Goal: Transaction & Acquisition: Purchase product/service

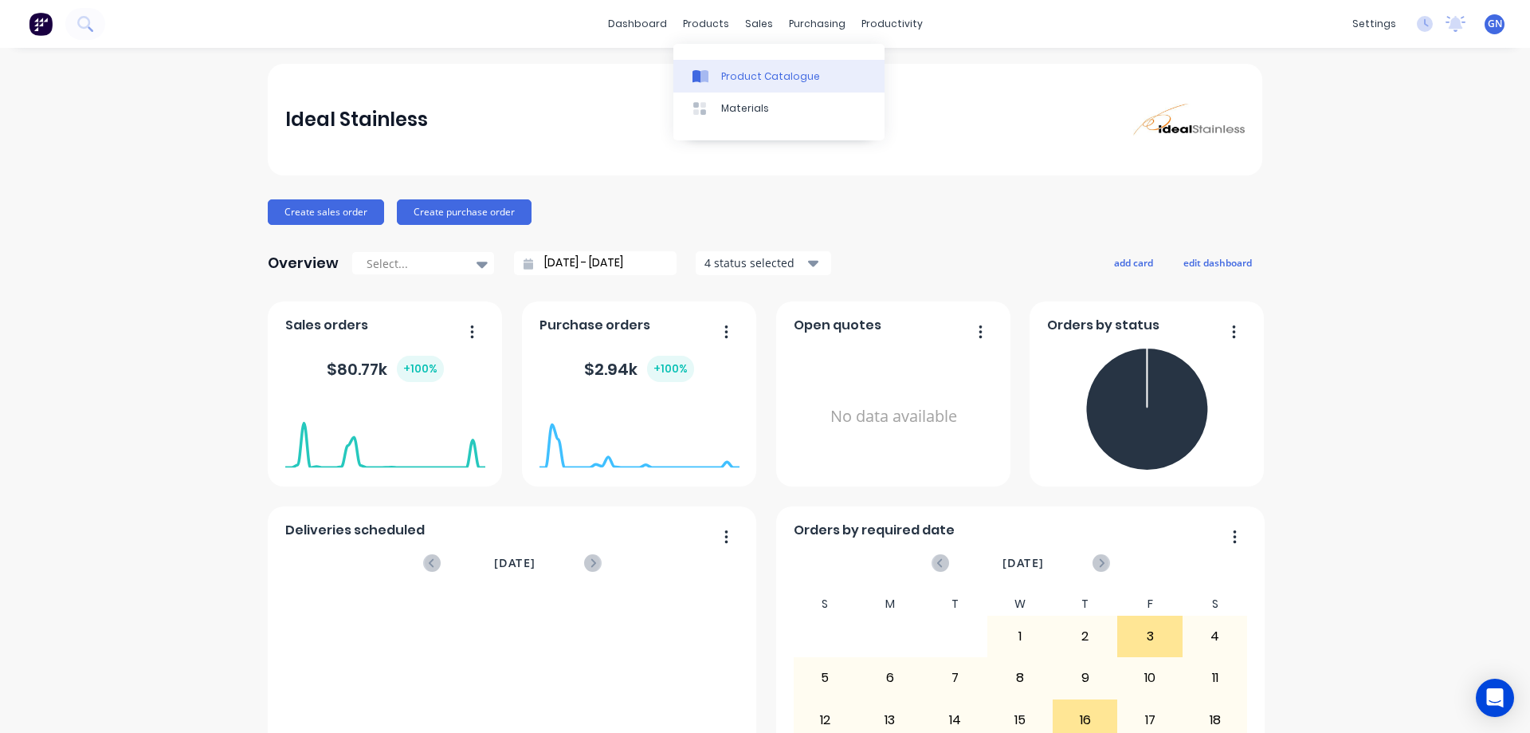
click at [757, 79] on div "Product Catalogue" at bounding box center [770, 76] width 99 height 14
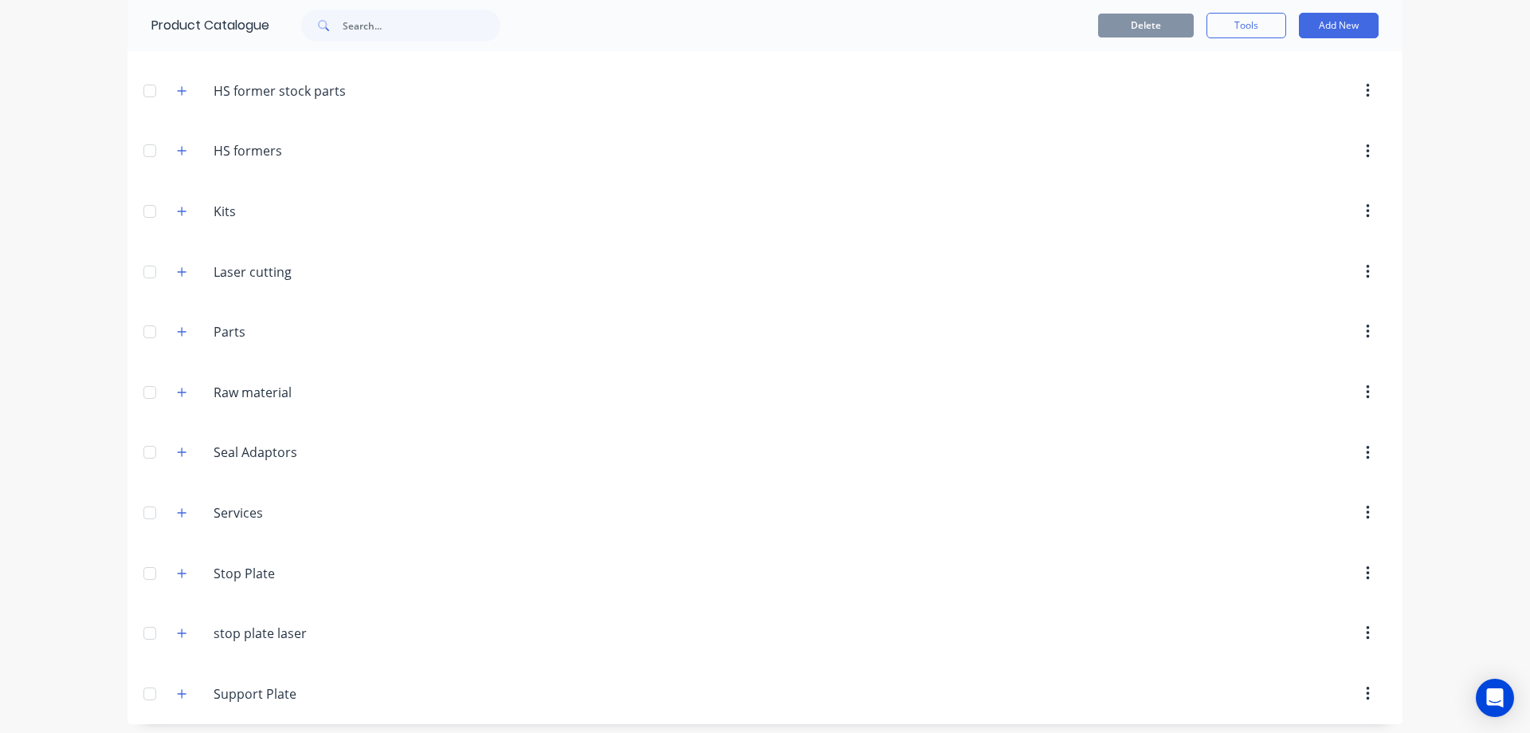
scroll to position [414, 0]
click at [177, 263] on icon "button" at bounding box center [182, 264] width 10 height 11
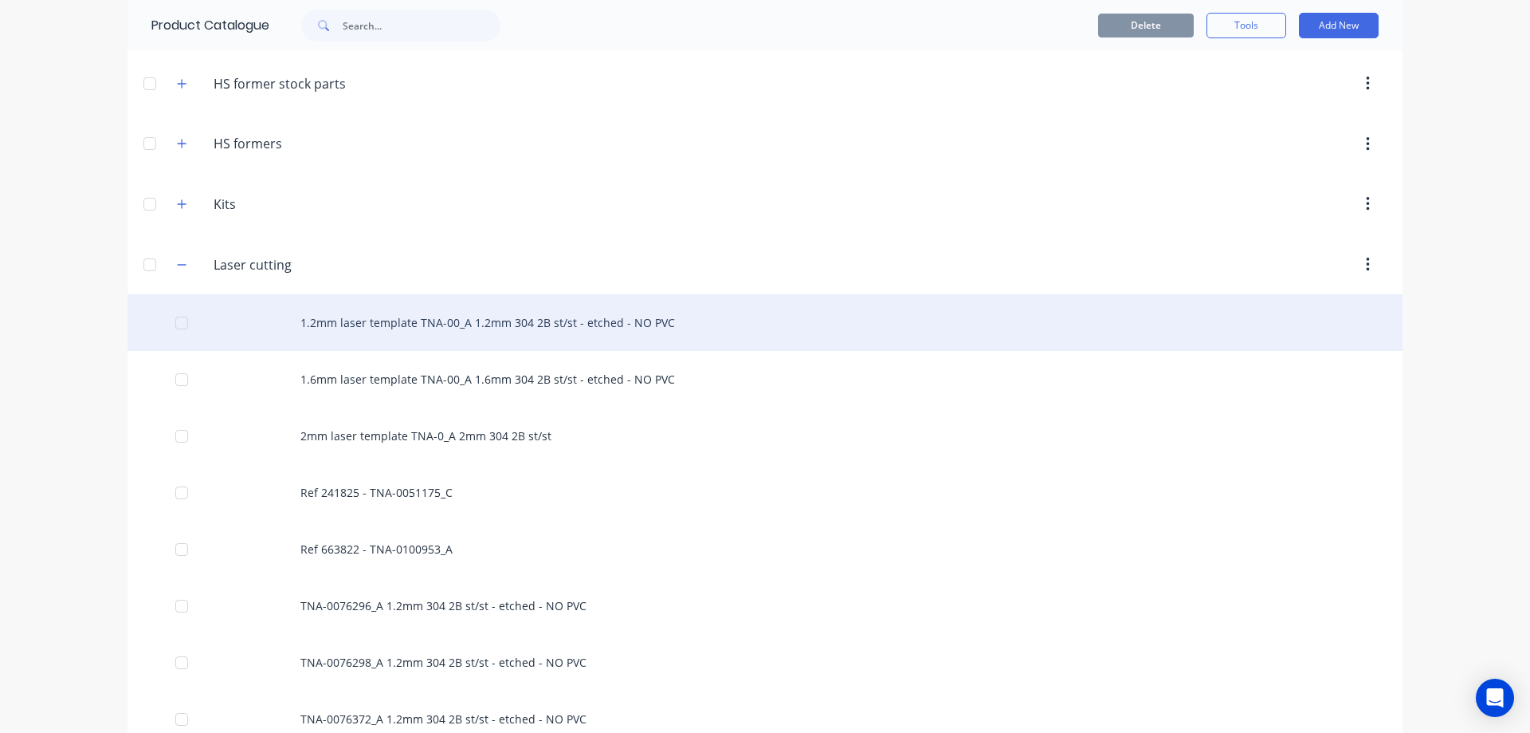
click at [533, 316] on div "1.2mm laser template TNA-00_A 1.2mm 304 2B st/st - etched - NO PVC" at bounding box center [765, 322] width 1275 height 57
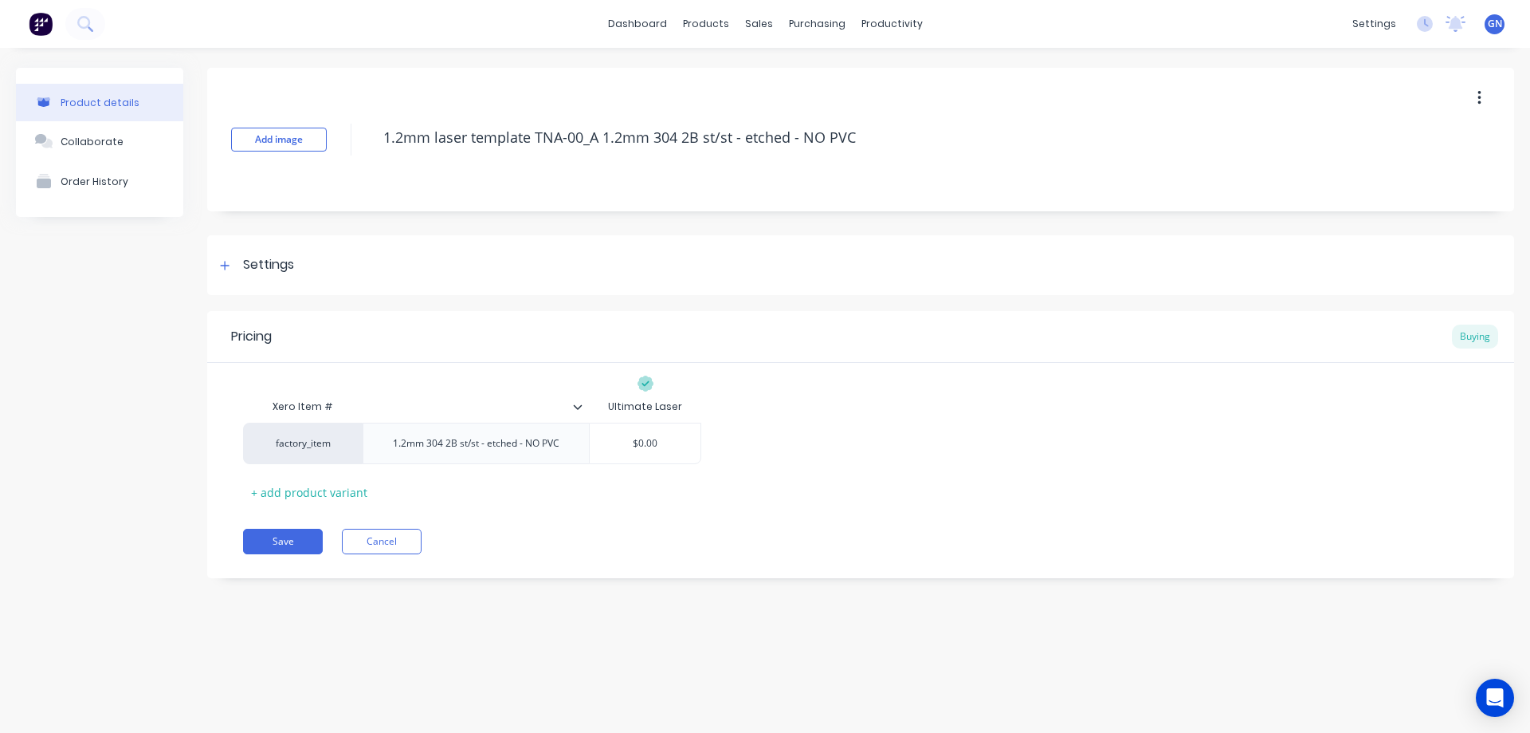
click at [1479, 96] on icon "button" at bounding box center [1480, 98] width 4 height 18
click at [1404, 140] on span "Duplicate" at bounding box center [1421, 140] width 120 height 17
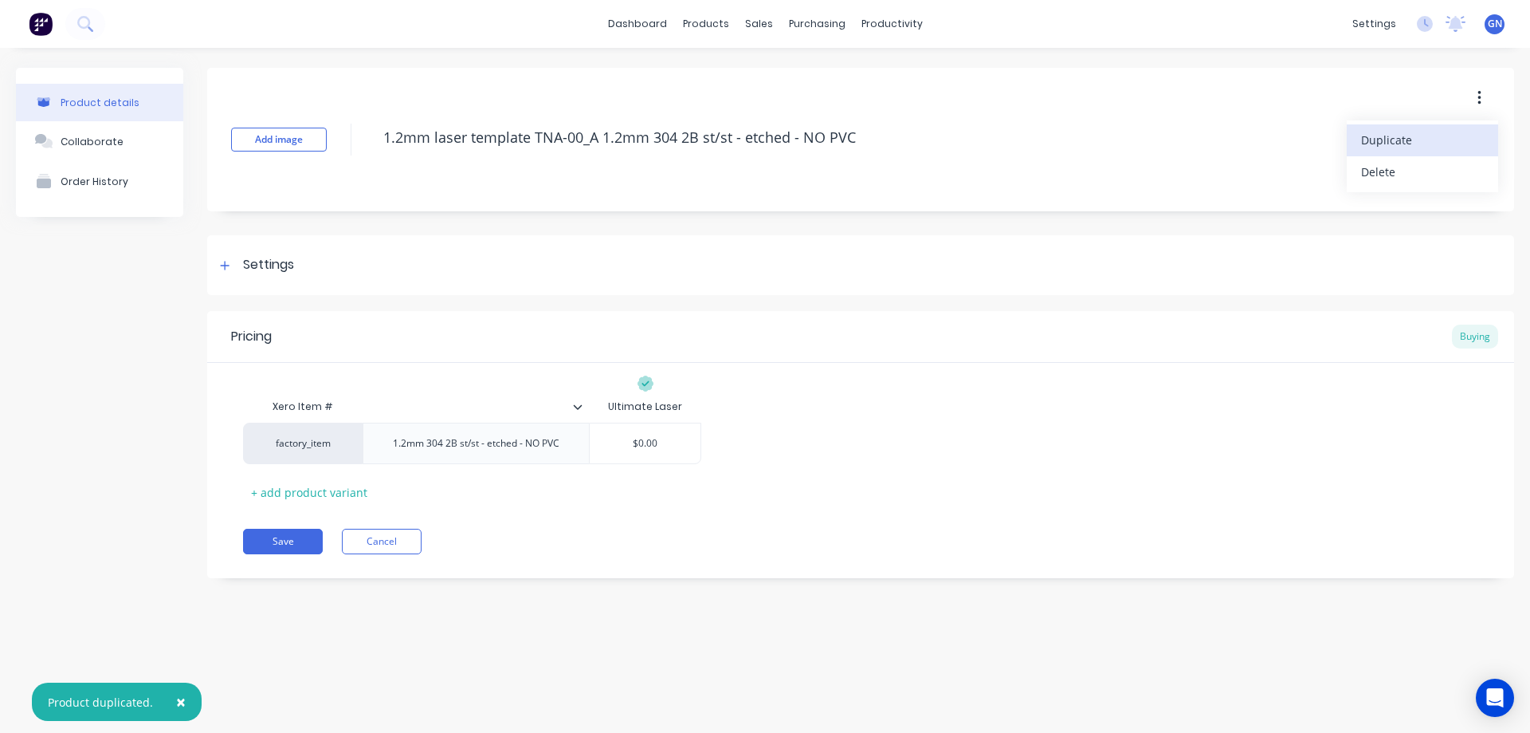
click at [1404, 140] on span "Duplicate" at bounding box center [1421, 140] width 120 height 17
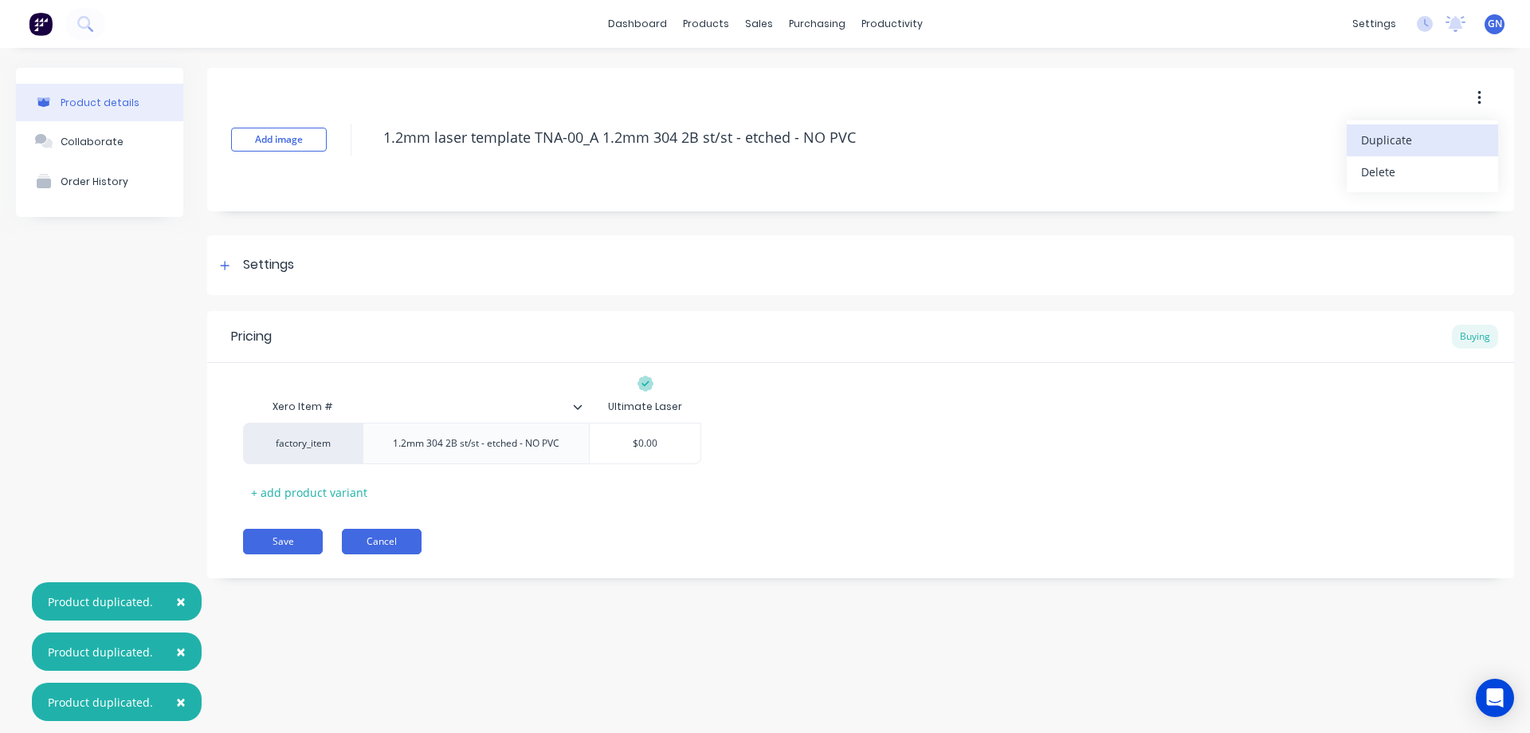
click at [394, 543] on button "Cancel" at bounding box center [382, 541] width 80 height 26
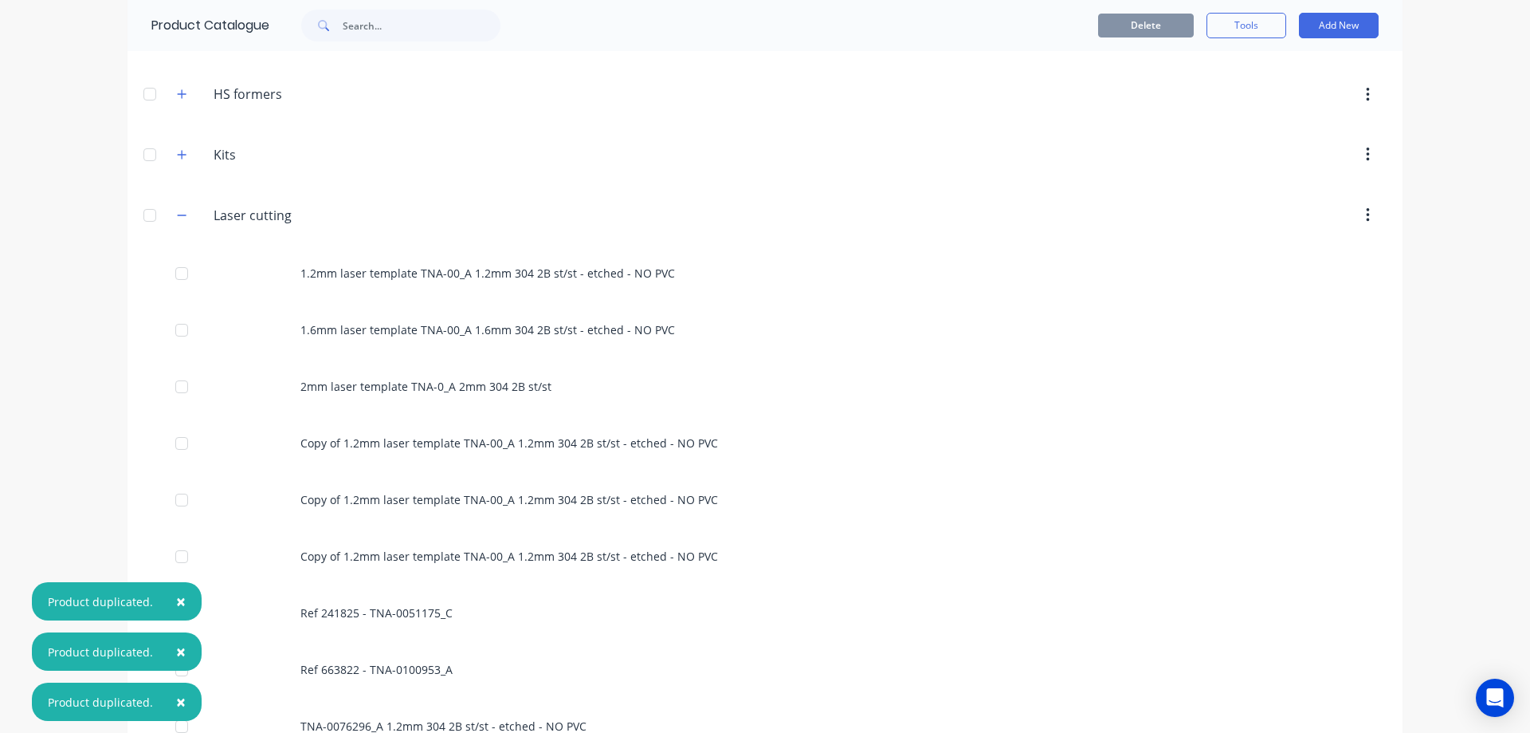
scroll to position [478, 0]
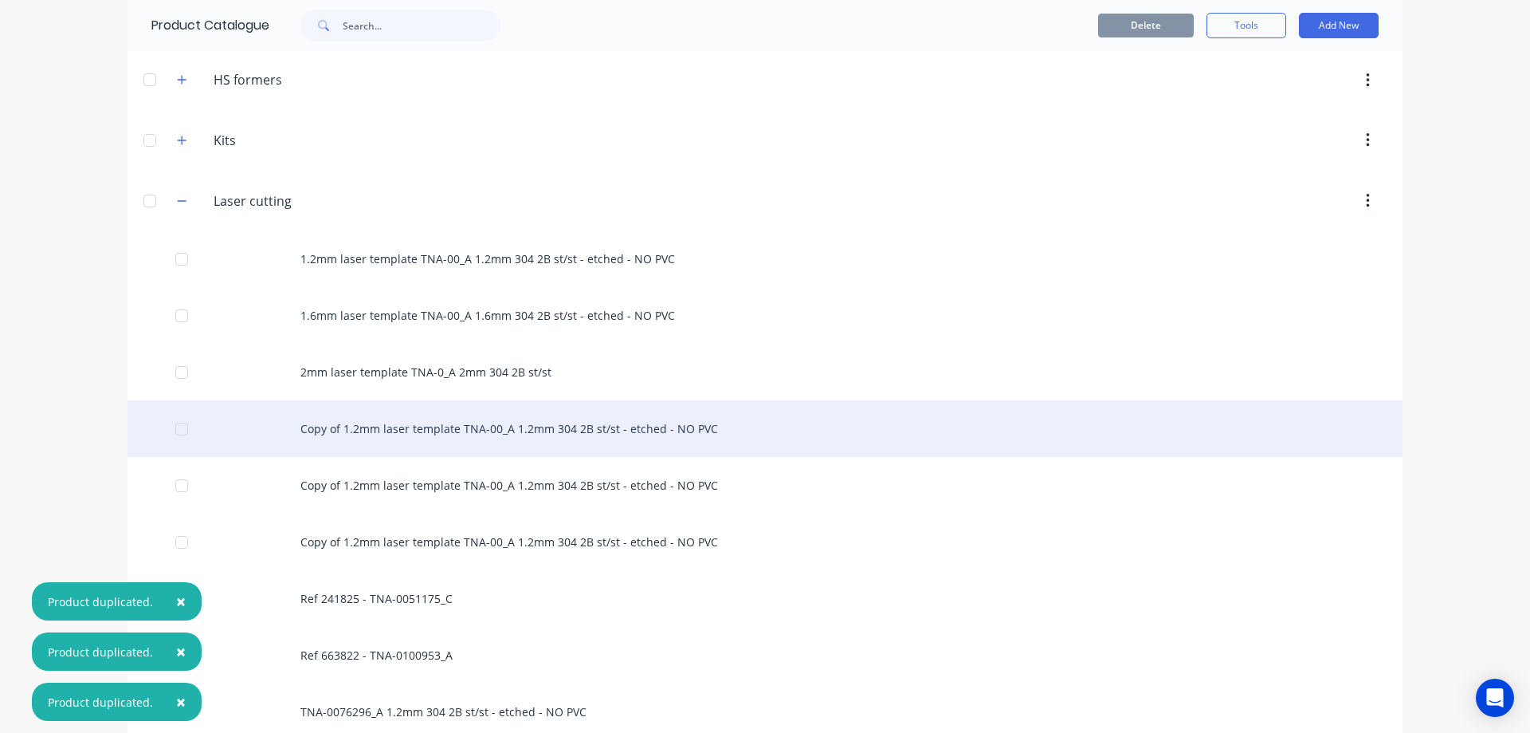
click at [432, 429] on div "Copy of 1.2mm laser template TNA-00_A 1.2mm 304 2B st/st - etched - NO PVC" at bounding box center [765, 428] width 1275 height 57
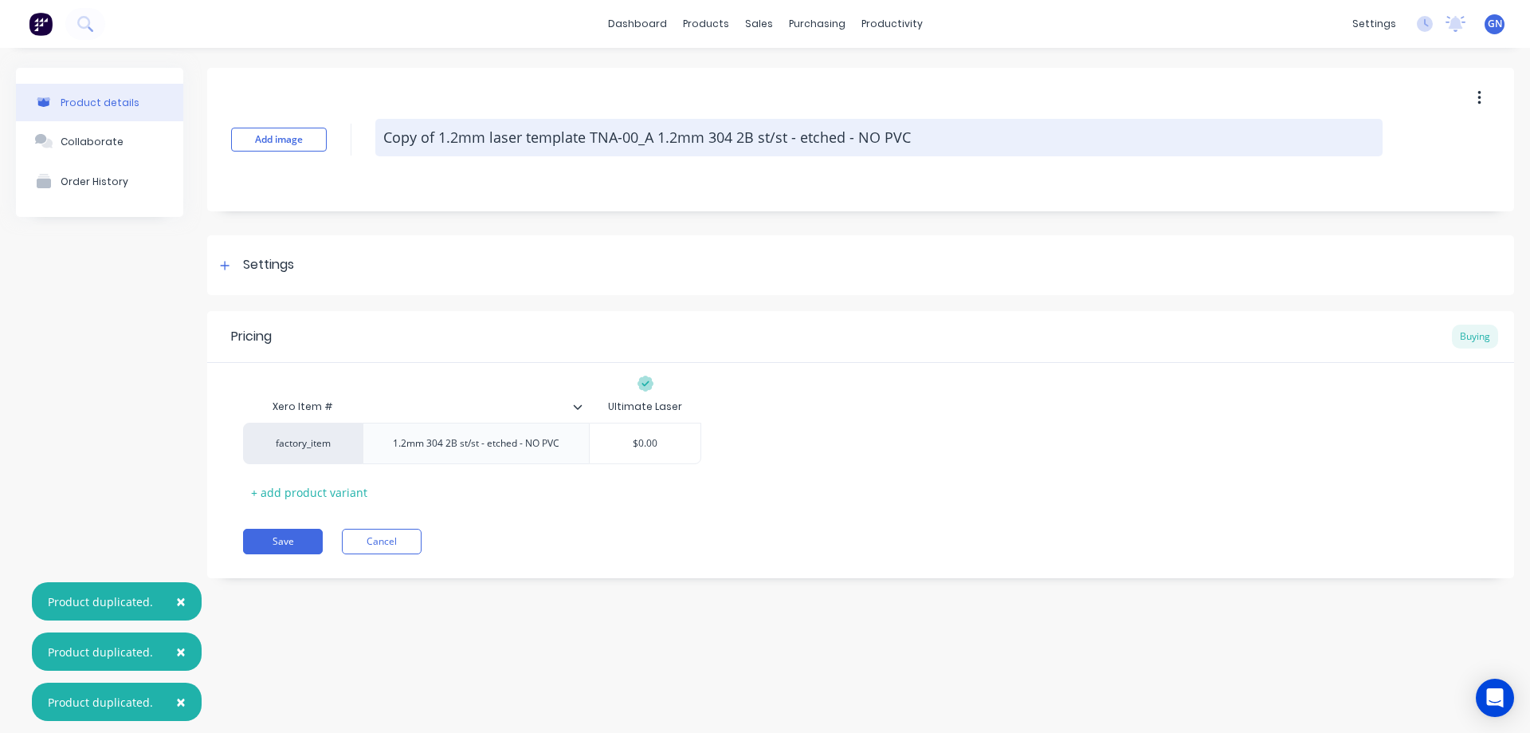
drag, startPoint x: 591, startPoint y: 137, endPoint x: 384, endPoint y: 136, distance: 206.4
click at [384, 136] on textarea "Copy of 1.2mm laser template TNA-00_A 1.2mm 304 2B st/st - etched - NO PVC" at bounding box center [878, 137] width 1007 height 37
type textarea "x"
type textarea "TNA-00_A 1.2mm 304 2B st/st - etched - NO PVC"
click at [431, 136] on textarea "TNA-00_A 1.2mm 304 2B st/st - etched - NO PVC" at bounding box center [878, 137] width 1007 height 37
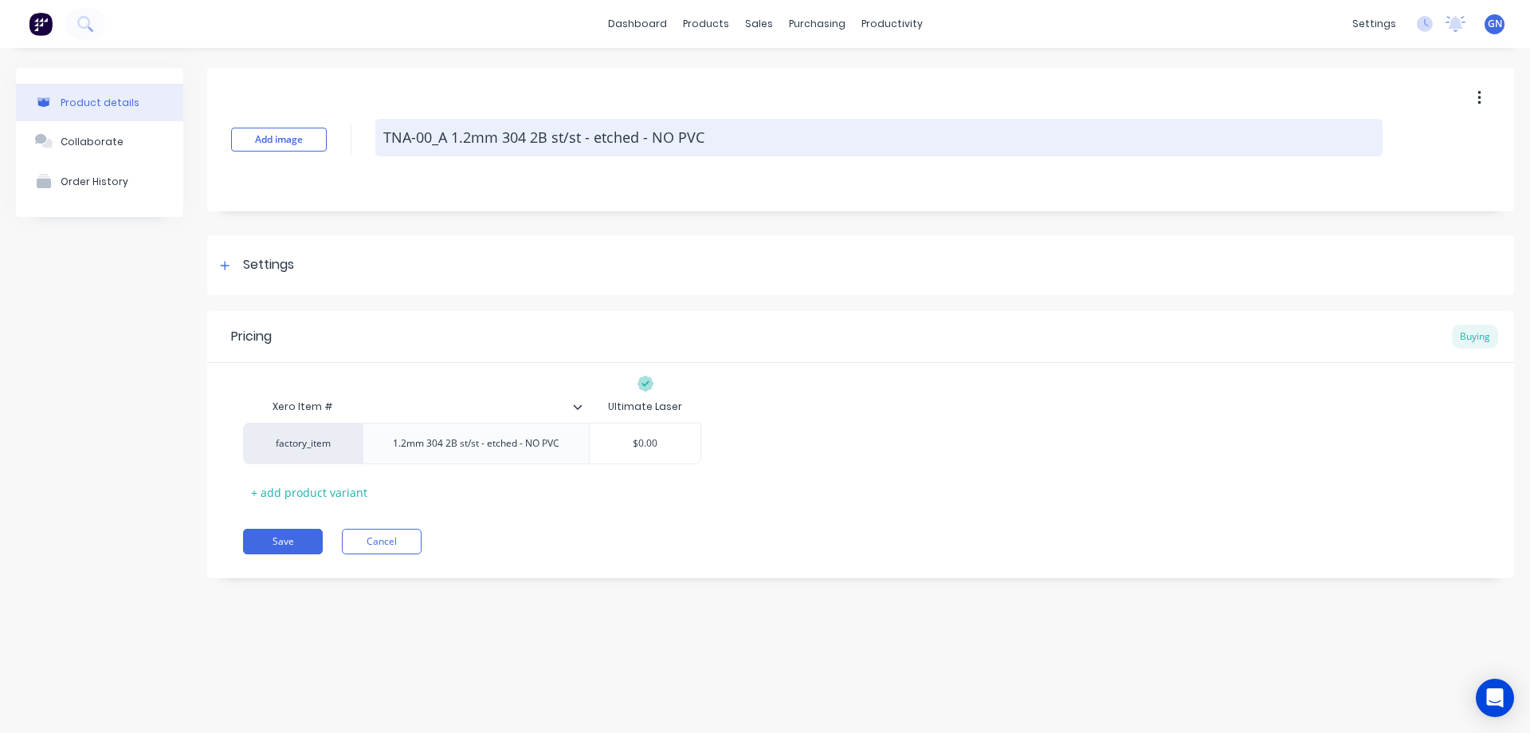
type textarea "x"
type textarea "TNA-0_A 1.2mm 304 2B st/st - etched - NO PVC"
type textarea "x"
type textarea "TNA-01_A 1.2mm 304 2B st/st - etched - NO PVC"
type textarea "x"
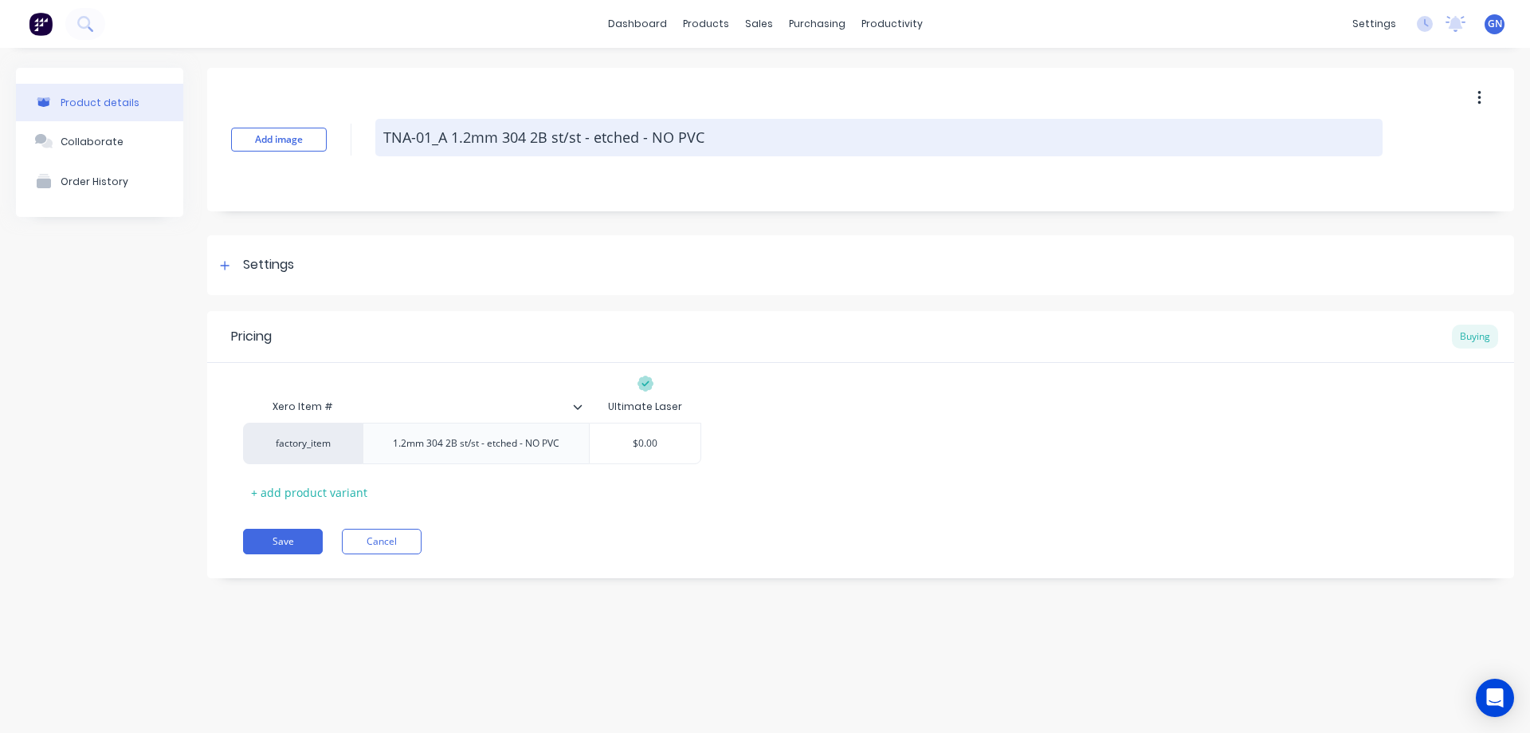
type textarea "TNA-011_A 1.2mm 304 2B st/st - etched - NO PVC"
type textarea "x"
type textarea "TNA-0114_A 1.2mm 304 2B st/st - etched - NO PVC"
type textarea "x"
type textarea "TNA-01143_A 1.2mm 304 2B st/st - etched - NO PVC"
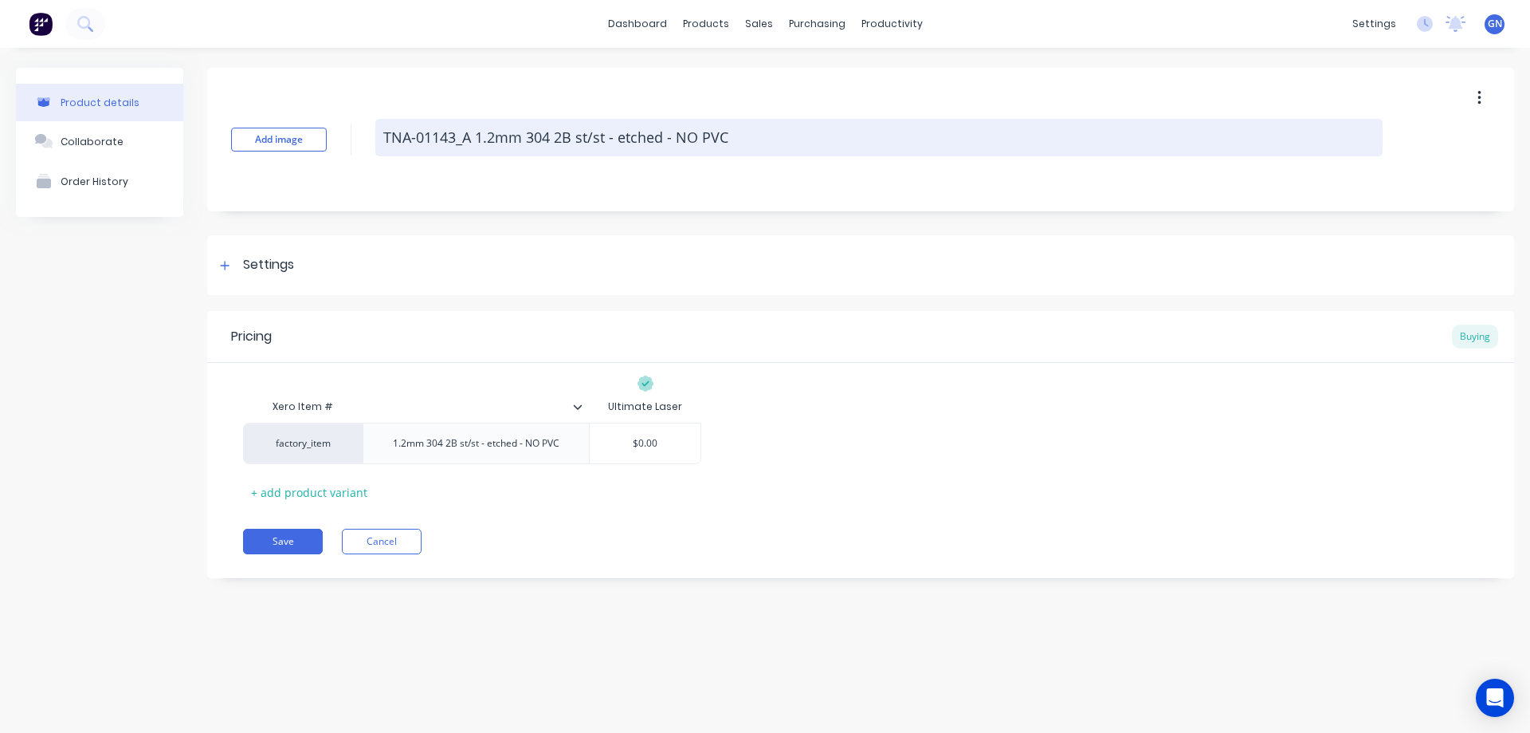
type textarea "x"
type textarea "TNA-011430_A 1.2mm 304 2B st/st - etched - NO PVC"
type textarea "x"
drag, startPoint x: 465, startPoint y: 137, endPoint x: 426, endPoint y: 139, distance: 39.9
click at [426, 139] on textarea "TNA-0114301_A 1.2mm 304 2B st/st - etched - NO PVC" at bounding box center [878, 137] width 1007 height 37
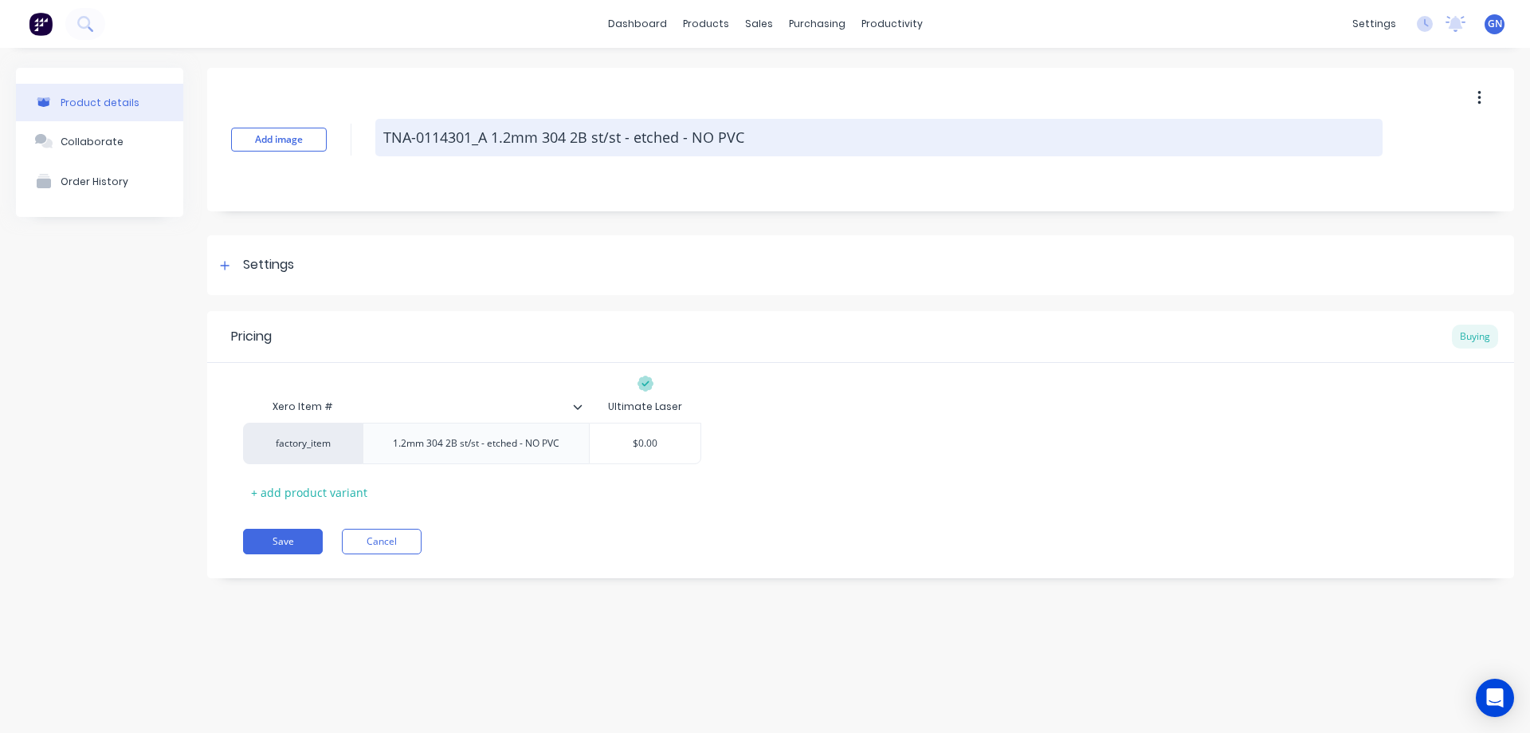
click at [758, 142] on textarea "TNA-0114301_A 1.2mm 304 2B st/st - etched - NO PVC" at bounding box center [878, 137] width 1007 height 37
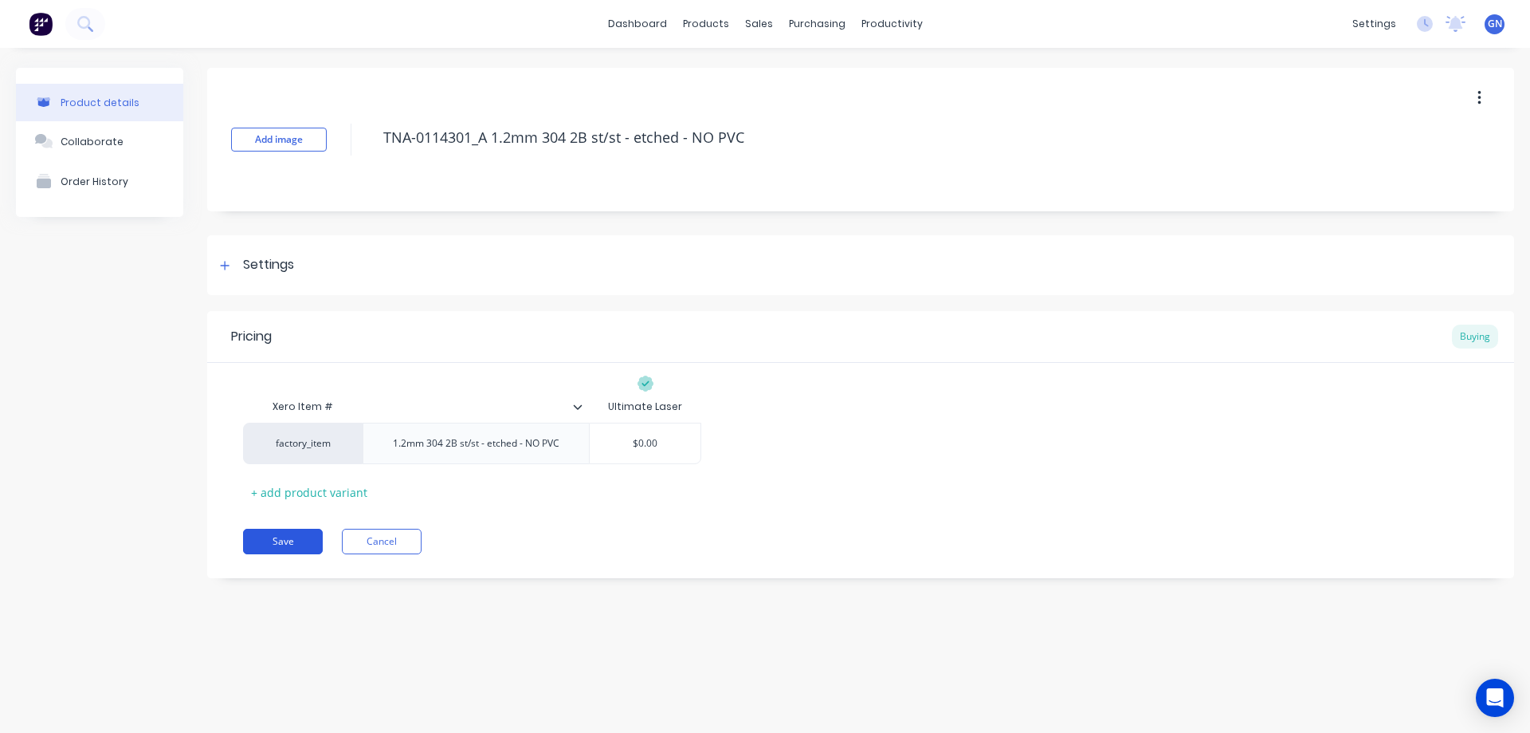
type textarea "TNA-0114301_A 1.2mm 304 2B st/st - etched - NO PVC"
type textarea "x"
type textarea "TNA-0114301_A 1.2mm 304 2B st/st - etched - NO PVC"
click at [285, 537] on button "Save" at bounding box center [283, 541] width 80 height 26
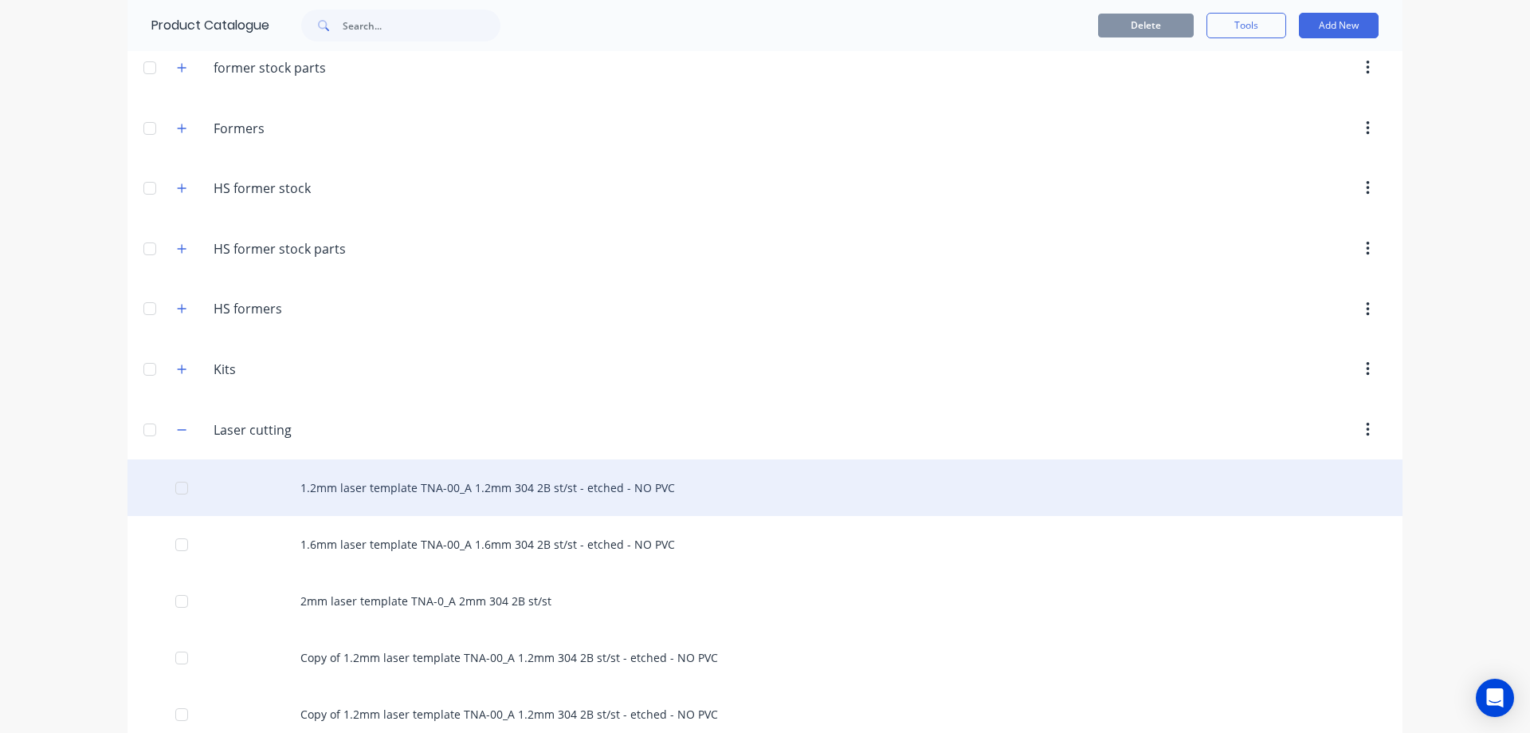
scroll to position [265, 0]
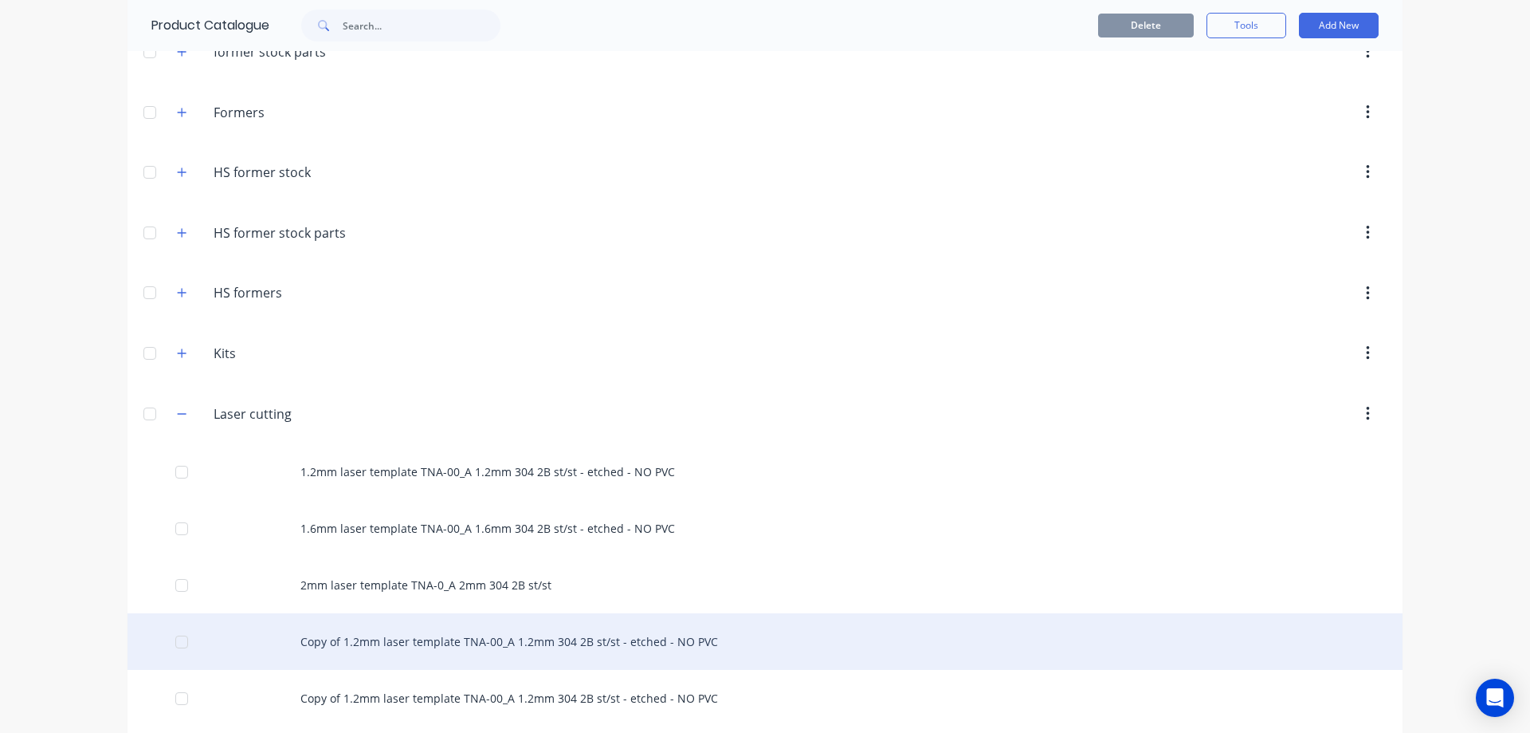
click at [376, 640] on div "Copy of 1.2mm laser template TNA-00_A 1.2mm 304 2B st/st - etched - NO PVC" at bounding box center [765, 641] width 1275 height 57
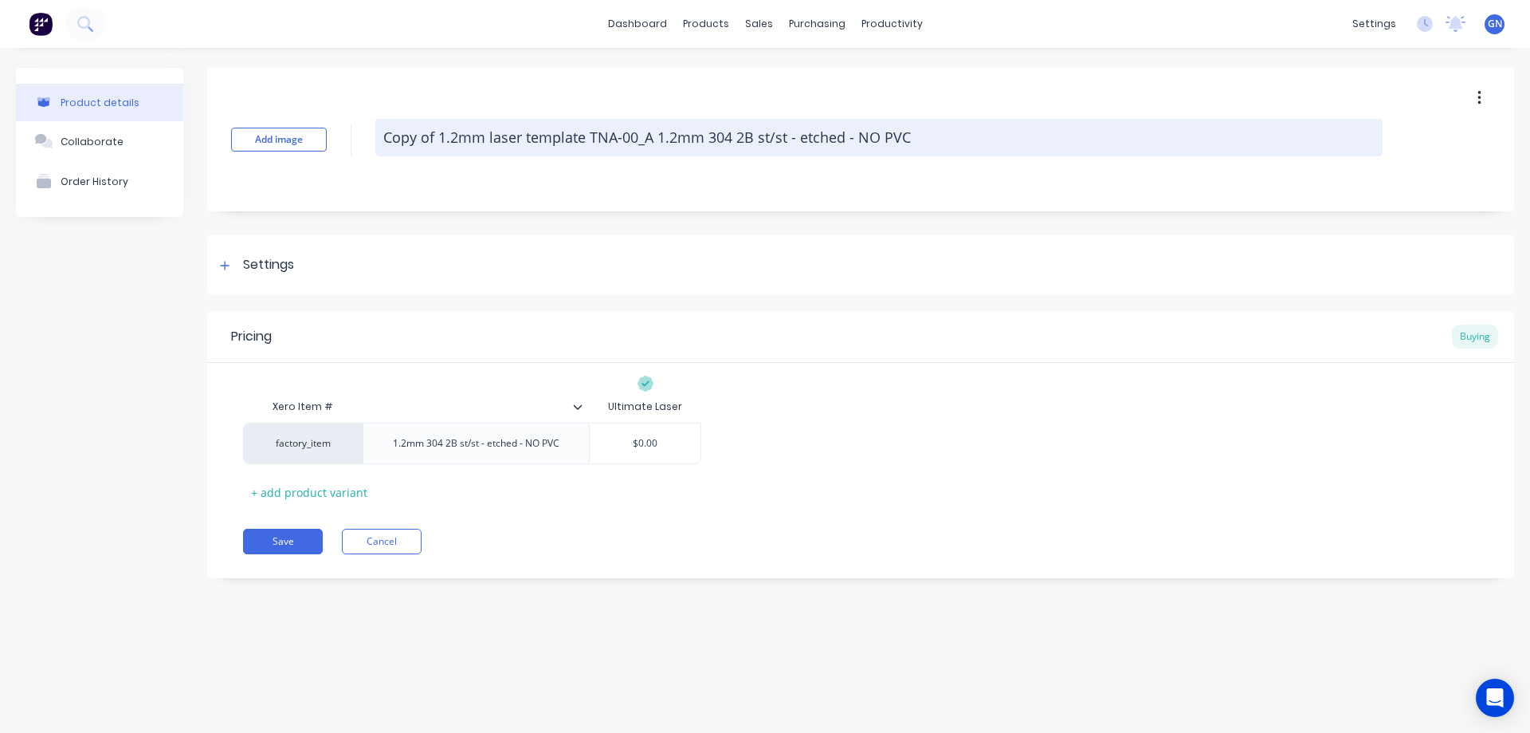
drag, startPoint x: 588, startPoint y: 146, endPoint x: 379, endPoint y: 138, distance: 209.8
click at [379, 138] on textarea "Copy of 1.2mm laser template TNA-00_A 1.2mm 304 2B st/st - etched - NO PVC" at bounding box center [878, 137] width 1007 height 37
type textarea "x"
type textarea "TNA-00_A 1.2mm 304 2B st/st - etched - NO PVC"
click at [428, 136] on textarea "TNA-00_A 1.2mm 304 2B st/st - etched - NO PVC" at bounding box center [878, 137] width 1007 height 37
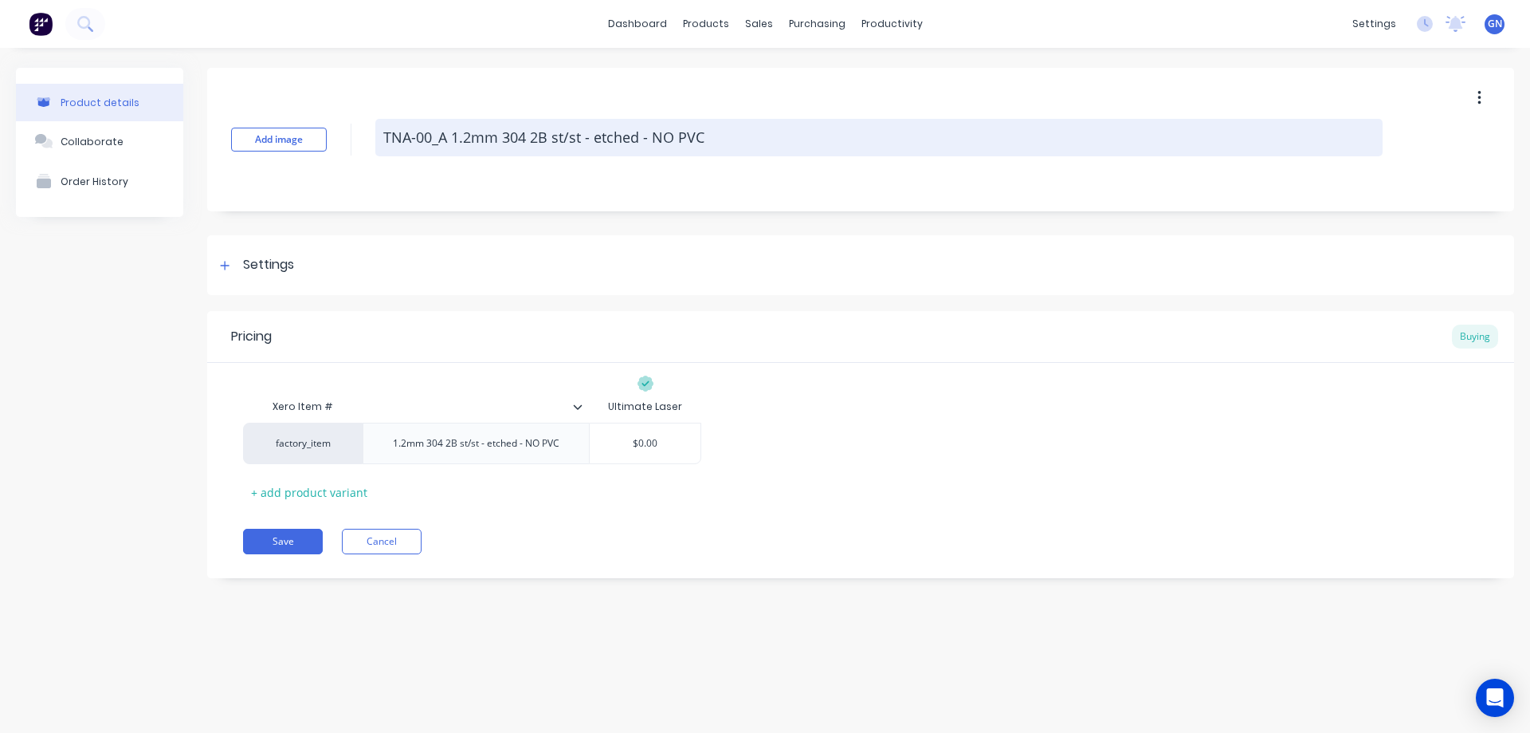
paste textarea "1143"
type textarea "x"
type textarea "TNA-011430_A 1.2mm 304 2B st/st - etched - NO PVC"
type textarea "x"
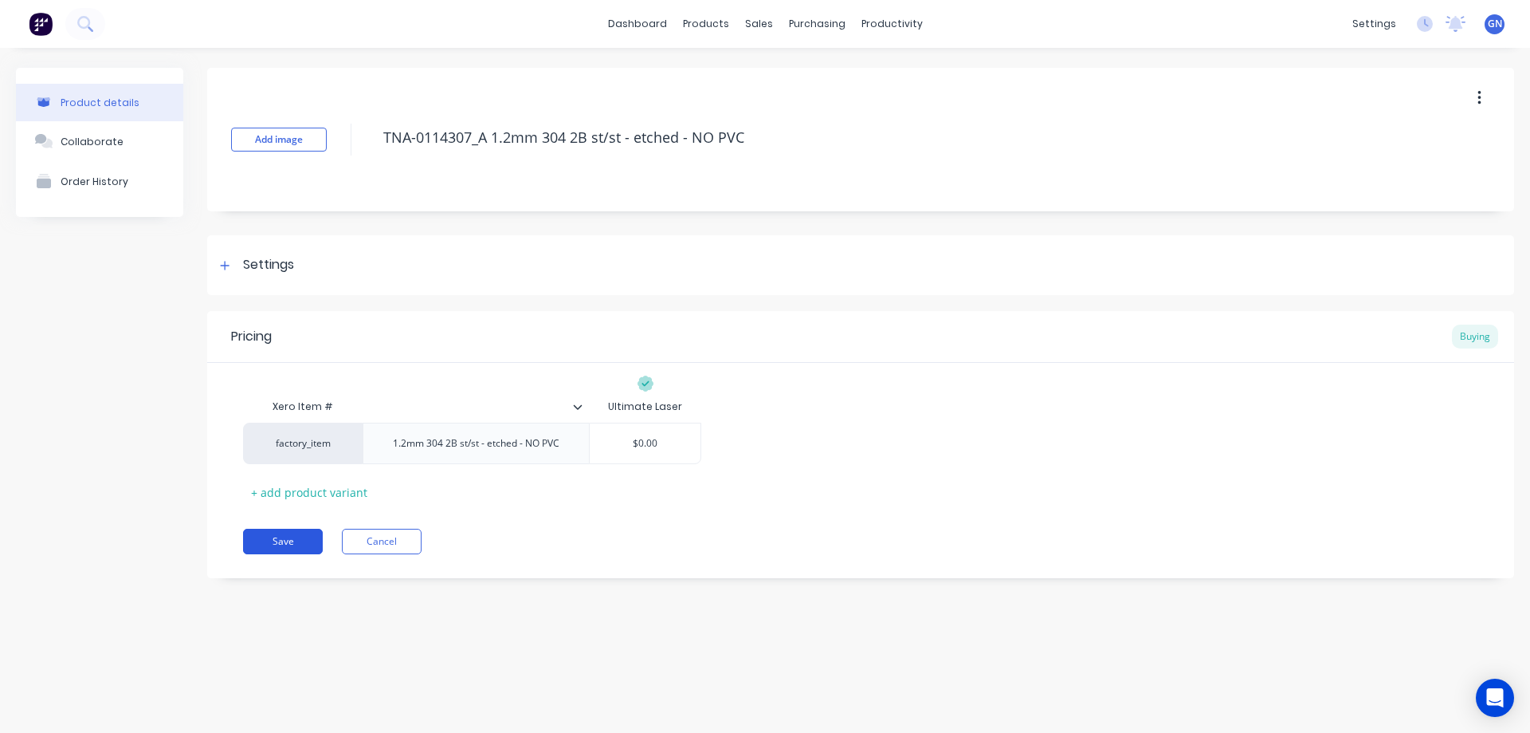
type textarea "TNA-0114307_A 1.2mm 304 2B st/st - etched - NO PVC"
type textarea "x"
type textarea "TNA-0114307_A 1.2mm 304 2B st/st - etched - NO PVC"
click at [282, 540] on button "Save" at bounding box center [283, 541] width 80 height 26
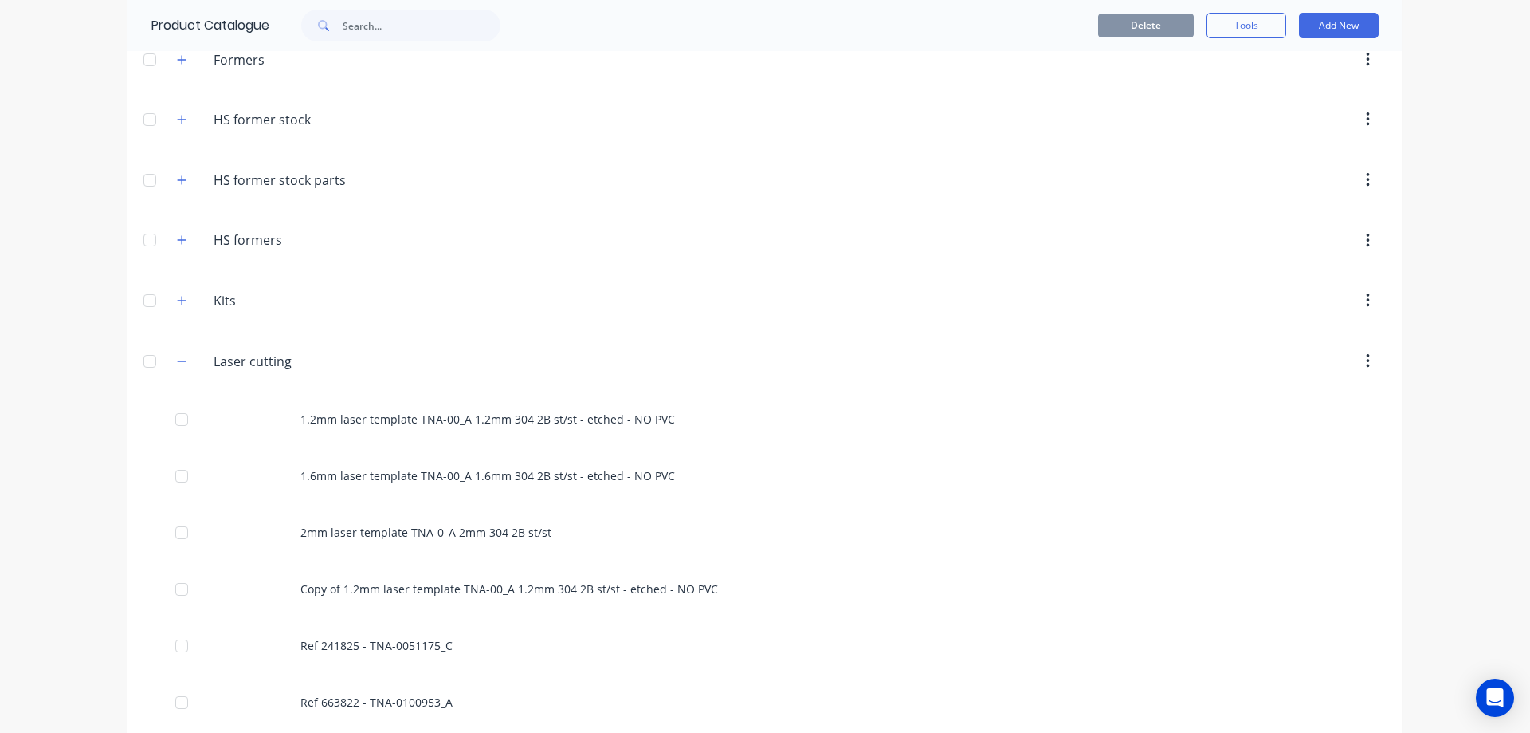
scroll to position [319, 0]
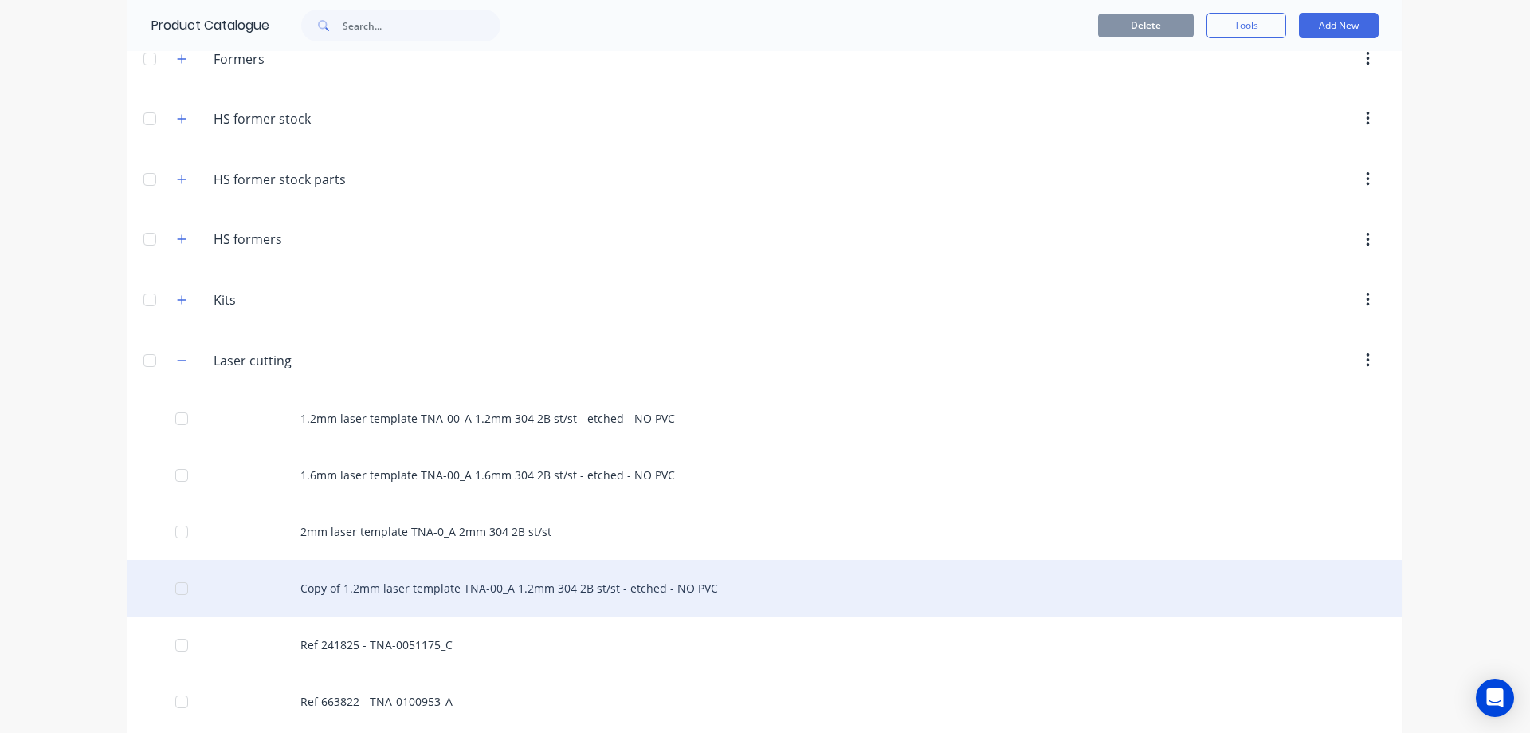
click at [493, 587] on div "Copy of 1.2mm laser template TNA-00_A 1.2mm 304 2B st/st - etched - NO PVC" at bounding box center [765, 588] width 1275 height 57
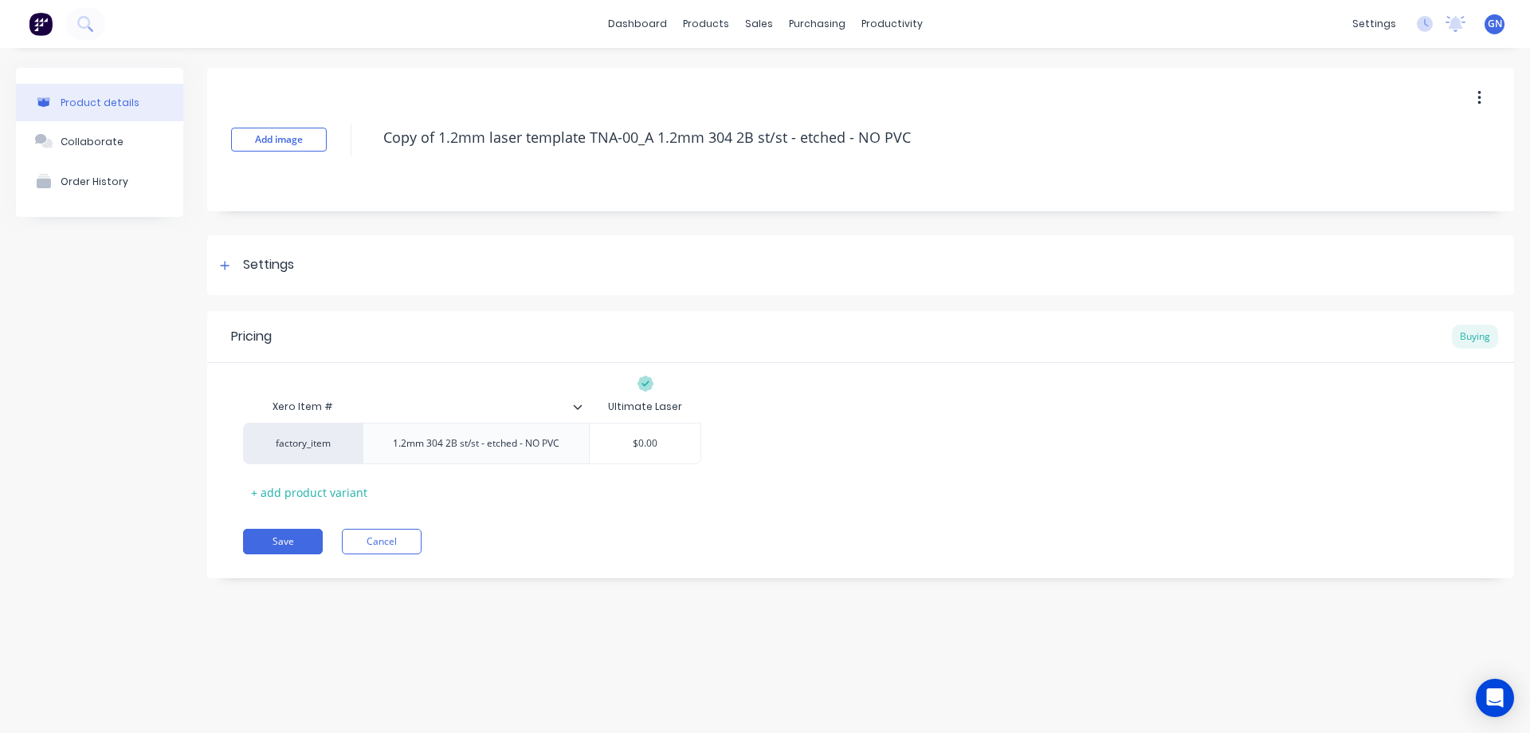
drag, startPoint x: 588, startPoint y: 139, endPoint x: 367, endPoint y: 141, distance: 221.6
click at [375, 136] on textarea "Copy of 1.2mm laser template TNA-00_A 1.2mm 304 2B st/st - etched - NO PVC" at bounding box center [878, 137] width 1007 height 37
type textarea "x"
type textarea "TNA-00_A 1.2mm 304 2B st/st - etched - NO PVC"
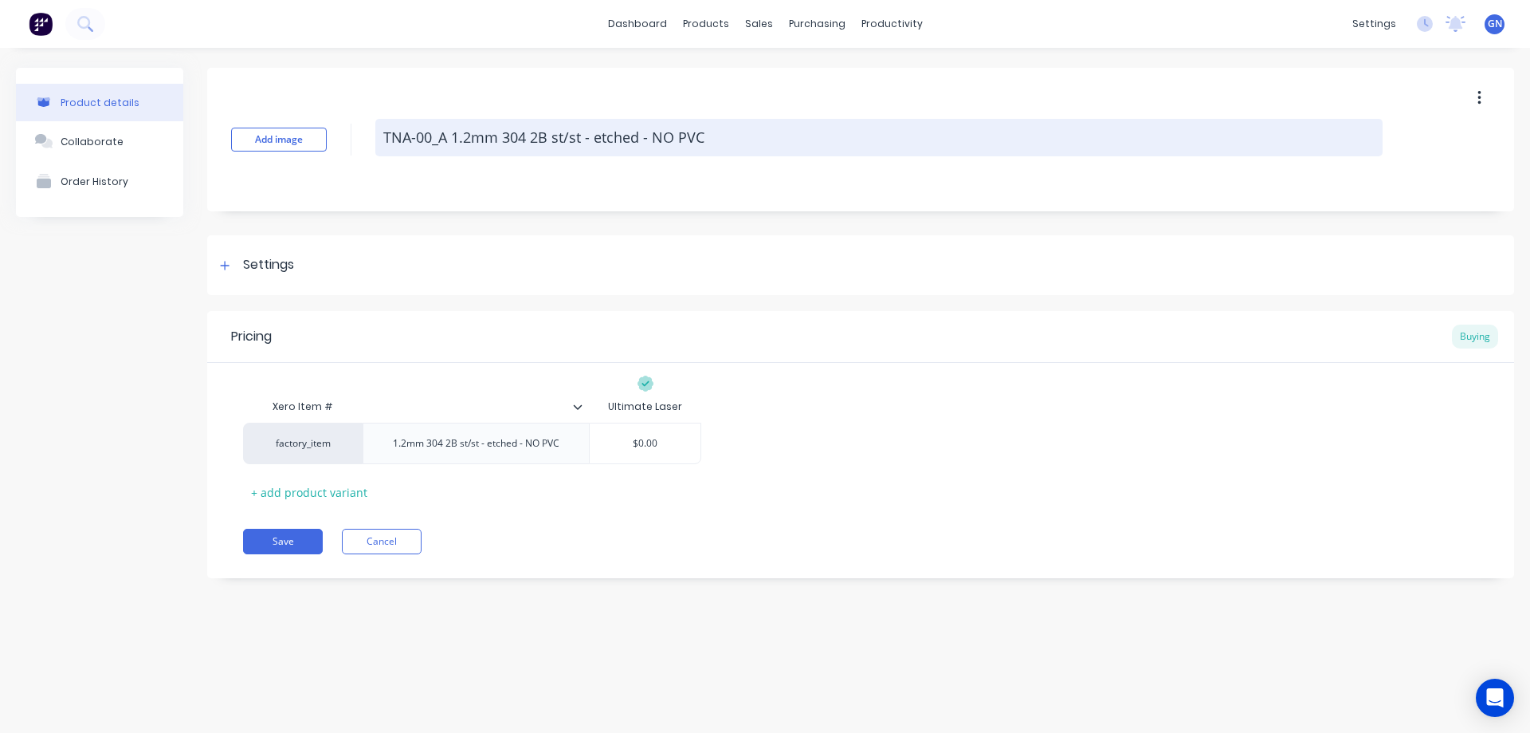
click at [430, 140] on textarea "TNA-00_A 1.2mm 304 2B st/st - etched - NO PVC" at bounding box center [878, 137] width 1007 height 37
paste textarea "1143"
type textarea "x"
type textarea "TNA-011430_A 1.2mm 304 2B st/st - etched - NO PVC"
type textarea "x"
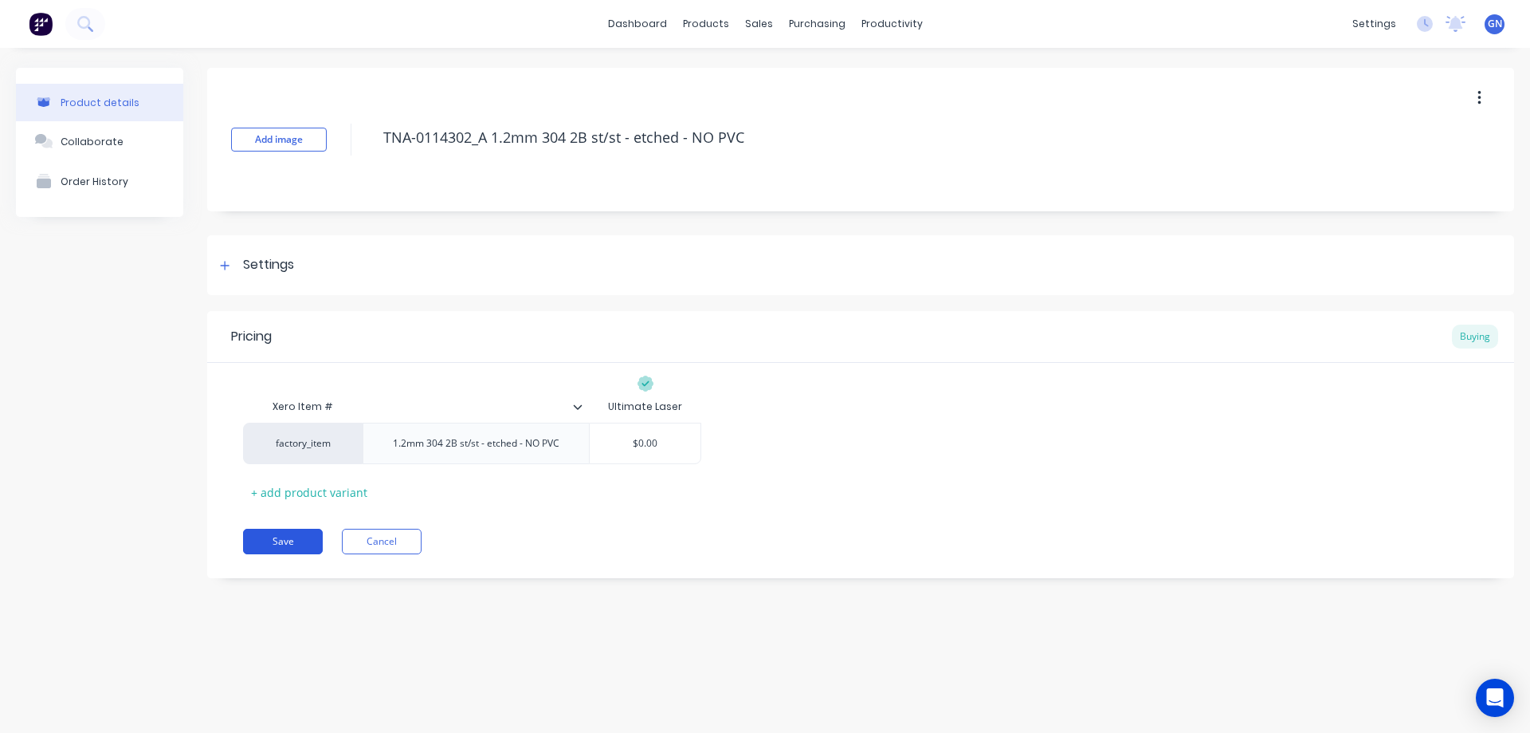
type textarea "TNA-0114302_A 1.2mm 304 2B st/st - etched - NO PVC"
type textarea "x"
type textarea "TNA-0114302_A 1.2mm 304 2B st/st - etched - NO PVC"
click at [283, 544] on button "Save" at bounding box center [283, 541] width 80 height 26
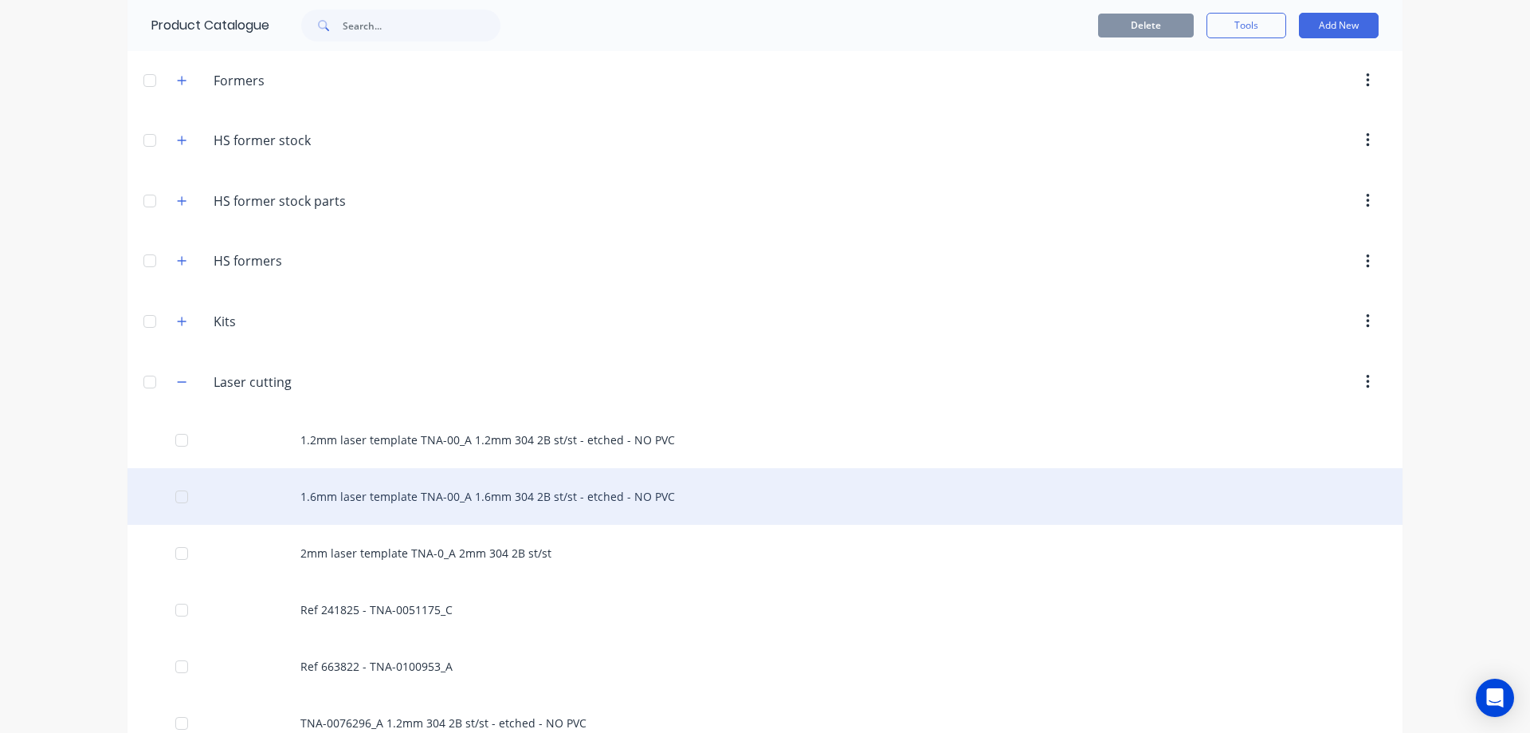
scroll to position [505, 0]
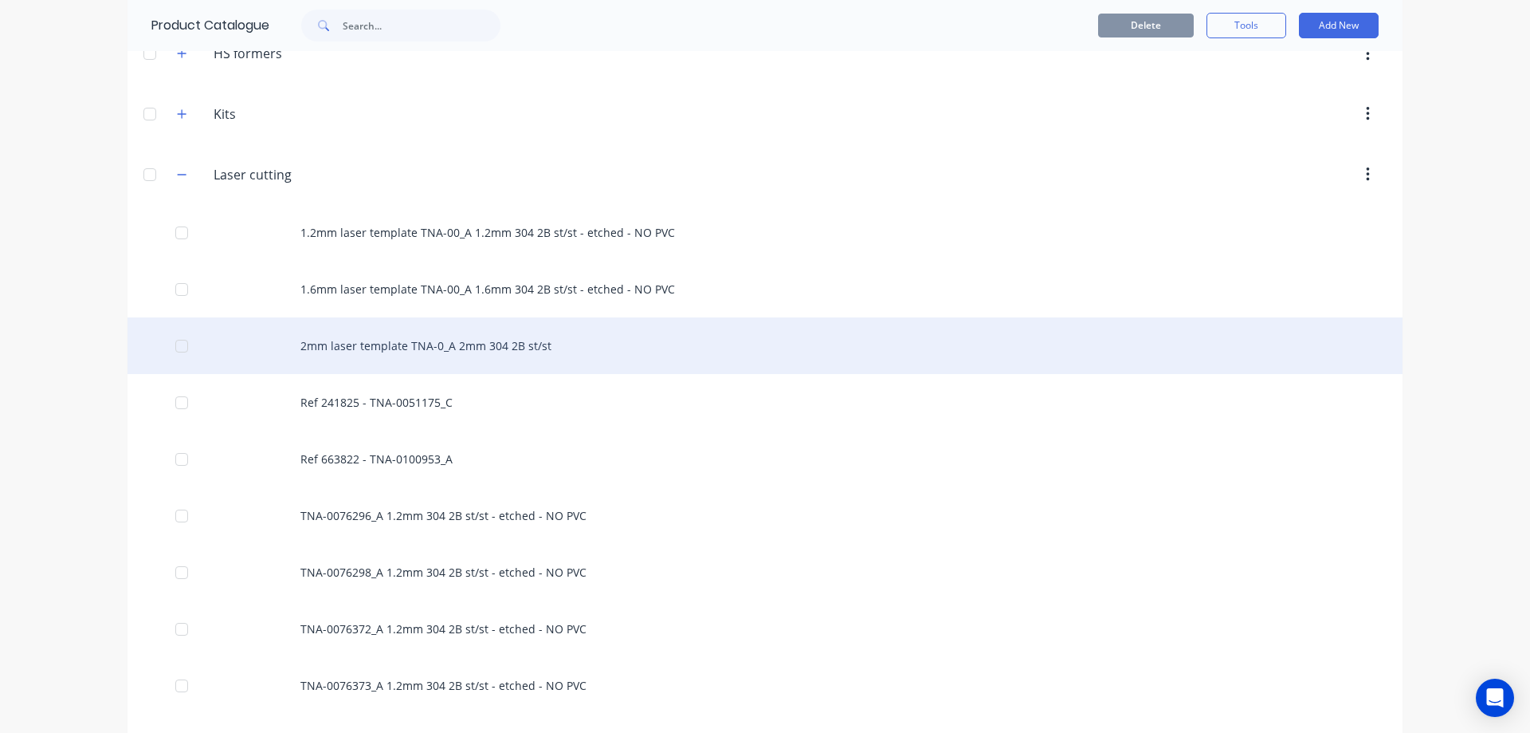
click at [369, 347] on div "2mm laser template TNA-0_A 2mm 304 2B st/st" at bounding box center [765, 345] width 1275 height 57
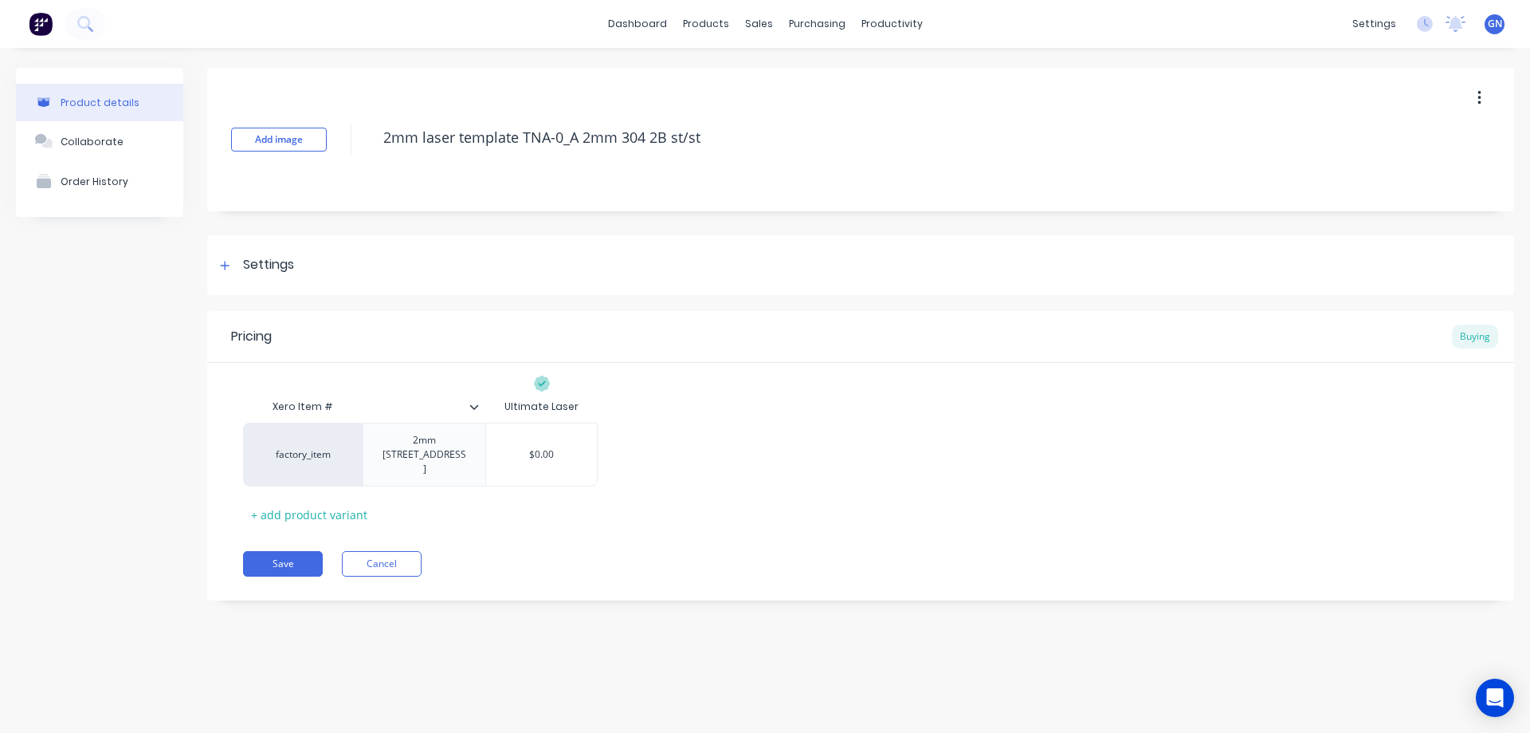
click at [1481, 97] on icon "button" at bounding box center [1479, 98] width 3 height 14
click at [1385, 142] on span "Duplicate" at bounding box center [1421, 140] width 120 height 17
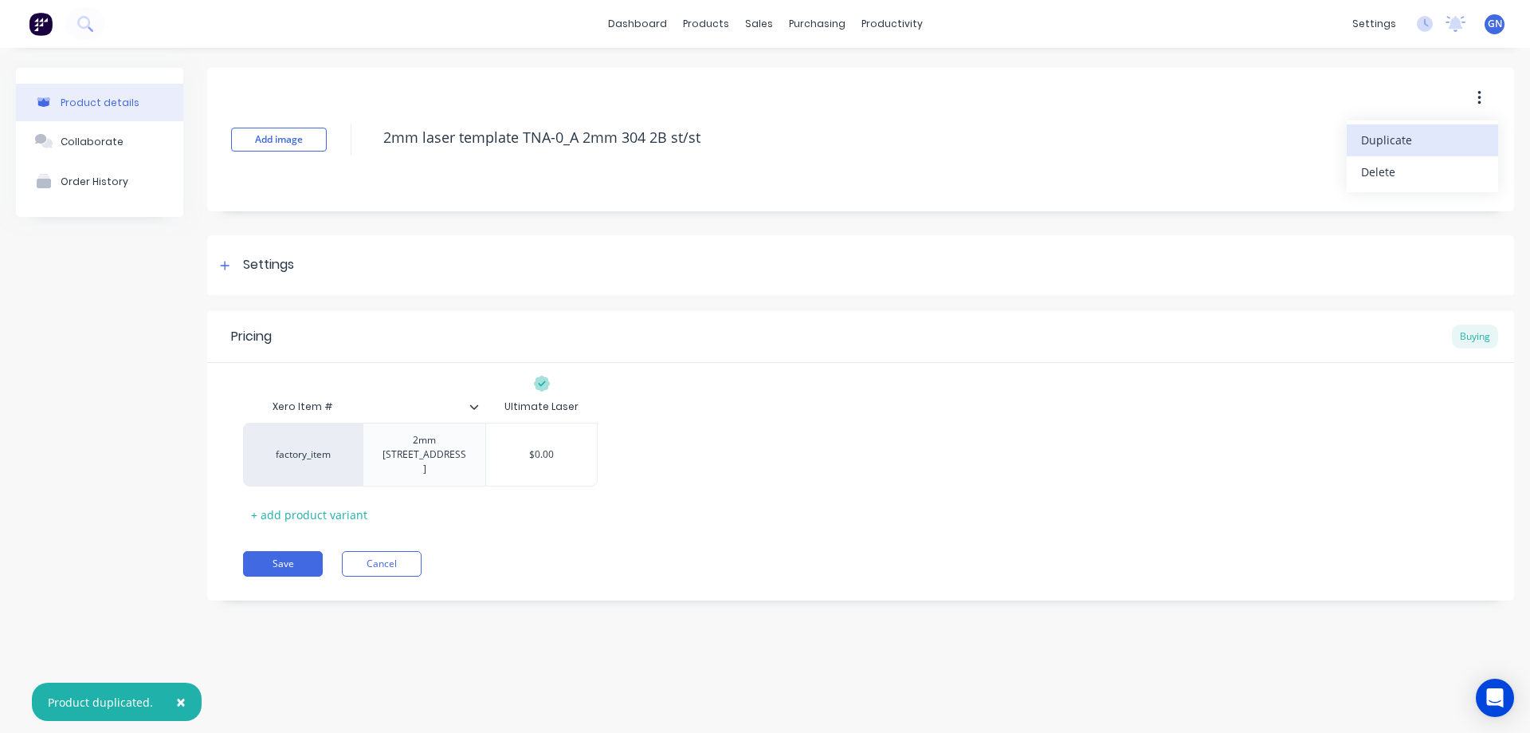
click at [1385, 142] on span "Duplicate" at bounding box center [1421, 140] width 120 height 17
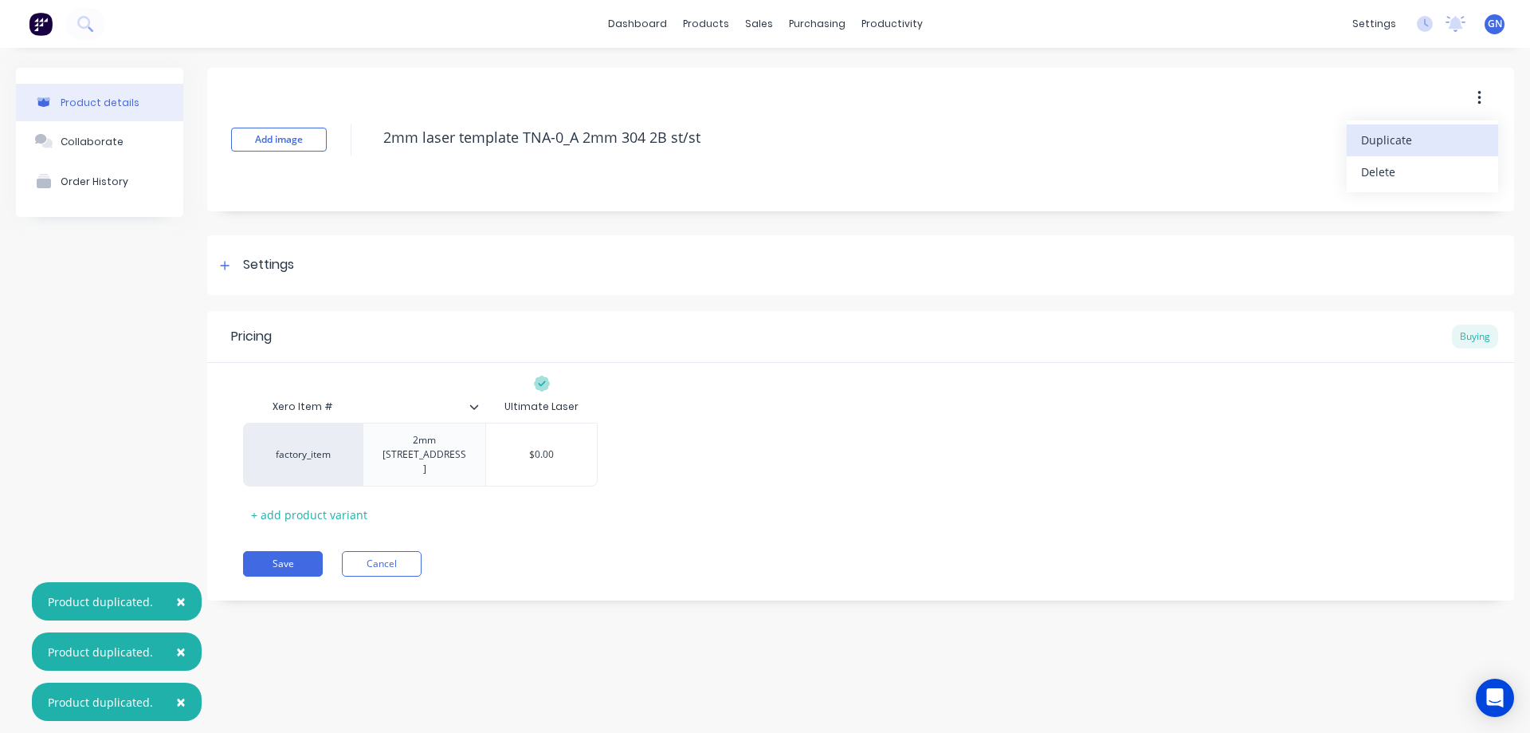
click at [1385, 142] on span "Duplicate" at bounding box center [1421, 140] width 120 height 17
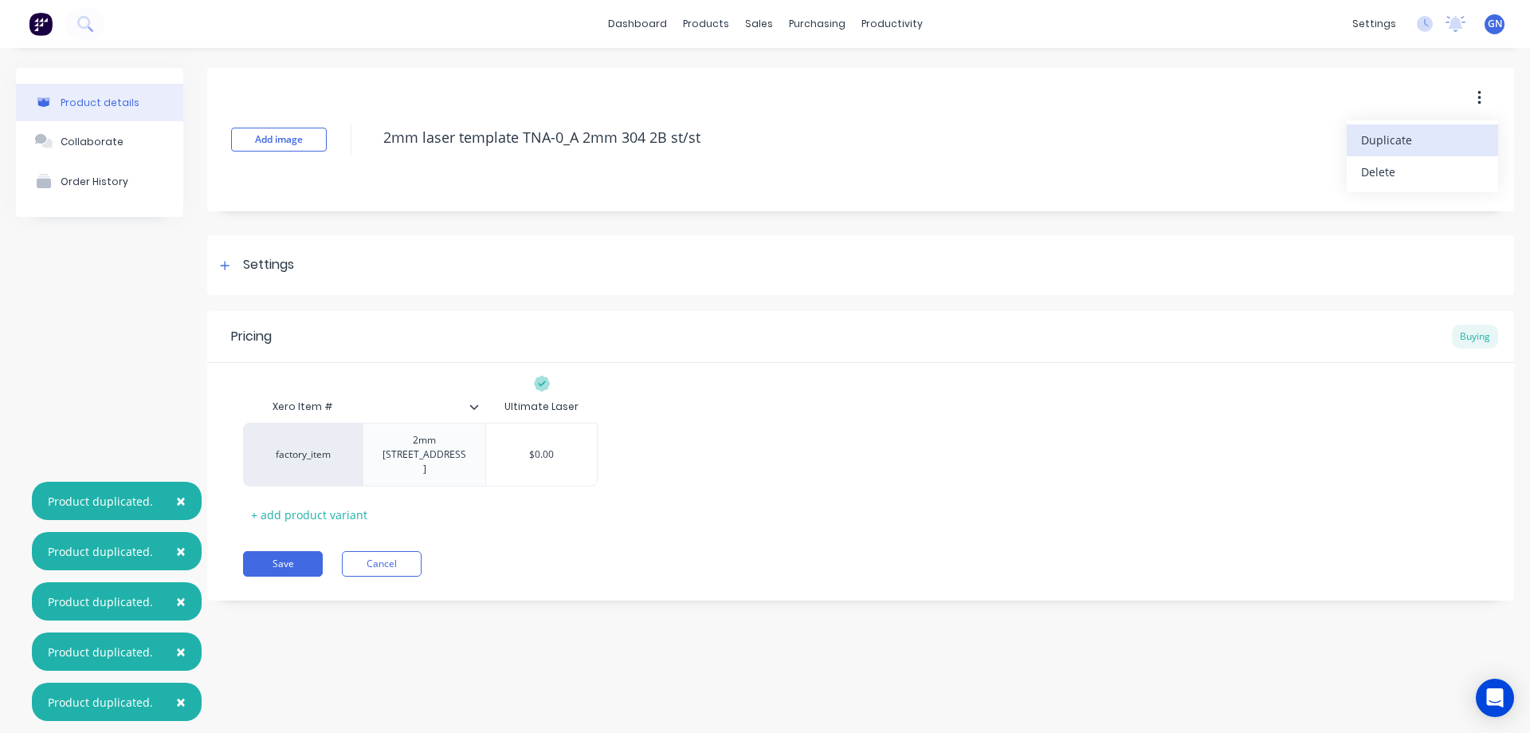
click at [1385, 142] on span "Duplicate" at bounding box center [1421, 140] width 120 height 17
click at [386, 551] on button "Cancel" at bounding box center [382, 564] width 80 height 26
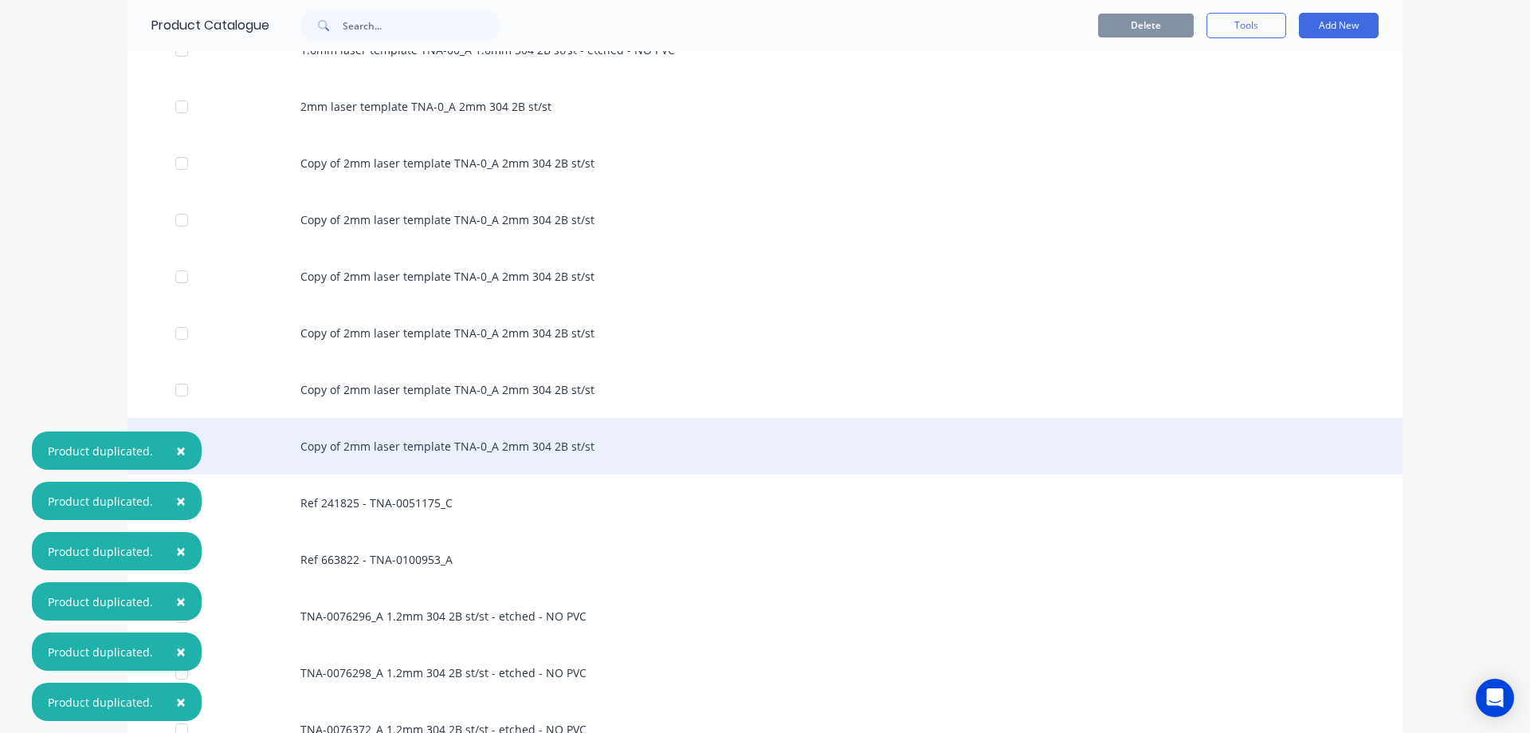
scroll to position [771, 0]
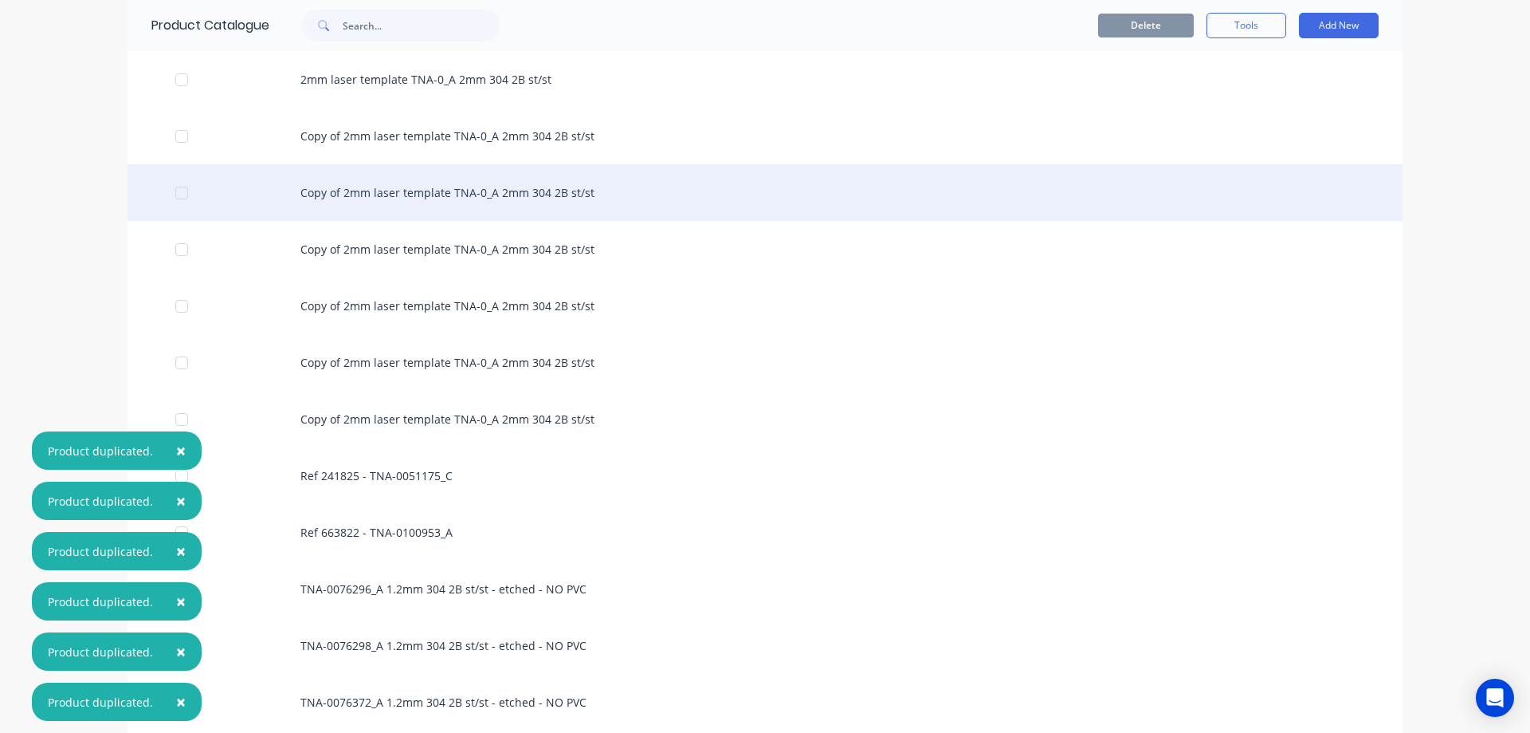
click at [432, 194] on div "Copy of 2mm laser template TNA-0_A 2mm 304 2B st/st" at bounding box center [765, 192] width 1275 height 57
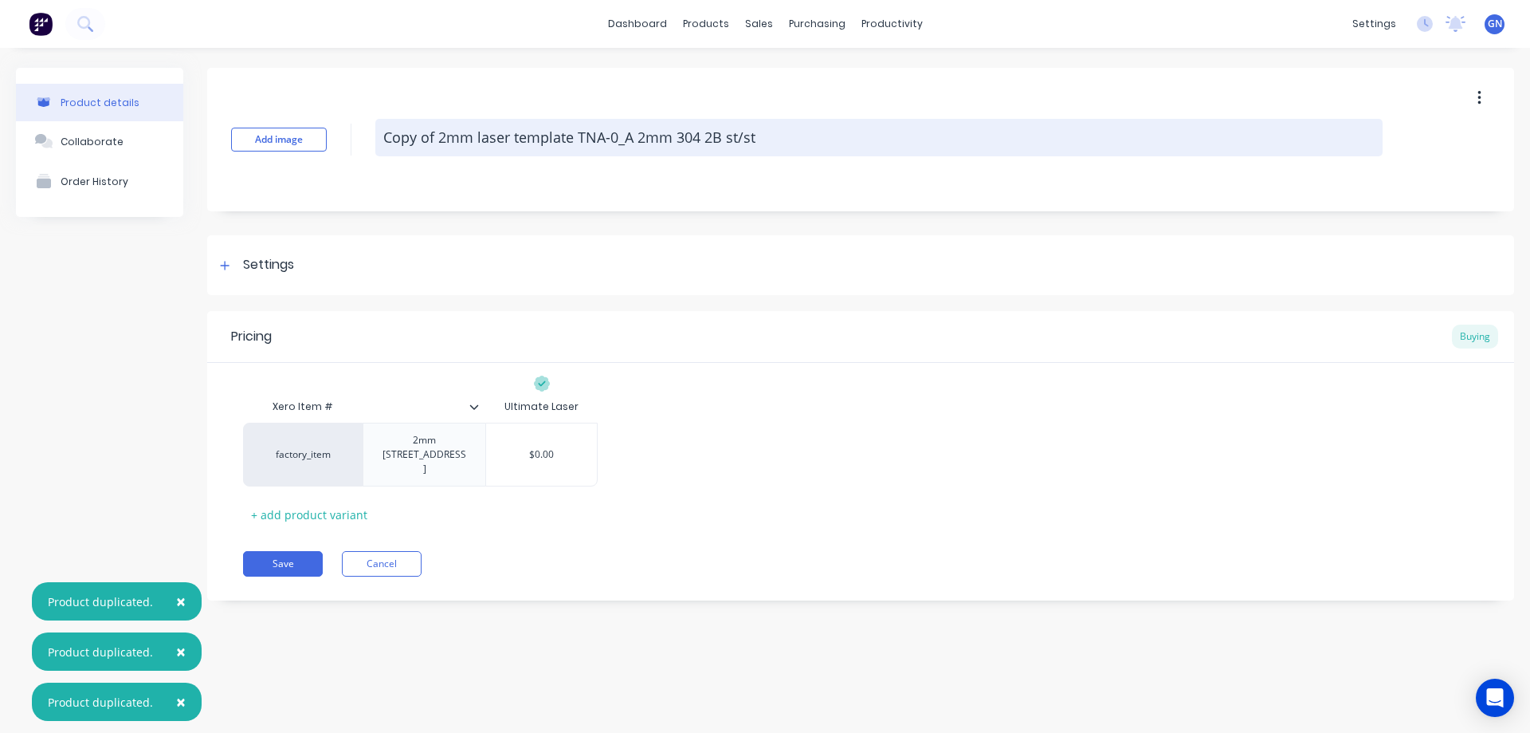
drag, startPoint x: 438, startPoint y: 138, endPoint x: 379, endPoint y: 141, distance: 59.9
click at [379, 141] on textarea "Copy of 2mm laser template TNA-0_A 2mm 304 2B st/st" at bounding box center [878, 137] width 1007 height 37
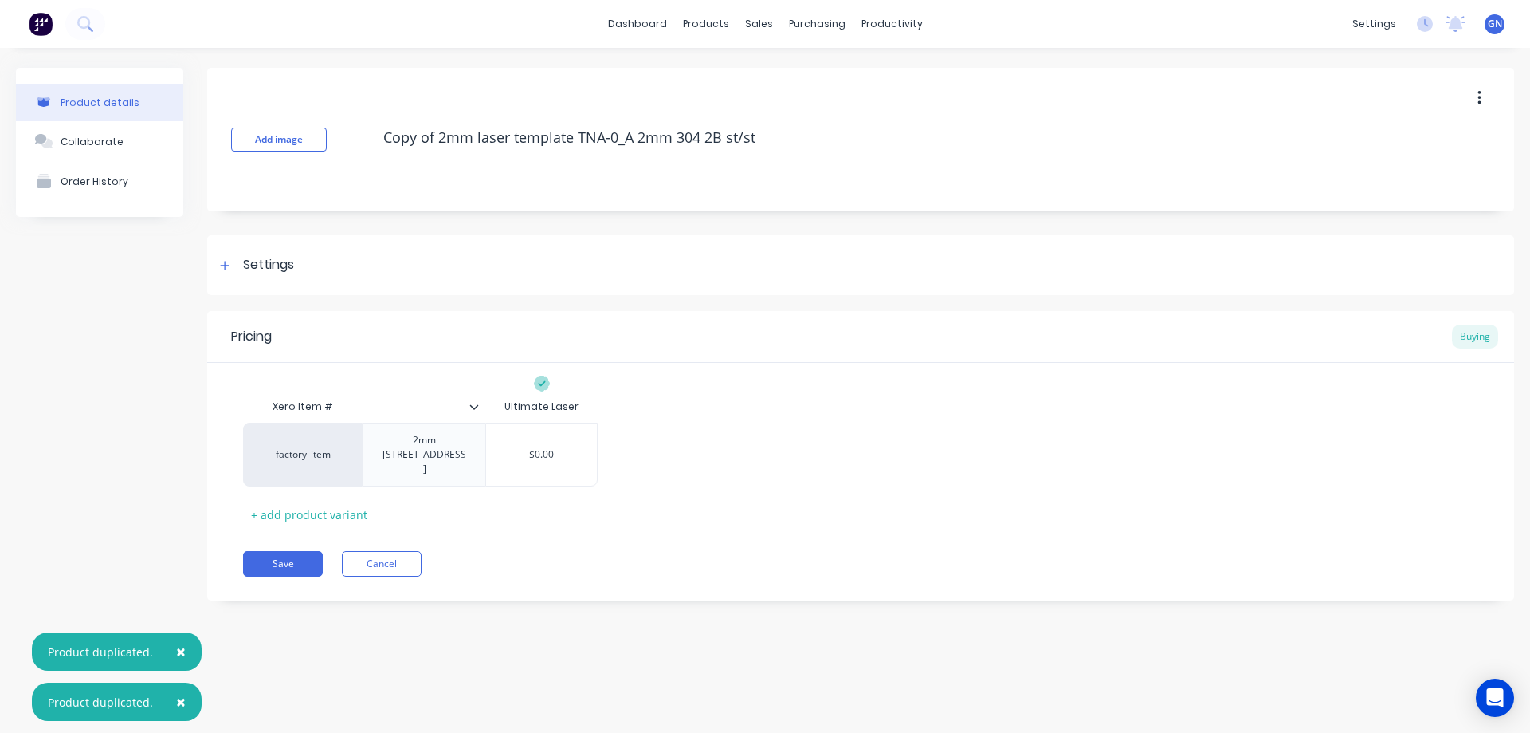
type textarea "x"
type textarea "2mm laser template TNA-0_A 2mm 304 2B st/st"
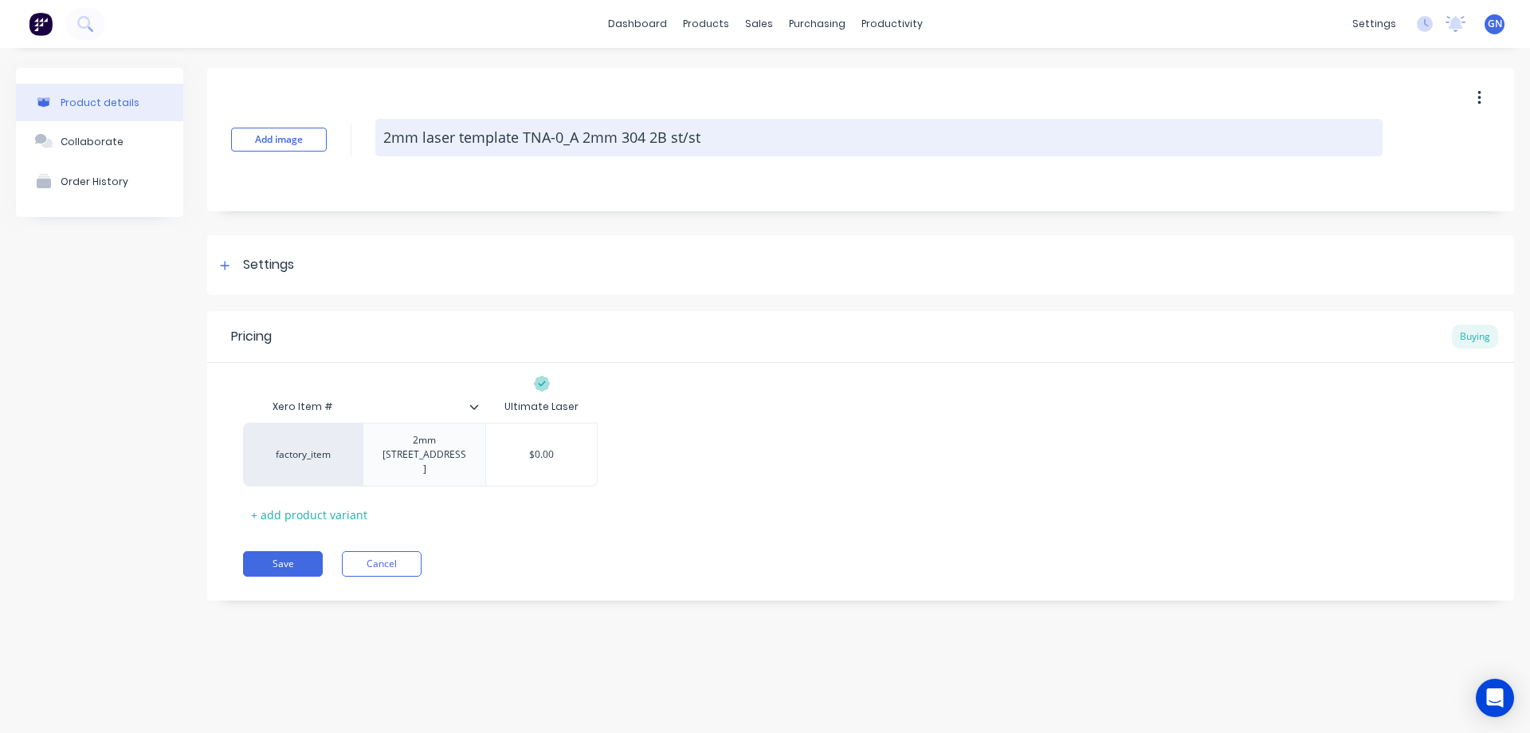
type textarea "x"
type textarea "mm laser template TNA-0_A 2mm 304 2B st/st"
type textarea "x"
type textarea "3mm laser template TNA-0_A 2mm 304 2B st/st"
click at [585, 139] on textarea "3mm laser template TNA-0_A 2mm 304 2B st/st" at bounding box center [878, 137] width 1007 height 37
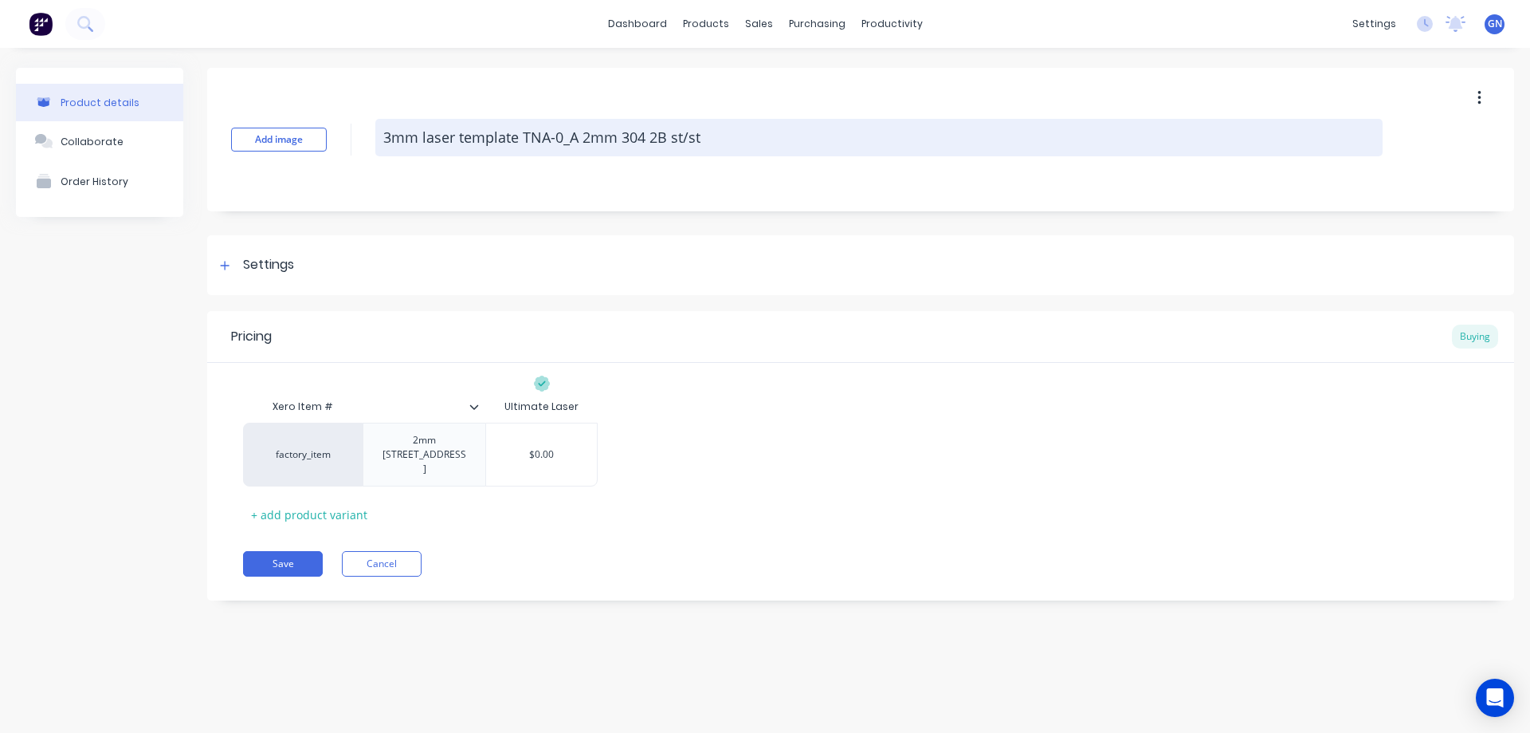
type textarea "x"
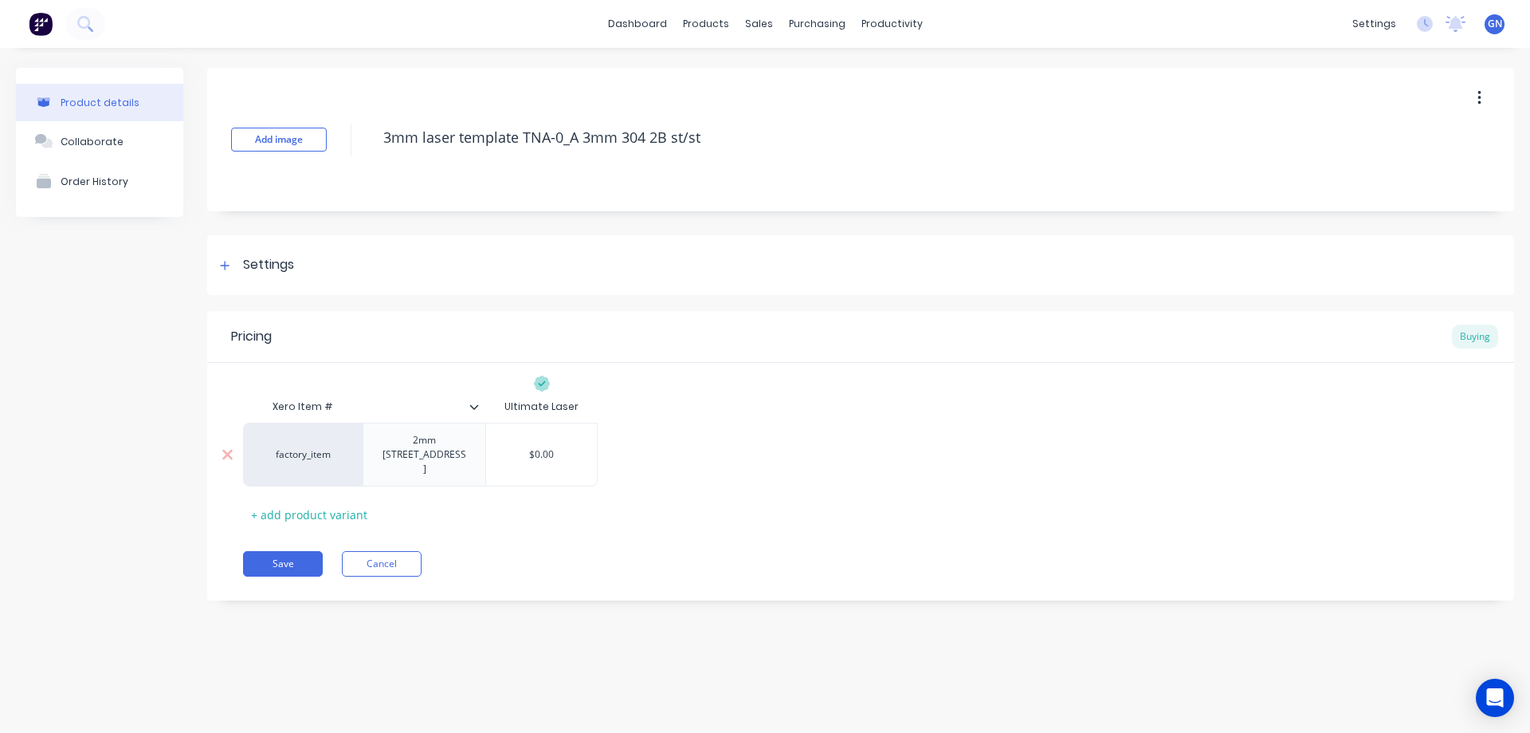
type textarea "3mm laser template TNA-0_A 3mm 304 2B st/st"
type textarea "x"
type textarea "3mm laser template TNA-0_A 3mm 304 2B st/st"
click at [390, 444] on div "2mm [STREET_ADDRESS]" at bounding box center [424, 454] width 109 height 49
type textarea "x"
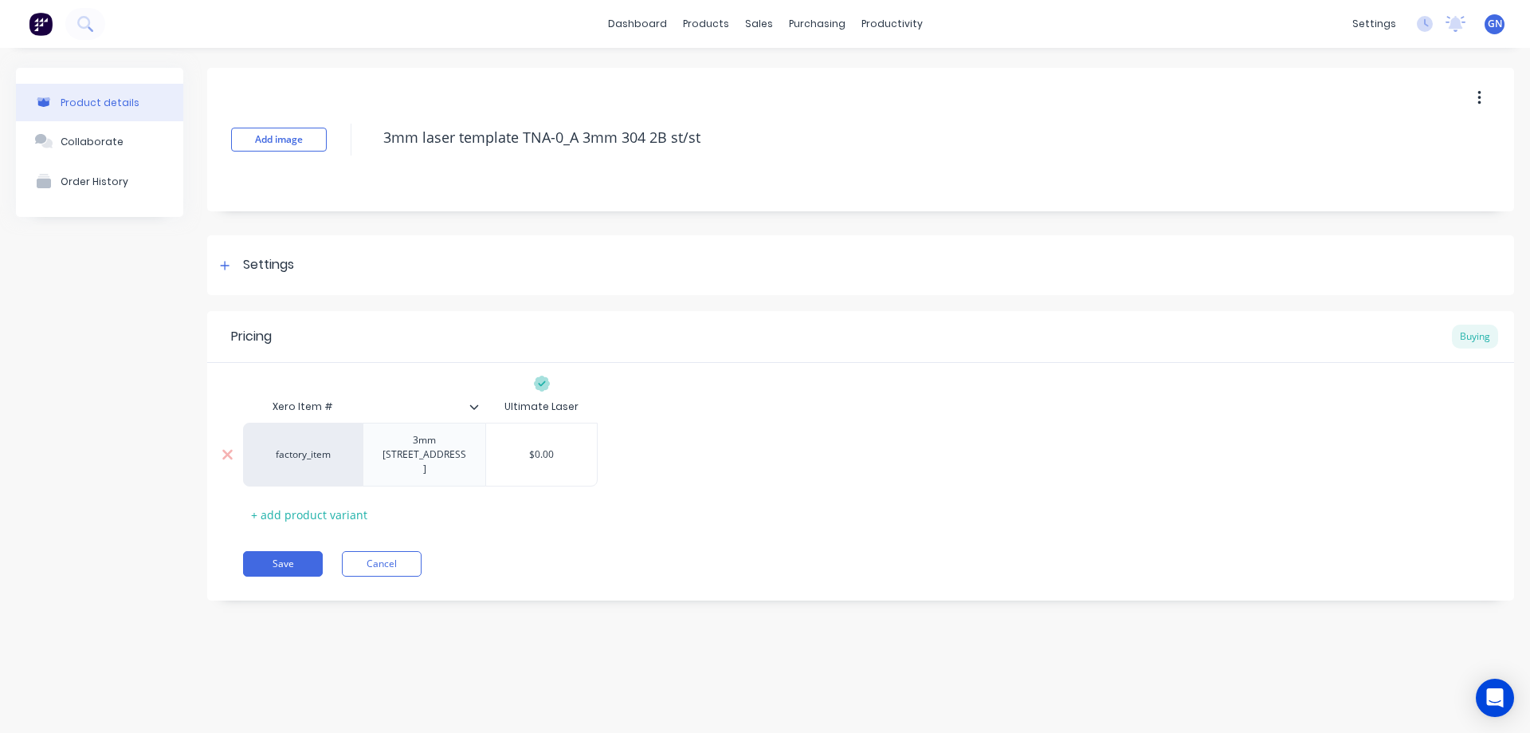
type input "$0.00"
click at [280, 551] on button "Save" at bounding box center [283, 564] width 80 height 26
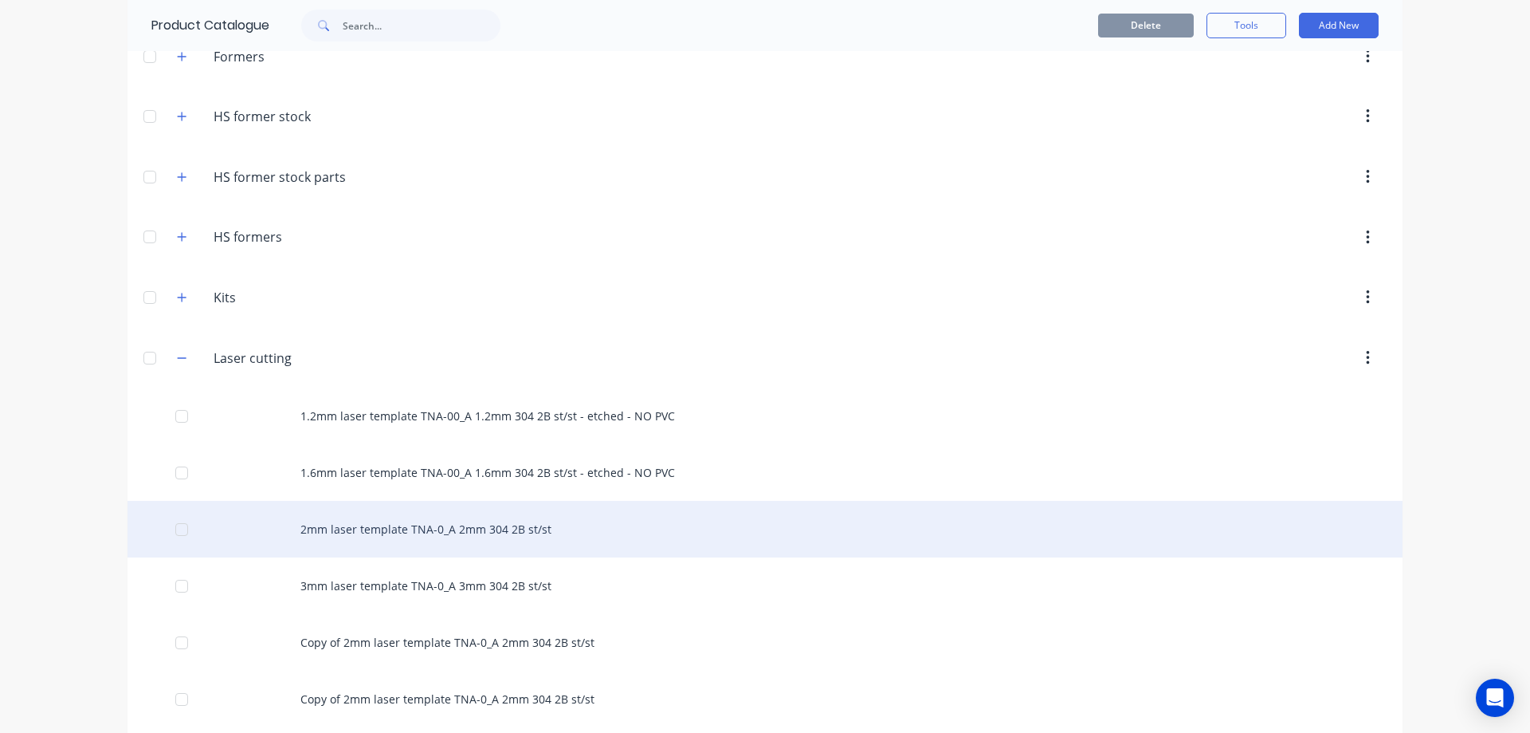
scroll to position [532, 0]
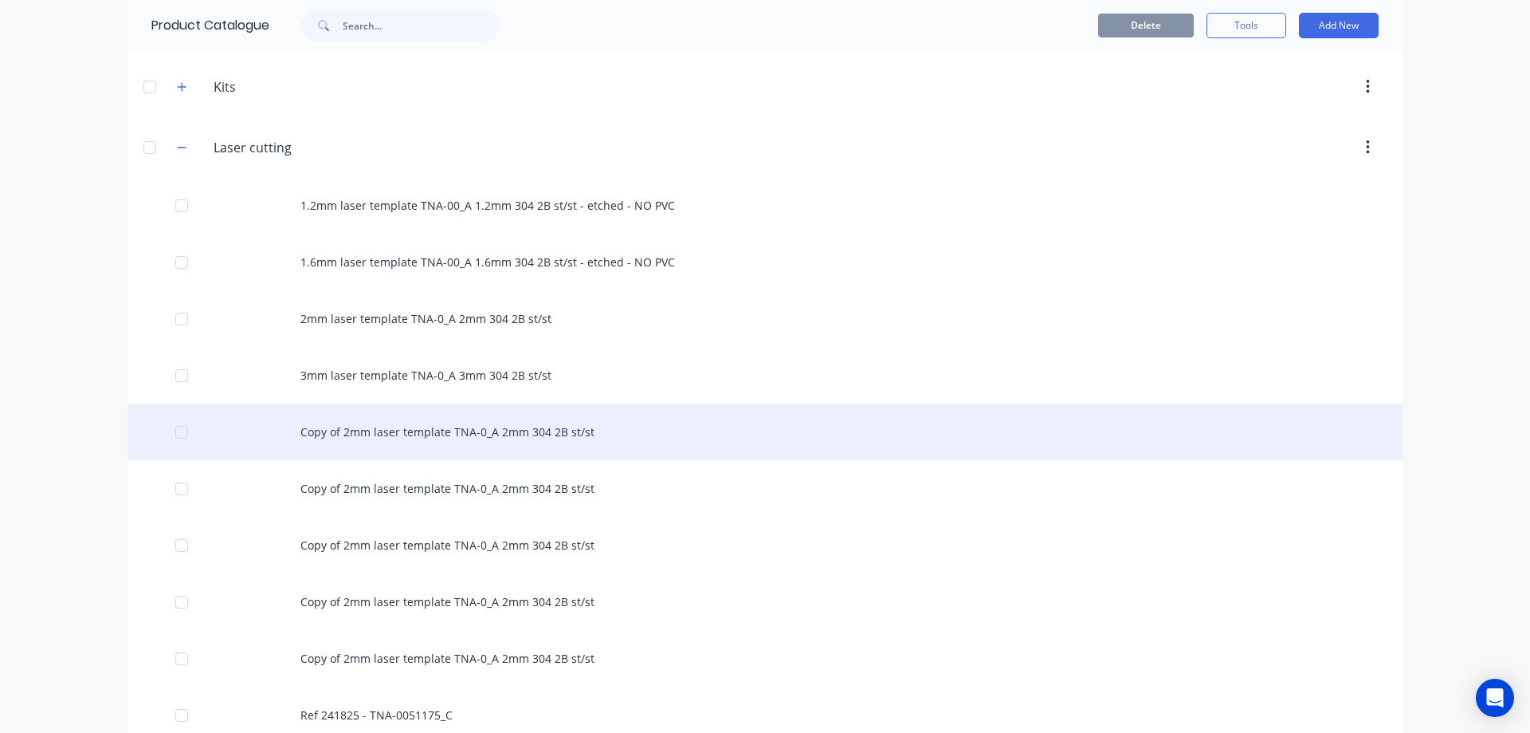
click at [372, 430] on div "Copy of 2mm laser template TNA-0_A 2mm 304 2B st/st" at bounding box center [765, 431] width 1275 height 57
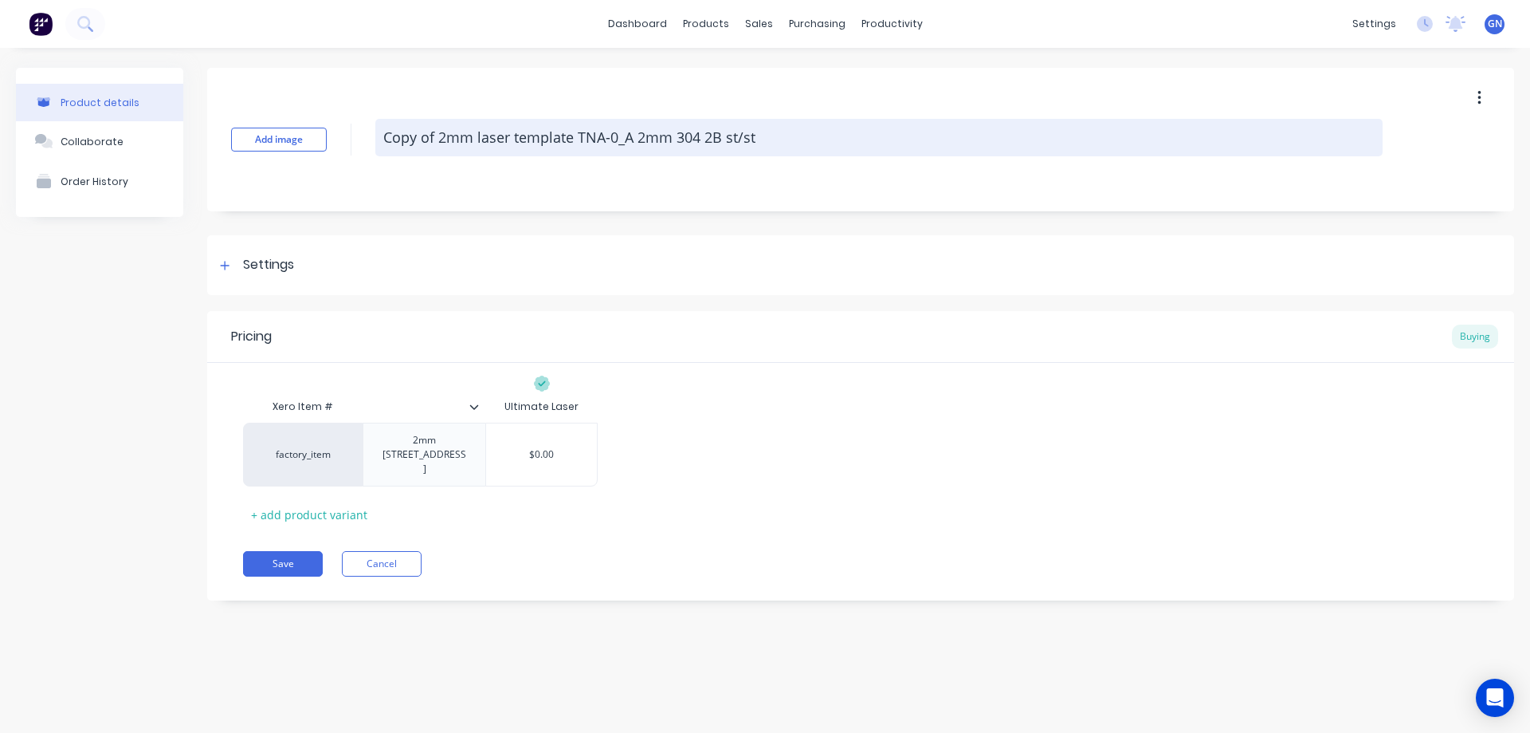
drag, startPoint x: 446, startPoint y: 137, endPoint x: 379, endPoint y: 138, distance: 67.0
click at [379, 138] on textarea "Copy of 2mm laser template TNA-0_A 2mm 304 2B st/st" at bounding box center [878, 137] width 1007 height 37
type textarea "x"
type textarea "4mm laser template TNA-0_A 2mm 304 2B st/st"
click at [583, 139] on textarea "4mm laser template TNA-0_A 2mm 304 2B st/st" at bounding box center [878, 137] width 1007 height 37
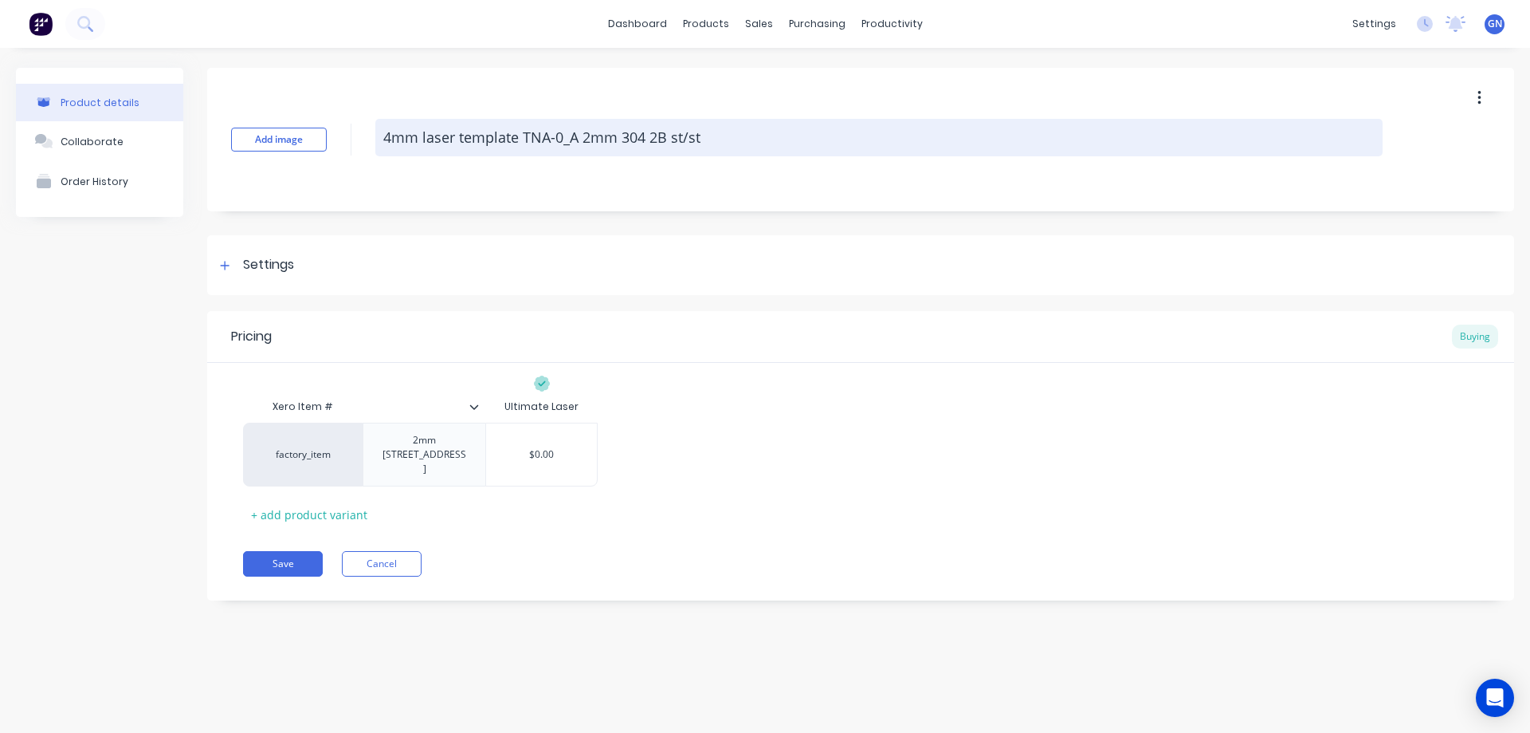
type textarea "x"
type textarea "4mm laser template TNA-0_A 4mm 304 2B st/st"
drag, startPoint x: 650, startPoint y: 134, endPoint x: 673, endPoint y: 139, distance: 23.6
click at [673, 139] on textarea "4mm laser template TNA-0_A 4mm 304 2B st/st" at bounding box center [878, 137] width 1007 height 37
type textarea "x"
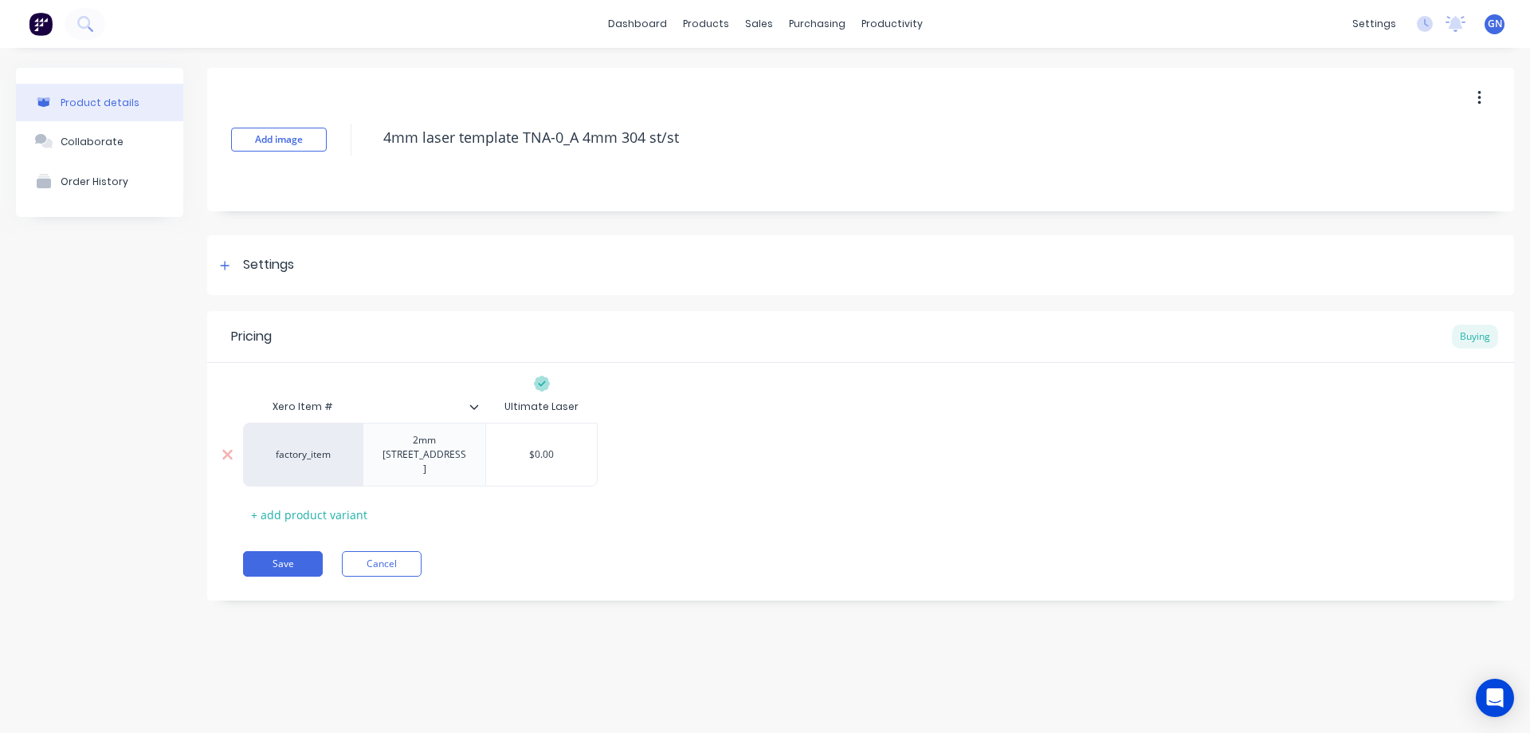
type textarea "4mm laser template TNA-0_A 4mm 304 st/st"
type textarea "x"
type textarea "4mm laser template TNA-0_A 4mm 304 st/st"
click at [384, 445] on div "2mm [STREET_ADDRESS]" at bounding box center [424, 454] width 109 height 49
type textarea "x"
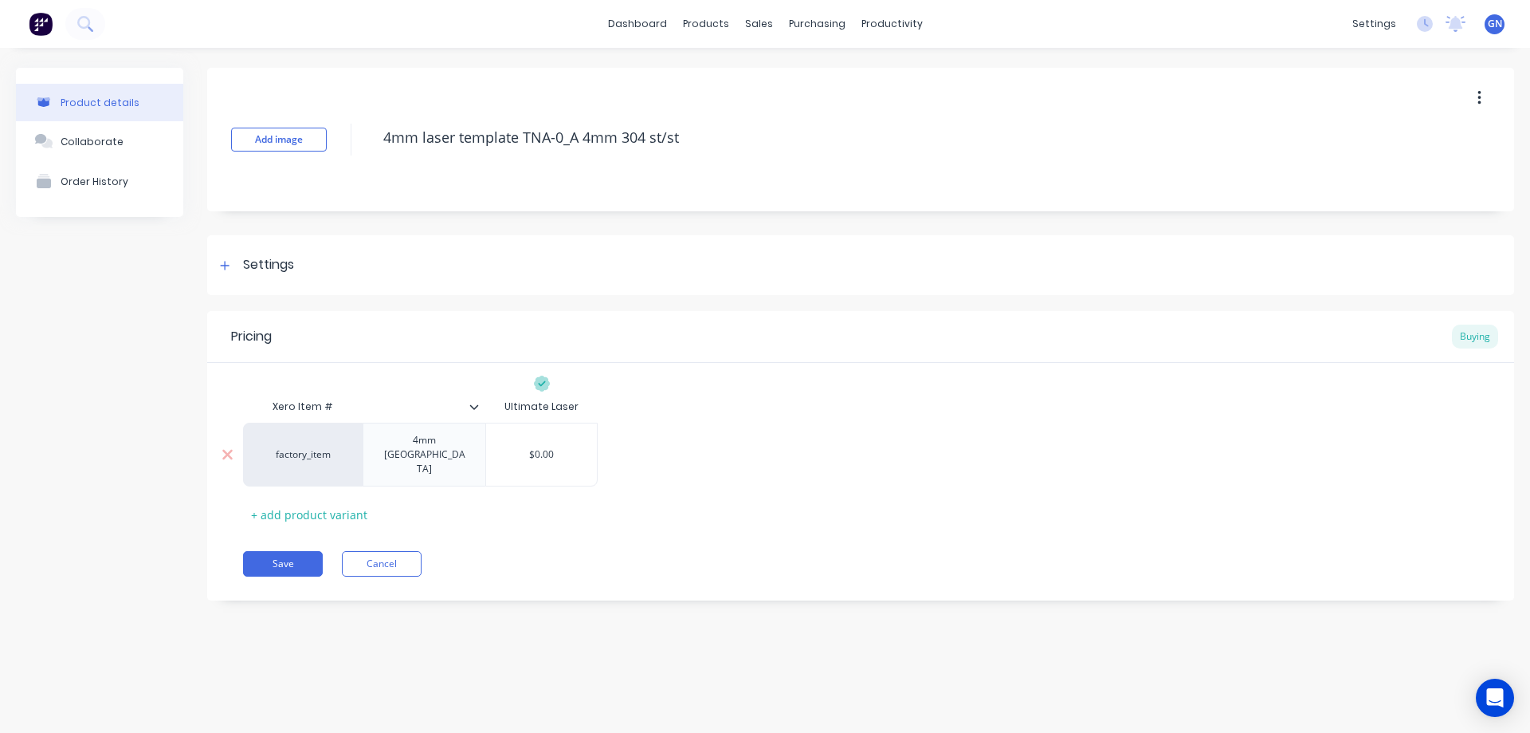
type input "$0.00"
click at [286, 551] on button "Save" at bounding box center [283, 564] width 80 height 26
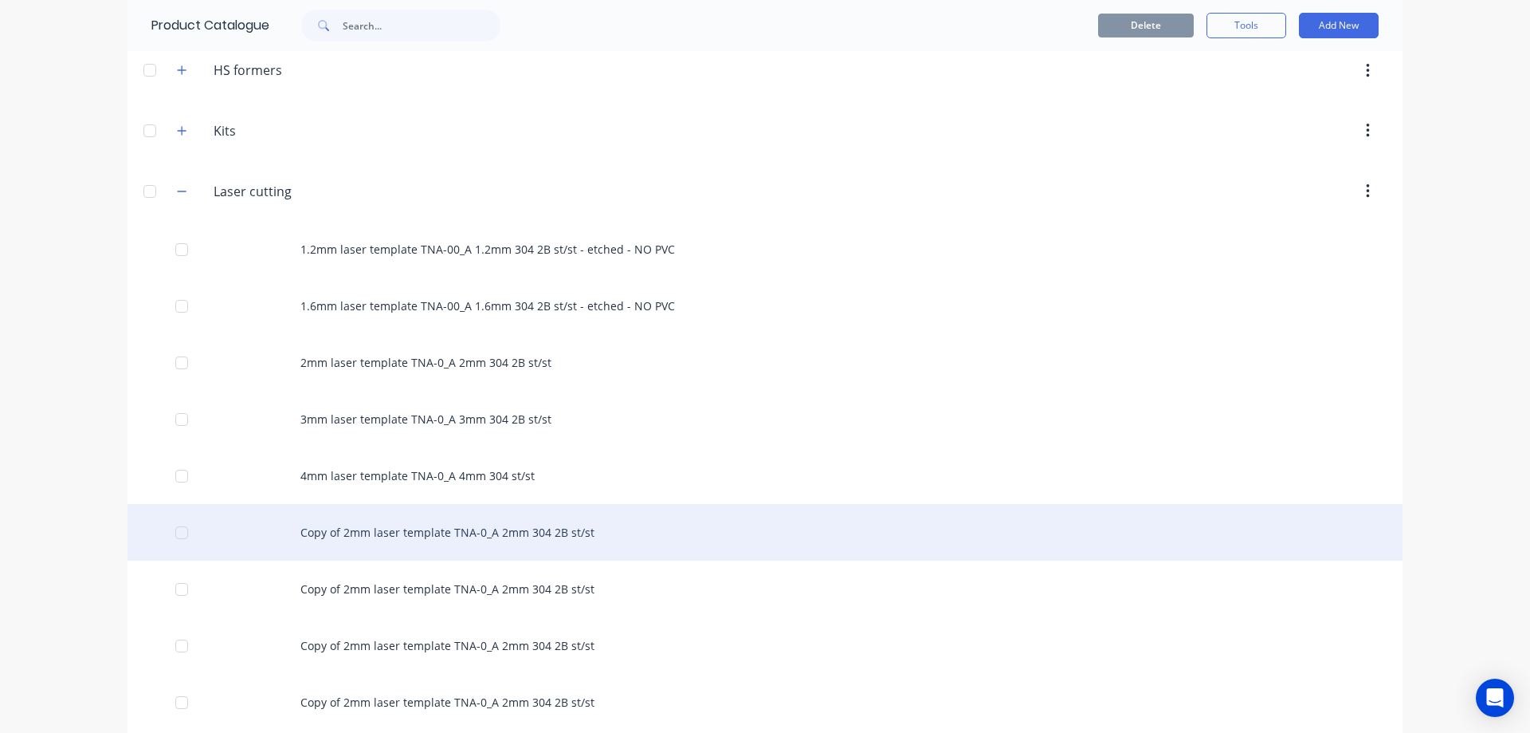
scroll to position [505, 0]
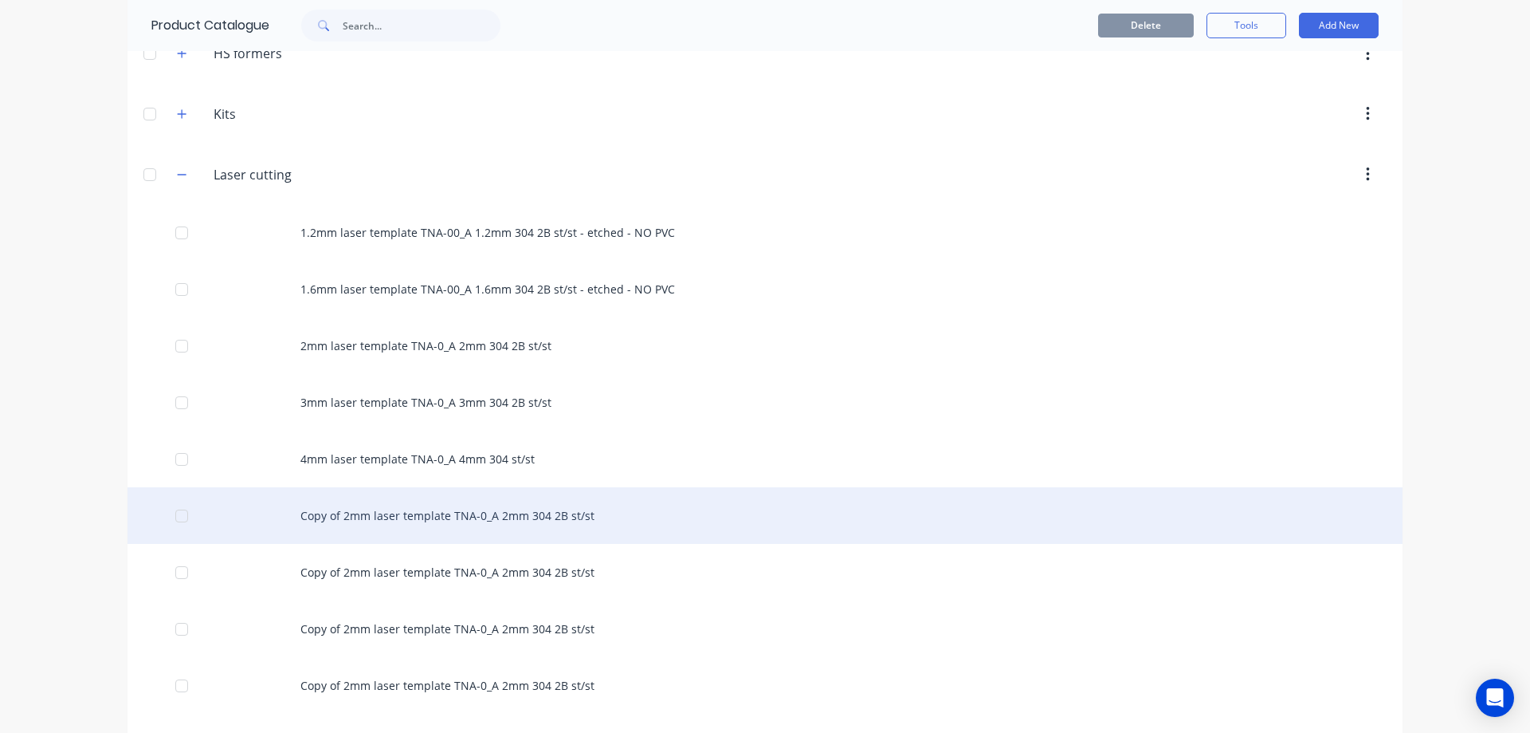
click at [388, 518] on div "Copy of 2mm laser template TNA-0_A 2mm 304 2B st/st" at bounding box center [765, 515] width 1275 height 57
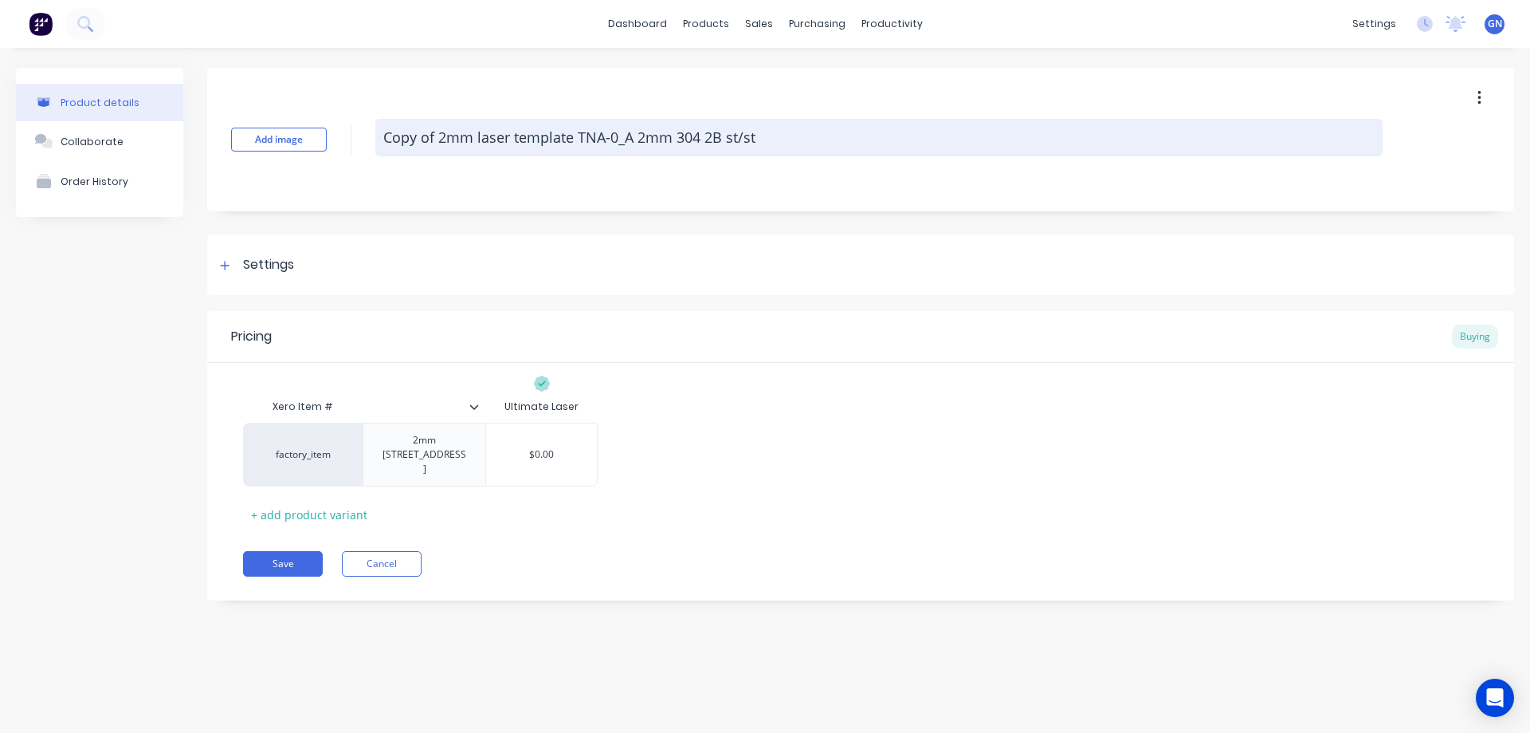
drag, startPoint x: 445, startPoint y: 138, endPoint x: 380, endPoint y: 138, distance: 64.6
click at [380, 138] on textarea "Copy of 2mm laser template TNA-0_A 2mm 304 2B st/st" at bounding box center [878, 137] width 1007 height 37
type textarea "x"
type textarea "5mm laser template TNA-0_A 2mm 304 2B st/st"
click at [584, 136] on textarea "5mm laser template TNA-0_A 2mm 304 2B st/st" at bounding box center [878, 137] width 1007 height 37
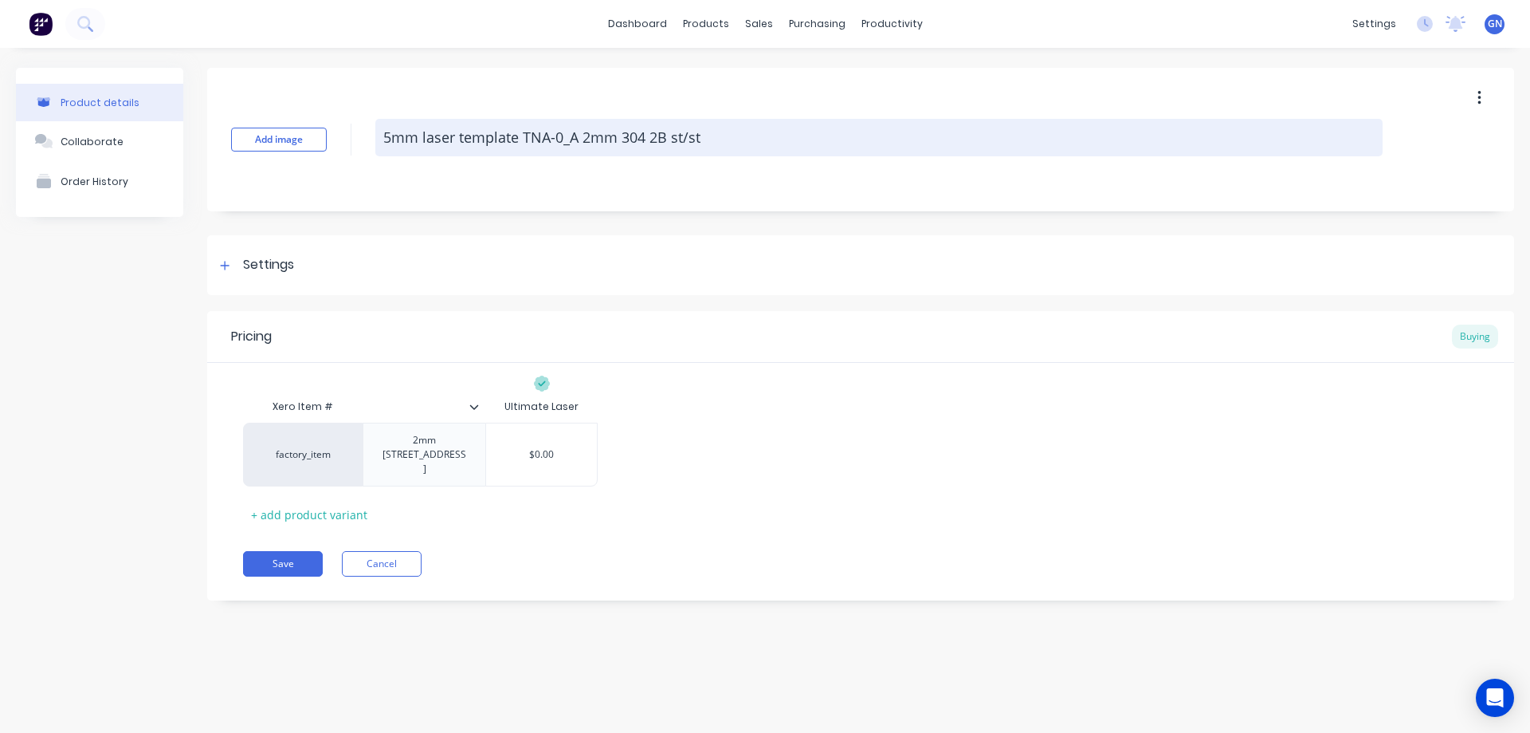
type textarea "x"
type textarea "5mm laser template TNA-0_A 5mm 304 2B st/st"
drag, startPoint x: 672, startPoint y: 137, endPoint x: 651, endPoint y: 139, distance: 20.8
click at [651, 139] on textarea "5mm laser template TNA-0_A 5mm 304 2B st/st" at bounding box center [878, 137] width 1007 height 37
type textarea "x"
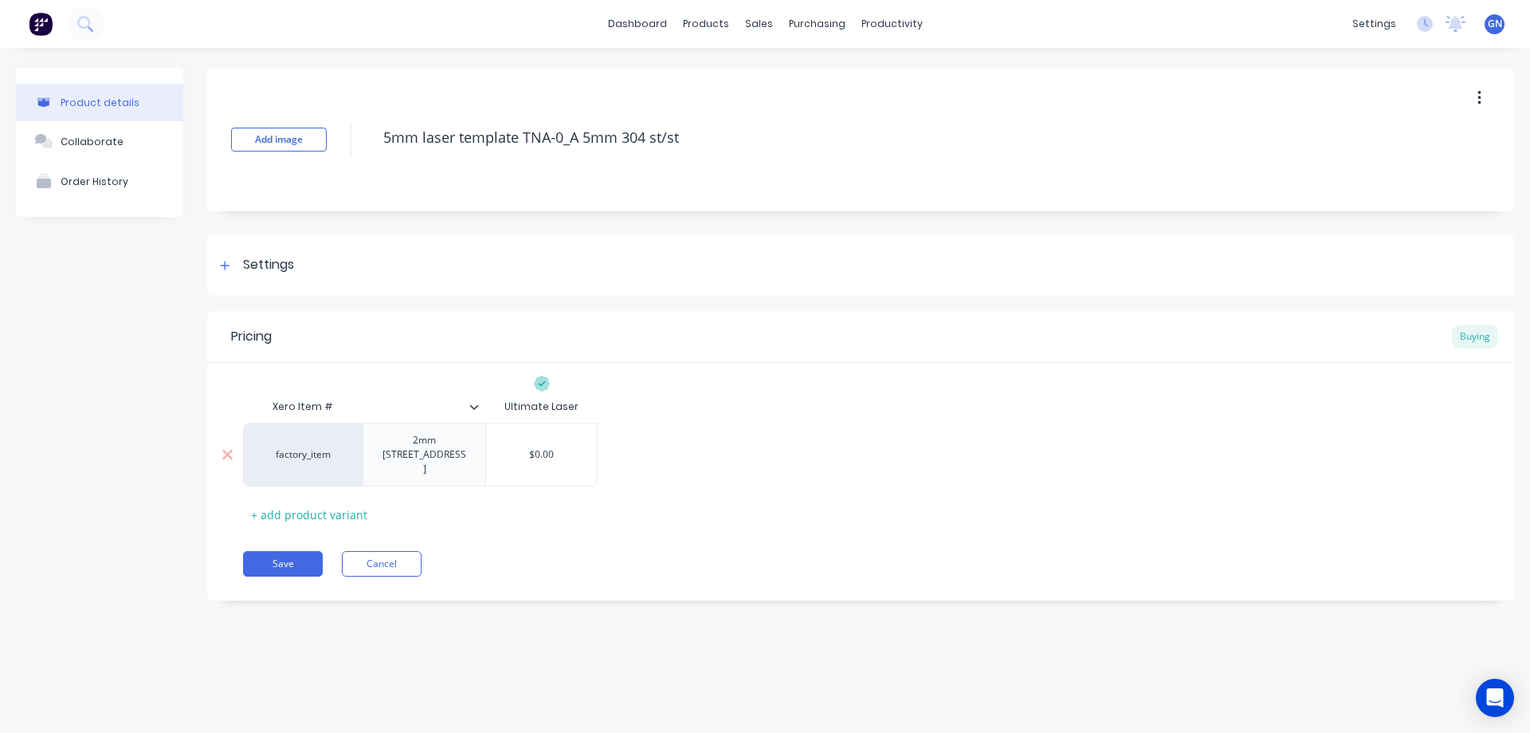
type textarea "5mm laser template TNA-0_A 5mm 304 st/st"
type textarea "x"
type textarea "5mm laser template TNA-0_A 5mm 304 st/st"
click at [381, 441] on div "2mm [STREET_ADDRESS]" at bounding box center [424, 454] width 109 height 49
click at [293, 544] on button "Save" at bounding box center [283, 541] width 80 height 26
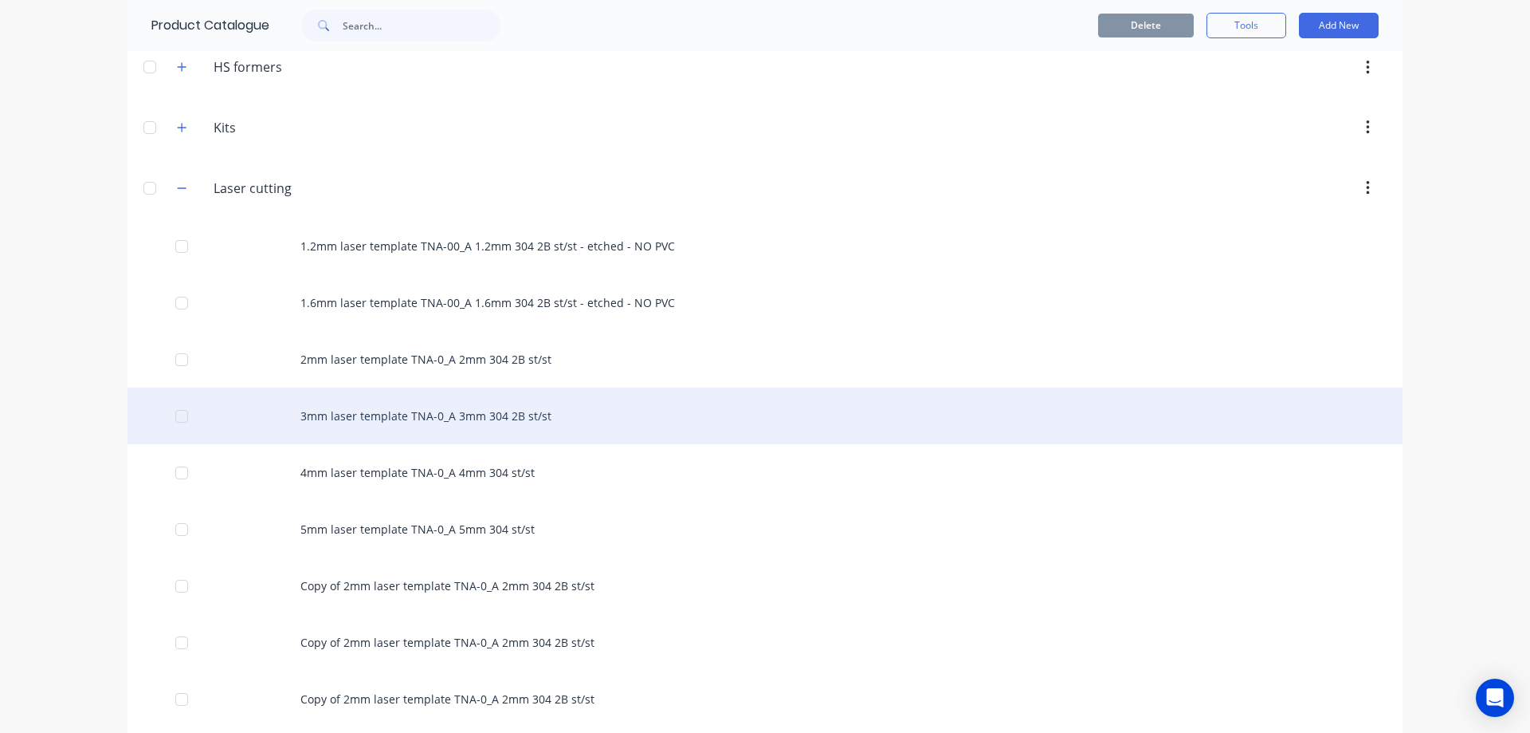
scroll to position [638, 0]
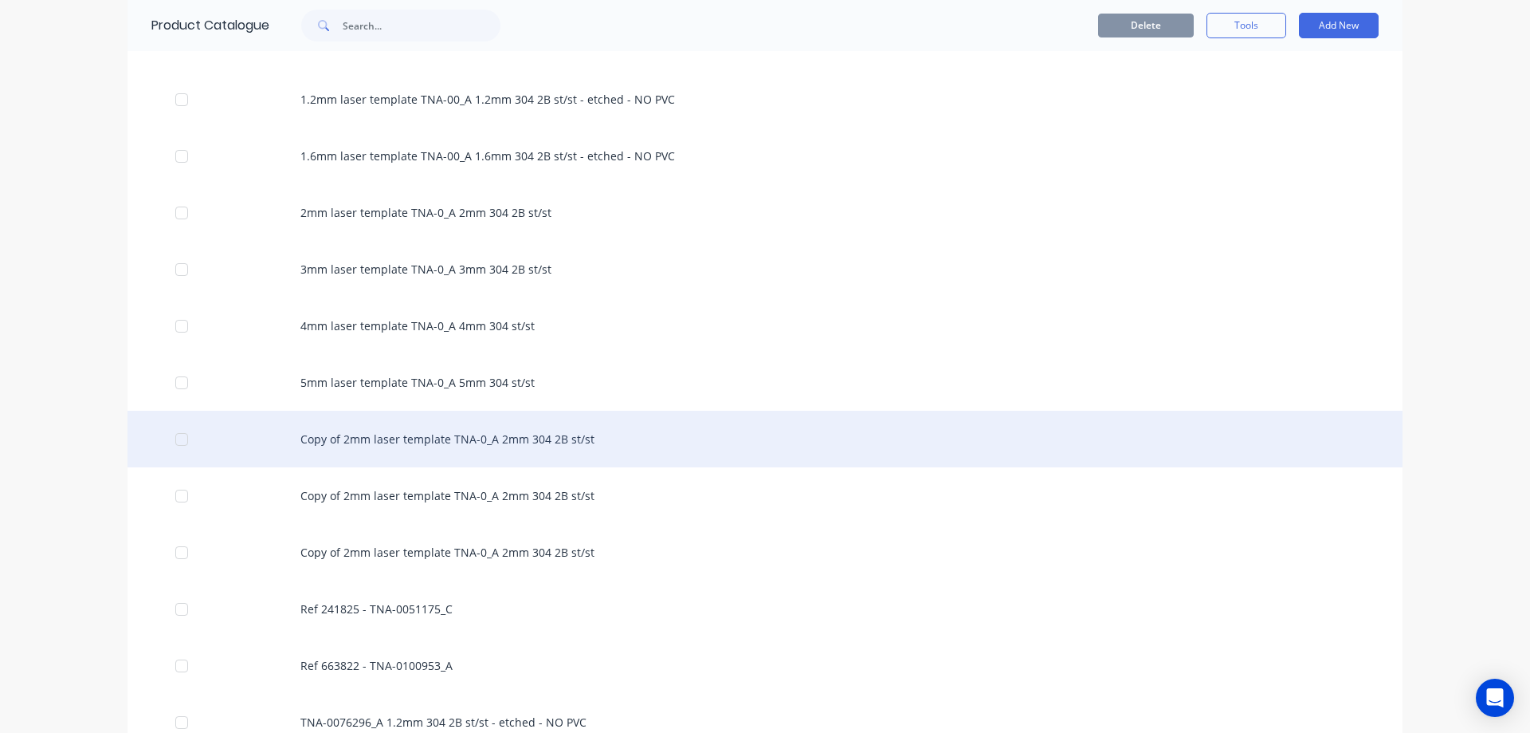
click at [460, 450] on div "Copy of 2mm laser template TNA-0_A 2mm 304 2B st/st" at bounding box center [765, 438] width 1275 height 57
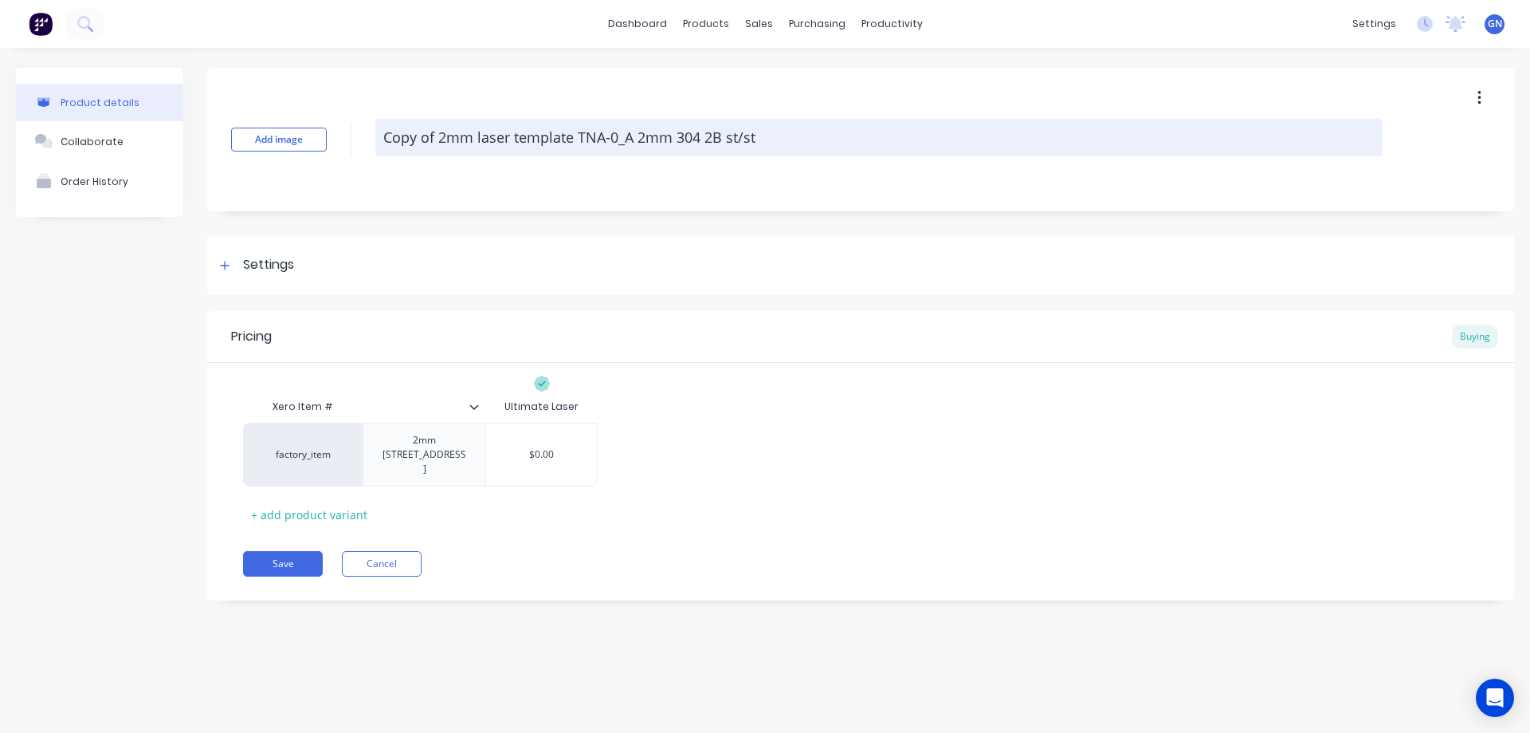
drag, startPoint x: 380, startPoint y: 134, endPoint x: 443, endPoint y: 137, distance: 63.0
click at [443, 137] on textarea "Copy of 2mm laser template TNA-0_A 2mm 304 2B st/st" at bounding box center [878, 137] width 1007 height 37
type textarea "x"
type textarea "6mm laser template TNA-0_A 2mm 304 2B st/st"
click at [585, 136] on textarea "6mm laser template TNA-0_A 2mm 304 2B st/st" at bounding box center [878, 137] width 1007 height 37
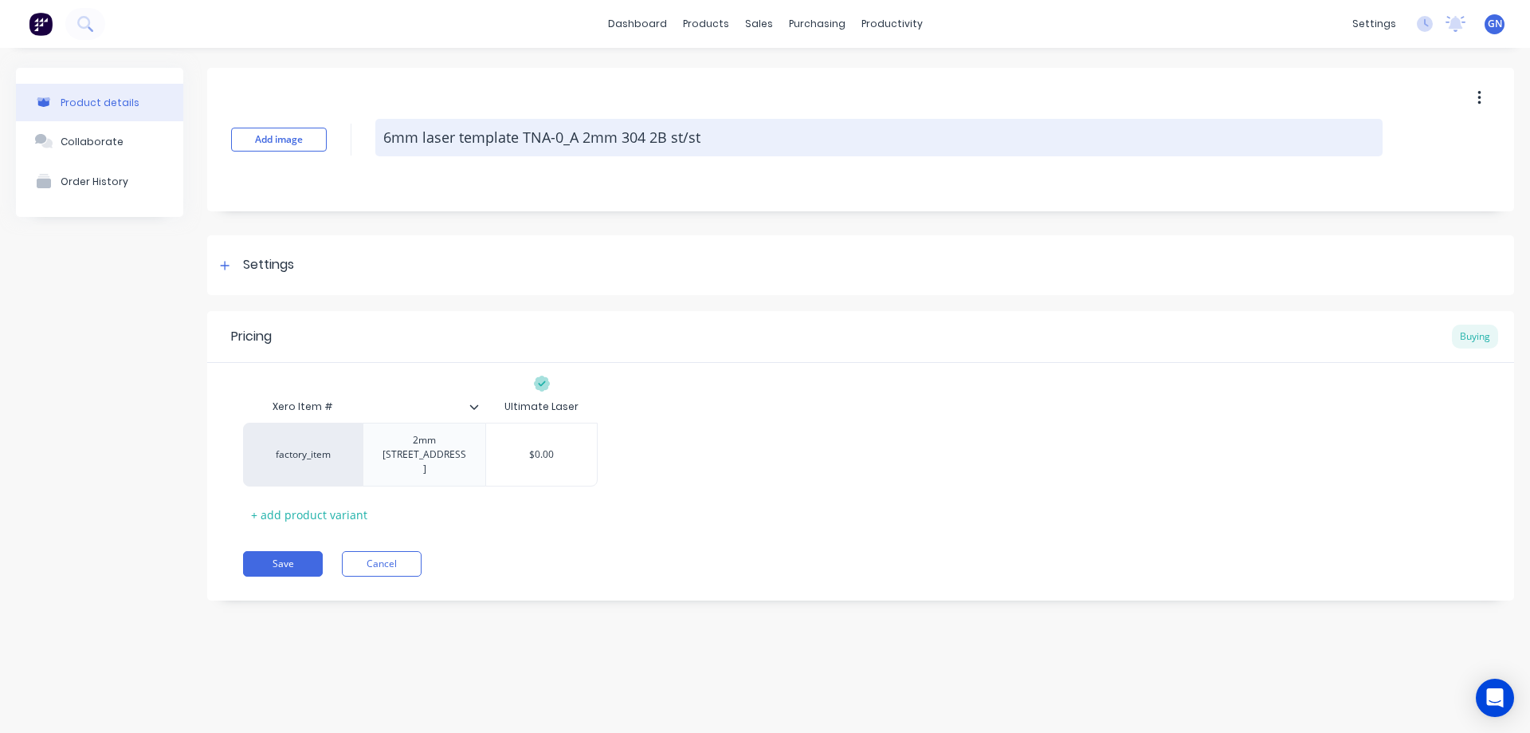
type textarea "x"
type textarea "6mm laser template TNA-0_A 6mm 304 2B st/st"
drag, startPoint x: 672, startPoint y: 136, endPoint x: 651, endPoint y: 136, distance: 20.7
click at [651, 136] on textarea "6mm laser template TNA-0_A 6mm 304 2B st/st" at bounding box center [878, 137] width 1007 height 37
type textarea "x"
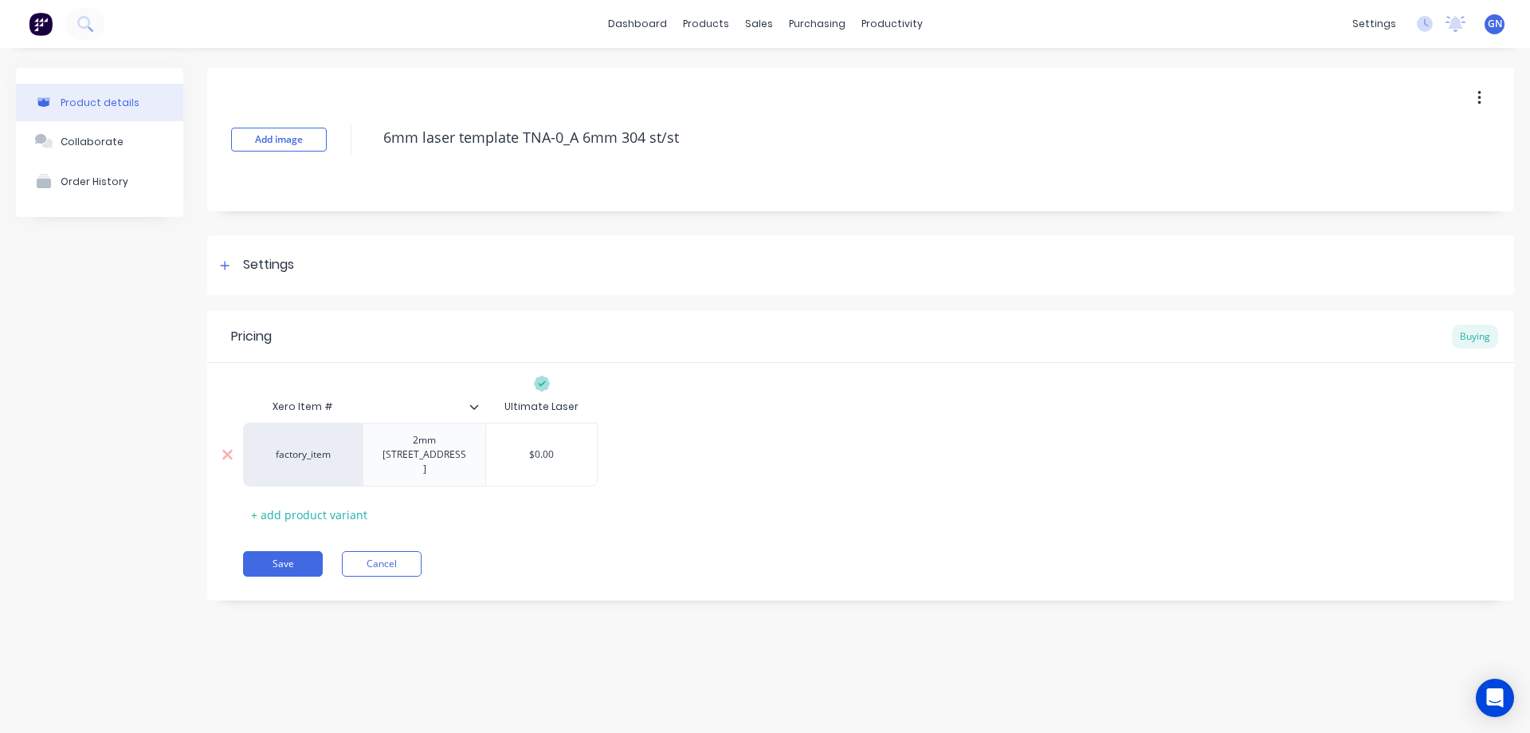
type textarea "6mm laser template TNA-0_A 6mm 304 st/st"
type textarea "x"
type textarea "6mm laser template TNA-0_A 6mm 304 st/st"
click at [384, 441] on div "2mm [STREET_ADDRESS]" at bounding box center [424, 454] width 109 height 49
type textarea "x"
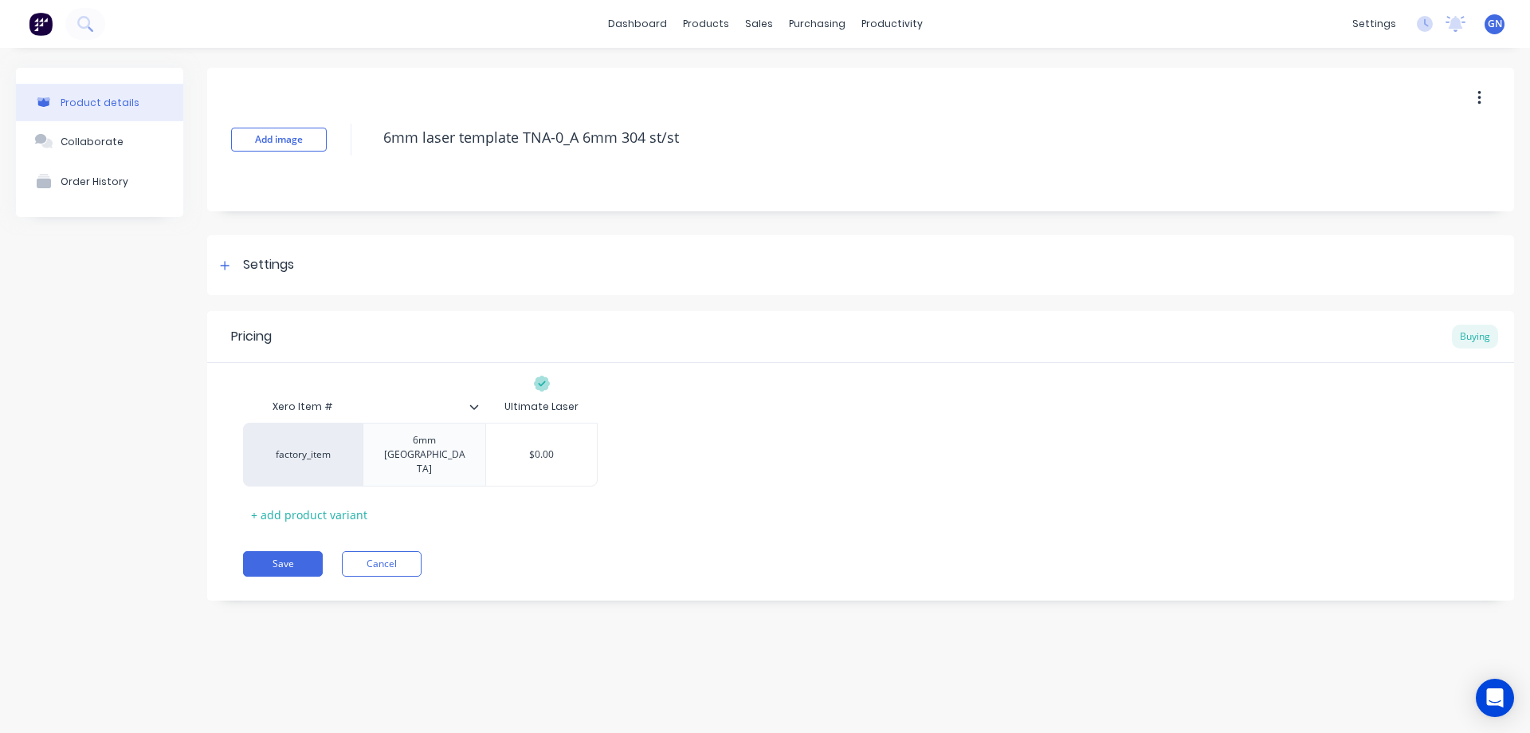
type input "$0.00"
click at [293, 551] on button "Save" at bounding box center [283, 564] width 80 height 26
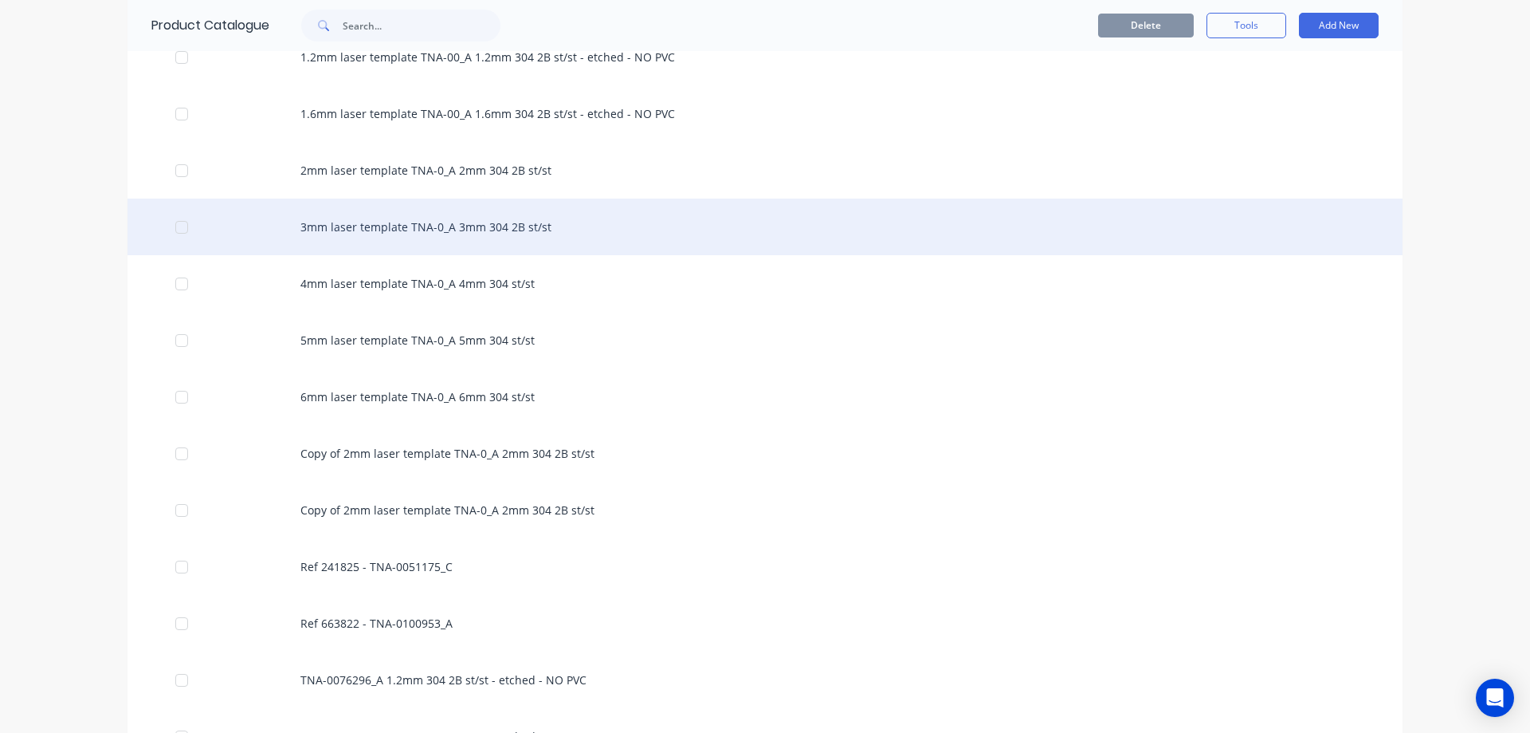
scroll to position [717, 0]
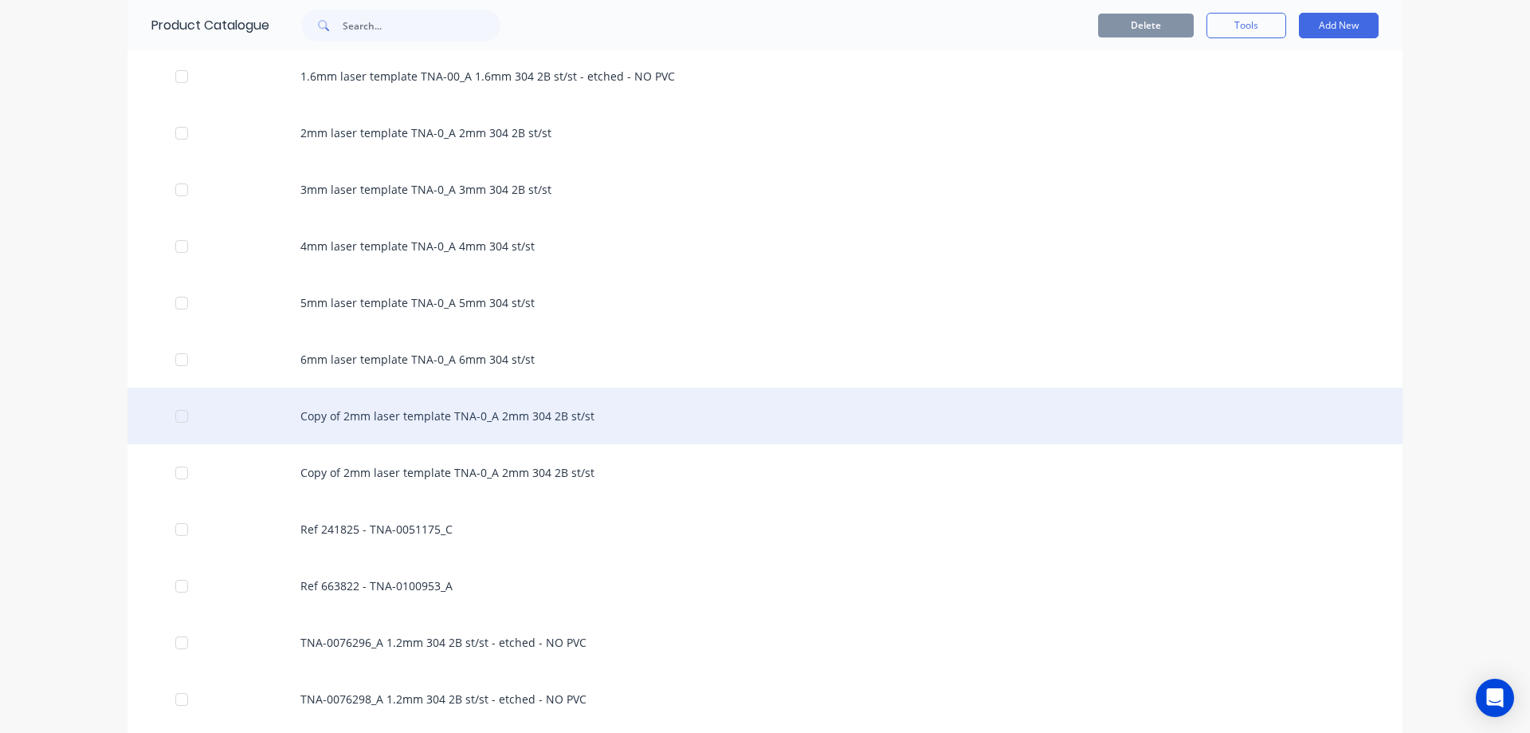
click at [448, 427] on div "Copy of 2mm laser template TNA-0_A 2mm 304 2B st/st" at bounding box center [765, 415] width 1275 height 57
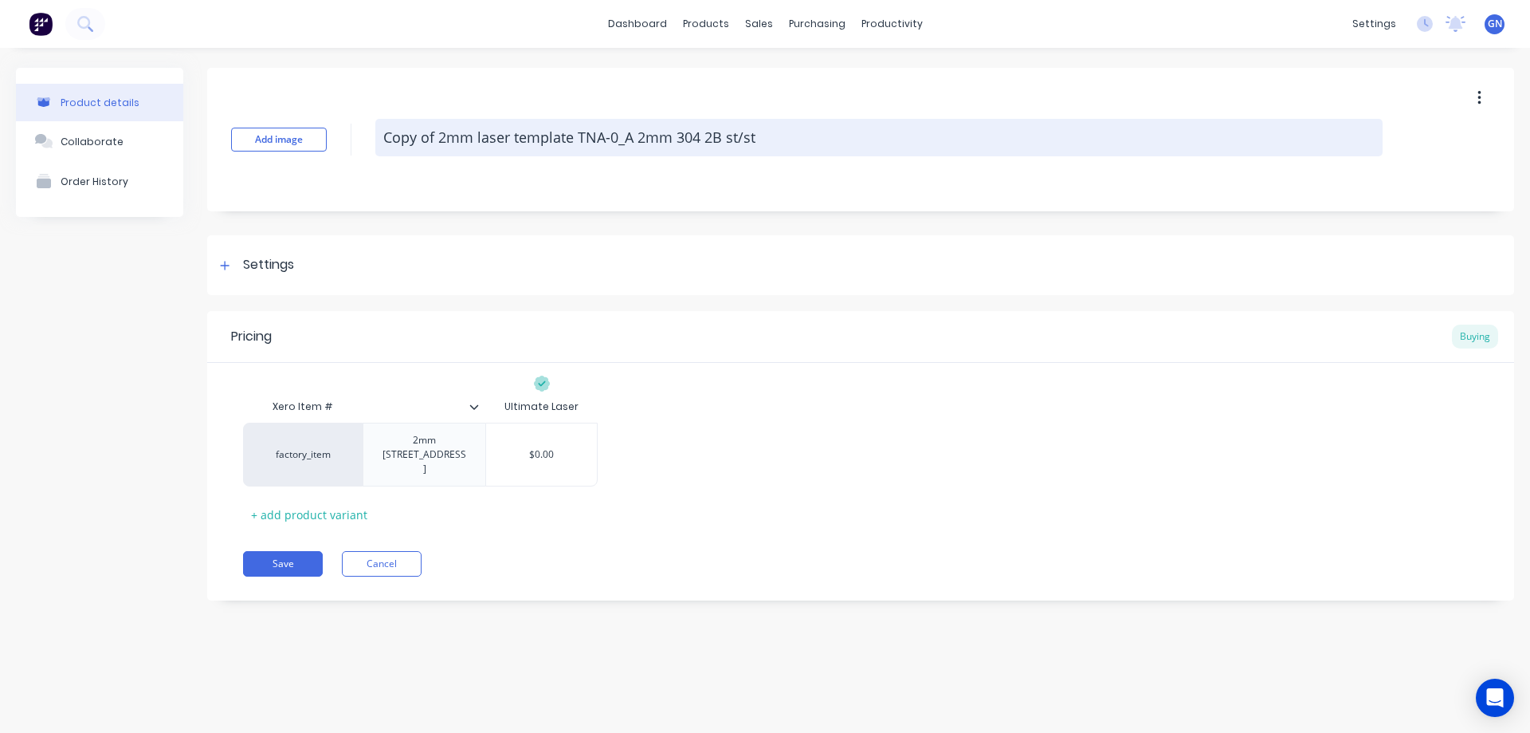
drag, startPoint x: 447, startPoint y: 138, endPoint x: 375, endPoint y: 138, distance: 71.7
click at [375, 138] on textarea "Copy of 2mm laser template TNA-0_A 2mm 304 2B st/st" at bounding box center [878, 137] width 1007 height 37
type textarea "x"
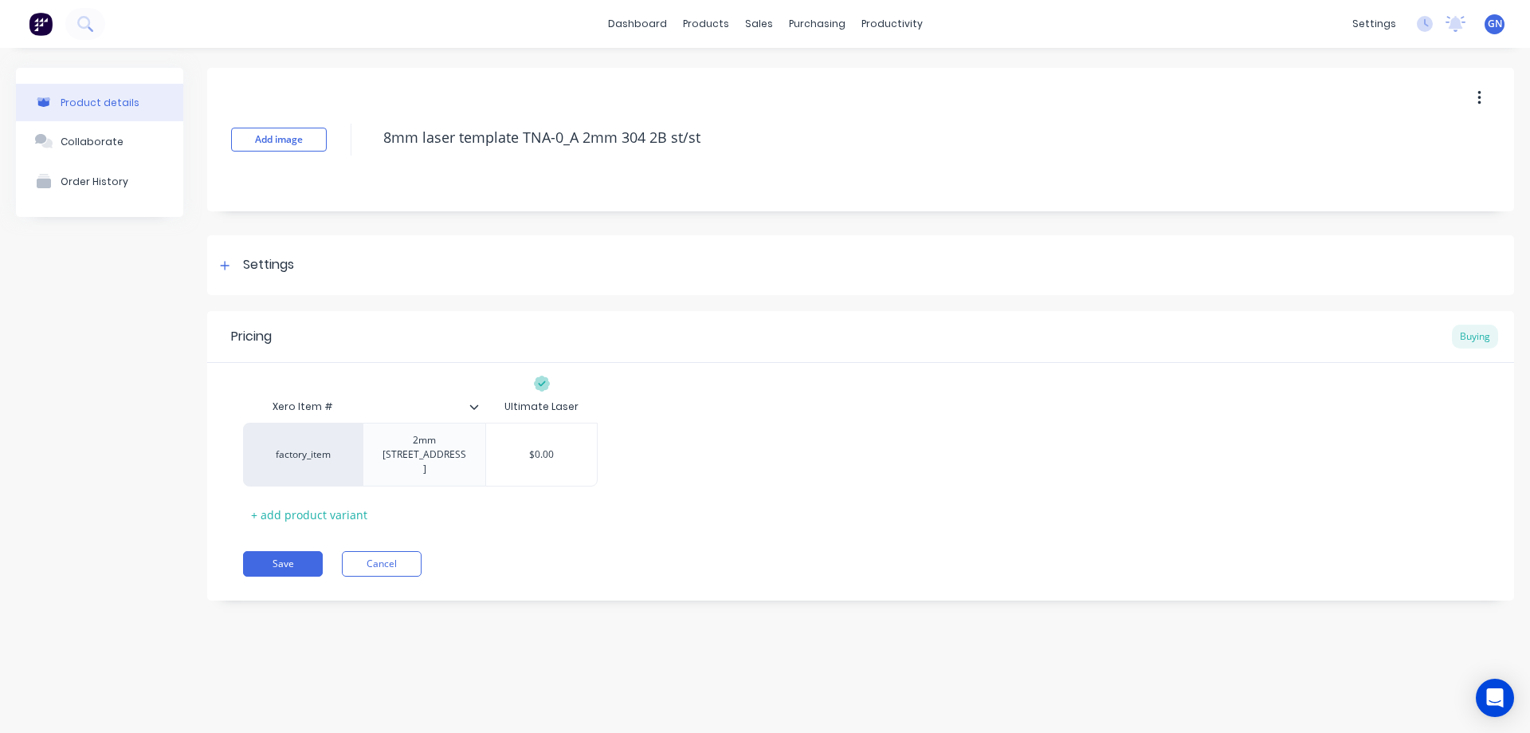
type textarea "8mm laser template TNA-0_A 2mm 304 2B st/st"
type textarea "x"
type textarea "8mm laser template TNA-0_A 2mm 304 2B st/st"
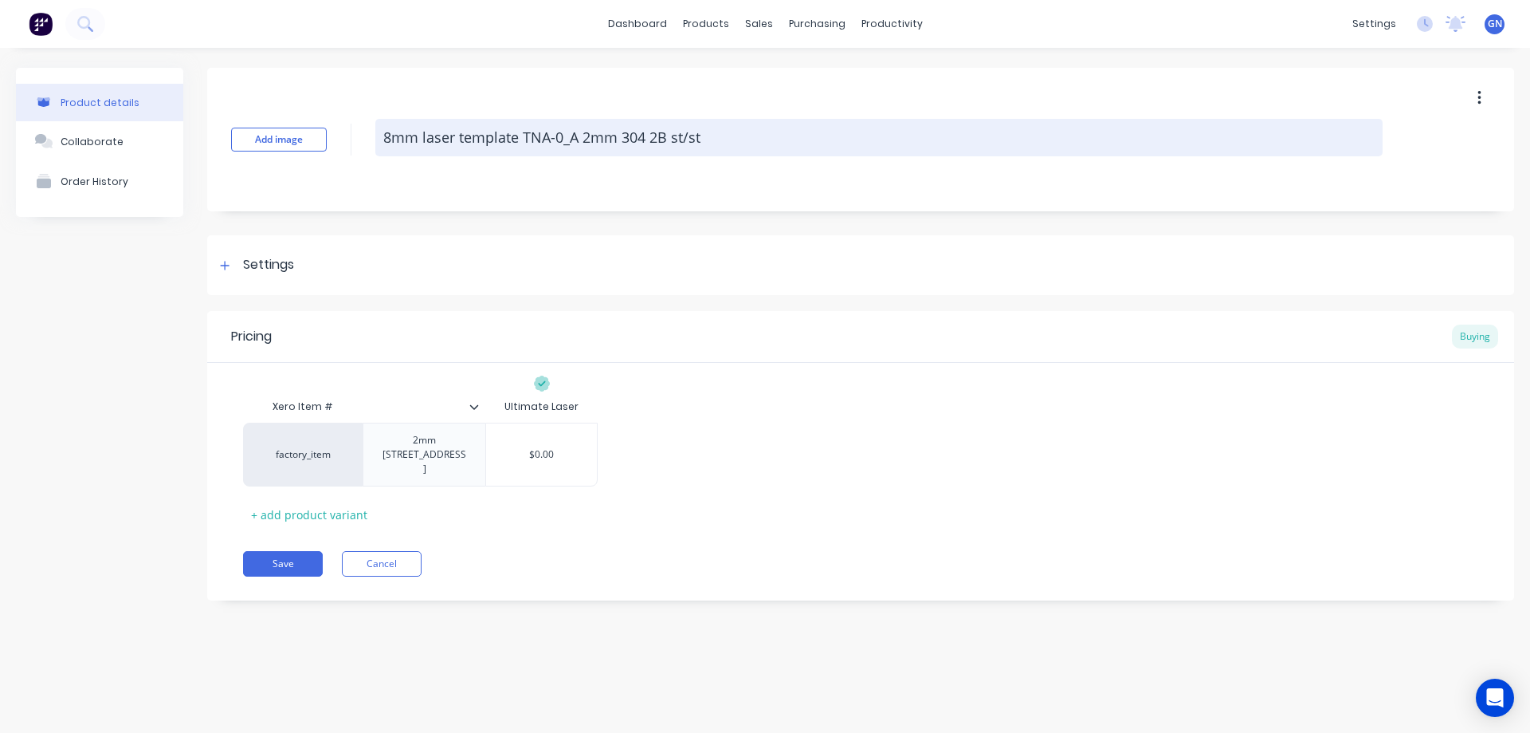
click at [583, 139] on textarea "8mm laser template TNA-0_A 2mm 304 2B st/st" at bounding box center [878, 137] width 1007 height 37
type textarea "x"
type textarea "8mm laser template TNA-0_A 8mm 304 2B st/st"
drag, startPoint x: 645, startPoint y: 137, endPoint x: 662, endPoint y: 138, distance: 16.8
click at [662, 138] on textarea "8mm laser template TNA-0_A 8mm 304 2B st/st" at bounding box center [878, 137] width 1007 height 37
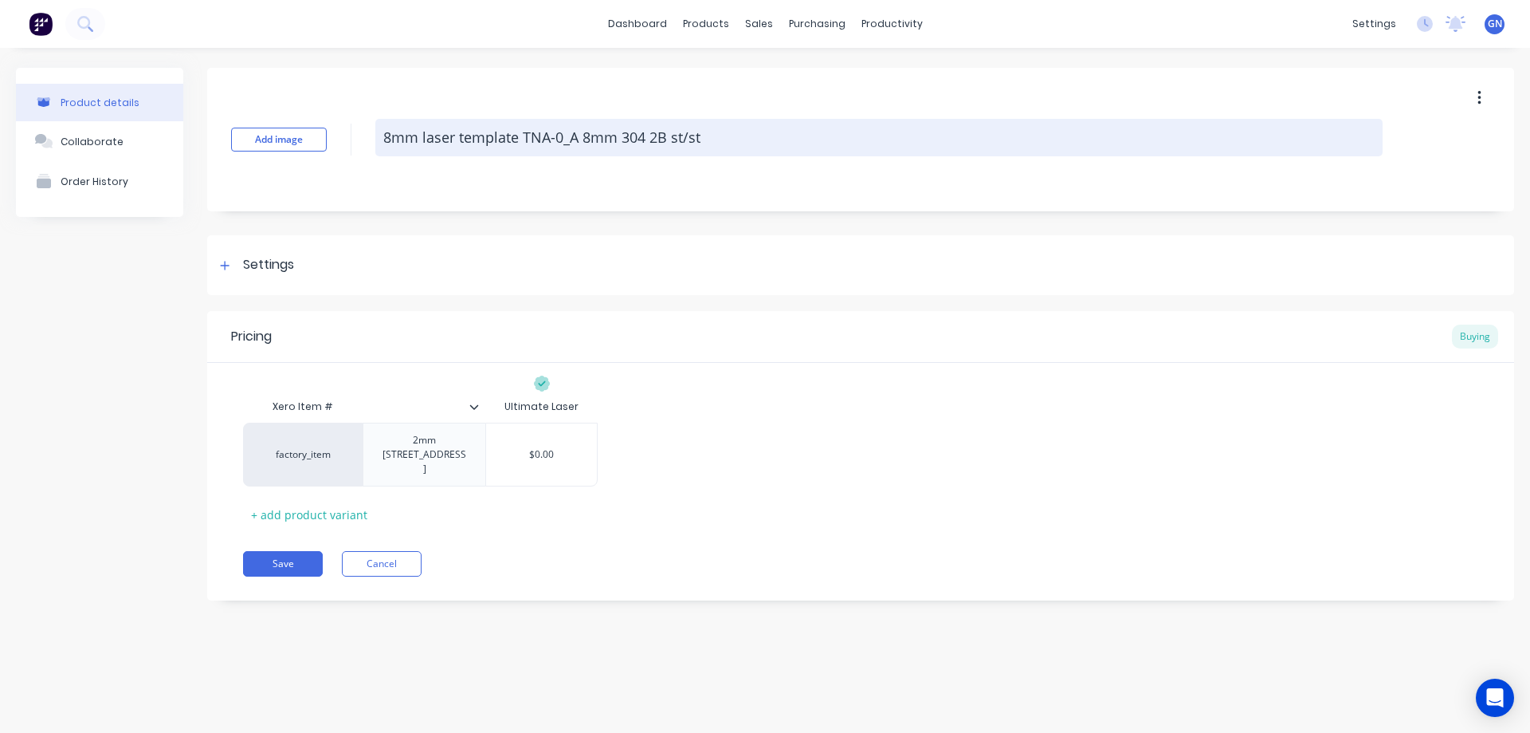
type textarea "x"
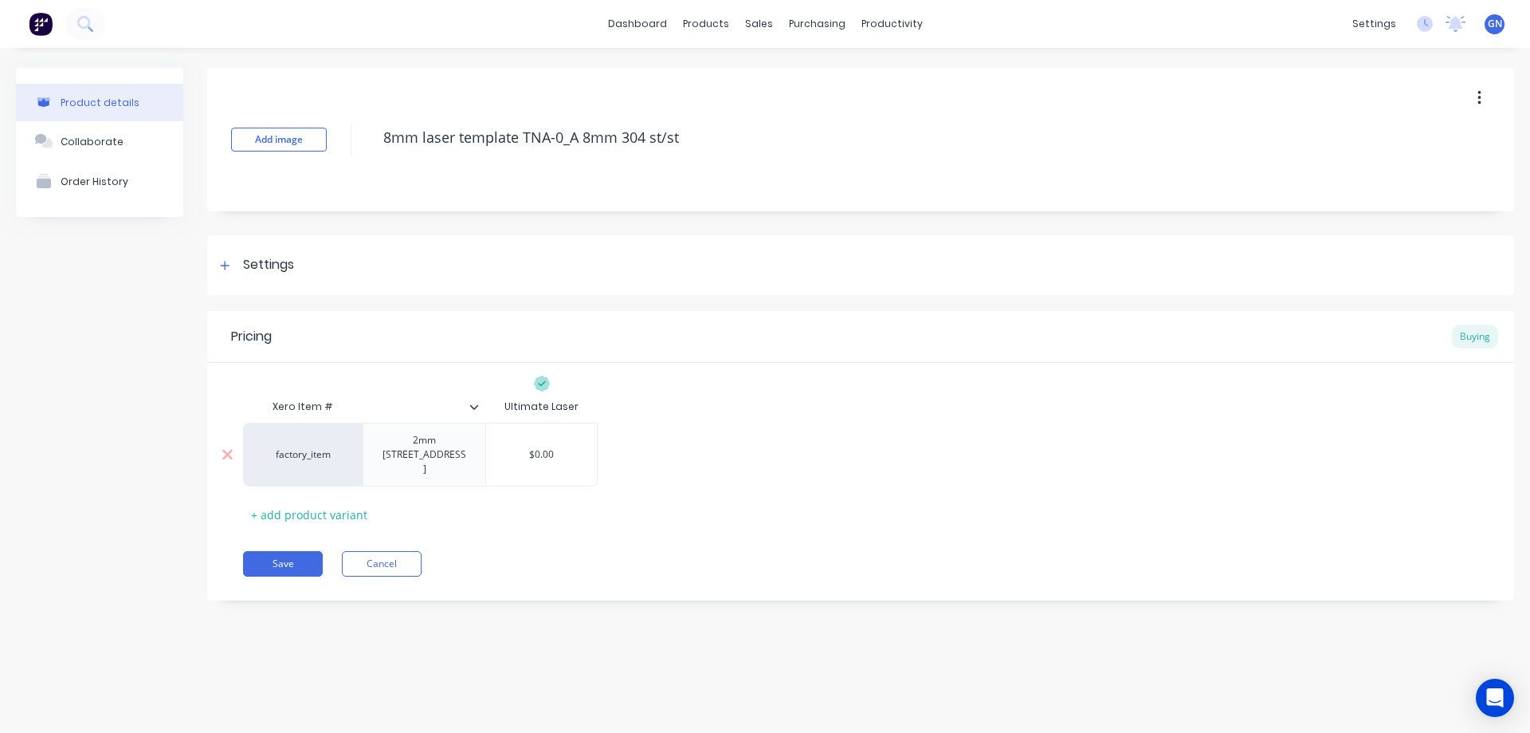
type textarea "8mm laser template TNA-0_A 8mm 304 st/st"
type textarea "x"
type textarea "8mm laser template TNA-0_A 8mm 304 st/st"
click at [383, 442] on div "2mm [STREET_ADDRESS]" at bounding box center [424, 454] width 109 height 49
click at [427, 444] on div "8mm [GEOGRAPHIC_DATA]" at bounding box center [424, 454] width 109 height 49
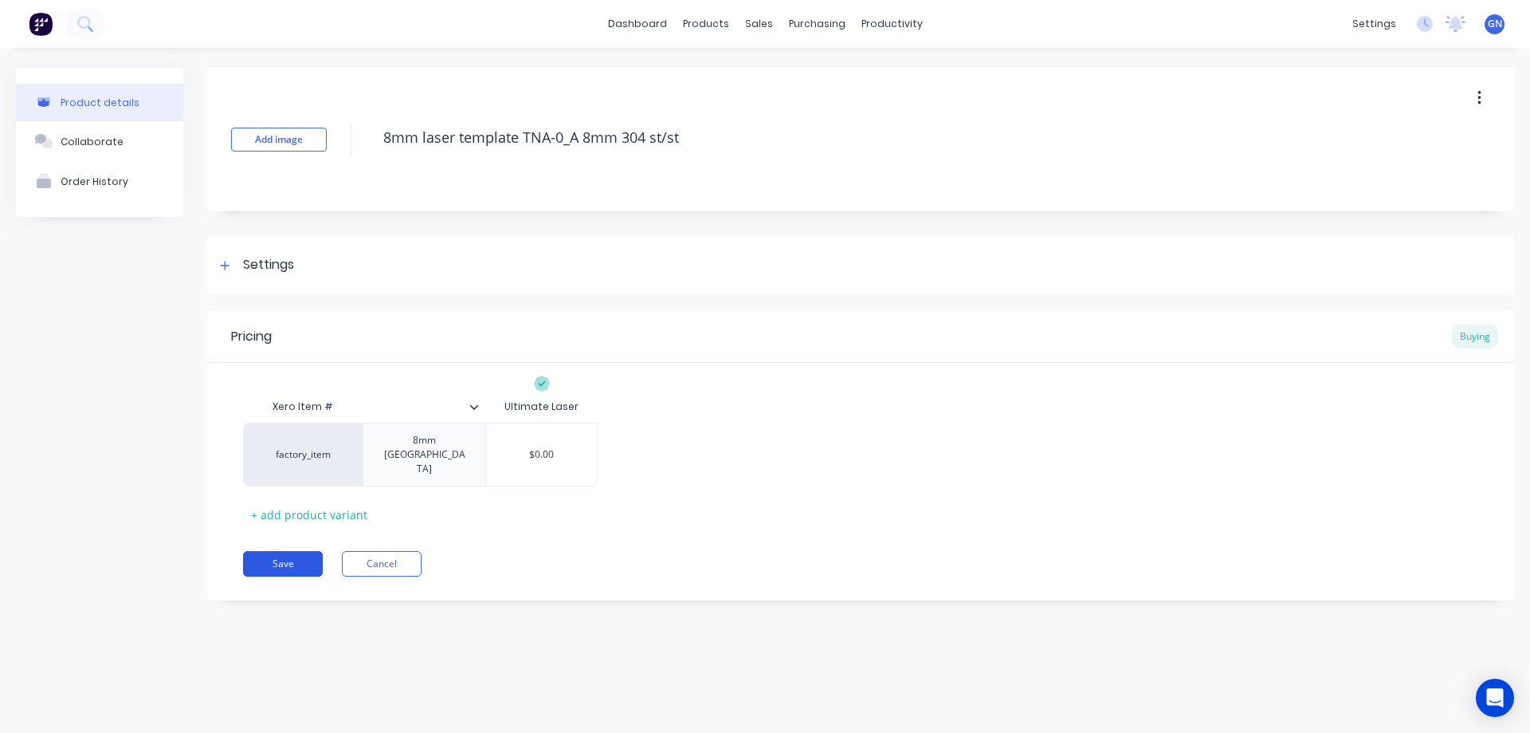
type textarea "x"
type input "$0.00"
click at [296, 551] on button "Save" at bounding box center [283, 564] width 80 height 26
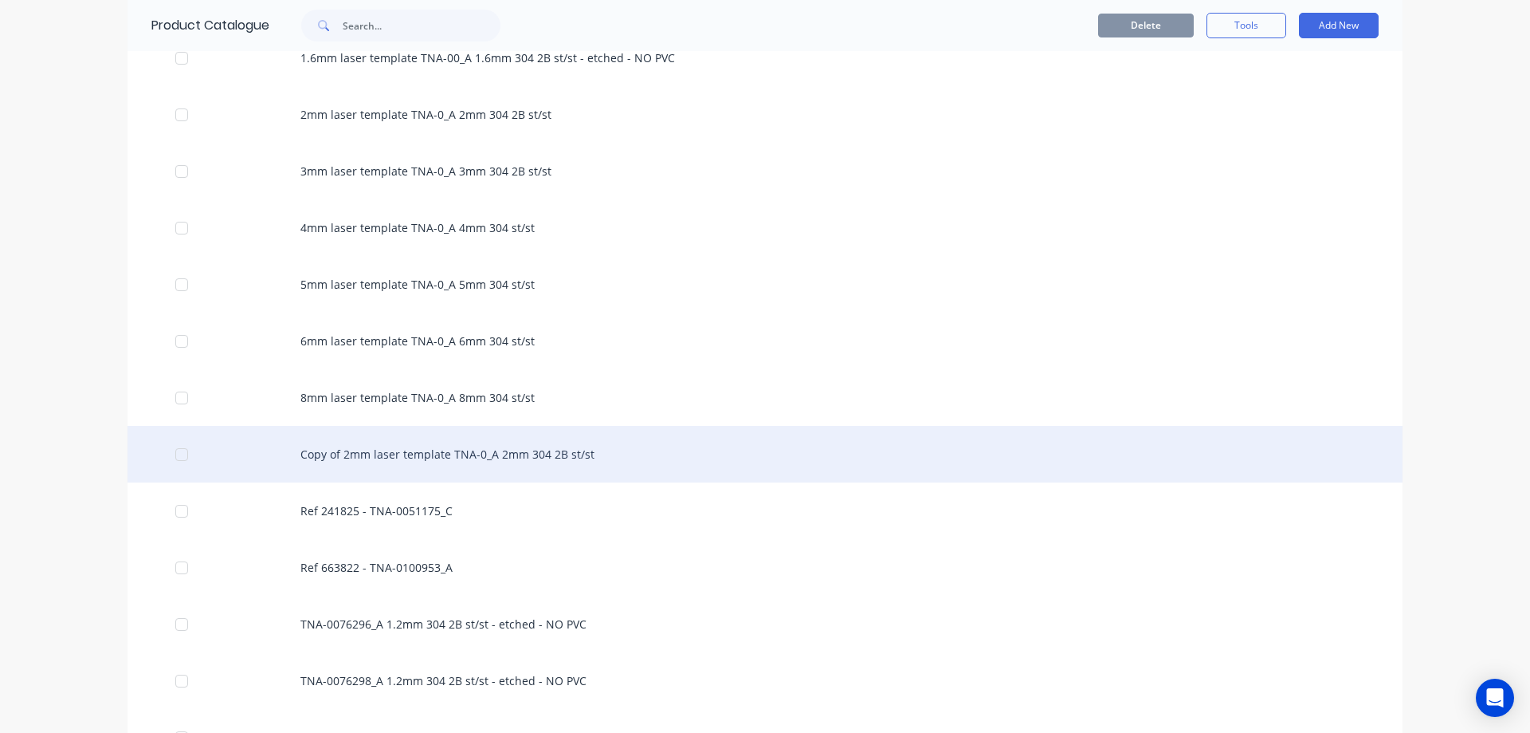
scroll to position [744, 0]
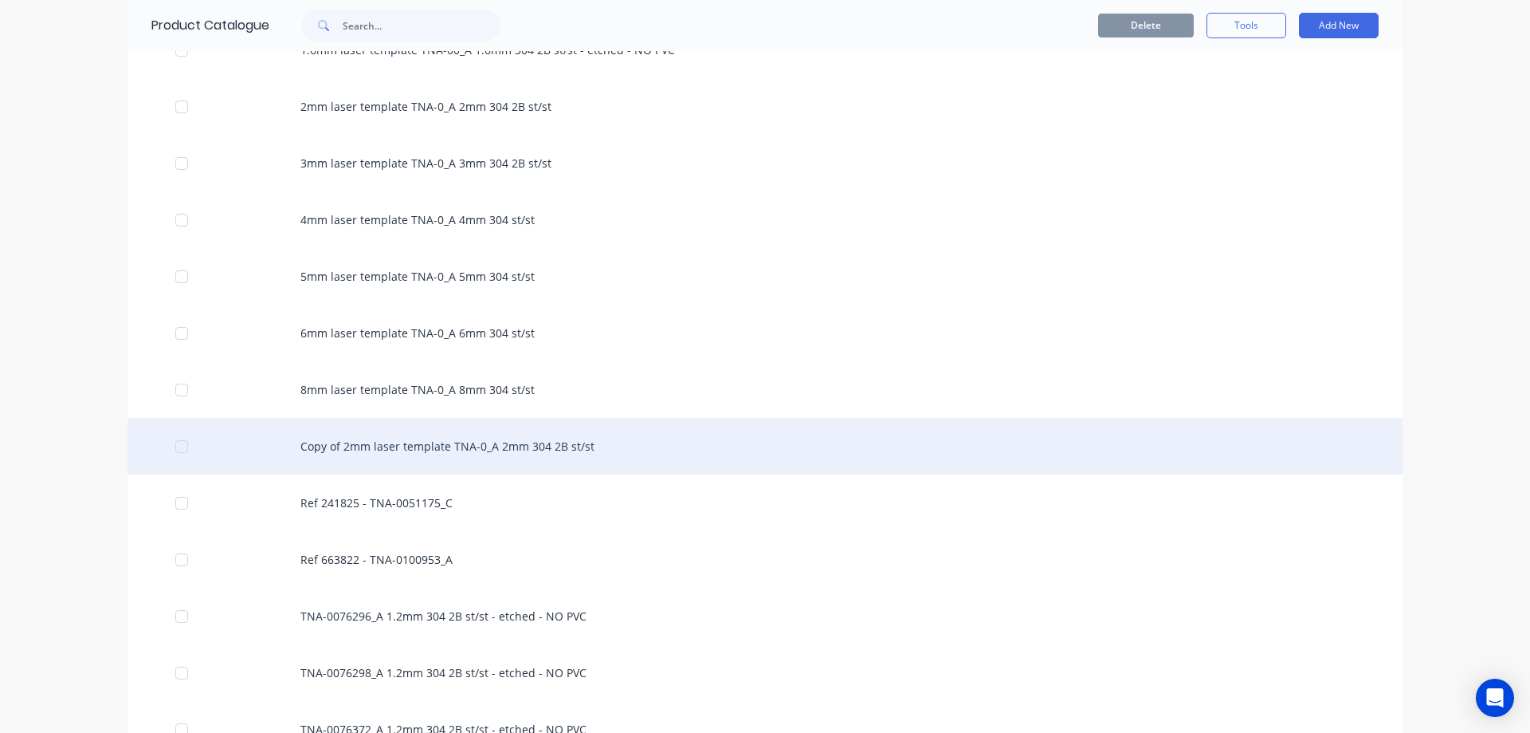
click at [438, 443] on div "Copy of 2mm laser template TNA-0_A 2mm 304 2B st/st" at bounding box center [765, 446] width 1275 height 57
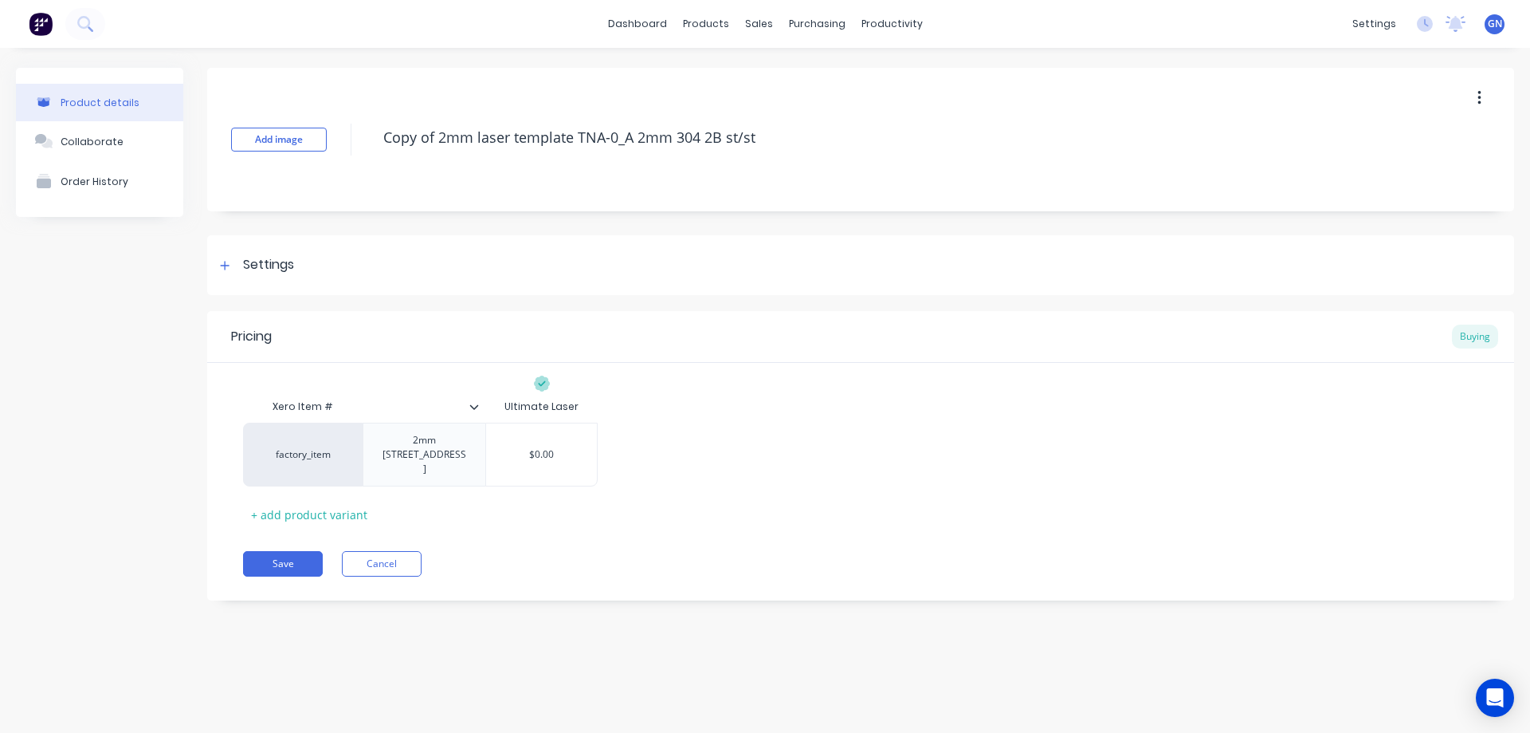
drag, startPoint x: 449, startPoint y: 135, endPoint x: 370, endPoint y: 134, distance: 78.9
click at [370, 134] on div "Add image Copy of 2mm laser template TNA-0_A 2mm 304 2B st/st" at bounding box center [860, 139] width 1307 height 143
type textarea "x"
type textarea "1mm laser template TNA-0_A 2mm 304 2B st/st"
type textarea "x"
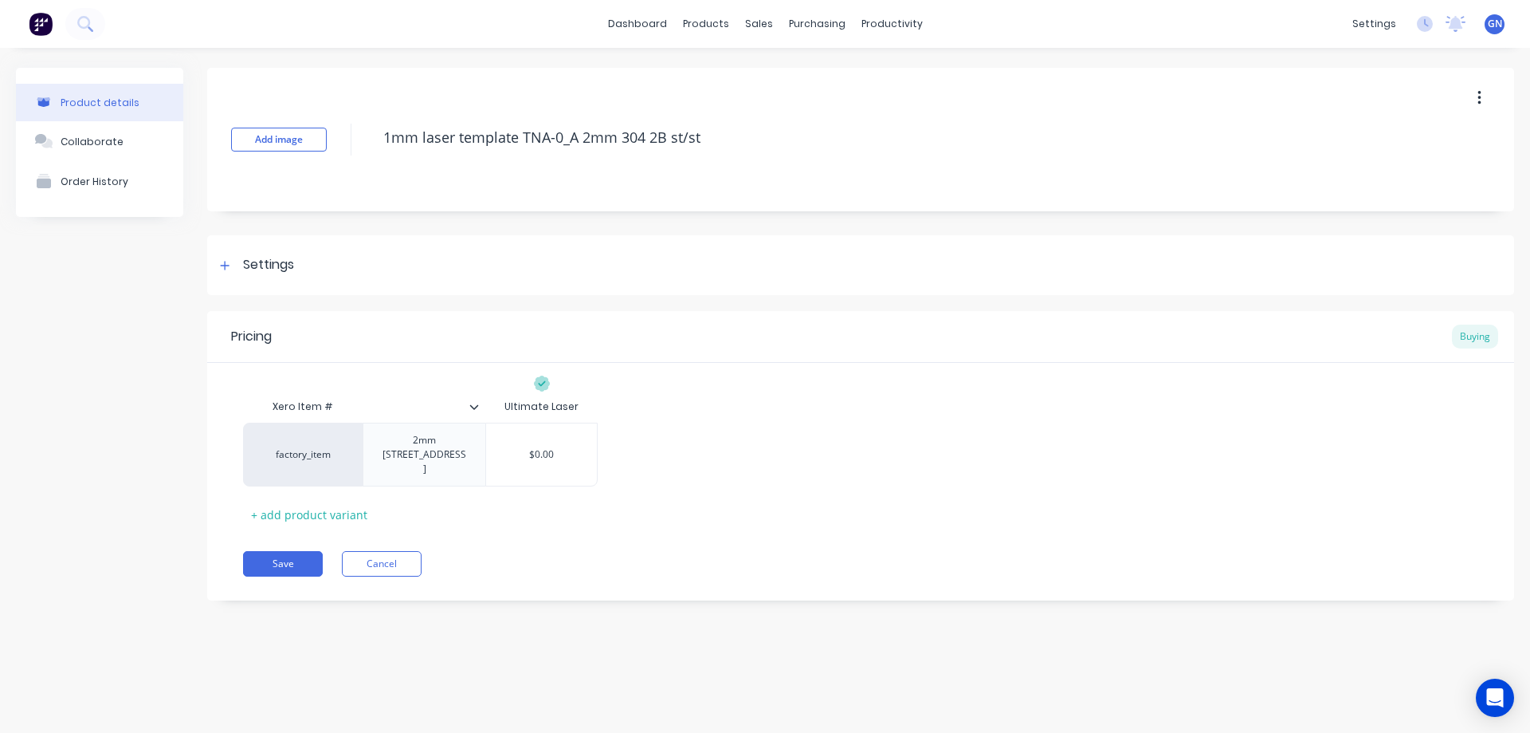
type textarea "10mm laser template TNA-0_A 2mm 304 2B st/st"
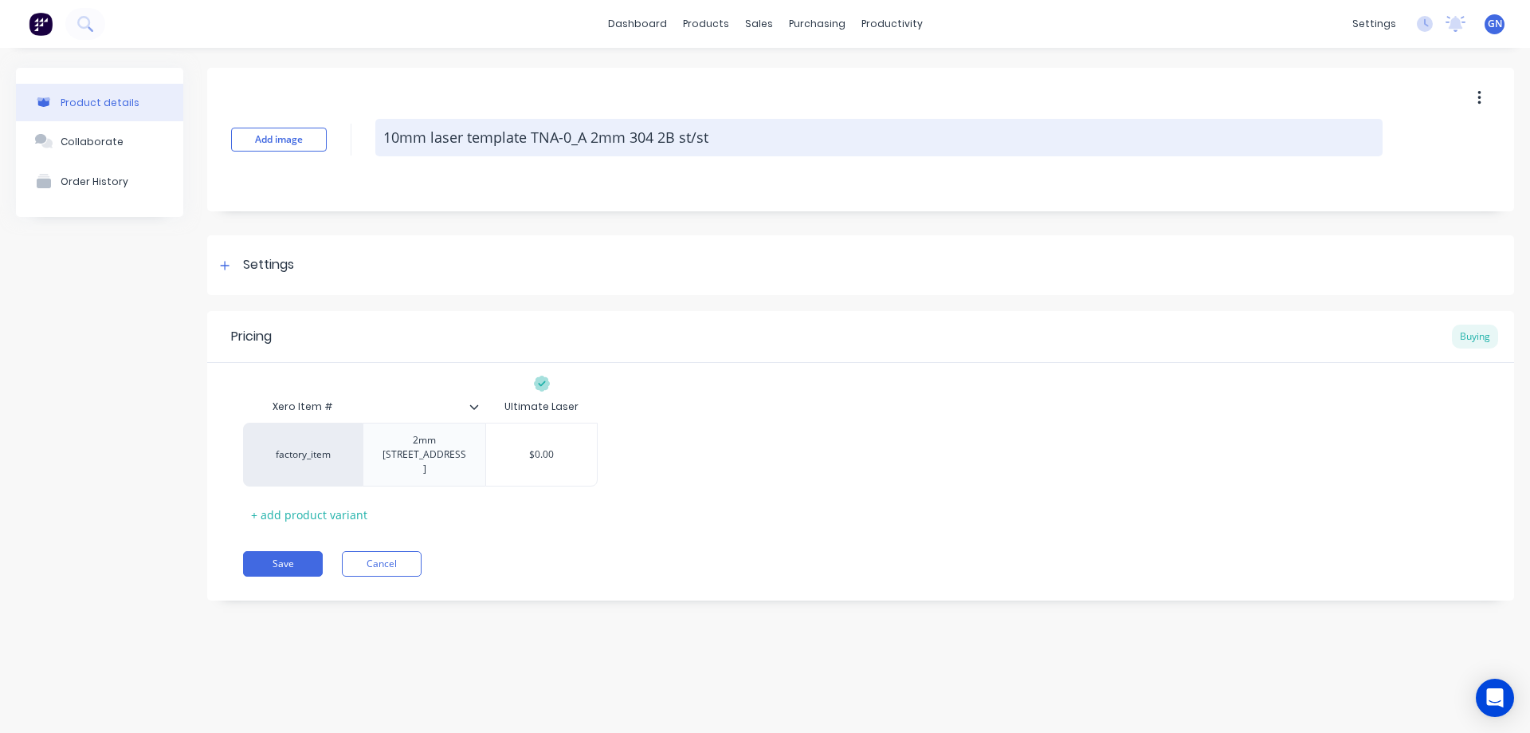
click at [591, 137] on textarea "10mm laser template TNA-0_A 2mm 304 2B st/st" at bounding box center [878, 137] width 1007 height 37
type textarea "x"
type textarea "10mm laser template TNA-0_A 1mm 304 2B st/st"
type textarea "x"
type textarea "10mm laser template TNA-0_A 10mm 304 2B st/st"
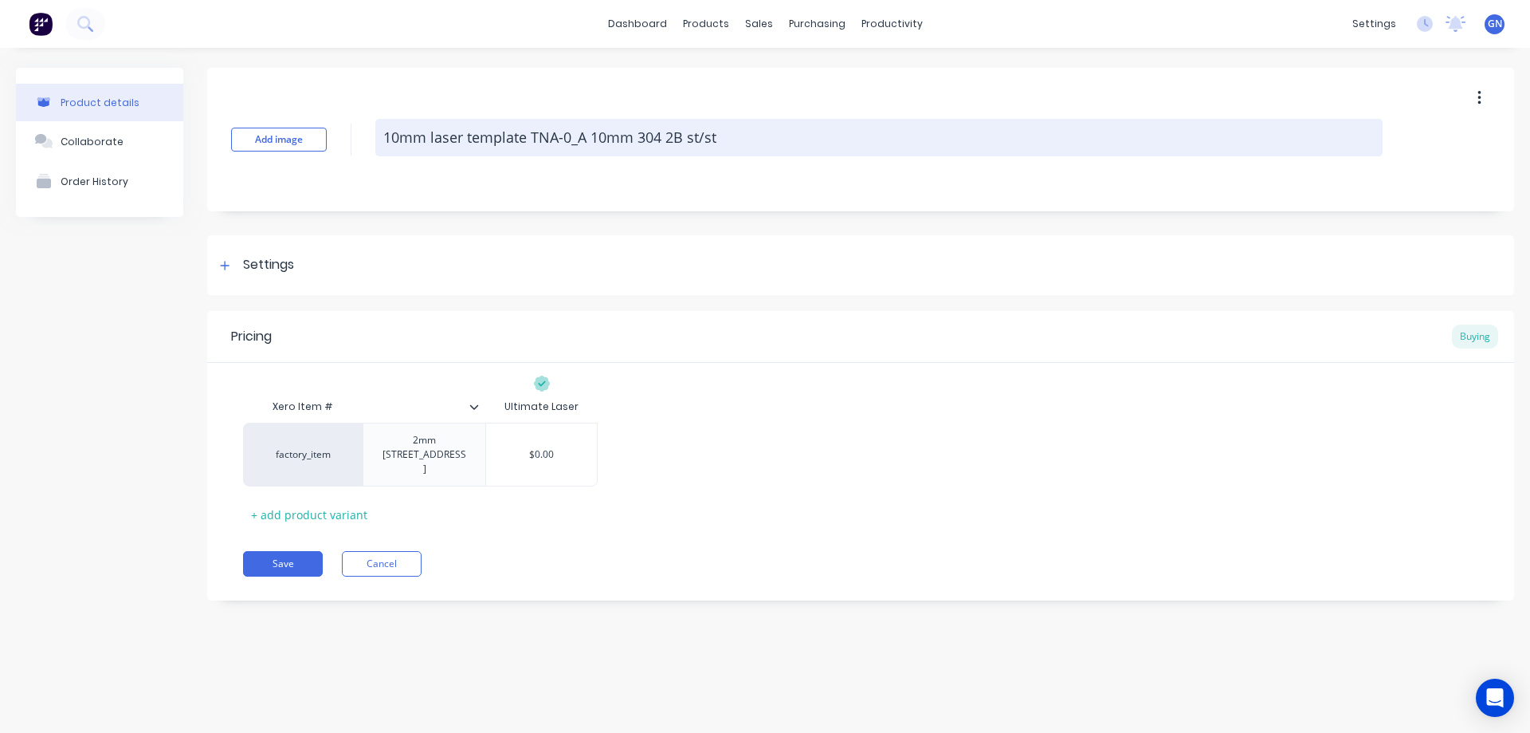
drag, startPoint x: 662, startPoint y: 138, endPoint x: 681, endPoint y: 138, distance: 19.1
click at [681, 138] on textarea "10mm laser template TNA-0_A 10mm 304 2B st/st" at bounding box center [878, 137] width 1007 height 37
type textarea "x"
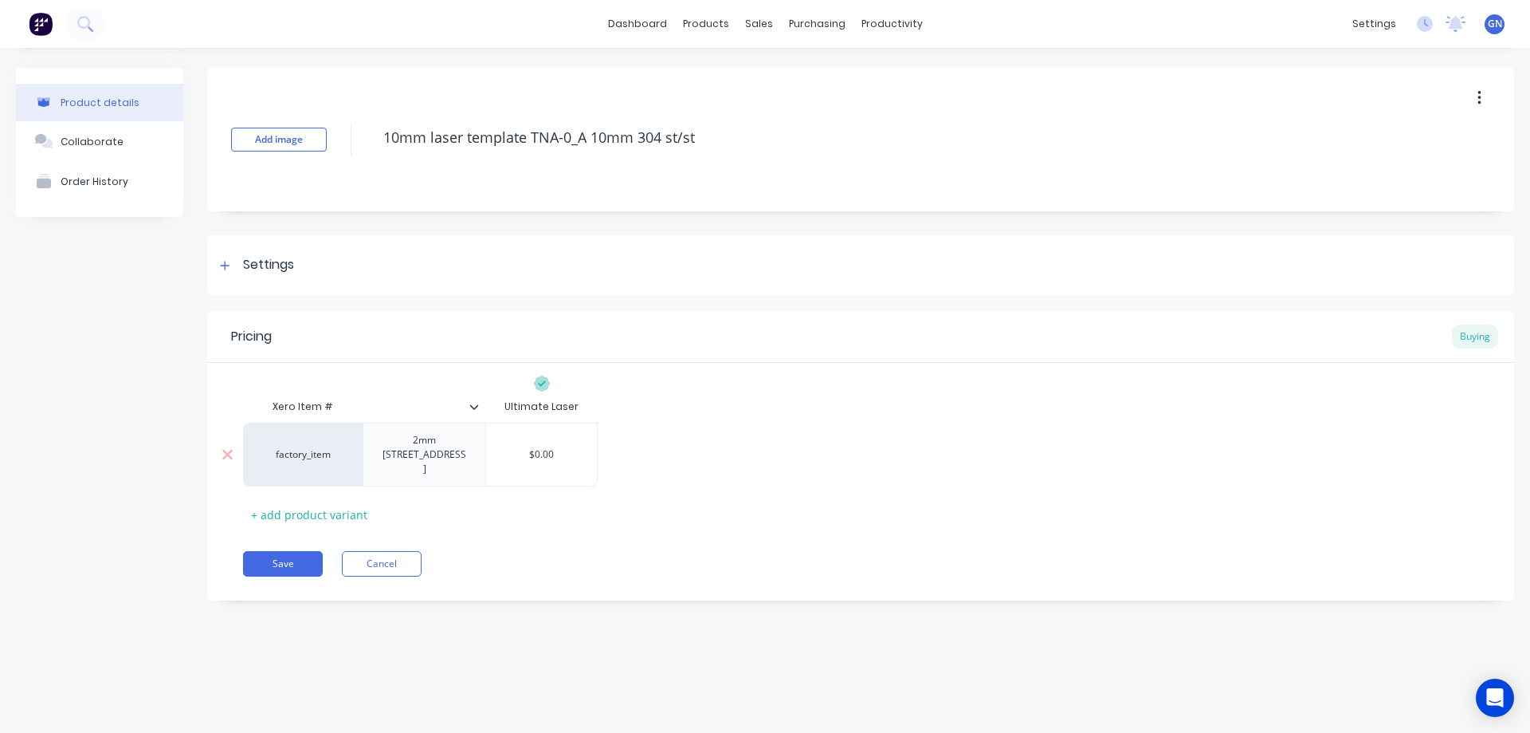
type textarea "10mm laser template TNA-0_A 10mm 304 st/st"
type textarea "x"
type textarea "10mm laser template TNA-0_A 10mm 304 st/st"
click at [382, 446] on div "2mm [STREET_ADDRESS]" at bounding box center [424, 454] width 109 height 49
click at [291, 551] on button "Save" at bounding box center [283, 564] width 80 height 26
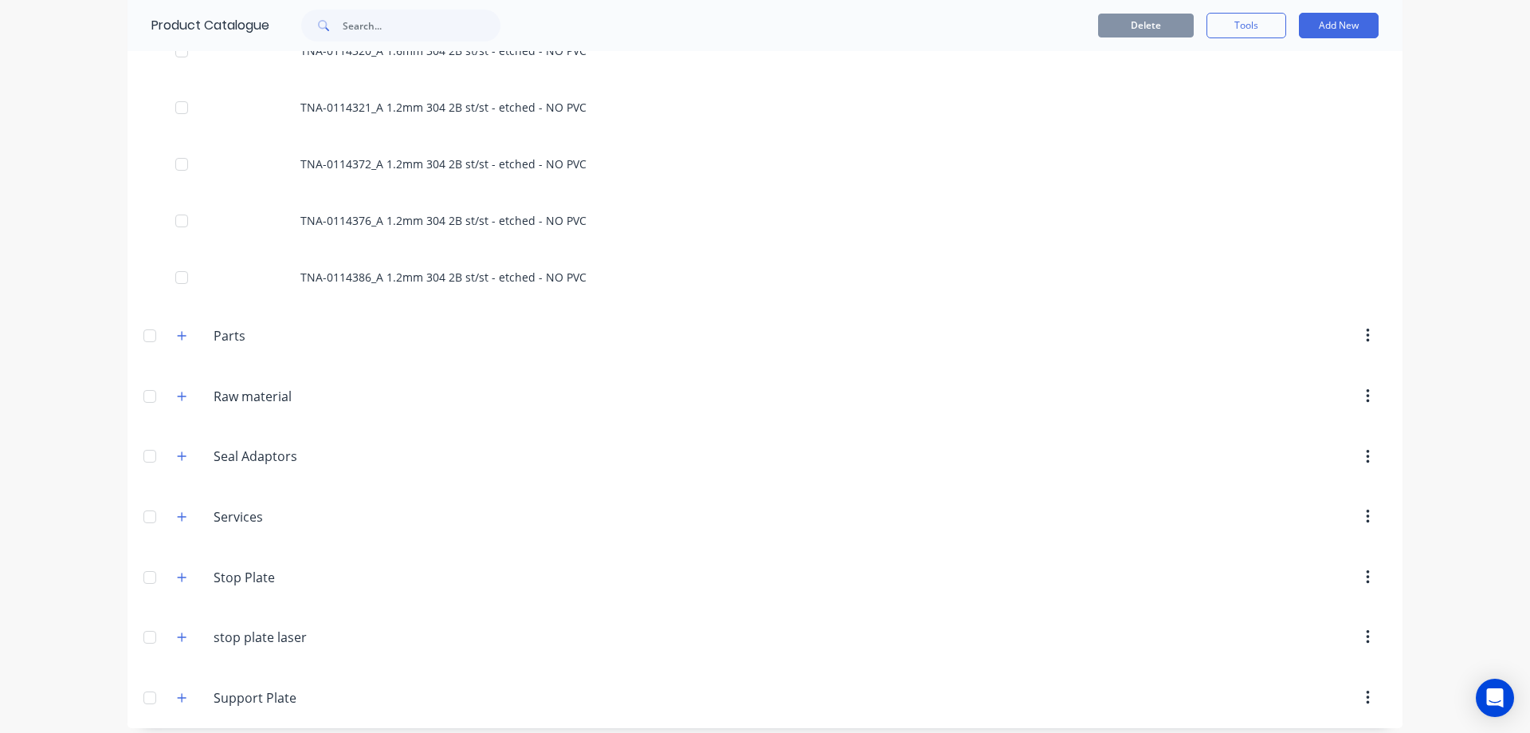
scroll to position [8564, 0]
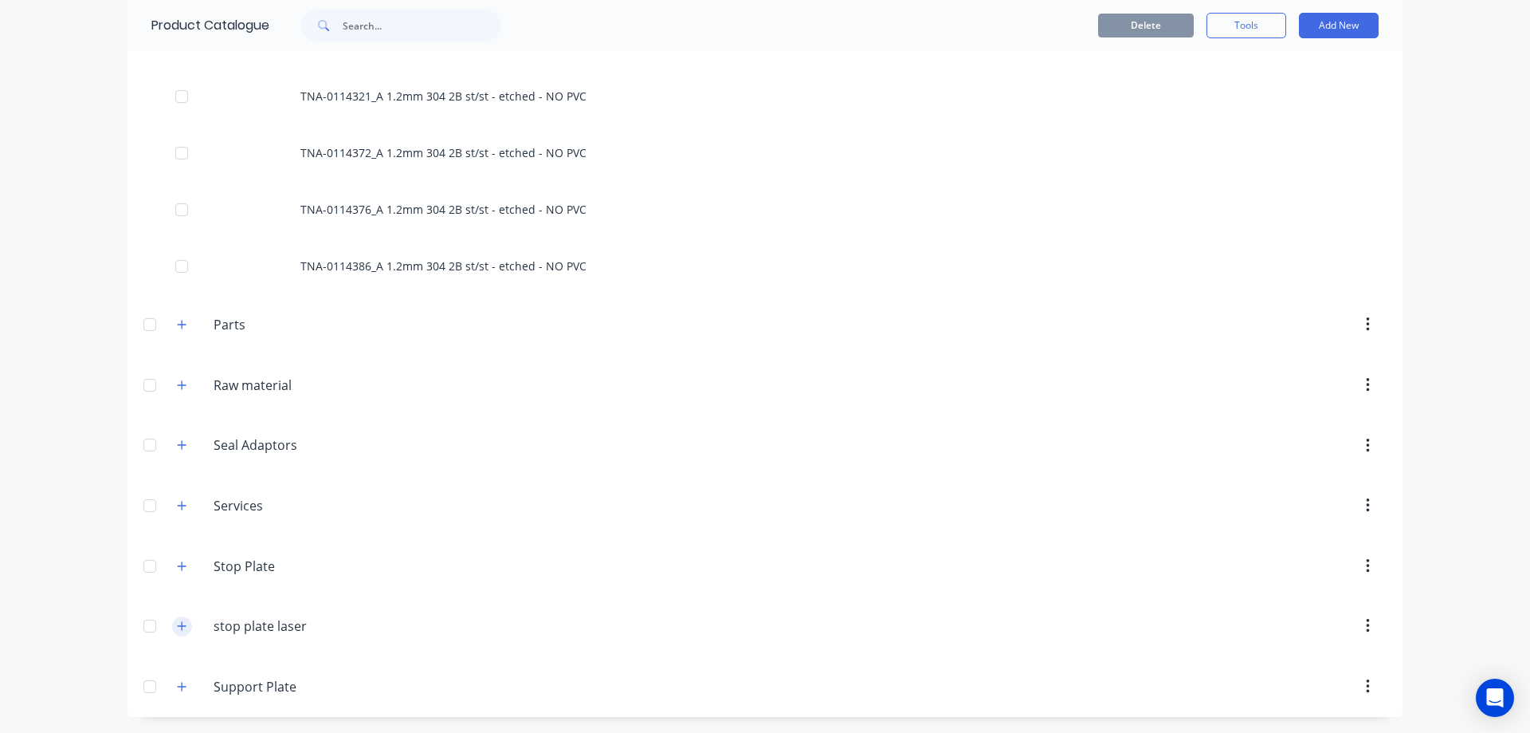
click at [178, 625] on icon "button" at bounding box center [182, 625] width 10 height 11
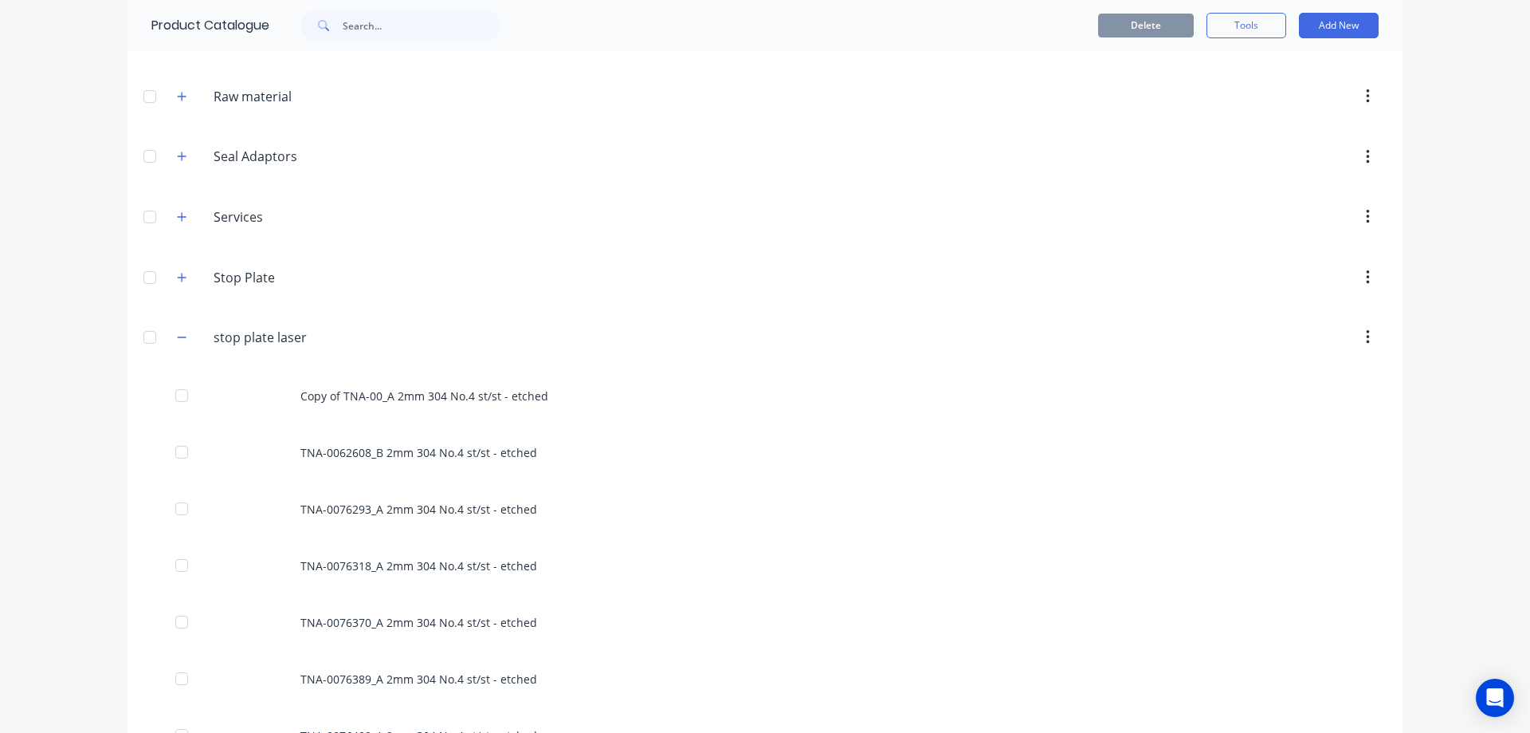
scroll to position [8865, 0]
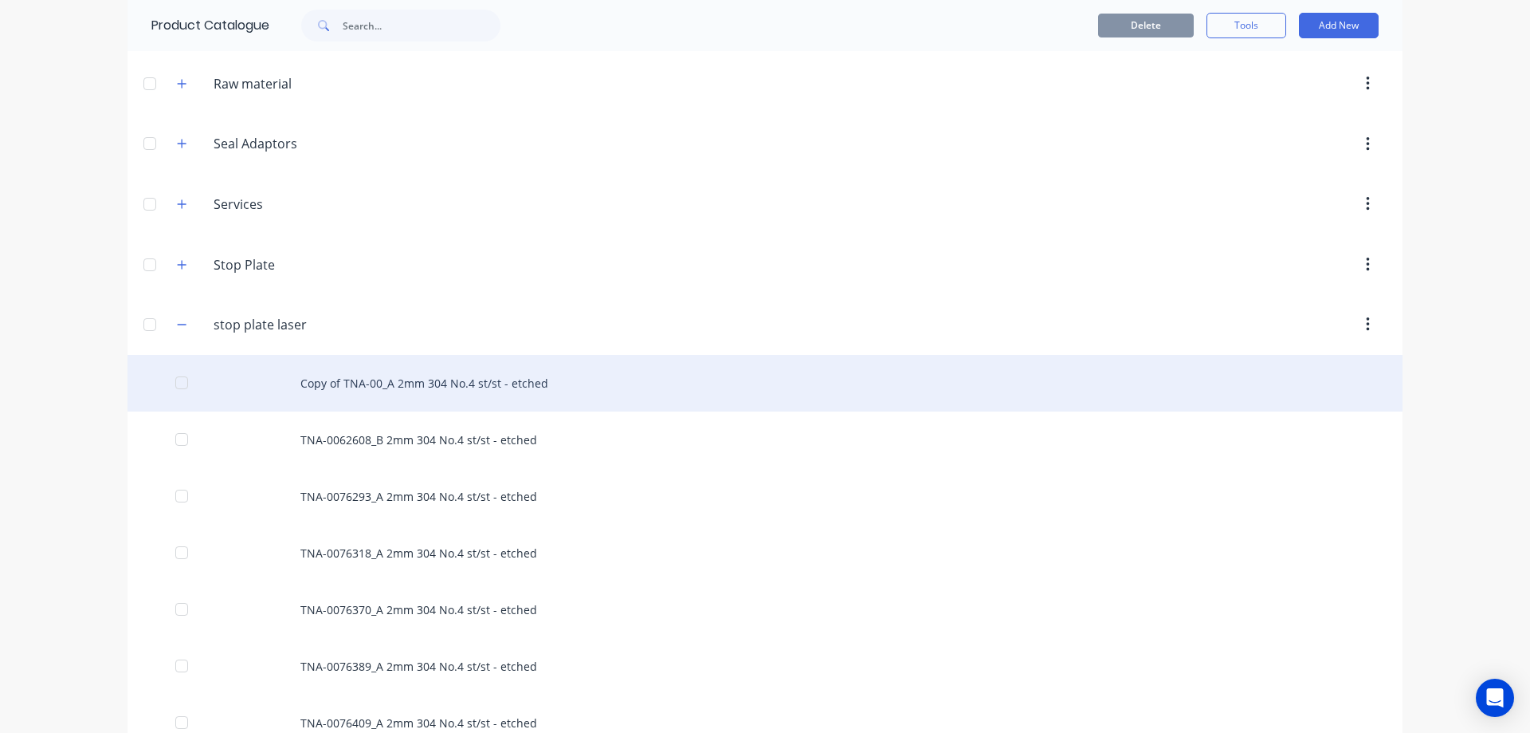
click at [416, 375] on div "Copy of TNA-00_A 2mm 304 No.4 st/st - etched" at bounding box center [765, 383] width 1275 height 57
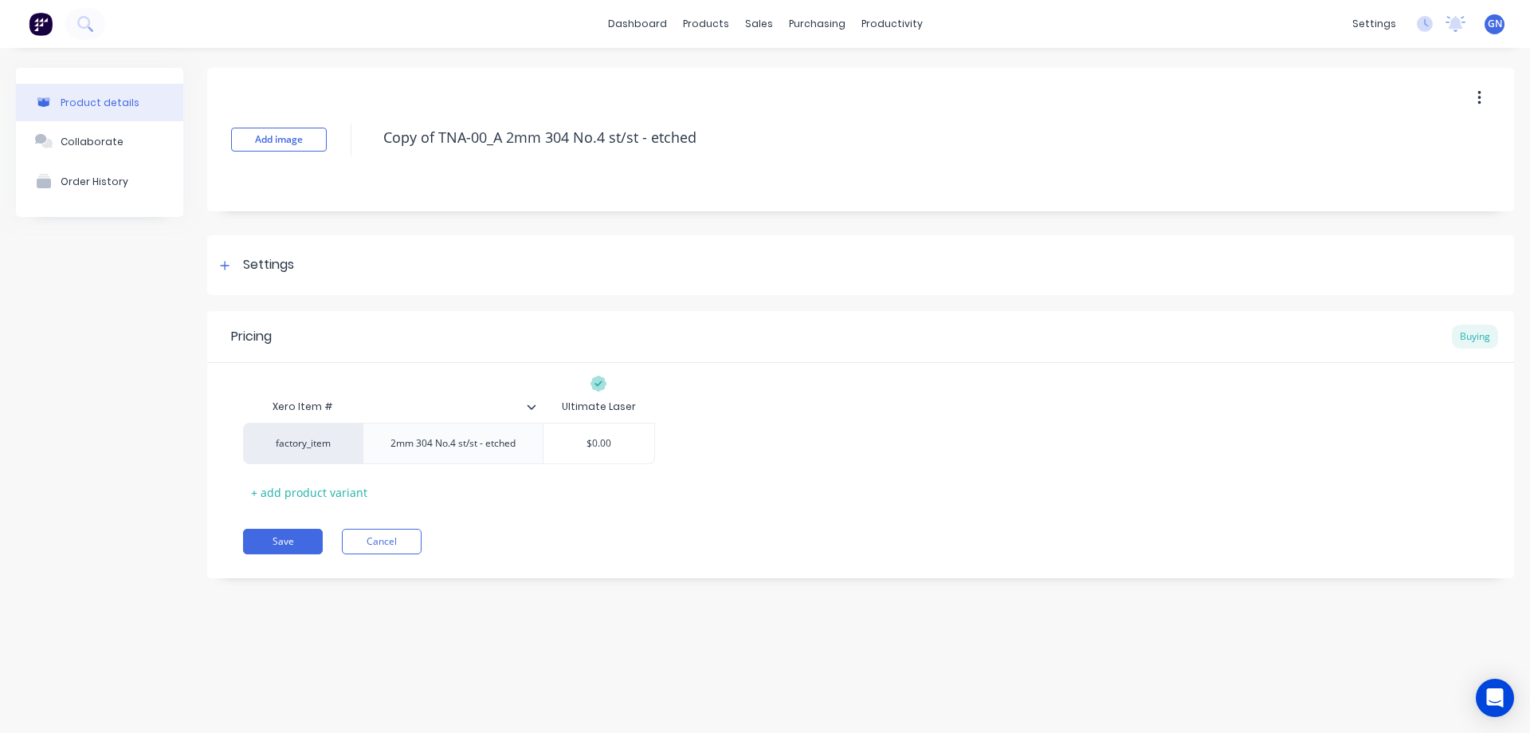
click at [1483, 92] on button "button" at bounding box center [1479, 98] width 37 height 29
click at [1396, 139] on span "Duplicate" at bounding box center [1421, 140] width 120 height 17
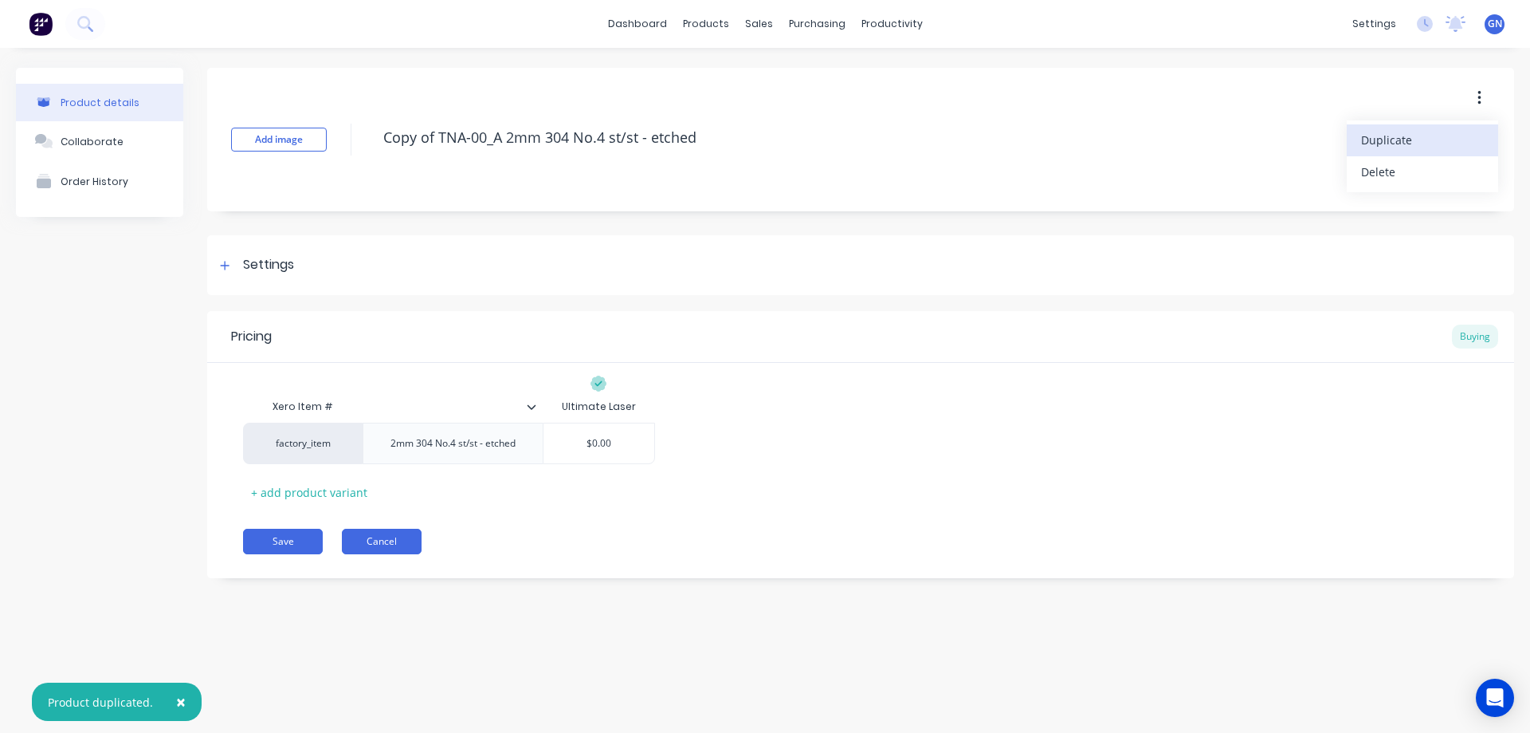
click at [387, 540] on button "Cancel" at bounding box center [382, 541] width 80 height 26
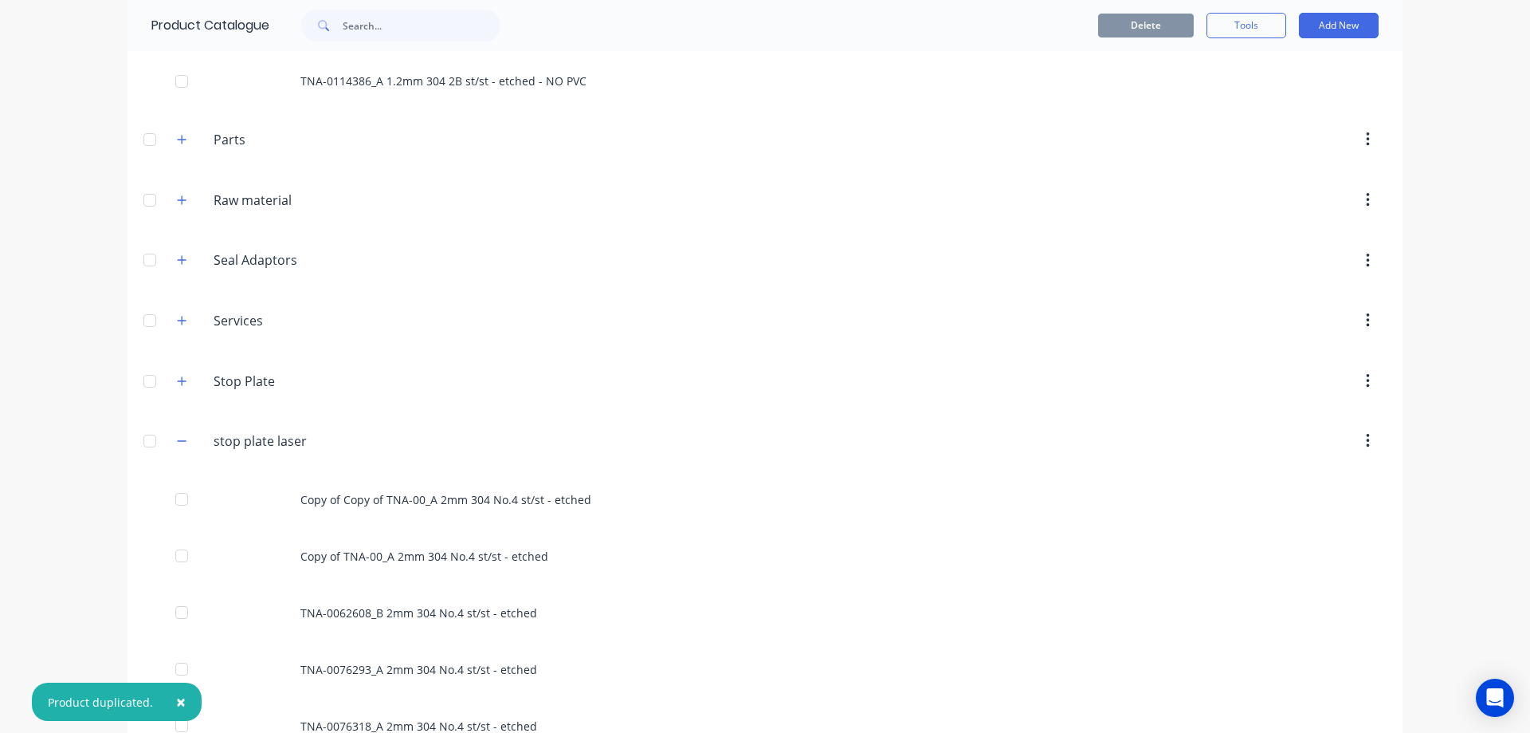
scroll to position [8828, 0]
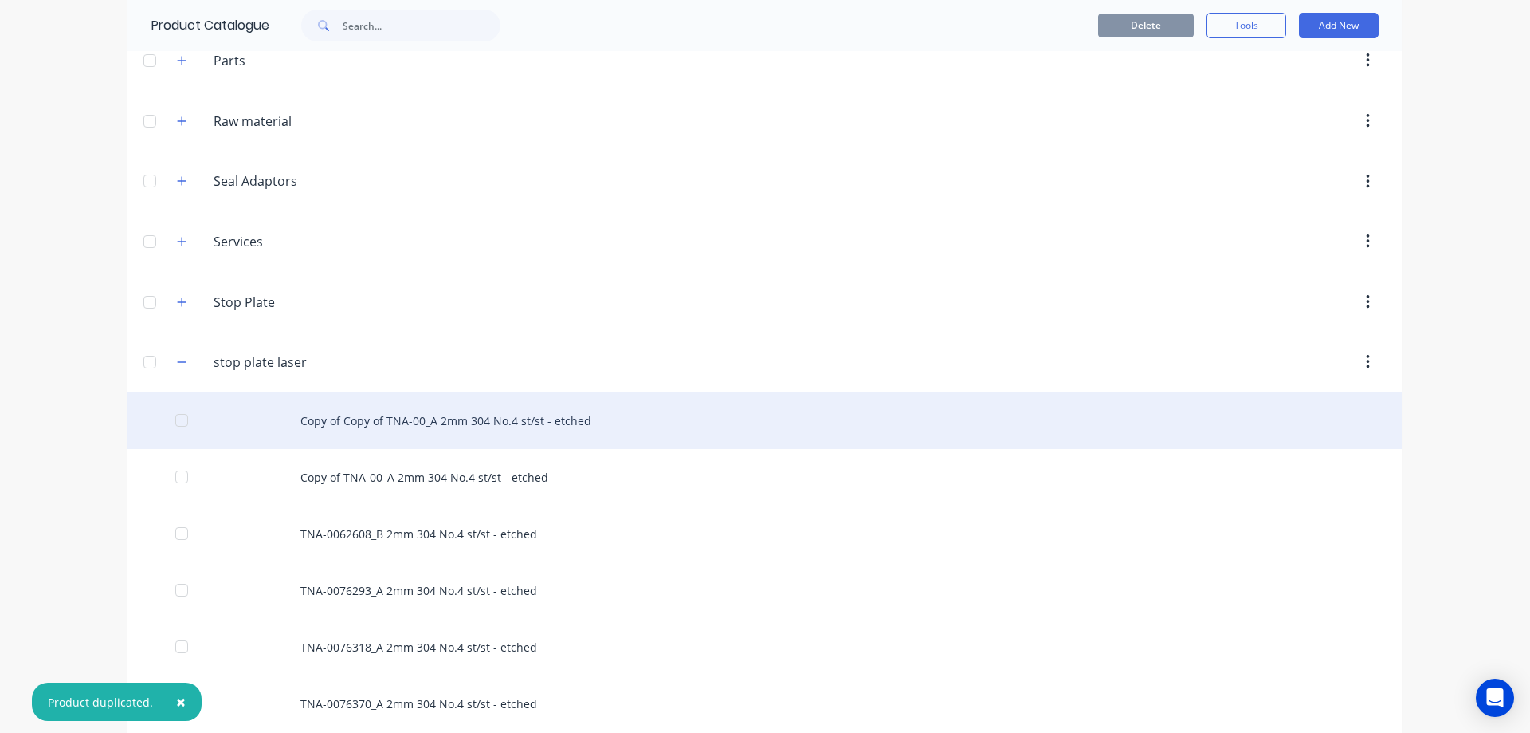
click at [464, 419] on div "Copy of Copy of TNA-00_A 2mm 304 No.4 st/st - etched" at bounding box center [765, 420] width 1275 height 57
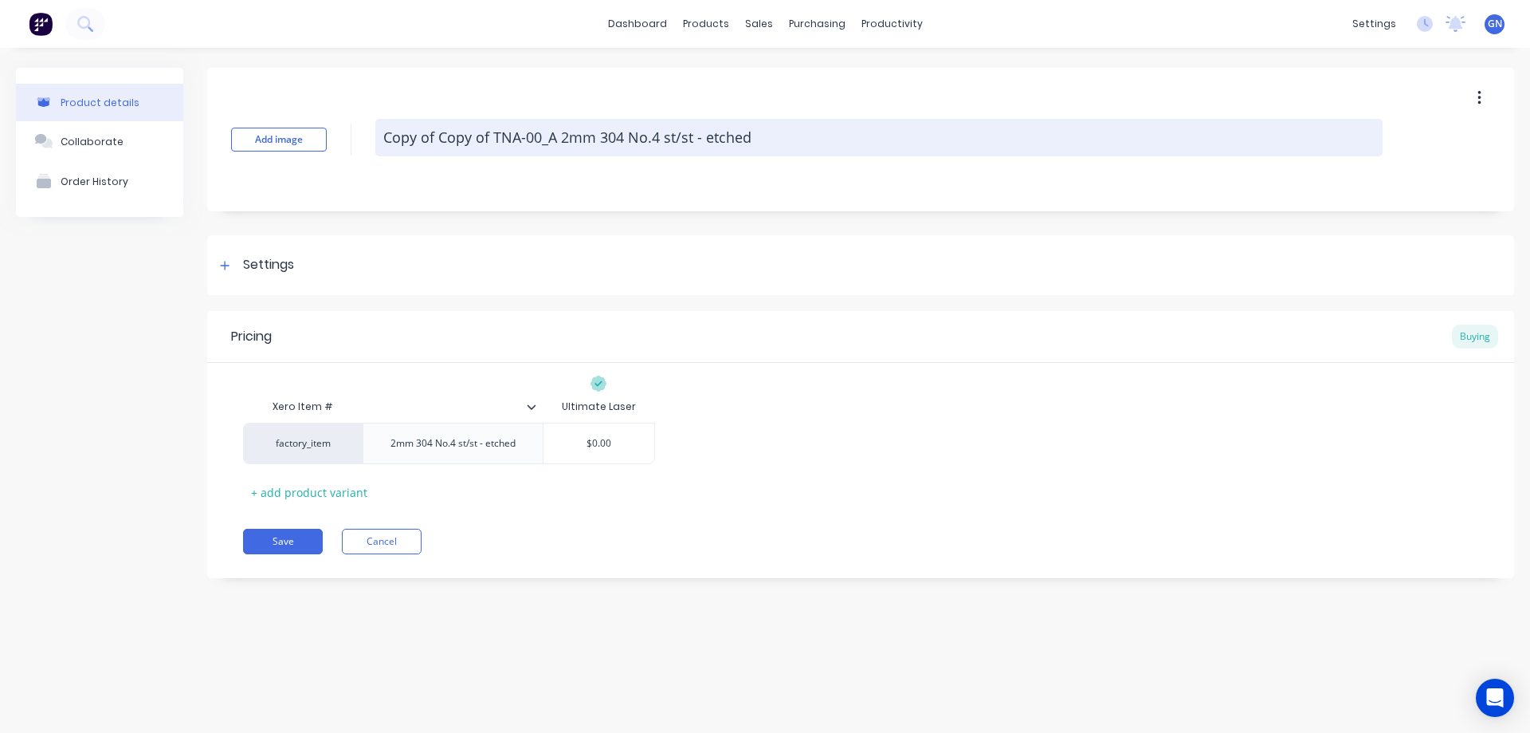
drag, startPoint x: 493, startPoint y: 136, endPoint x: 379, endPoint y: 134, distance: 114.8
click at [379, 134] on textarea "Copy of Copy of TNA-00_A 2mm 304 No.4 st/st - etched" at bounding box center [878, 137] width 1007 height 37
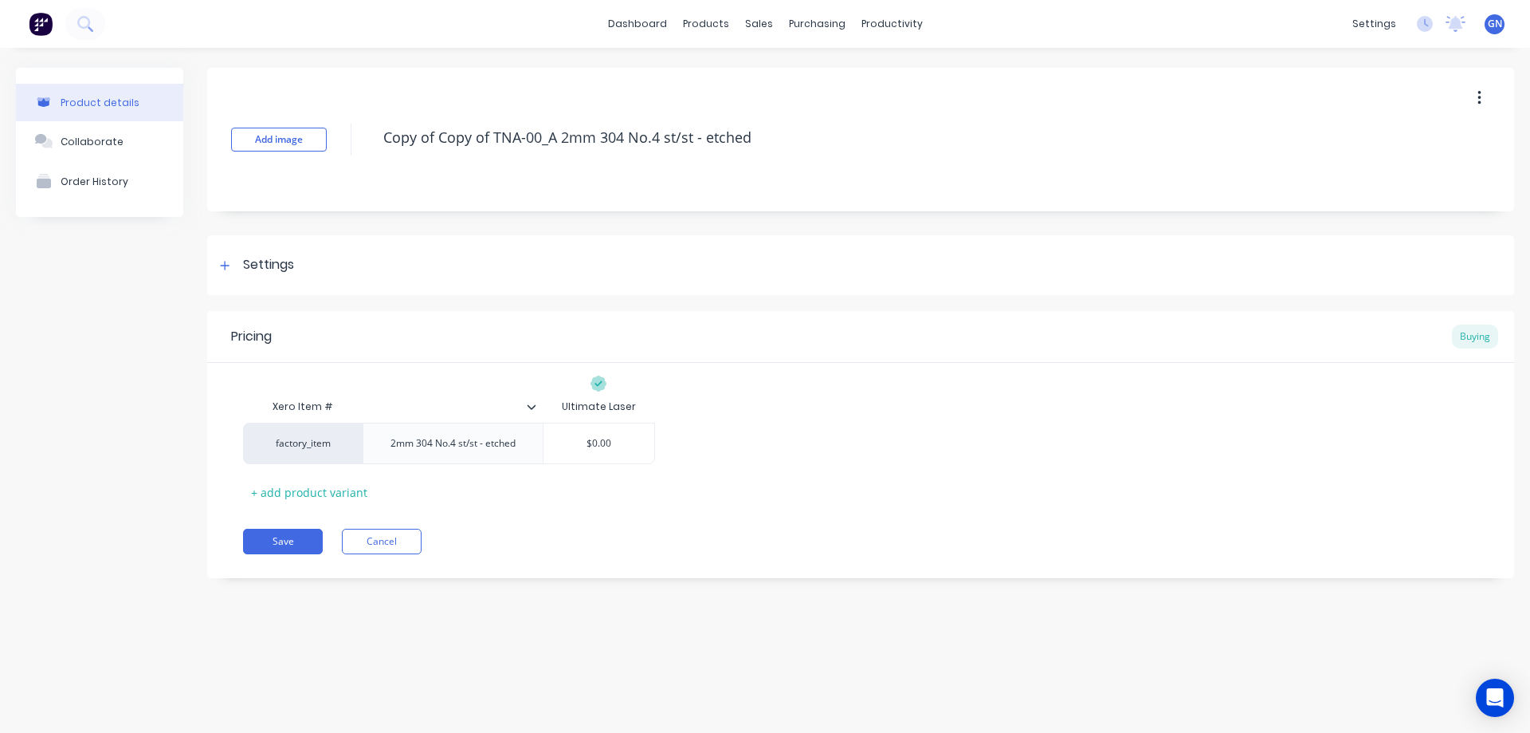
type textarea "x"
type textarea "TNA-00_A 2mm 304 No.4 st/st - etched"
type textarea "x"
type textarea "2TNA-00_A 2mm 304 No.4 st/st - etched"
type textarea "x"
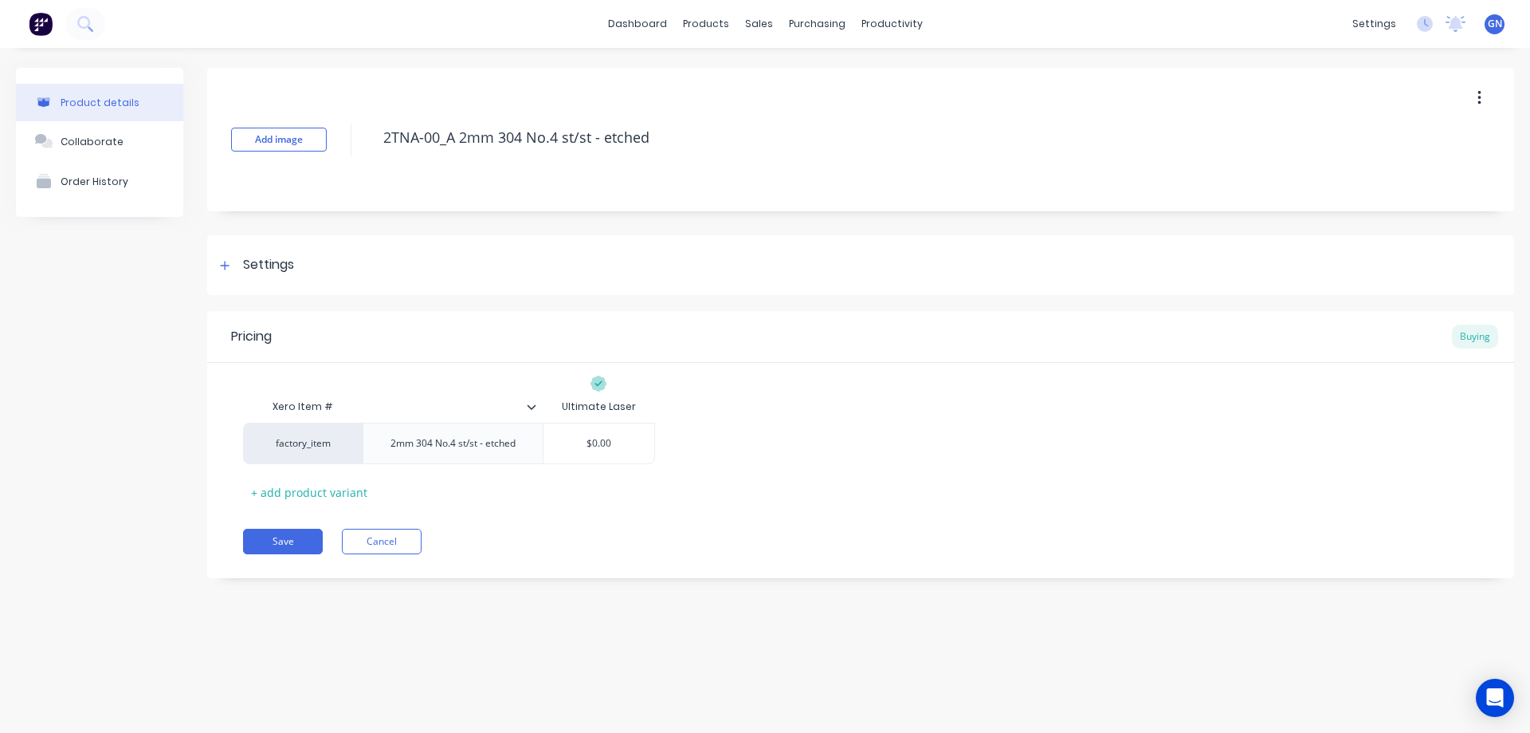
type textarea "2mTNA-00_A 2mm 304 No.4 st/st - etched"
type textarea "x"
type textarea "2mmTNA-00_A 2mm 304 No.4 st/st - etched"
type textarea "x"
type textarea "2mm TNA-00_A 2mm 304 No.4 st/st - etched"
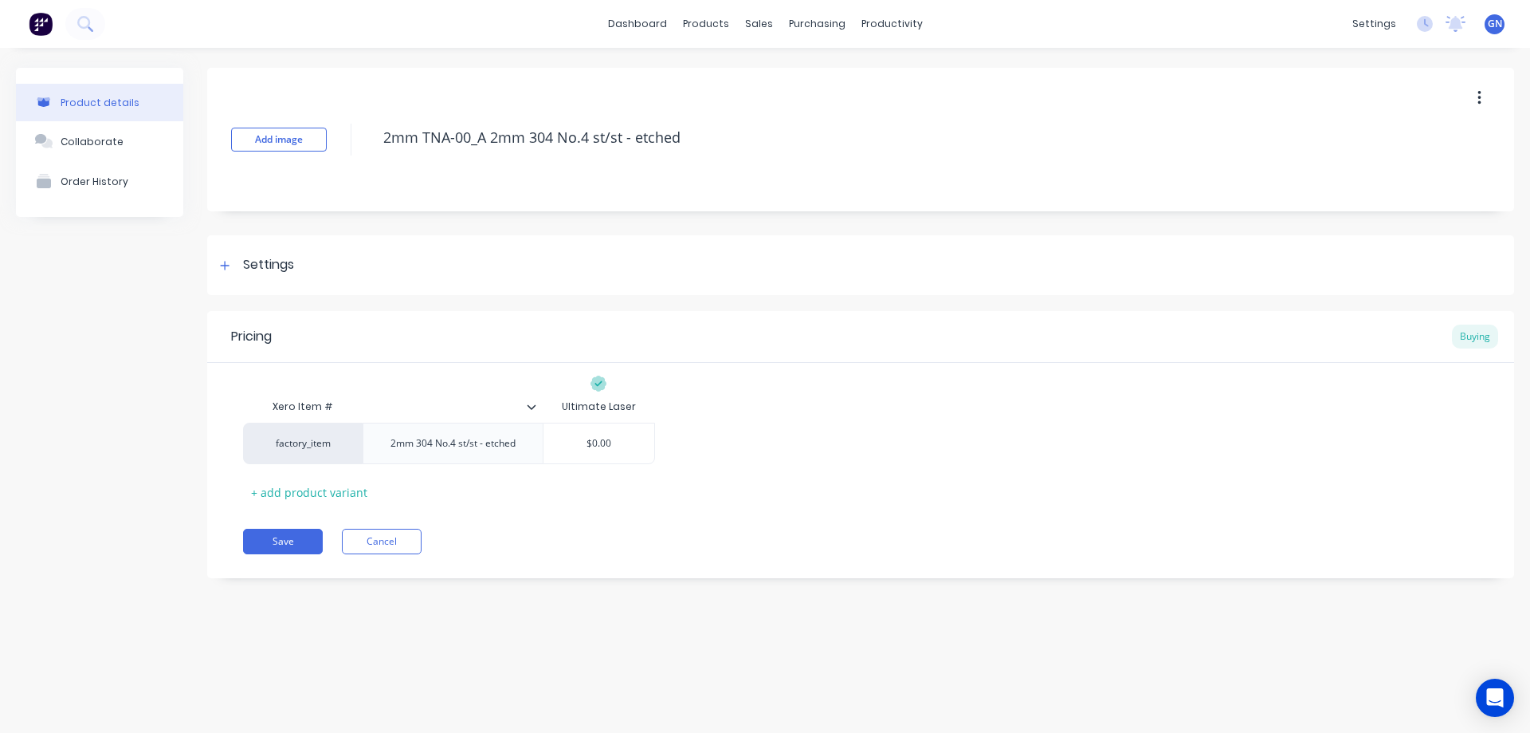
type textarea "x"
type textarea "2mm tTNA-00_A 2mm 304 No.4 st/st - etched"
type textarea "x"
type textarea "2mm teTNA-00_A 2mm 304 No.4 st/st - etched"
type textarea "x"
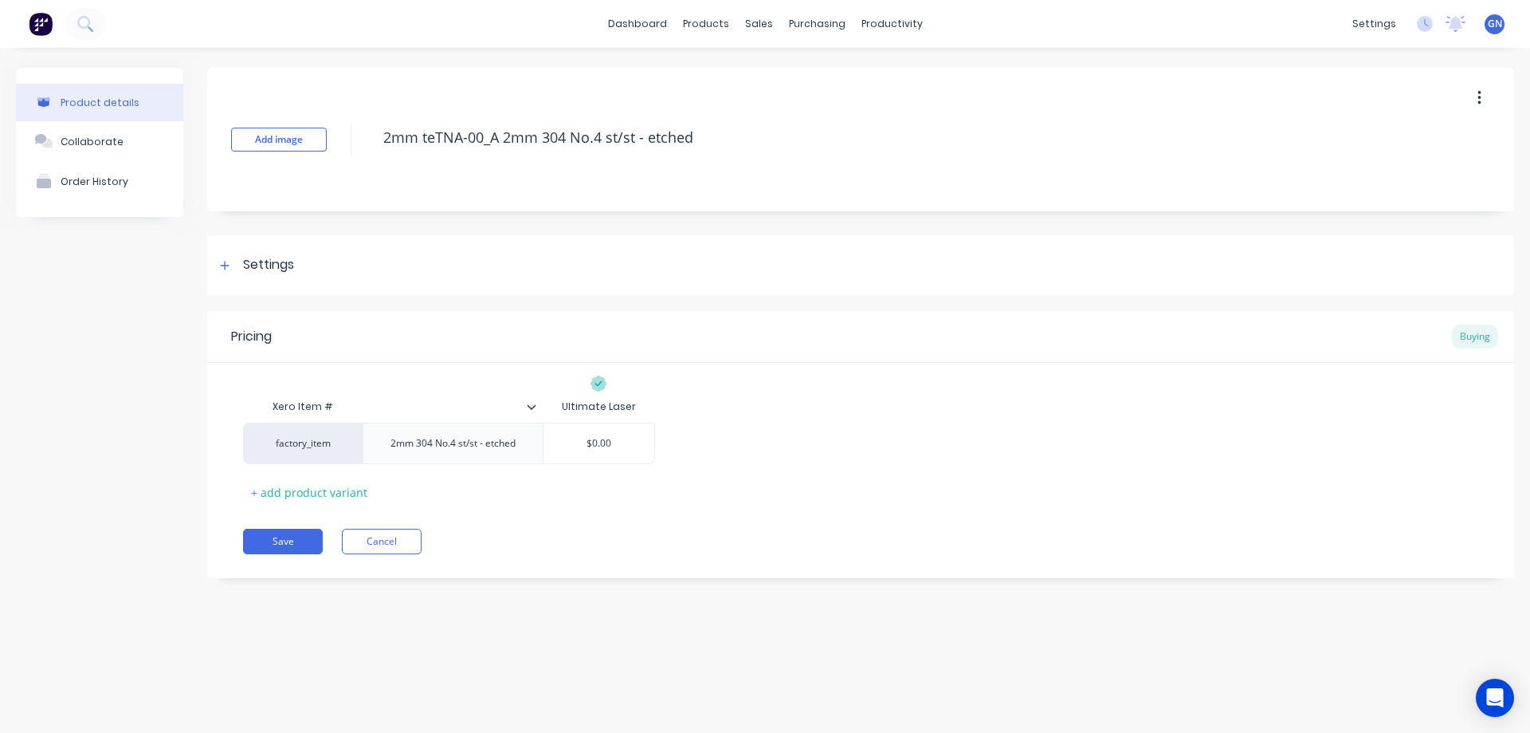
type textarea "2mm temTNA-00_A 2mm 304 No.4 st/st - etched"
type textarea "x"
type textarea "2mm tempTNA-00_A 2mm 304 No.4 st/st - etched"
type textarea "x"
type textarea "2mm templTNA-00_A 2mm 304 No.4 st/st - etched"
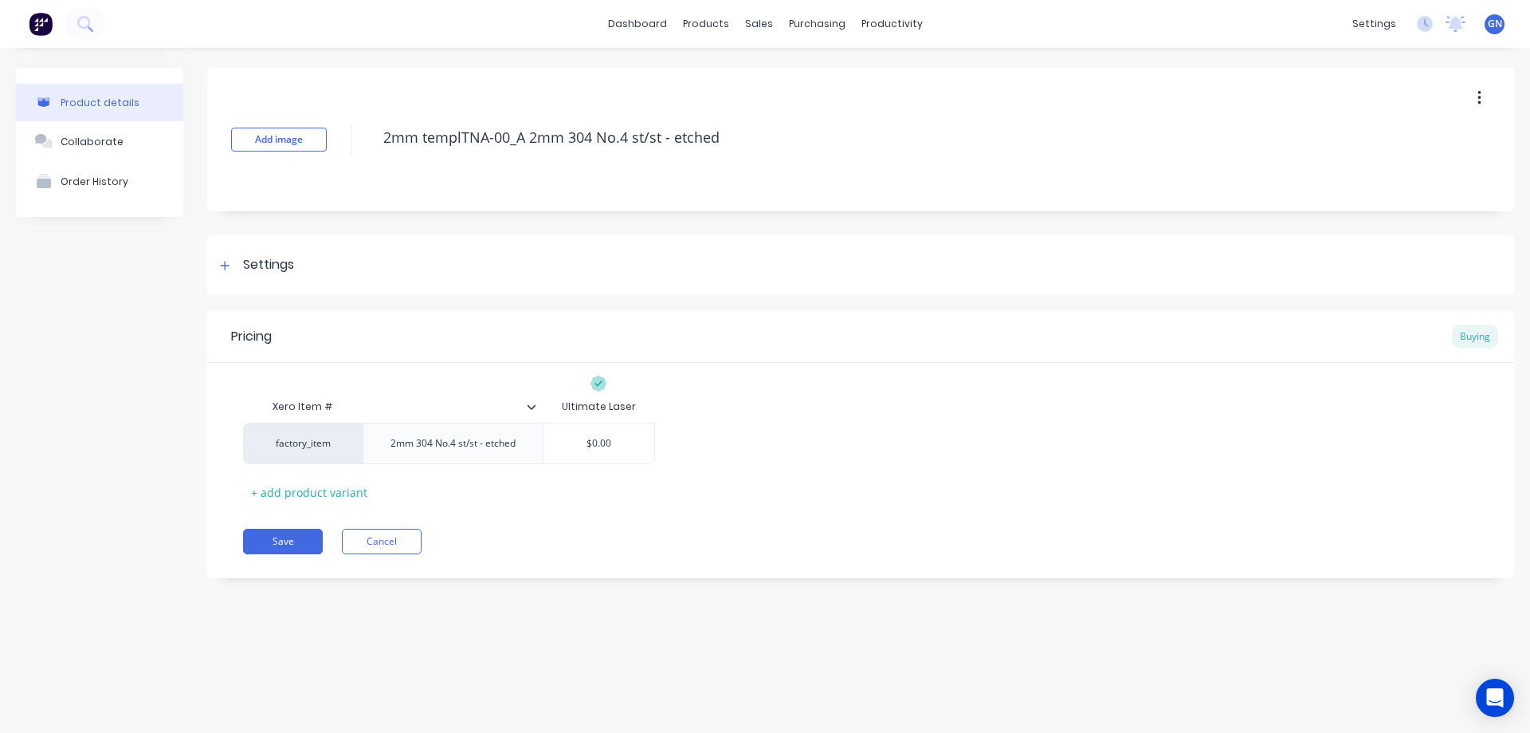
type textarea "x"
type textarea "2mm templaTNA-00_A 2mm 304 No.4 st/st - etched"
type textarea "x"
type textarea "2mm templatTNA-00_A 2mm 304 No.4 st/st - etched"
type textarea "x"
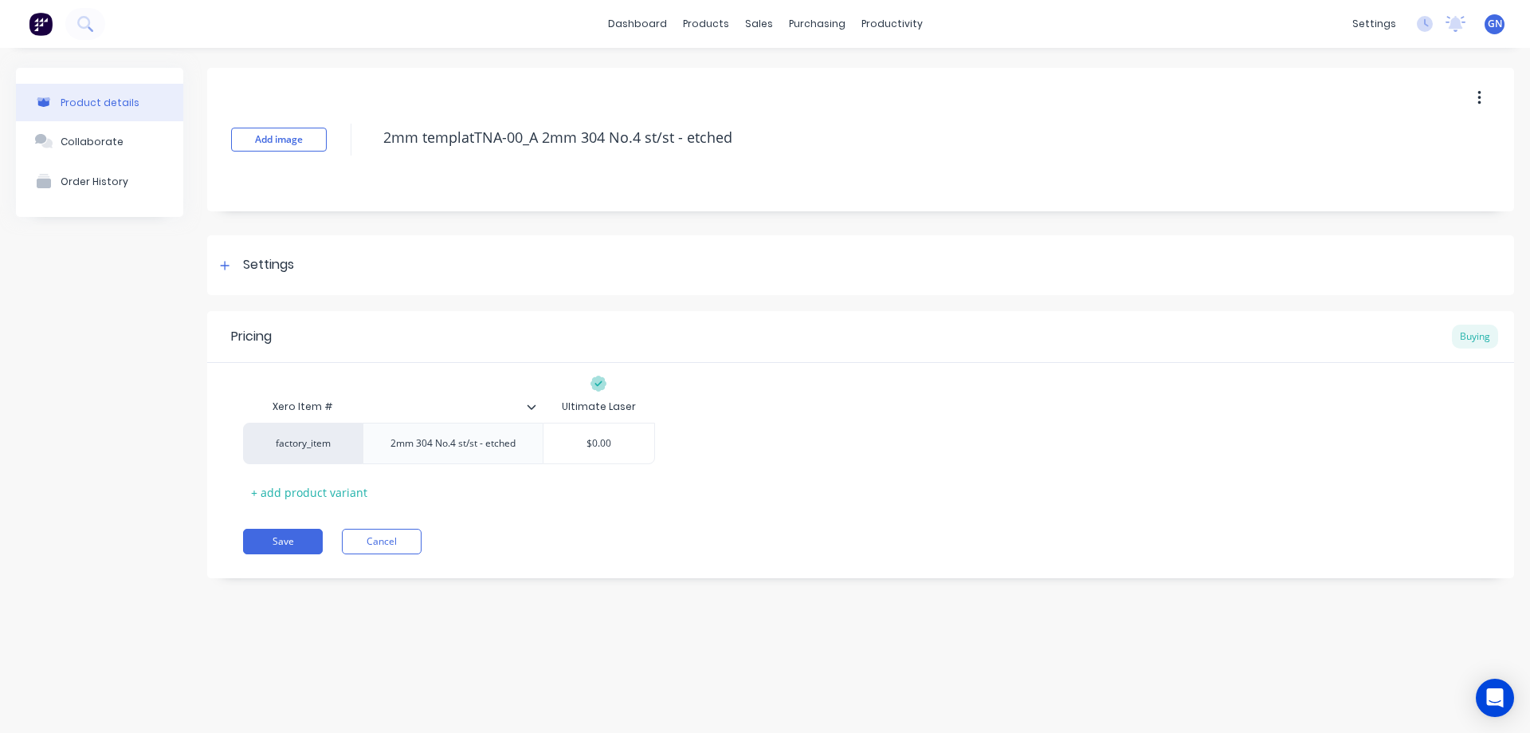
type textarea "2mm templateTNA-00_A 2mm 304 No.4 st/st - etched"
type textarea "x"
type textarea "2mm template TNA-00_A 2mm 304 No.4 st/st - etched"
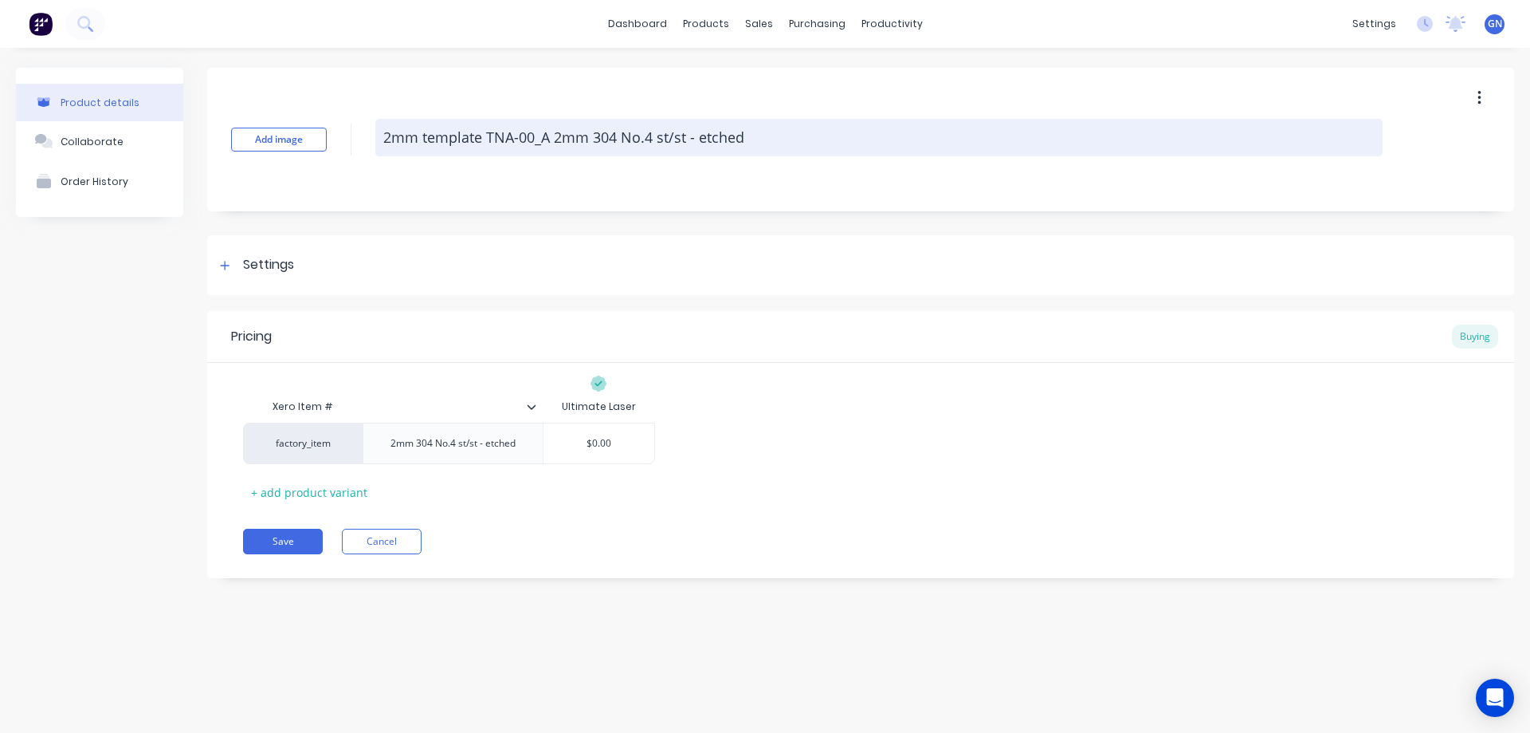
drag, startPoint x: 686, startPoint y: 136, endPoint x: 822, endPoint y: 142, distance: 135.6
click at [822, 142] on textarea "2mm template TNA-00_A 2mm 304 No.4 st/st - etched" at bounding box center [878, 137] width 1007 height 37
type textarea "x"
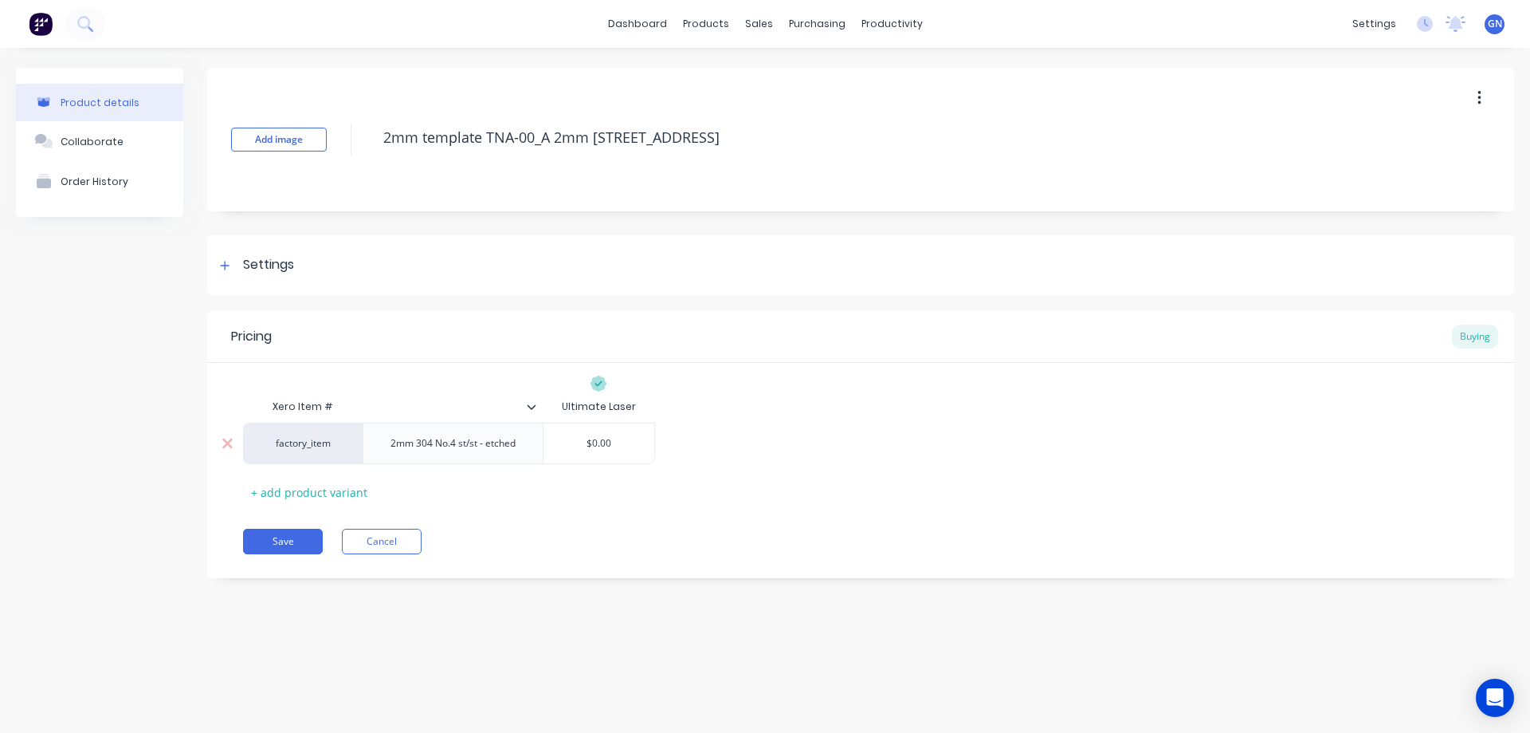
type textarea "2mm template TNA-00_A 2mm [STREET_ADDRESS]"
type textarea "x"
type textarea "2mm template TNA-00_A 2mm [STREET_ADDRESS]"
click at [486, 443] on div "2mm 304 No.4 st/st - etched" at bounding box center [453, 443] width 151 height 21
click at [520, 444] on div "2mm 304 No.4 st/st - etched" at bounding box center [453, 443] width 151 height 21
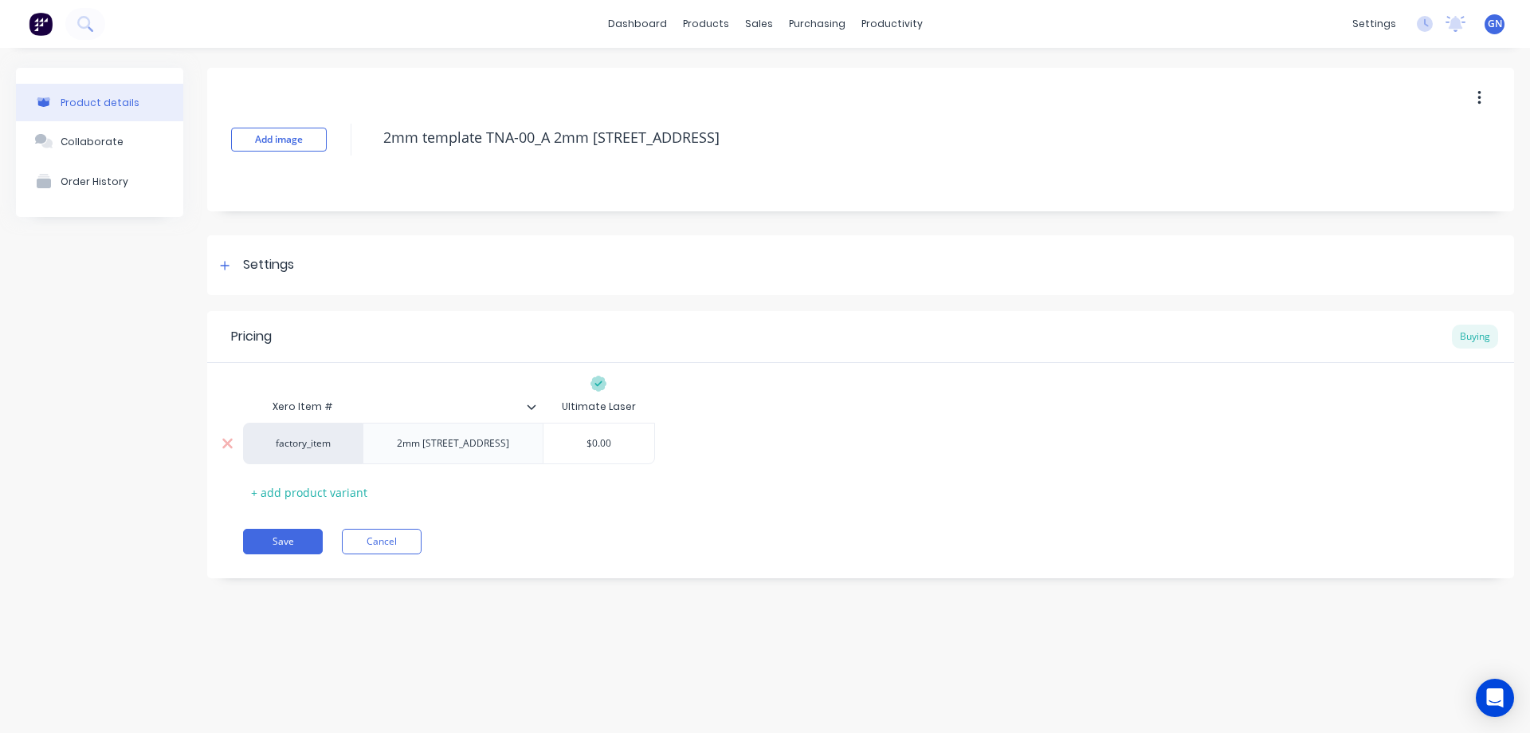
type textarea "x"
type input "$0.00"
click at [228, 267] on icon at bounding box center [225, 265] width 10 height 11
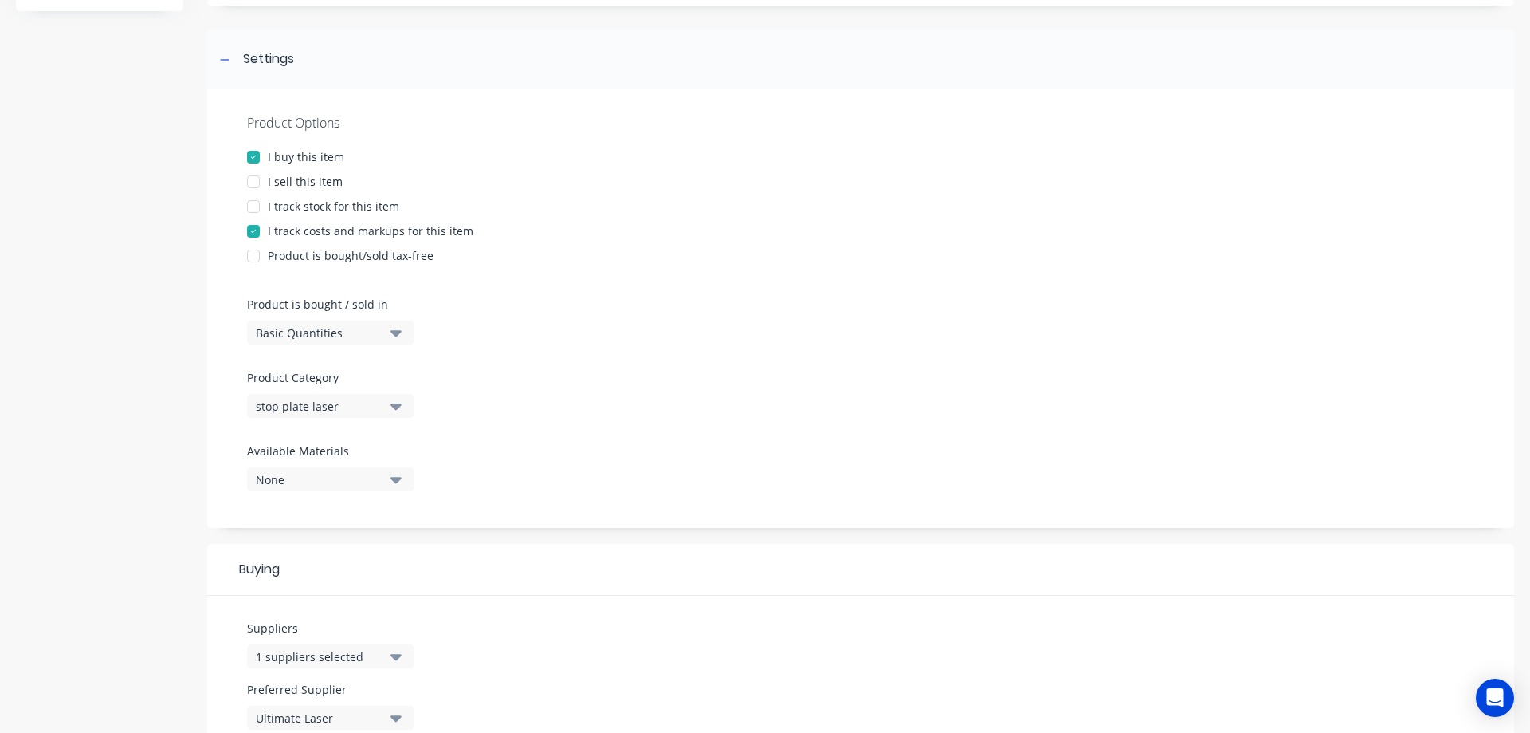
scroll to position [213, 0]
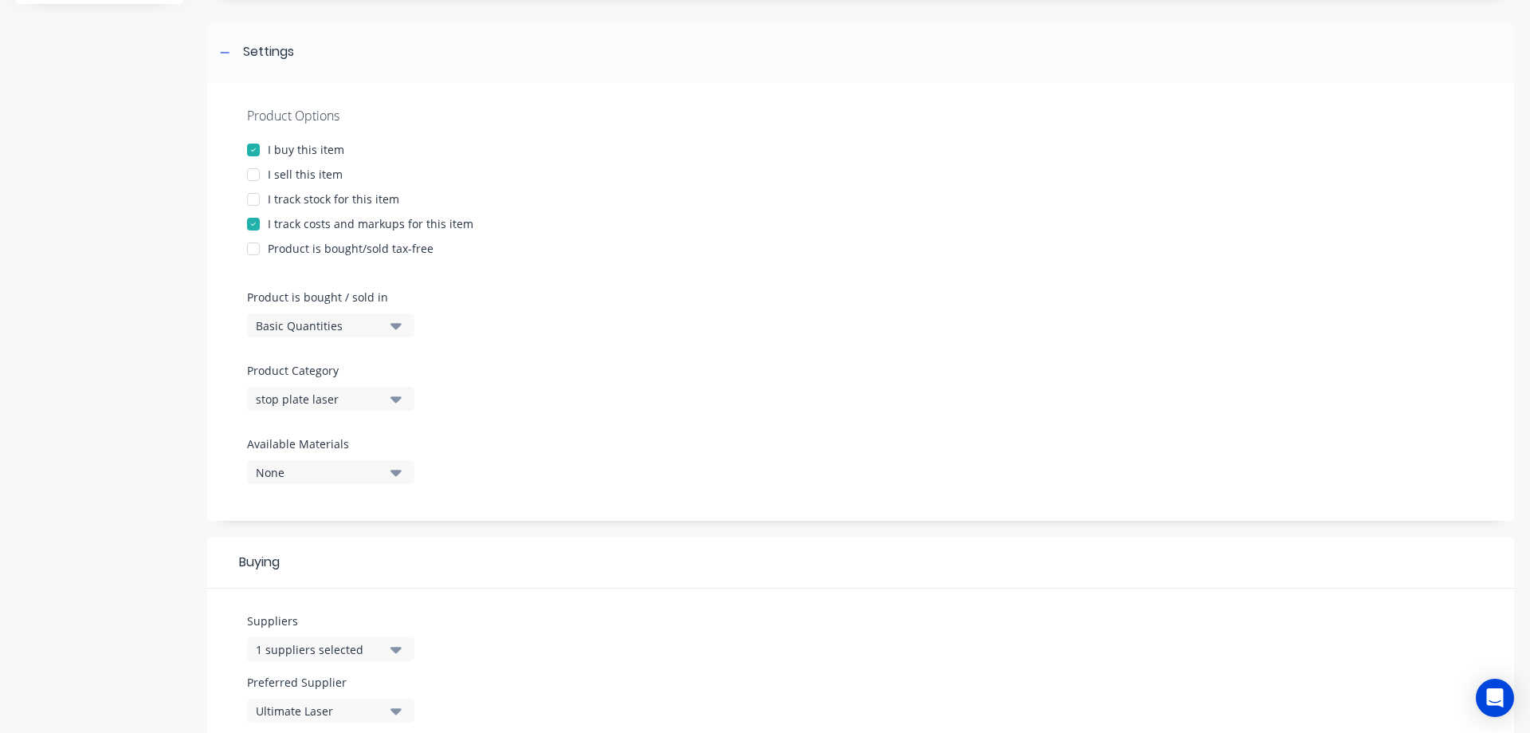
click at [310, 399] on div "stop plate laser" at bounding box center [320, 399] width 128 height 17
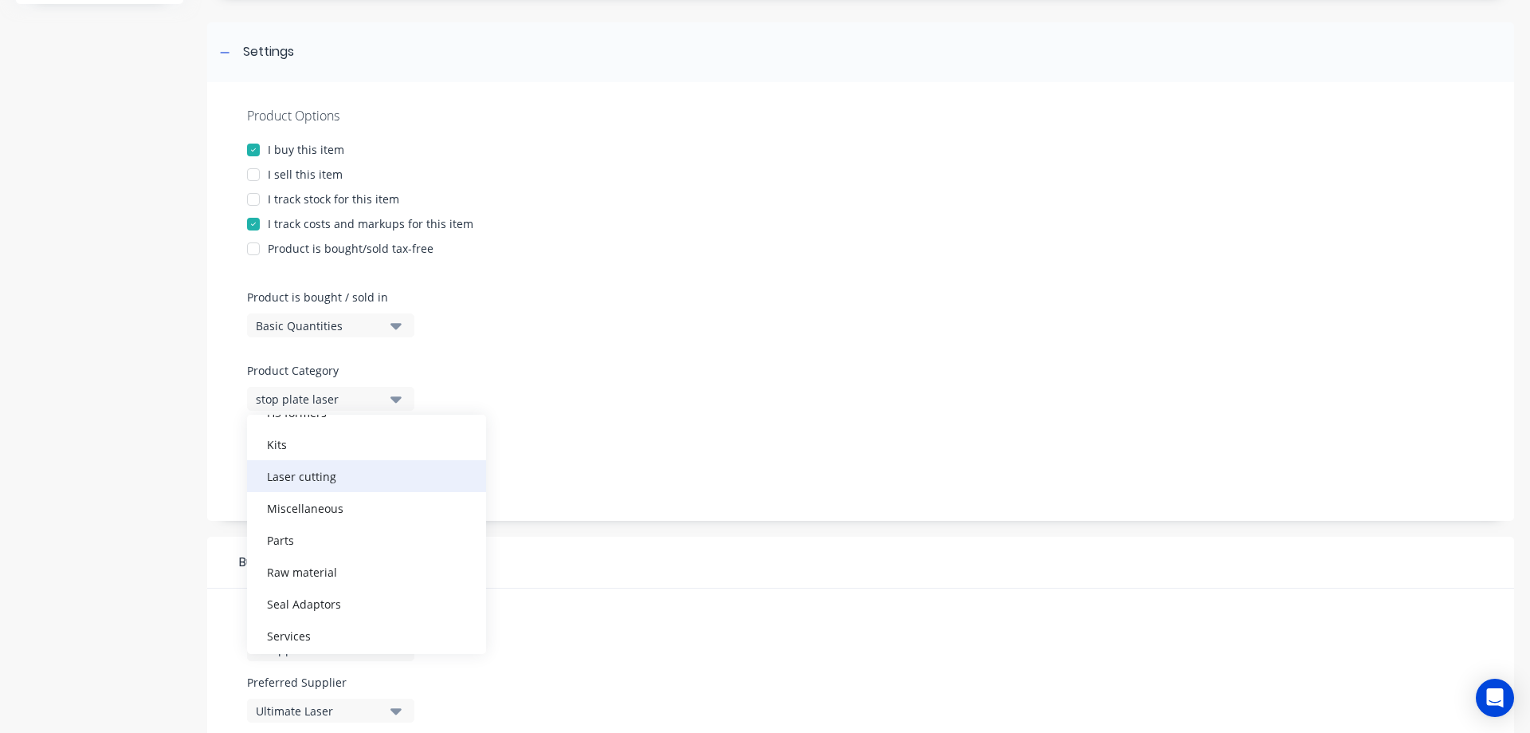
click at [308, 469] on div "Laser cutting" at bounding box center [366, 476] width 239 height 32
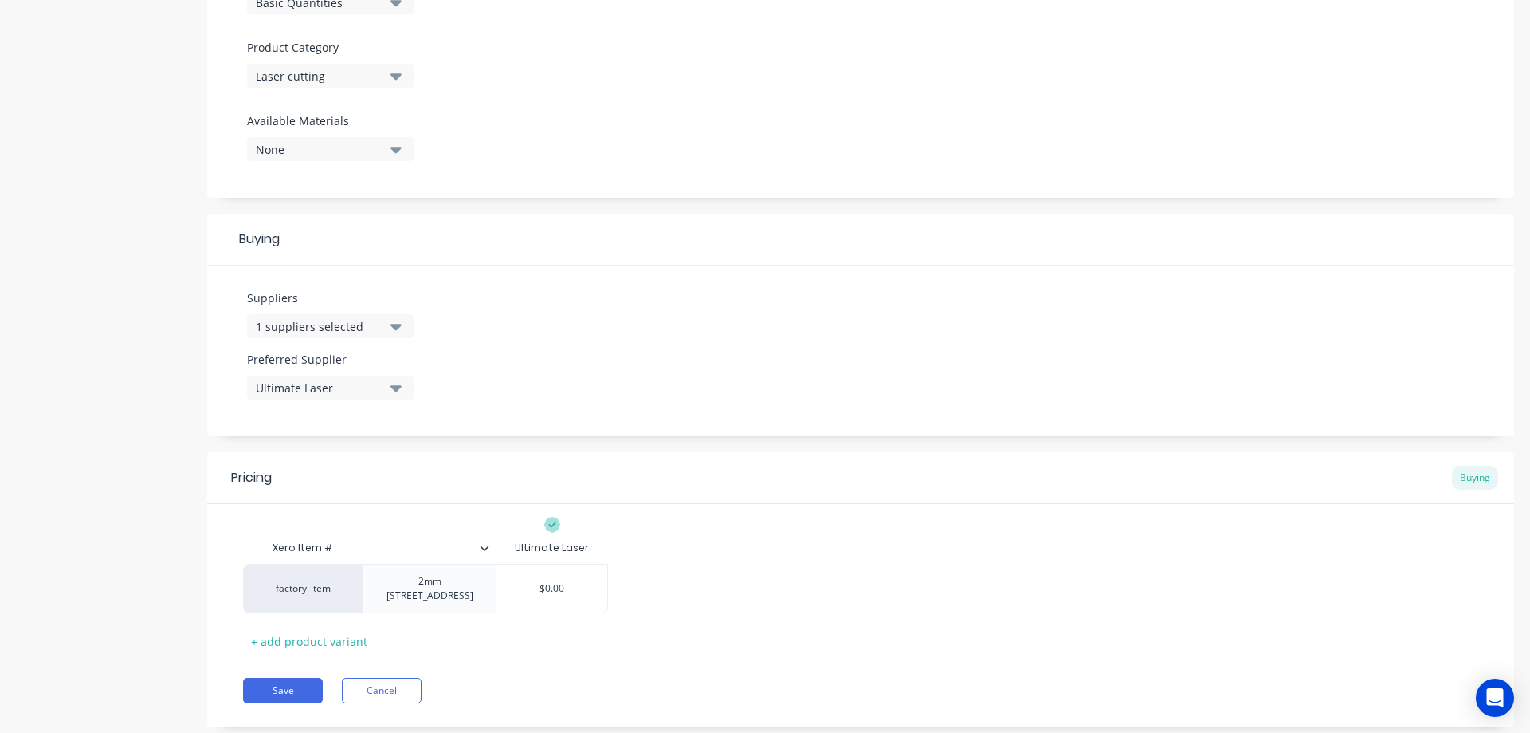
scroll to position [566, 0]
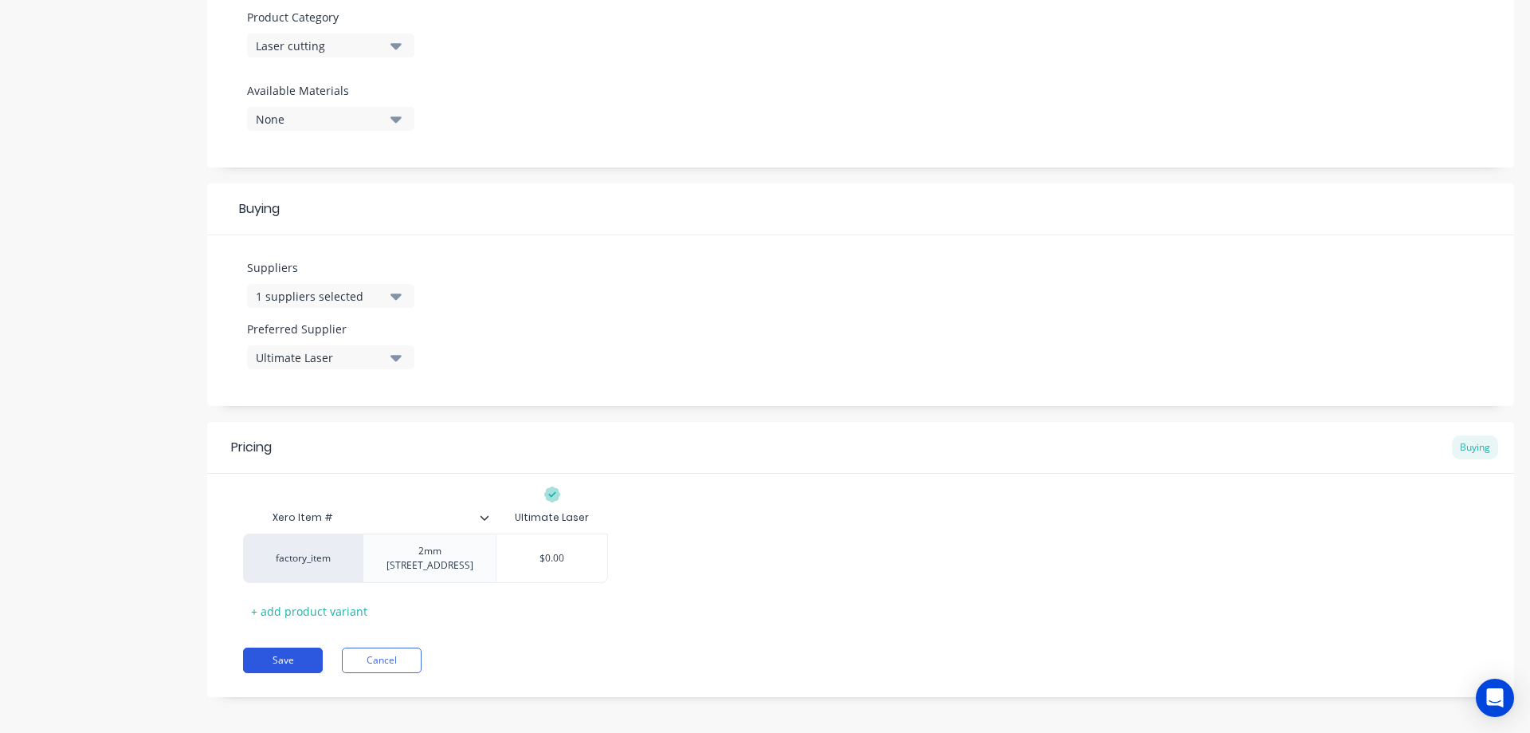
click at [294, 649] on button "Save" at bounding box center [283, 660] width 80 height 26
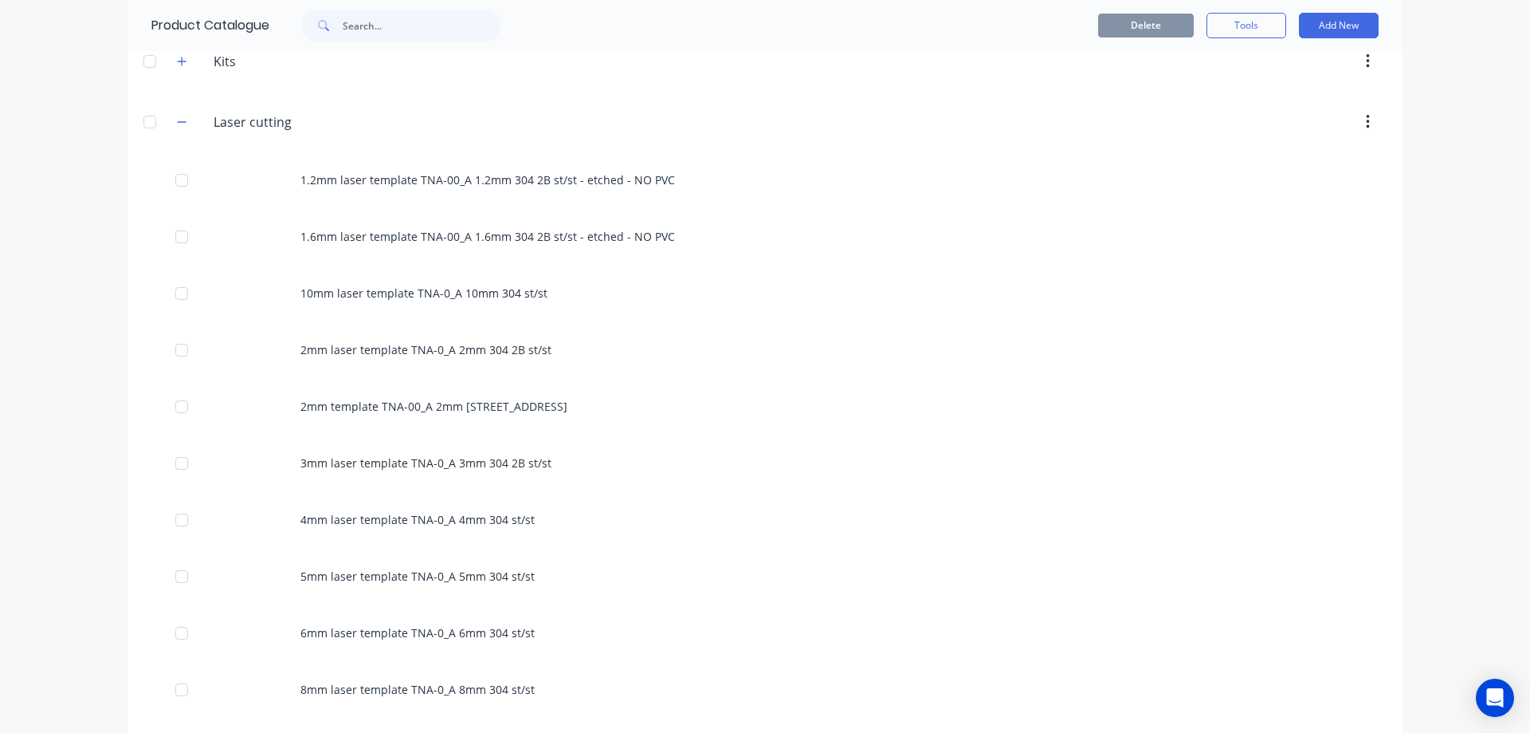
scroll to position [558, 0]
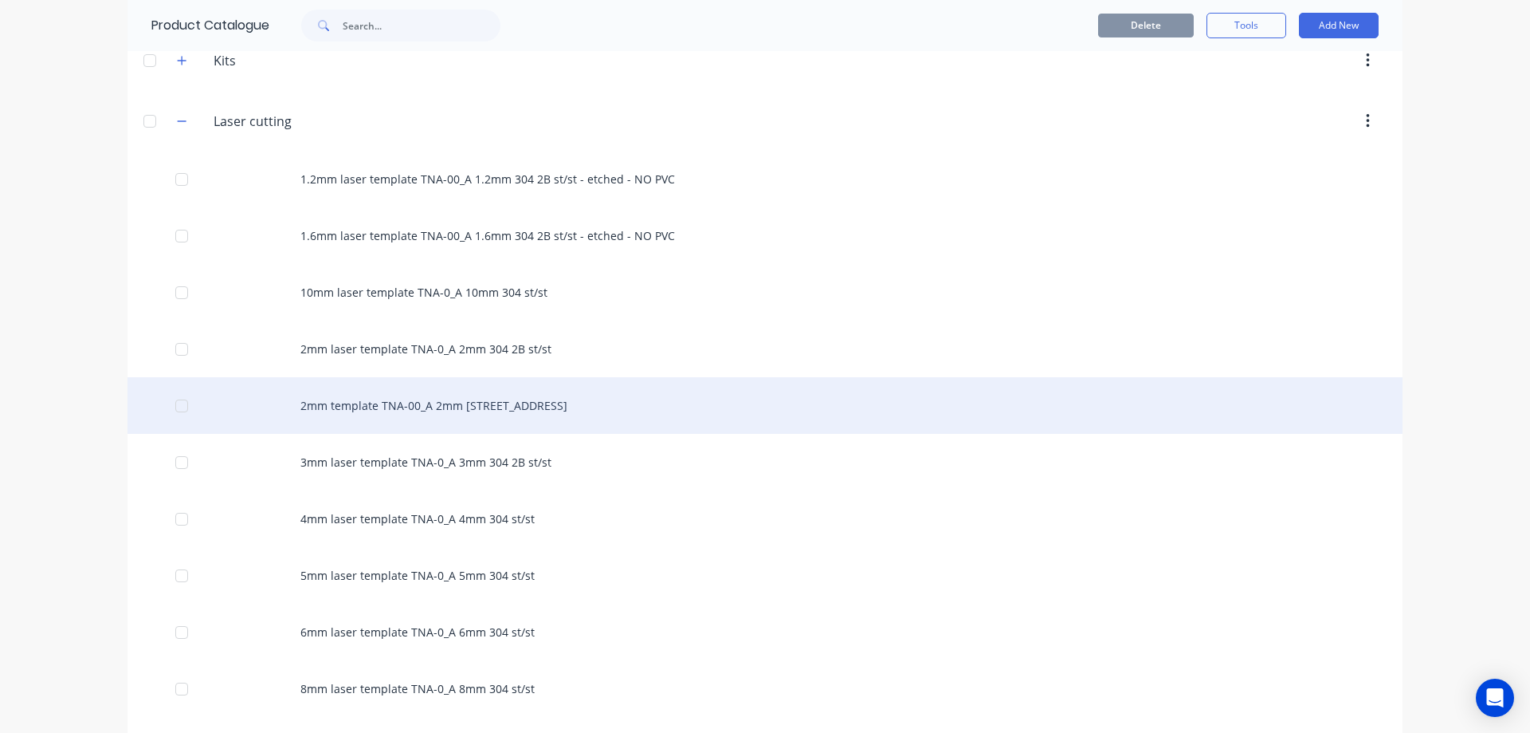
click at [326, 397] on div "2mm template TNA-00_A 2mm [STREET_ADDRESS]" at bounding box center [765, 405] width 1275 height 57
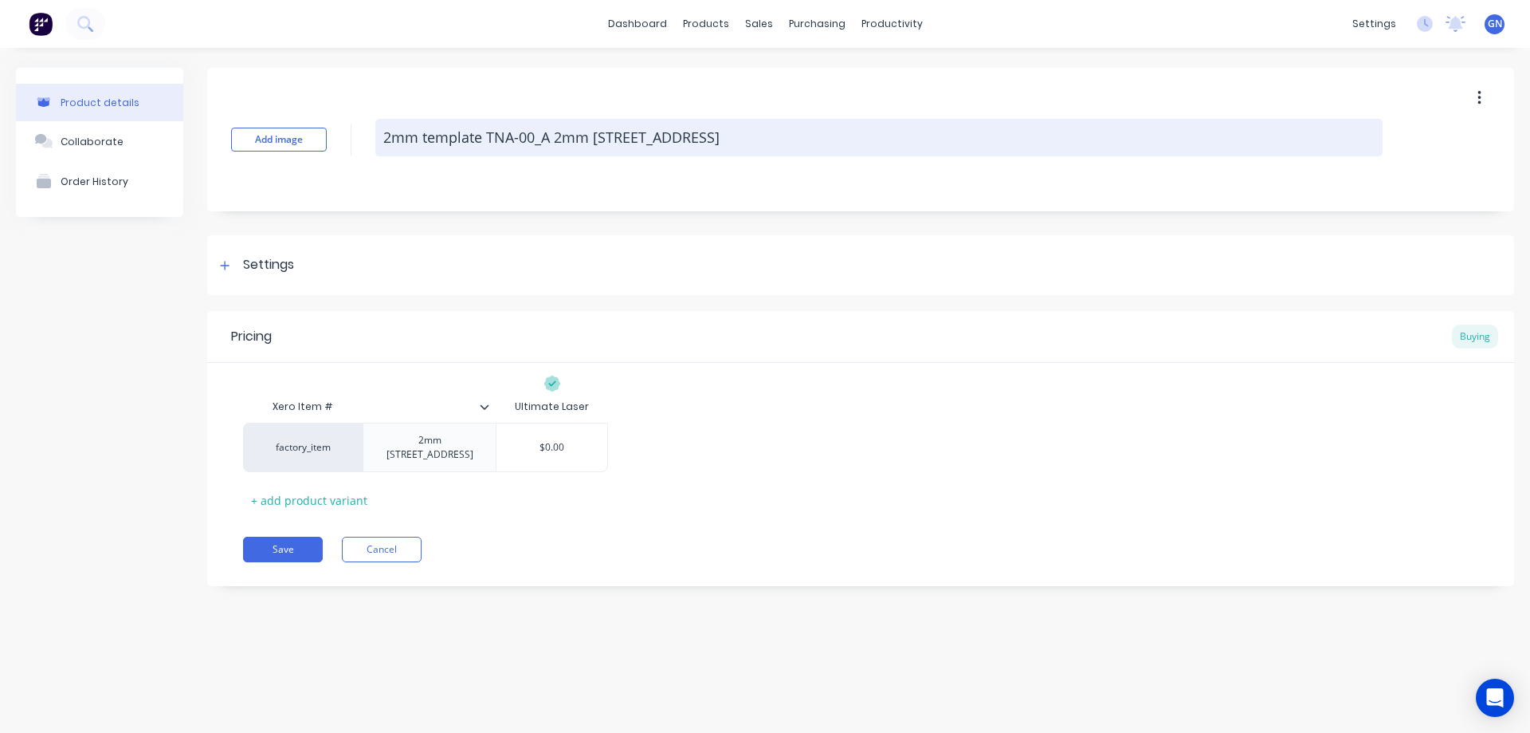
click at [423, 137] on textarea "2mm template TNA-00_A 2mm [STREET_ADDRESS]" at bounding box center [878, 137] width 1007 height 37
type textarea "x"
type textarea "2mm ltemplate TNA-00_A 2mm [STREET_ADDRESS]"
type textarea "x"
type textarea "2mm latemplate TNA-00_A 2mm [STREET_ADDRESS]"
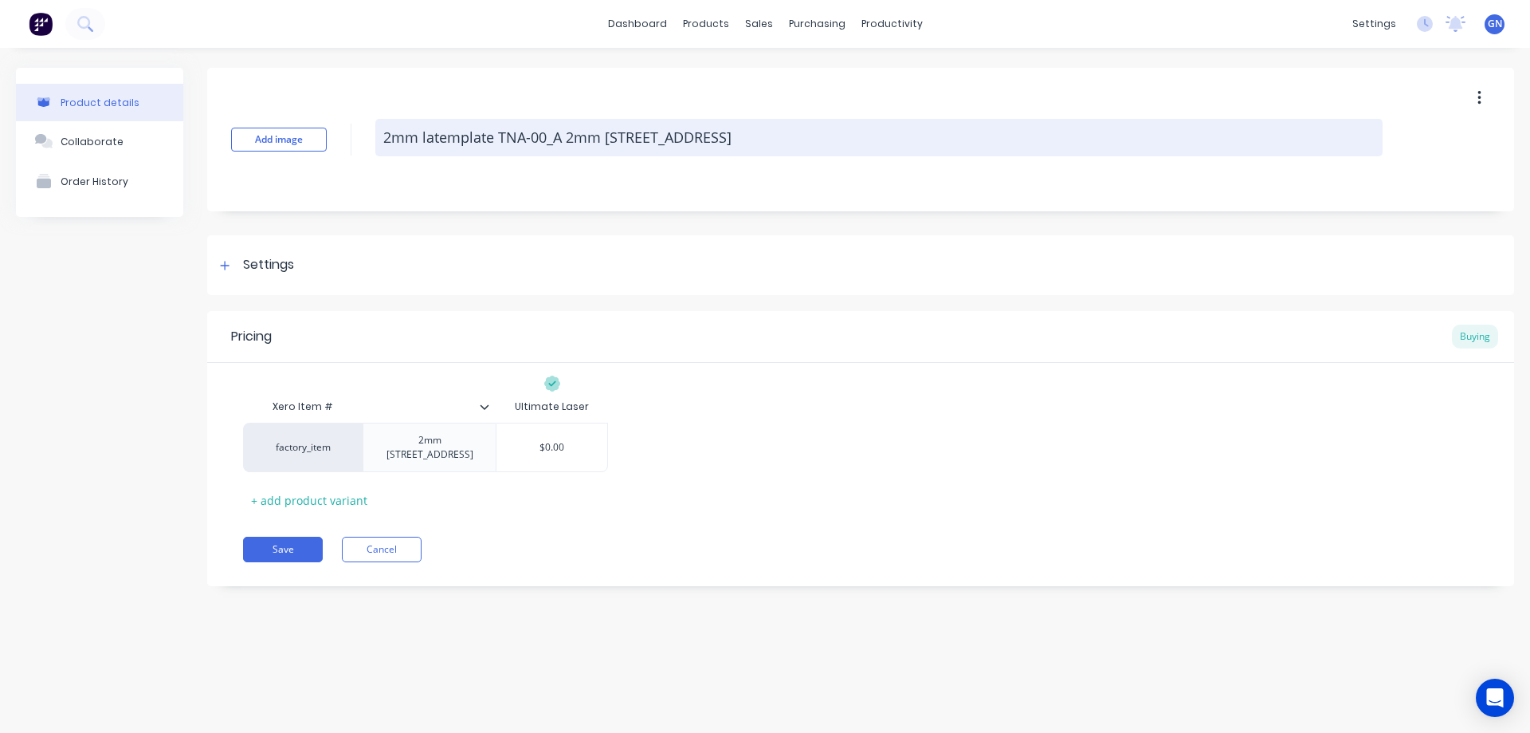
type textarea "x"
type textarea "2mm lastemplate TNA-00_A 2mm [STREET_ADDRESS]"
type textarea "x"
type textarea "2mm lasetemplate TNA-00_A 2mm [STREET_ADDRESS]"
type textarea "x"
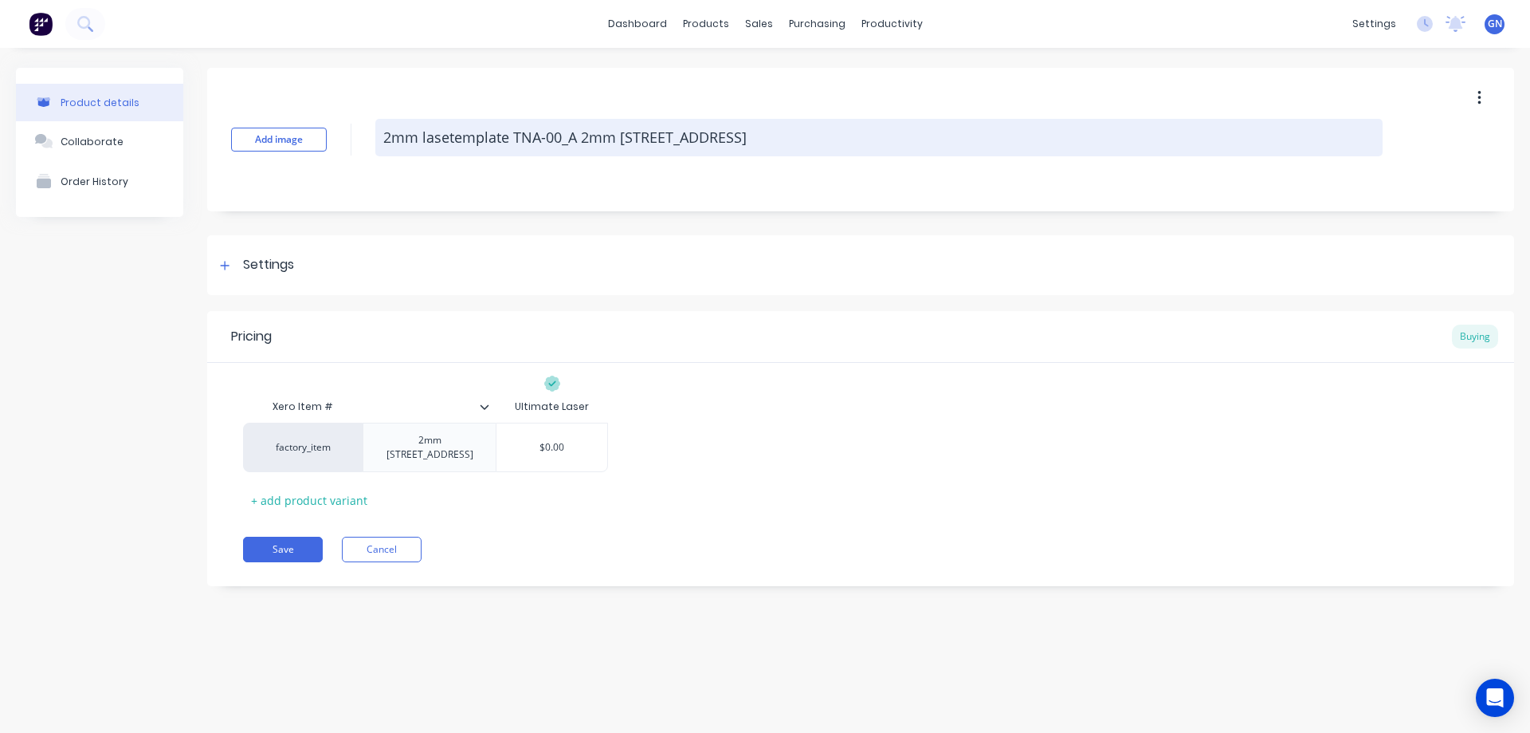
type textarea "2mm lasertemplate TNA-00_A 2mm [STREET_ADDRESS]"
type textarea "x"
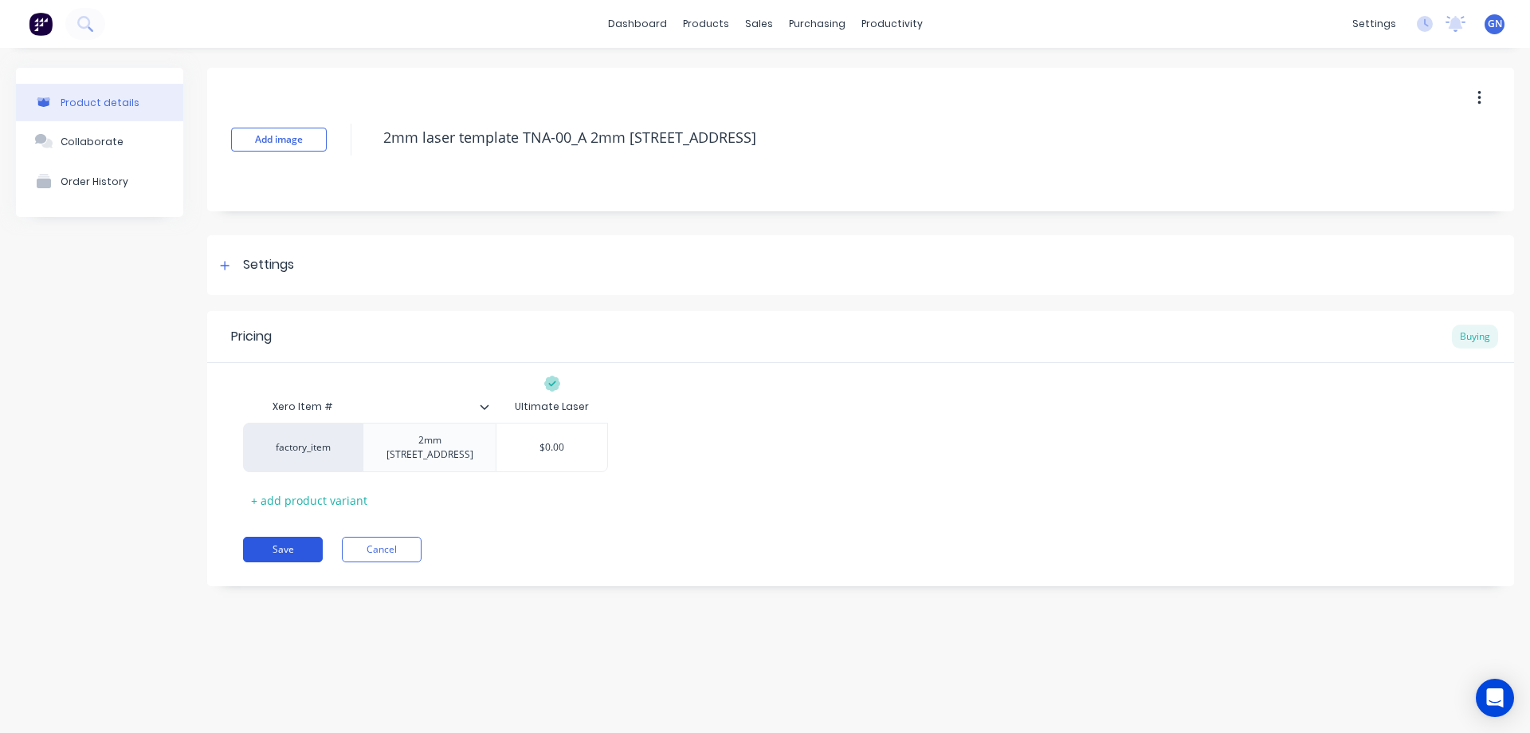
type textarea "2mm laser template TNA-00_A 2mm [STREET_ADDRESS]"
type textarea "x"
type textarea "2mm laser template TNA-00_A 2mm [STREET_ADDRESS]"
click at [280, 543] on button "Save" at bounding box center [283, 549] width 80 height 26
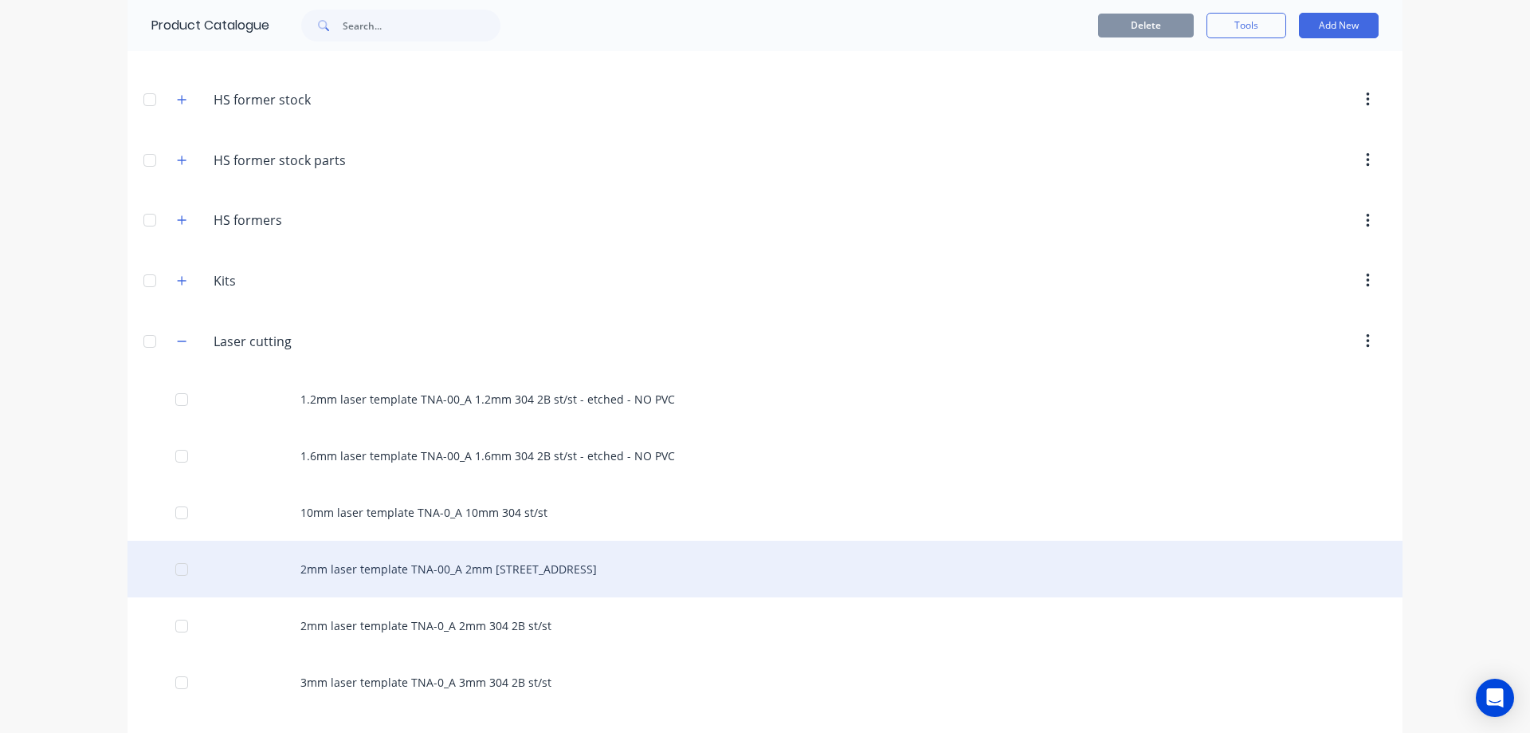
scroll to position [558, 0]
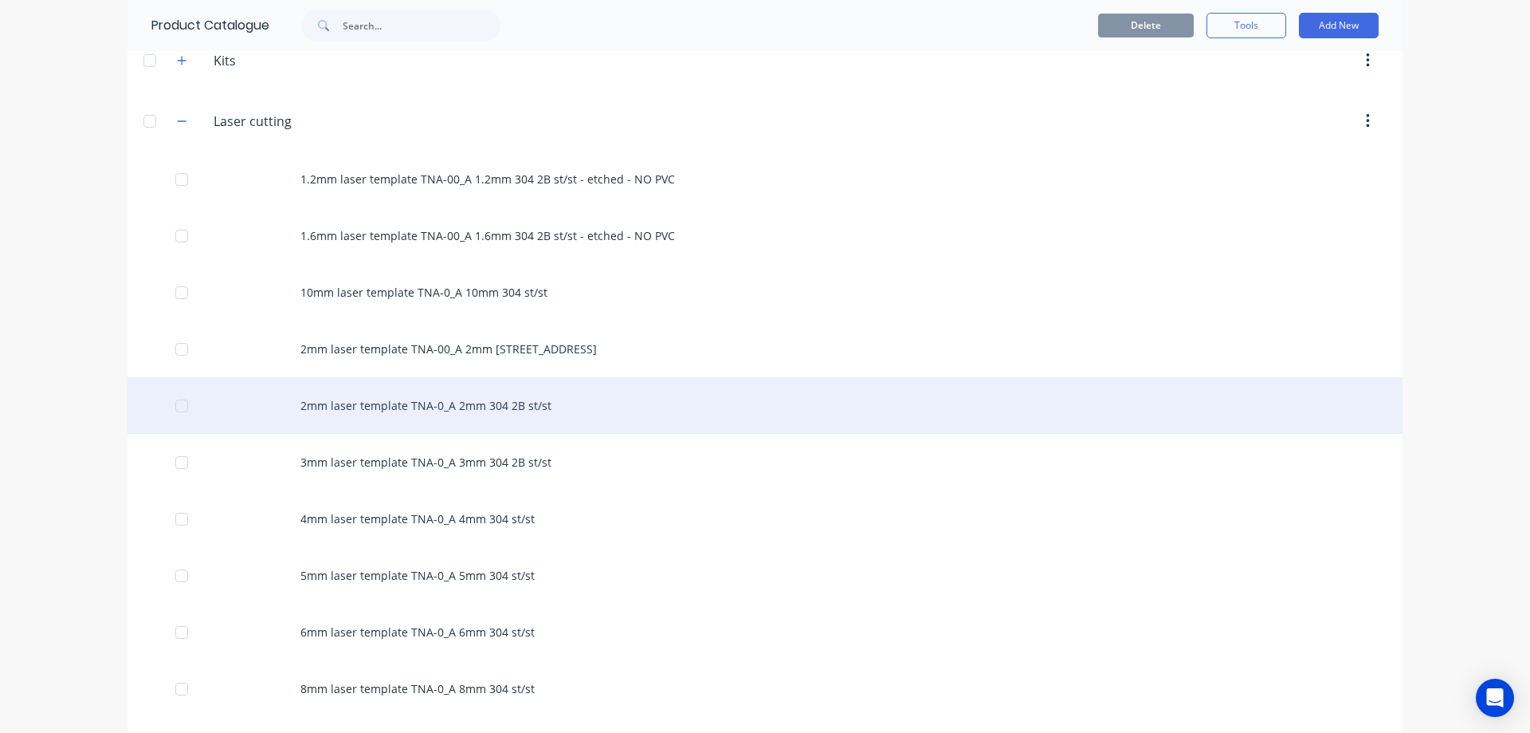
click at [440, 403] on div "2mm laser template TNA-0_A 2mm 304 2B st/st" at bounding box center [765, 405] width 1275 height 57
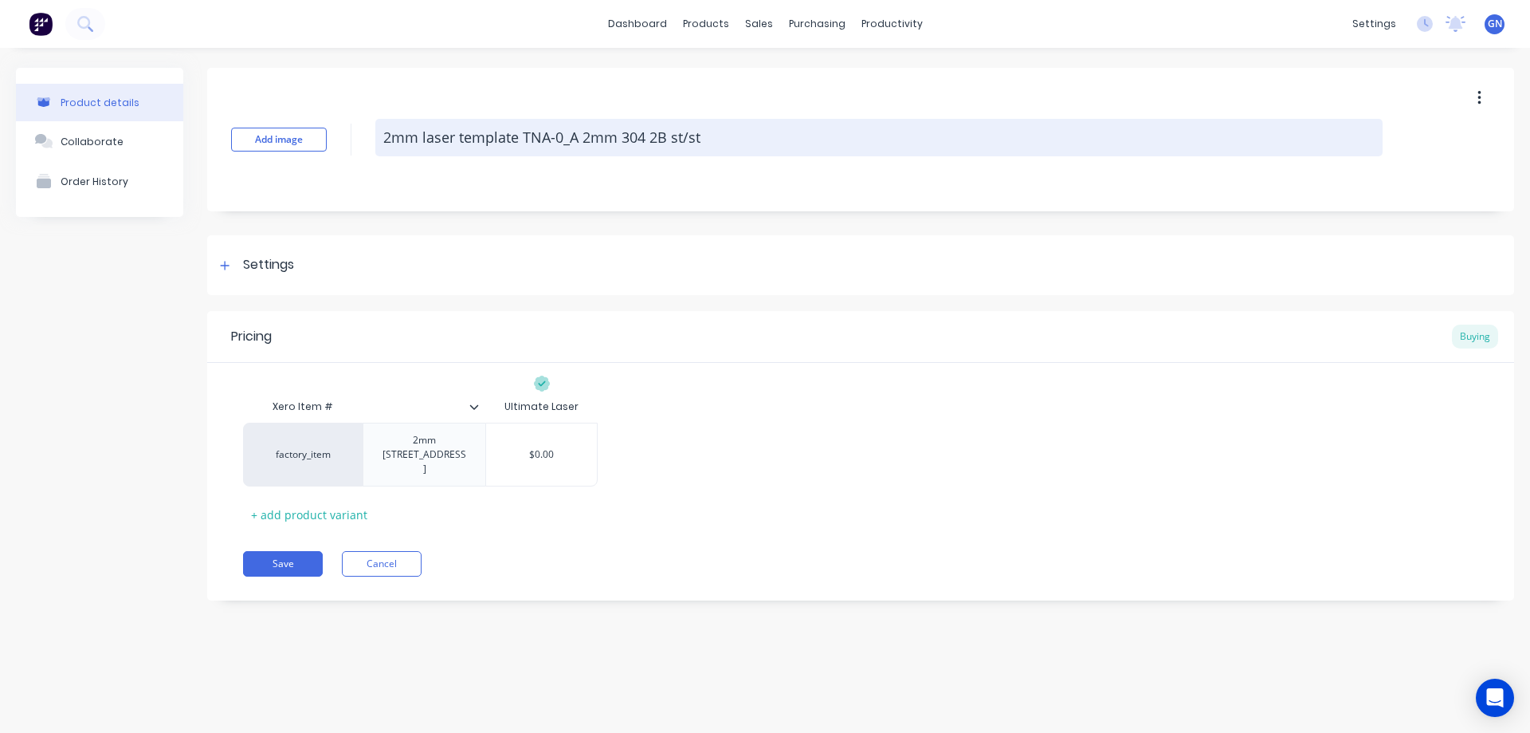
click at [561, 138] on textarea "2mm laser template TNA-0_A 2mm 304 2B st/st" at bounding box center [878, 137] width 1007 height 37
type textarea "x"
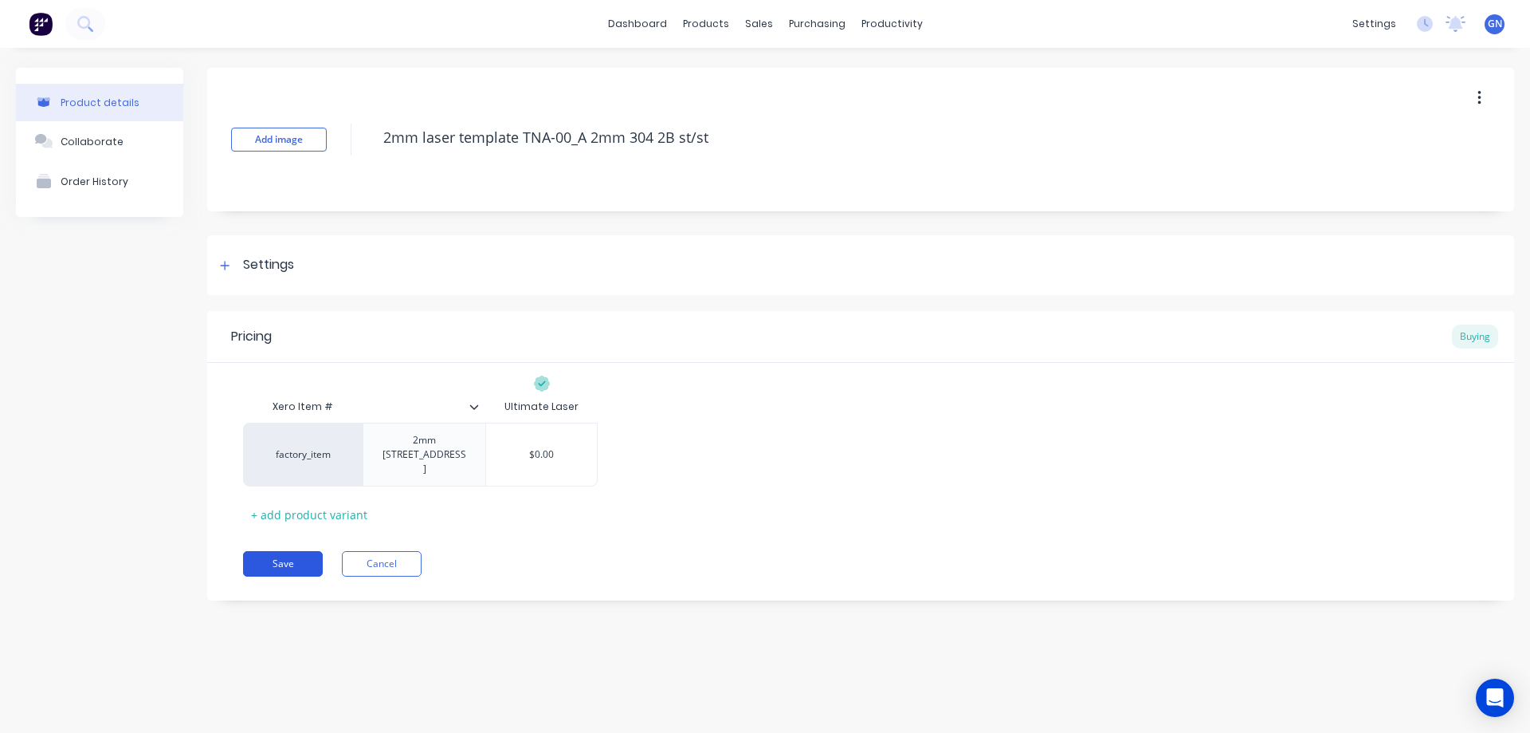
type textarea "2mm laser template TNA-00_A 2mm 304 2B st/st"
type textarea "x"
type textarea "2mm laser template TNA-00_A 2mm 304 2B st/st"
click at [289, 551] on button "Save" at bounding box center [283, 564] width 80 height 26
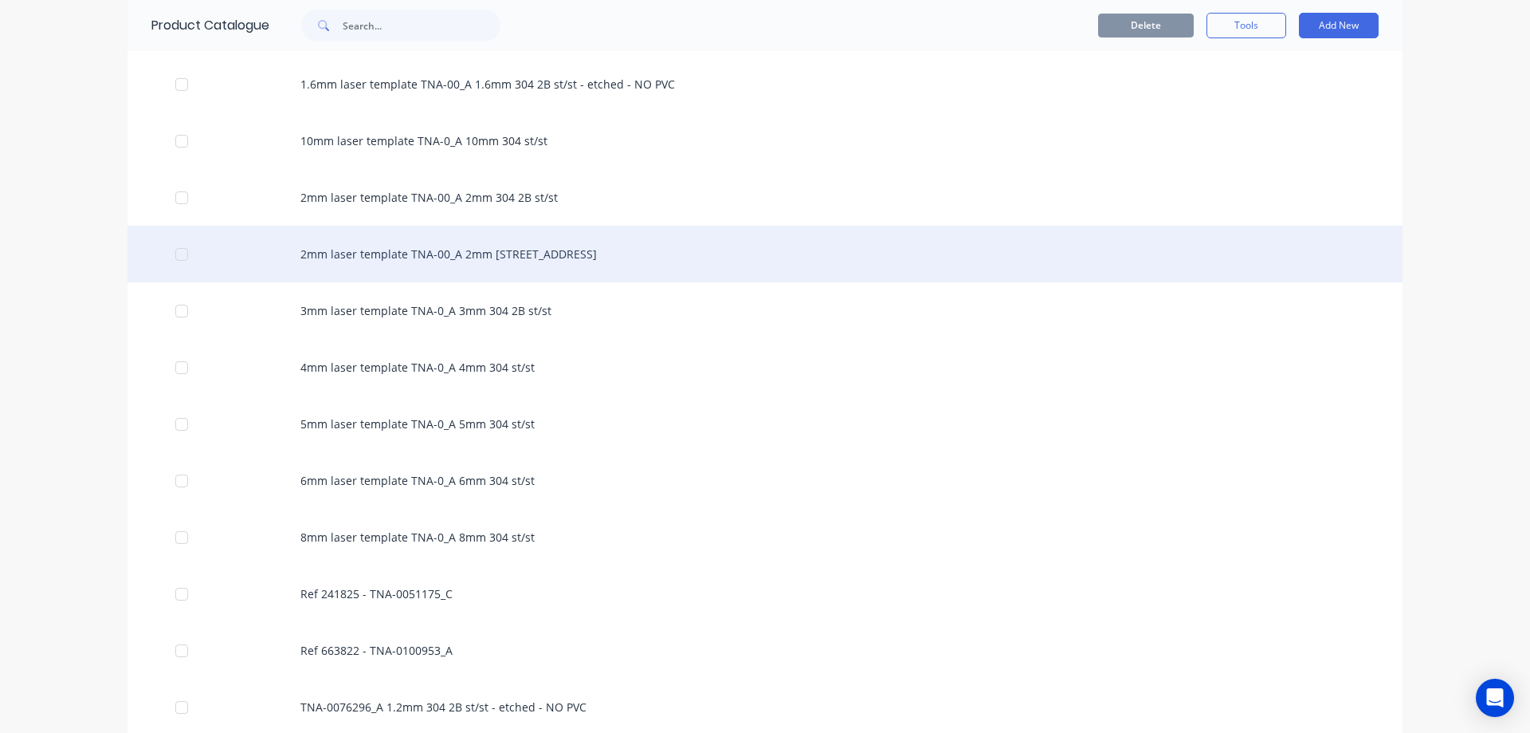
scroll to position [717, 0]
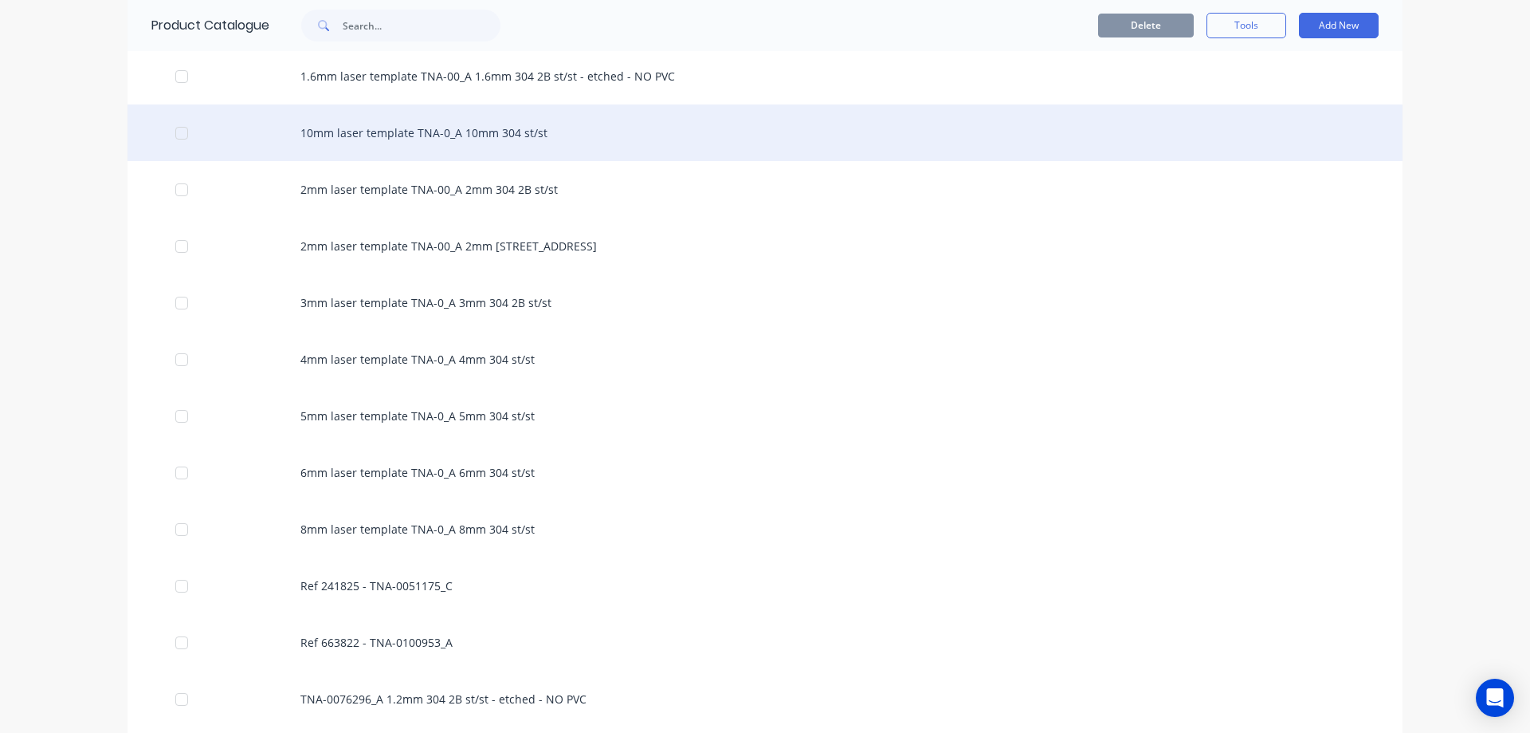
click at [445, 132] on div "10mm laser template TNA-0_A 10mm 304 st/st" at bounding box center [765, 132] width 1275 height 57
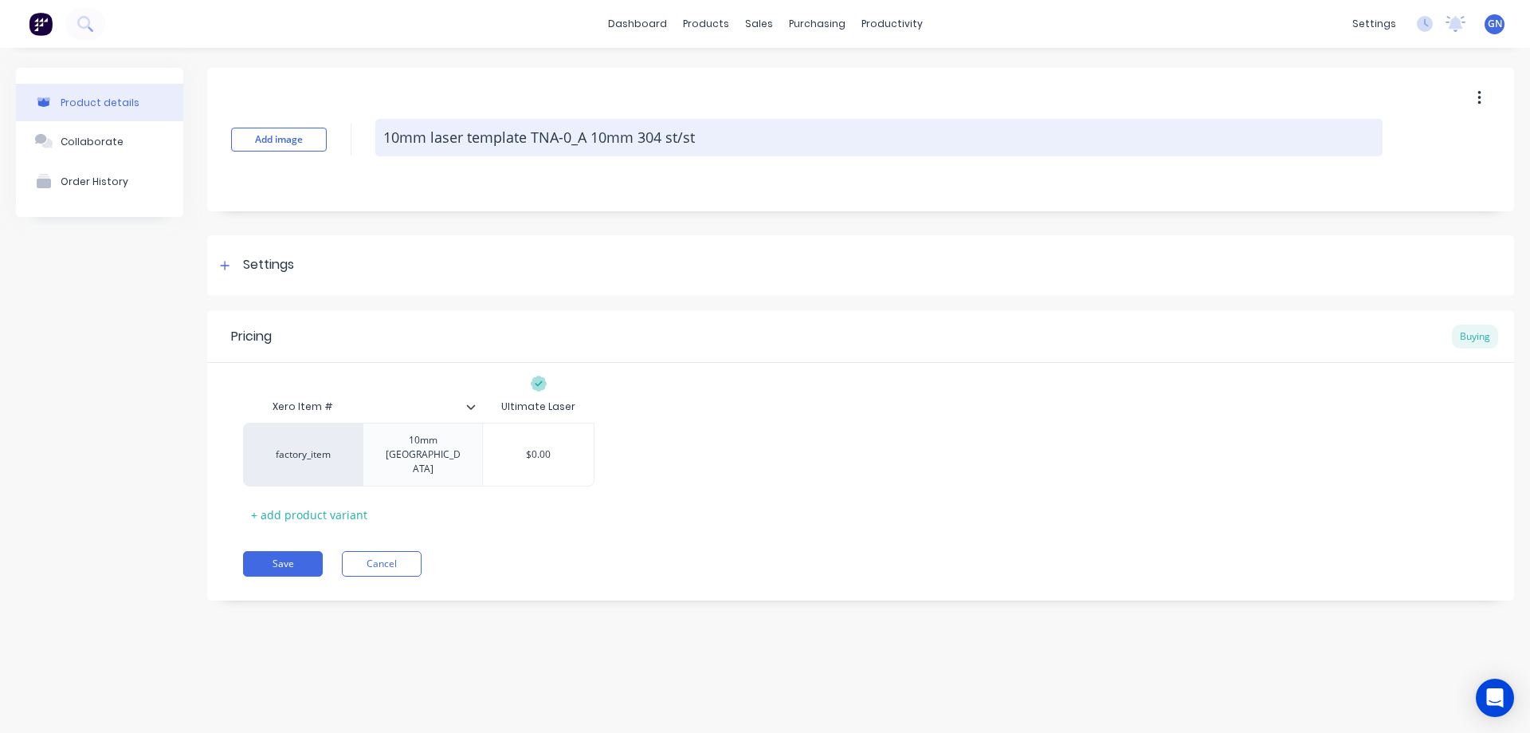
click at [571, 136] on textarea "10mm laser template TNA-0_A 10mm 304 st/st" at bounding box center [878, 137] width 1007 height 37
type textarea "x"
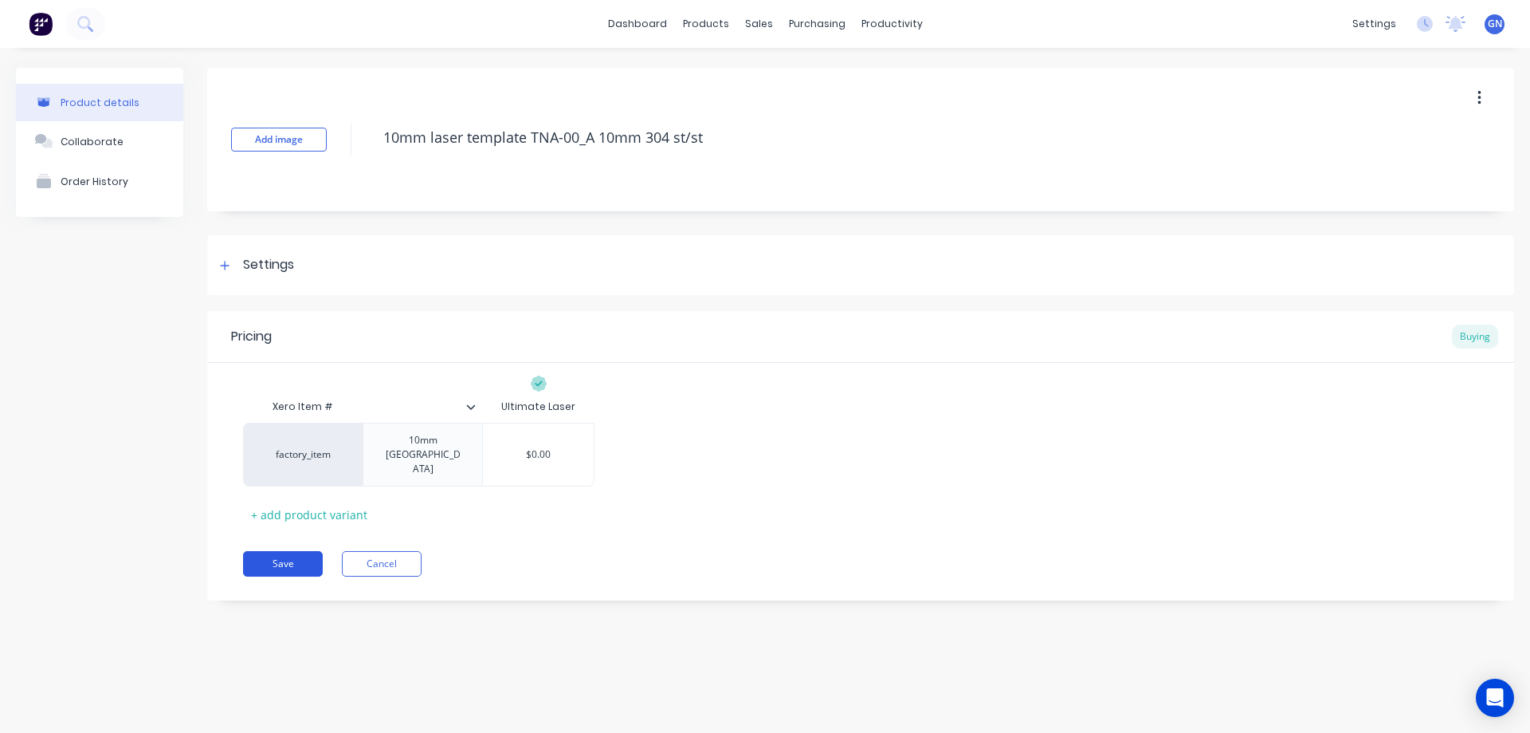
type textarea "10mm laser template TNA-00_A 10mm 304 st/st"
type textarea "x"
type textarea "10mm laser template TNA-00_A 10mm 304 st/st"
click at [278, 551] on button "Save" at bounding box center [283, 564] width 80 height 26
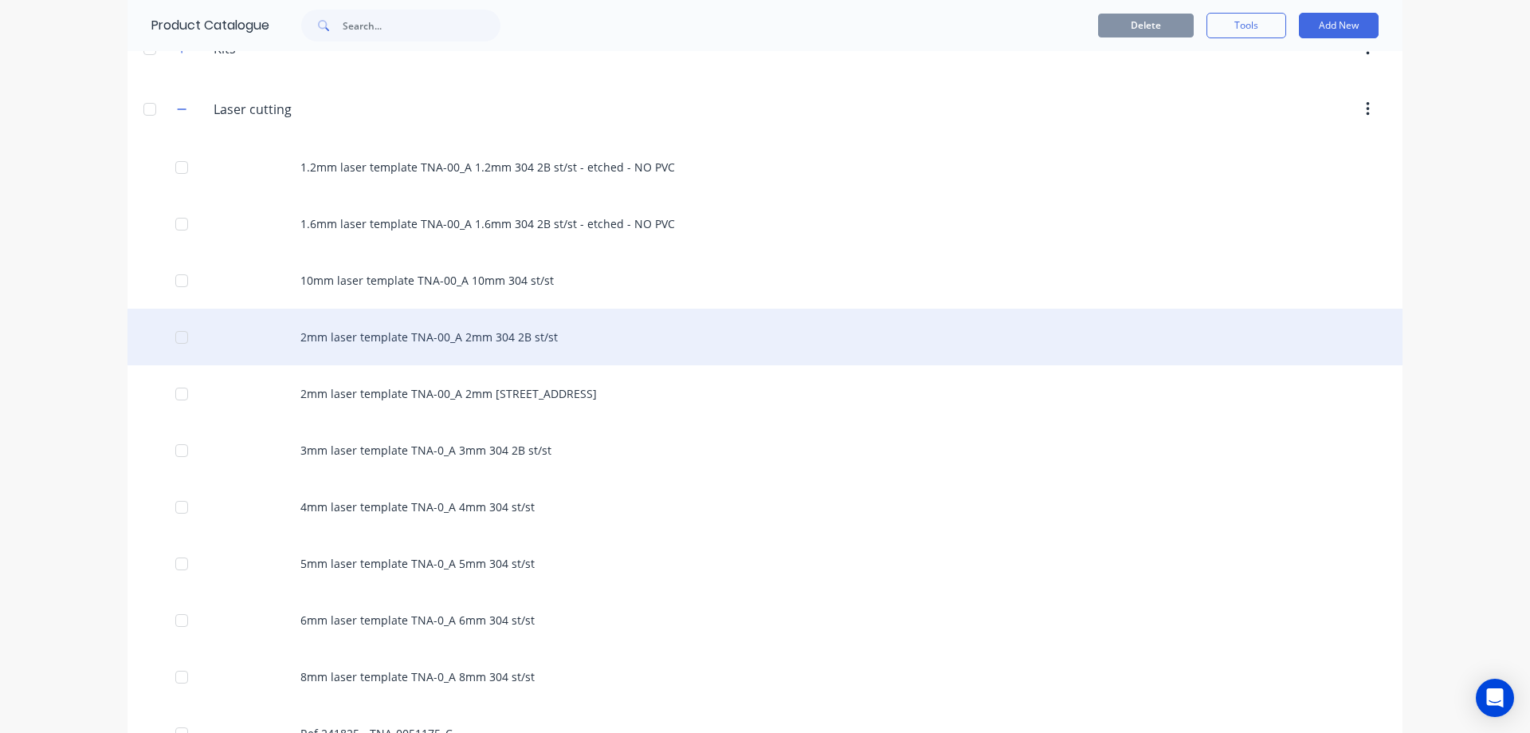
scroll to position [584, 0]
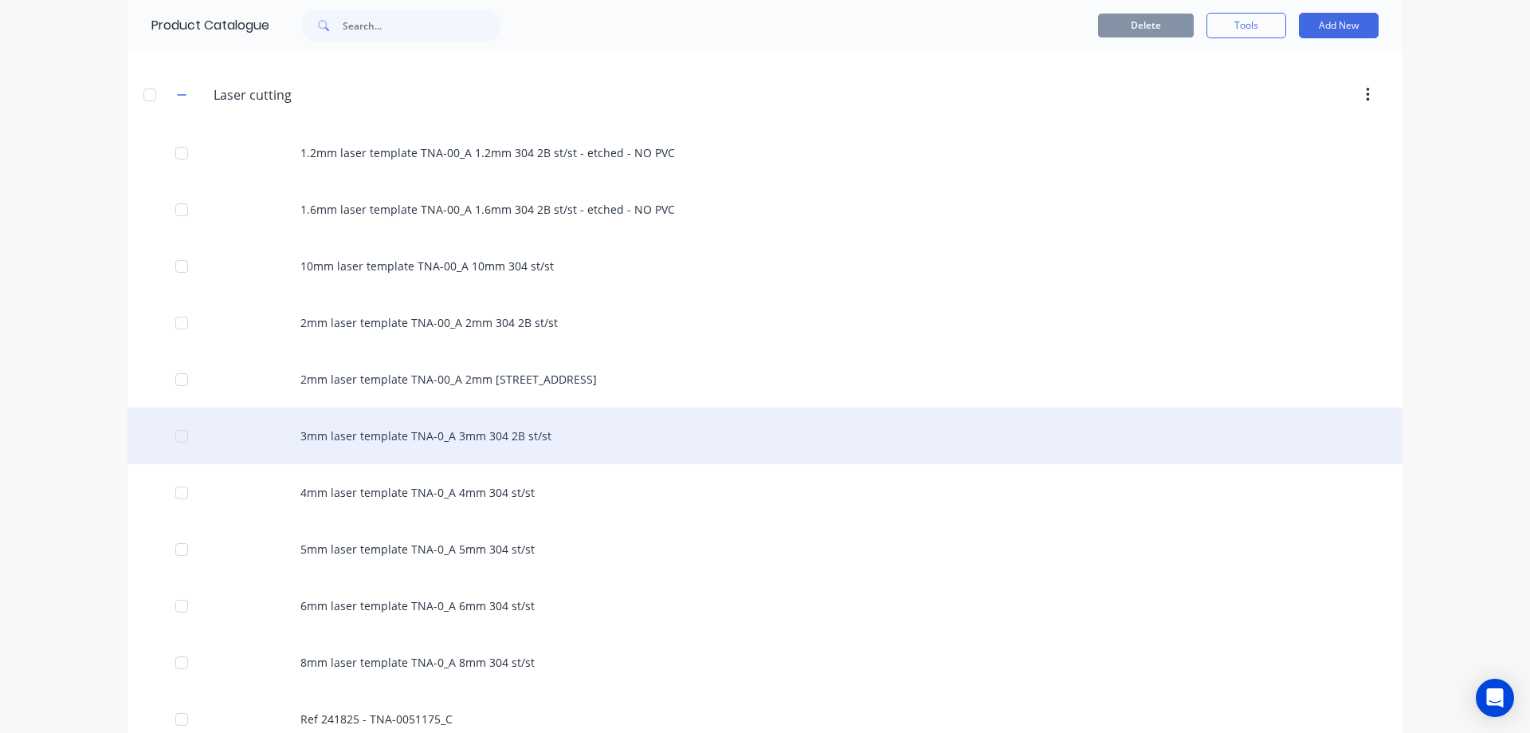
click at [465, 439] on div "3mm laser template TNA-0_A 3mm 304 2B st/st" at bounding box center [765, 435] width 1275 height 57
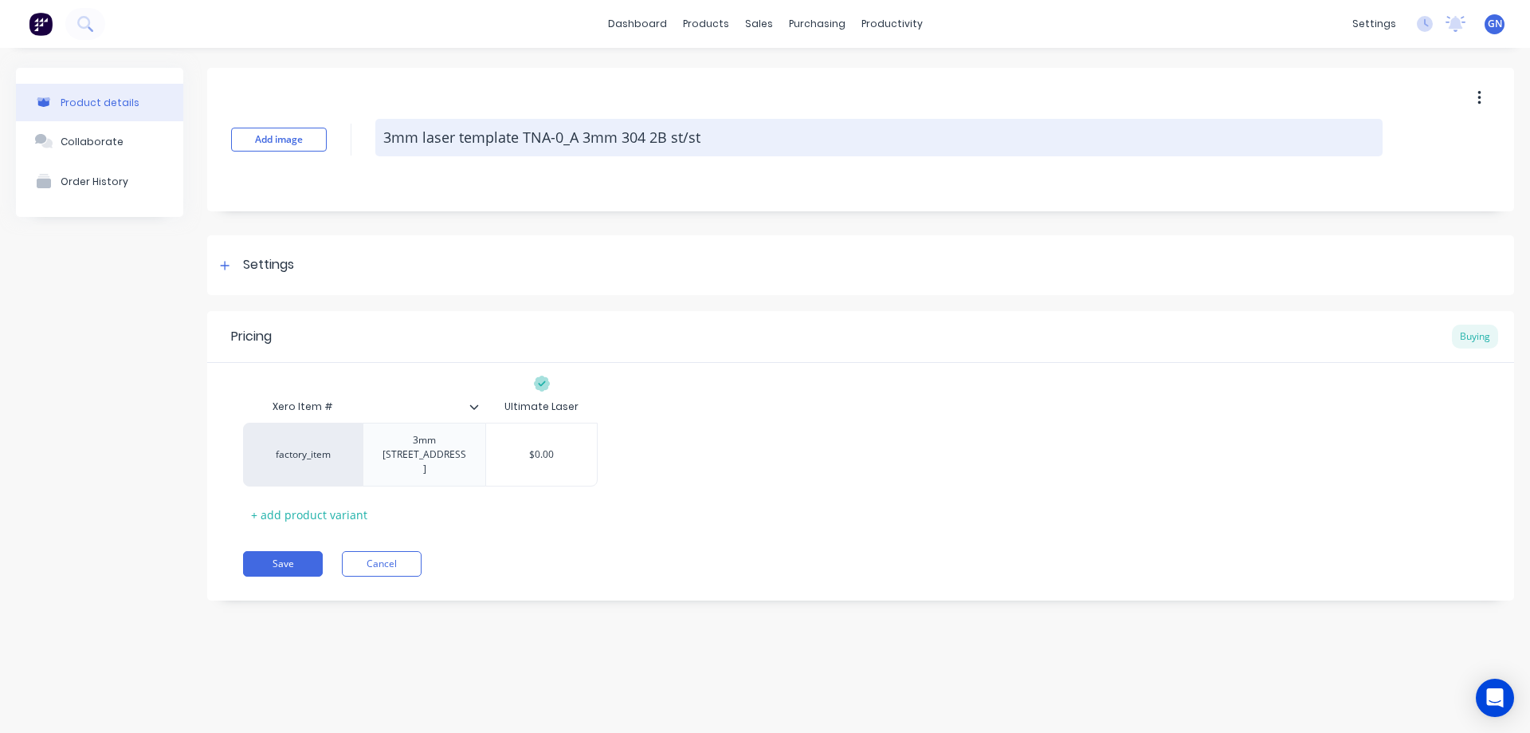
click at [562, 132] on textarea "3mm laser template TNA-0_A 3mm 304 2B st/st" at bounding box center [878, 137] width 1007 height 37
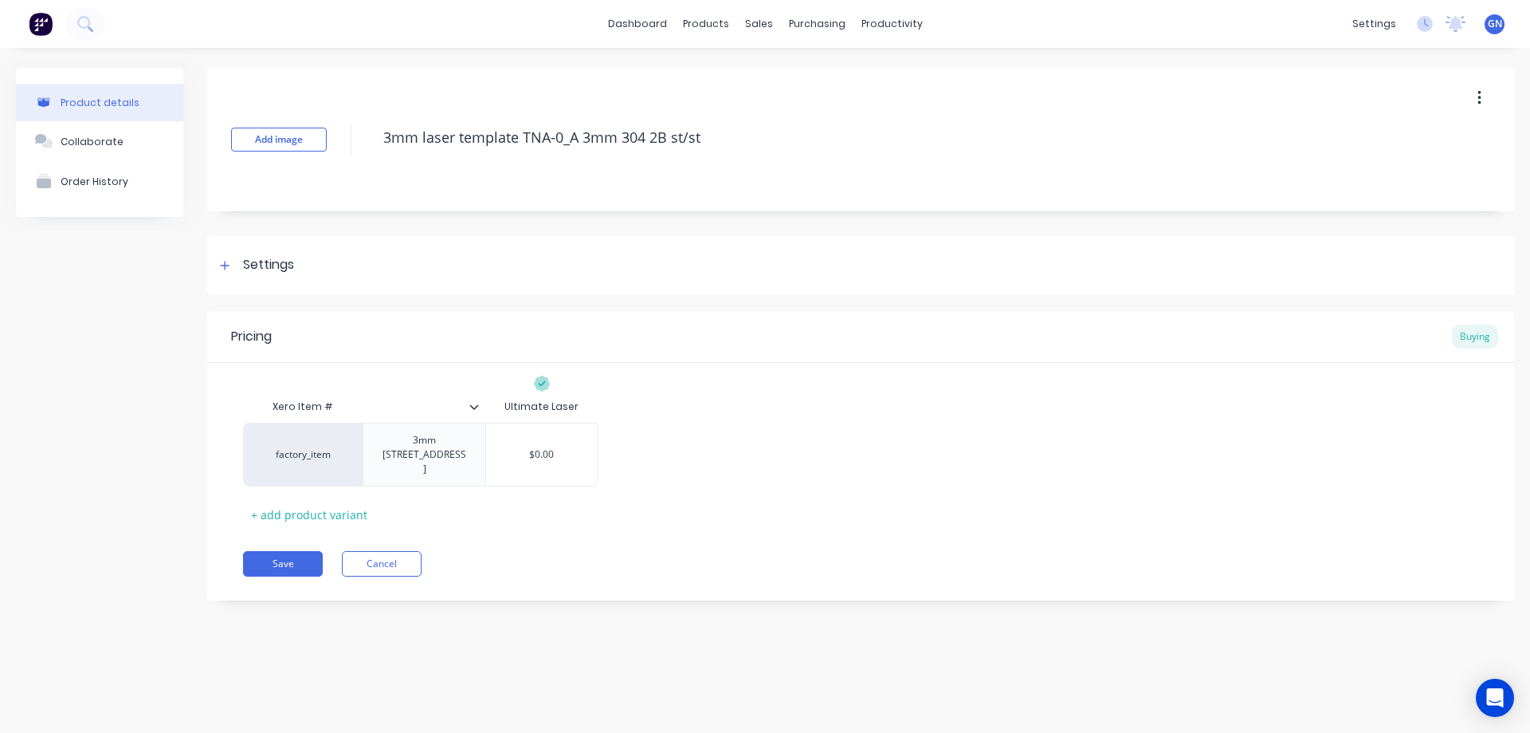
type textarea "x"
type textarea "3mm laser template TNA-00_A 3mm 304 2B st/st"
type textarea "x"
type textarea "3mm laser template TNA-00_A 3mm 304 2B st/st"
click at [297, 551] on button "Save" at bounding box center [283, 564] width 80 height 26
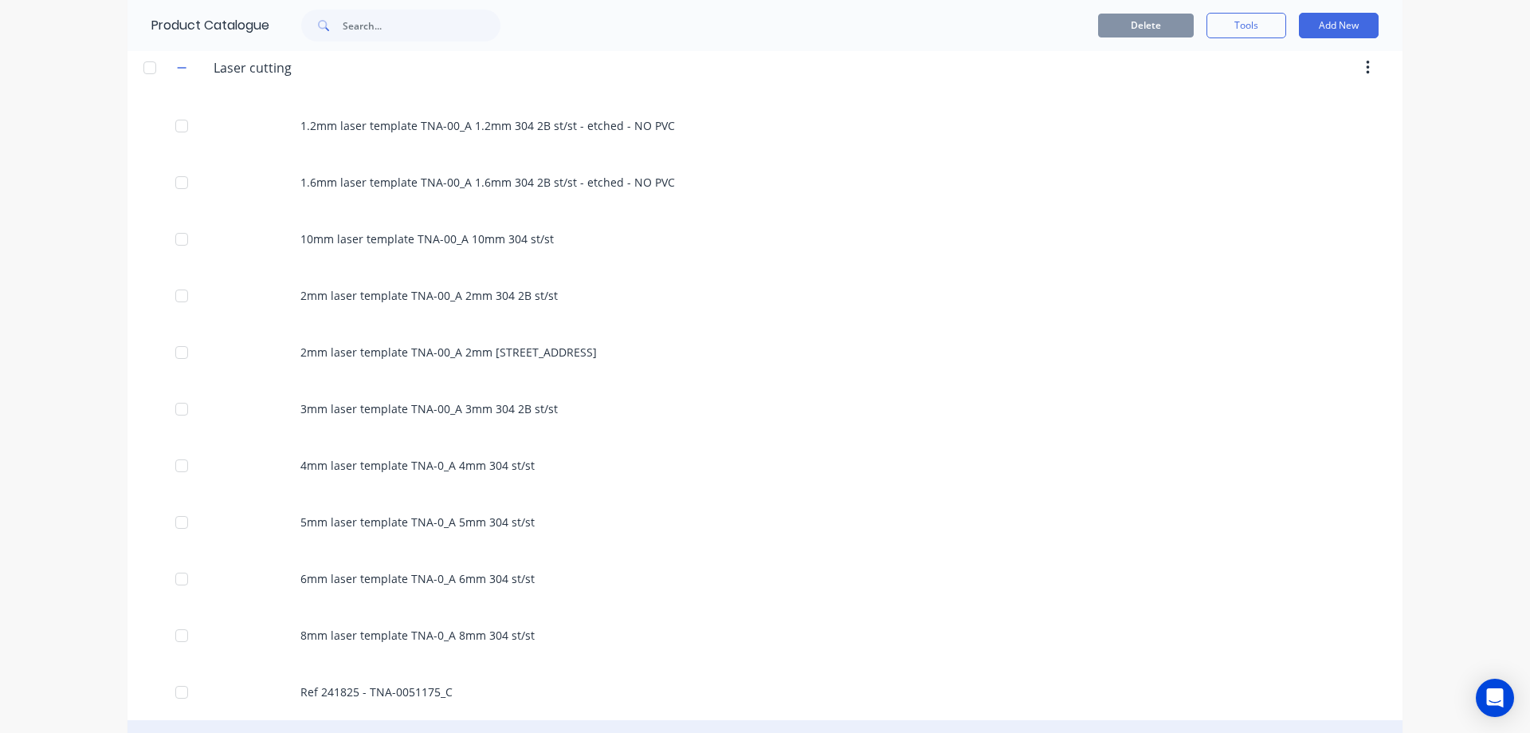
scroll to position [797, 0]
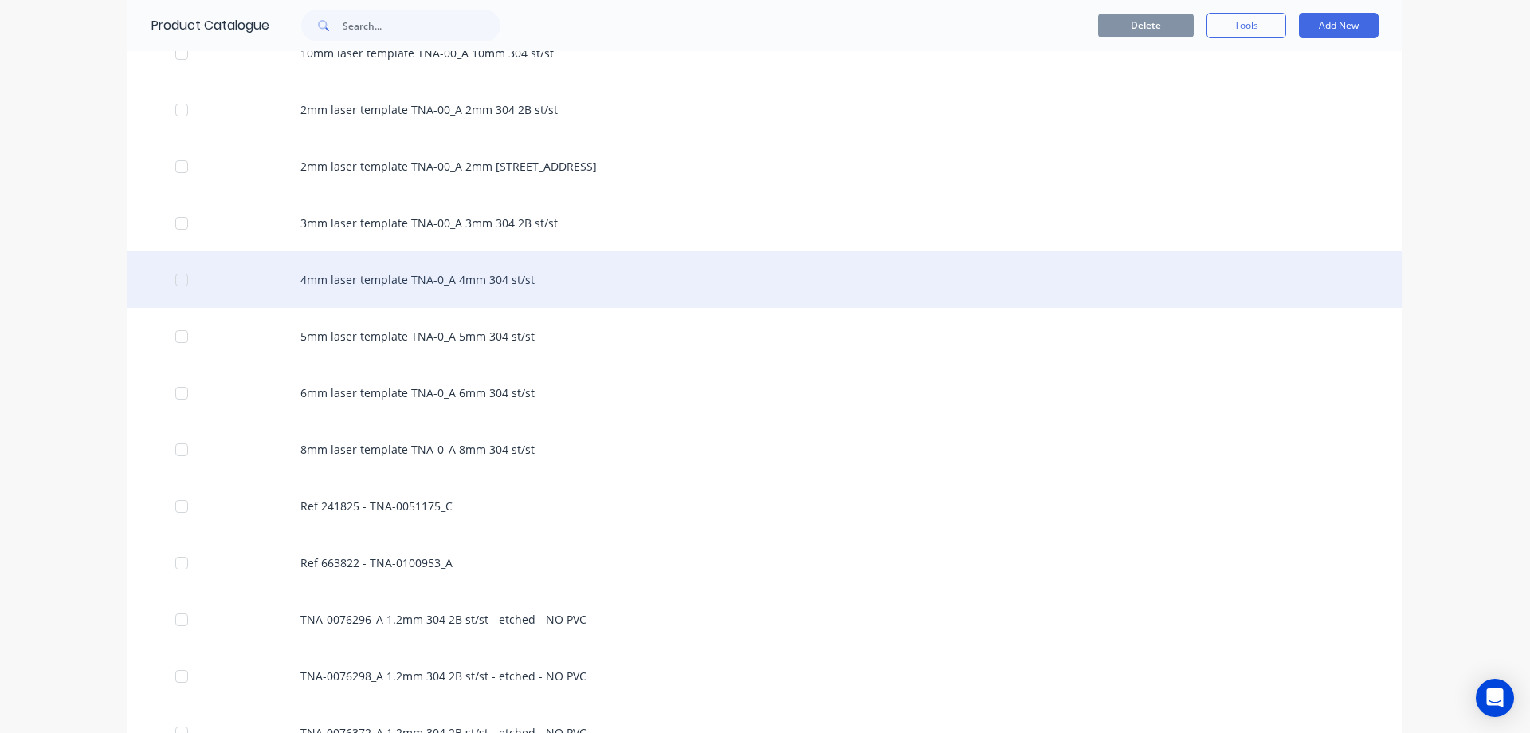
click at [469, 272] on div "4mm laser template TNA-0_A 4mm 304 st/st" at bounding box center [765, 279] width 1275 height 57
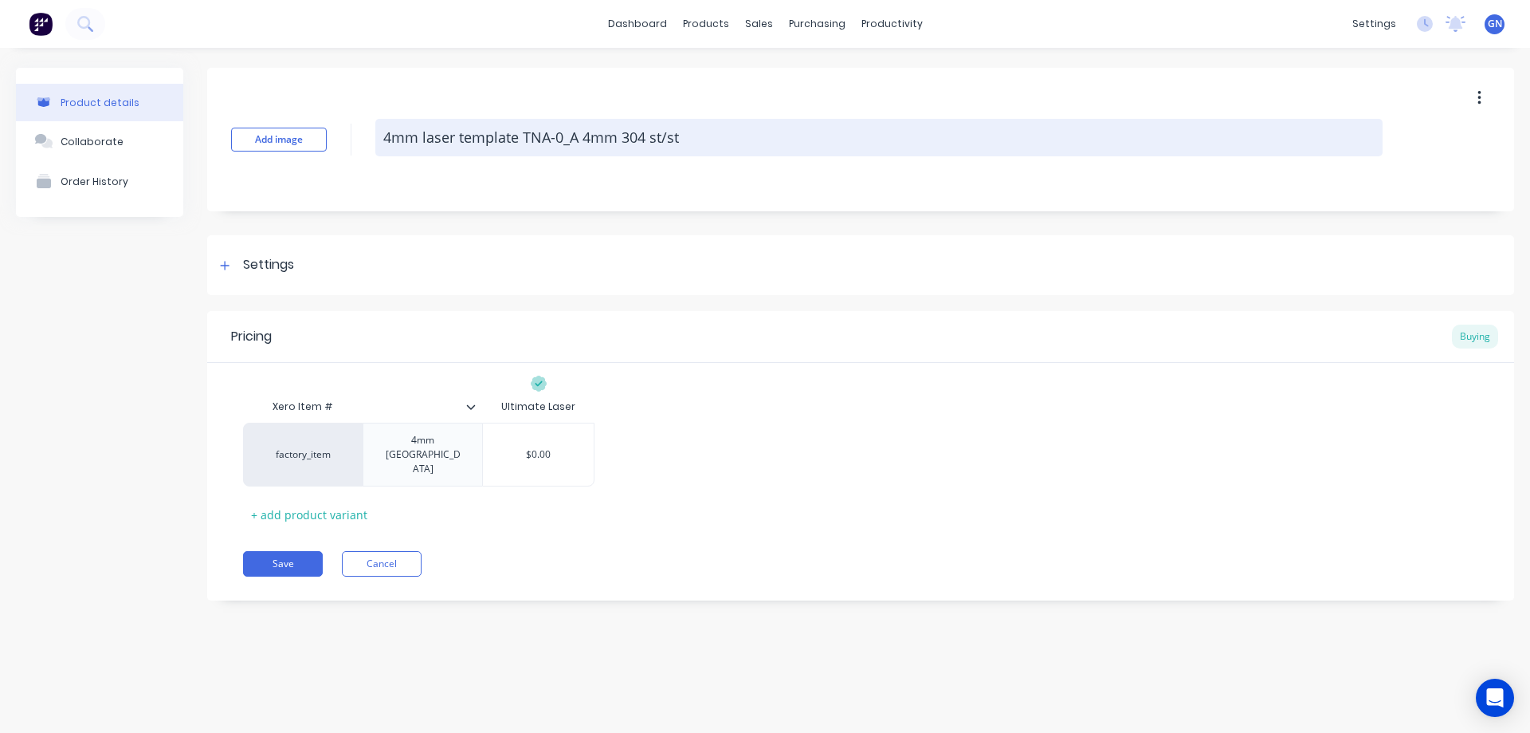
click at [561, 136] on textarea "4mm laser template TNA-0_A 4mm 304 st/st" at bounding box center [878, 137] width 1007 height 37
type textarea "x"
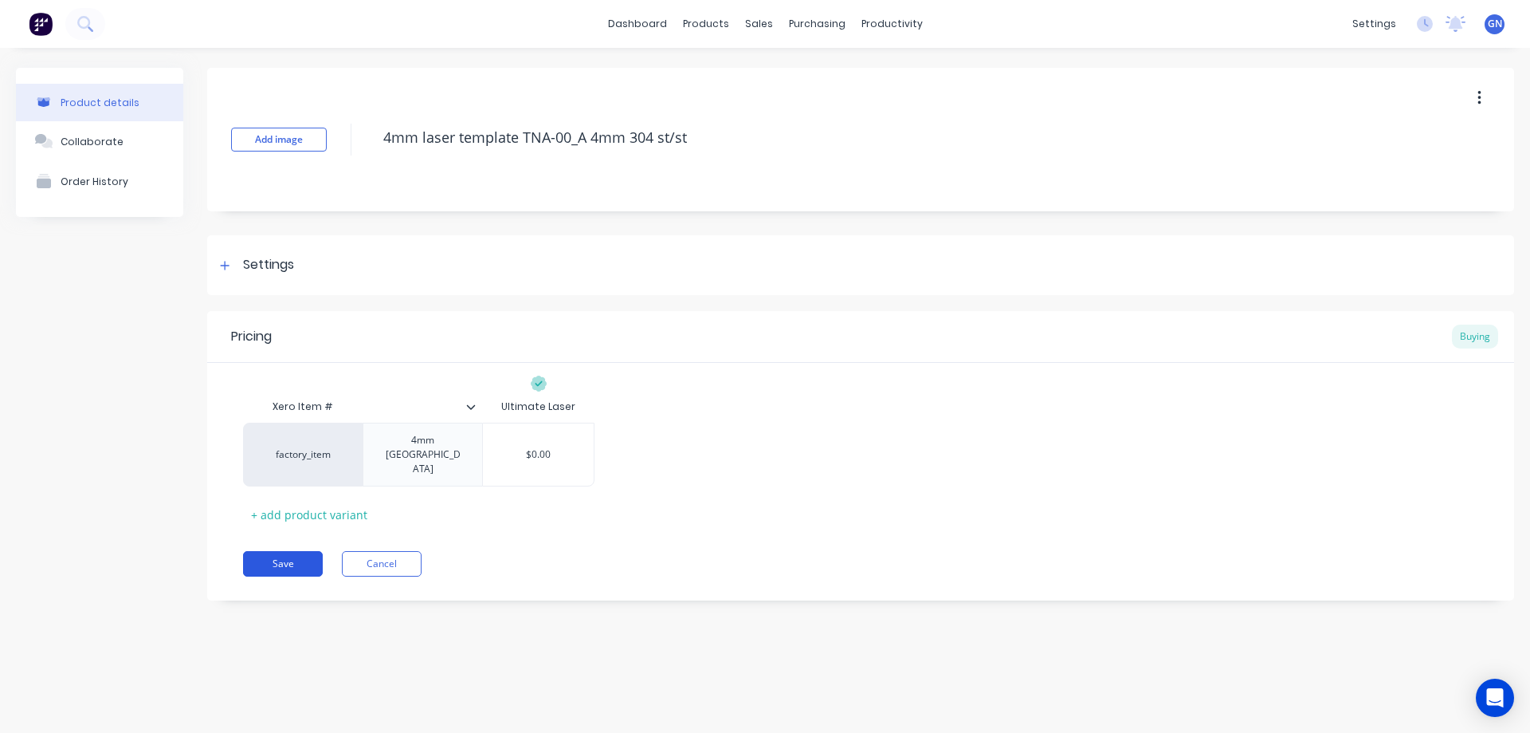
type textarea "4mm laser template TNA-00_A 4mm 304 st/st"
type textarea "x"
type textarea "4mm laser template TNA-00_A 4mm 304 st/st"
click at [295, 551] on button "Save" at bounding box center [283, 564] width 80 height 26
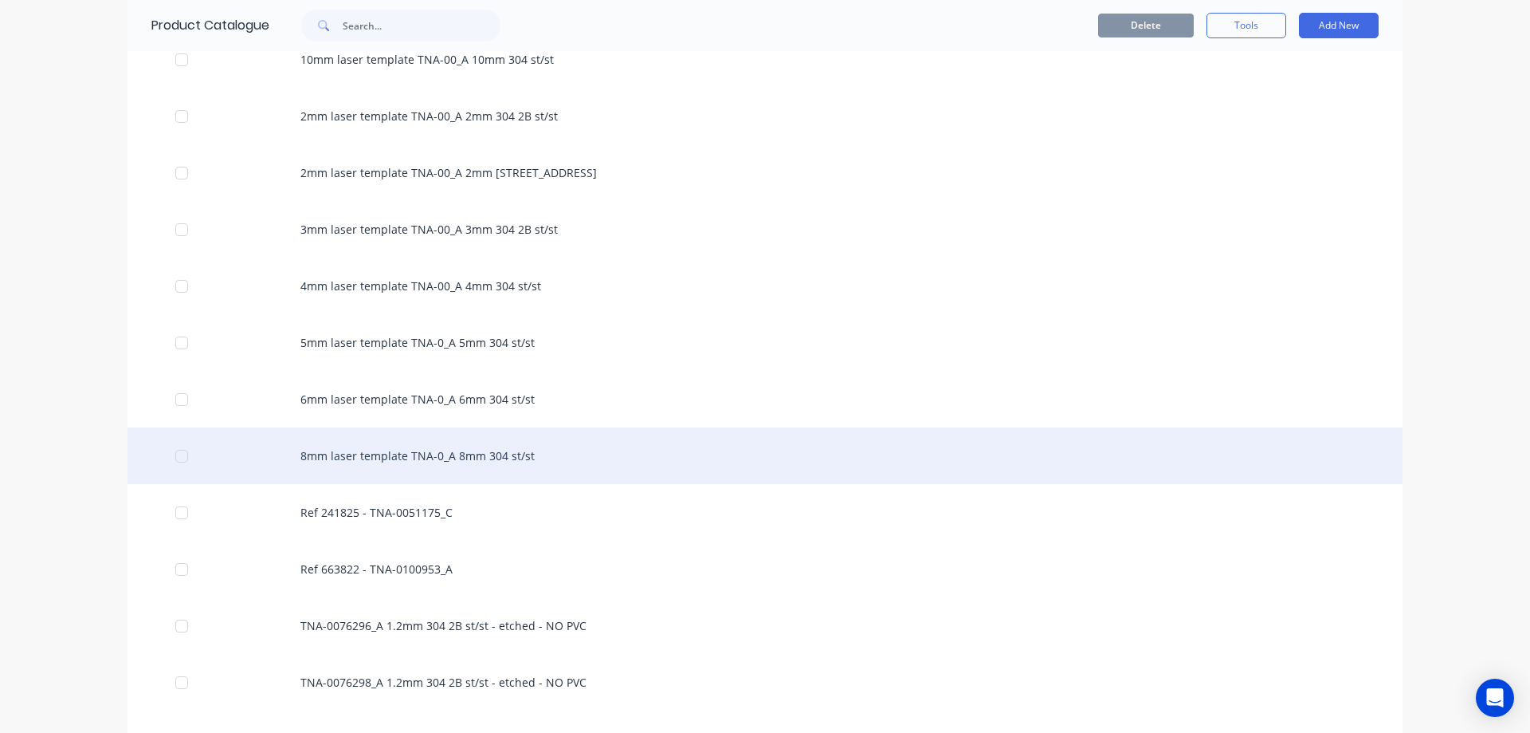
scroll to position [823, 0]
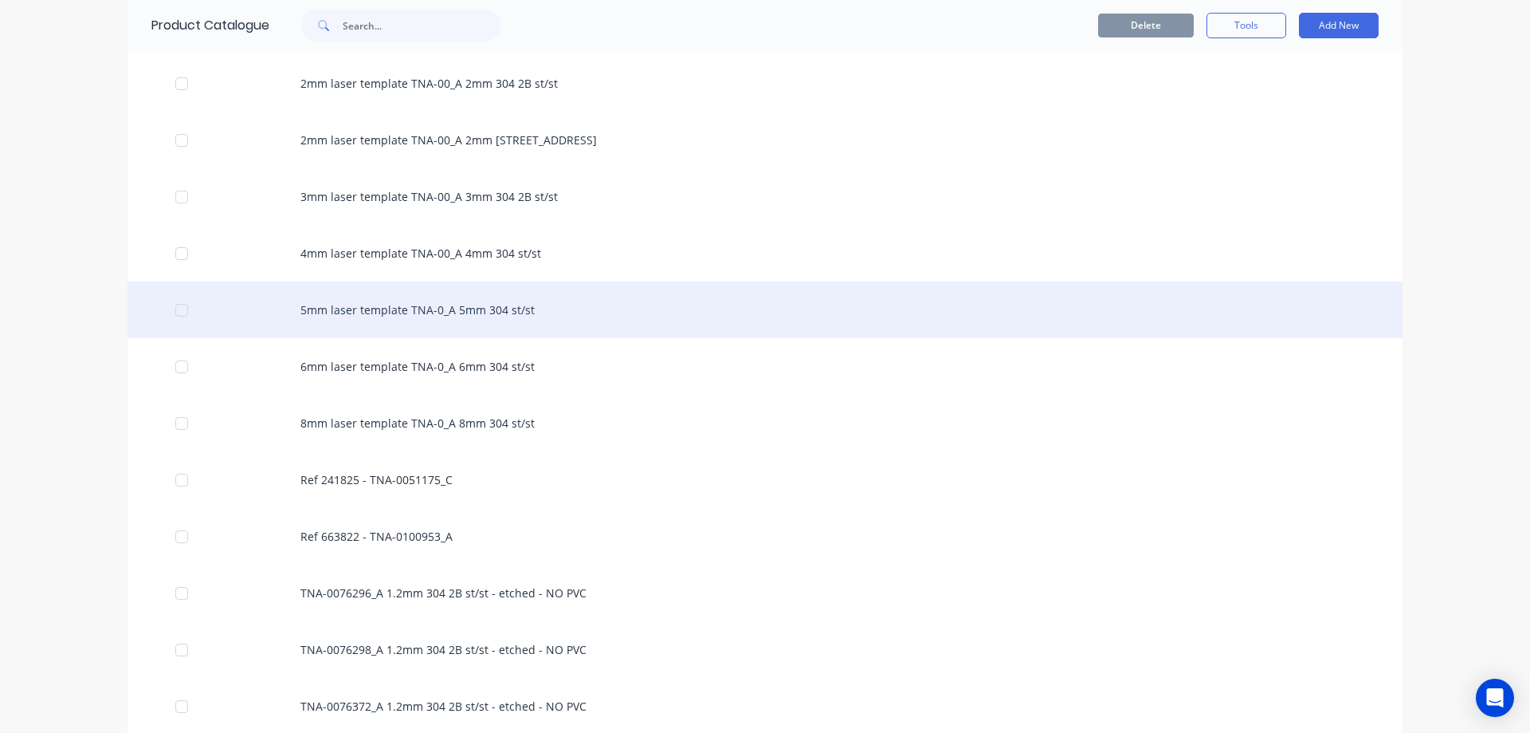
click at [459, 304] on div "5mm laser template TNA-0_A 5mm 304 st/st" at bounding box center [765, 309] width 1275 height 57
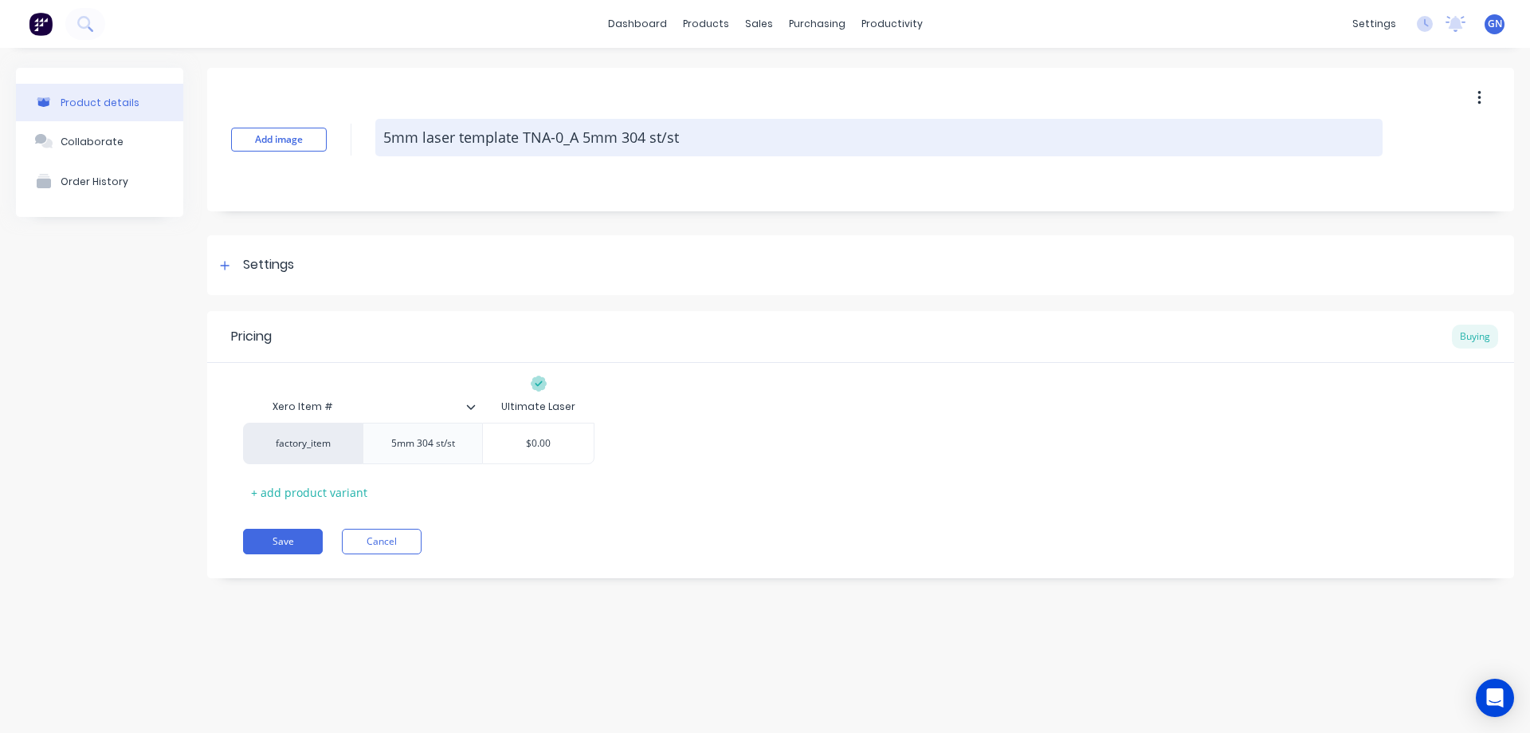
click at [562, 132] on textarea "5mm laser template TNA-0_A 5mm 304 st/st" at bounding box center [878, 137] width 1007 height 37
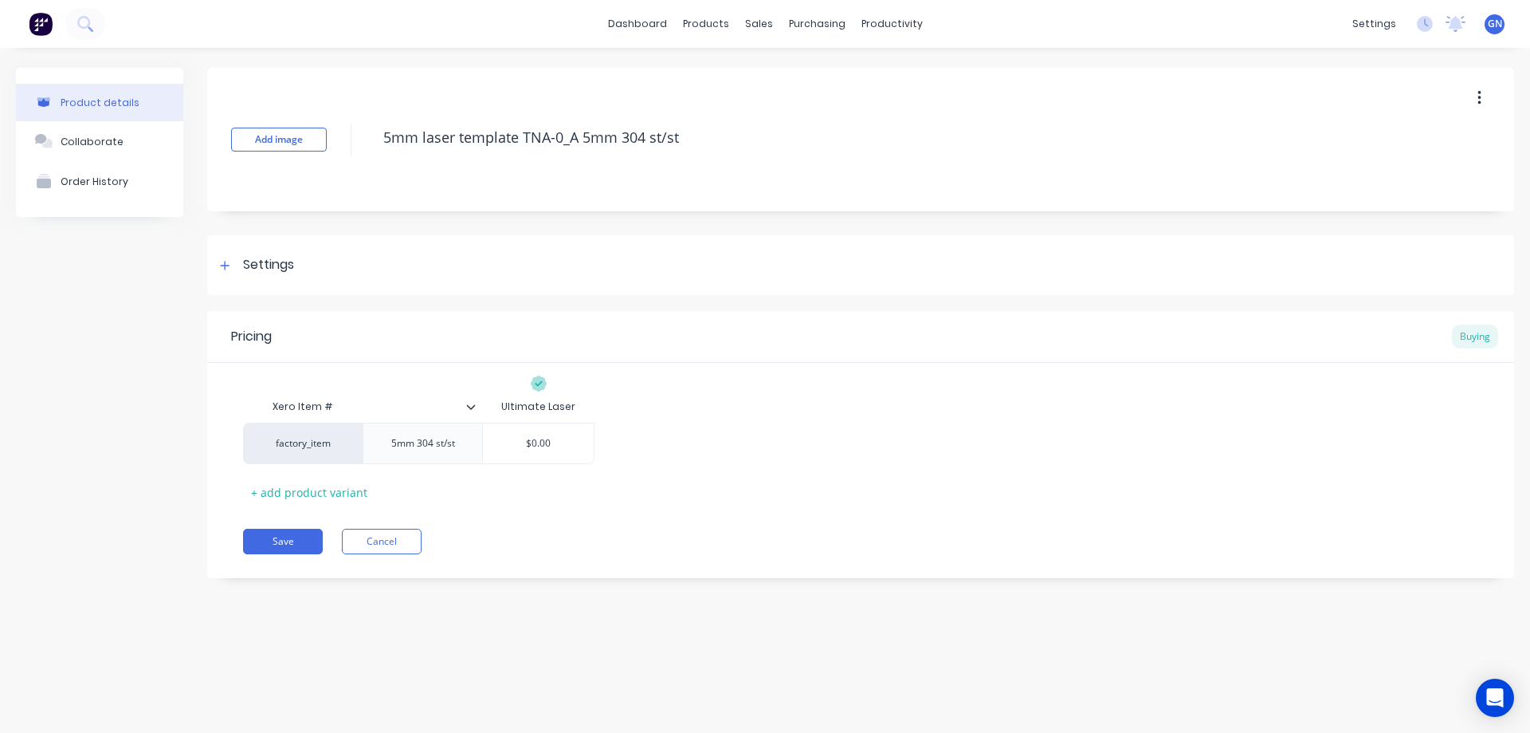
type textarea "x"
type textarea "5mm laser template TNA-00_A 5mm 304 st/st"
type textarea "x"
type textarea "5mm laser template TNA-00_A 5mm 304 st/st"
click at [289, 544] on button "Save" at bounding box center [283, 541] width 80 height 26
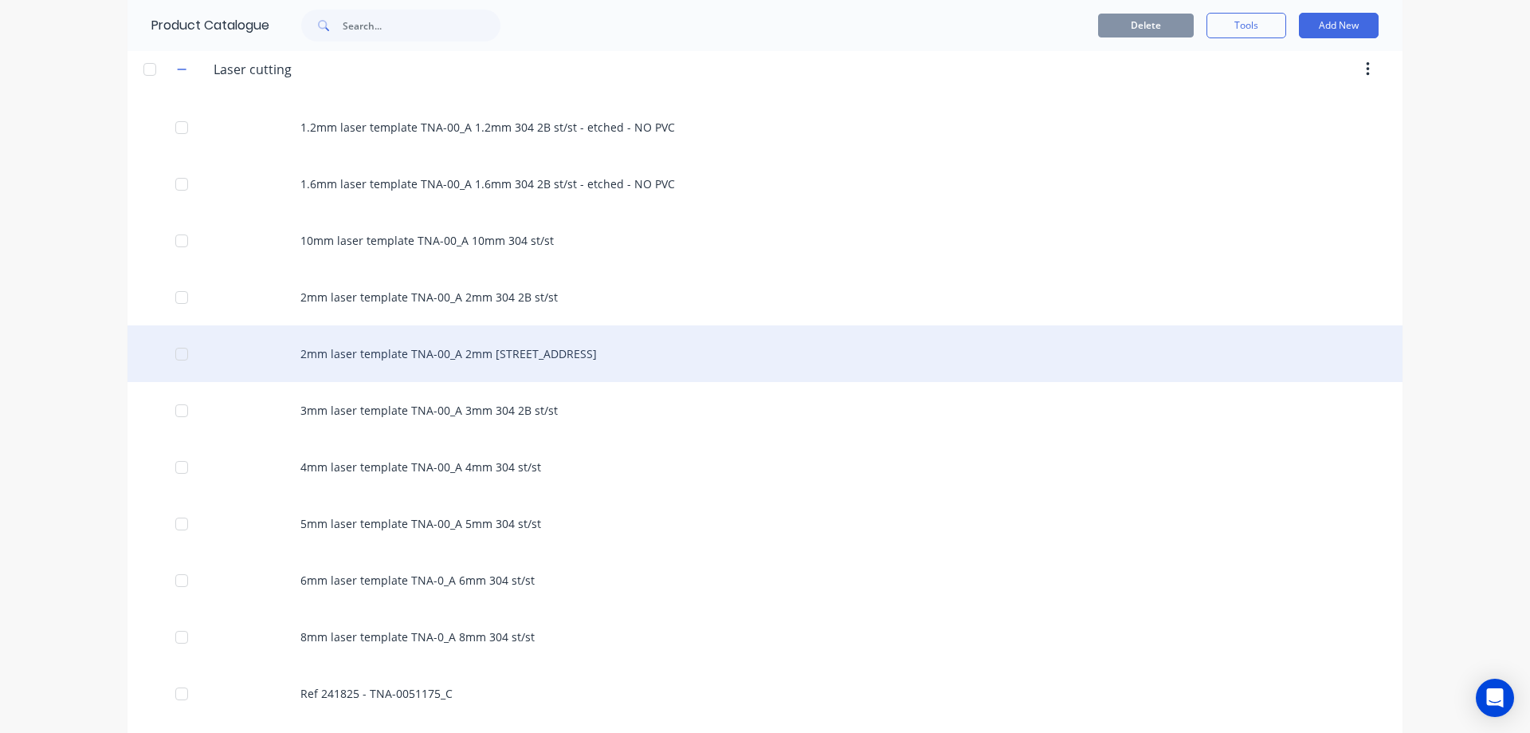
scroll to position [771, 0]
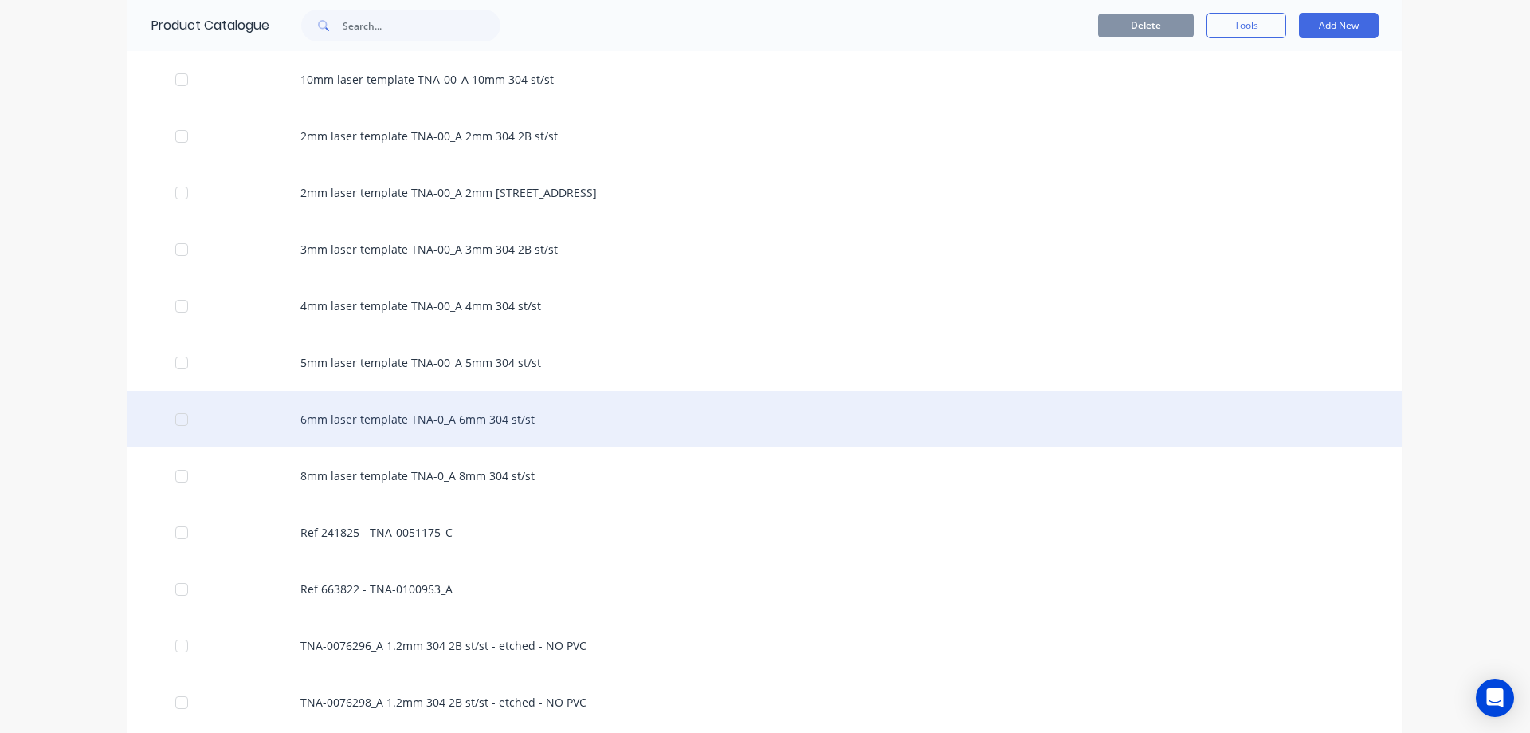
click at [456, 422] on div "6mm laser template TNA-0_A 6mm 304 st/st" at bounding box center [765, 419] width 1275 height 57
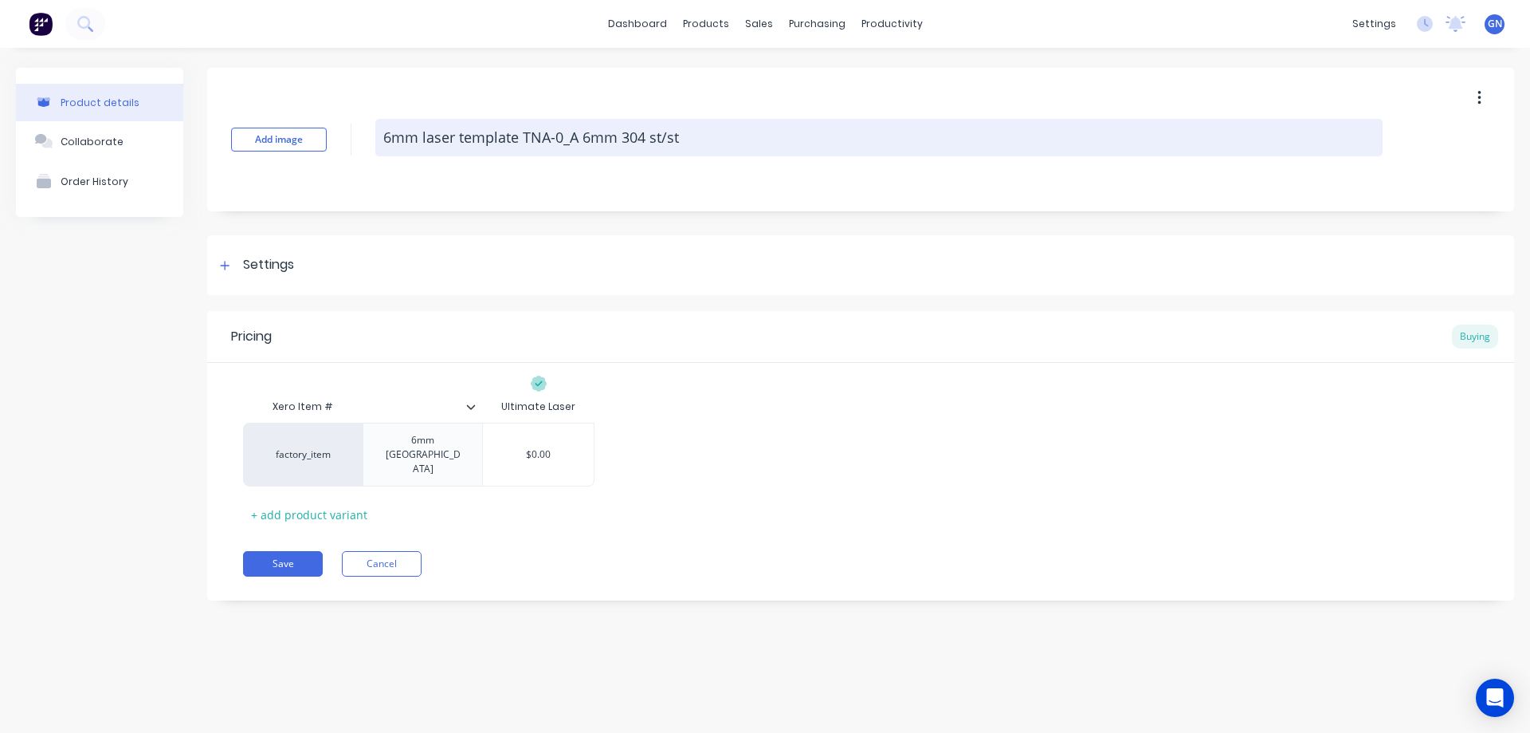
click at [560, 137] on textarea "6mm laser template TNA-0_A 6mm 304 st/st" at bounding box center [878, 137] width 1007 height 37
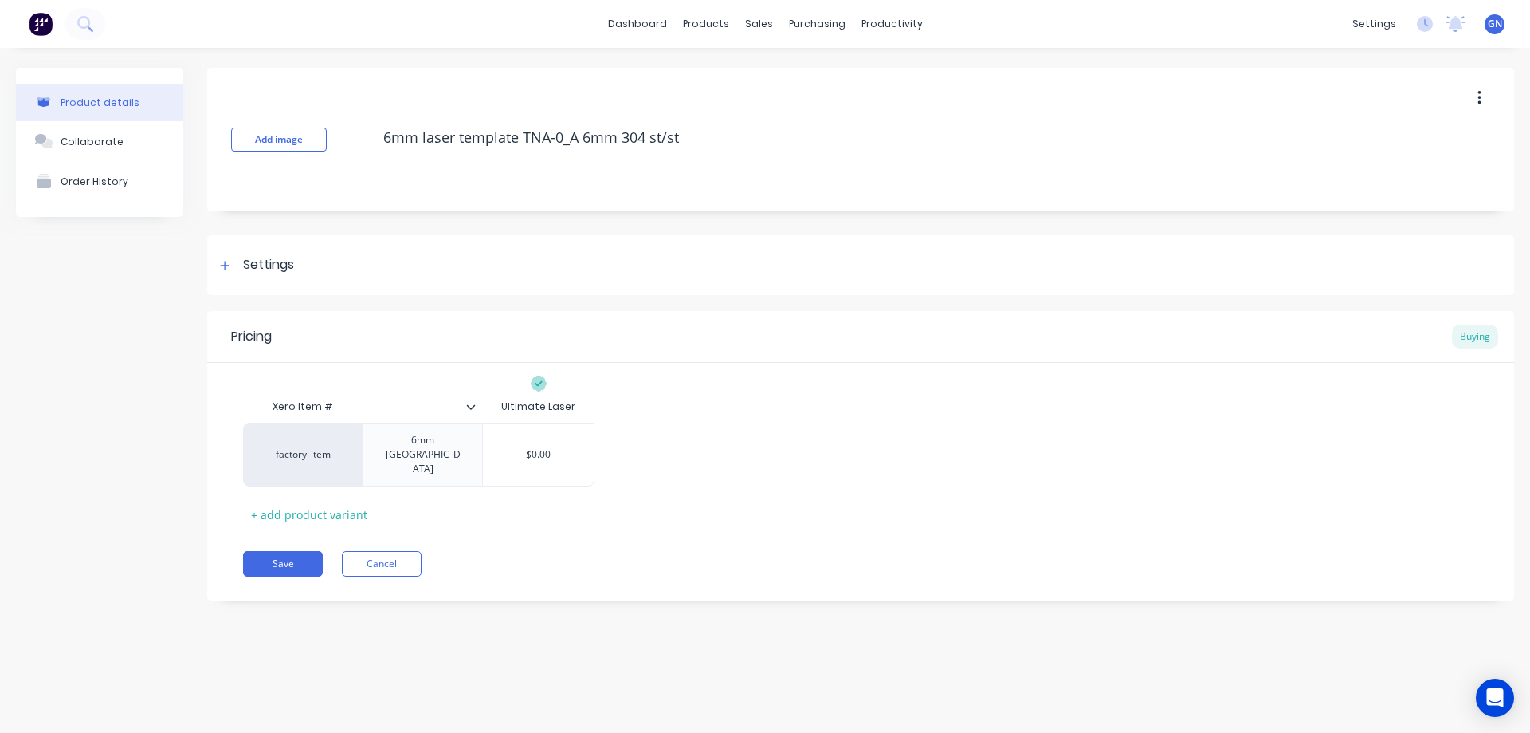
type textarea "x"
type textarea "6mm laser template TNA-00_A 6mm 304 st/st"
type textarea "x"
type textarea "6mm laser template TNA-00_A 6mm 304 st/st"
click at [298, 551] on button "Save" at bounding box center [283, 564] width 80 height 26
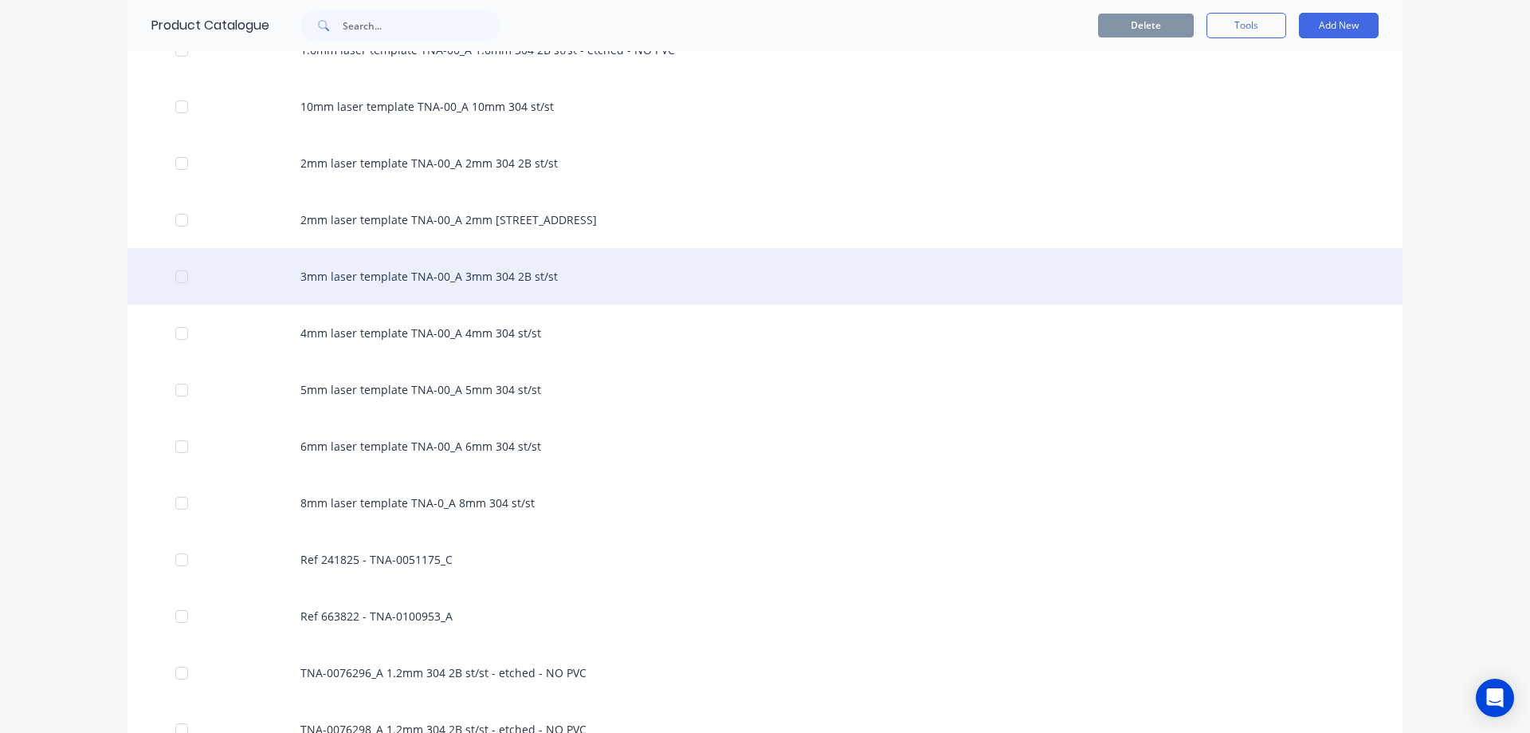
scroll to position [717, 0]
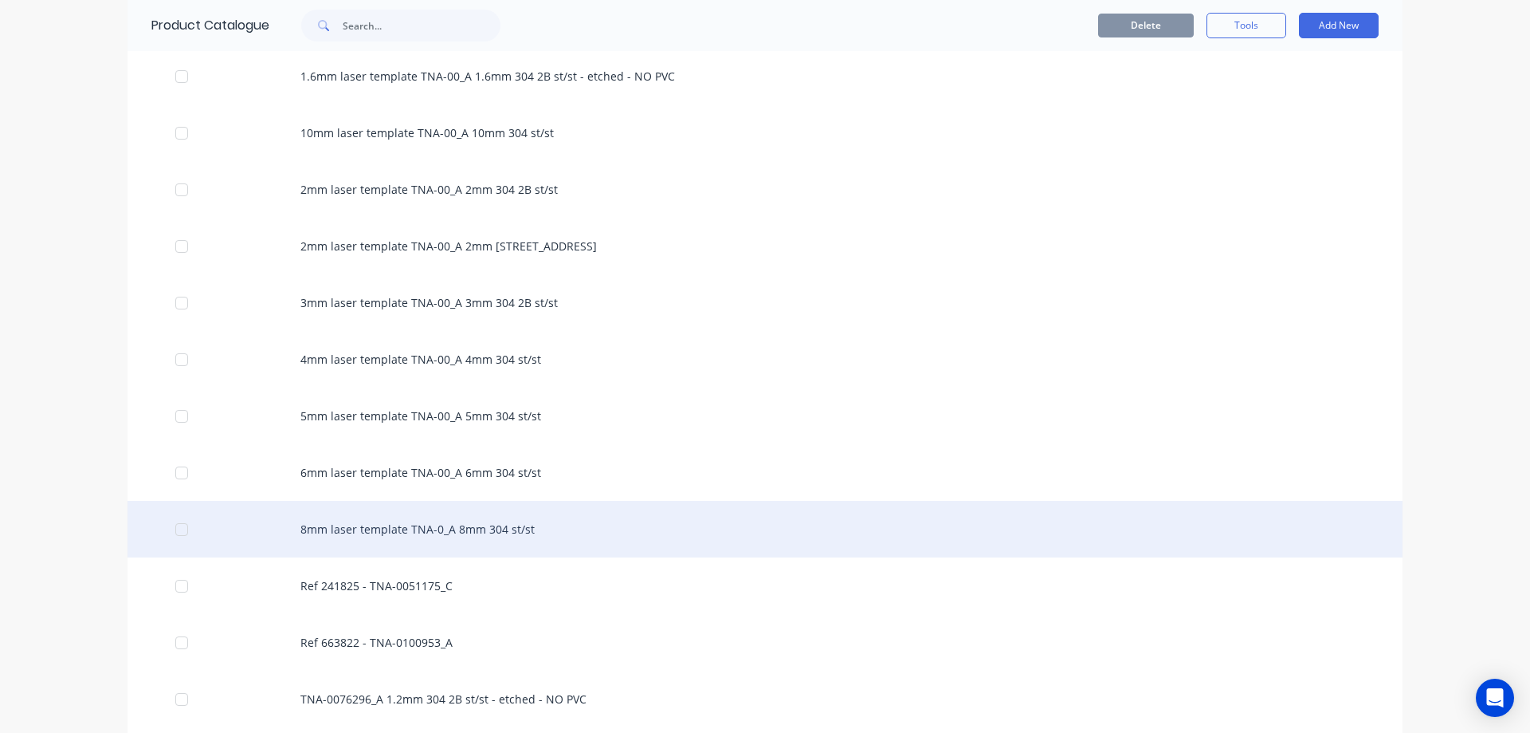
click at [469, 518] on div "8mm laser template TNA-0_A 8mm 304 st/st" at bounding box center [765, 529] width 1275 height 57
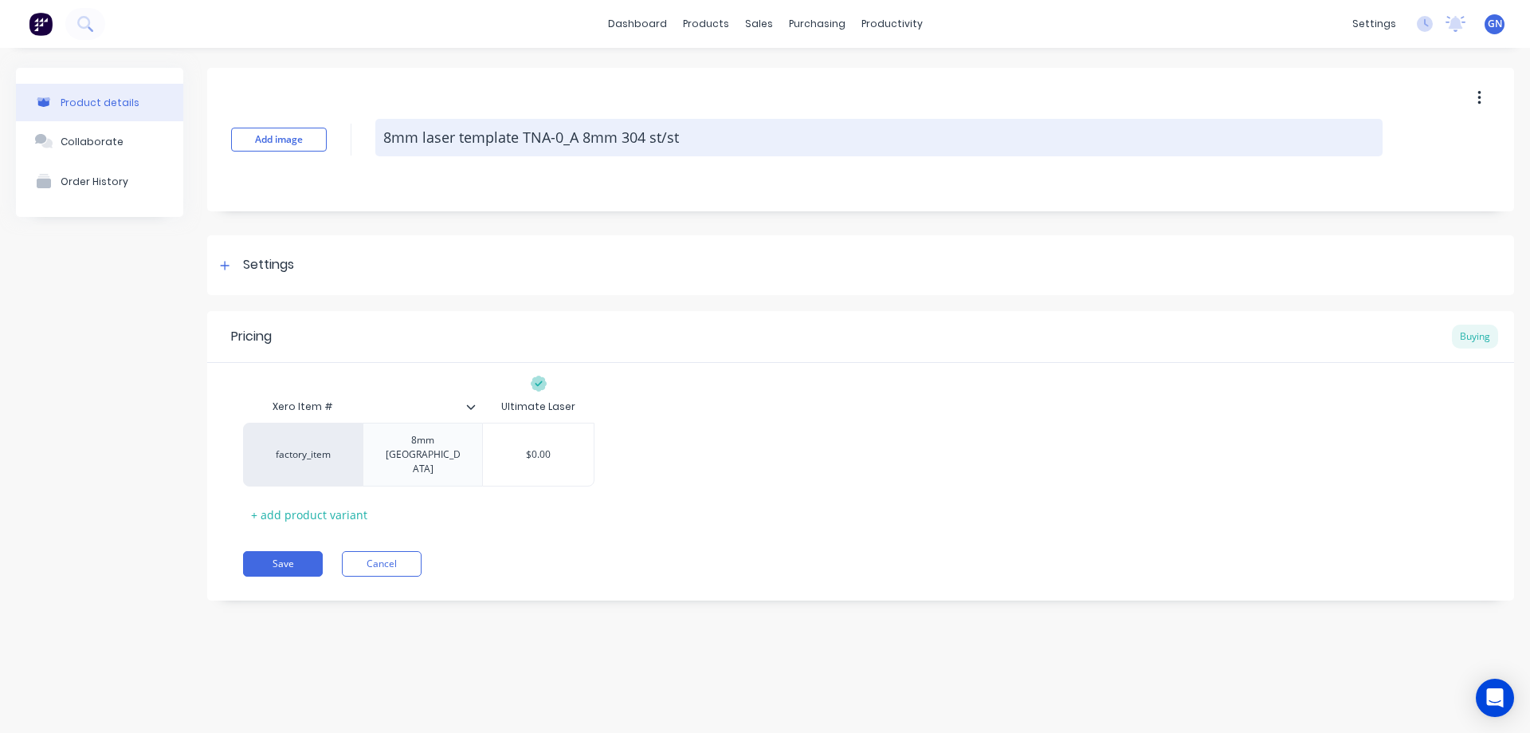
click at [562, 137] on textarea "8mm laser template TNA-0_A 8mm 304 st/st" at bounding box center [878, 137] width 1007 height 37
type textarea "x"
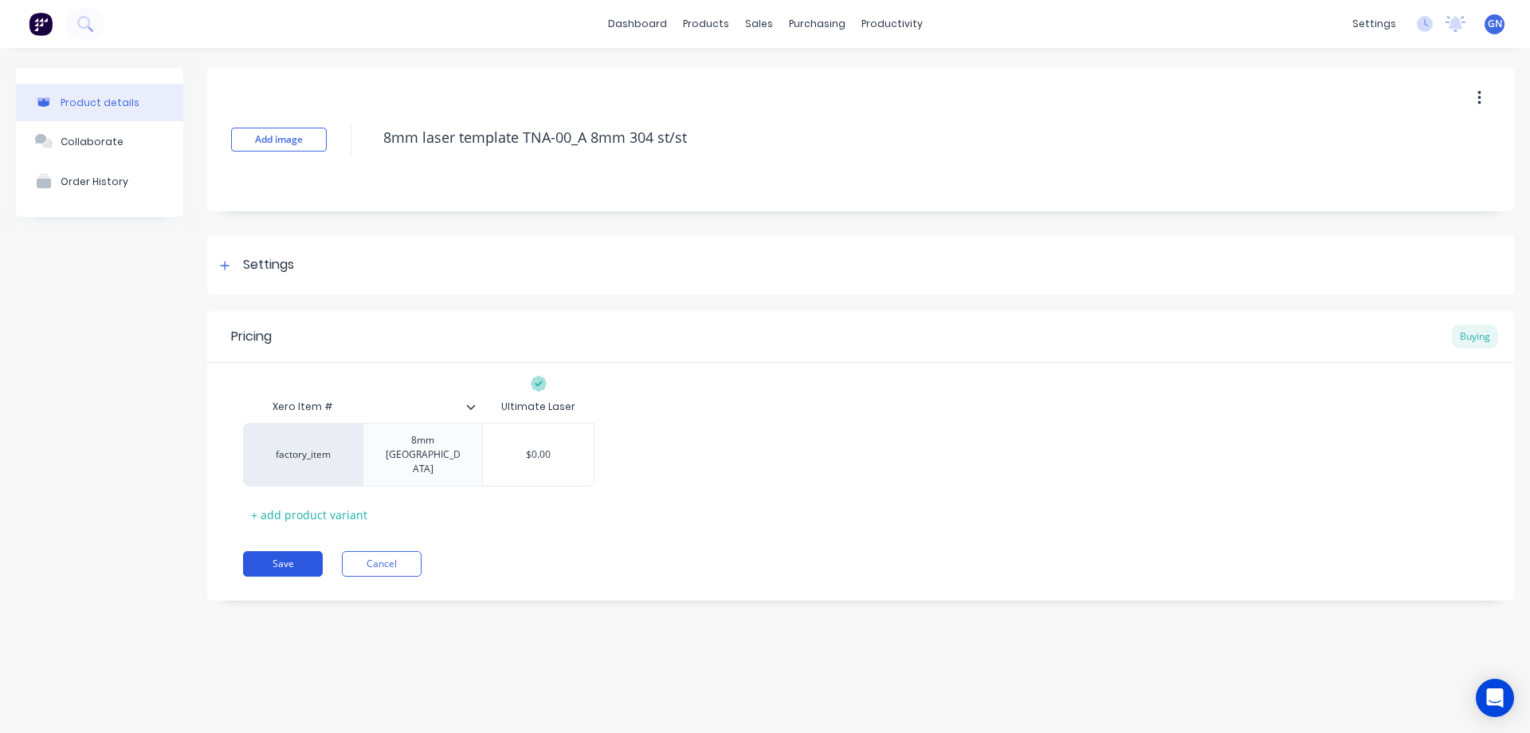
type textarea "8mm laser template TNA-00_A 8mm 304 st/st"
type textarea "x"
type textarea "8mm laser template TNA-00_A 8mm 304 st/st"
click at [291, 551] on button "Save" at bounding box center [283, 564] width 80 height 26
type textarea "x"
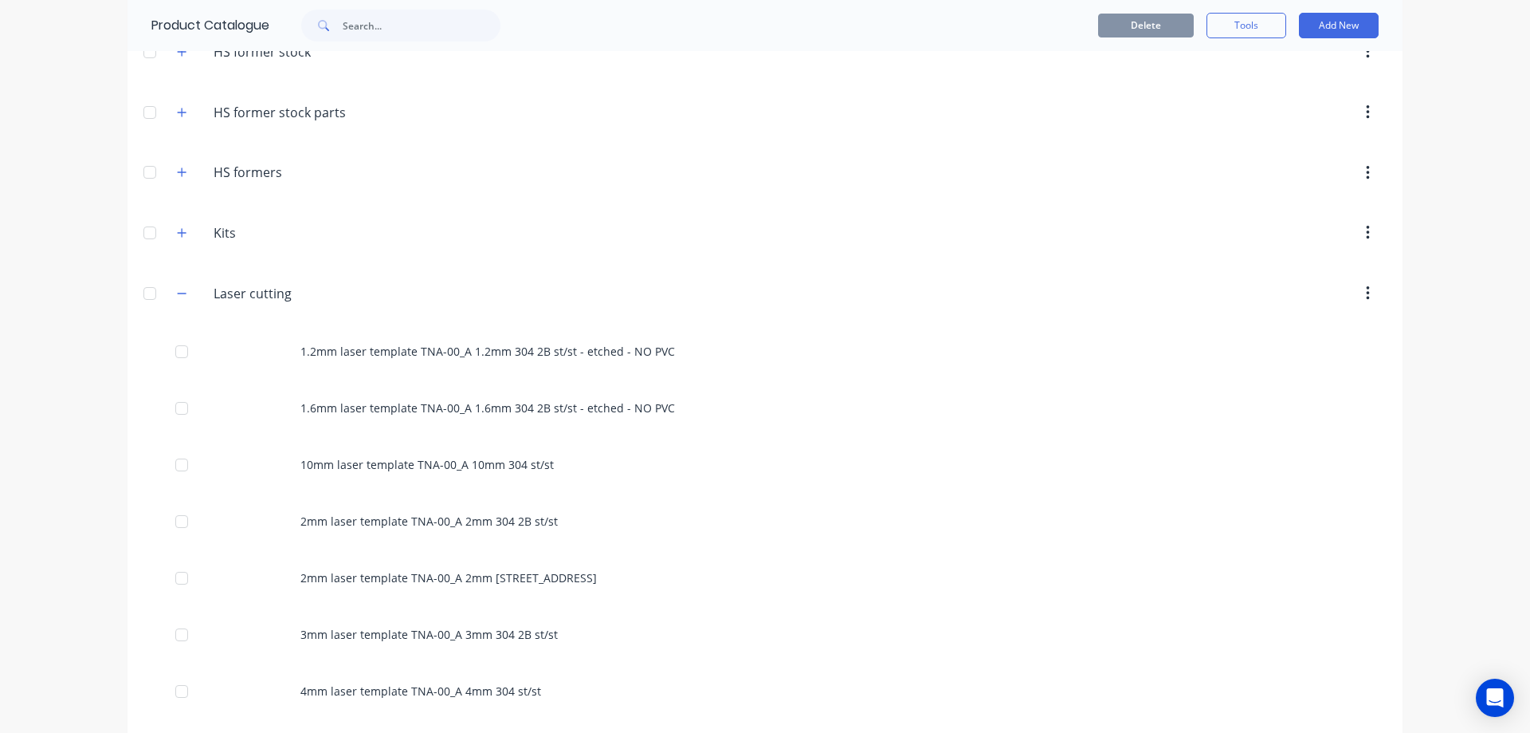
scroll to position [372, 0]
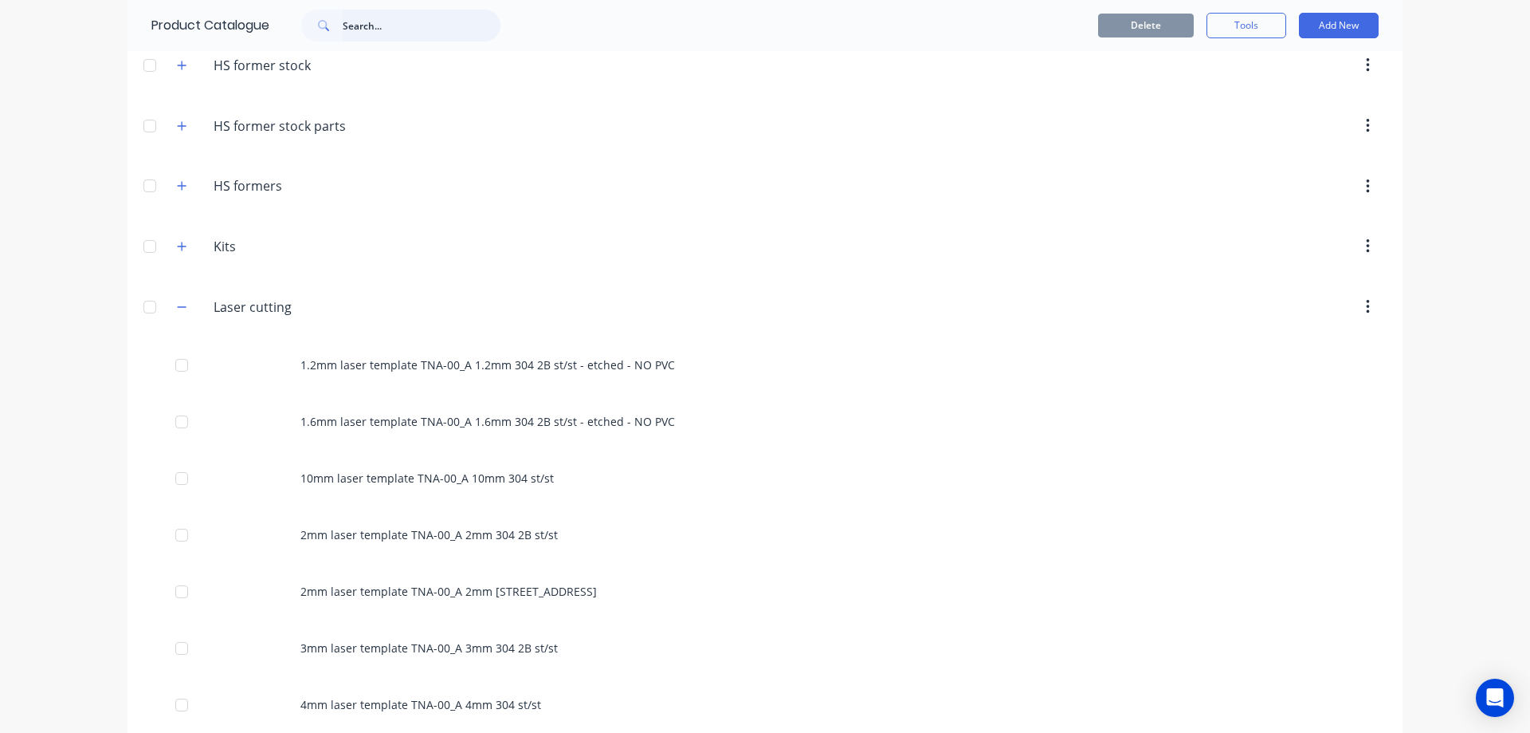
click at [380, 32] on input "text" at bounding box center [422, 26] width 158 height 32
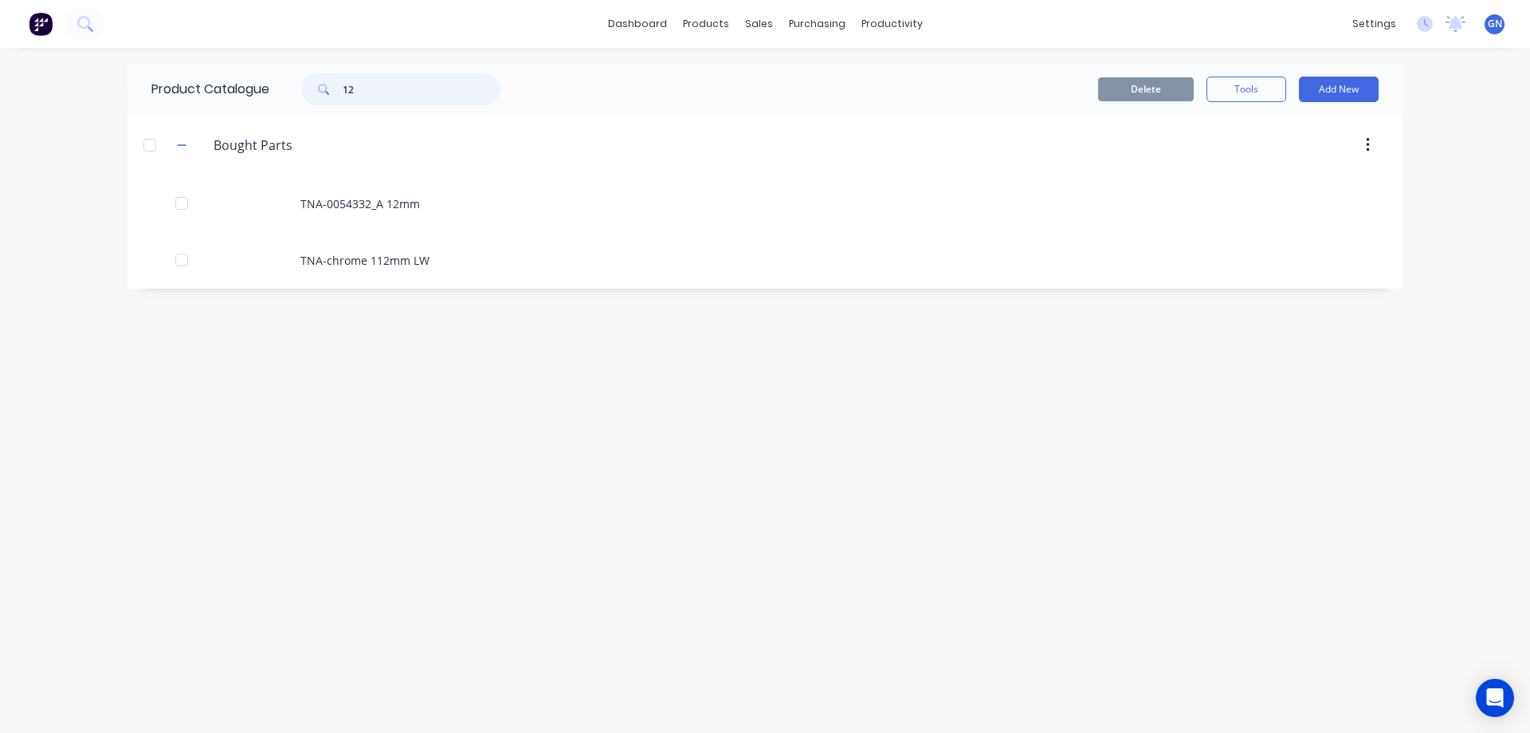
type input "1"
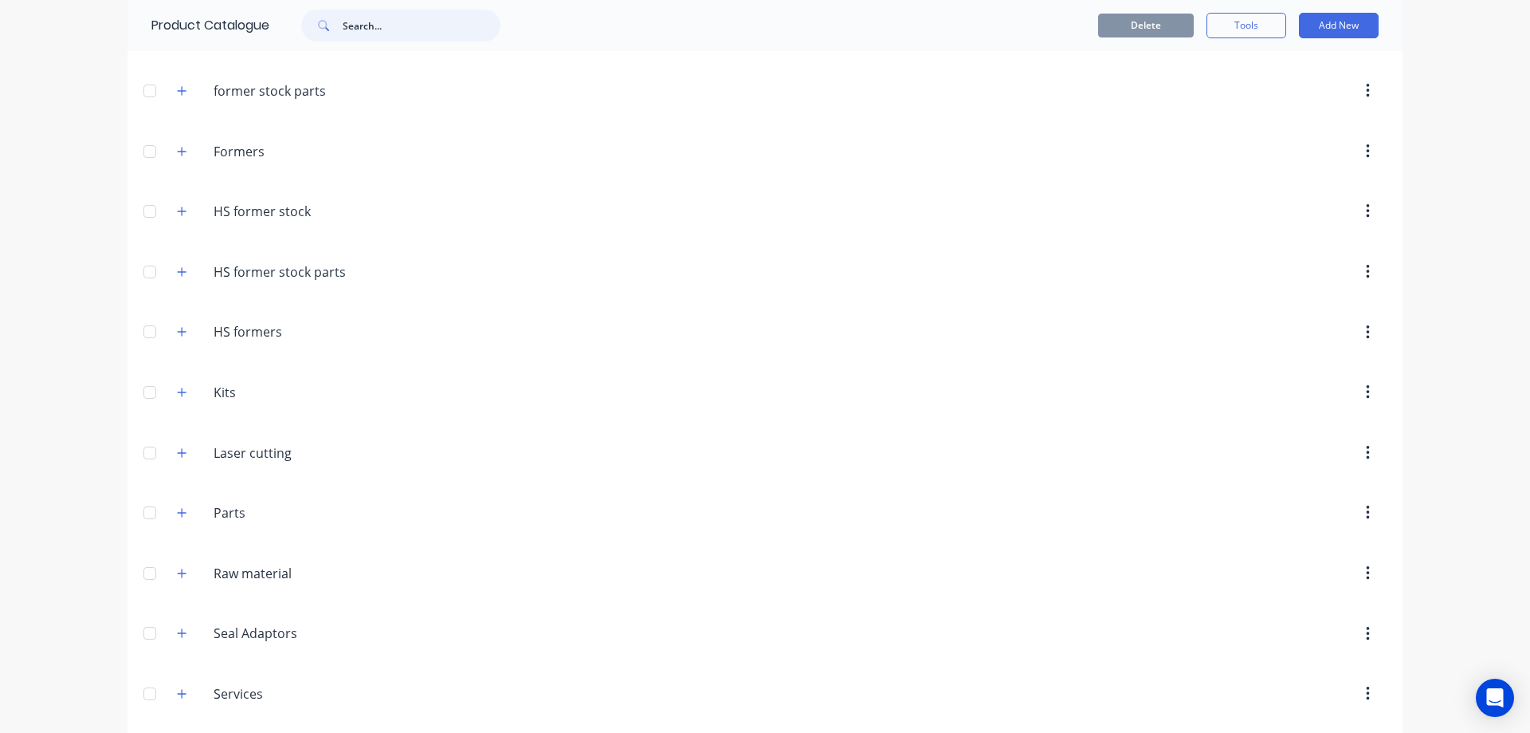
scroll to position [265, 0]
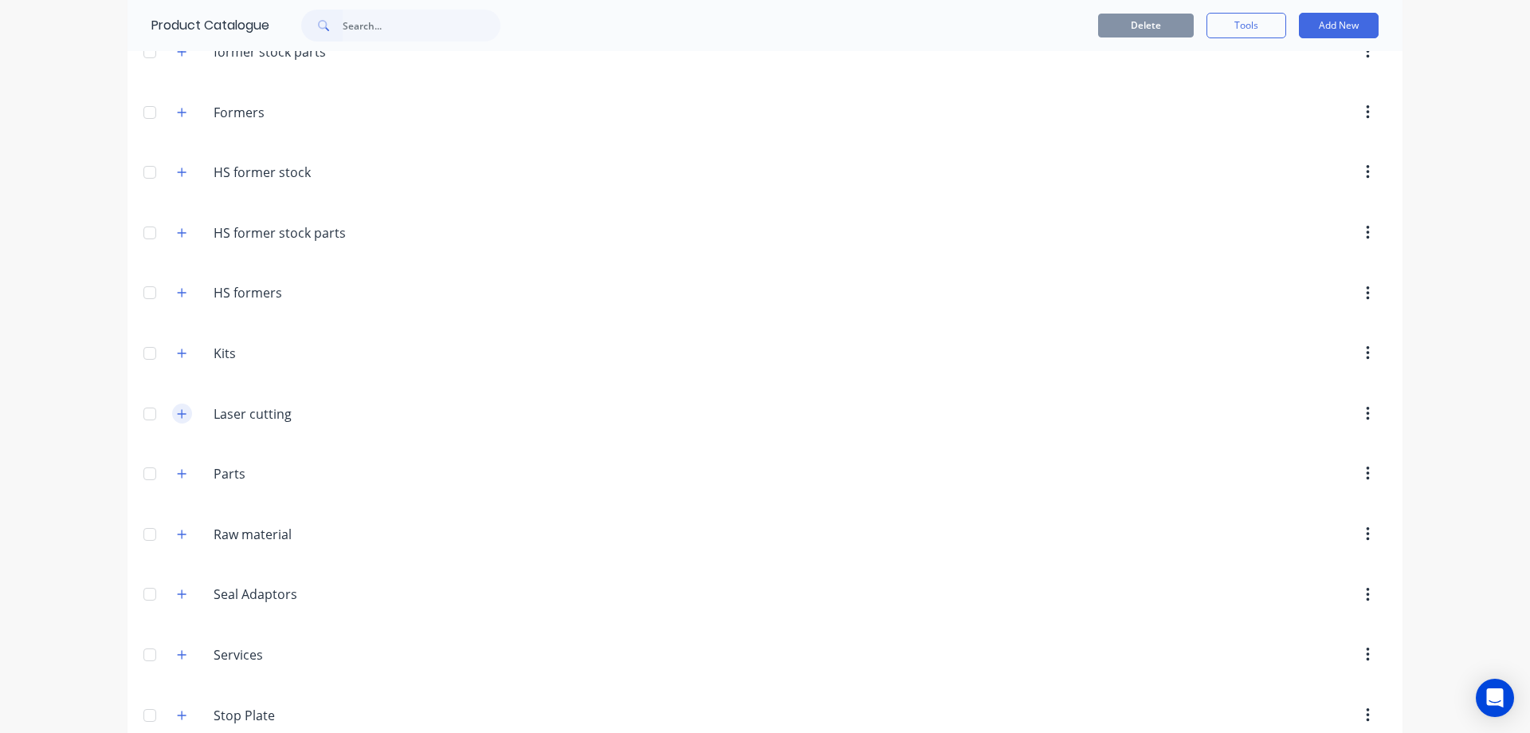
click at [179, 416] on icon "button" at bounding box center [182, 413] width 10 height 11
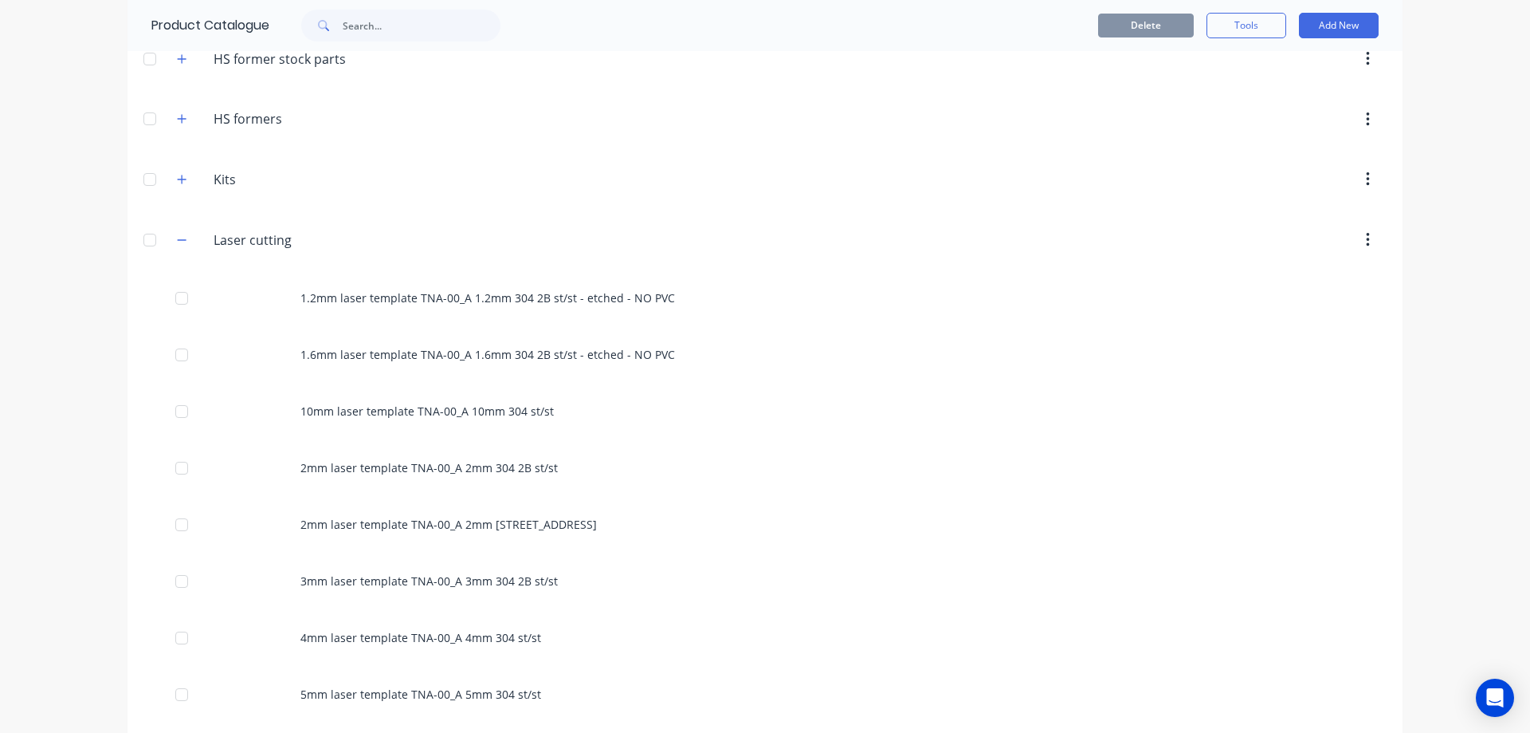
scroll to position [505, 0]
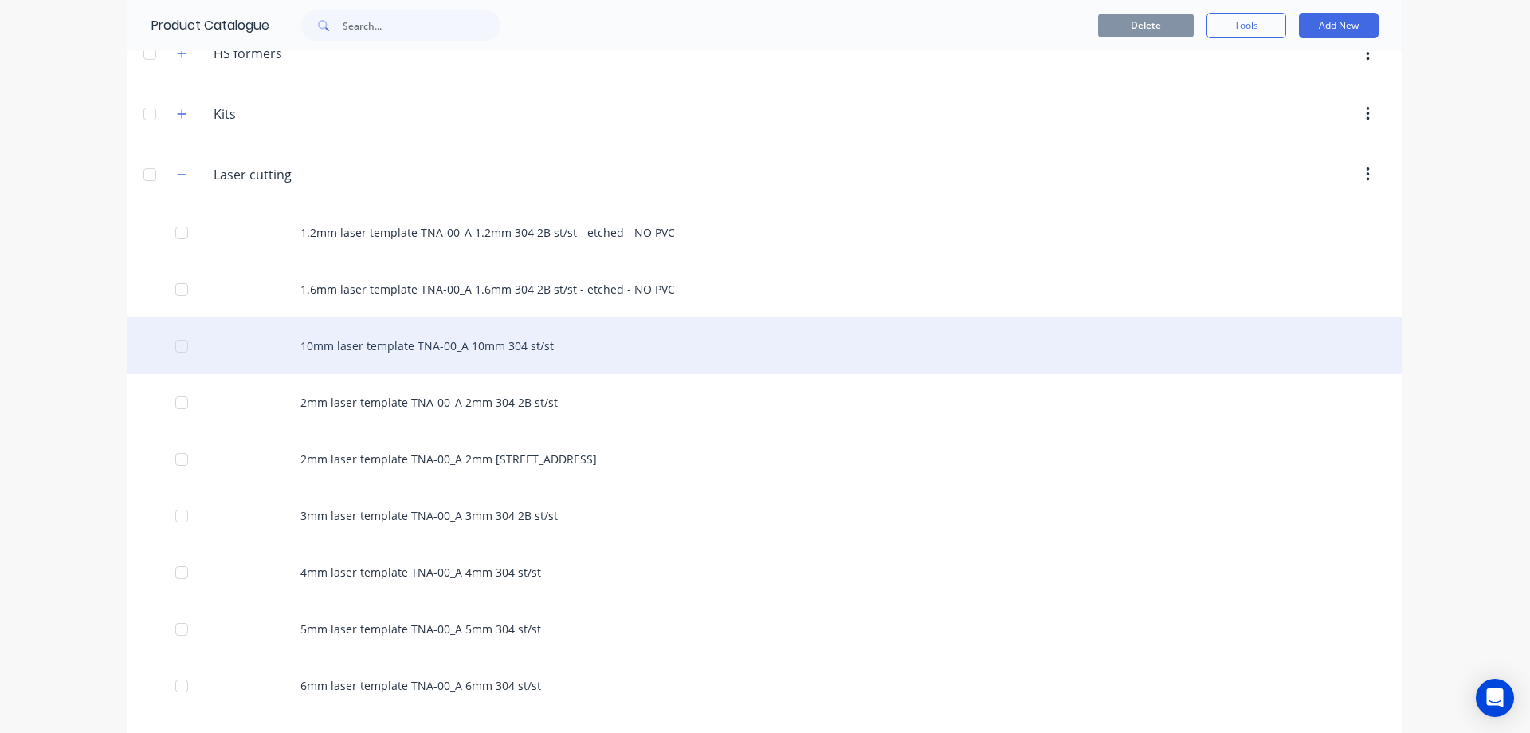
click at [468, 348] on div "10mm laser template TNA-00_A 10mm 304 st/st" at bounding box center [765, 345] width 1275 height 57
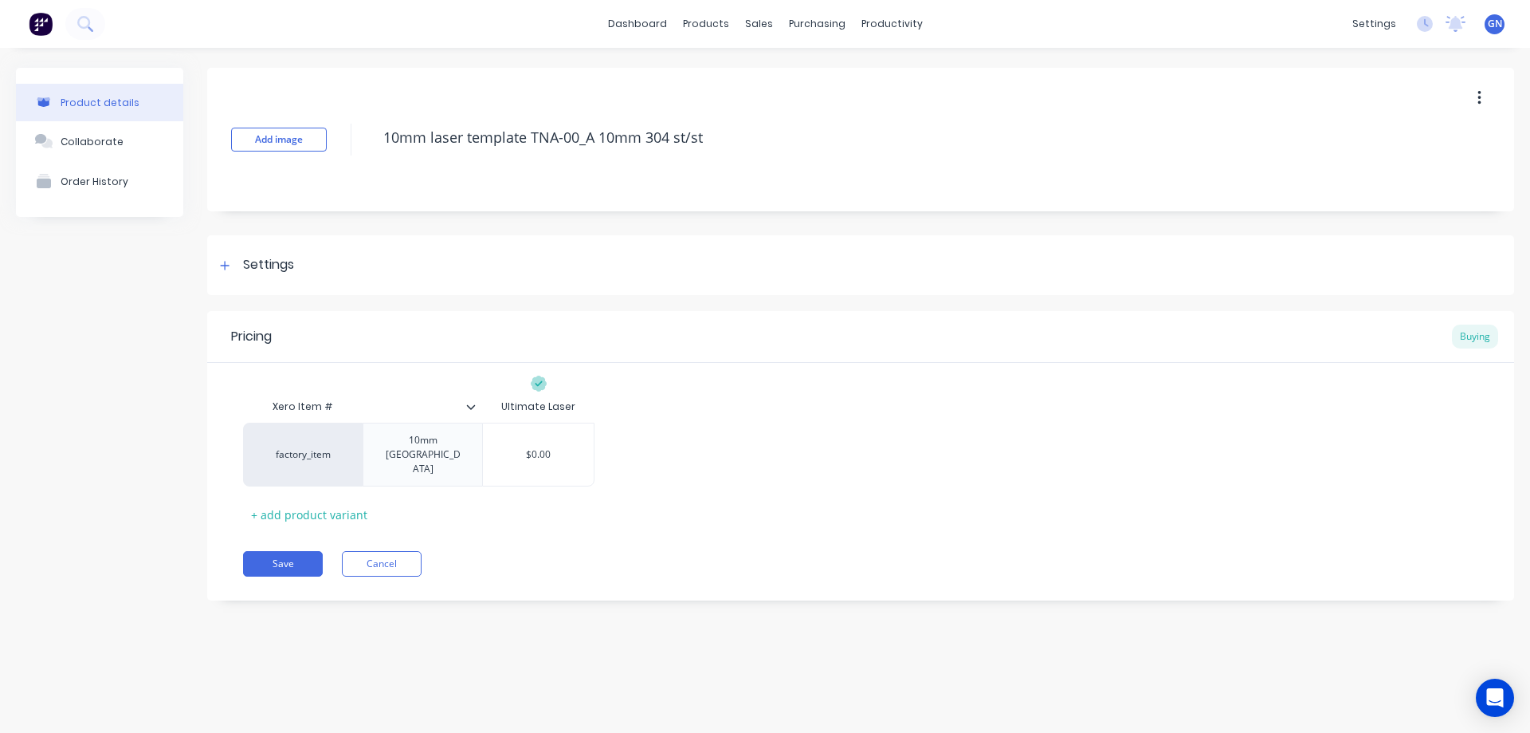
click at [1480, 97] on icon "button" at bounding box center [1479, 98] width 3 height 14
click at [1396, 139] on span "Duplicate" at bounding box center [1421, 140] width 120 height 17
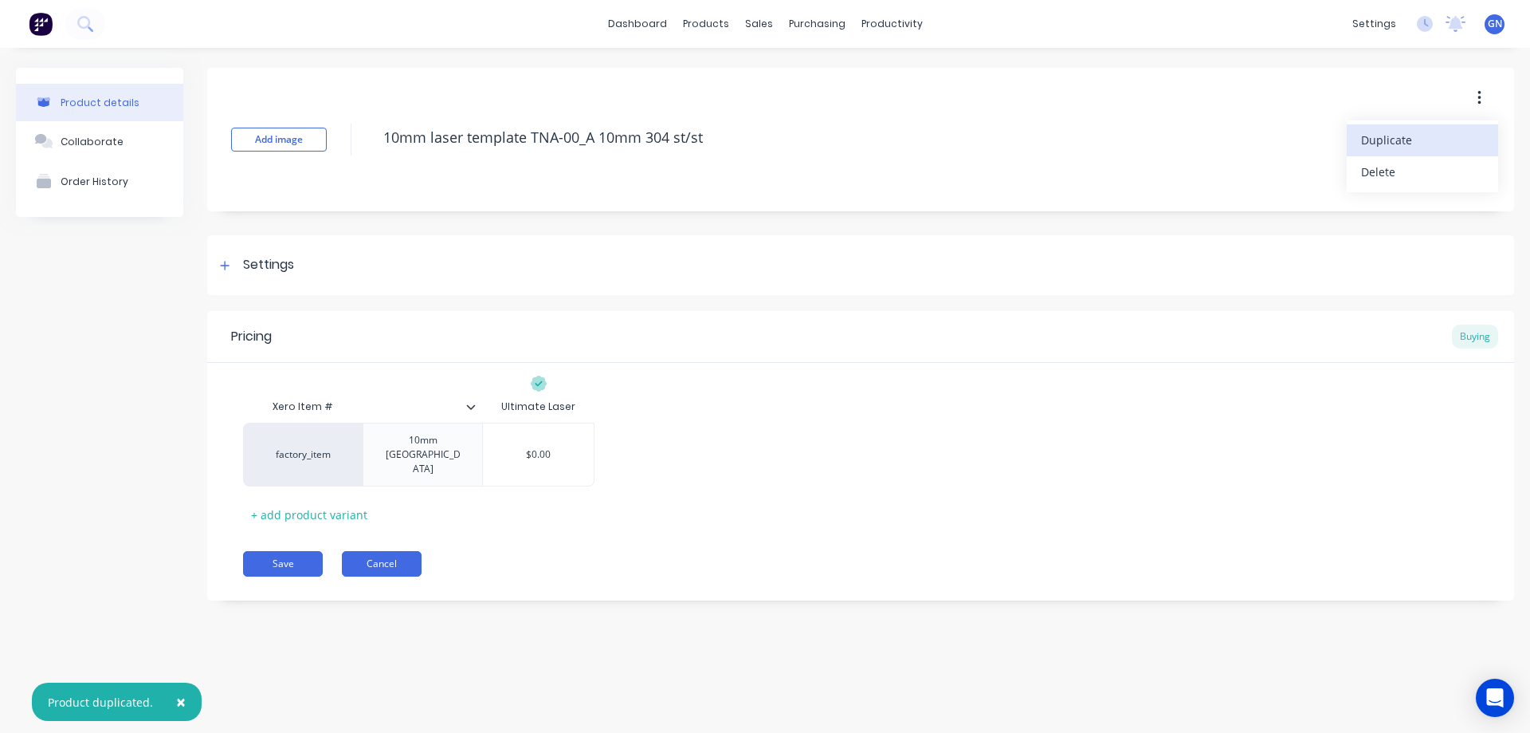
click at [383, 551] on button "Cancel" at bounding box center [382, 564] width 80 height 26
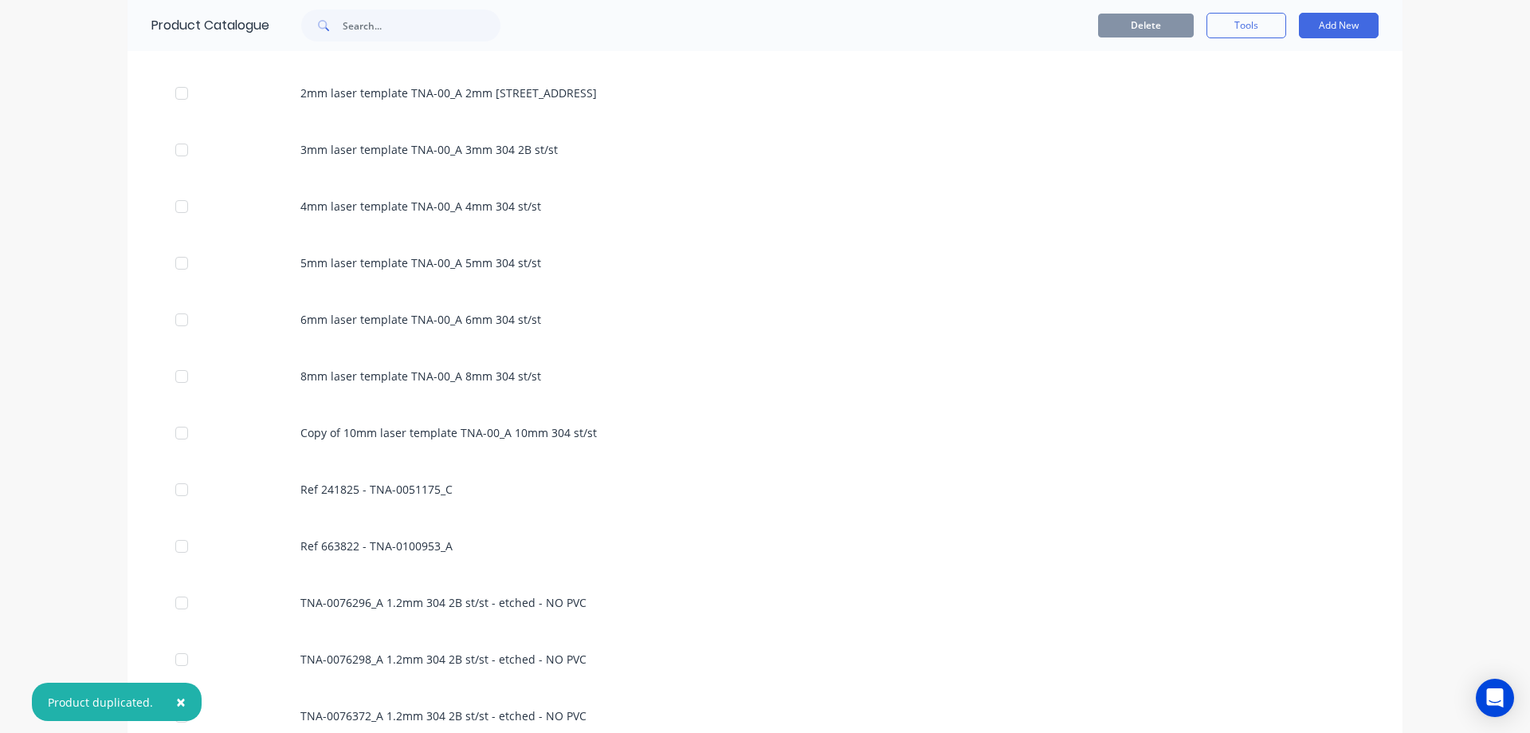
scroll to position [983, 0]
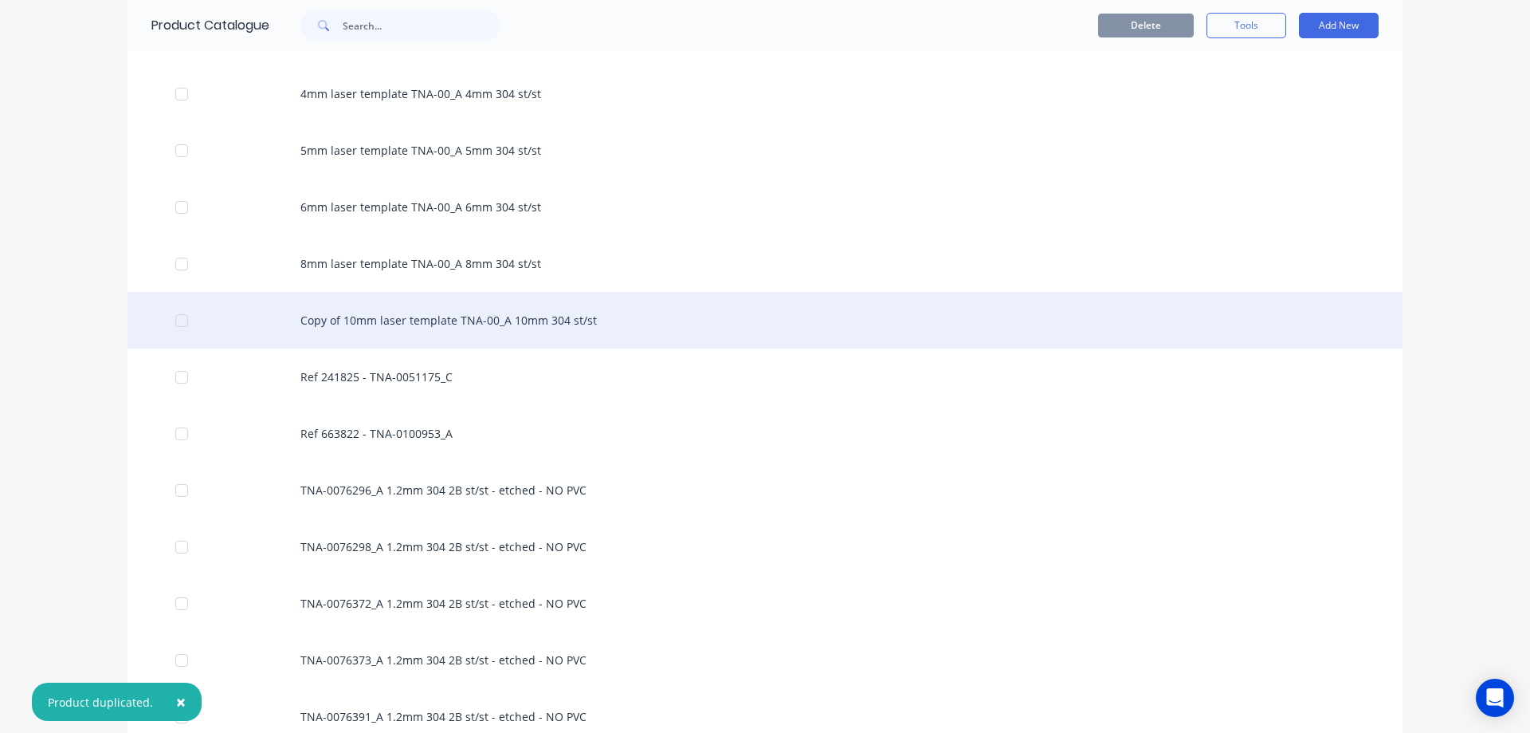
click at [421, 328] on div "Copy of 10mm laser template TNA-00_A 10mm 304 st/st" at bounding box center [765, 320] width 1275 height 57
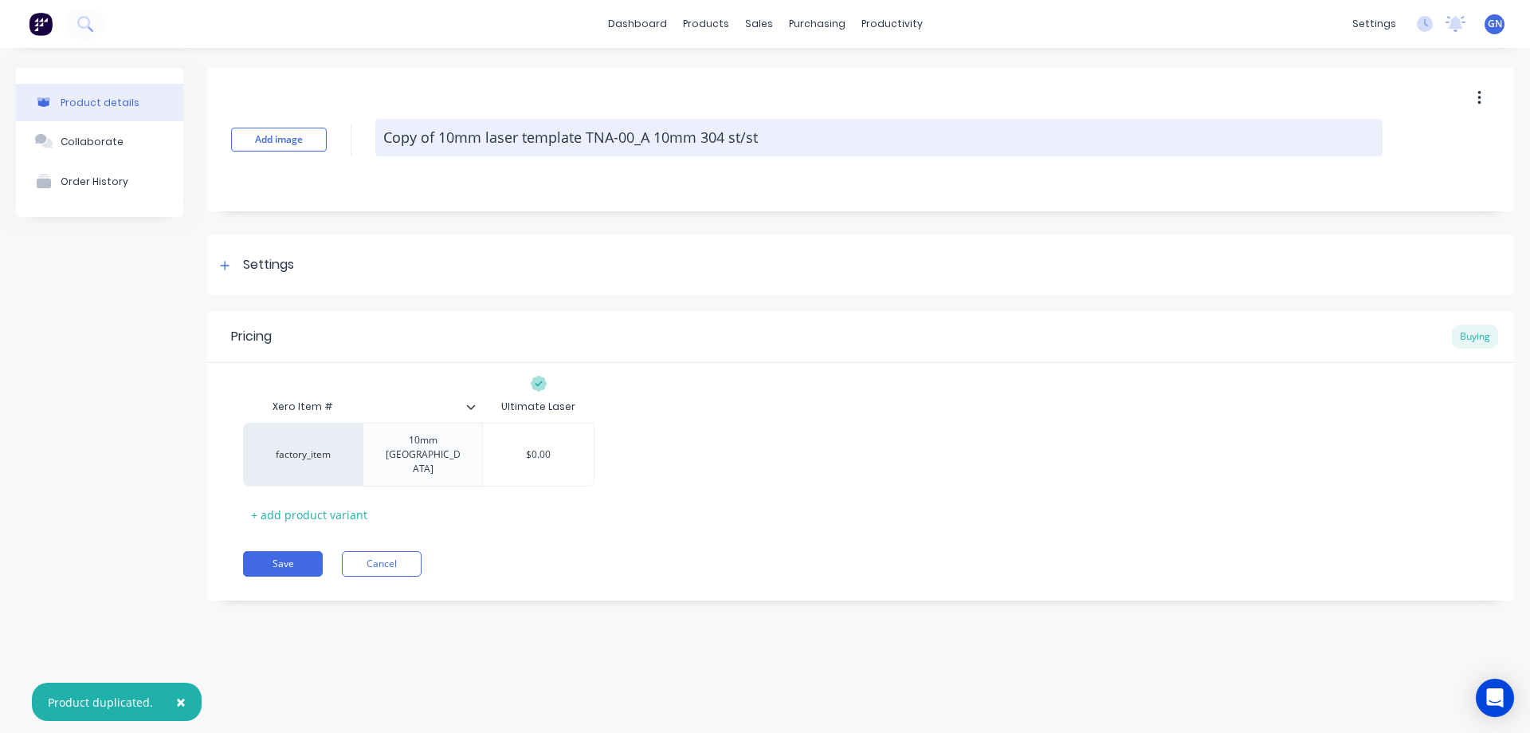
click at [445, 137] on textarea "Copy of 10mm laser template TNA-00_A 10mm 304 st/st" at bounding box center [878, 137] width 1007 height 37
type textarea "x"
type textarea "Copy of 1mm laser template TNA-00_A 10mm 304 st/st"
type textarea "x"
type textarea "Copy of 12mm laser template TNA-00_A 10mm 304 st/st"
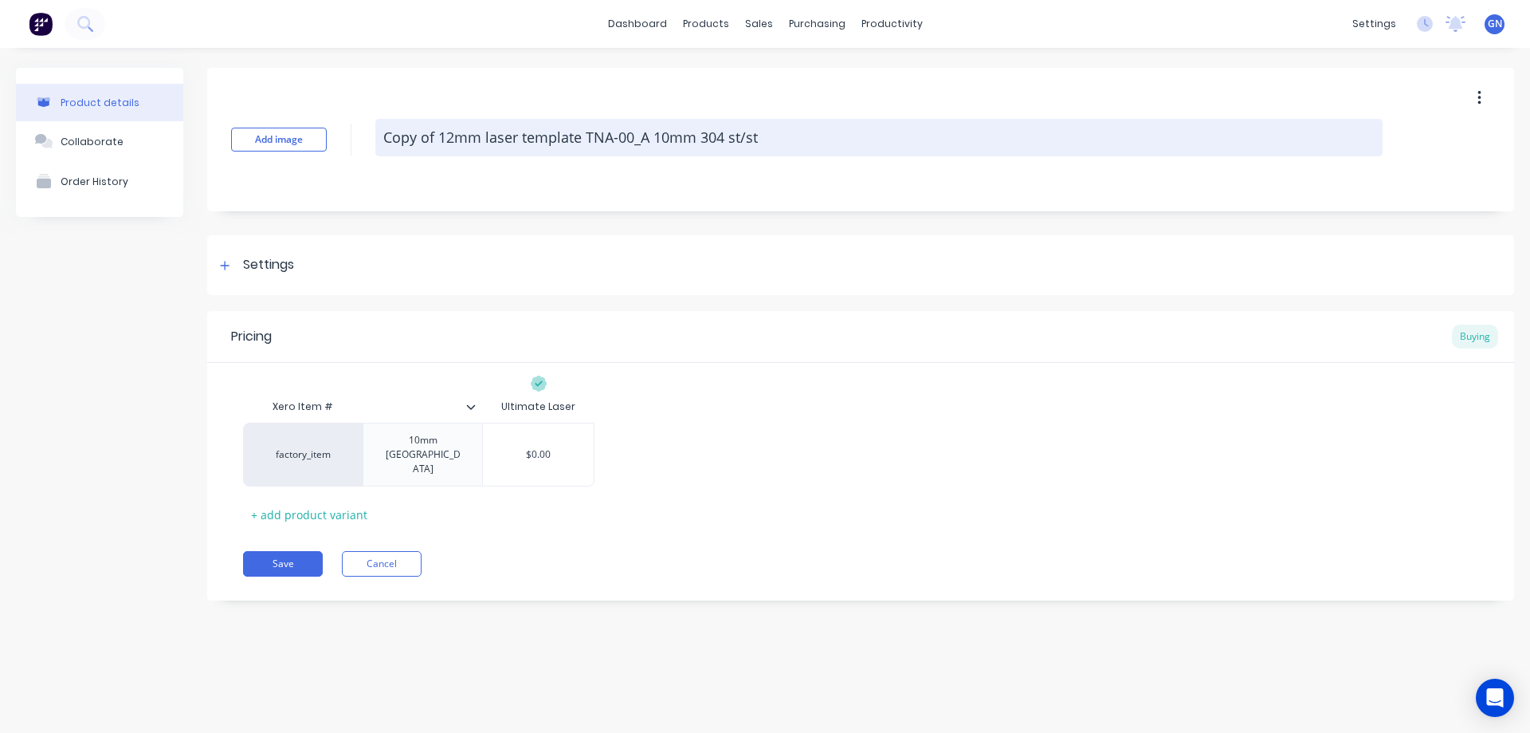
type textarea "x"
type textarea "Copy of12mm laser template TNA-00_A 10mm 304 st/st"
type textarea "x"
type textarea "Copy o12mm laser template TNA-00_A 10mm 304 st/st"
type textarea "x"
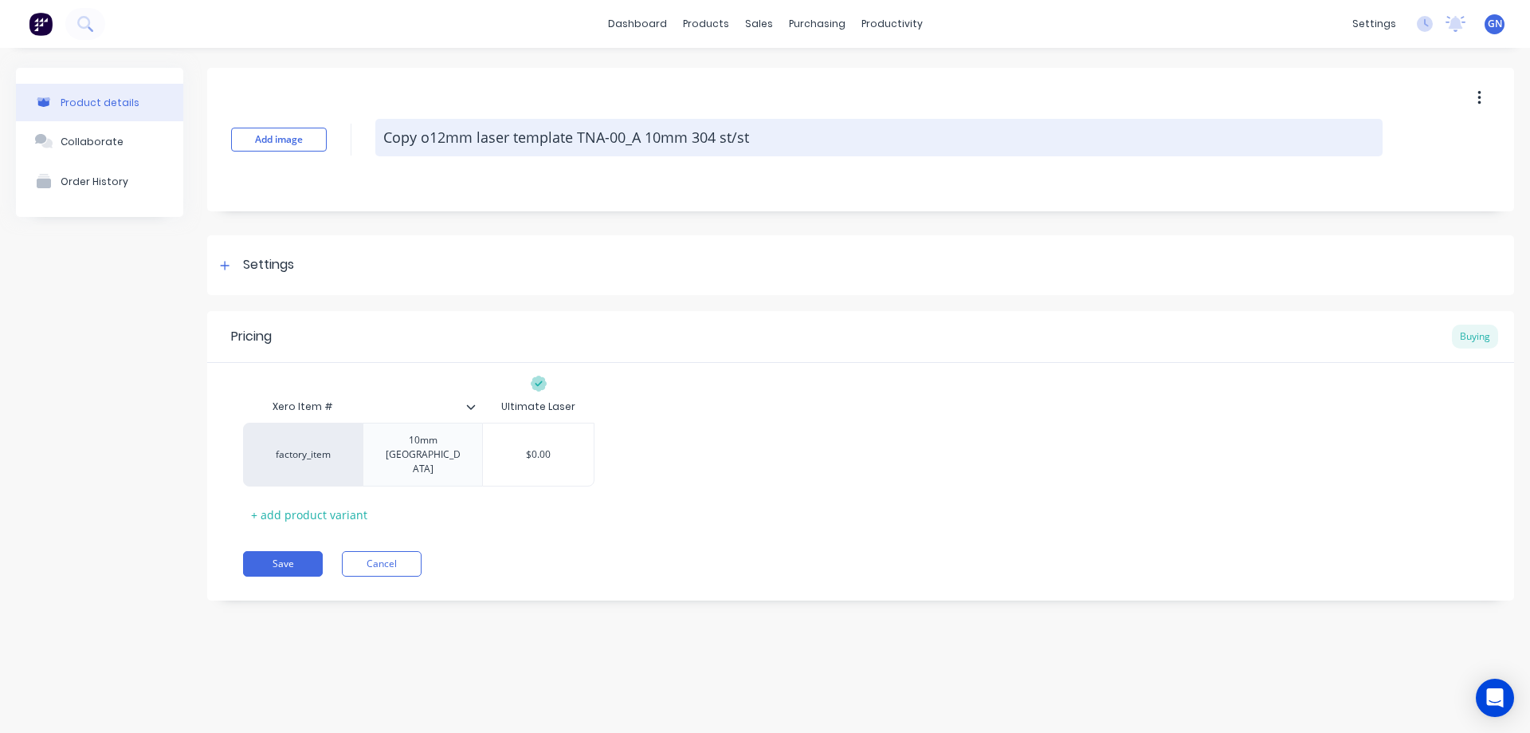
type textarea "Copy 12mm laser template TNA-00_A 10mm 304 st/st"
type textarea "x"
type textarea "Copy12mm laser template TNA-00_A 10mm 304 st/st"
type textarea "x"
type textarea "Cop12mm laser template TNA-00_A 10mm 304 st/st"
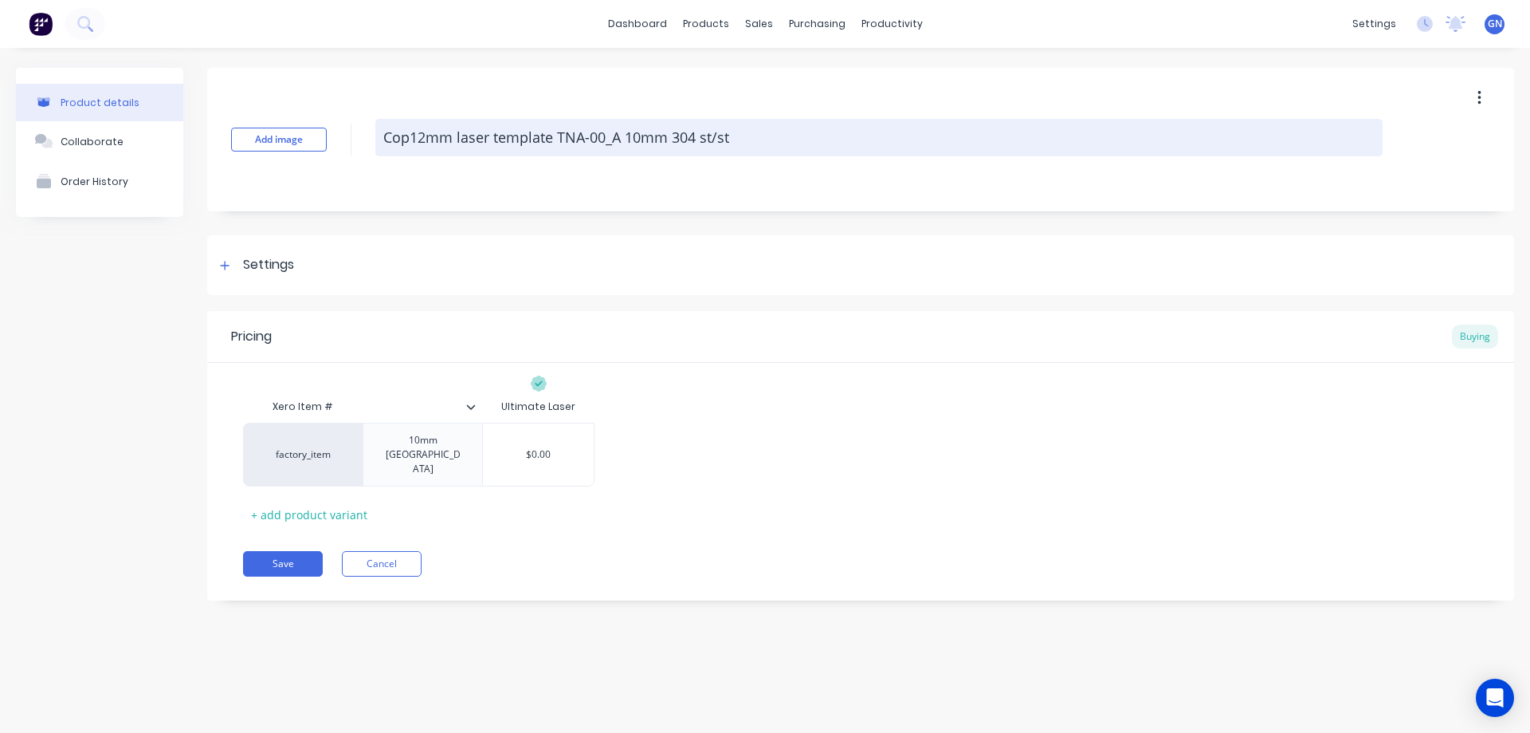
type textarea "x"
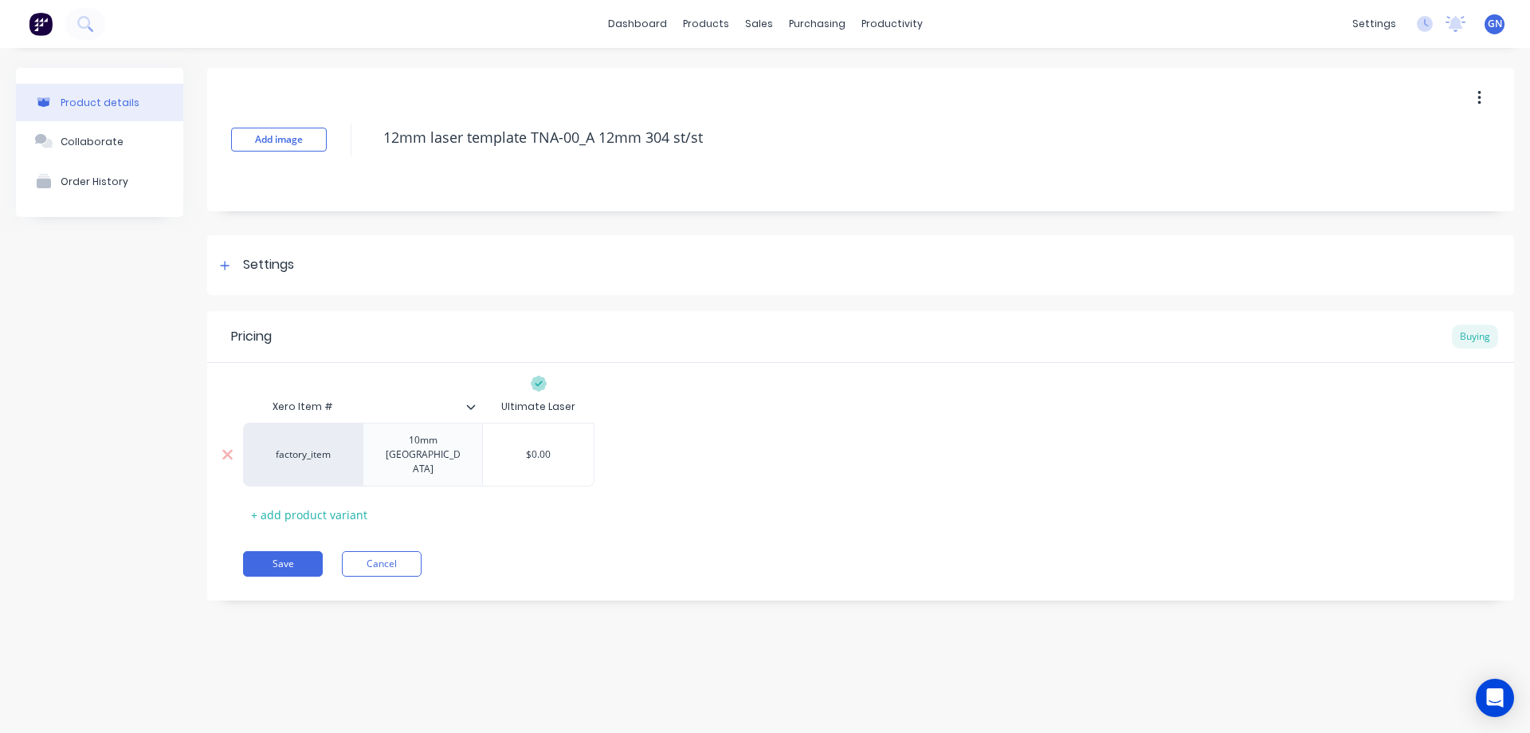
click at [395, 440] on div "10mm [GEOGRAPHIC_DATA]" at bounding box center [423, 454] width 106 height 49
click at [278, 551] on button "Save" at bounding box center [283, 564] width 80 height 26
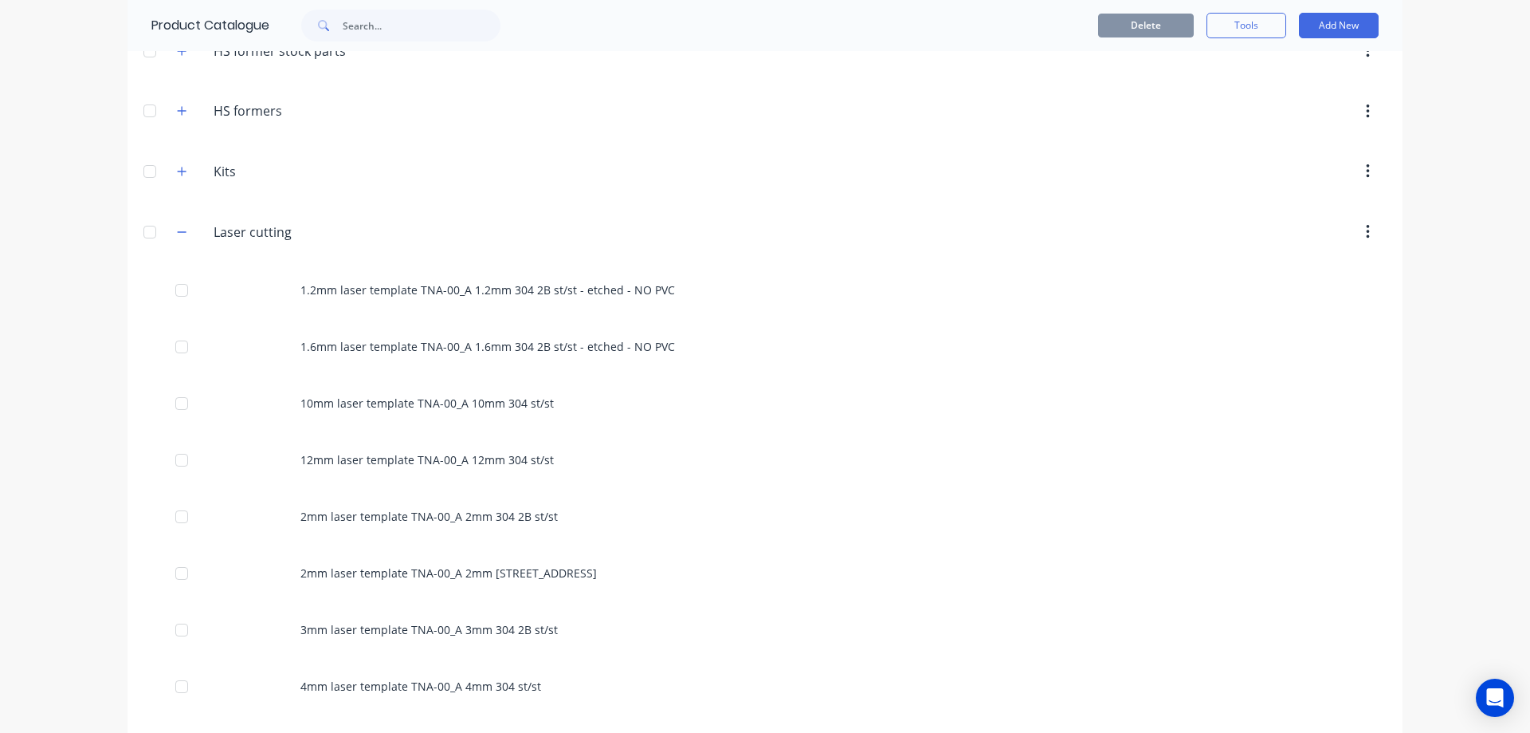
scroll to position [452, 0]
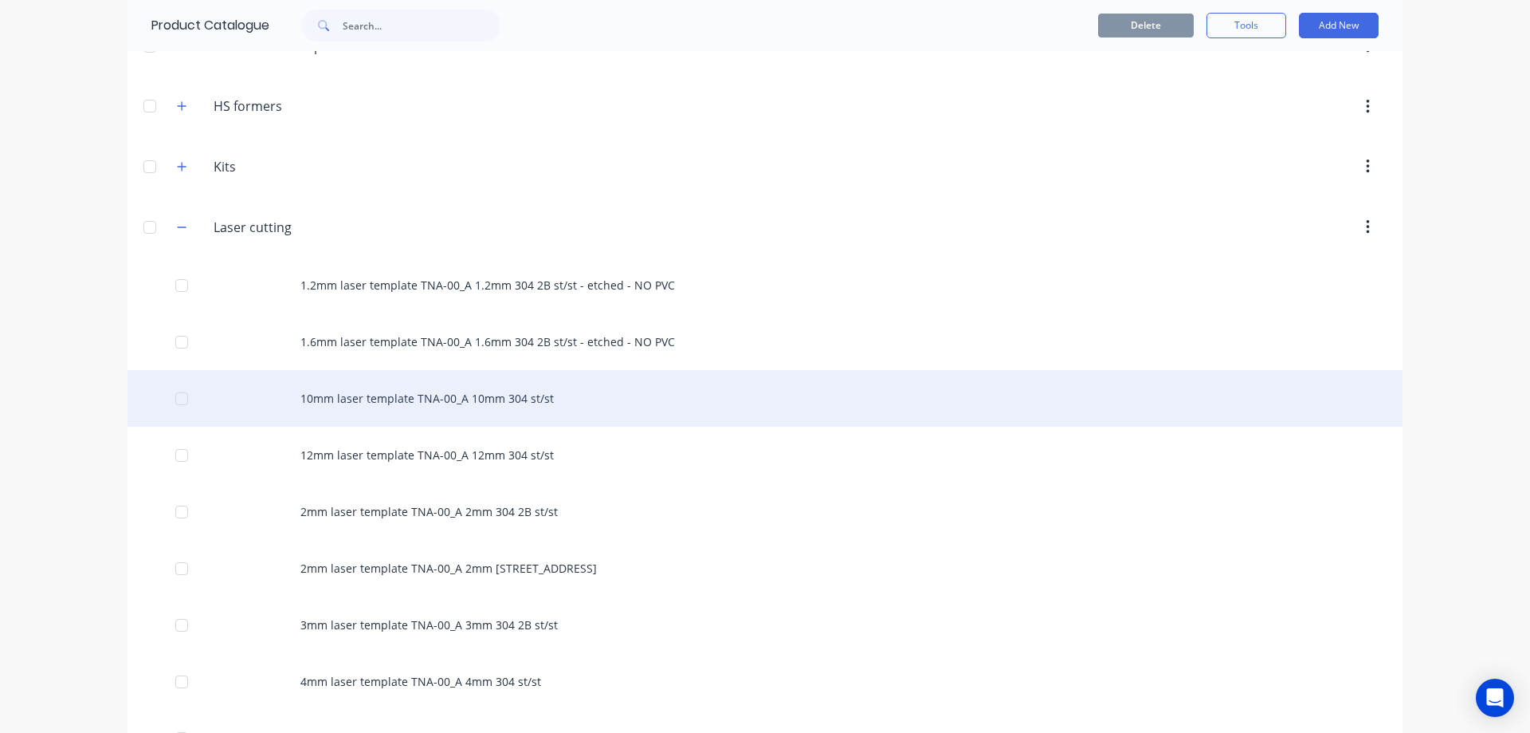
click at [422, 395] on div "10mm laser template TNA-00_A 10mm 304 st/st" at bounding box center [765, 398] width 1275 height 57
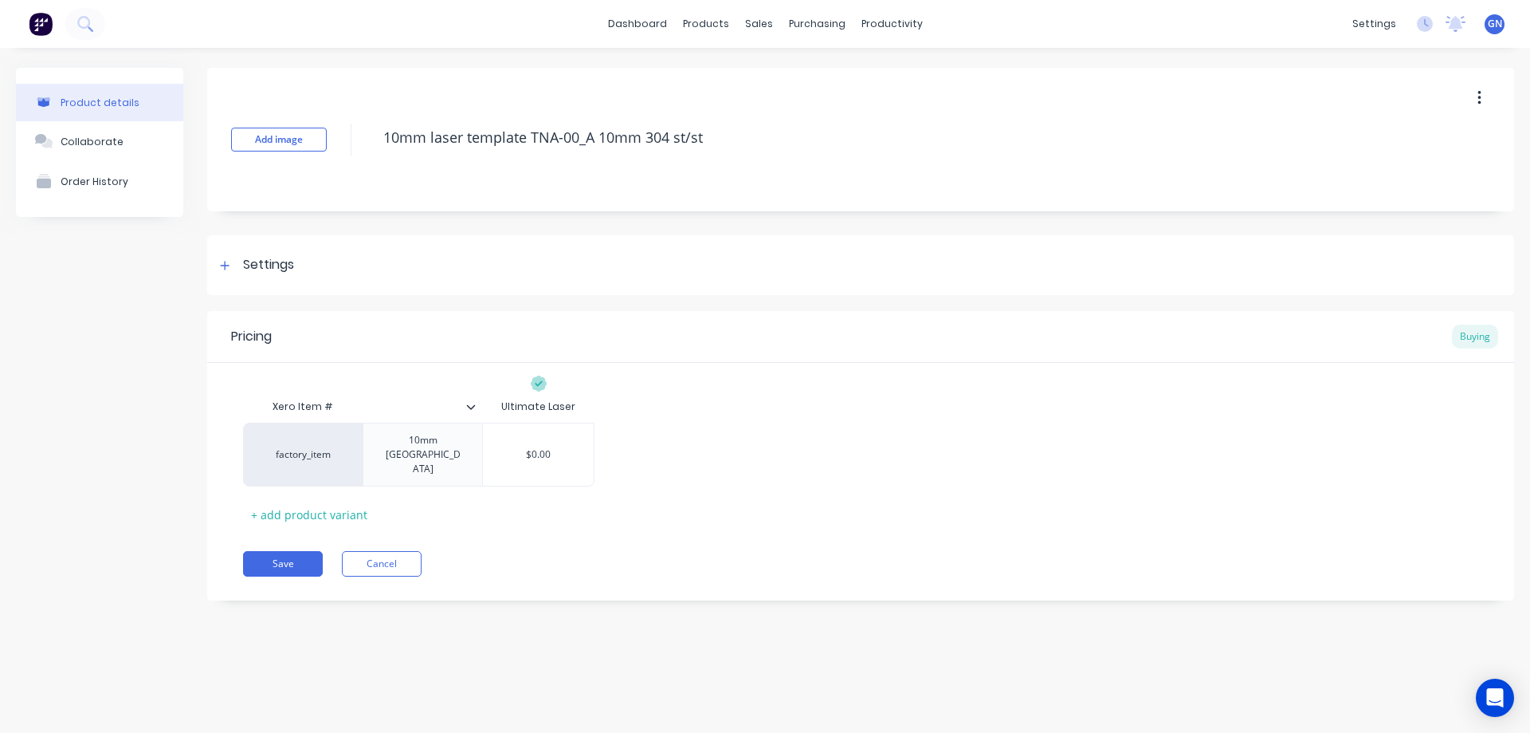
click at [1481, 102] on icon "button" at bounding box center [1480, 98] width 4 height 18
click at [1405, 136] on span "Duplicate" at bounding box center [1421, 140] width 120 height 17
click at [381, 551] on button "Cancel" at bounding box center [382, 564] width 80 height 26
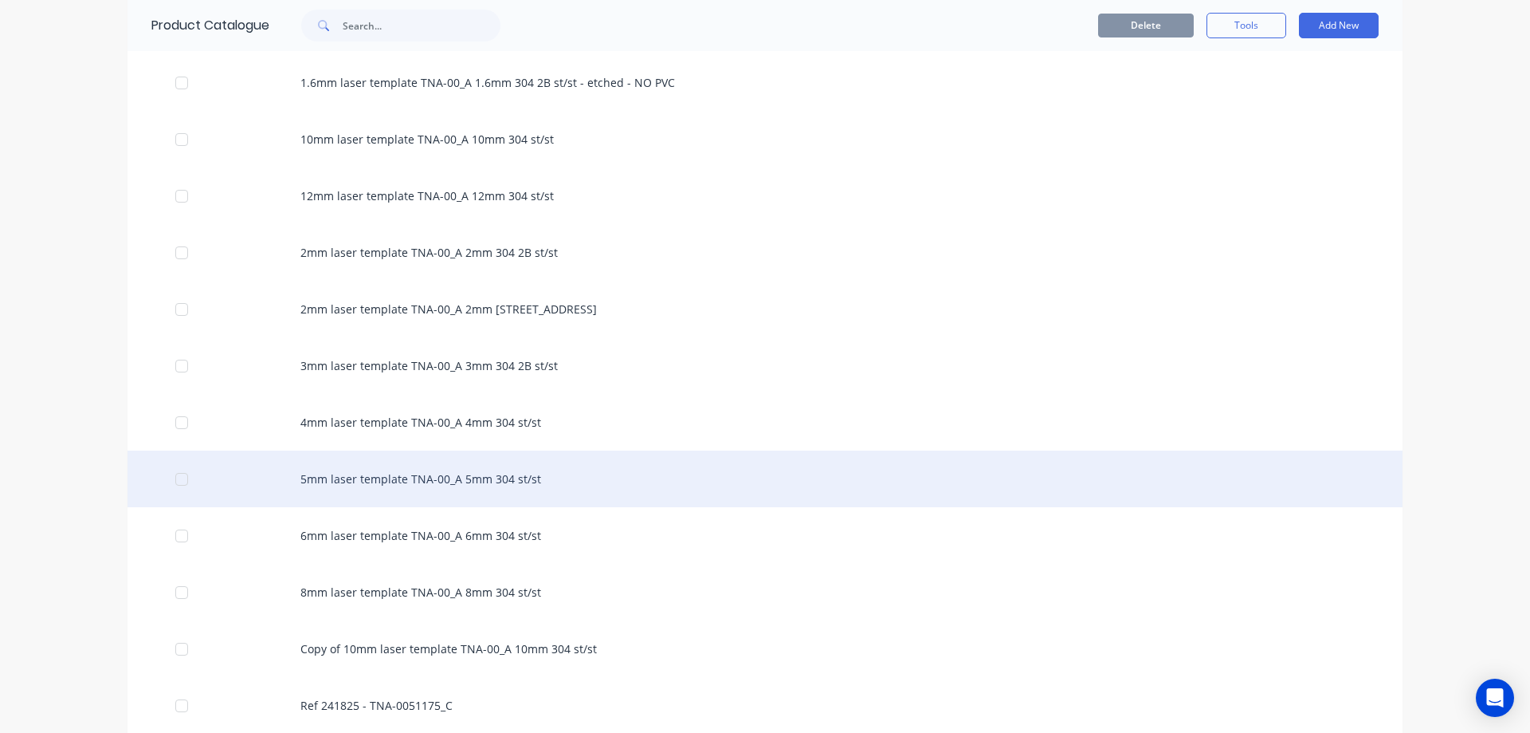
scroll to position [717, 0]
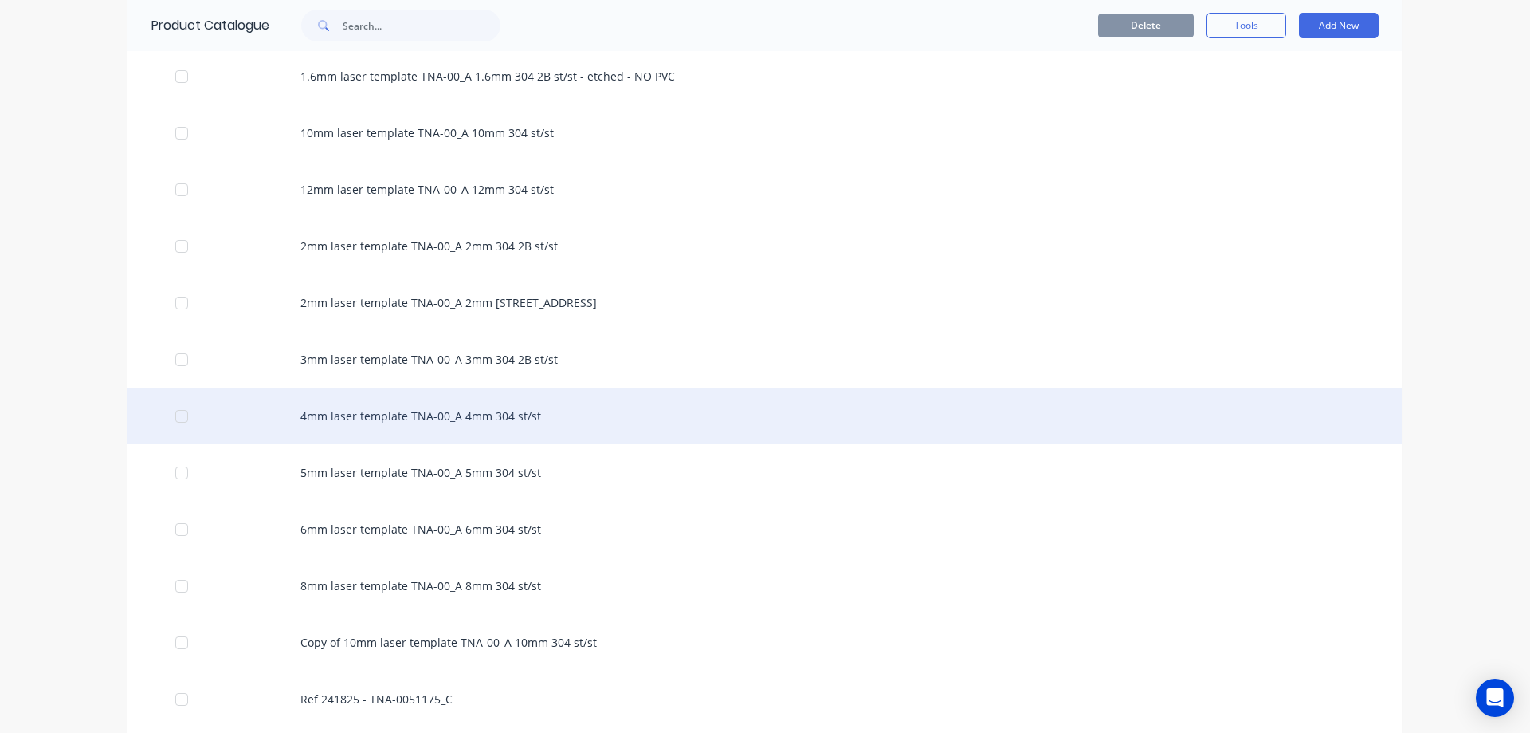
click at [423, 414] on div "4mm laser template TNA-00_A 4mm 304 st/st" at bounding box center [765, 415] width 1275 height 57
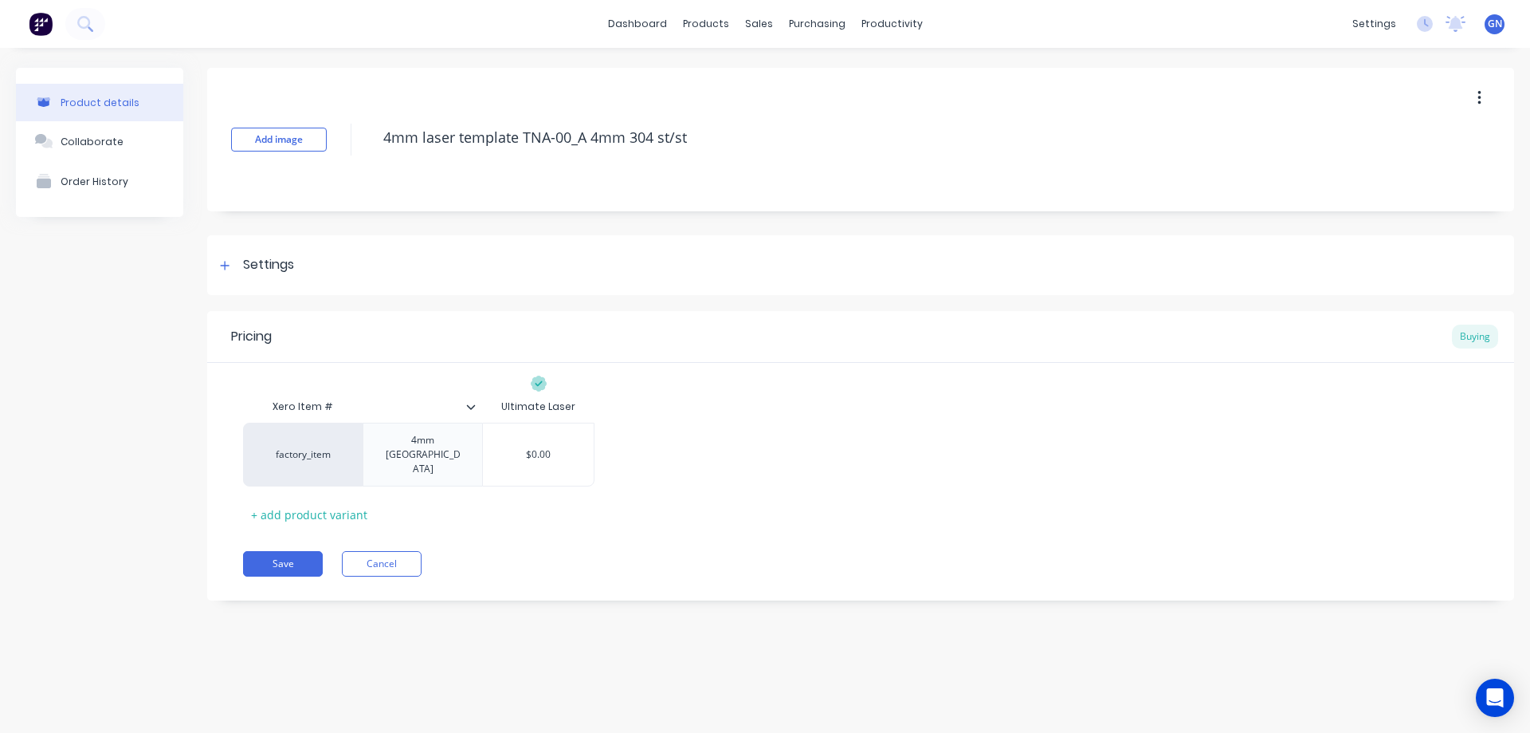
click at [1485, 96] on button "button" at bounding box center [1479, 98] width 37 height 29
click at [1400, 141] on span "Duplicate" at bounding box center [1421, 140] width 120 height 17
click at [379, 551] on button "Cancel" at bounding box center [382, 564] width 80 height 26
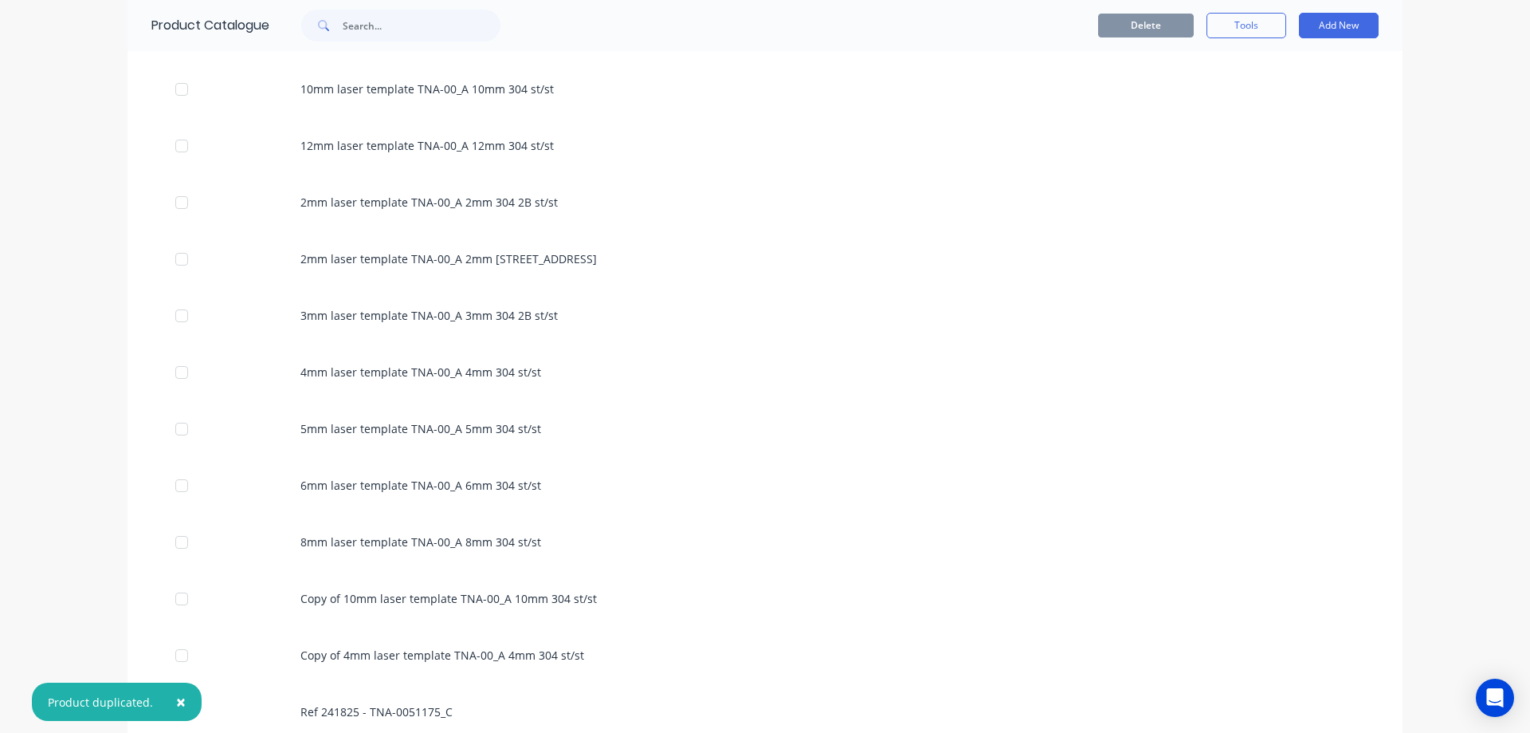
scroll to position [771, 0]
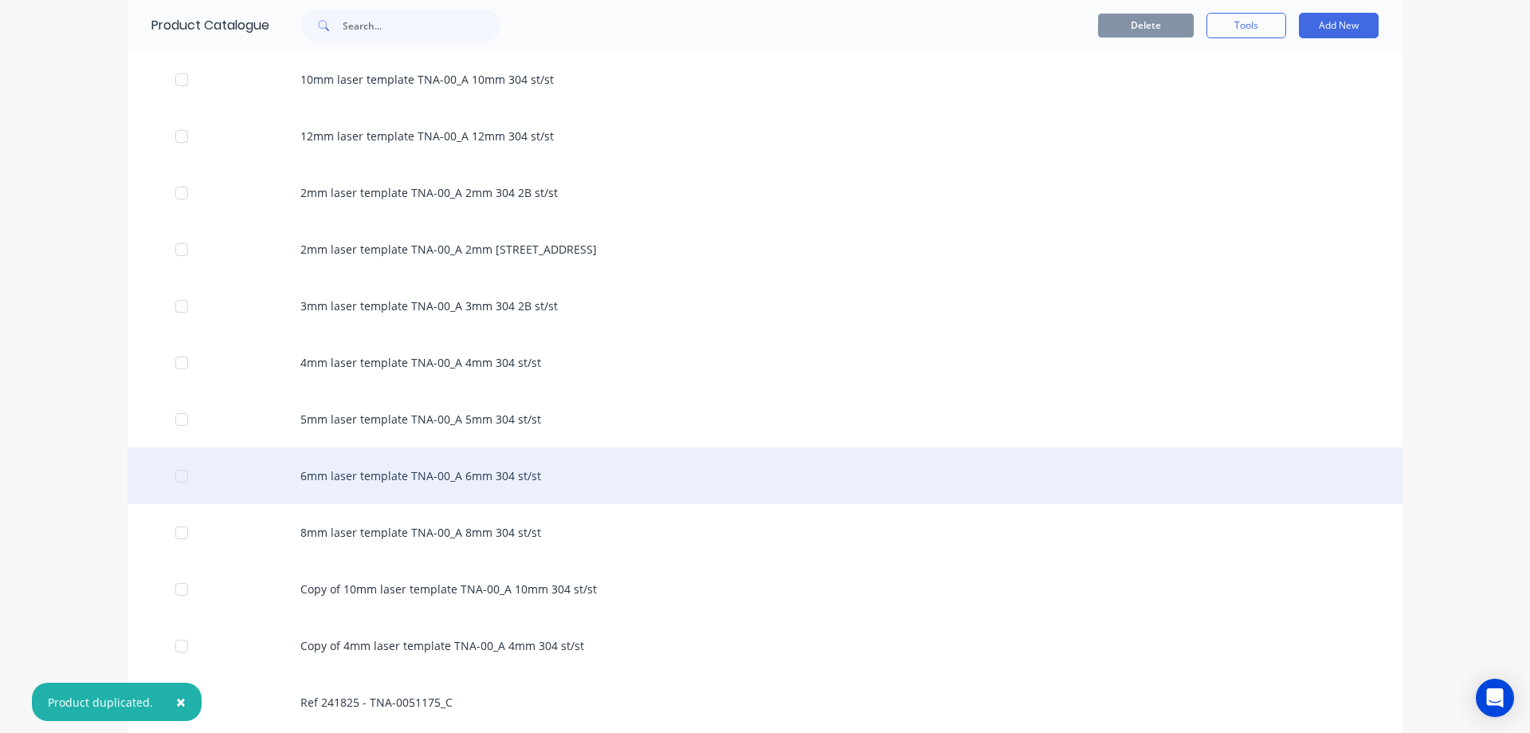
click at [446, 479] on div "6mm laser template TNA-00_A 6mm 304 st/st" at bounding box center [765, 475] width 1275 height 57
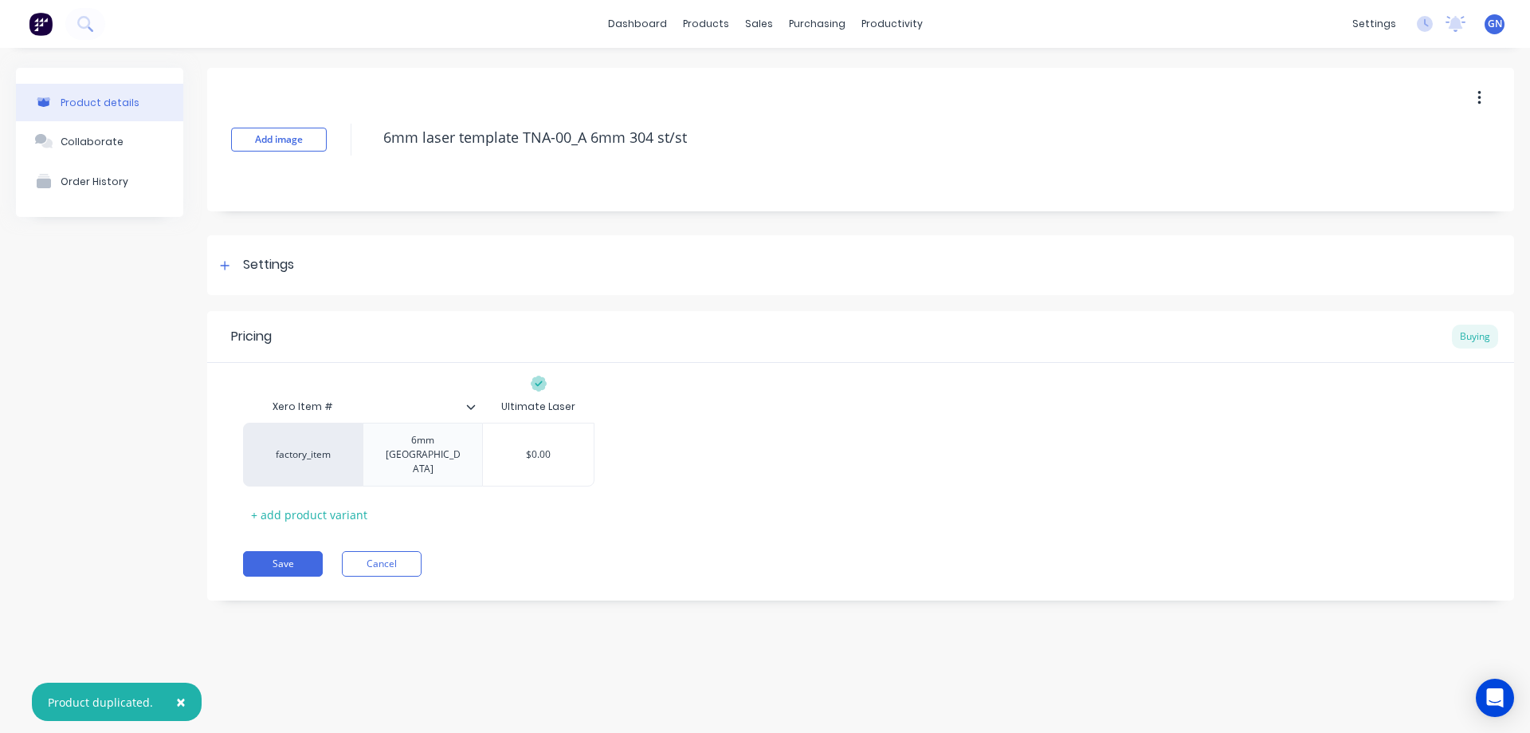
click at [1479, 100] on icon "button" at bounding box center [1480, 98] width 4 height 18
click at [1412, 140] on span "Duplicate" at bounding box center [1421, 140] width 120 height 17
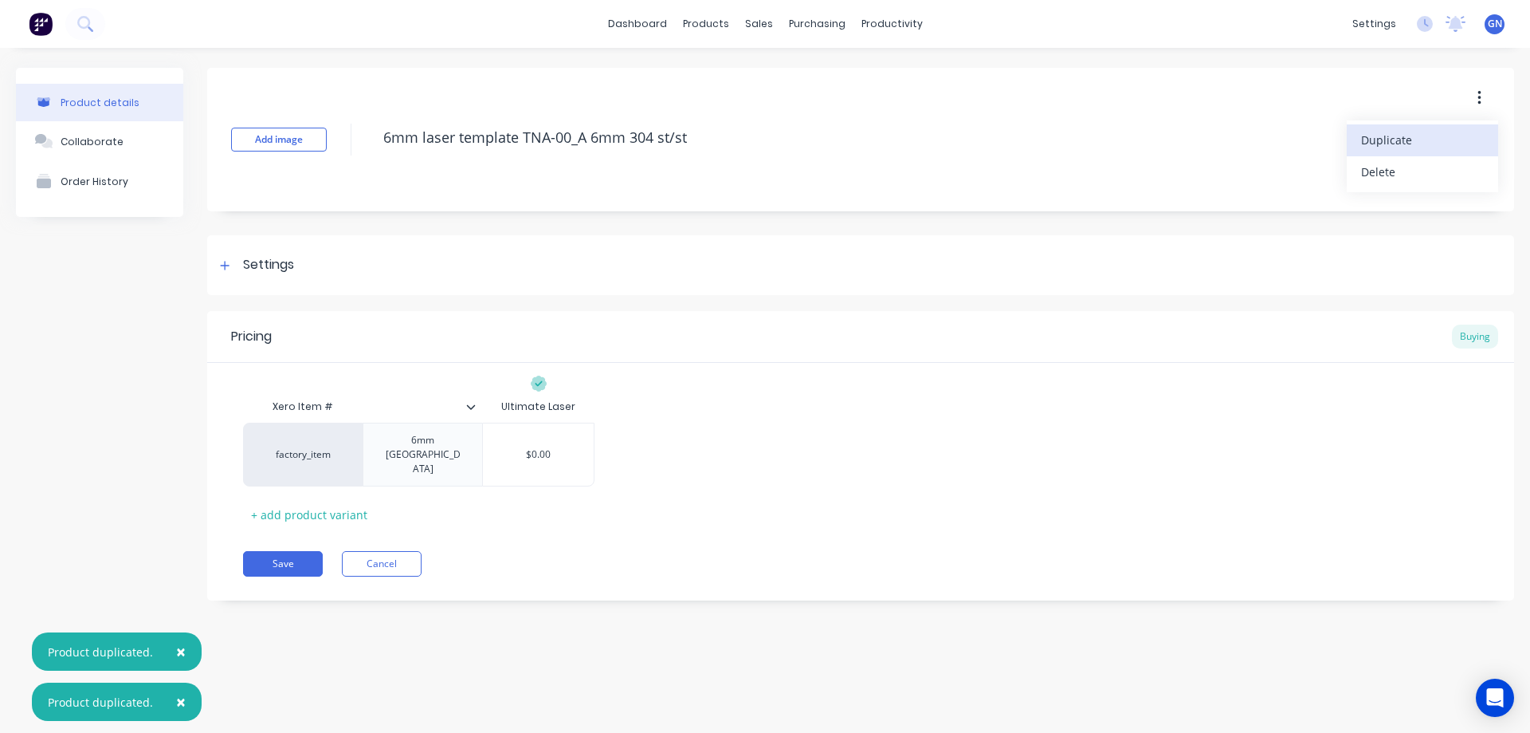
click at [1414, 139] on span "Duplicate" at bounding box center [1421, 140] width 120 height 17
click at [389, 551] on button "Cancel" at bounding box center [382, 564] width 80 height 26
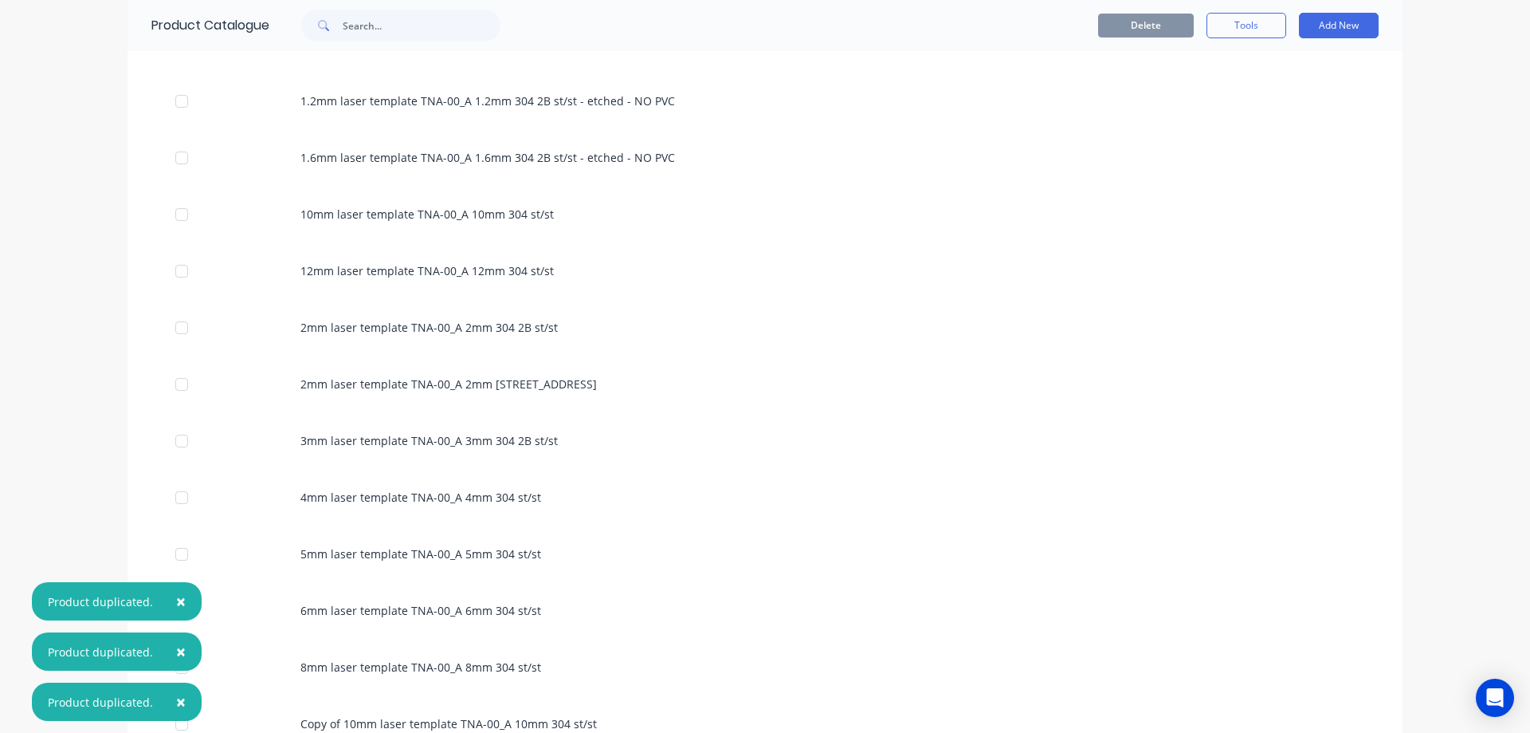
scroll to position [532, 0]
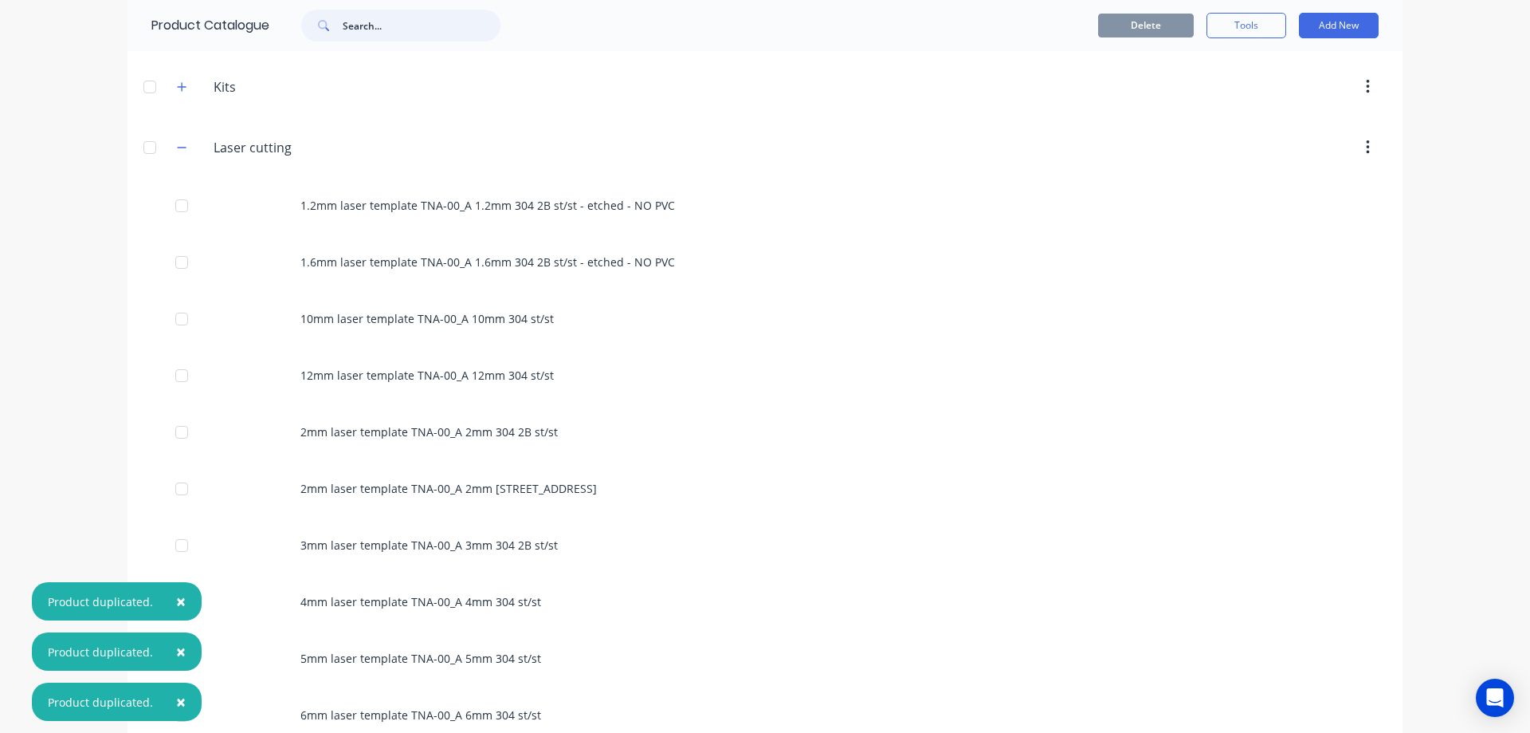
click at [385, 25] on input "text" at bounding box center [422, 26] width 158 height 32
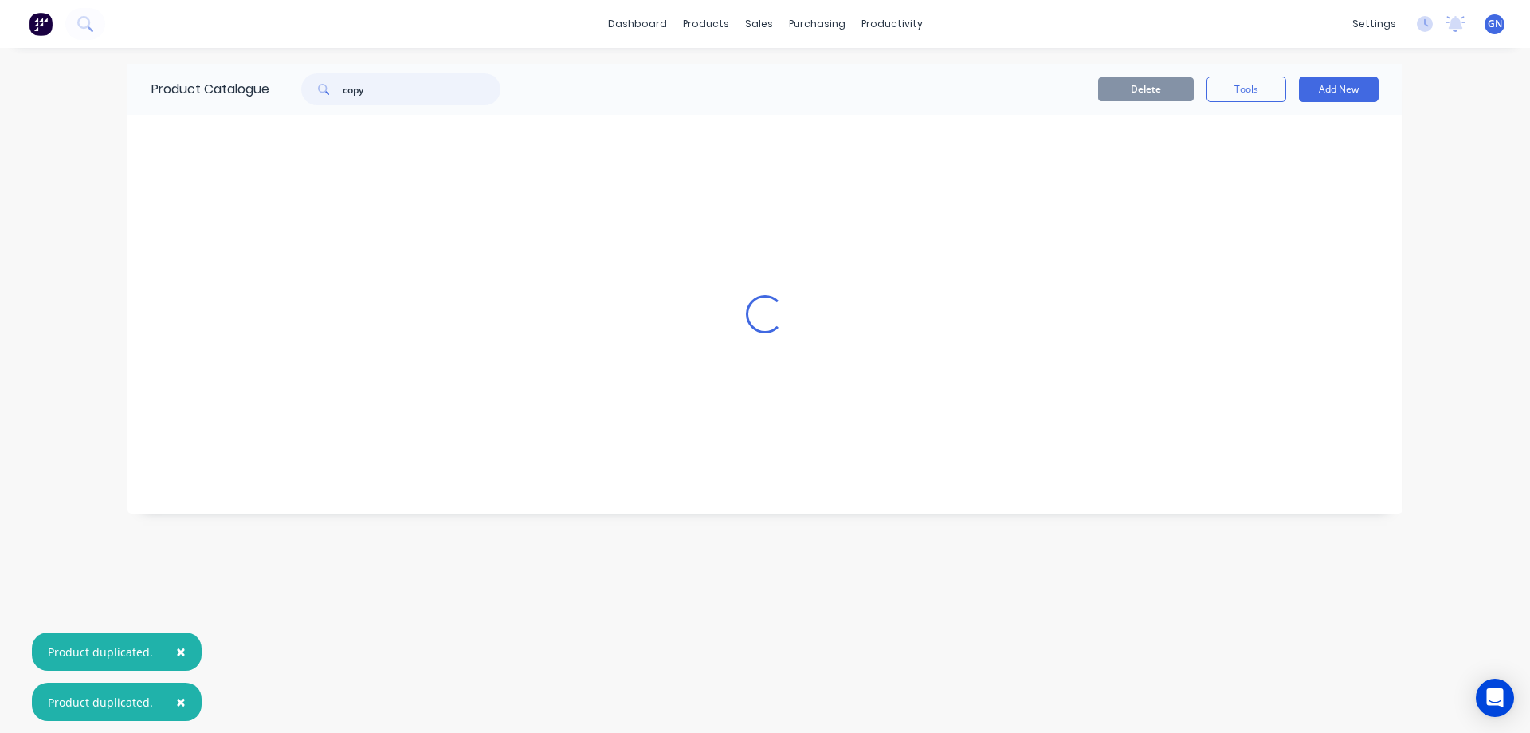
scroll to position [0, 0]
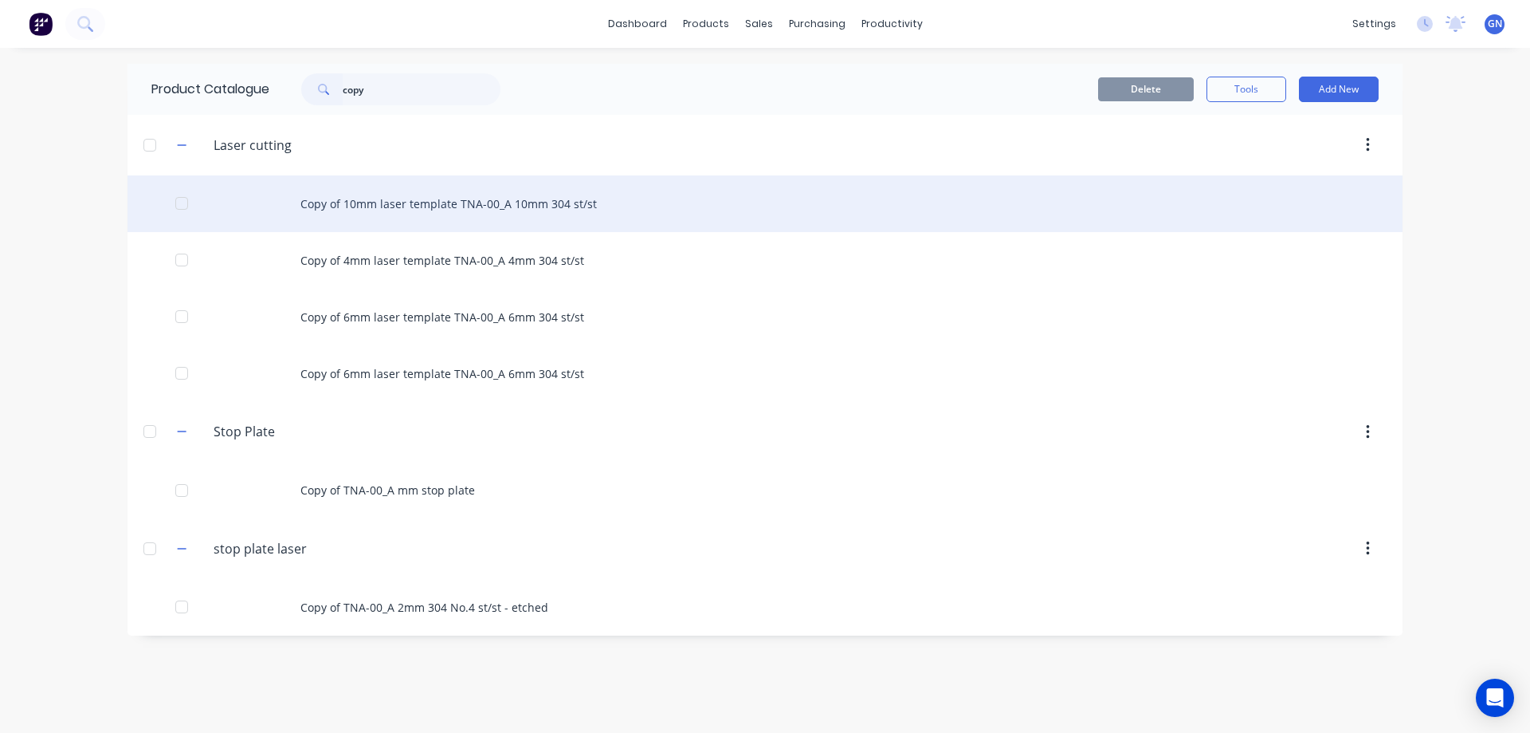
click at [450, 205] on div "Copy of 10mm laser template TNA-00_A 10mm 304 st/st" at bounding box center [765, 203] width 1275 height 57
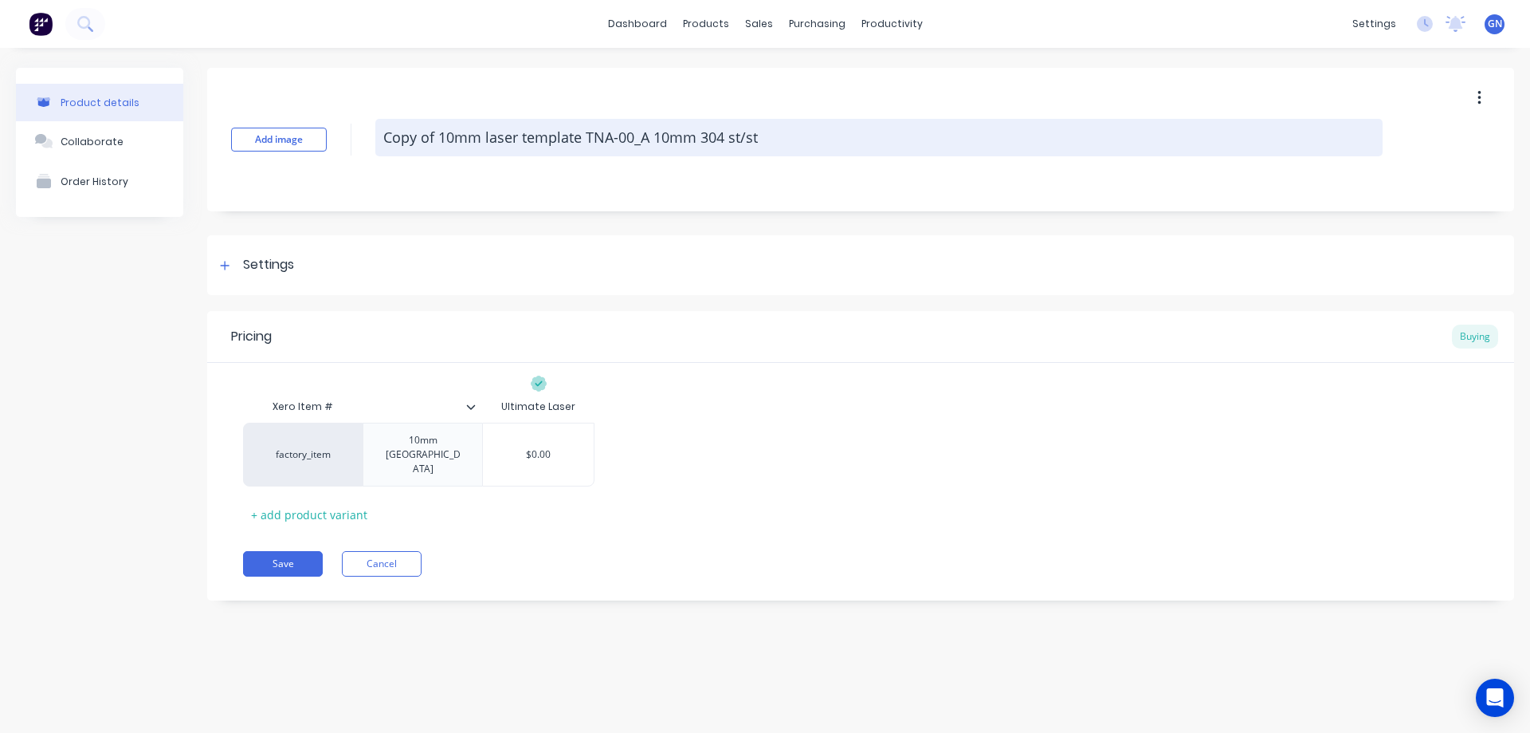
drag, startPoint x: 587, startPoint y: 136, endPoint x: 379, endPoint y: 132, distance: 208.1
click at [379, 132] on textarea "Copy of 10mm laser template TNA-00_A 10mm 304 st/st" at bounding box center [878, 137] width 1007 height 37
click at [429, 136] on textarea "TNA-00_A 10mm 304 st/st" at bounding box center [878, 137] width 1007 height 37
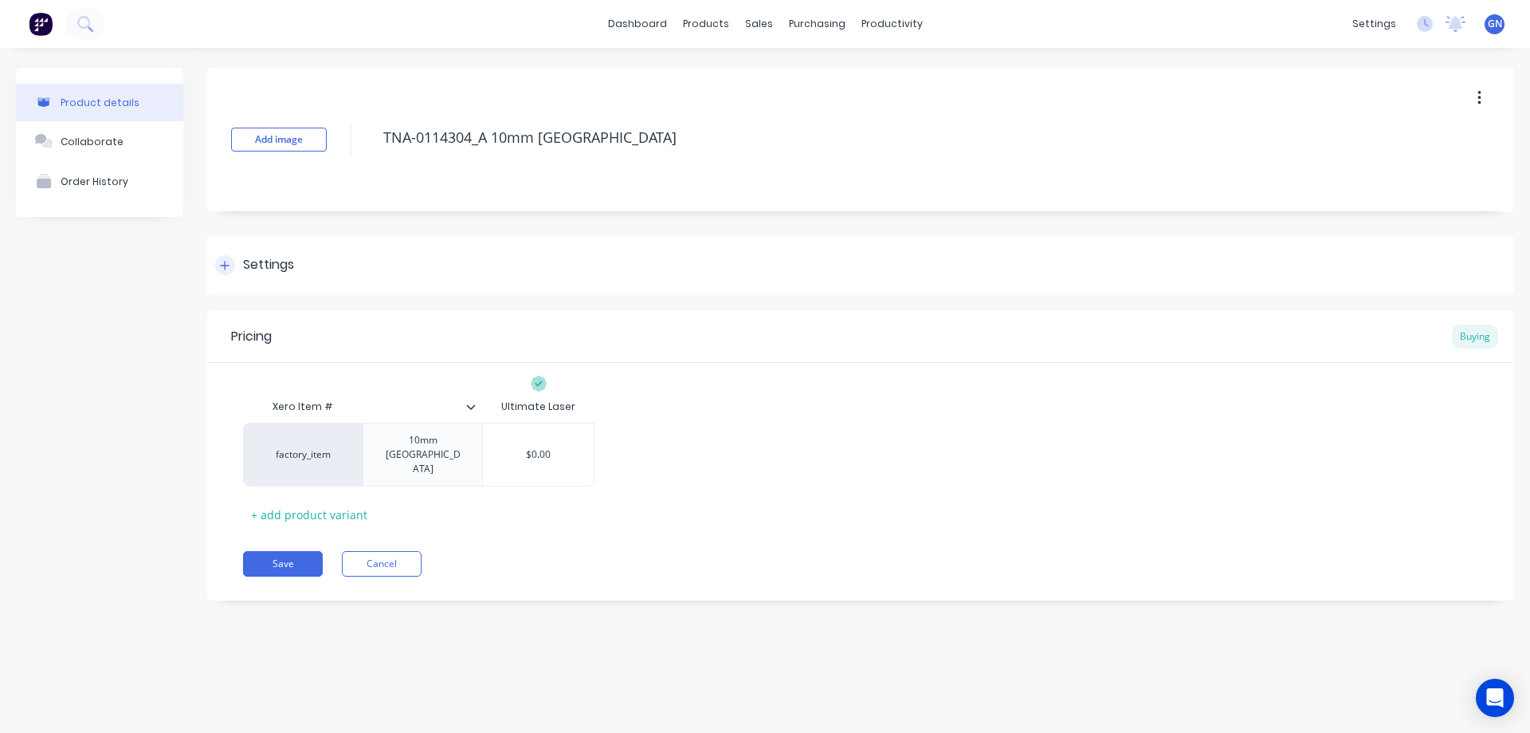
click at [224, 269] on icon at bounding box center [225, 265] width 10 height 11
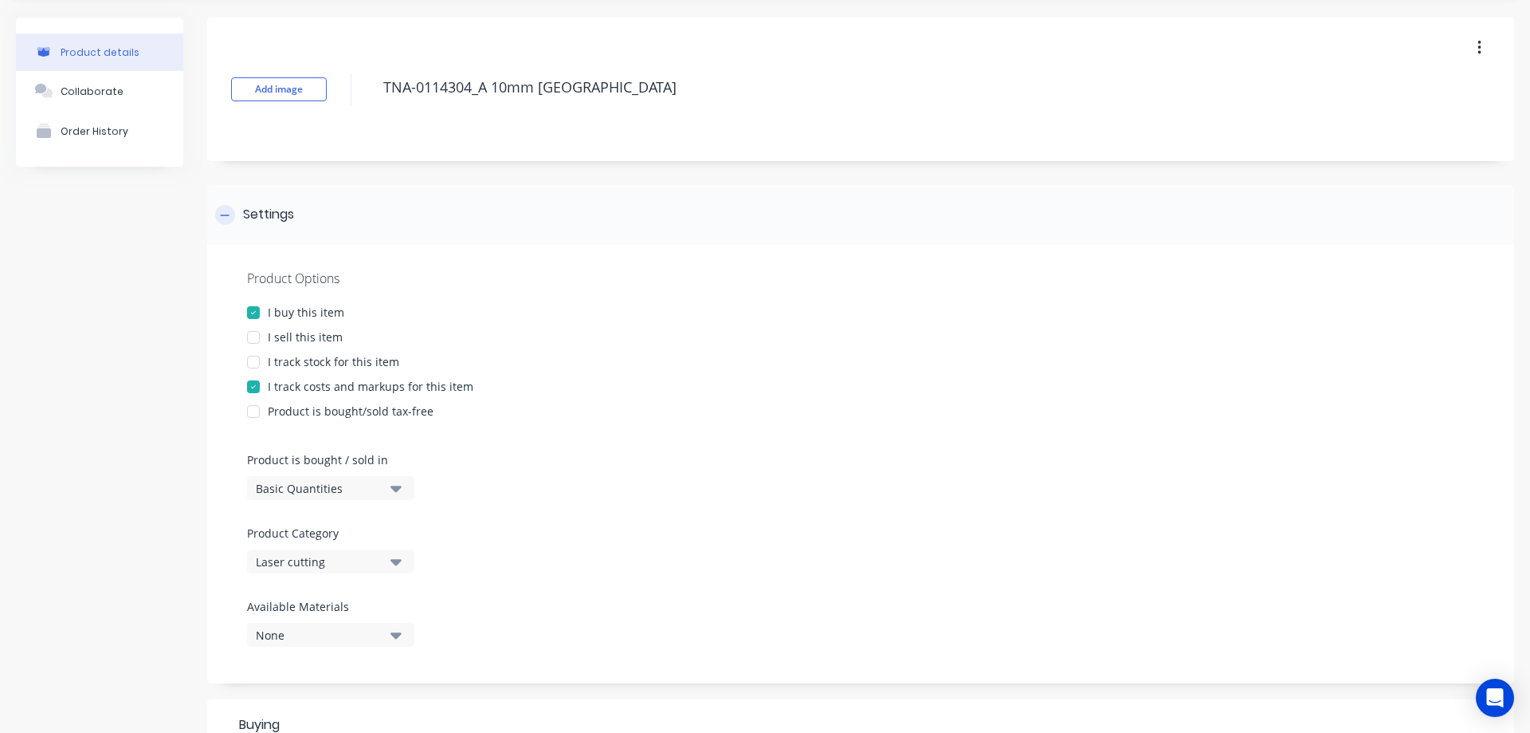
scroll to position [26, 0]
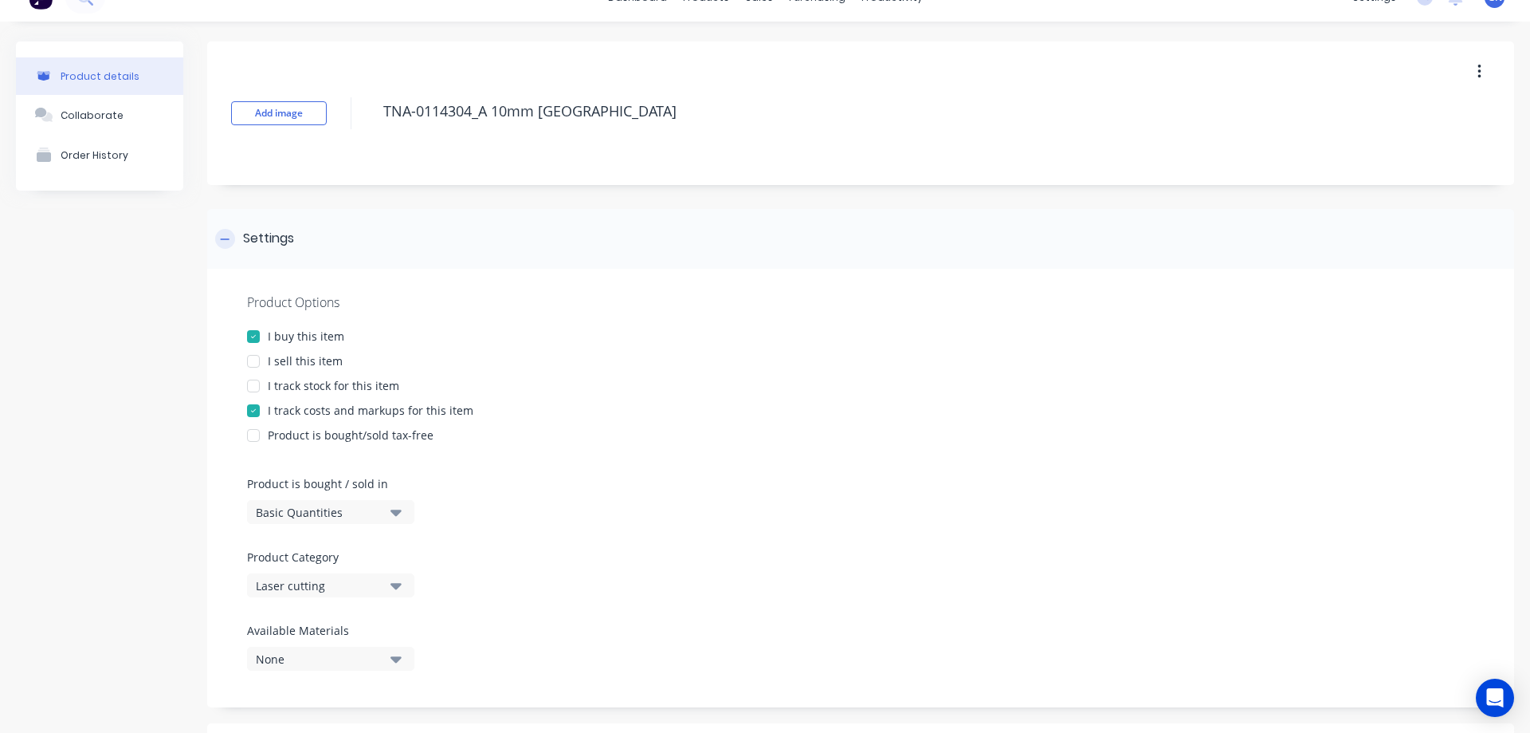
click at [222, 233] on div at bounding box center [225, 239] width 20 height 20
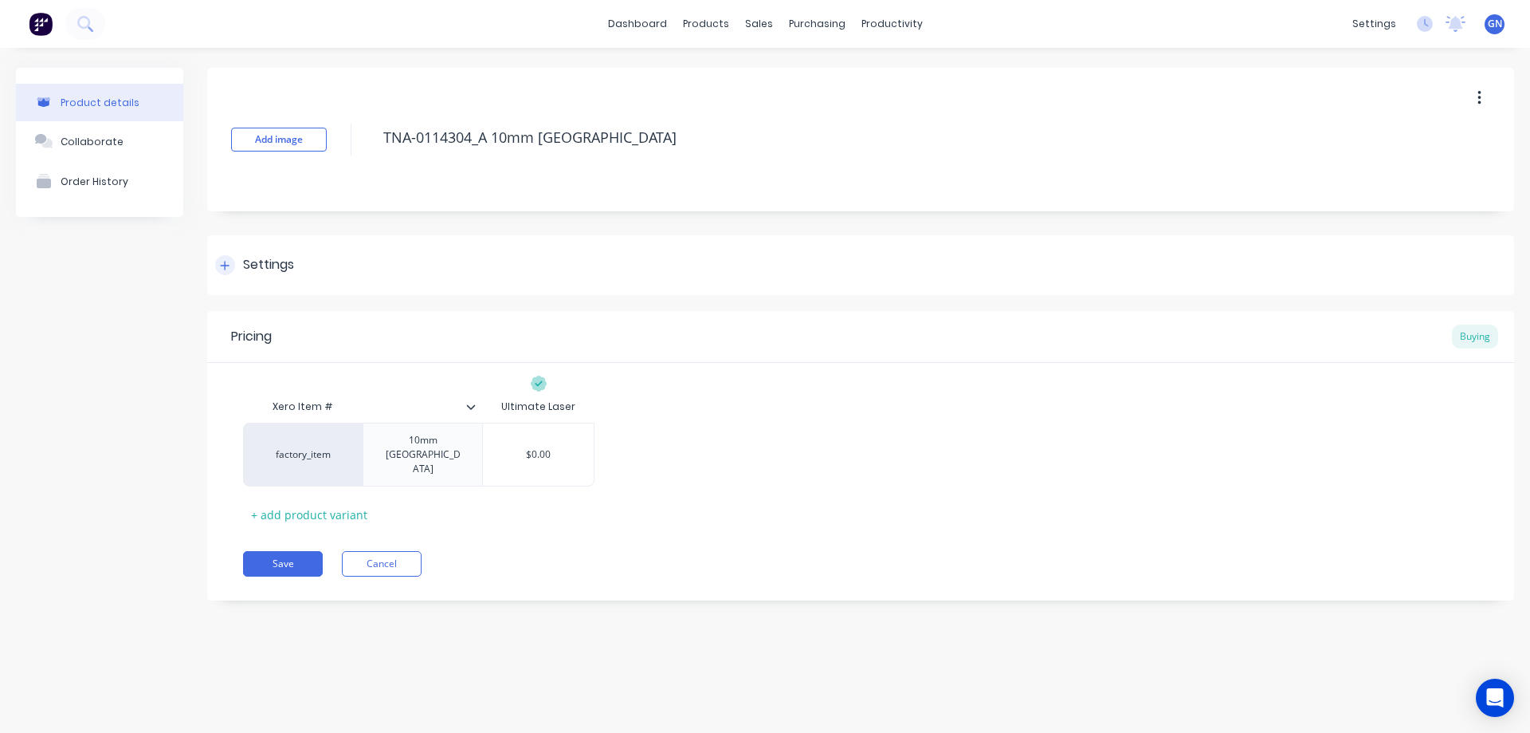
scroll to position [0, 0]
click at [287, 551] on button "Save" at bounding box center [283, 564] width 80 height 26
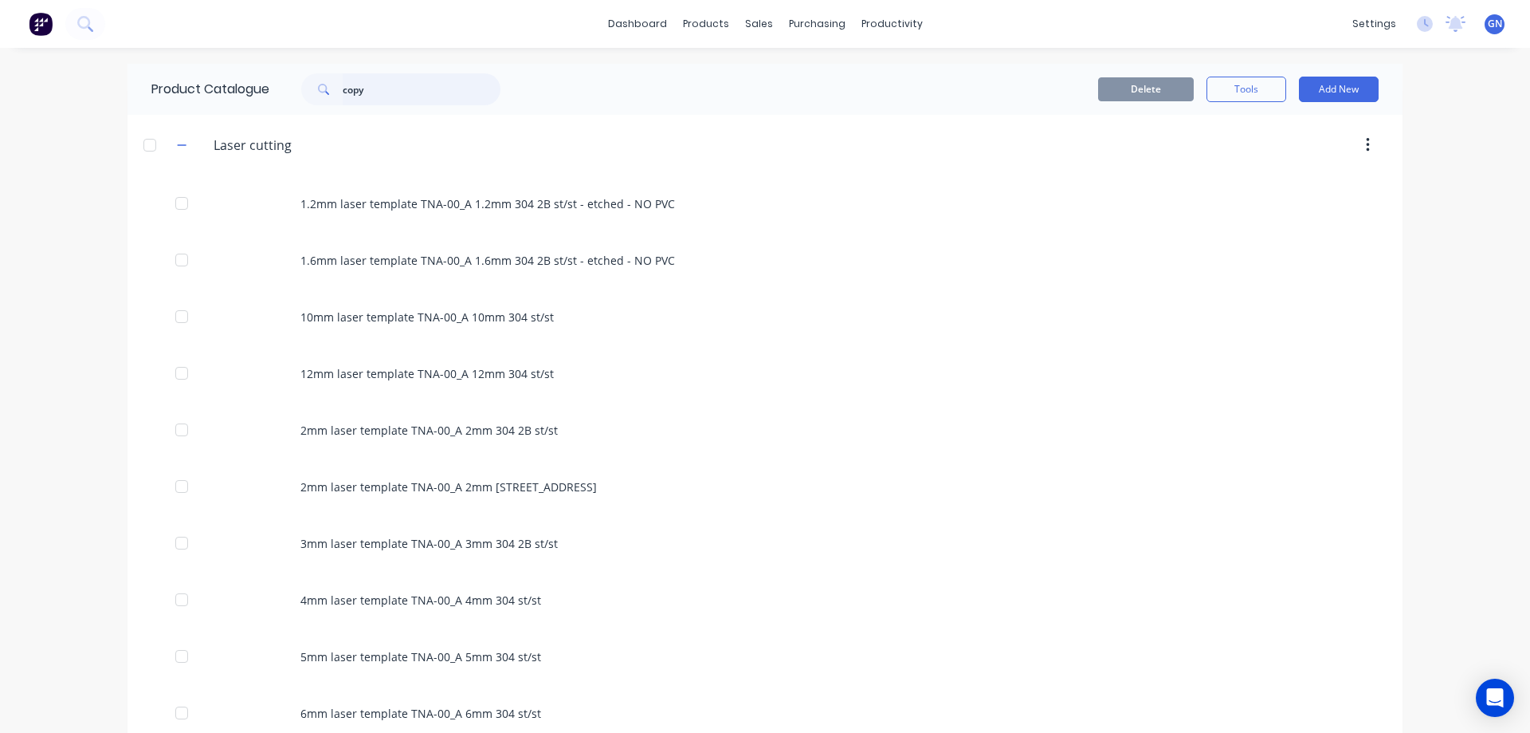
click at [386, 92] on input "copy" at bounding box center [422, 89] width 158 height 32
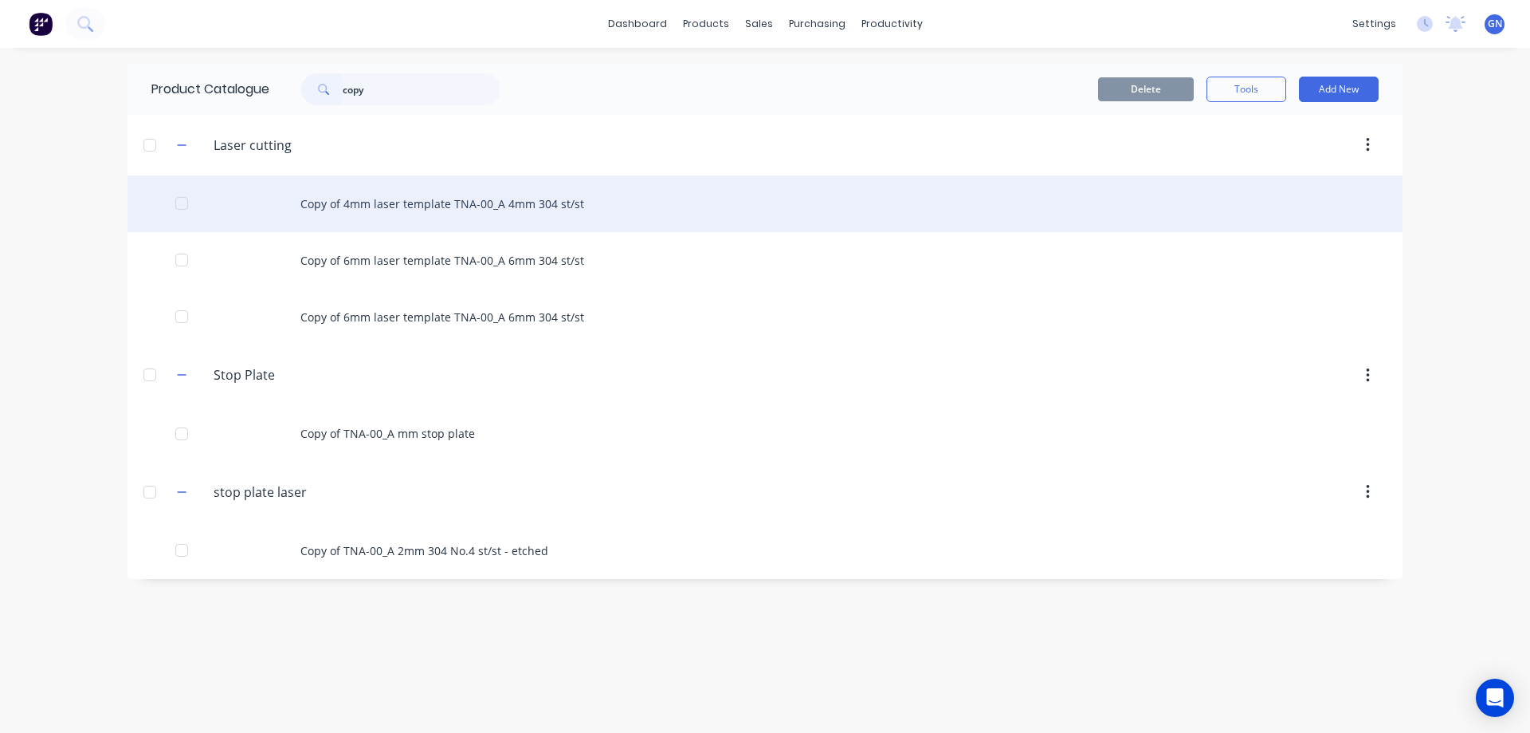
click at [398, 202] on div "Copy of 4mm laser template TNA-00_A 4mm 304 st/st" at bounding box center [765, 203] width 1275 height 57
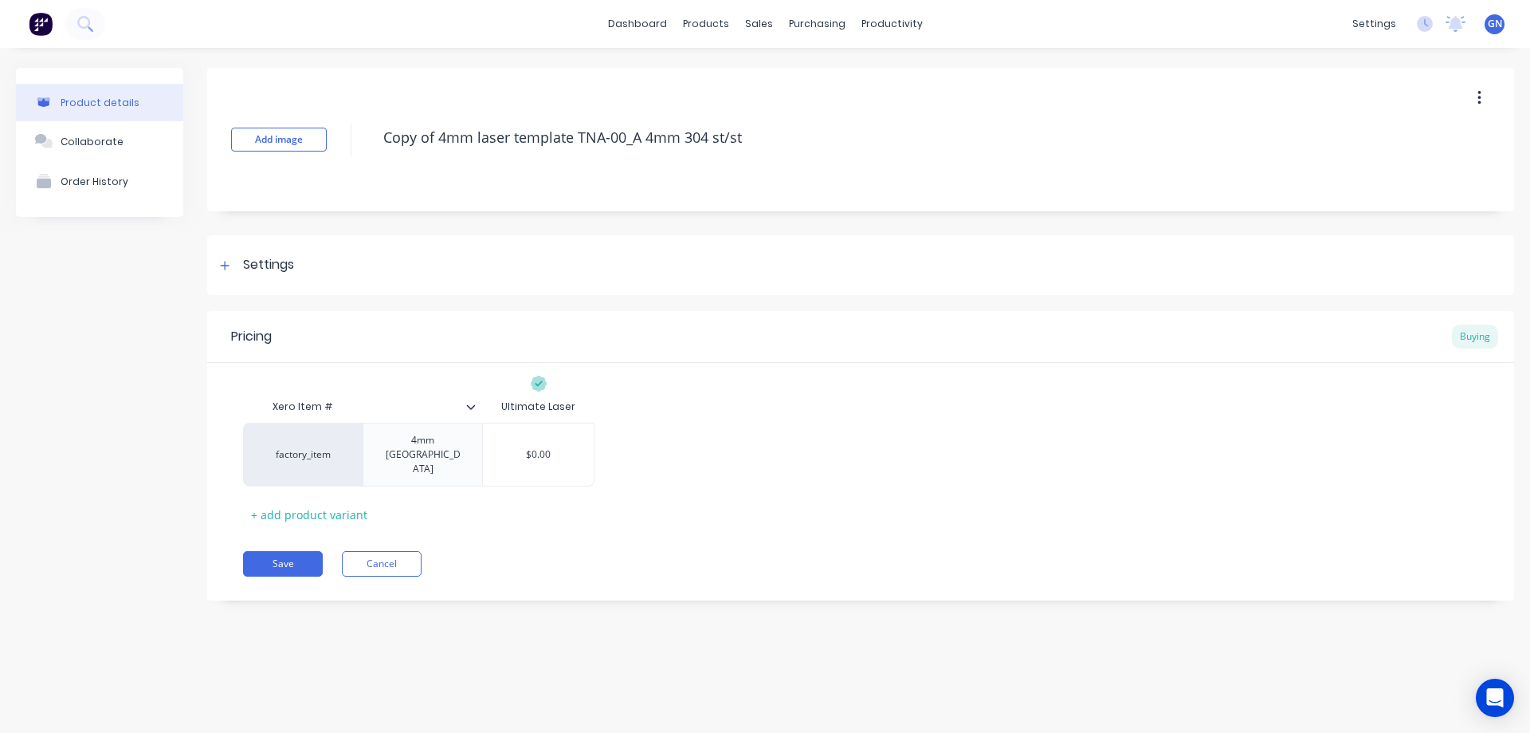
drag, startPoint x: 578, startPoint y: 138, endPoint x: 371, endPoint y: 140, distance: 206.5
click at [371, 140] on div "Add image Copy of 4mm laser template TNA-00_A 4mm 304 st/st" at bounding box center [860, 139] width 1307 height 143
click at [292, 551] on button "Save" at bounding box center [283, 564] width 80 height 26
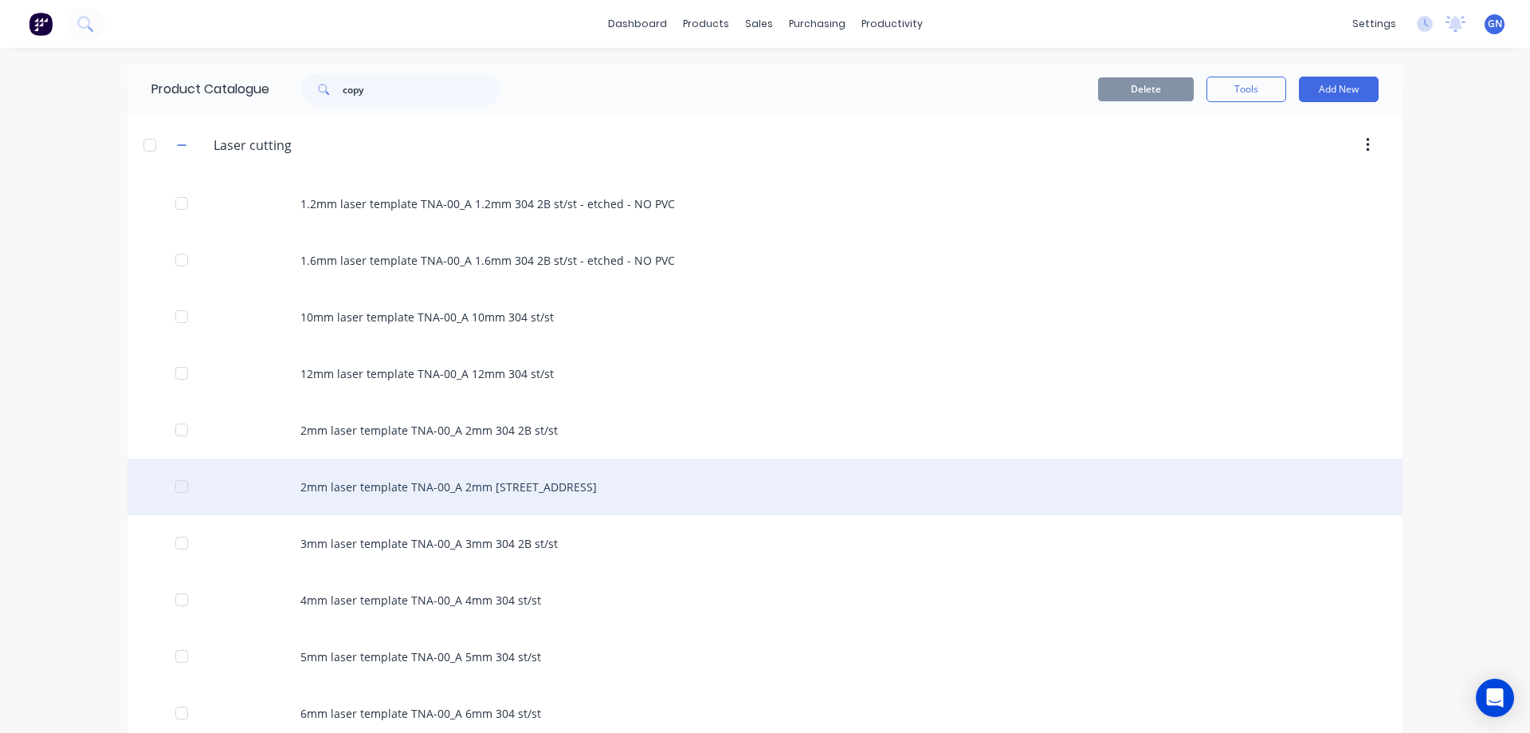
click at [498, 487] on div "2mm laser template TNA-00_A 2mm [STREET_ADDRESS]" at bounding box center [765, 486] width 1275 height 57
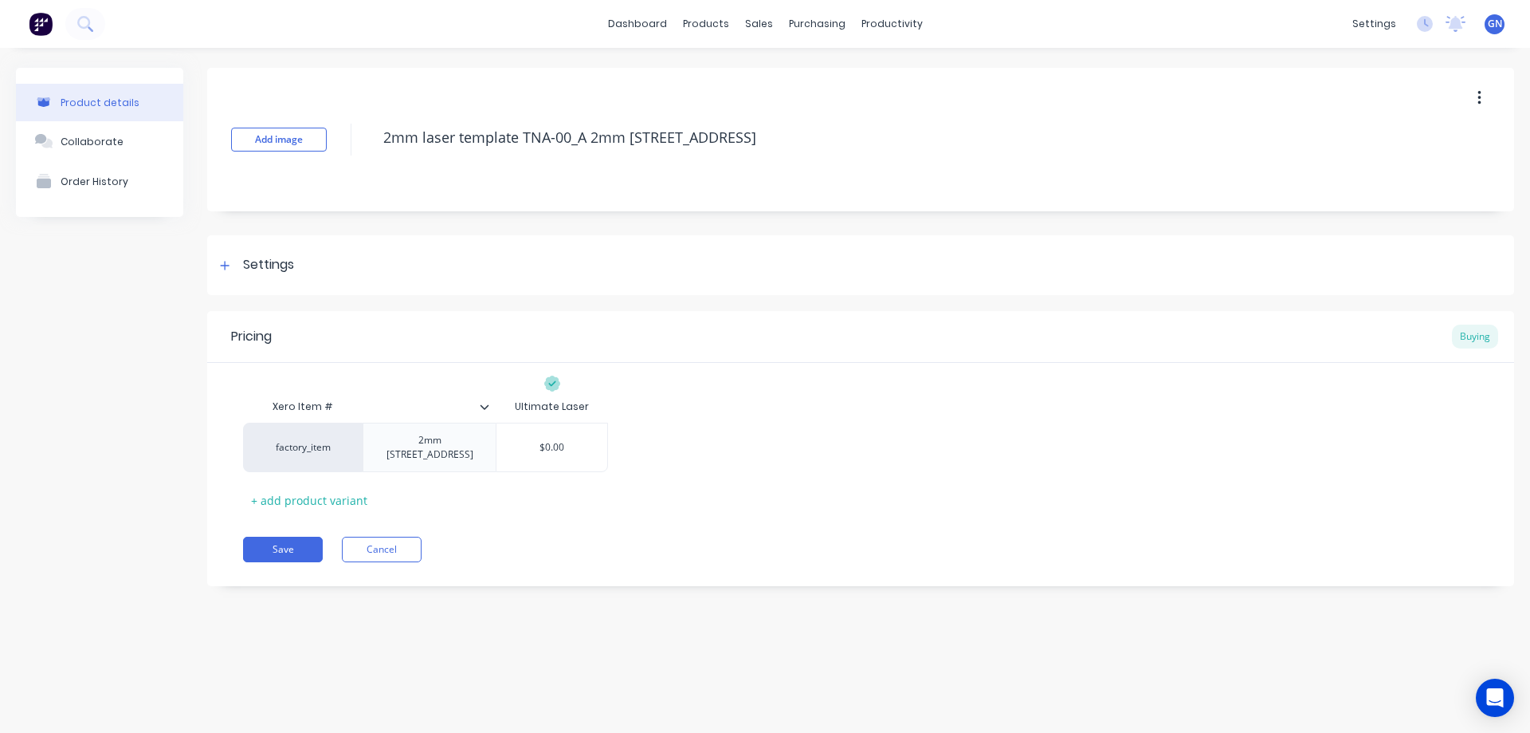
click at [1479, 96] on icon "button" at bounding box center [1479, 98] width 3 height 14
click at [1383, 136] on span "Duplicate" at bounding box center [1421, 140] width 120 height 17
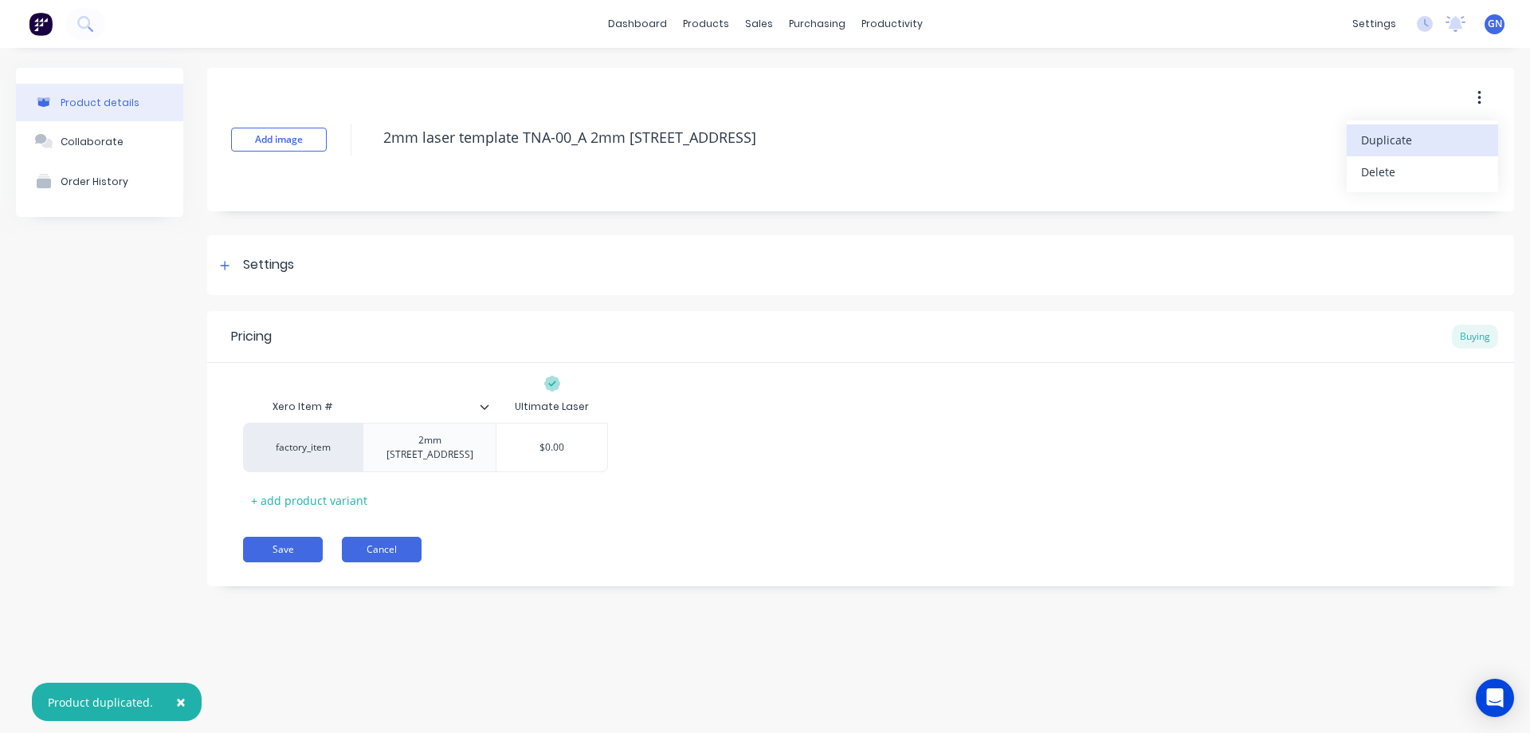
click at [382, 545] on button "Cancel" at bounding box center [382, 549] width 80 height 26
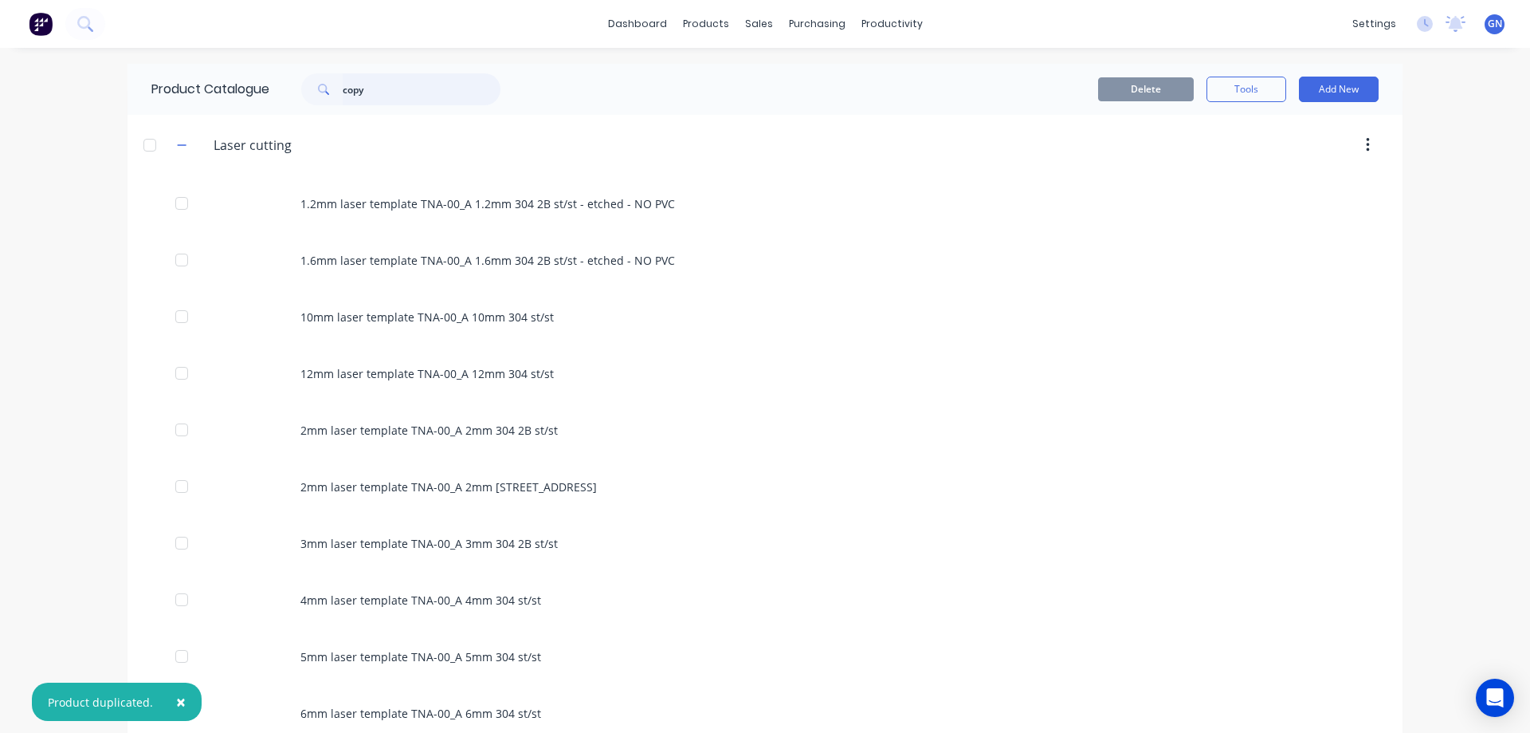
click at [413, 86] on input "copy" at bounding box center [422, 89] width 158 height 32
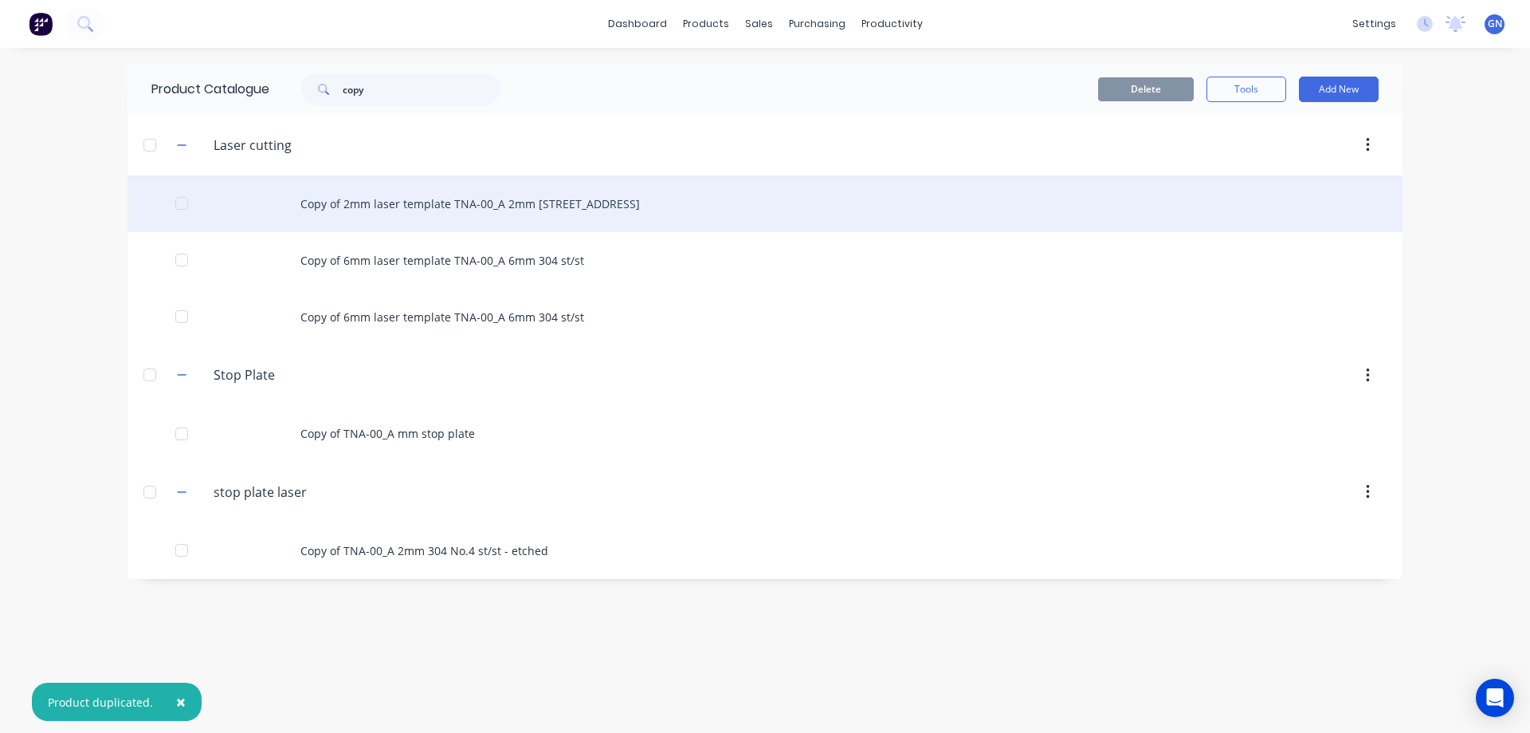
click at [450, 205] on div "Copy of 2mm laser template TNA-00_A 2mm [STREET_ADDRESS]" at bounding box center [765, 203] width 1275 height 57
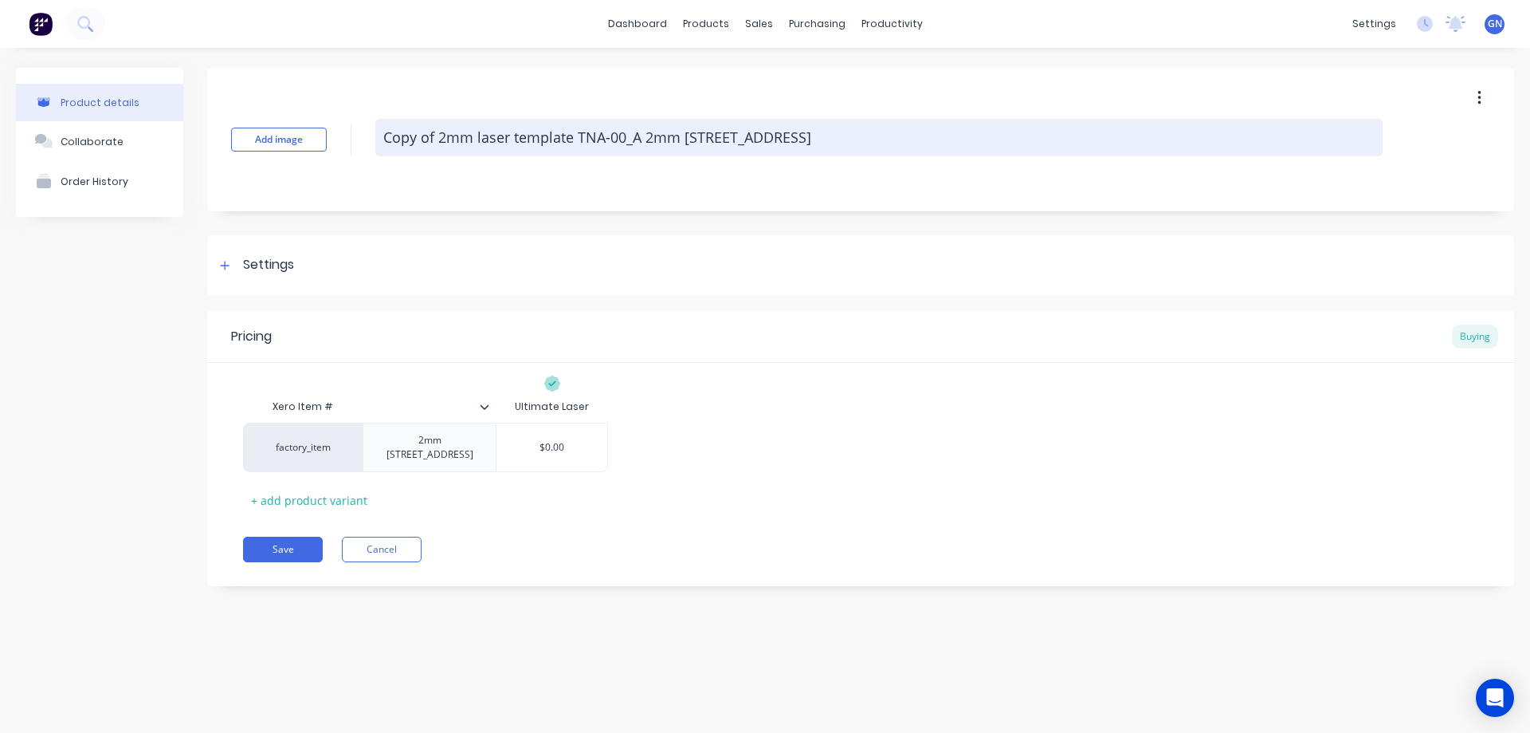
drag, startPoint x: 579, startPoint y: 138, endPoint x: 386, endPoint y: 141, distance: 192.9
click at [386, 141] on textarea "Copy of 2mm laser template TNA-00_A 2mm [STREET_ADDRESS]" at bounding box center [878, 137] width 1007 height 37
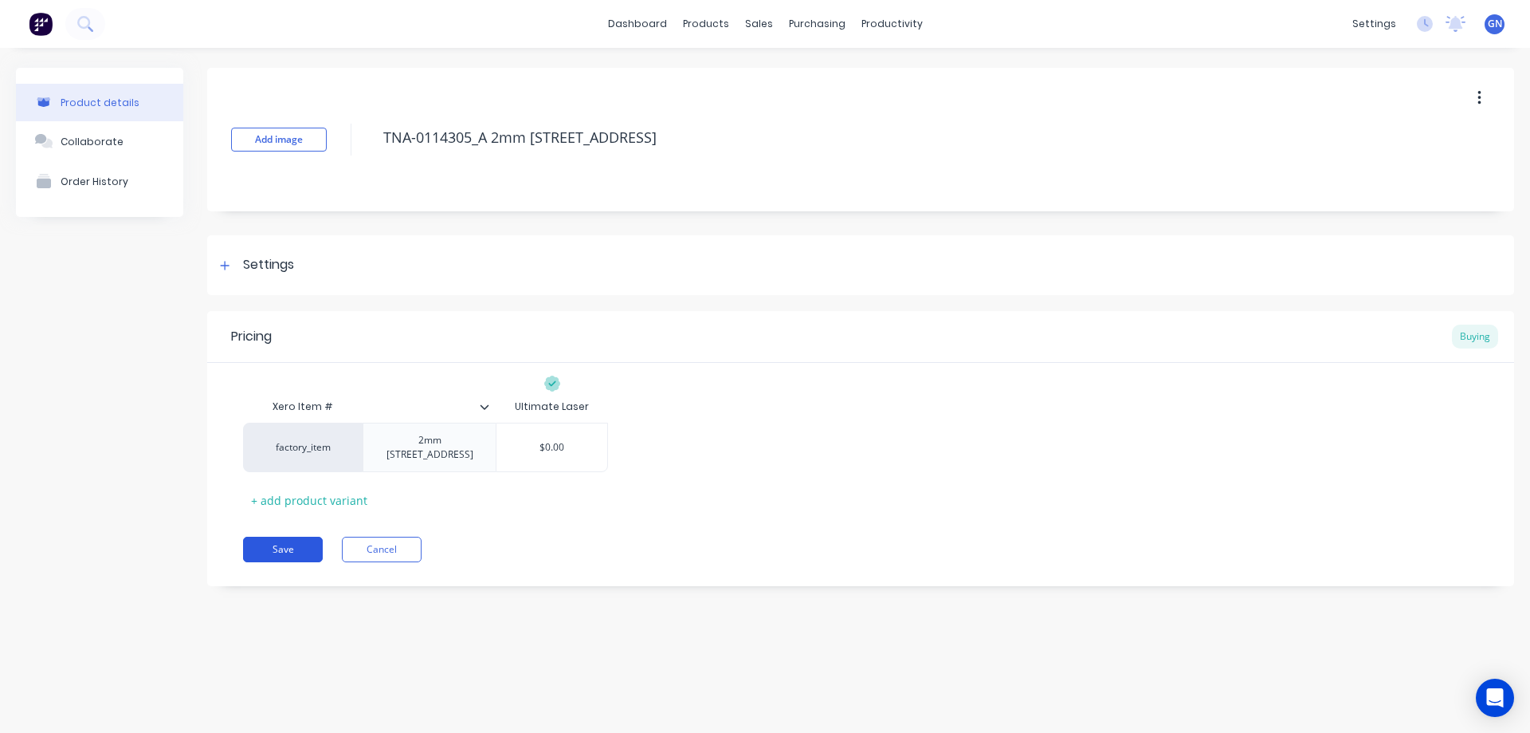
click at [282, 540] on button "Save" at bounding box center [283, 549] width 80 height 26
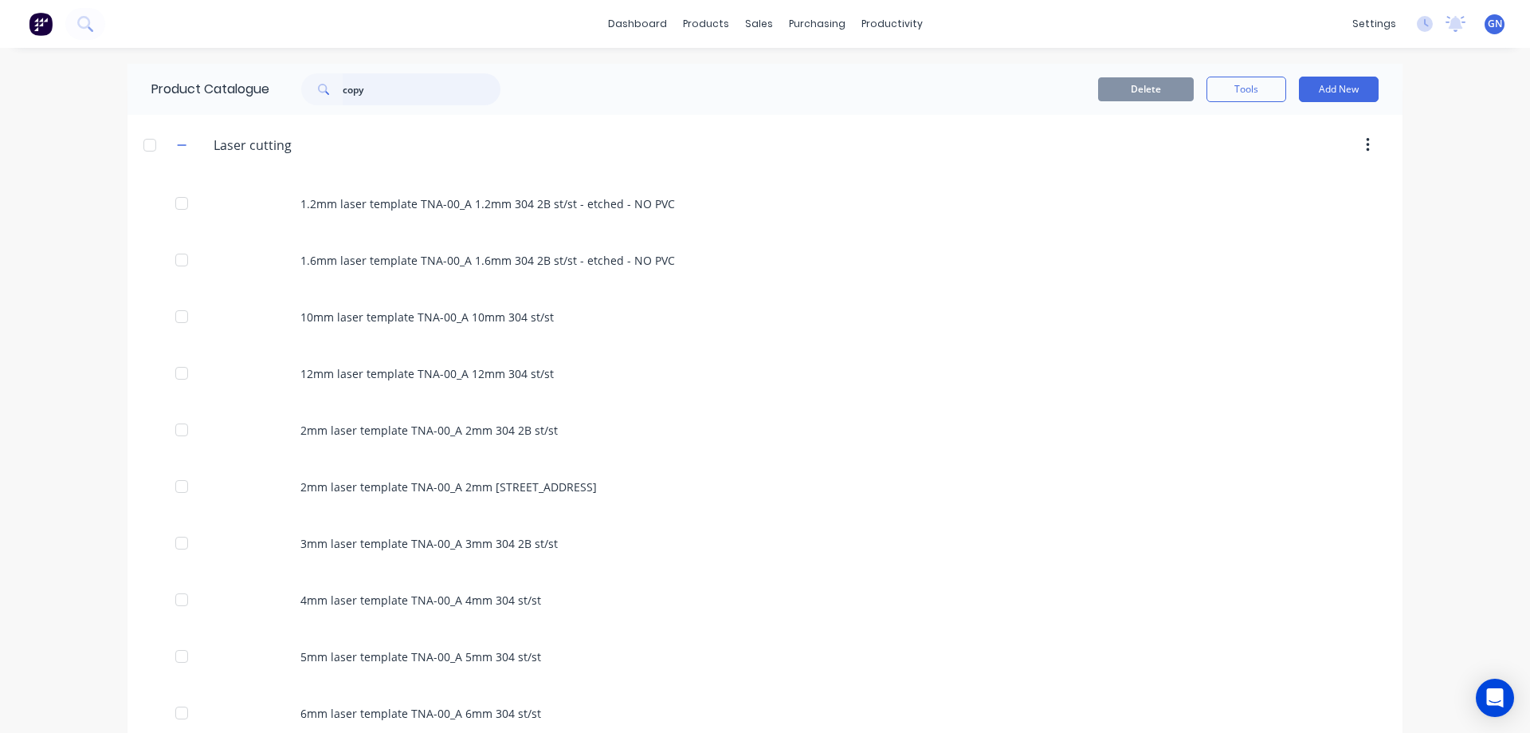
click at [383, 96] on input "copy" at bounding box center [422, 89] width 158 height 32
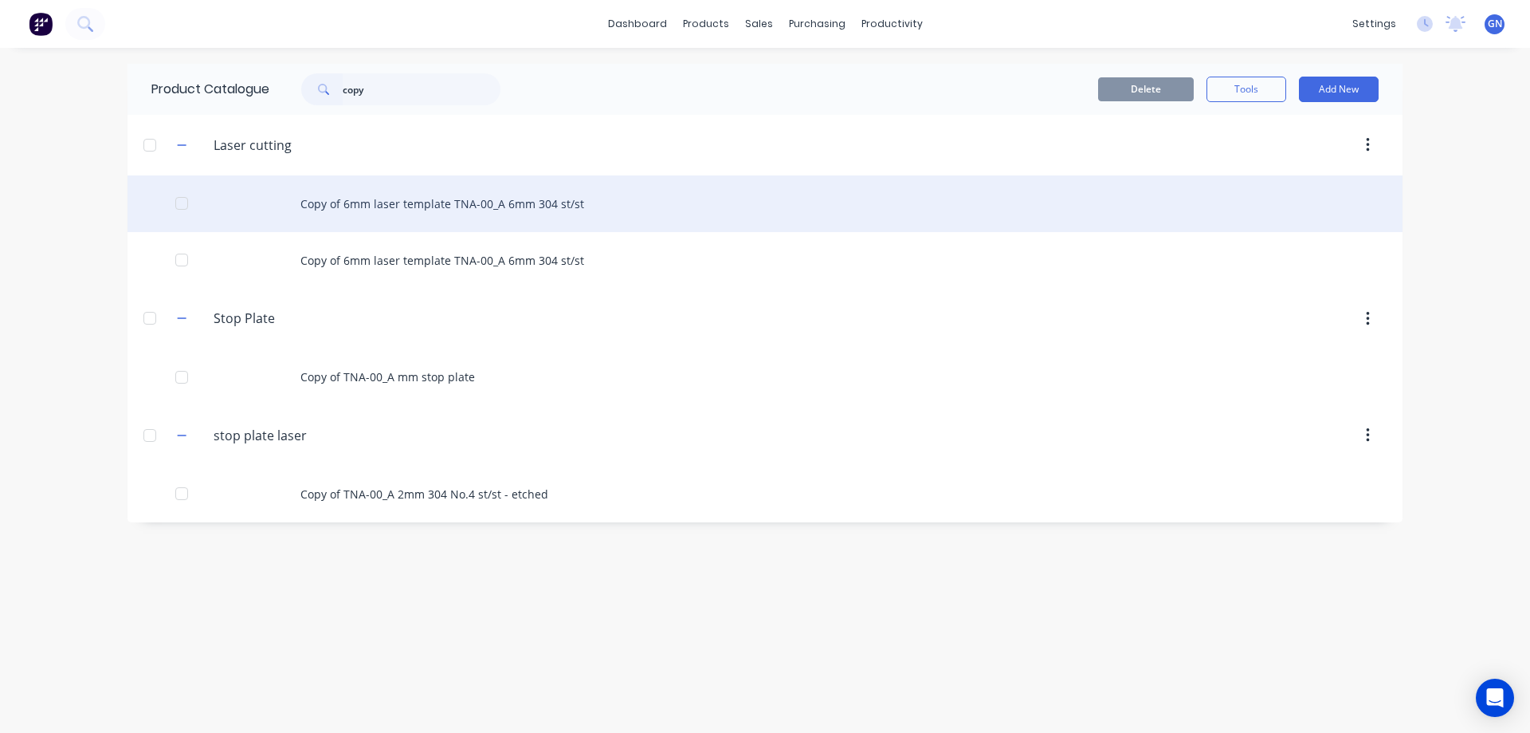
click at [403, 202] on div "Copy of 6mm laser template TNA-00_A 6mm 304 st/st" at bounding box center [765, 203] width 1275 height 57
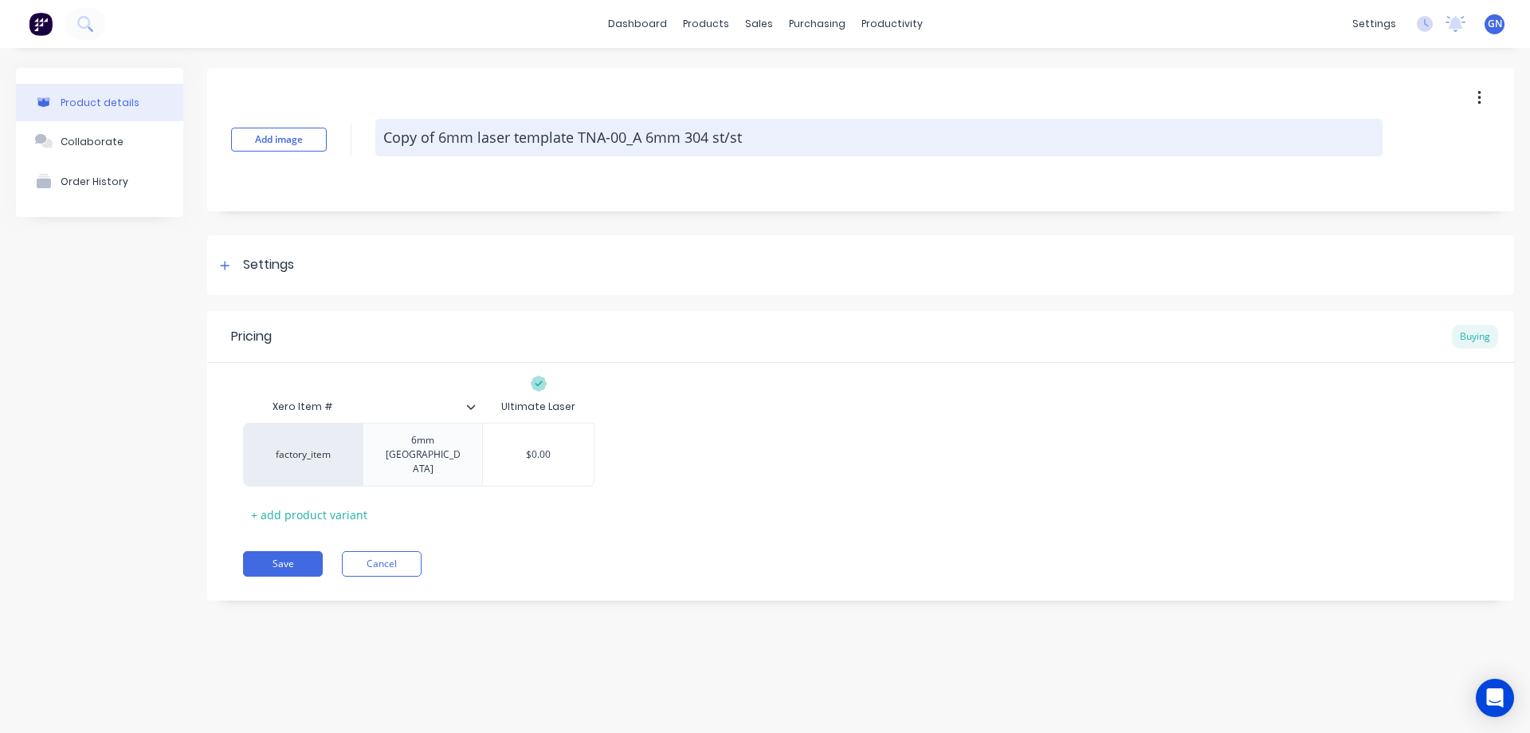
drag, startPoint x: 575, startPoint y: 136, endPoint x: 382, endPoint y: 139, distance: 193.7
click at [382, 139] on textarea "Copy of 6mm laser template TNA-00_A 6mm 304 st/st" at bounding box center [878, 137] width 1007 height 37
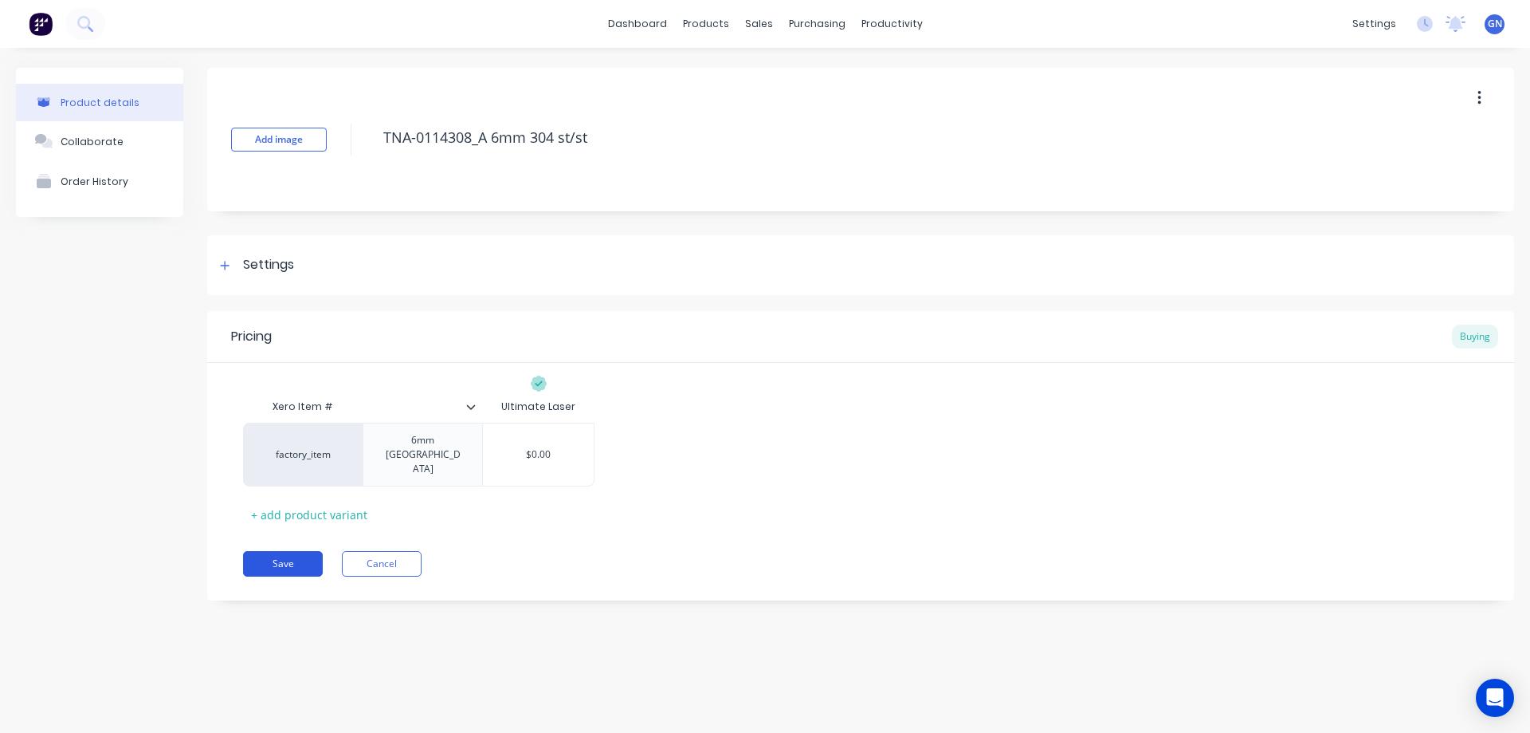
click at [293, 551] on button "Save" at bounding box center [283, 564] width 80 height 26
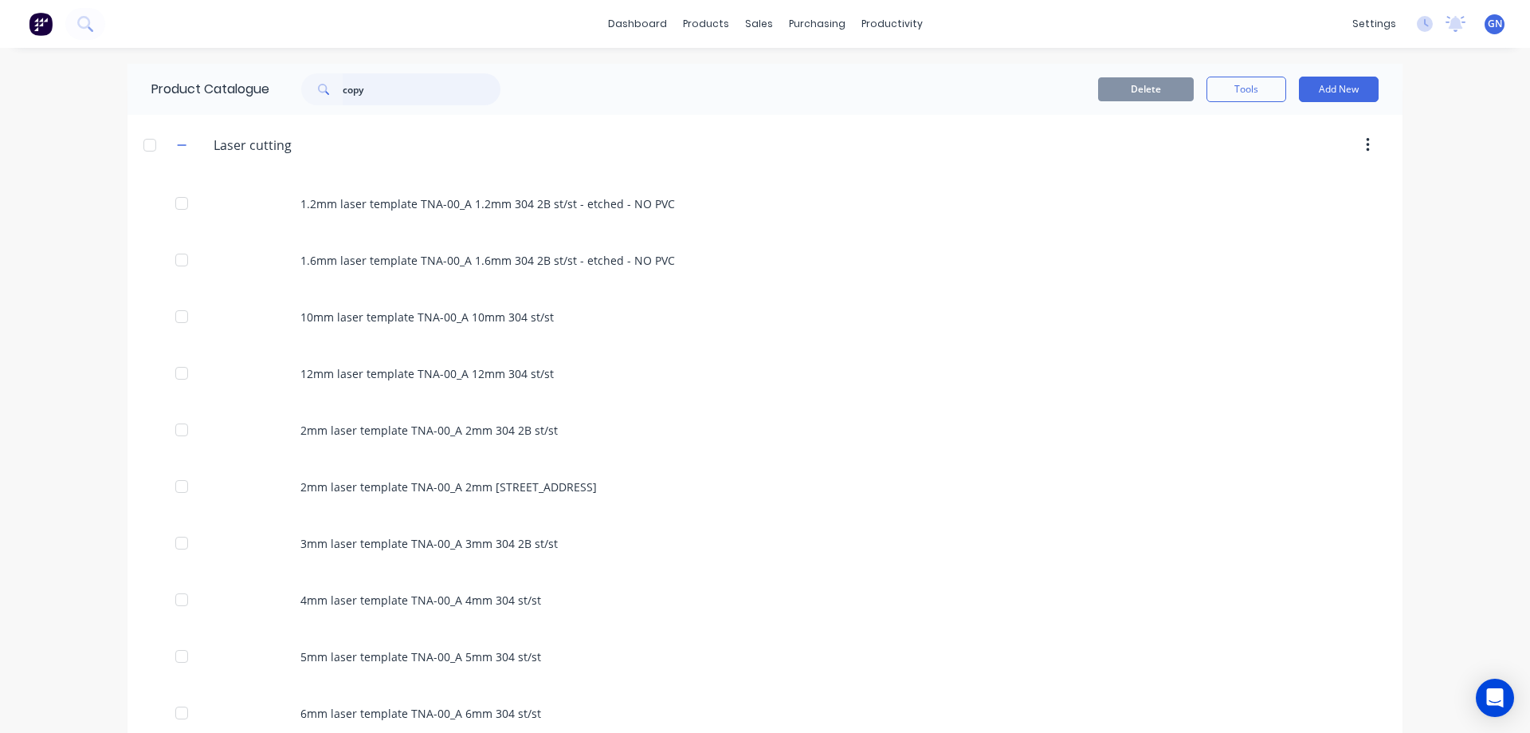
click at [393, 90] on input "copy" at bounding box center [422, 89] width 158 height 32
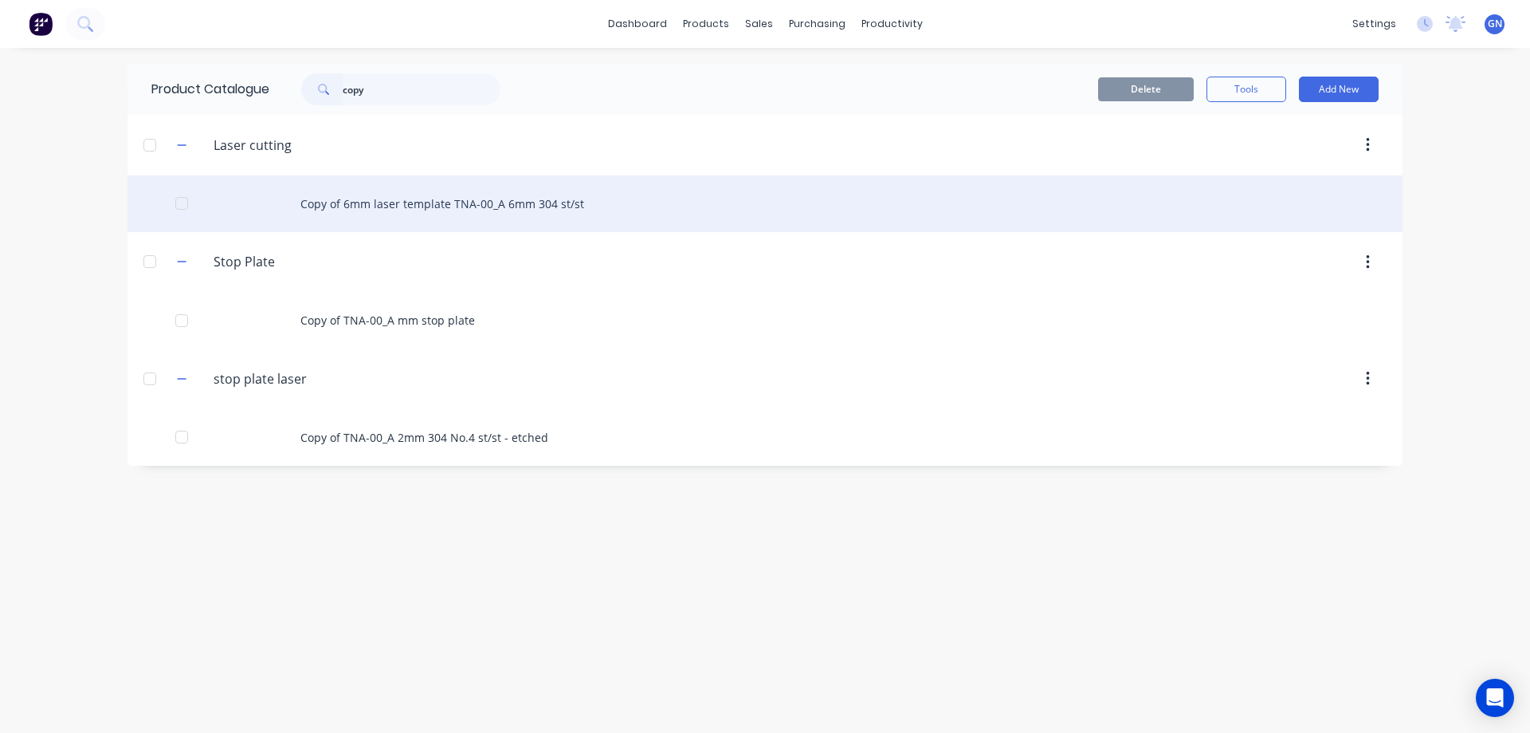
click at [375, 207] on div "Copy of 6mm laser template TNA-00_A 6mm 304 st/st" at bounding box center [765, 203] width 1275 height 57
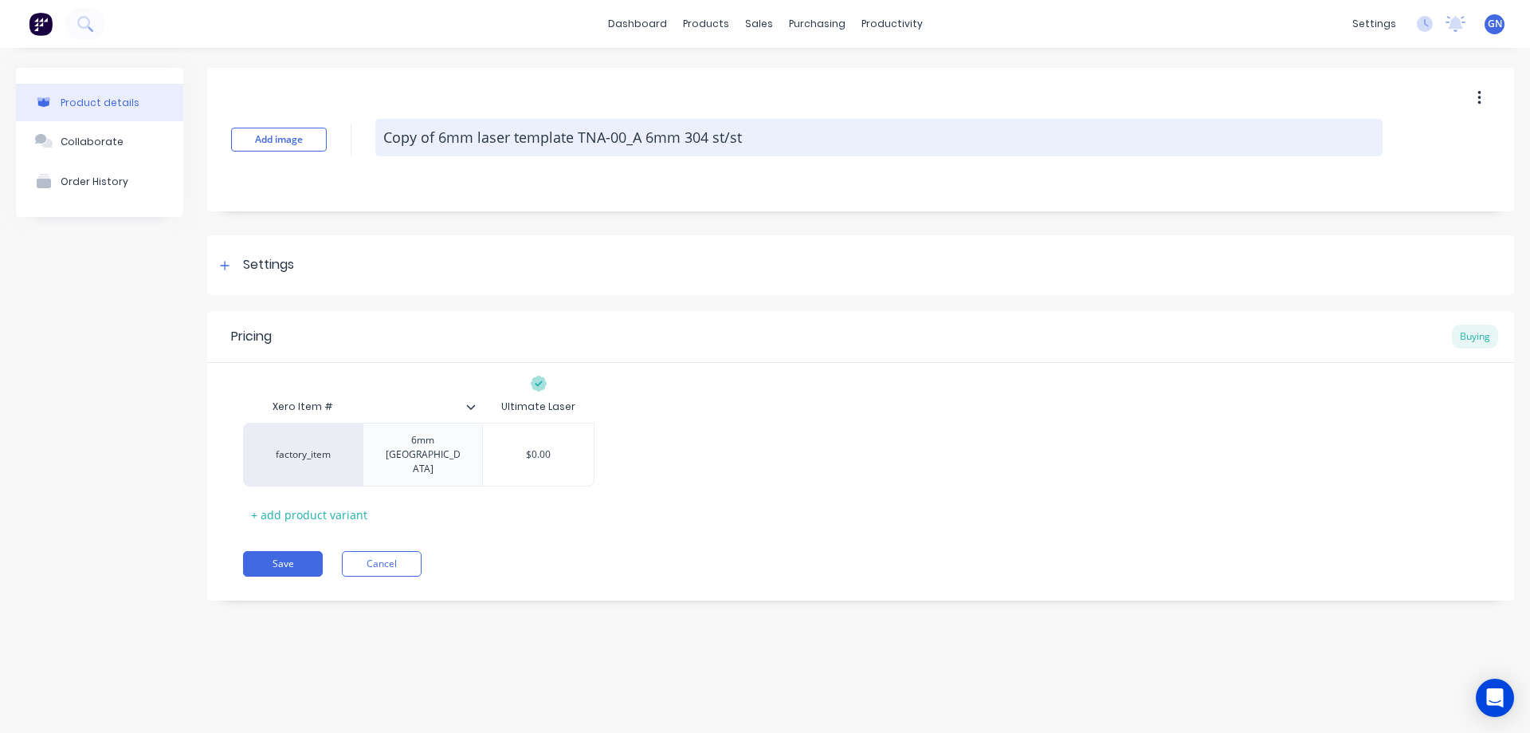
drag, startPoint x: 576, startPoint y: 136, endPoint x: 376, endPoint y: 132, distance: 200.1
click at [376, 132] on textarea "Copy of 6mm laser template TNA-00_A 6mm 304 st/st" at bounding box center [878, 137] width 1007 height 37
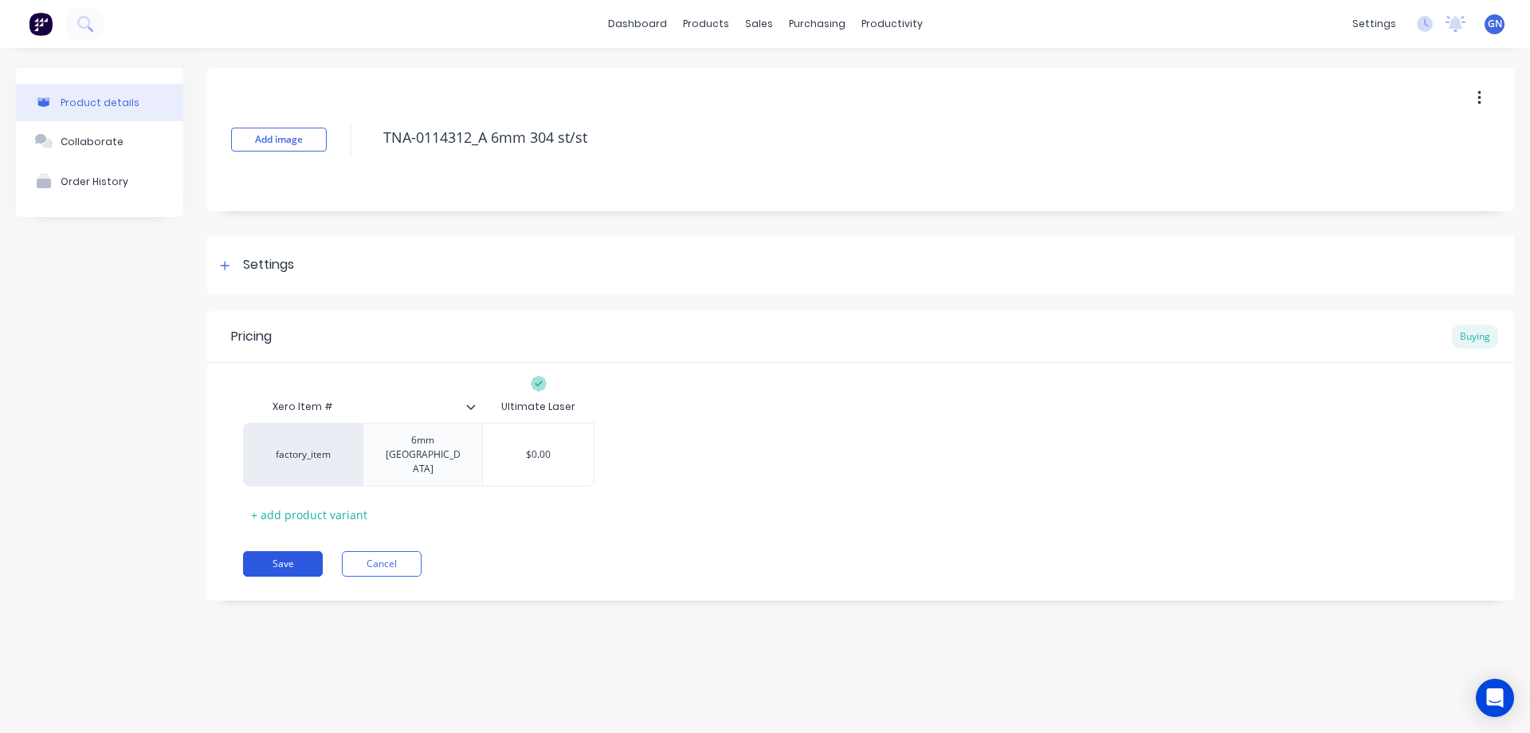
click at [283, 551] on button "Save" at bounding box center [283, 564] width 80 height 26
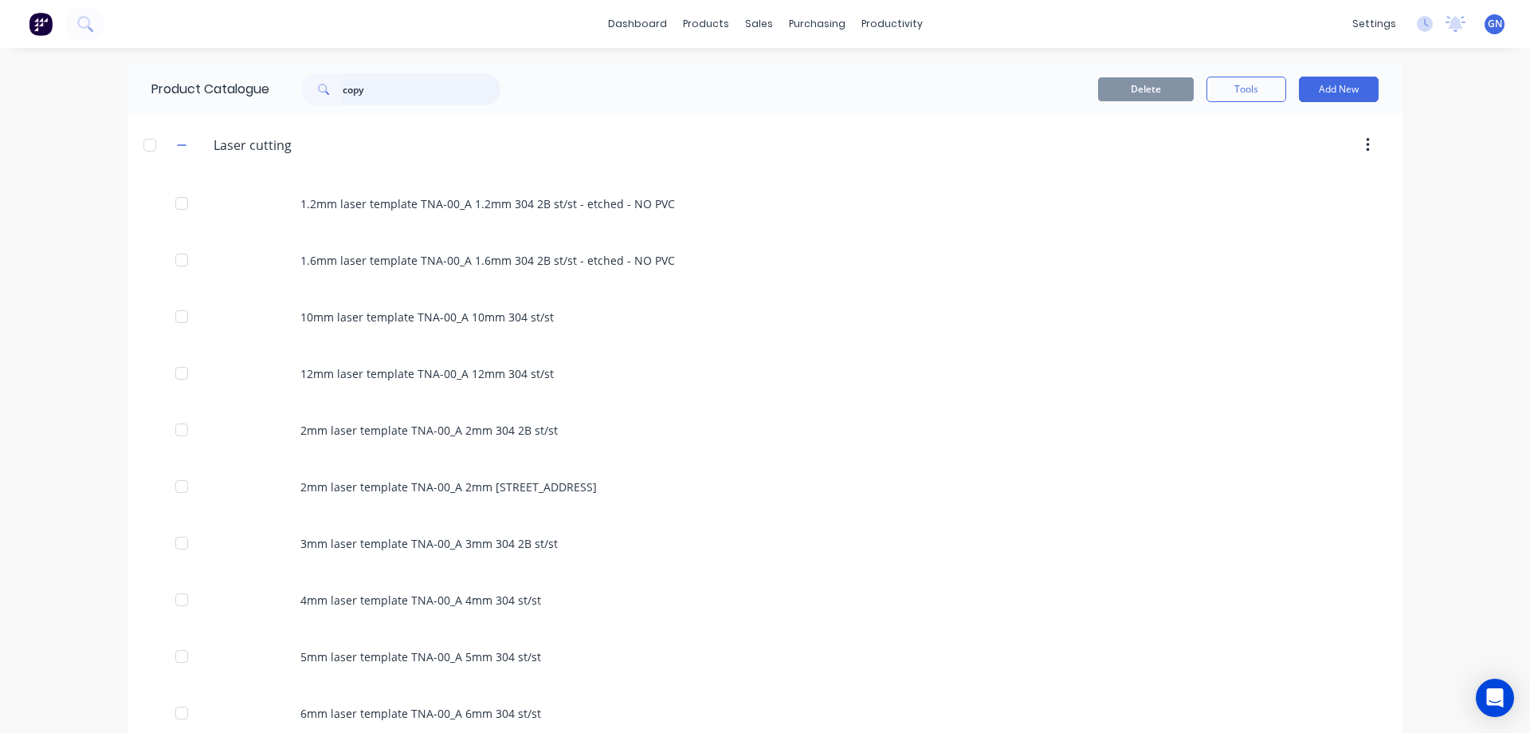
click at [379, 92] on input "copy" at bounding box center [422, 89] width 158 height 32
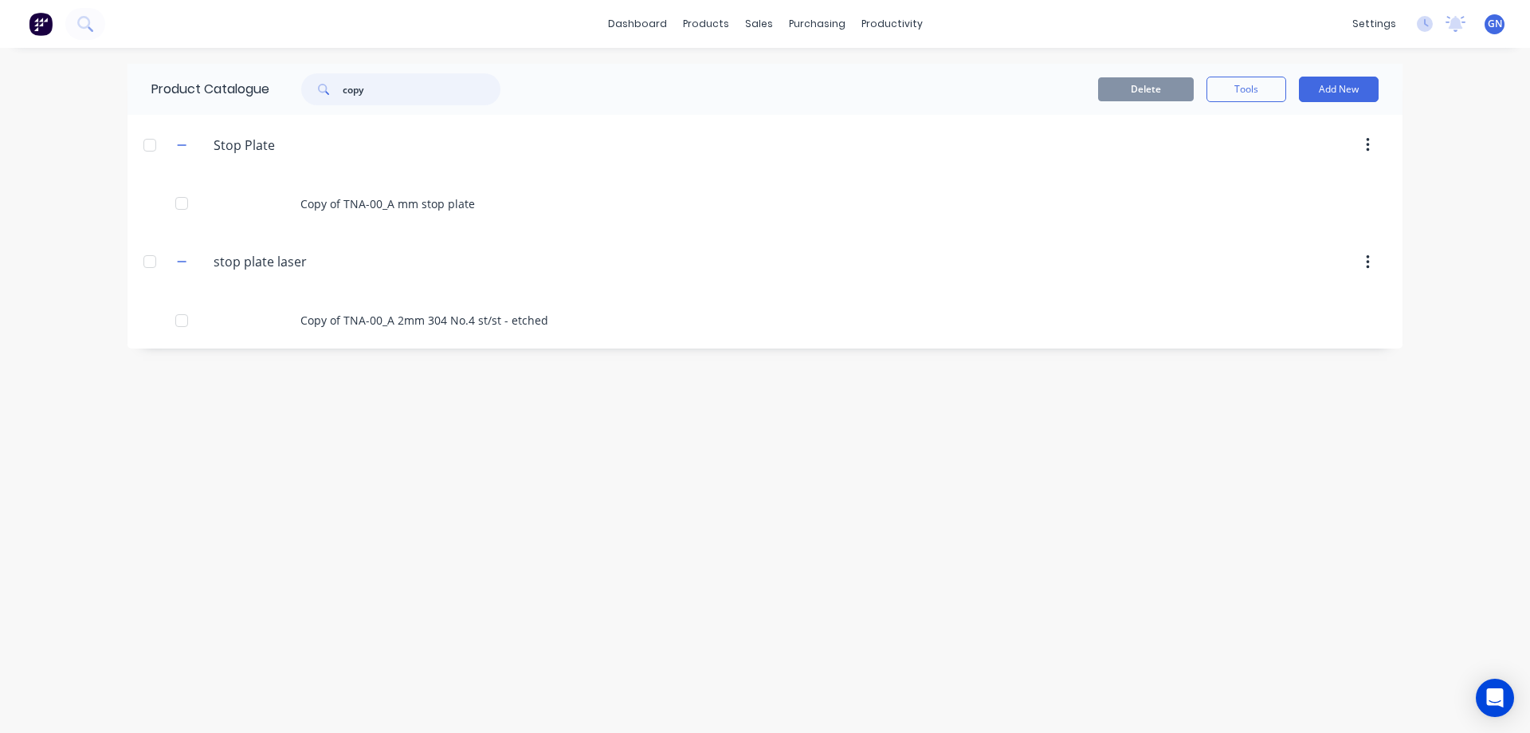
drag, startPoint x: 389, startPoint y: 89, endPoint x: 325, endPoint y: 84, distance: 64.0
click at [325, 84] on div "copy" at bounding box center [400, 89] width 199 height 32
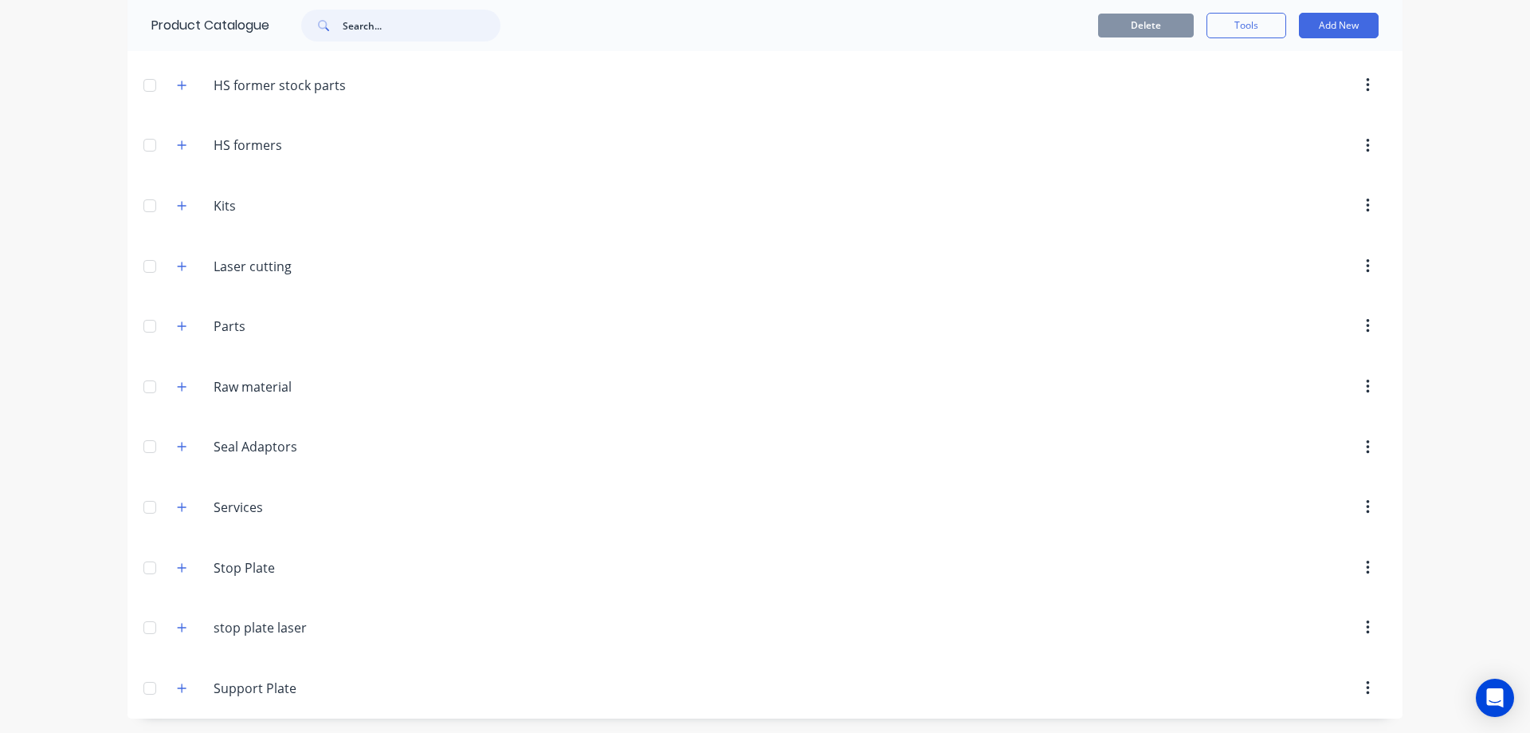
scroll to position [414, 0]
click at [179, 567] on icon "button" at bounding box center [182, 565] width 10 height 11
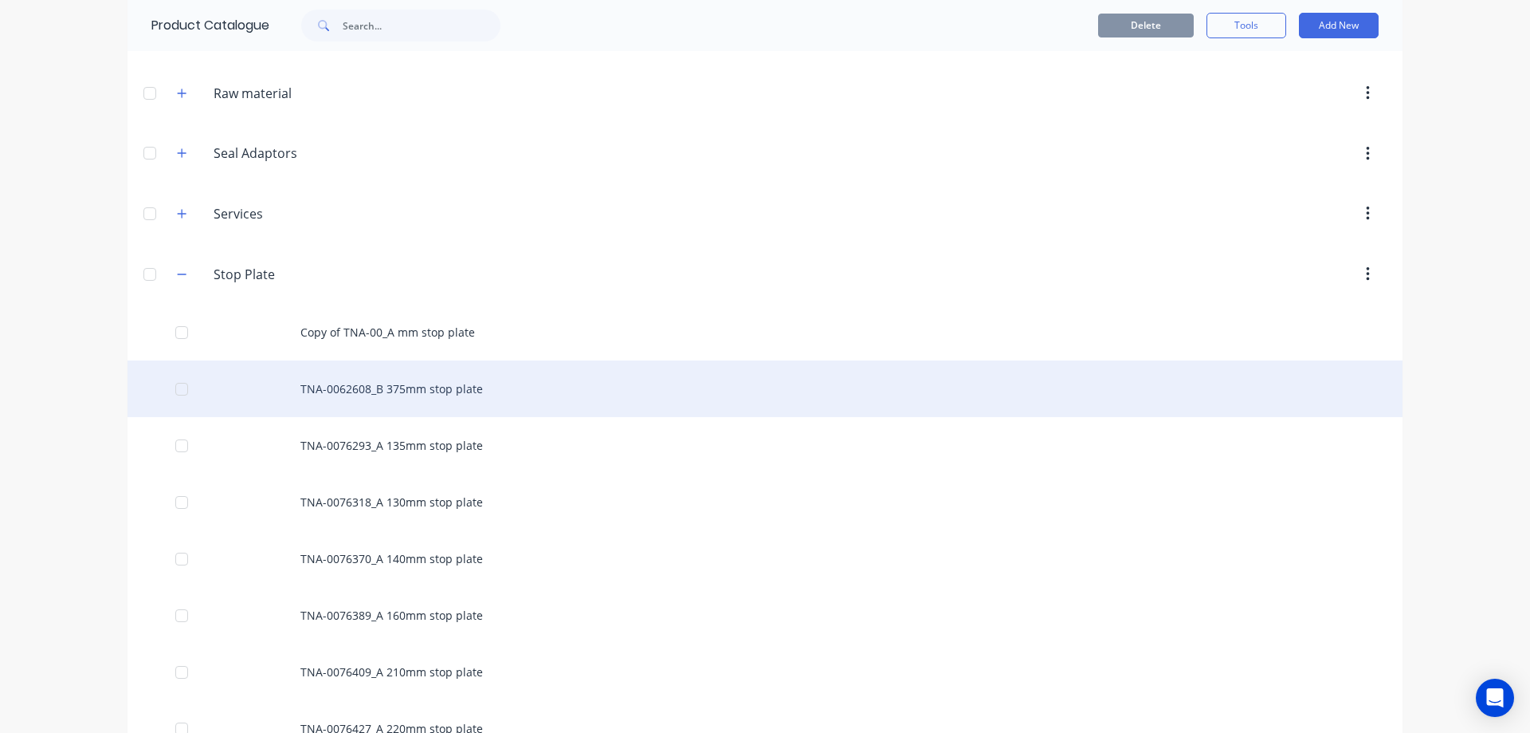
scroll to position [707, 0]
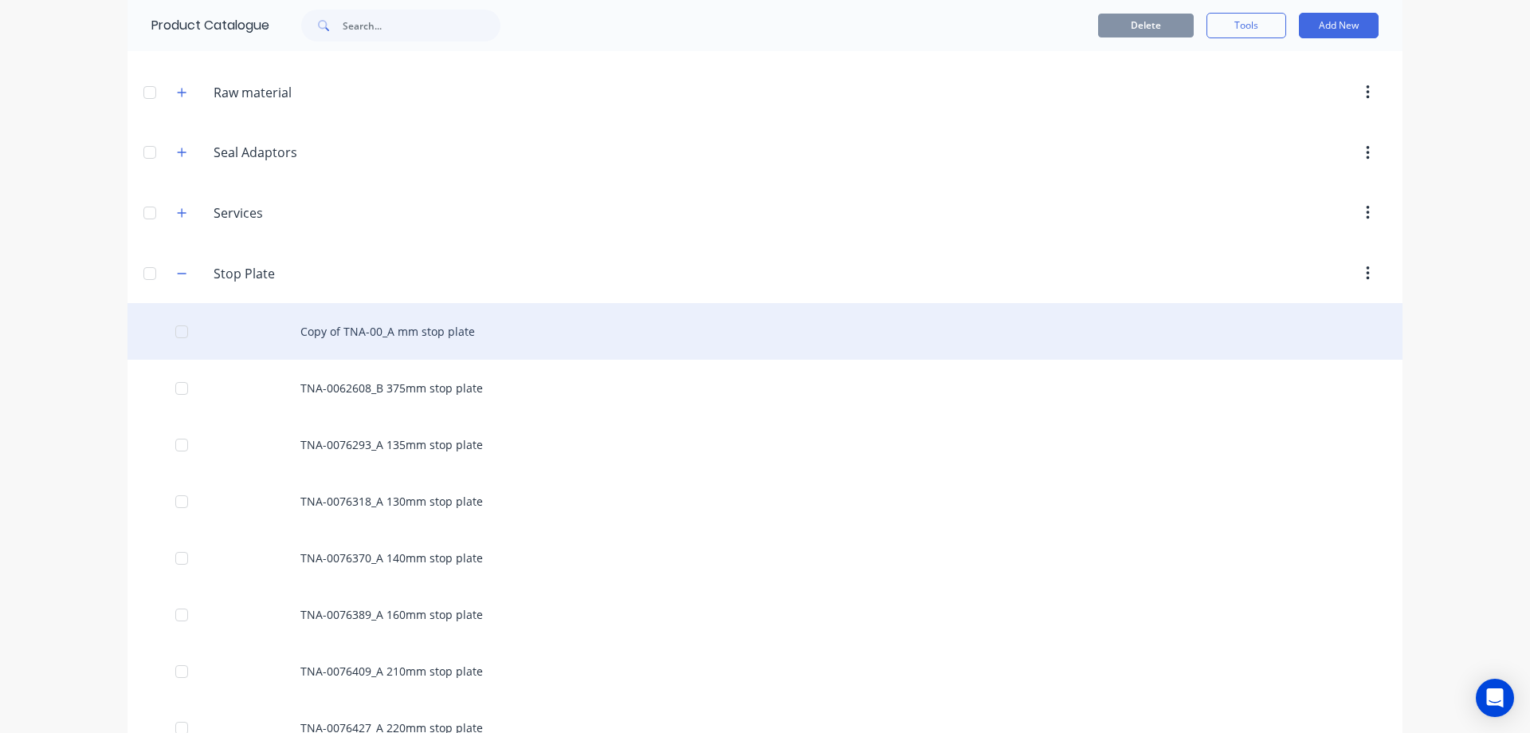
click at [320, 329] on div "Copy of TNA-00_A mm stop plate" at bounding box center [765, 331] width 1275 height 57
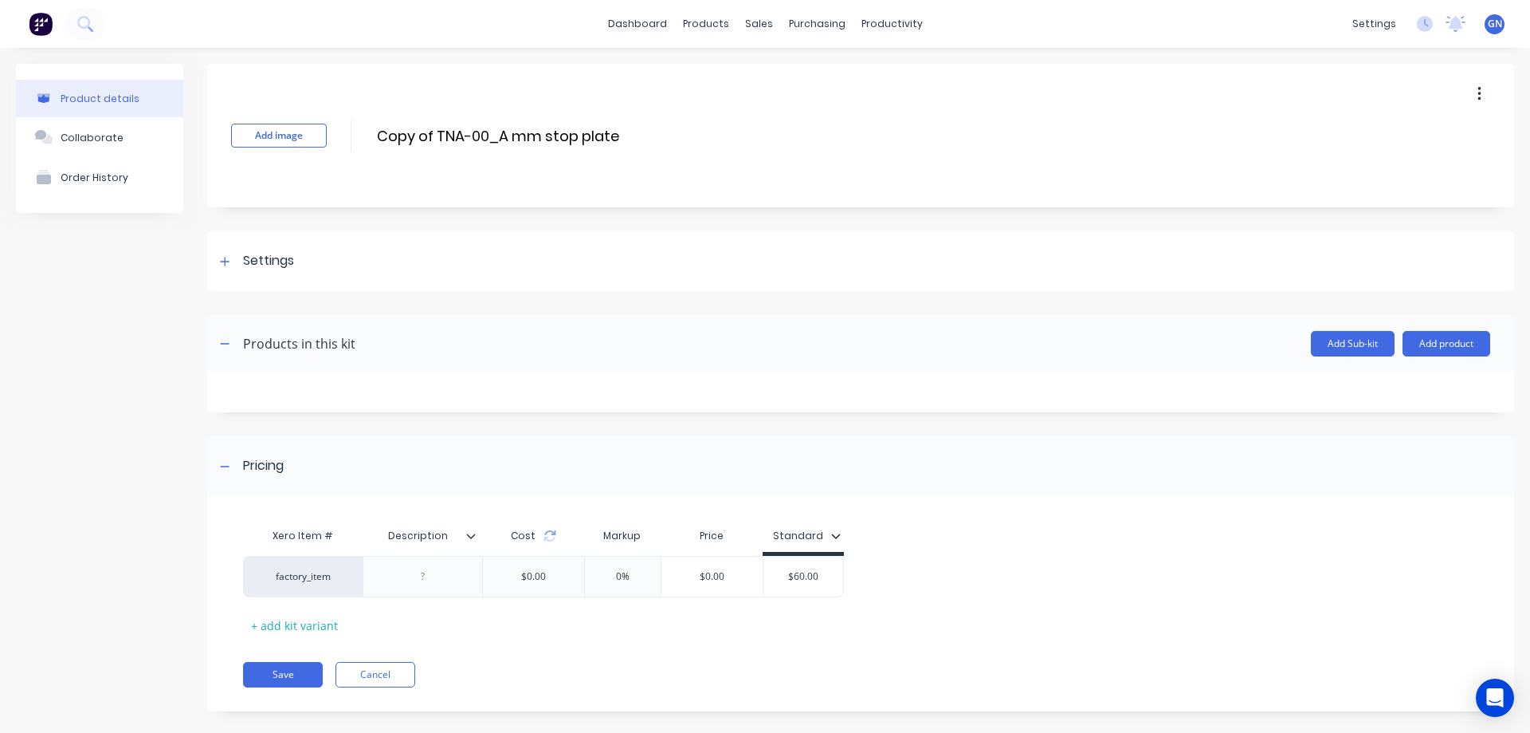
drag, startPoint x: 413, startPoint y: 135, endPoint x: 375, endPoint y: 135, distance: 38.3
click at [375, 135] on div "Add image Copy of TNA-00_A mm stop plate Copy of TNA-00_A mm stop plate Enter k…" at bounding box center [860, 135] width 1307 height 143
drag, startPoint x: 434, startPoint y: 136, endPoint x: 380, endPoint y: 138, distance: 53.4
click at [380, 138] on input "Copy of TNA-00_A mm stop plate" at bounding box center [516, 135] width 282 height 23
click at [288, 675] on button "Save" at bounding box center [283, 675] width 80 height 26
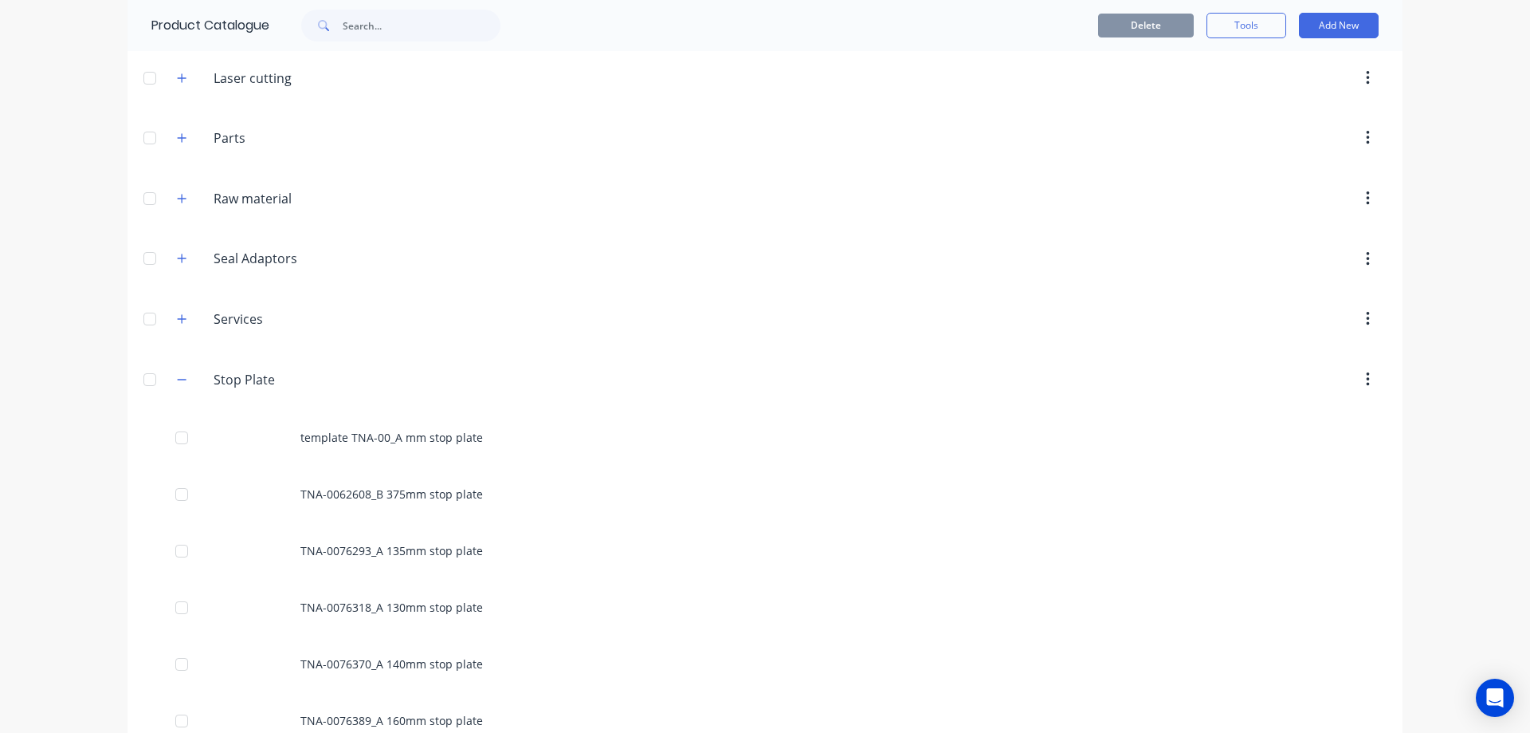
scroll to position [771, 0]
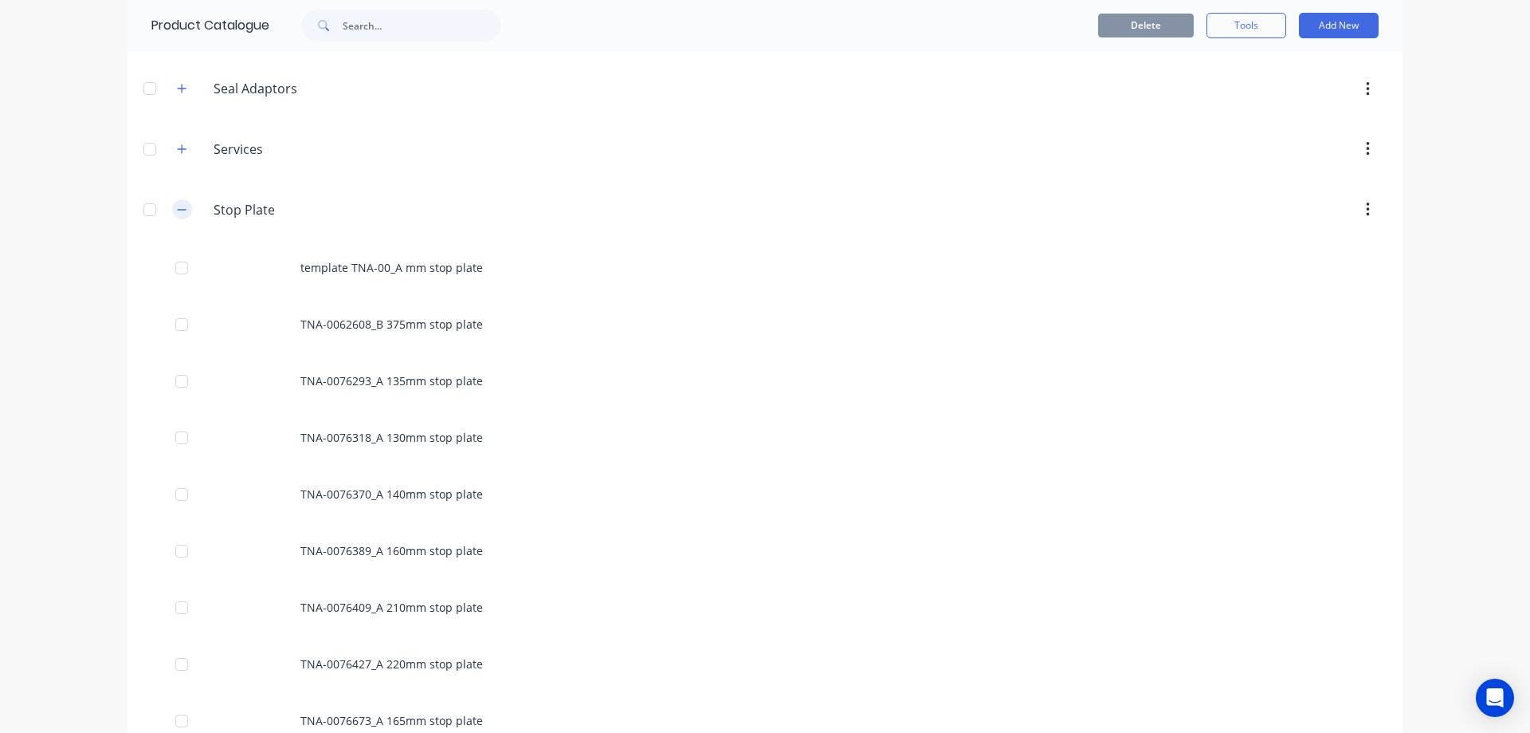
click at [179, 206] on icon "button" at bounding box center [182, 209] width 10 height 11
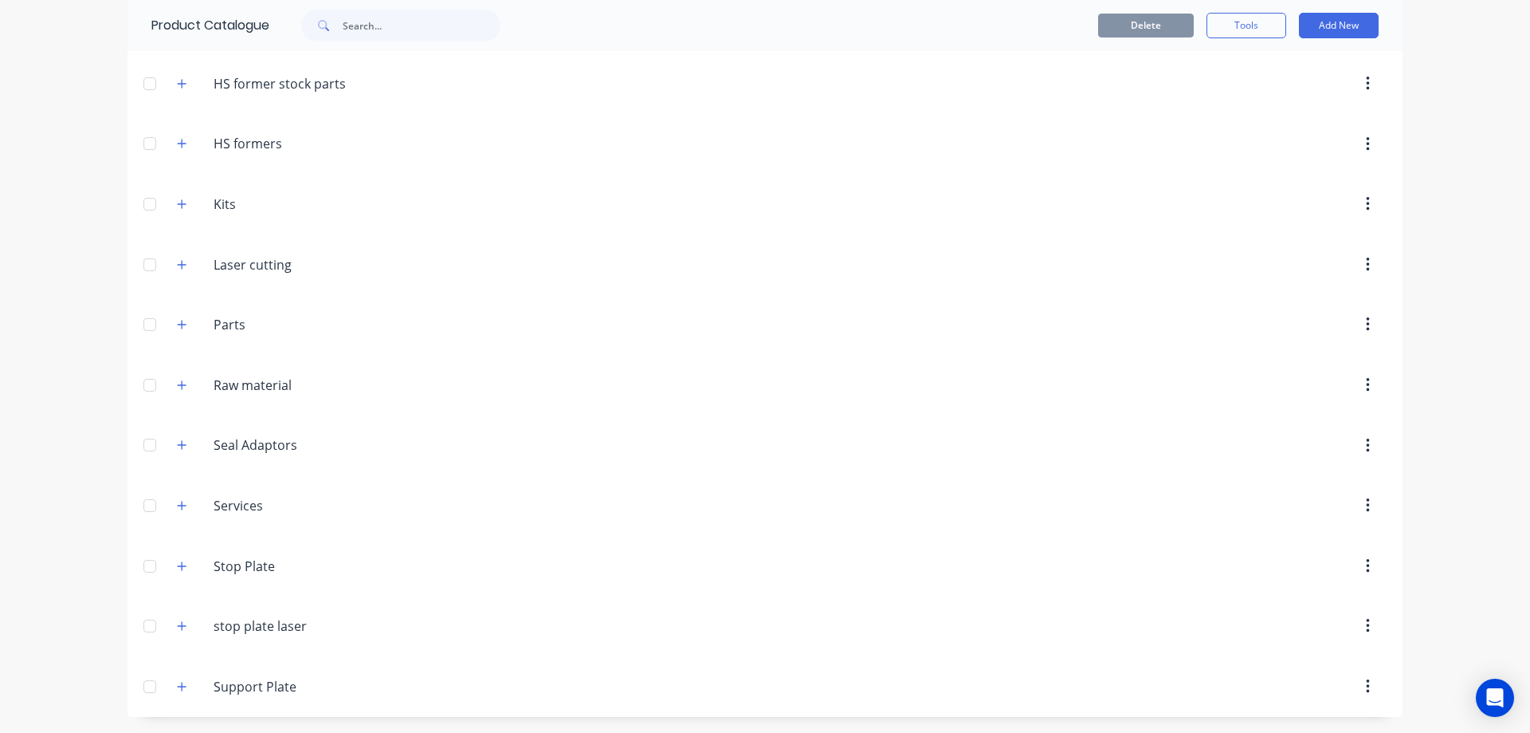
scroll to position [414, 0]
click at [178, 627] on icon "button" at bounding box center [182, 625] width 10 height 11
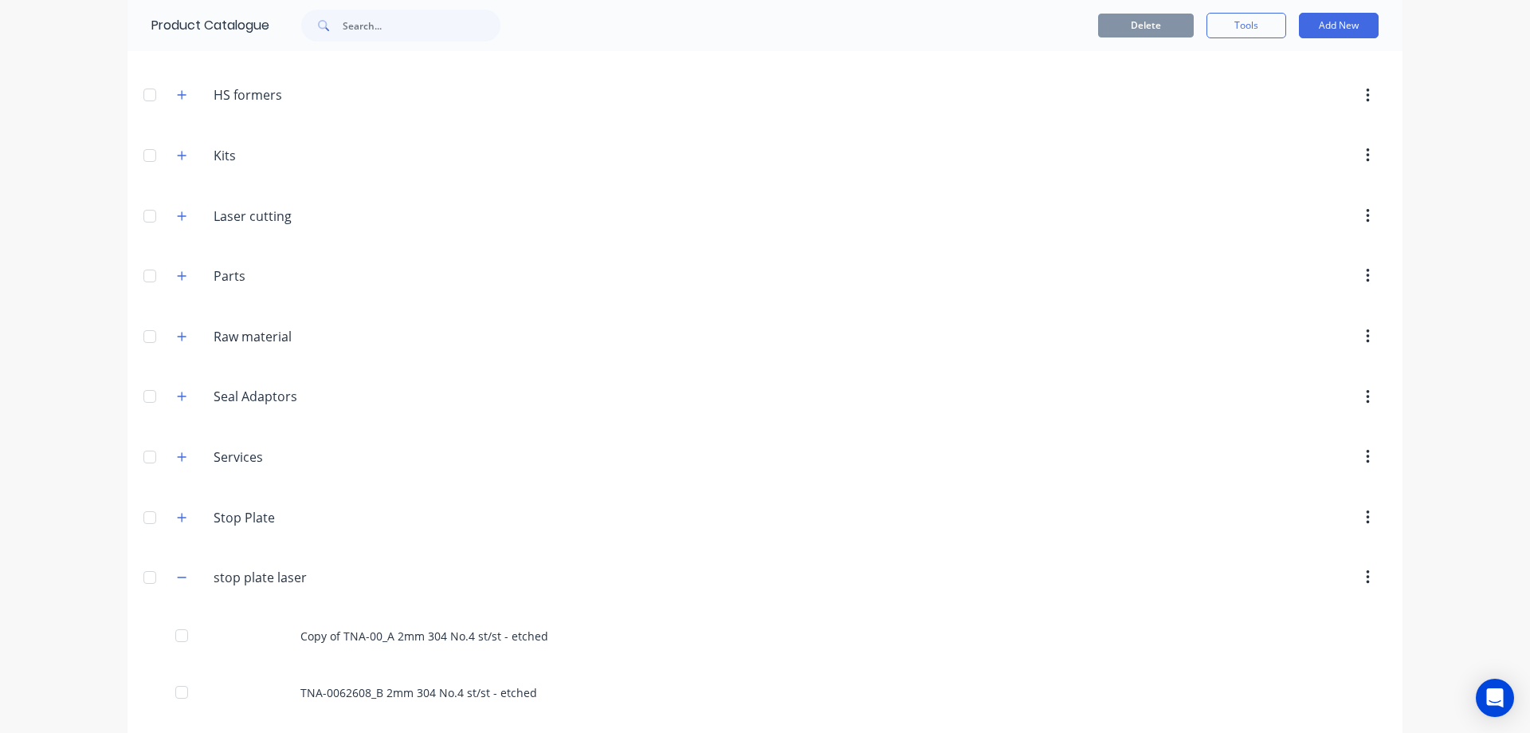
scroll to position [654, 0]
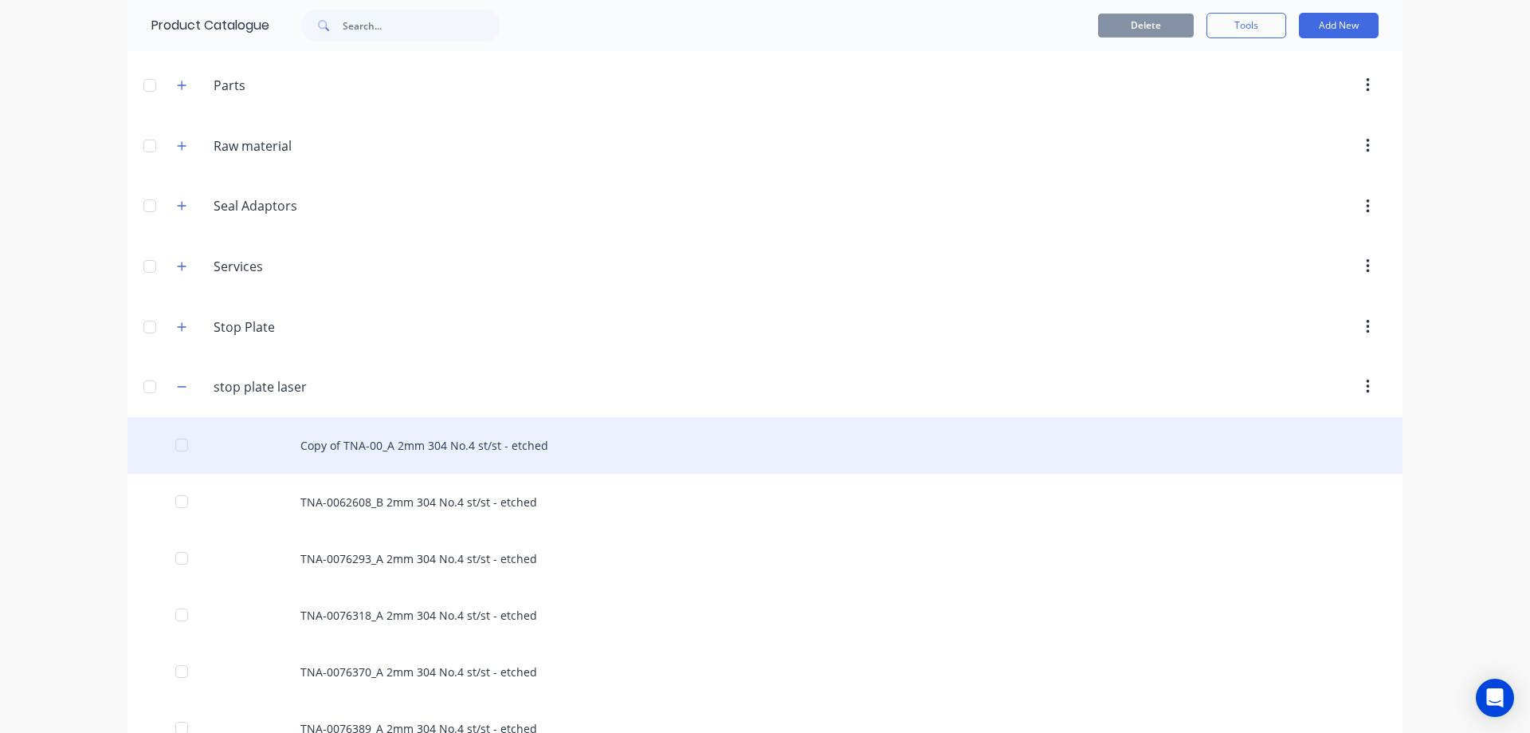
click at [336, 446] on div "Copy of TNA-00_A 2mm 304 No.4 st/st - etched" at bounding box center [765, 445] width 1275 height 57
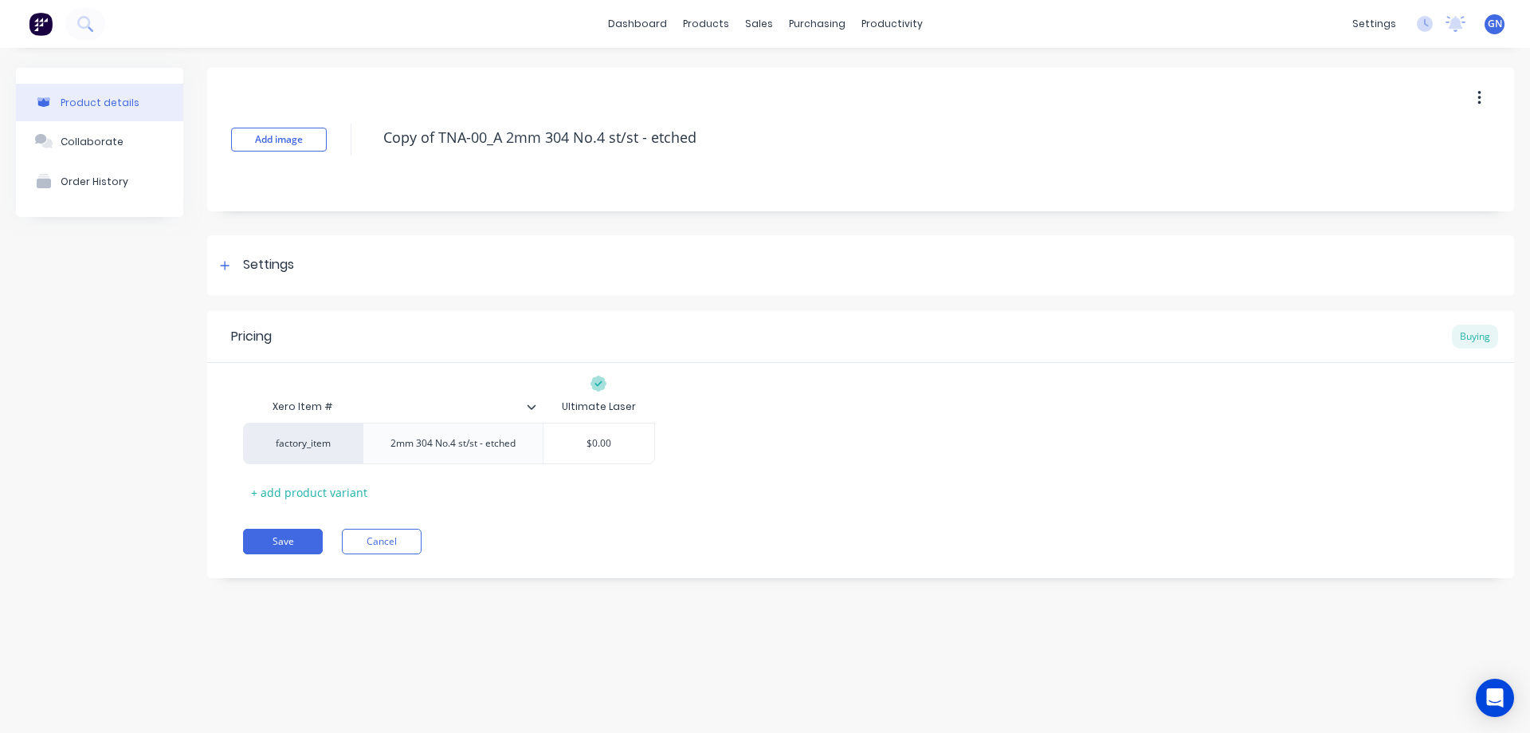
drag, startPoint x: 435, startPoint y: 137, endPoint x: 375, endPoint y: 137, distance: 60.6
click at [375, 137] on div "Add image Copy of TNA-00_A 2mm 304 No.4 st/st - etched" at bounding box center [860, 139] width 1307 height 143
click at [294, 542] on button "Save" at bounding box center [283, 541] width 80 height 26
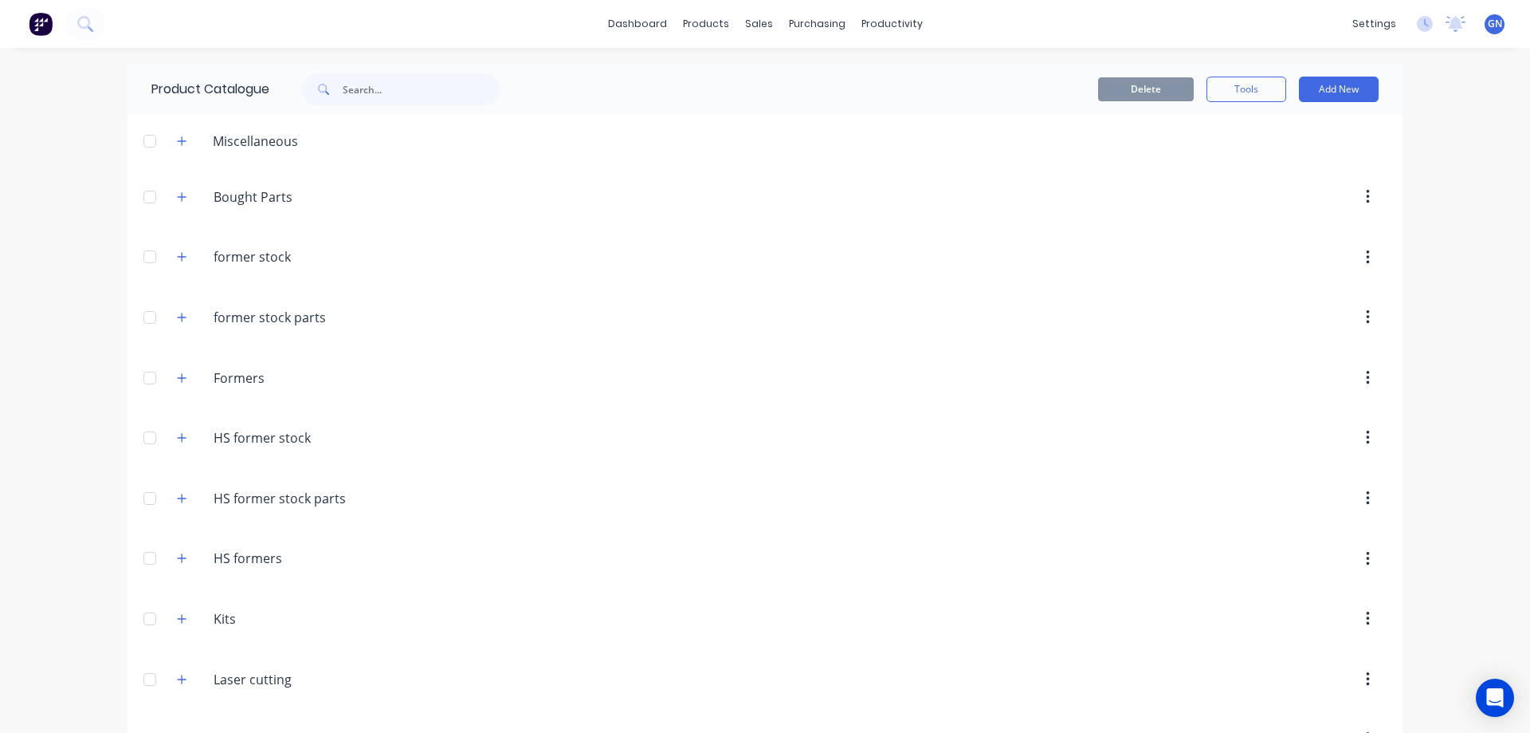
drag, startPoint x: 69, startPoint y: 242, endPoint x: 213, endPoint y: 175, distance: 159.0
click at [69, 242] on div "dashboard products sales purchasing productivity dashboard products Product Cat…" at bounding box center [765, 366] width 1530 height 733
click at [1329, 90] on button "Add New" at bounding box center [1339, 90] width 80 height 26
click at [1271, 193] on div "Product Kit" at bounding box center [1303, 194] width 123 height 23
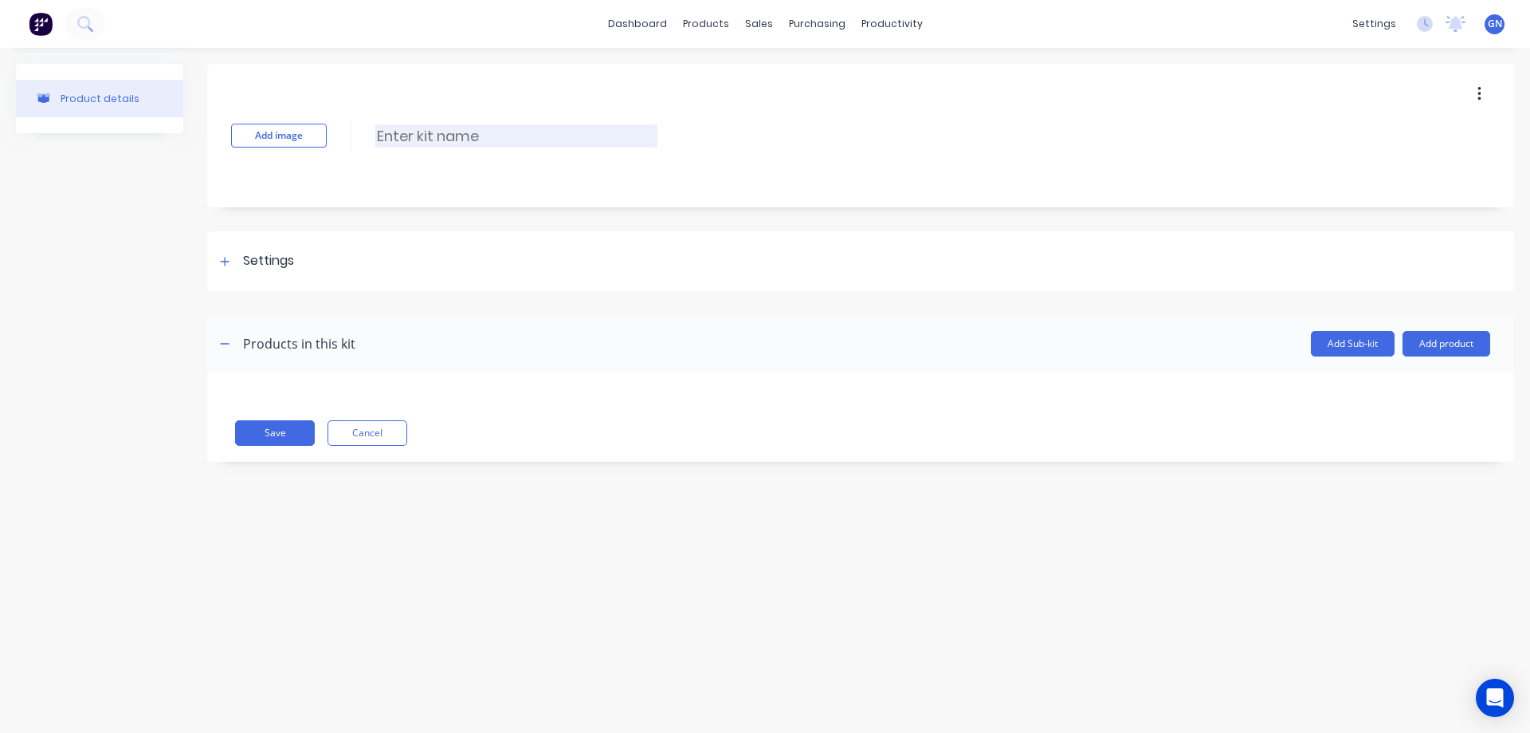
click at [426, 136] on input at bounding box center [516, 135] width 282 height 23
paste input "TNA0114300 125mm tube weldment"
click at [404, 133] on input "TNA0114300 125mm tube weldment" at bounding box center [516, 135] width 282 height 23
click at [460, 134] on input "TNA-0114300 125mm tube weldment" at bounding box center [516, 135] width 282 height 23
click at [224, 260] on icon at bounding box center [225, 261] width 10 height 11
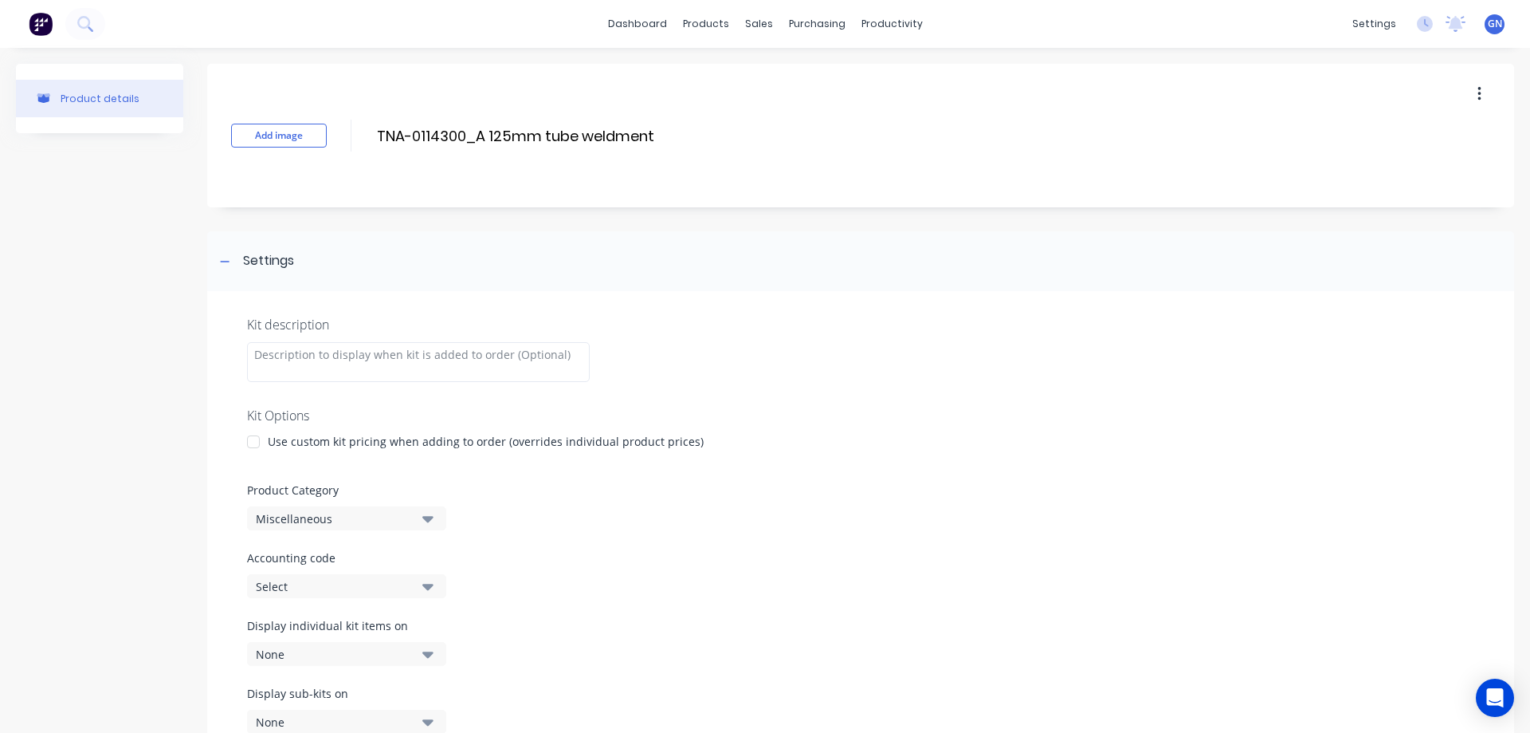
click at [256, 440] on div at bounding box center [254, 442] width 32 height 32
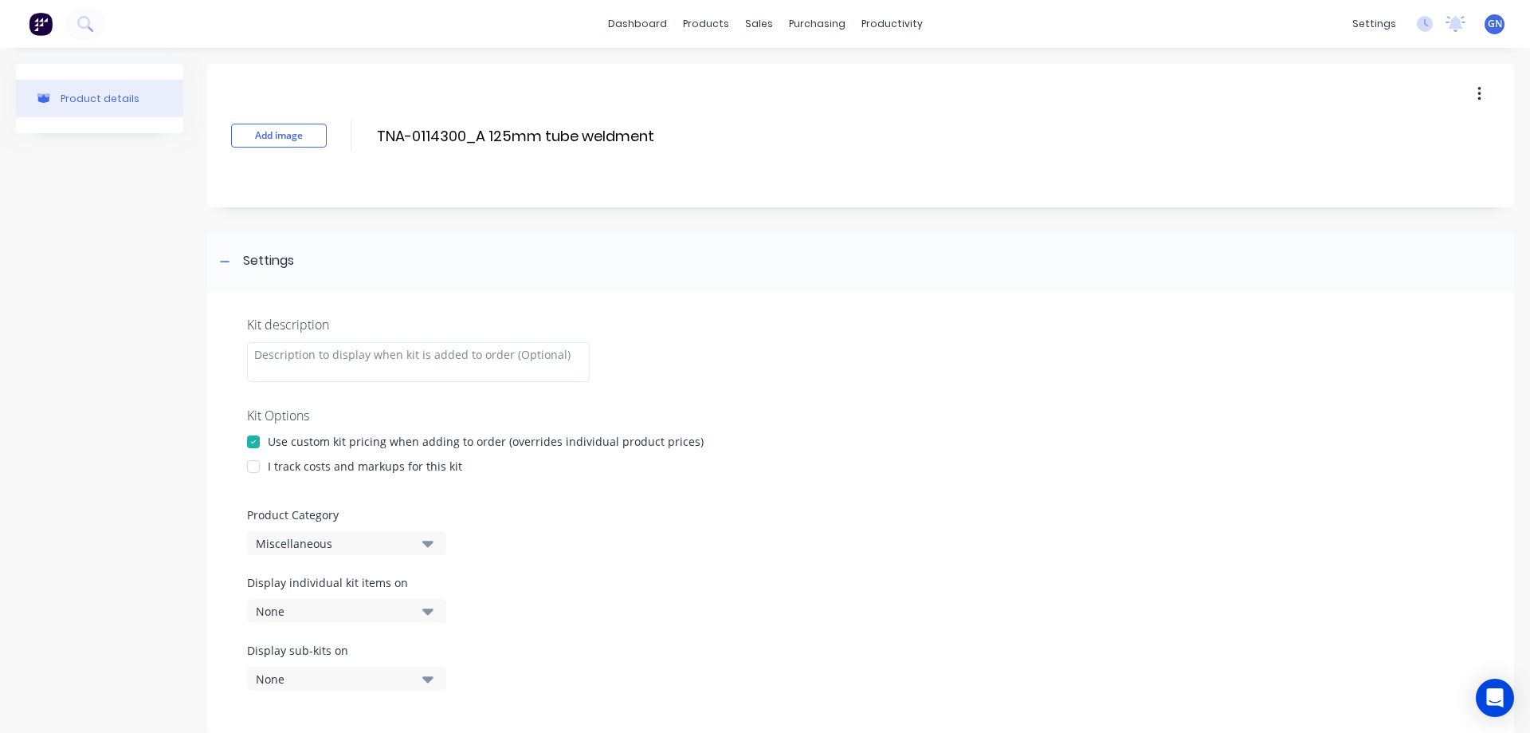
click at [253, 469] on div at bounding box center [254, 466] width 32 height 32
click at [280, 540] on div "Miscellaneous" at bounding box center [333, 543] width 155 height 17
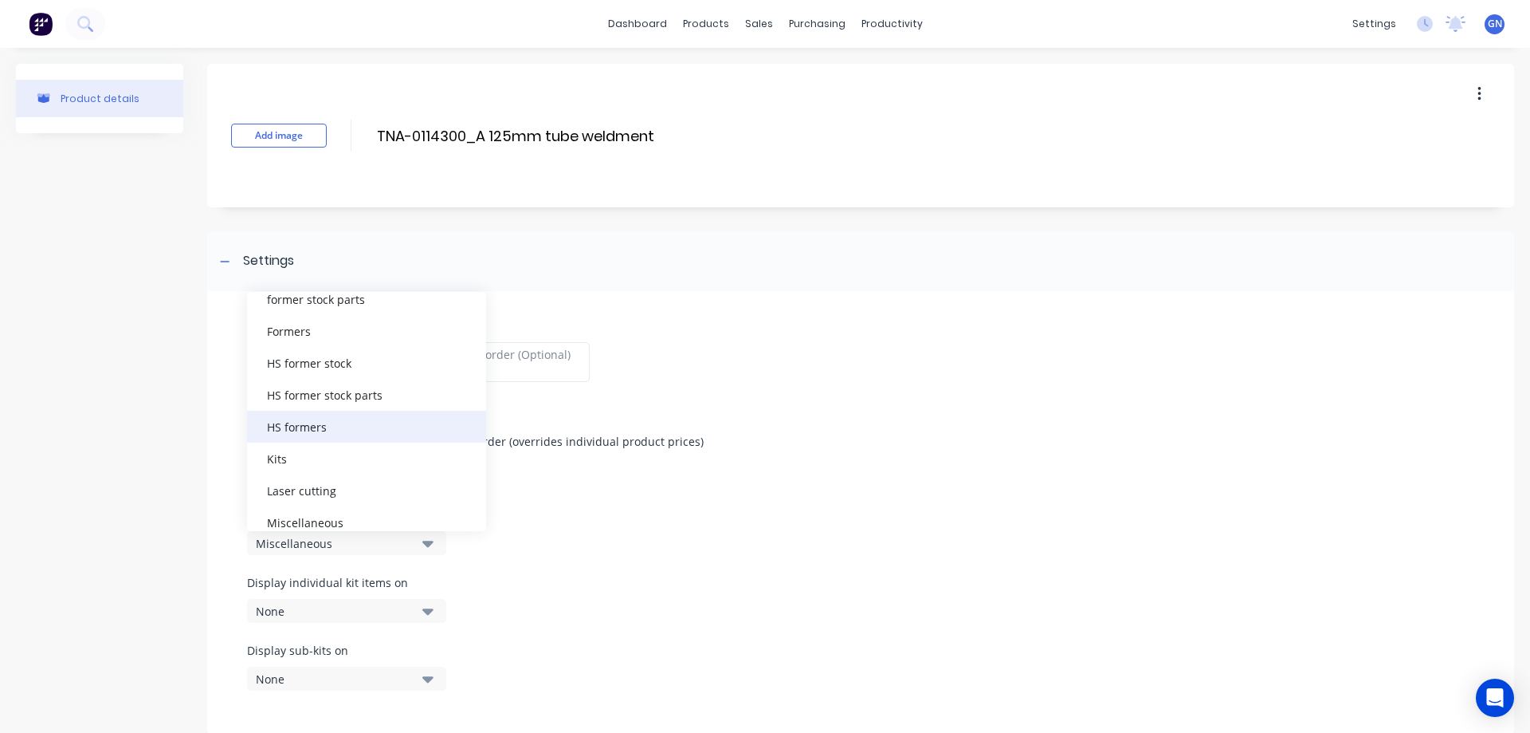
scroll to position [133, 0]
click at [304, 425] on div "HS formers" at bounding box center [366, 422] width 239 height 32
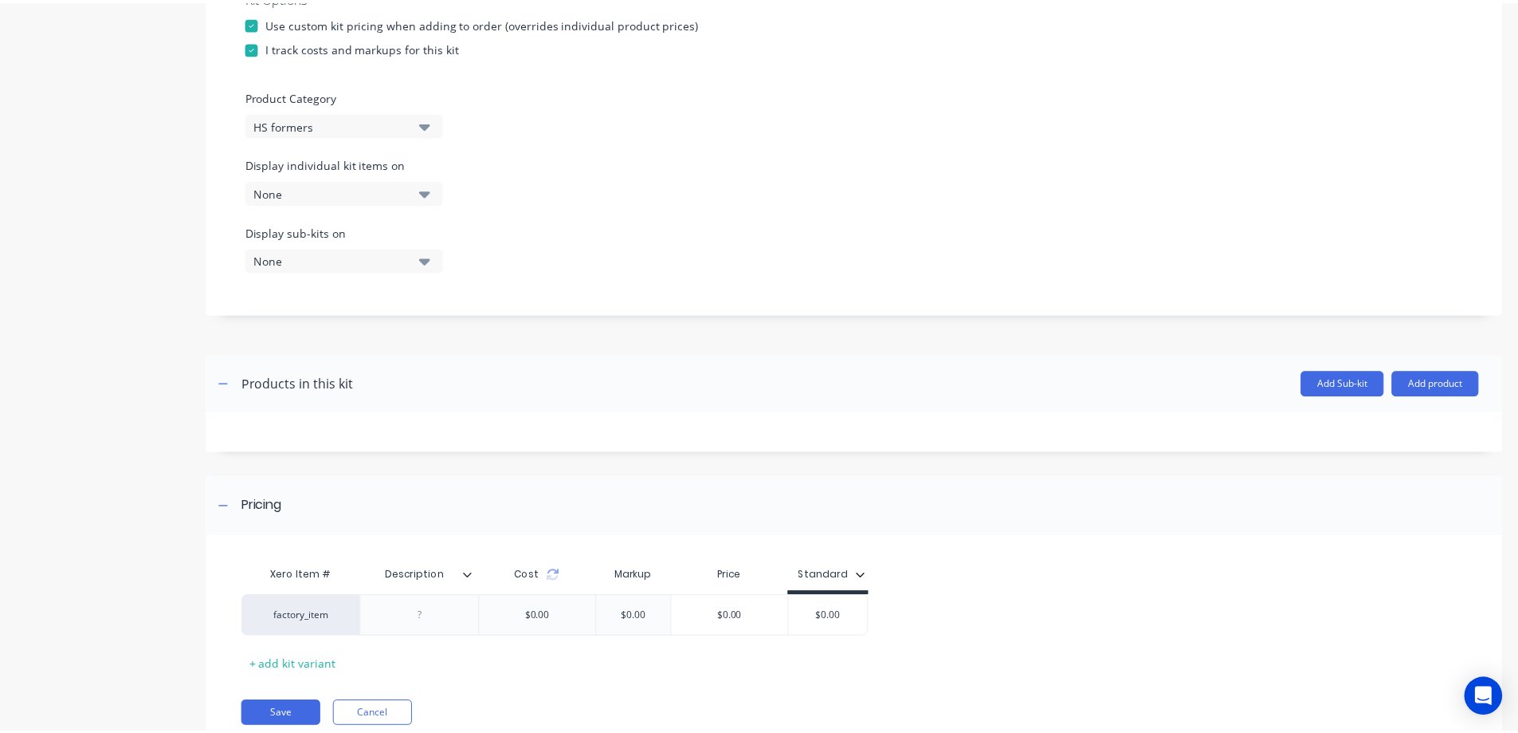
scroll to position [477, 0]
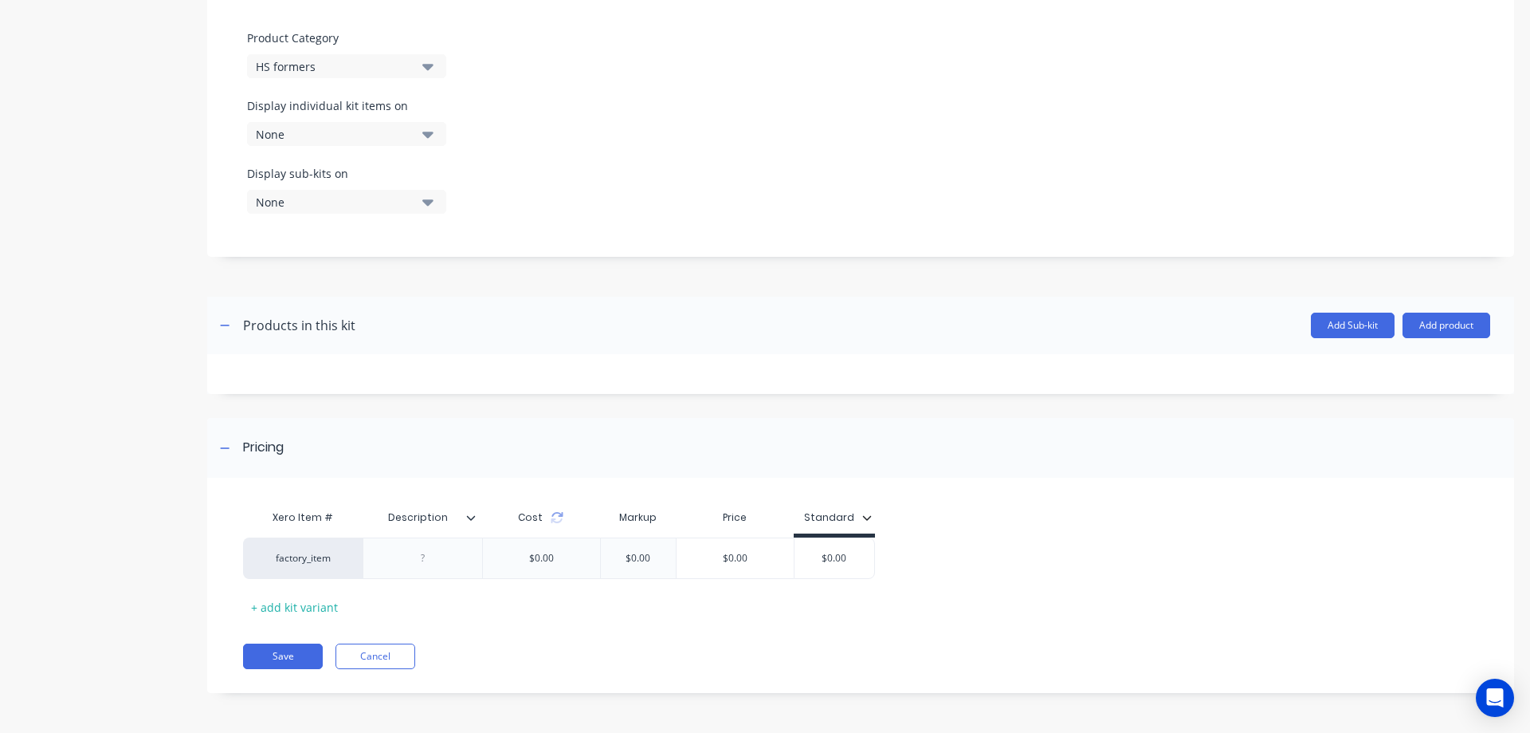
click at [474, 517] on icon at bounding box center [471, 518] width 10 height 10
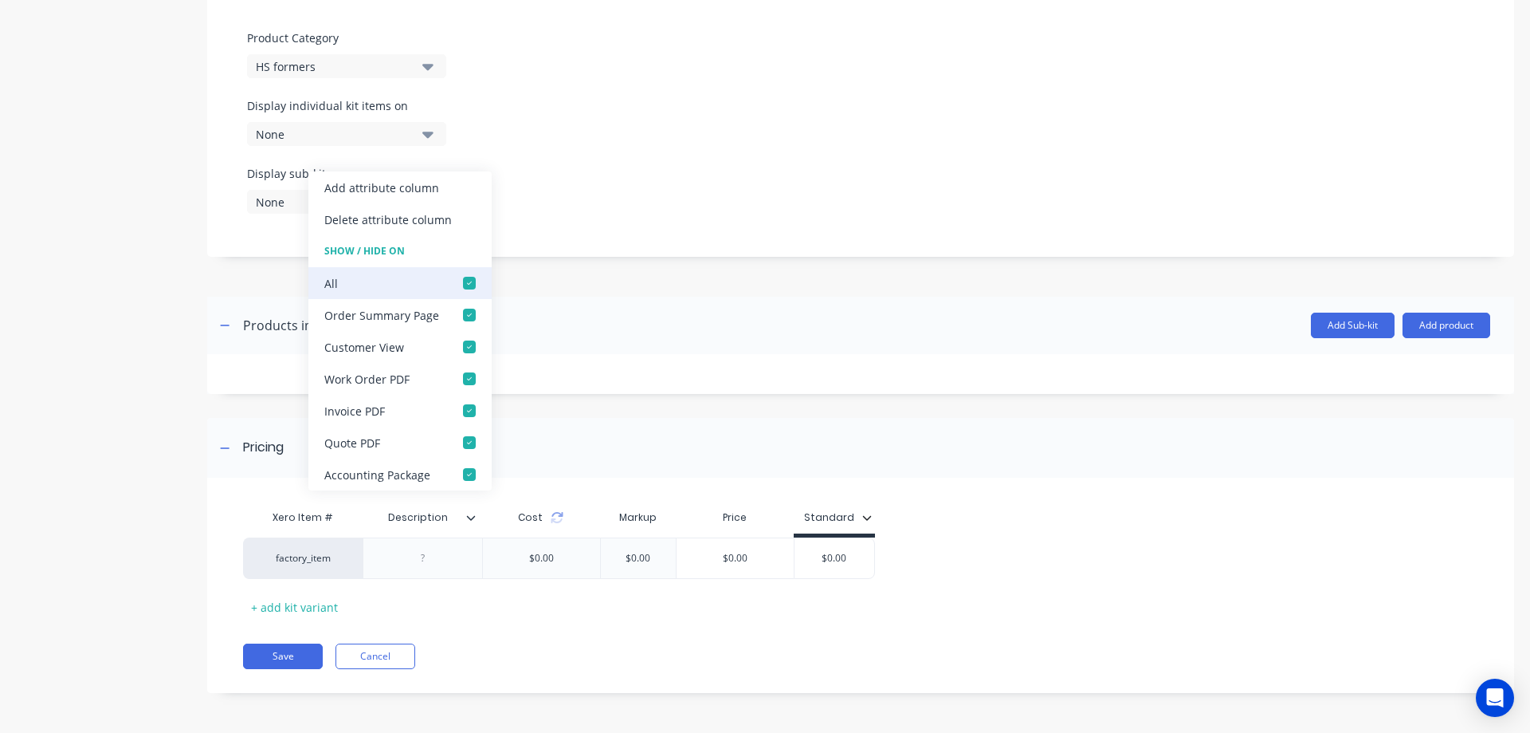
click at [461, 279] on div at bounding box center [470, 283] width 32 height 32
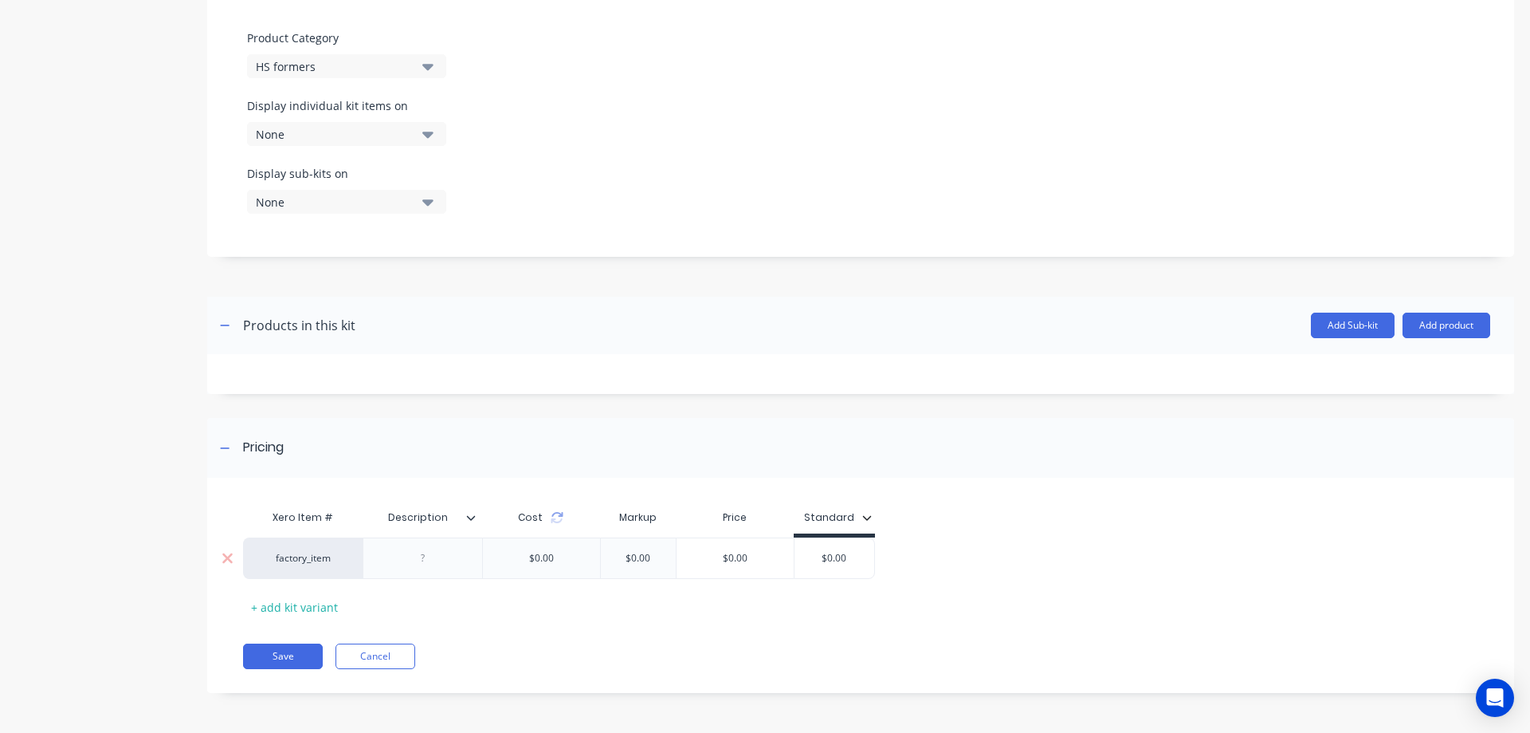
drag, startPoint x: 860, startPoint y: 563, endPoint x: 803, endPoint y: 559, distance: 57.5
click at [803, 558] on input "$0.00" at bounding box center [835, 558] width 80 height 14
click at [1420, 323] on button "Add product" at bounding box center [1447, 325] width 88 height 26
click at [1391, 364] on div "Product catalogue" at bounding box center [1414, 366] width 123 height 23
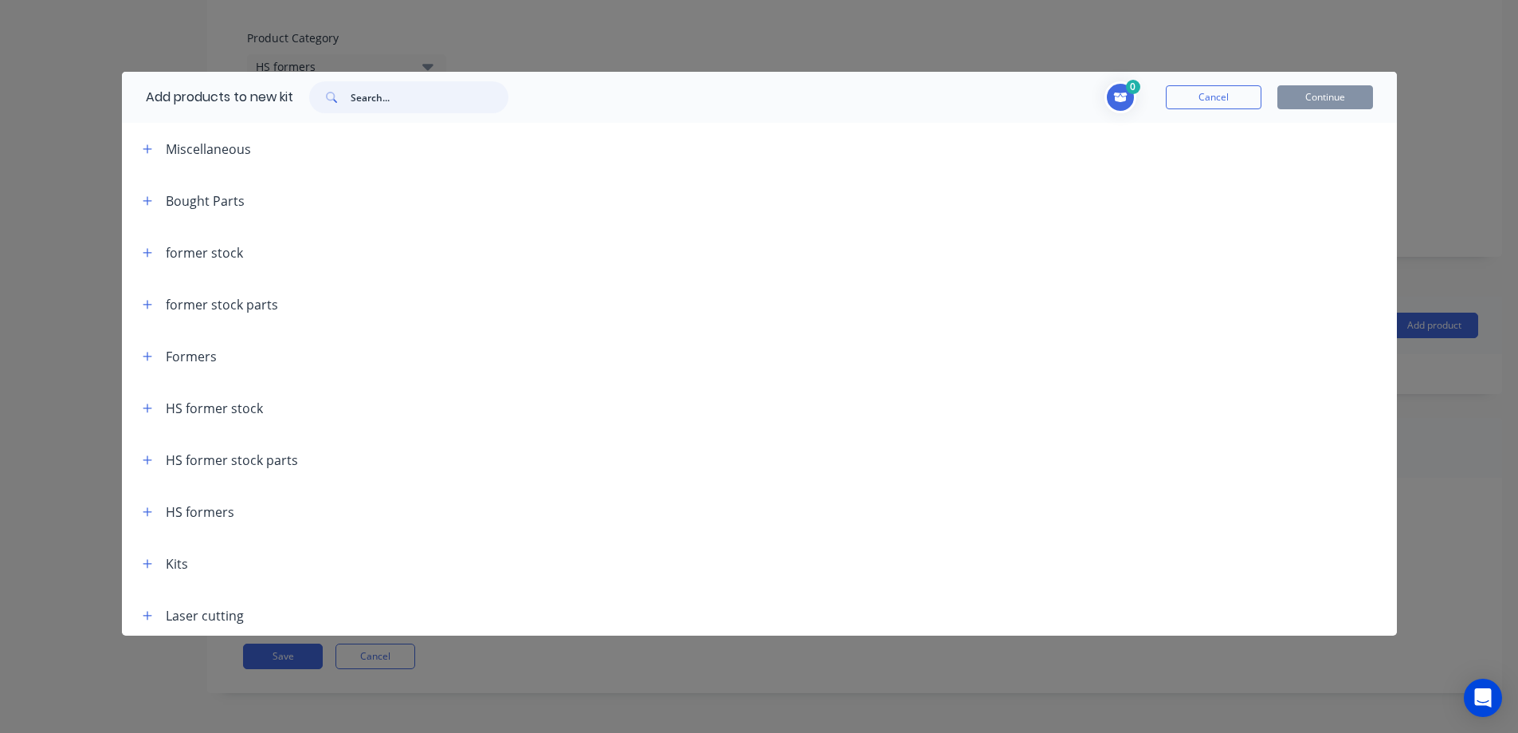
click at [391, 92] on input "text" at bounding box center [430, 97] width 158 height 32
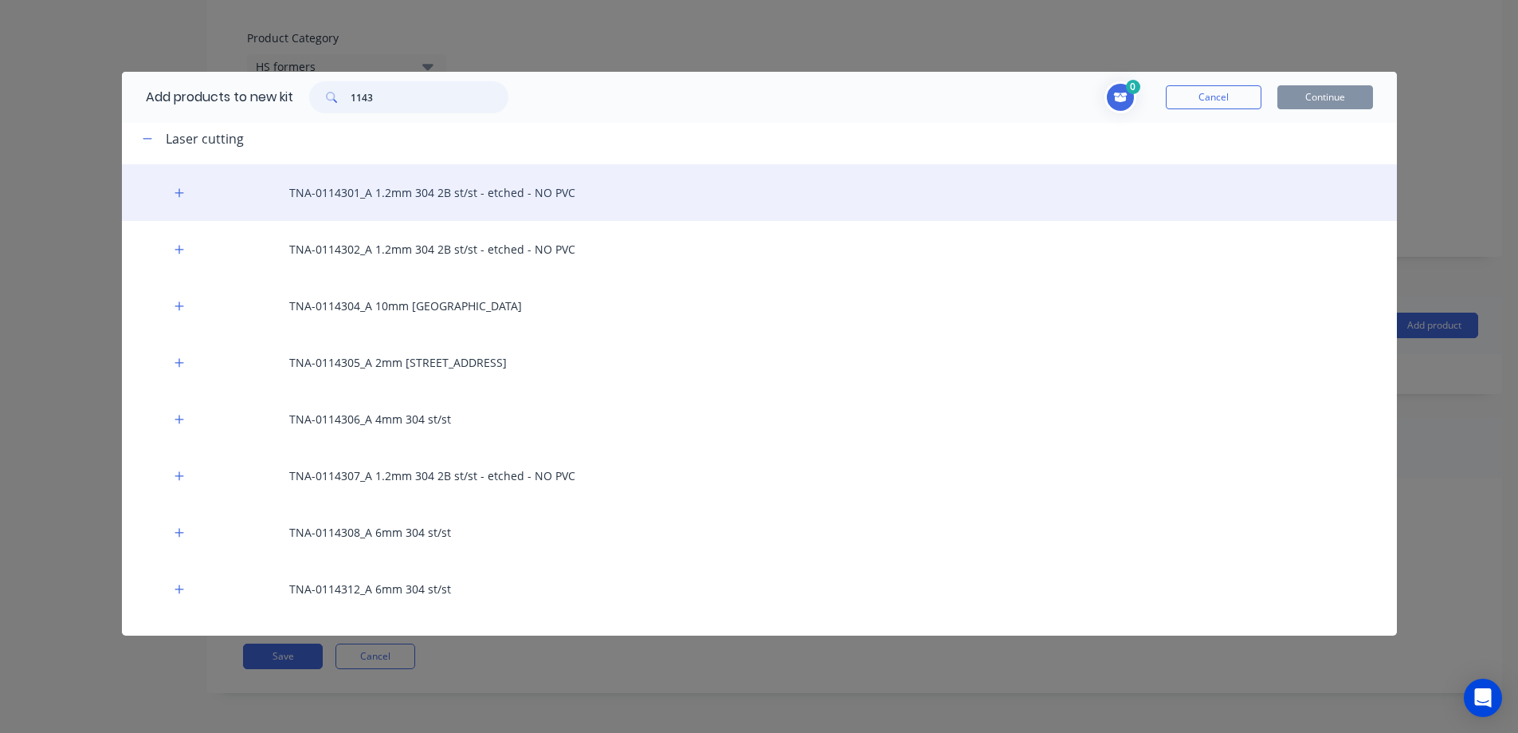
scroll to position [505, 0]
click at [417, 191] on div "TNA-0114301_A 1.2mm 304 2B st/st - etched - NO PVC" at bounding box center [759, 193] width 1275 height 57
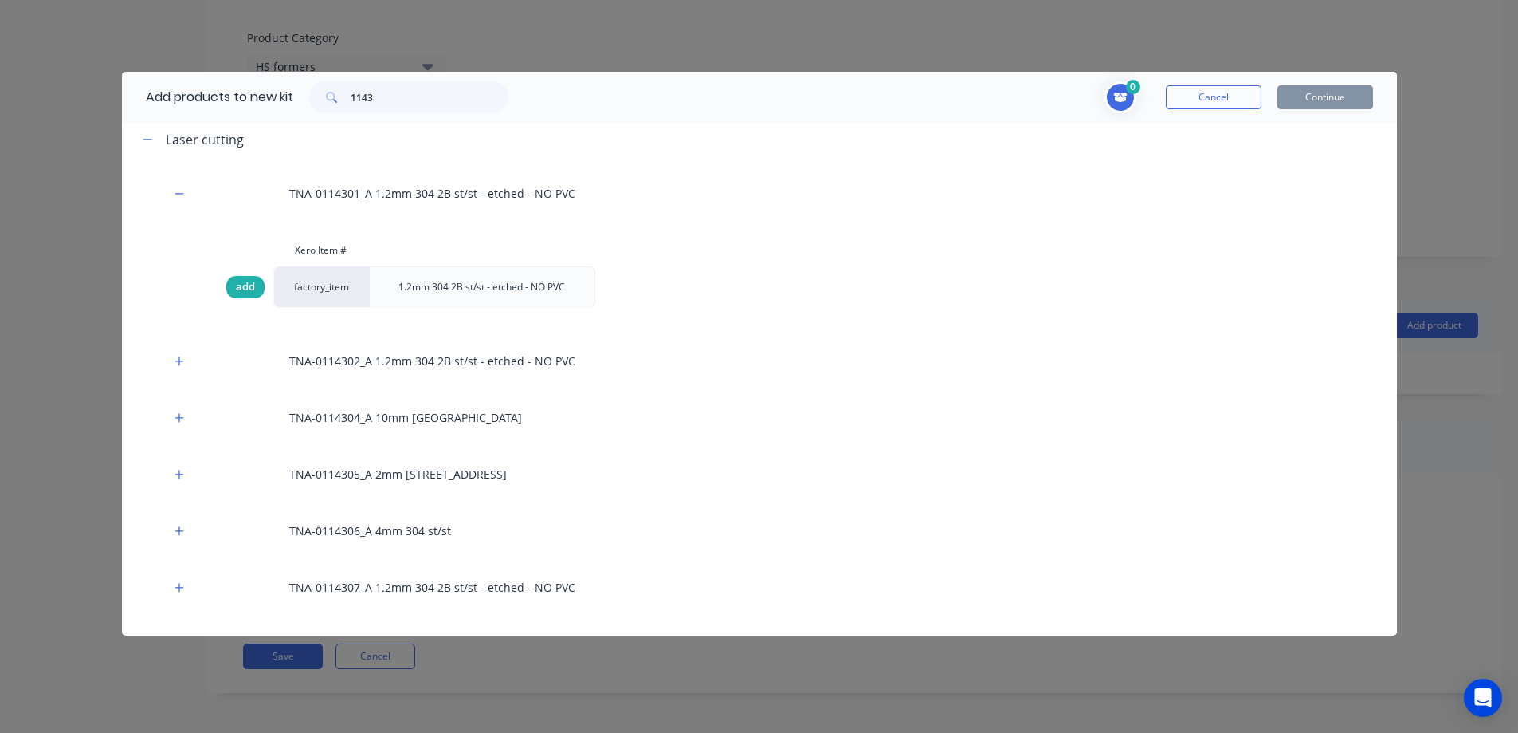
click at [238, 285] on span "add" at bounding box center [245, 287] width 19 height 16
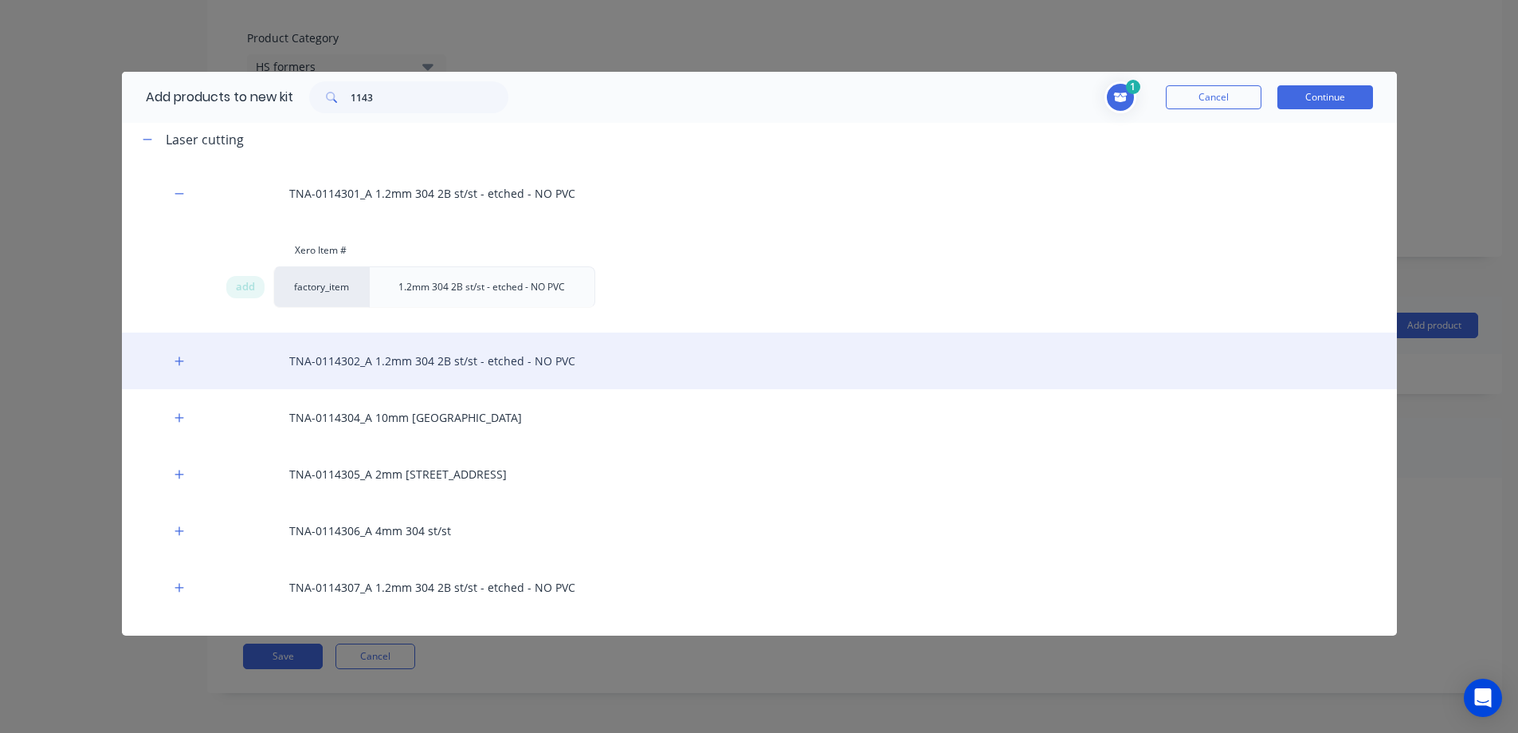
click at [381, 363] on div "TNA-0114302_A 1.2mm 304 2B st/st - etched - NO PVC" at bounding box center [759, 360] width 1275 height 57
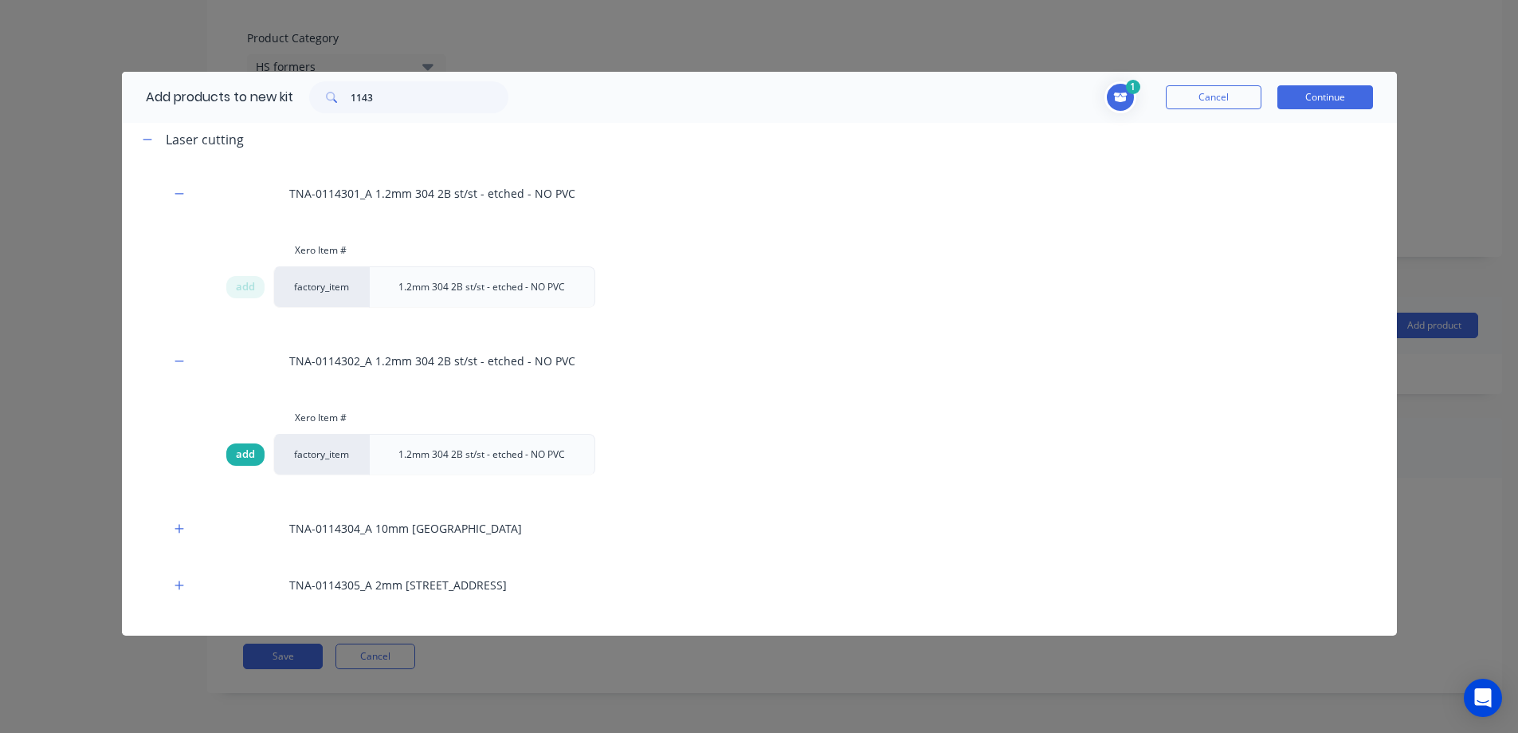
click at [237, 455] on span "add" at bounding box center [245, 454] width 19 height 16
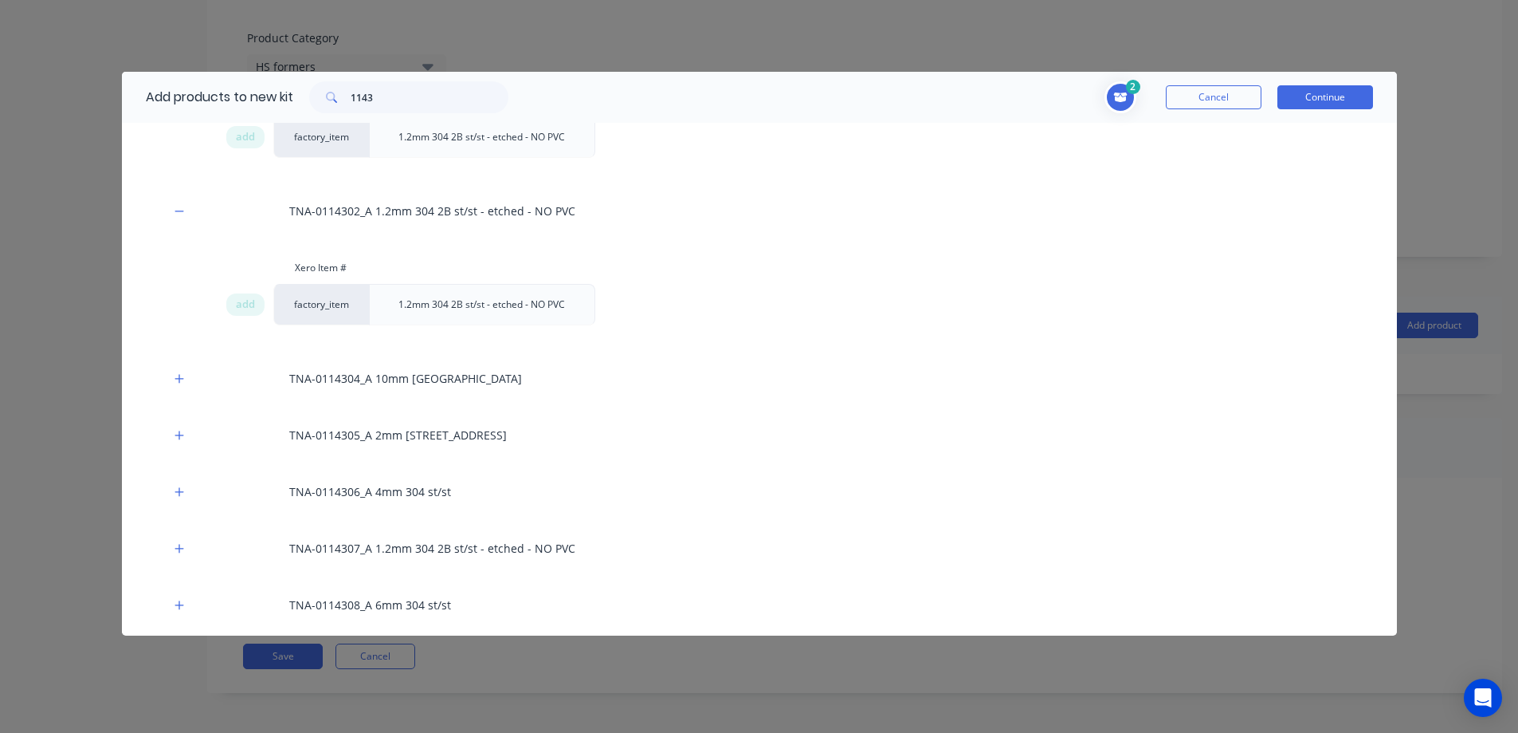
scroll to position [691, 0]
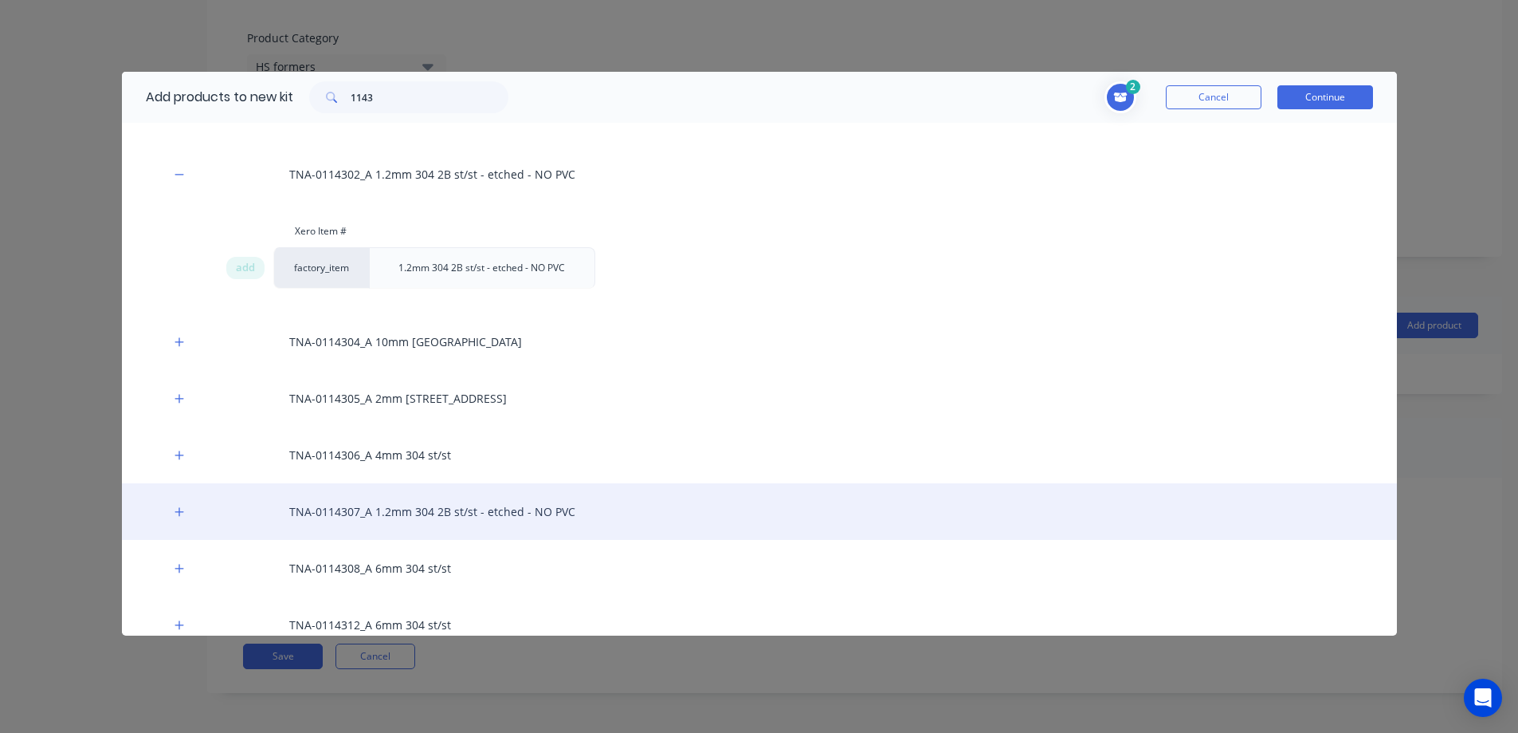
click at [398, 515] on div "TNA-0114307_A 1.2mm 304 2B st/st - etched - NO PVC" at bounding box center [759, 511] width 1275 height 57
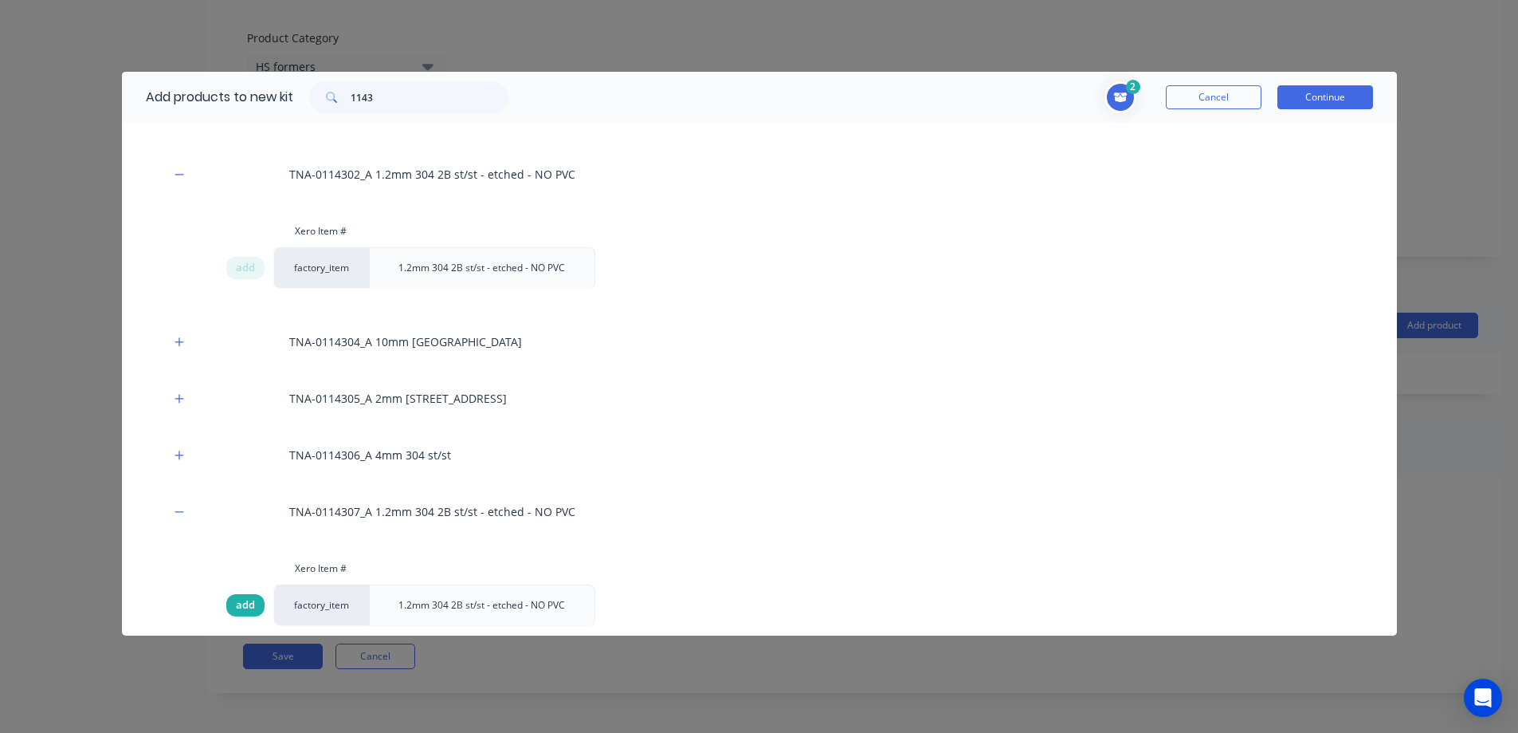
click at [246, 603] on span "add" at bounding box center [245, 605] width 19 height 16
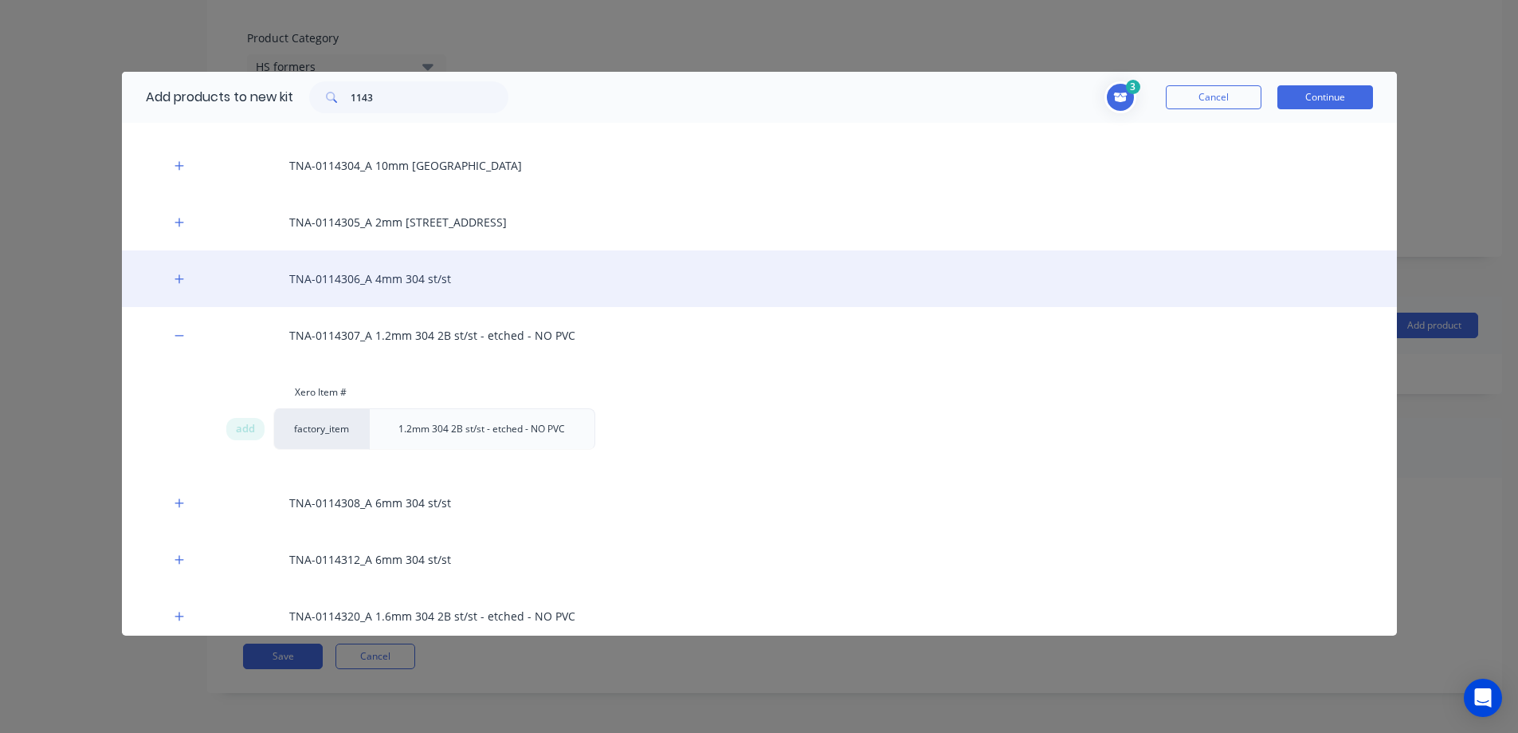
scroll to position [850, 0]
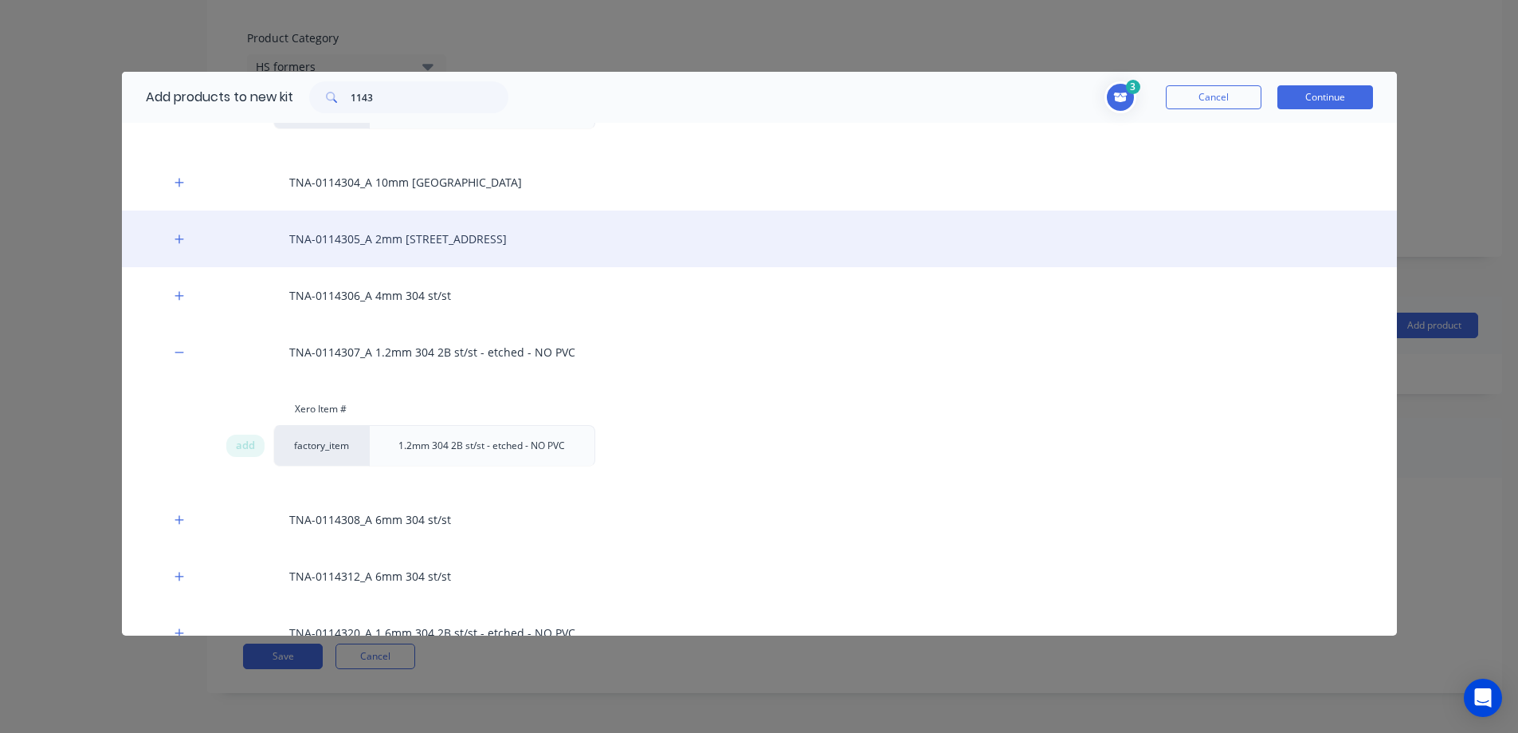
click at [429, 239] on div "TNA-0114305_A 2mm [STREET_ADDRESS]" at bounding box center [759, 238] width 1275 height 57
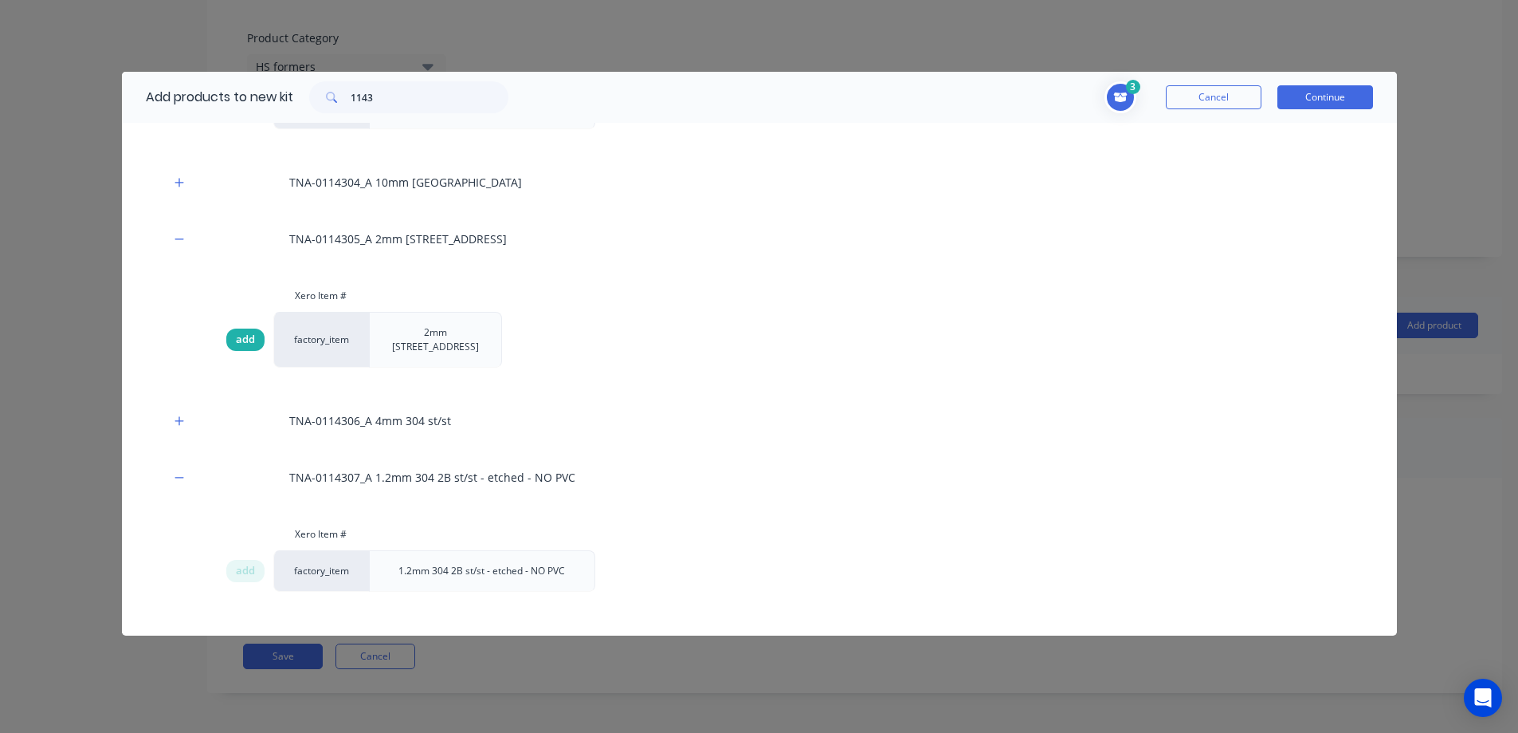
click at [243, 332] on span "add" at bounding box center [245, 340] width 19 height 16
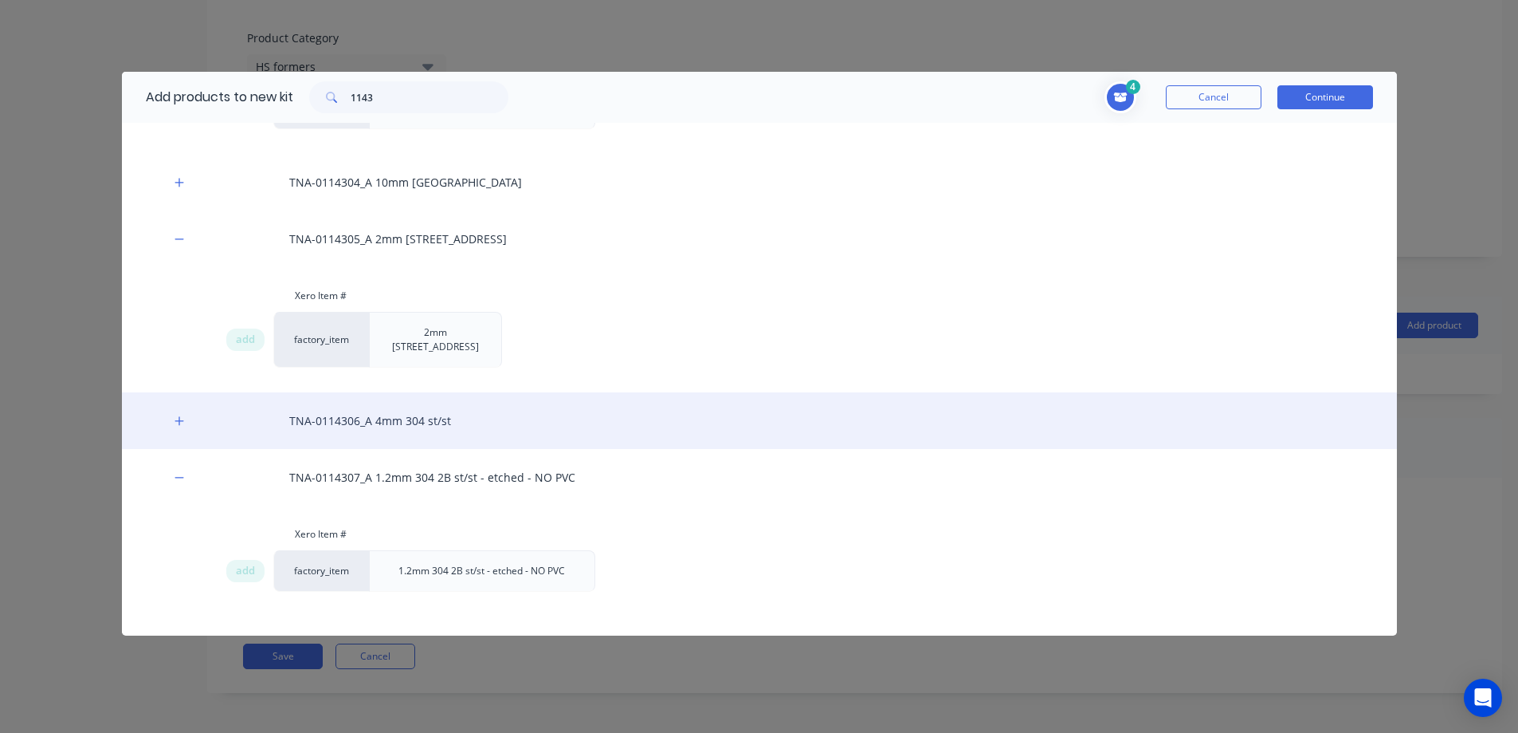
click at [411, 411] on div "TNA-0114306_A 4mm 304 st/st" at bounding box center [759, 420] width 1275 height 57
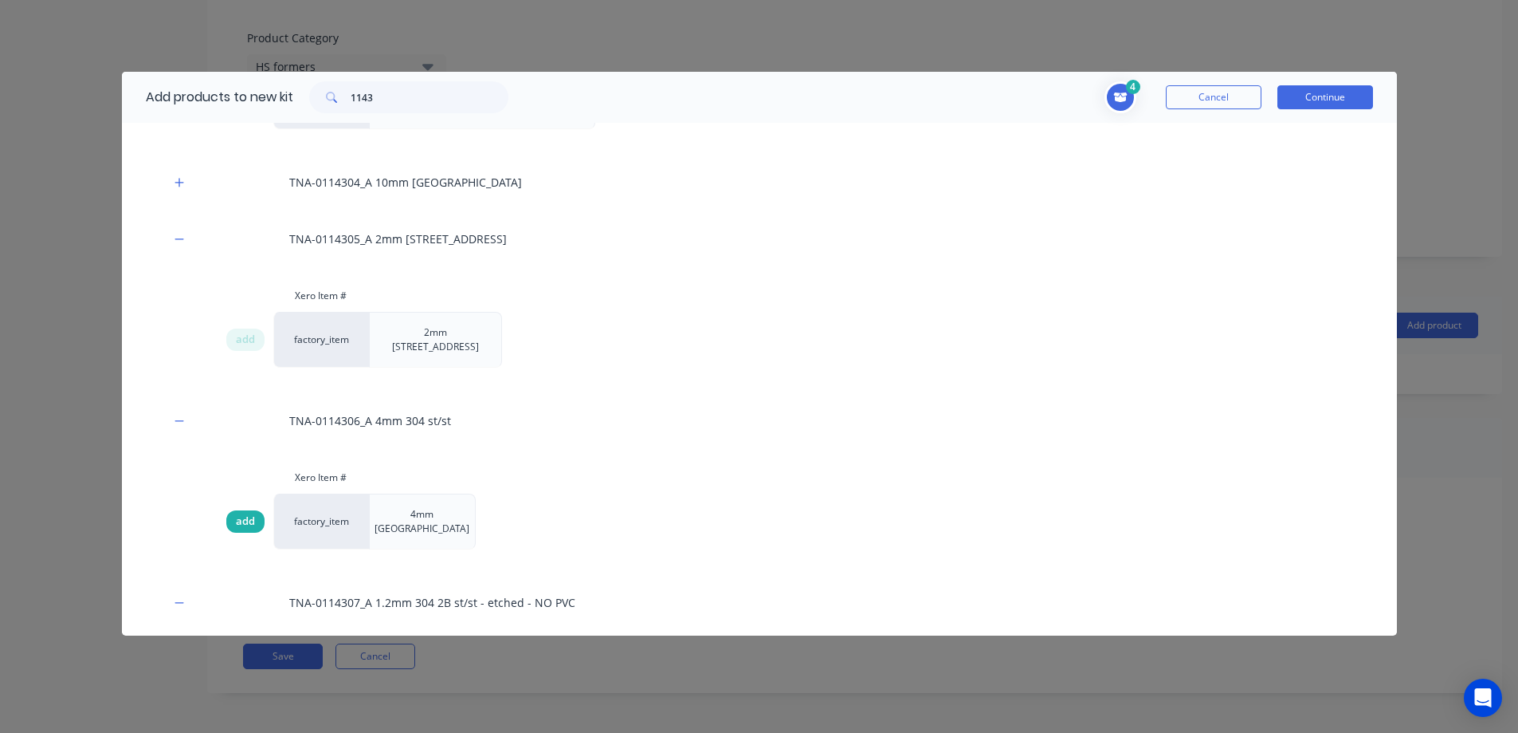
click at [251, 513] on span "add" at bounding box center [245, 521] width 19 height 16
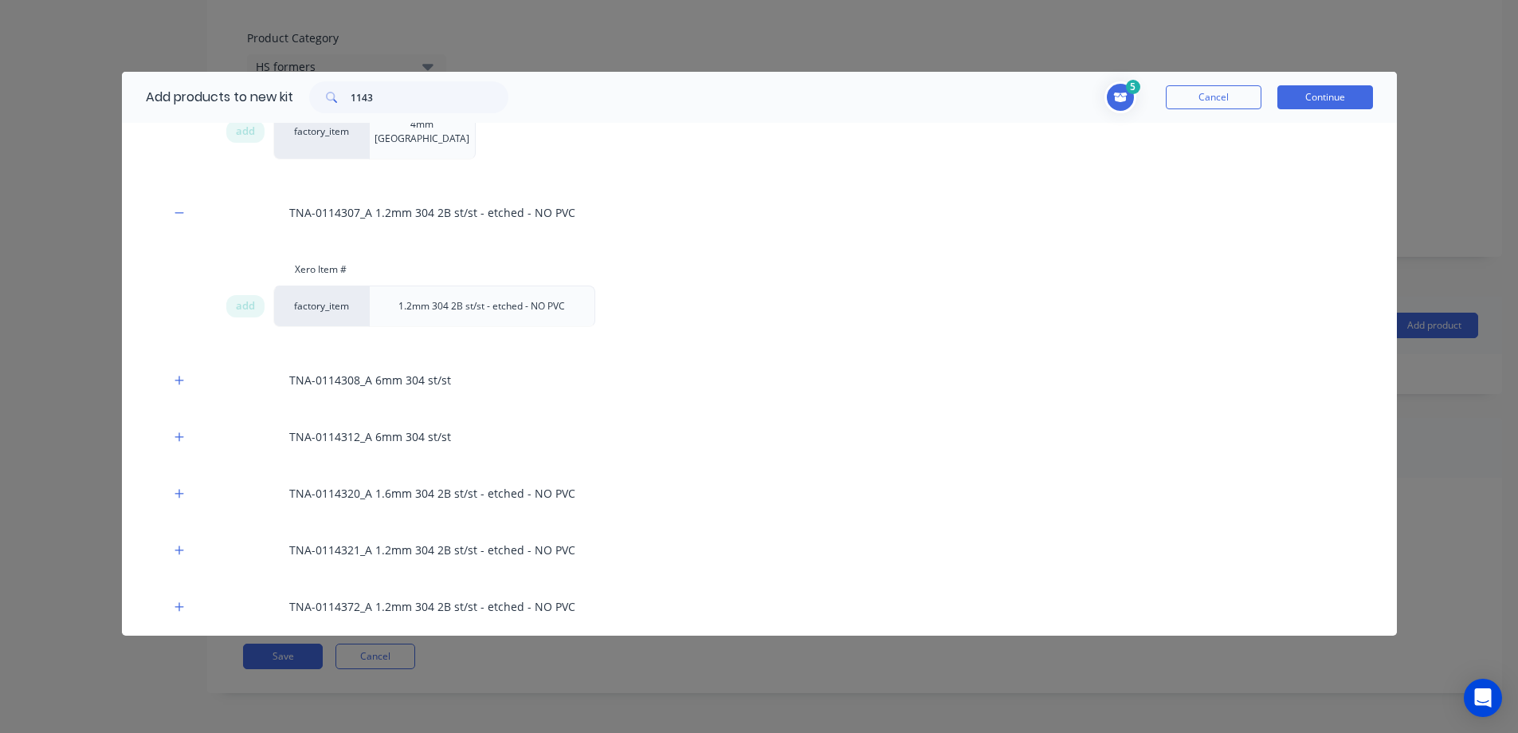
scroll to position [1249, 0]
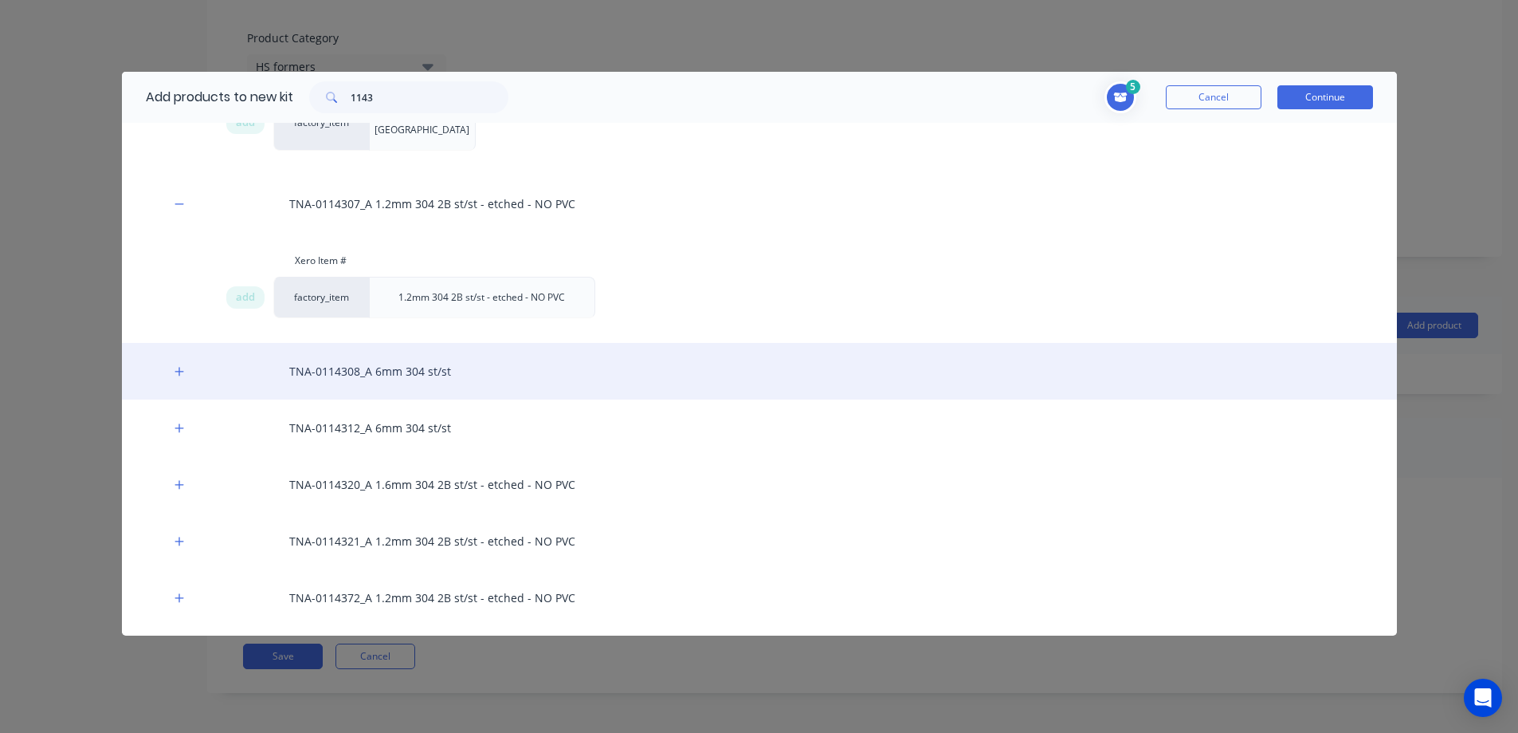
click at [387, 343] on div "TNA-0114308_A 6mm 304 st/st" at bounding box center [759, 371] width 1275 height 57
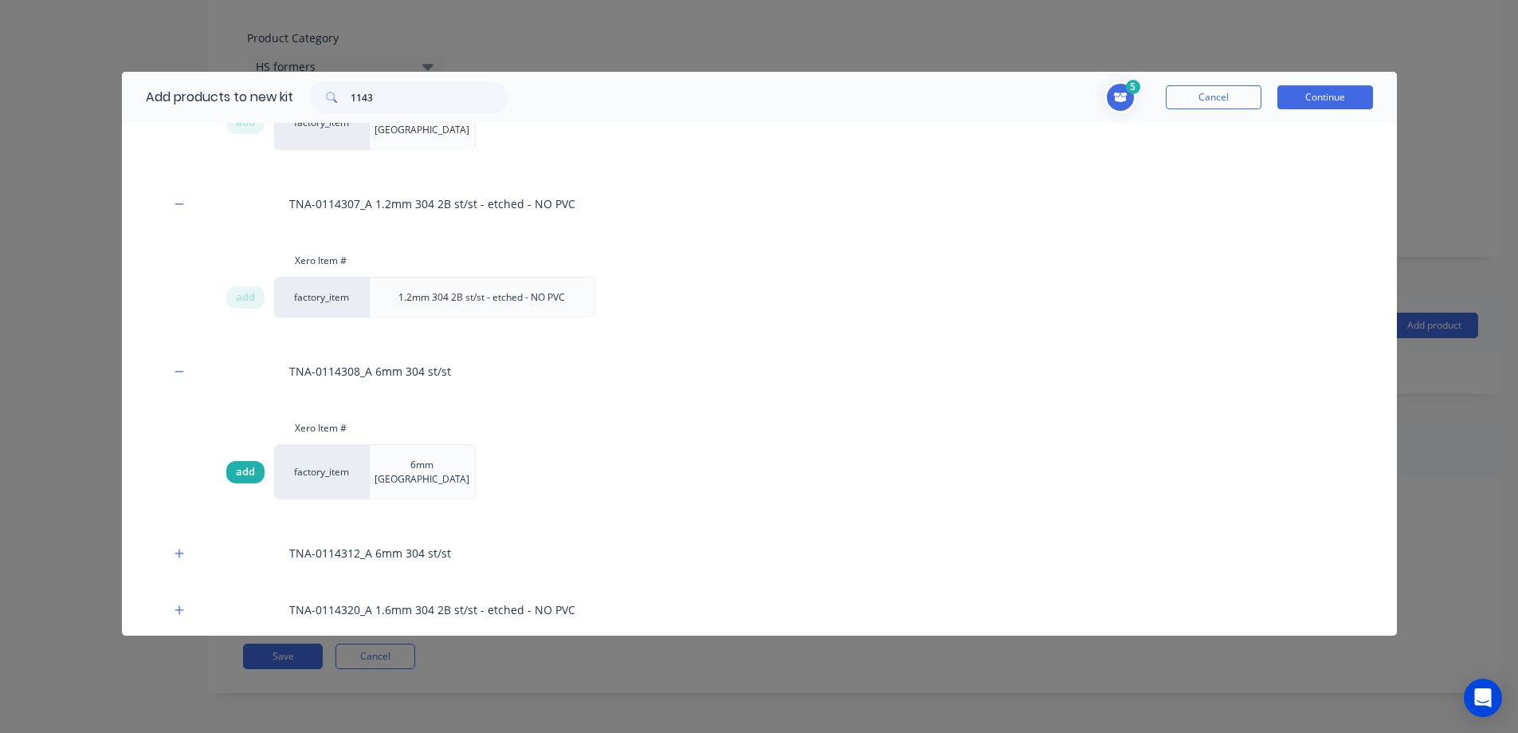
drag, startPoint x: 246, startPoint y: 433, endPoint x: 256, endPoint y: 442, distance: 13.5
click at [246, 464] on span "add" at bounding box center [245, 472] width 19 height 16
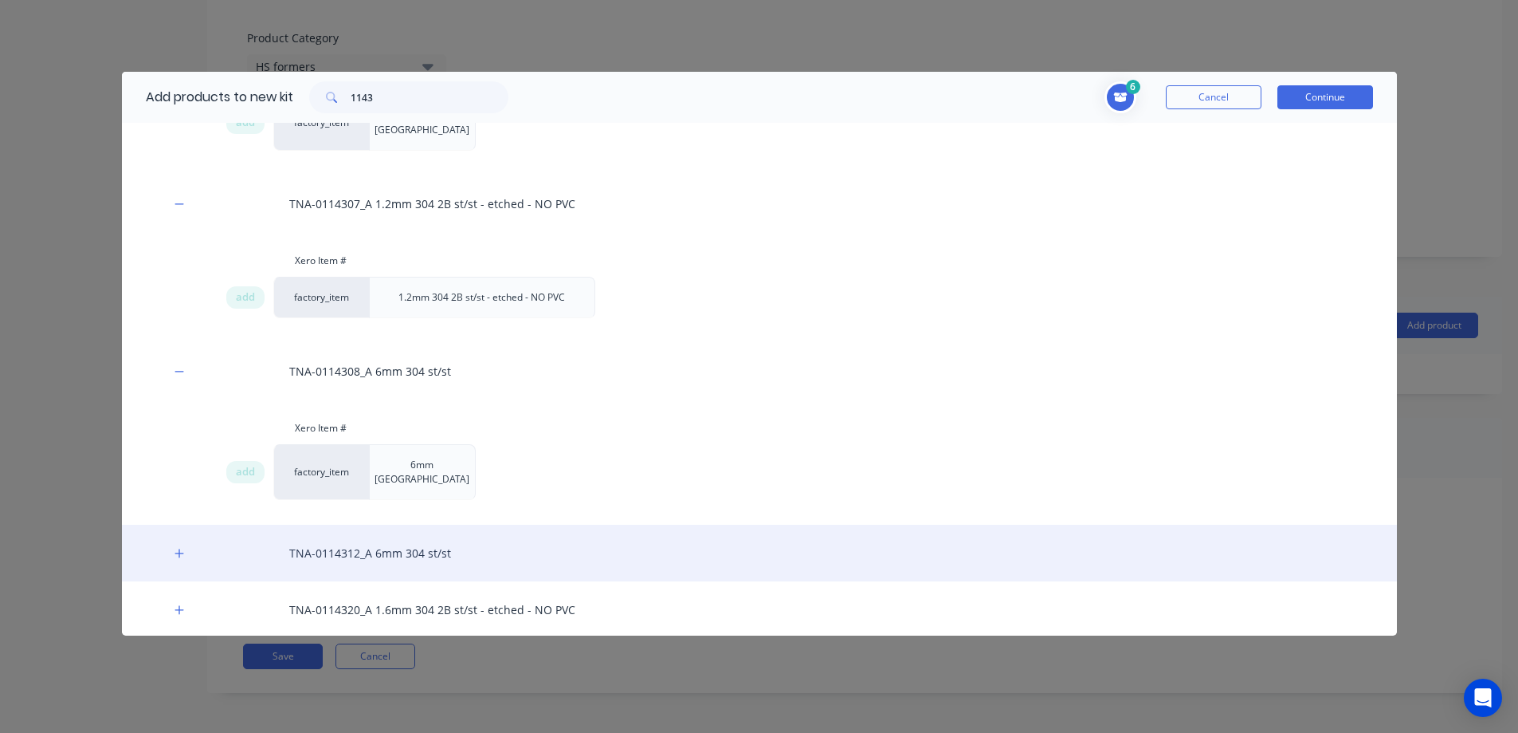
click at [377, 524] on div "TNA-0114312_A 6mm 304 st/st" at bounding box center [759, 552] width 1275 height 57
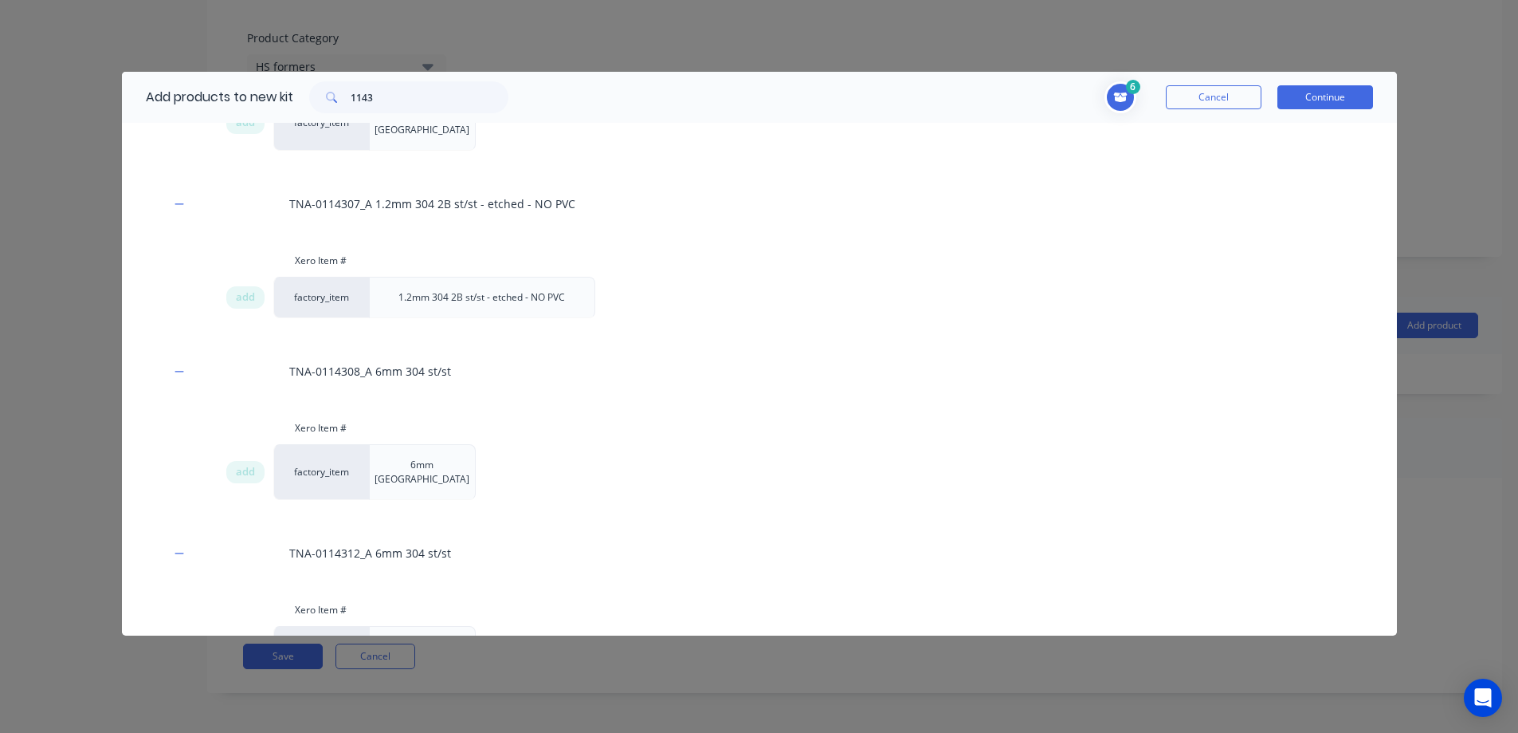
click at [251, 646] on span "add" at bounding box center [245, 654] width 19 height 16
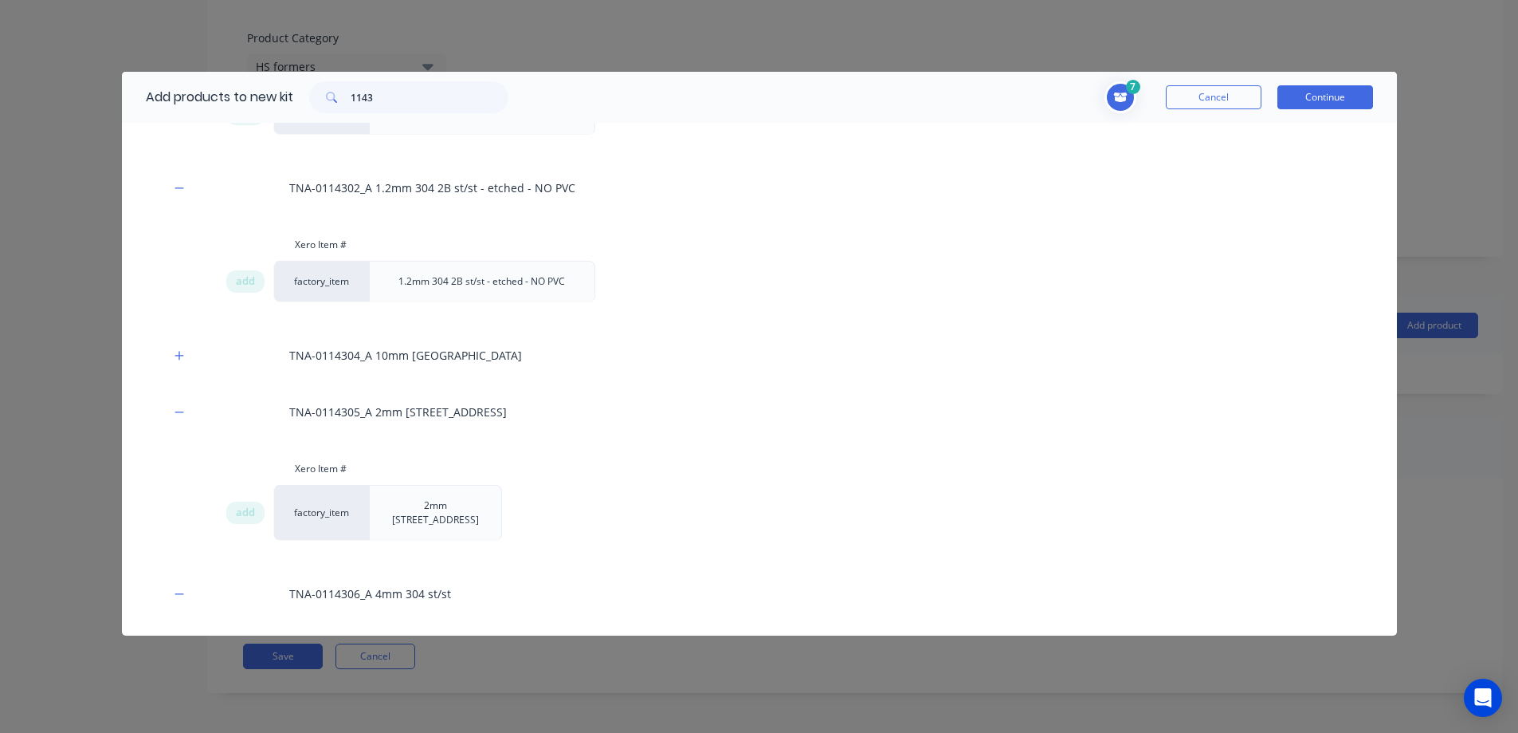
scroll to position [717, 0]
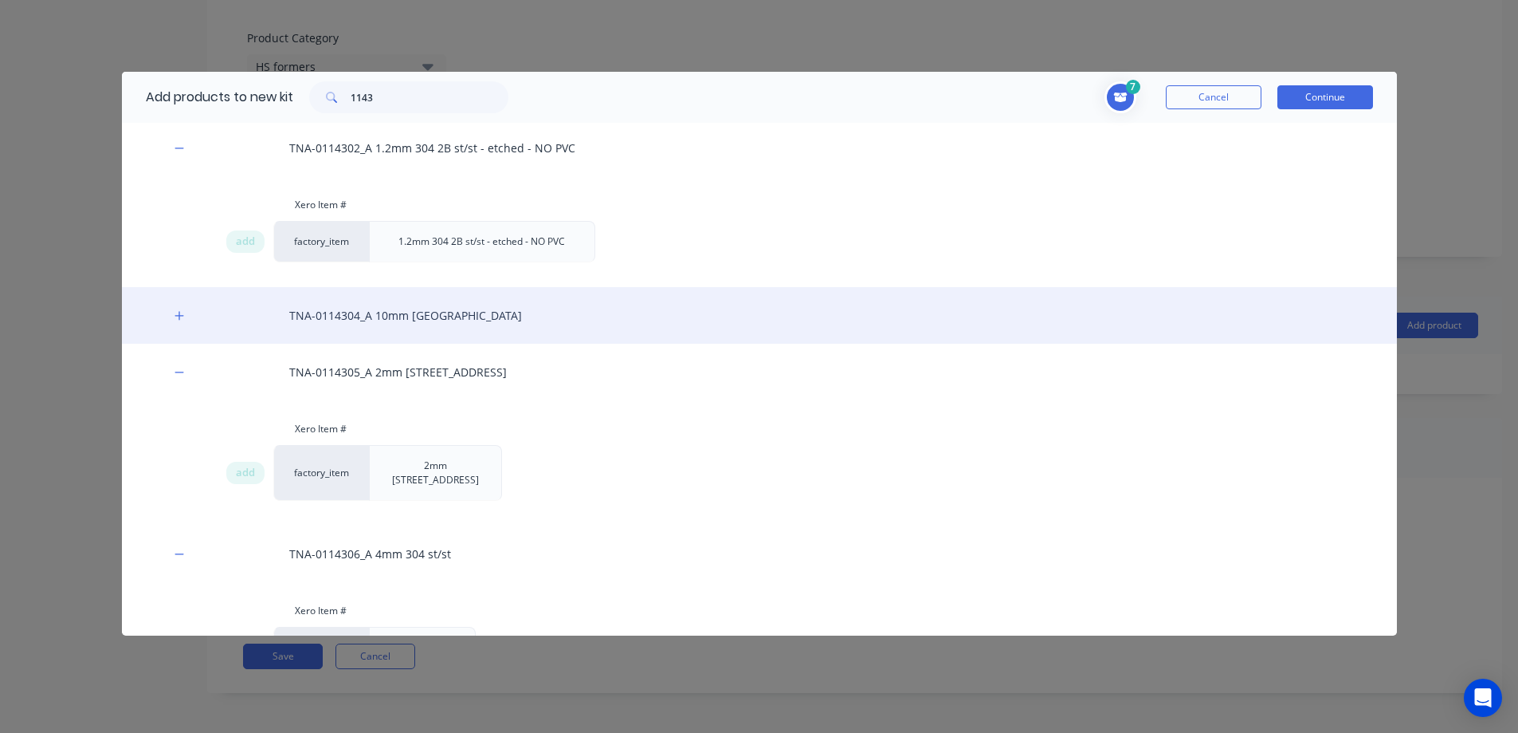
click at [381, 313] on div "TNA-0114304_A 10mm [GEOGRAPHIC_DATA]" at bounding box center [759, 315] width 1275 height 57
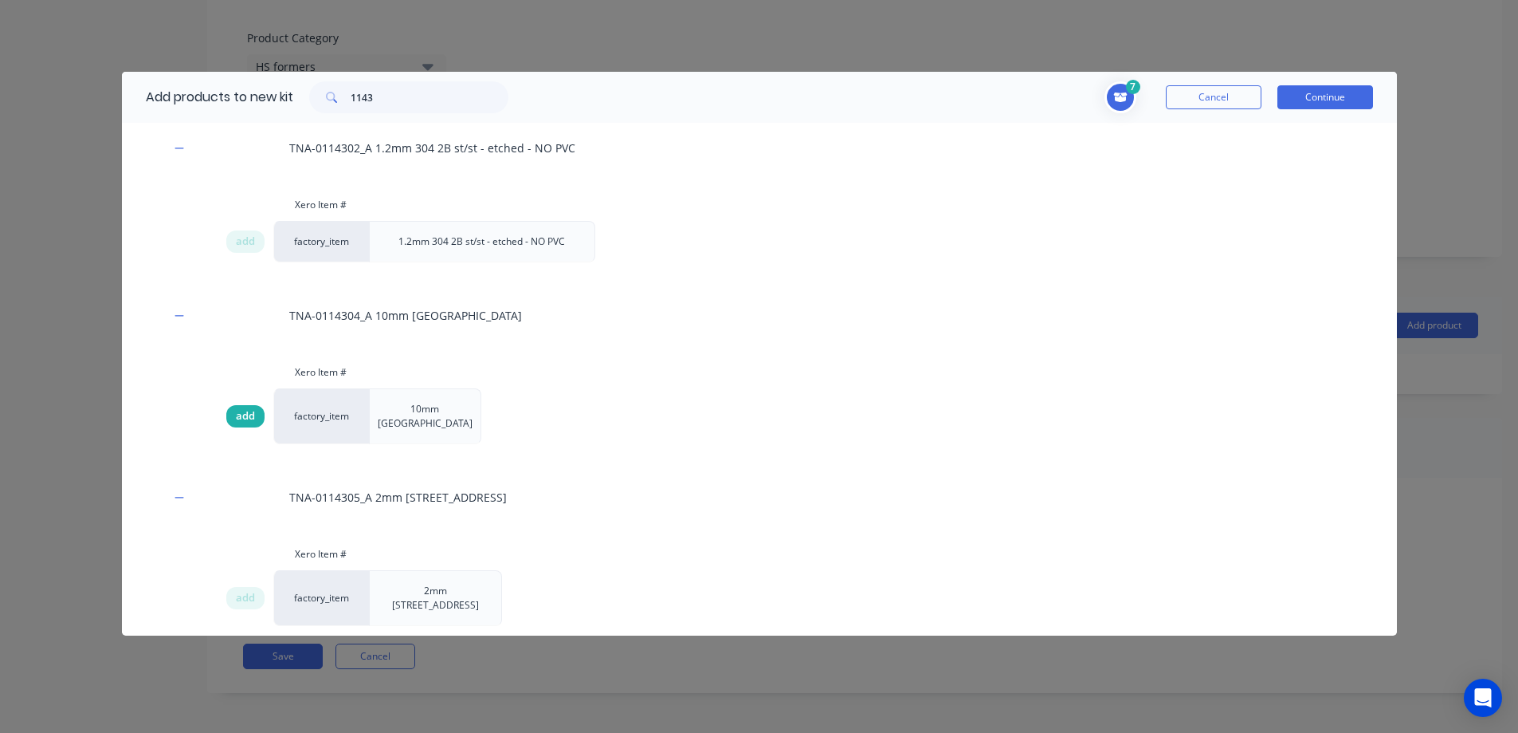
click at [250, 411] on span "add" at bounding box center [245, 416] width 19 height 16
drag, startPoint x: 387, startPoint y: 91, endPoint x: 319, endPoint y: 88, distance: 67.8
click at [319, 88] on div "1143" at bounding box center [408, 97] width 199 height 32
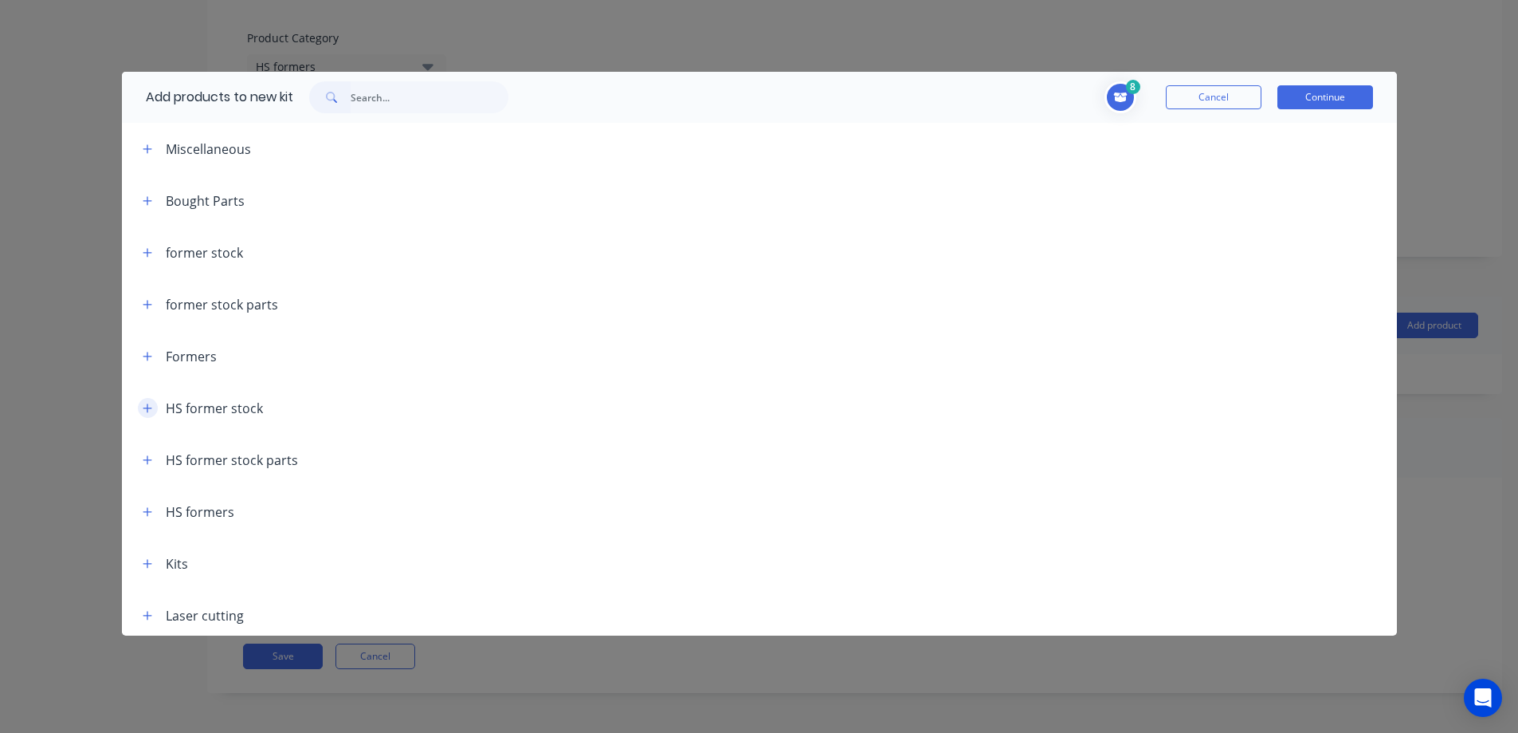
click at [150, 409] on icon "button" at bounding box center [148, 408] width 10 height 11
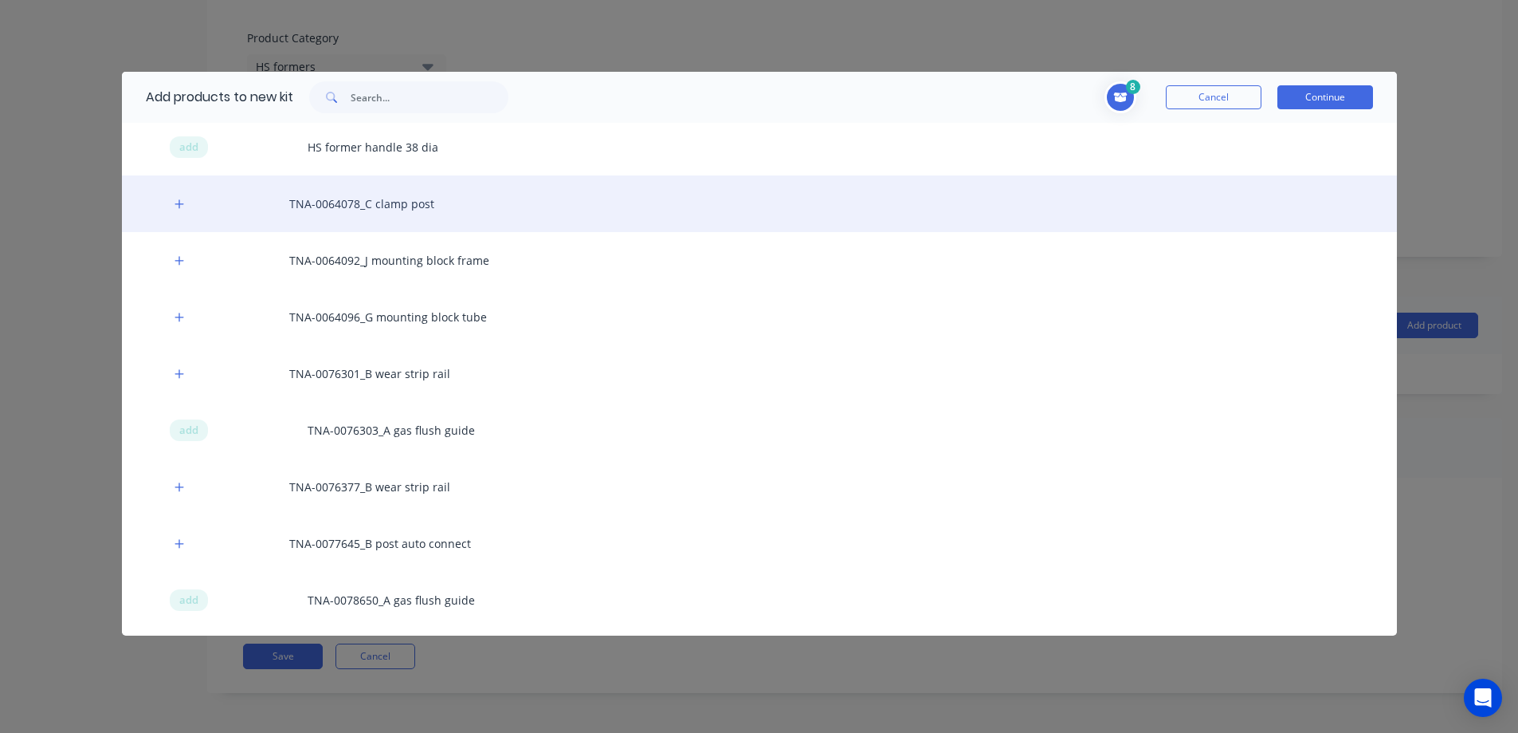
scroll to position [372, 0]
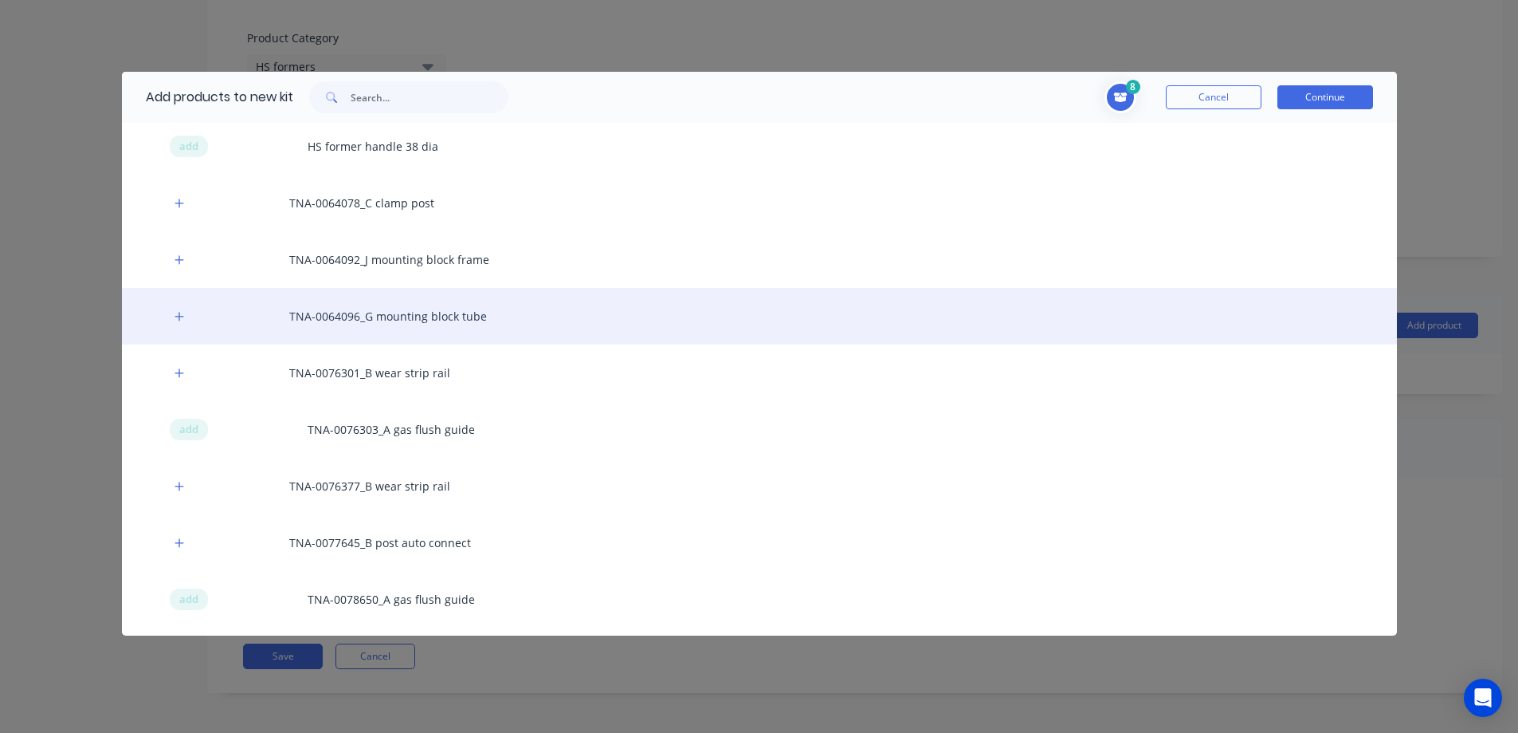
click at [332, 312] on div "TNA-0064096_G mounting block tube" at bounding box center [759, 316] width 1275 height 57
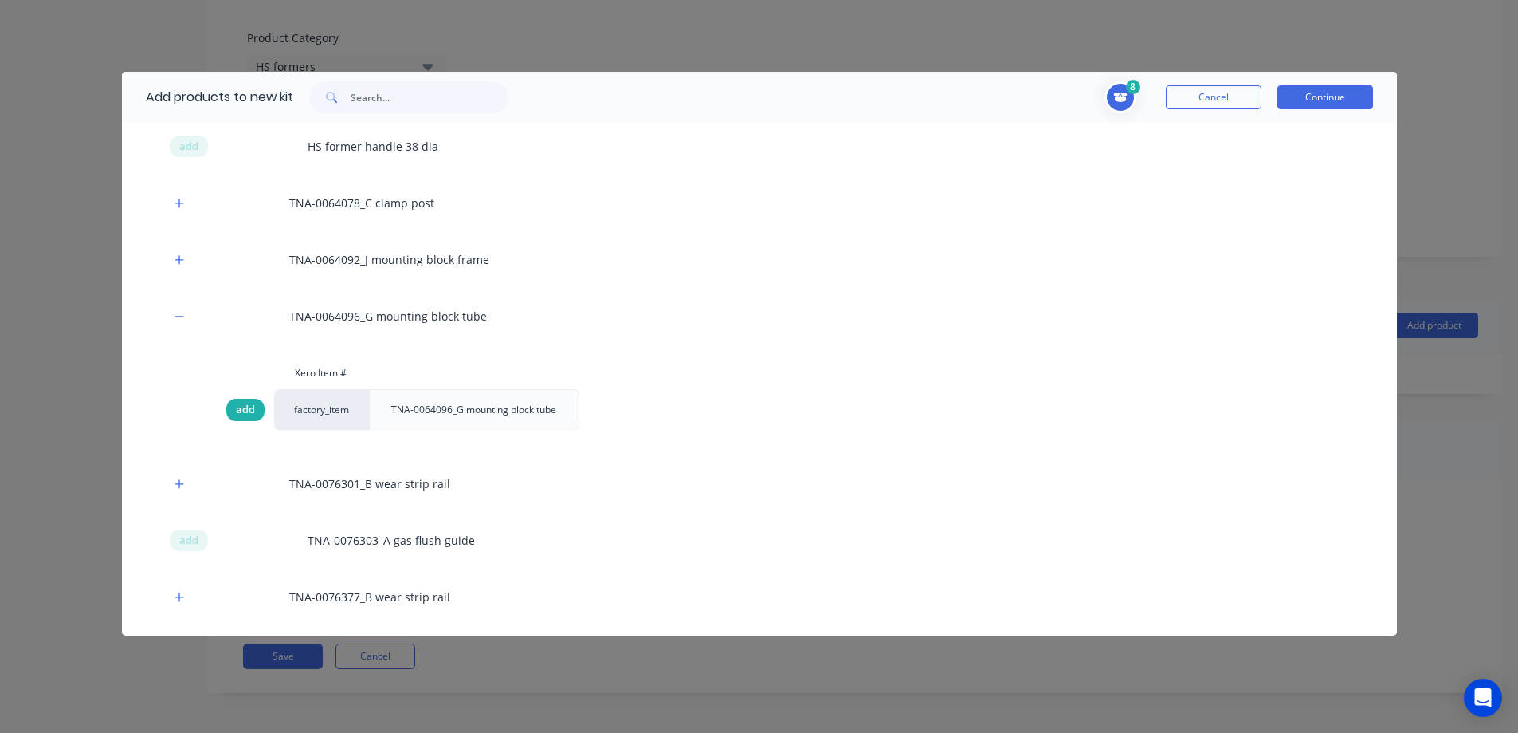
click at [246, 408] on span "add" at bounding box center [245, 410] width 19 height 16
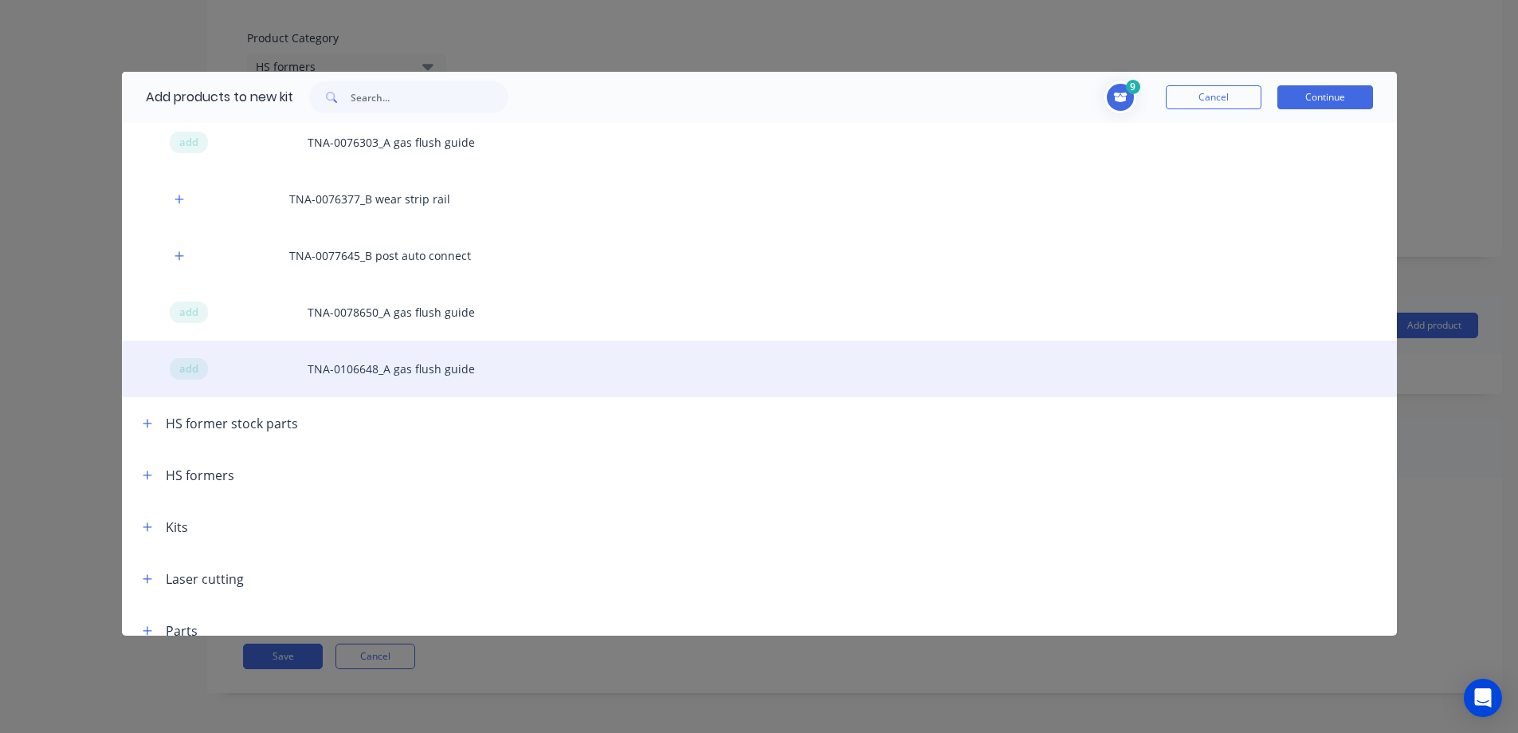
scroll to position [823, 0]
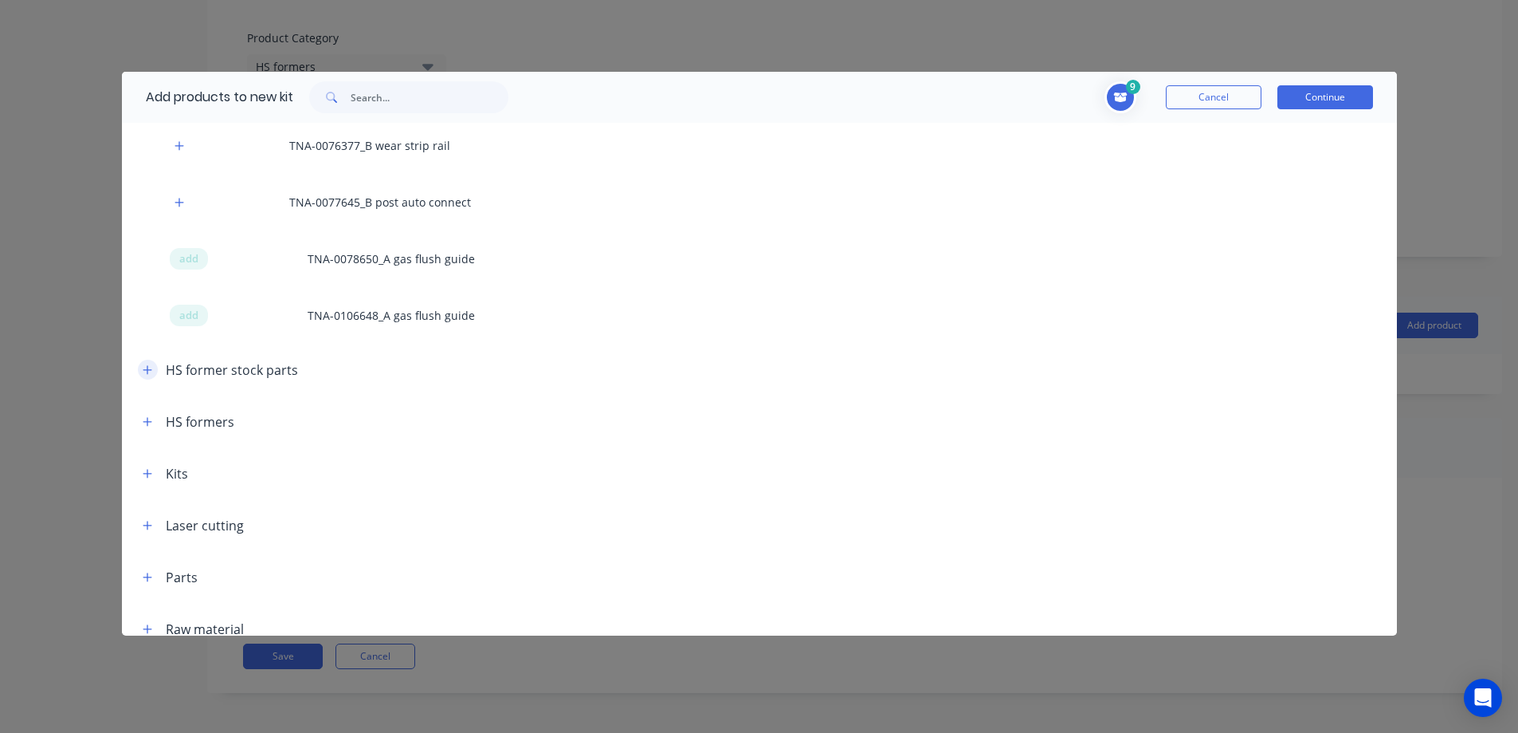
click at [148, 371] on icon "button" at bounding box center [148, 369] width 10 height 11
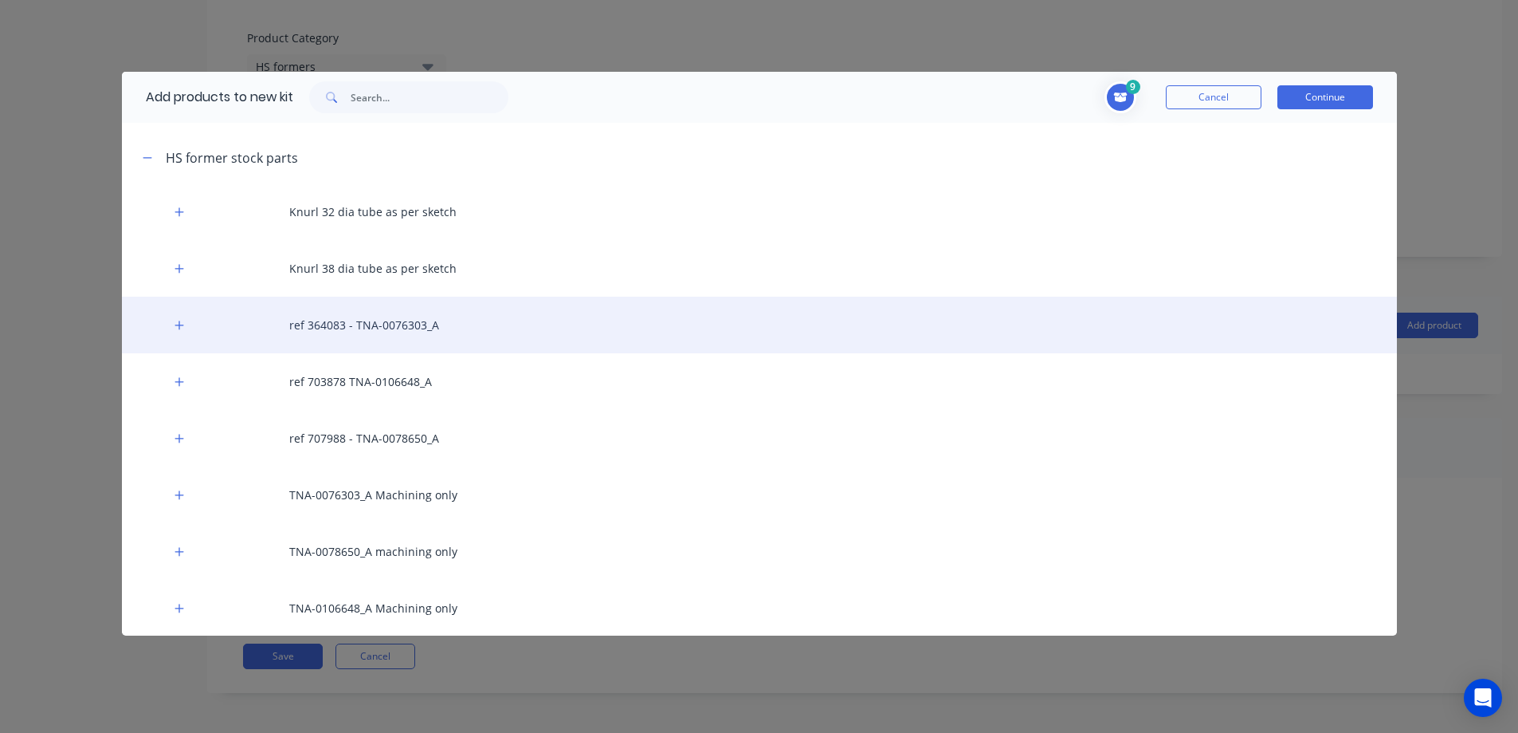
scroll to position [1036, 0]
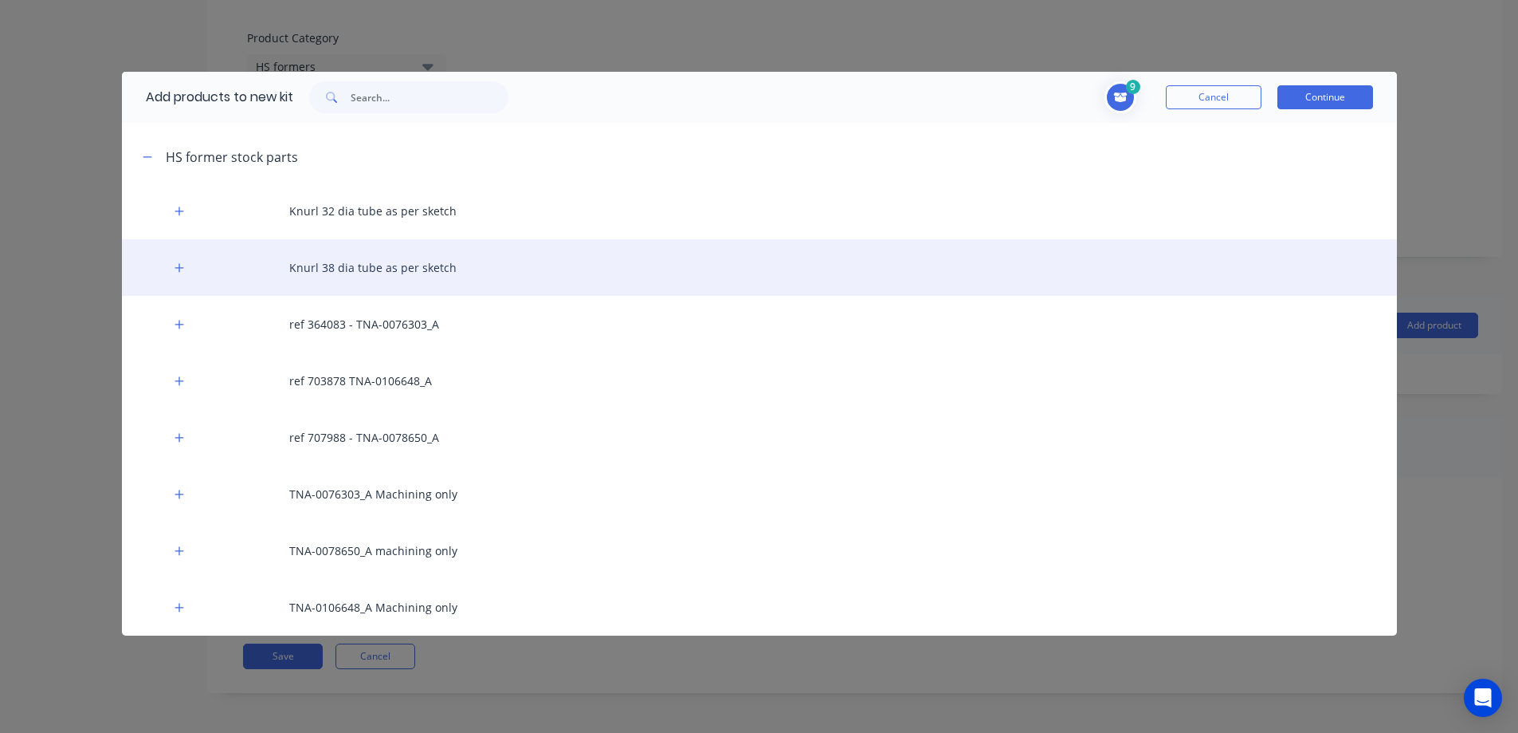
click at [369, 272] on div "Knurl 38 dia tube as per sketch" at bounding box center [759, 267] width 1275 height 57
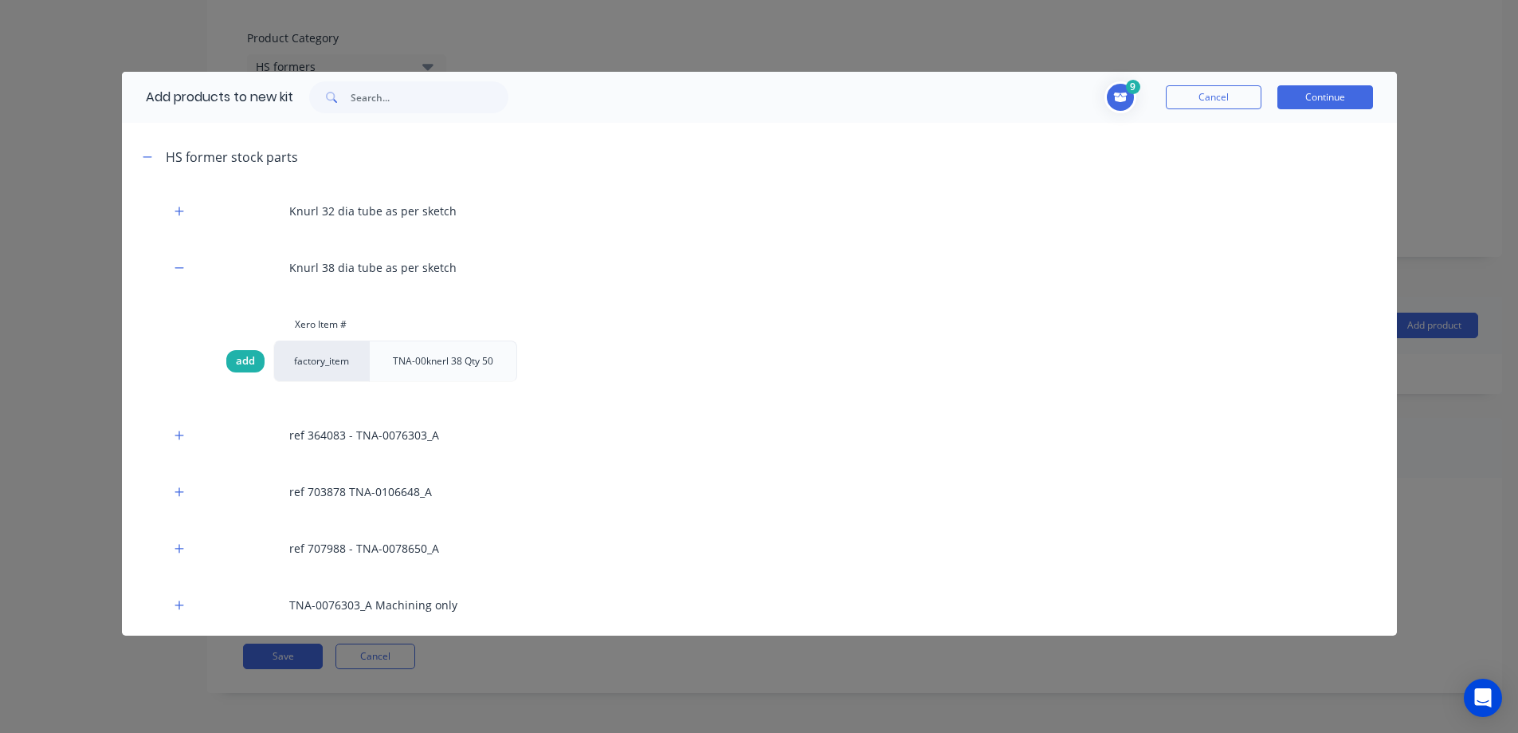
click at [255, 358] on div "add" at bounding box center [245, 361] width 38 height 22
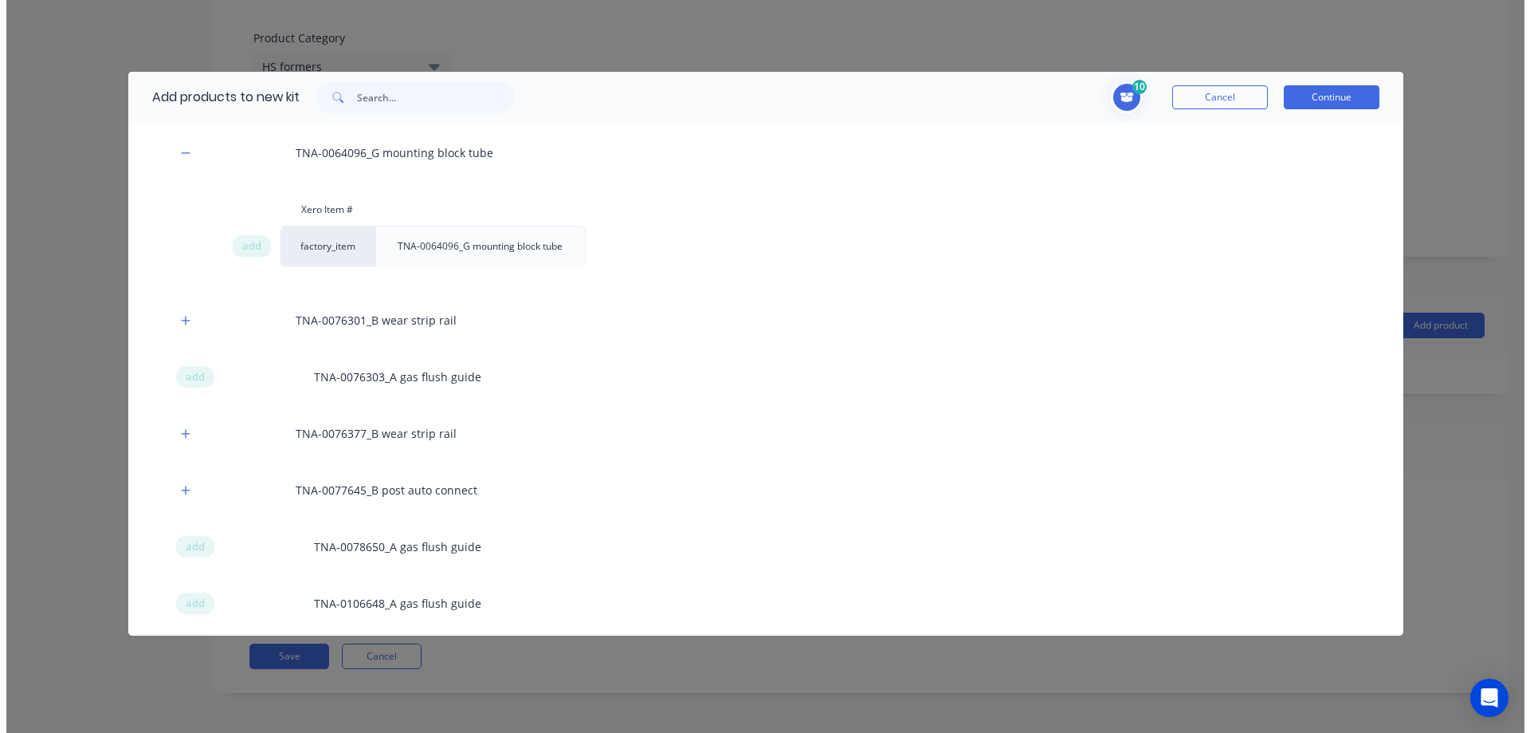
scroll to position [638, 0]
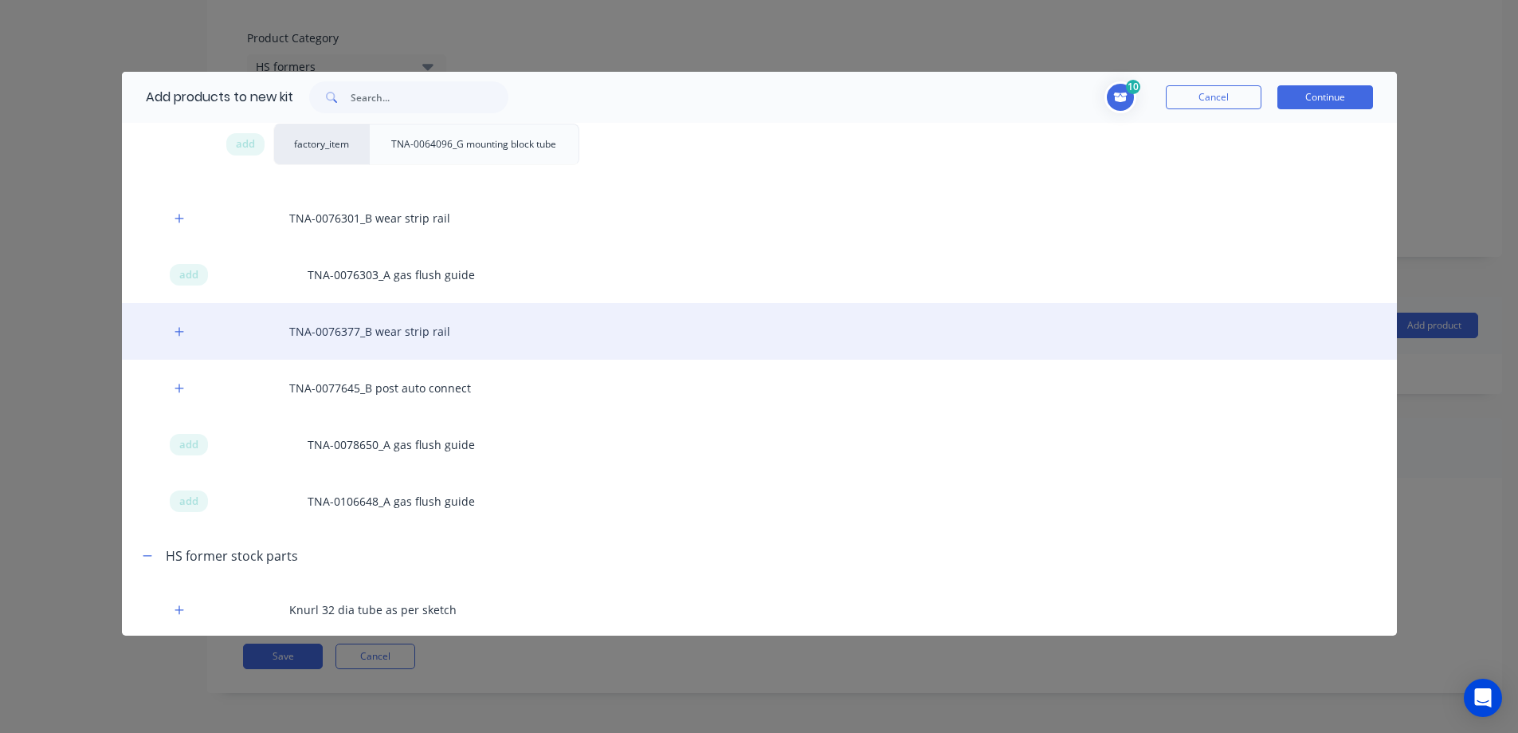
click at [362, 332] on div "TNA-0076377_B wear strip rail" at bounding box center [759, 331] width 1275 height 57
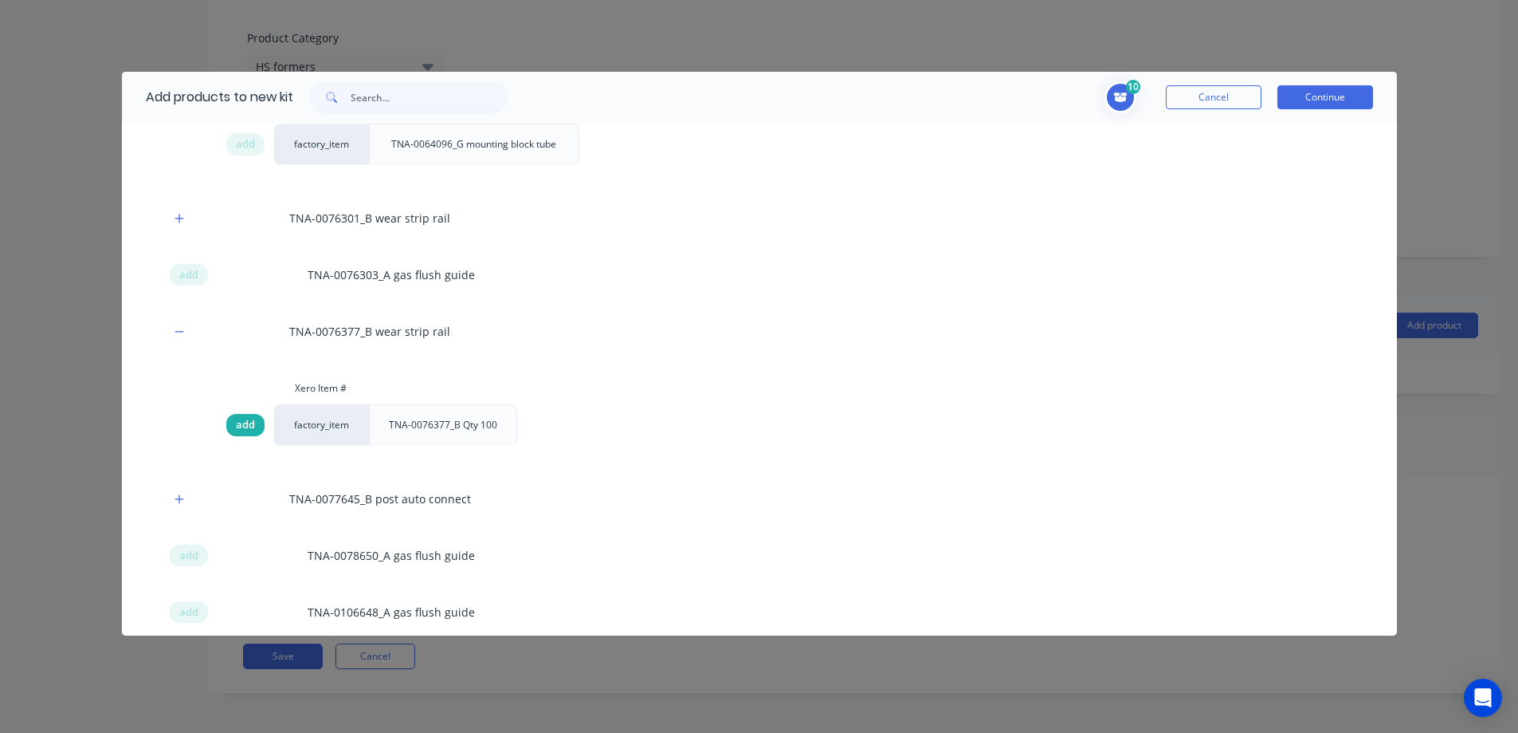
click at [249, 419] on span "add" at bounding box center [245, 425] width 19 height 16
click at [249, 422] on span "add" at bounding box center [245, 425] width 19 height 16
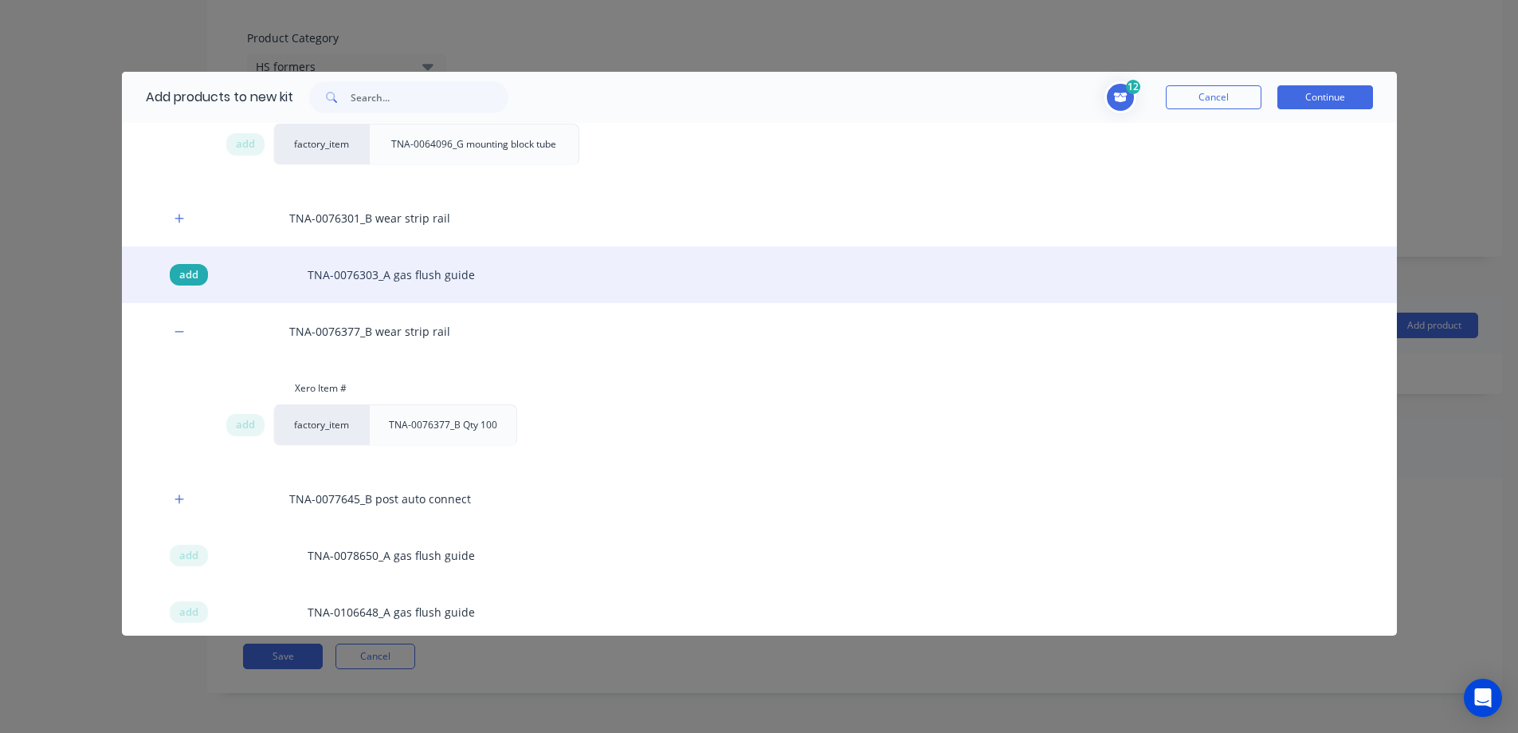
click at [187, 277] on span "add" at bounding box center [188, 275] width 19 height 16
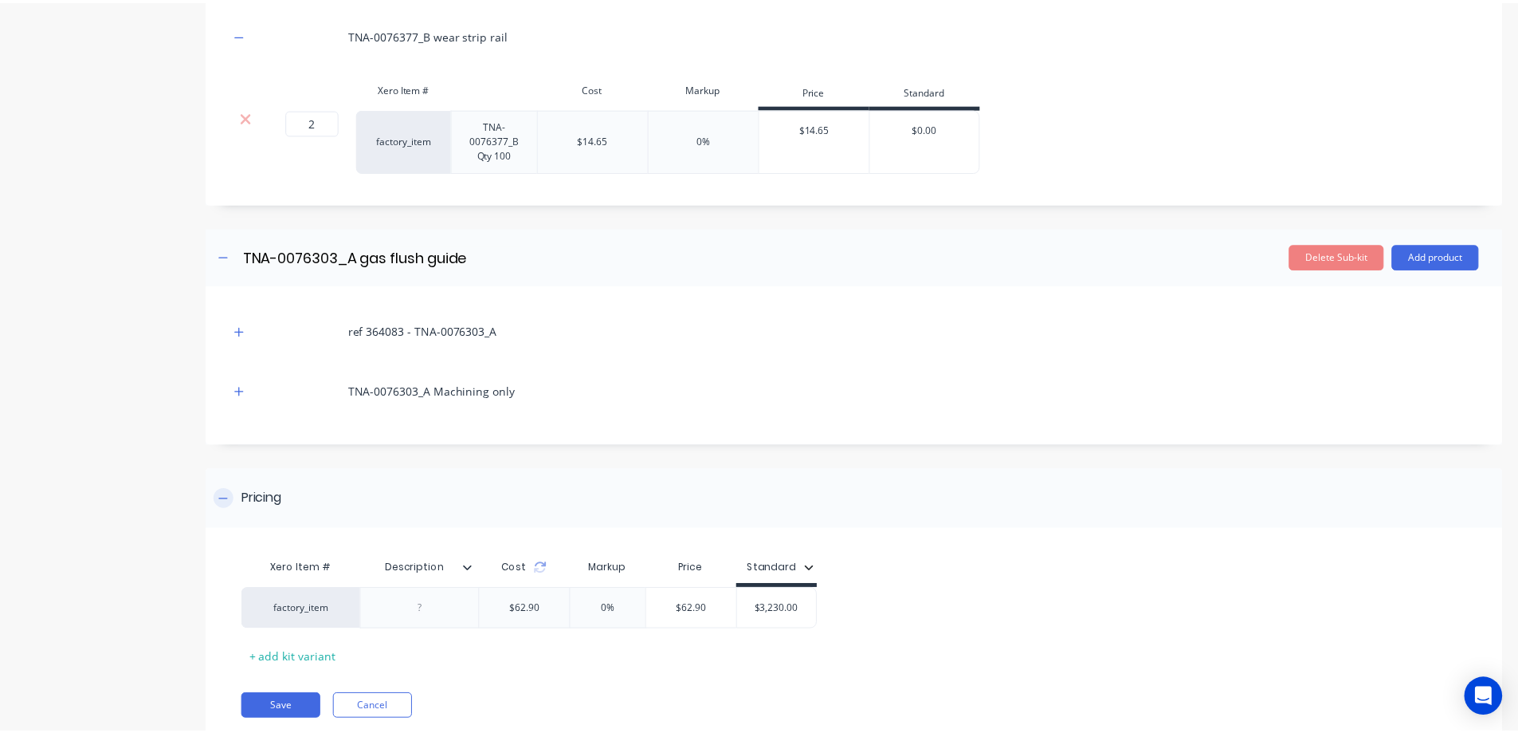
scroll to position [2632, 0]
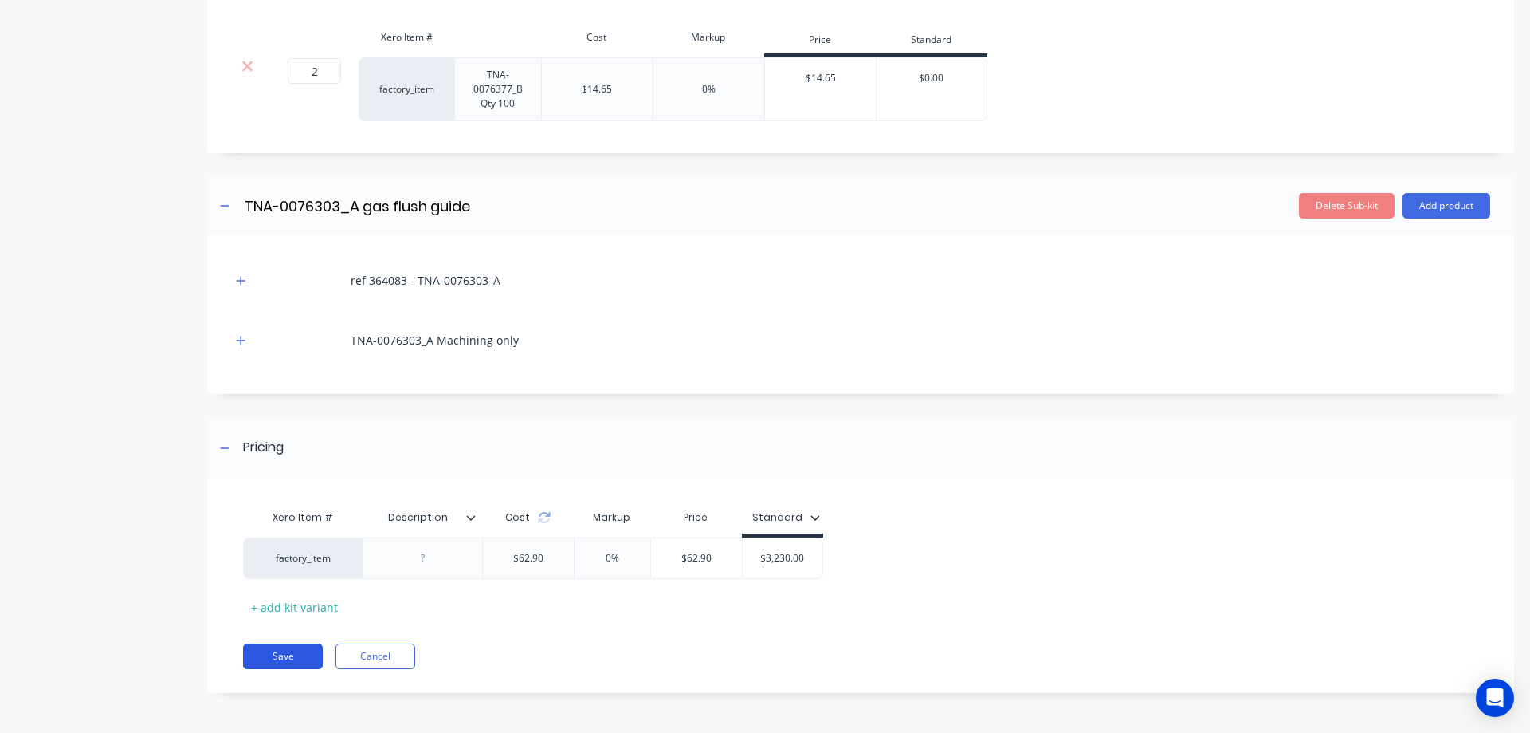
click at [288, 653] on button "Save" at bounding box center [283, 656] width 80 height 26
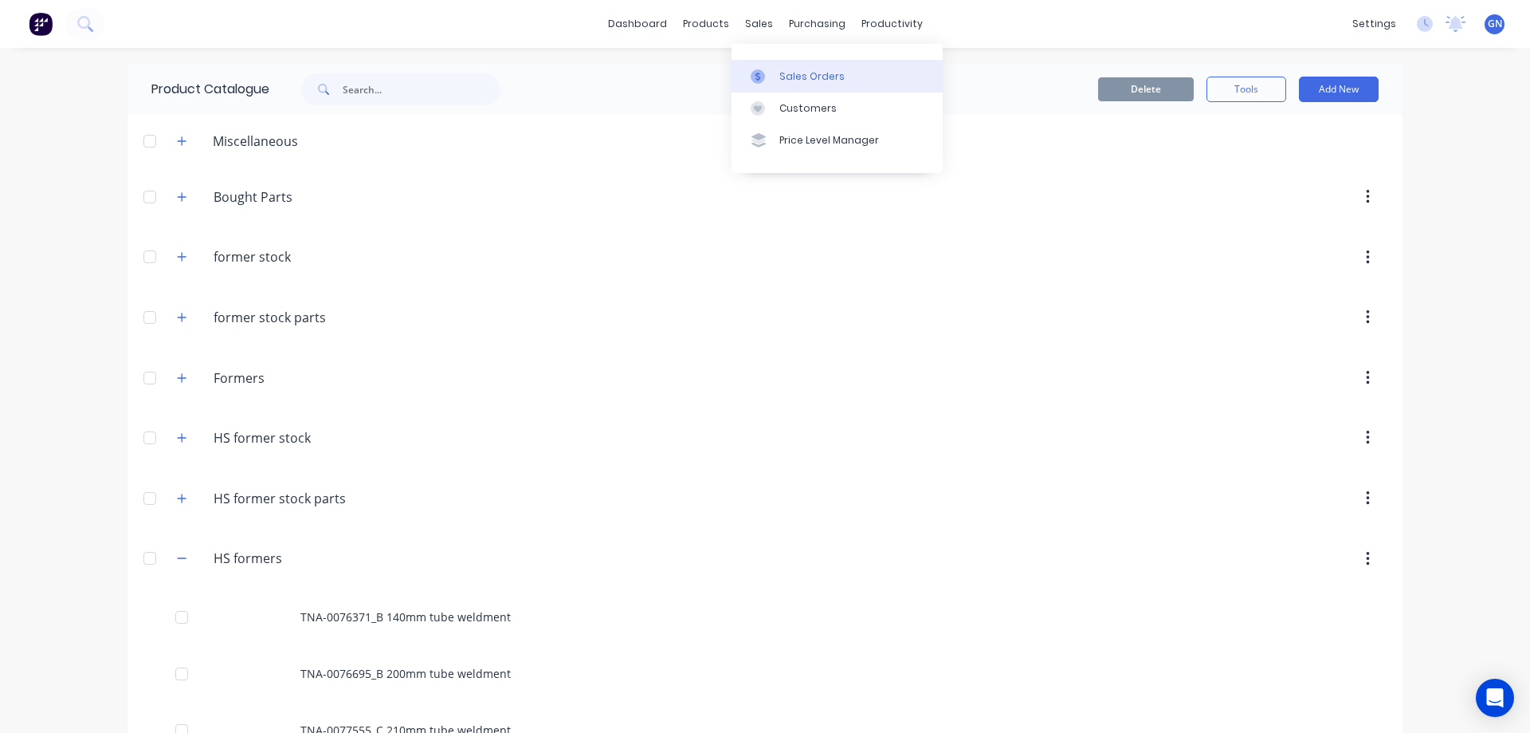
click at [794, 77] on div "Sales Orders" at bounding box center [812, 76] width 65 height 14
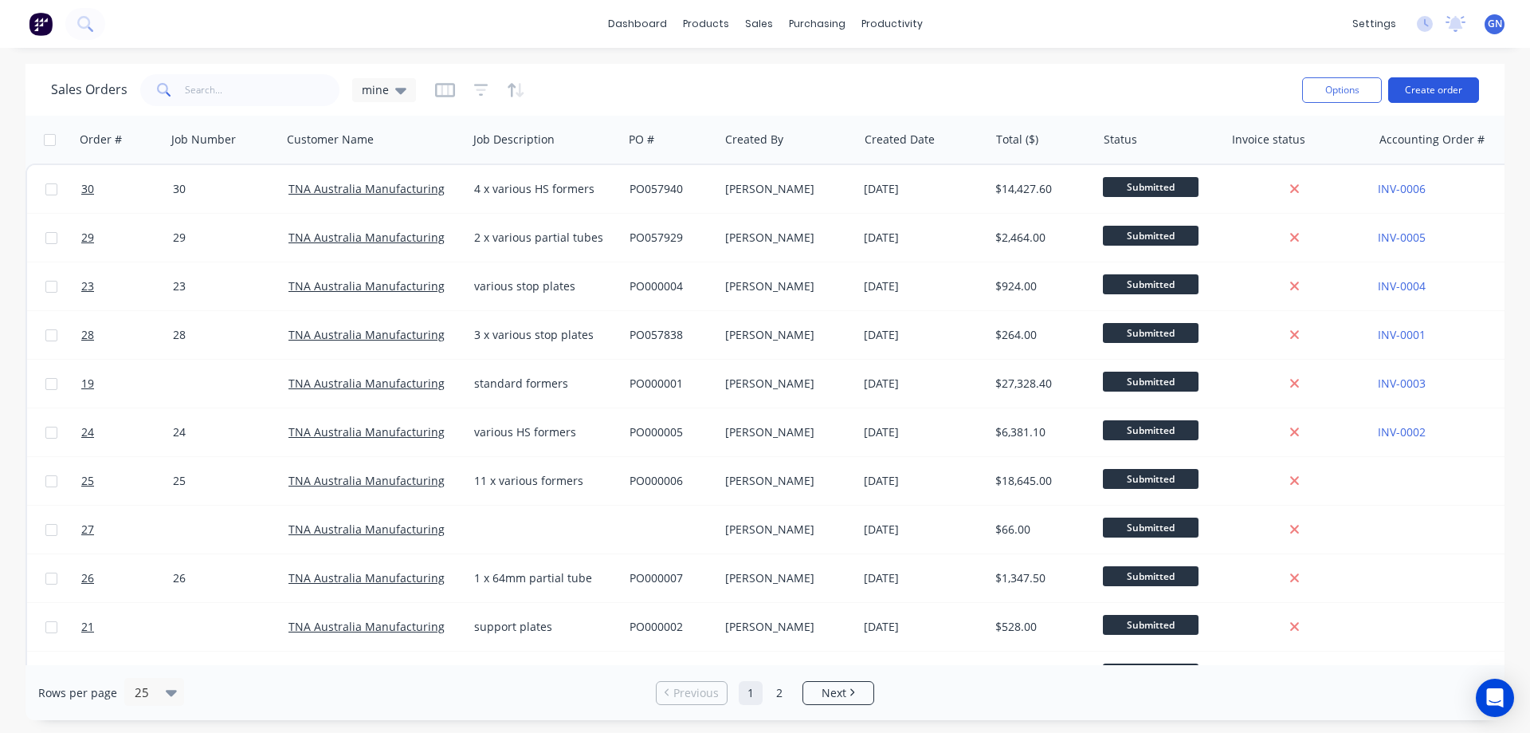
click at [1422, 90] on button "Create order" at bounding box center [1433, 90] width 91 height 26
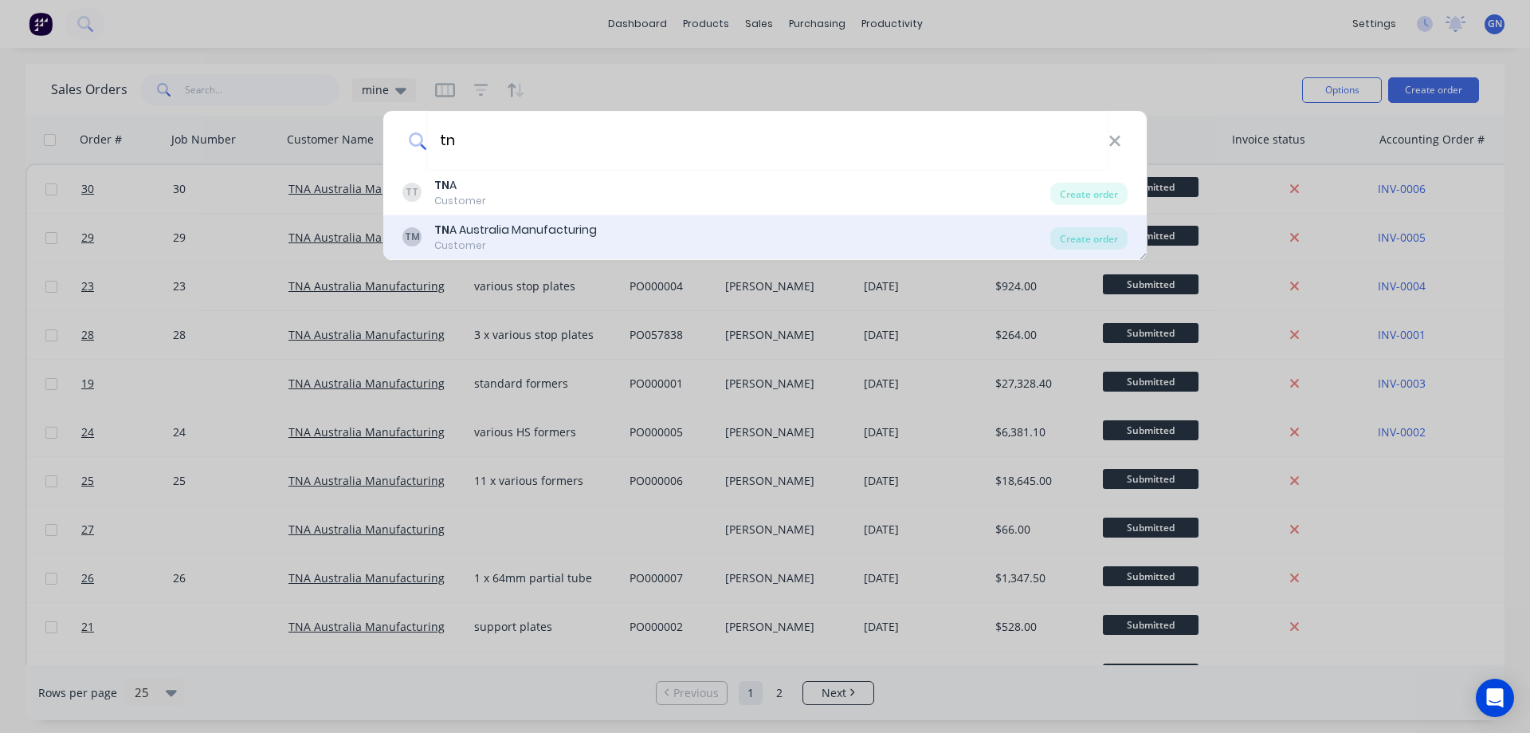
click at [541, 230] on div "TN A Australia Manufacturing" at bounding box center [515, 230] width 163 height 17
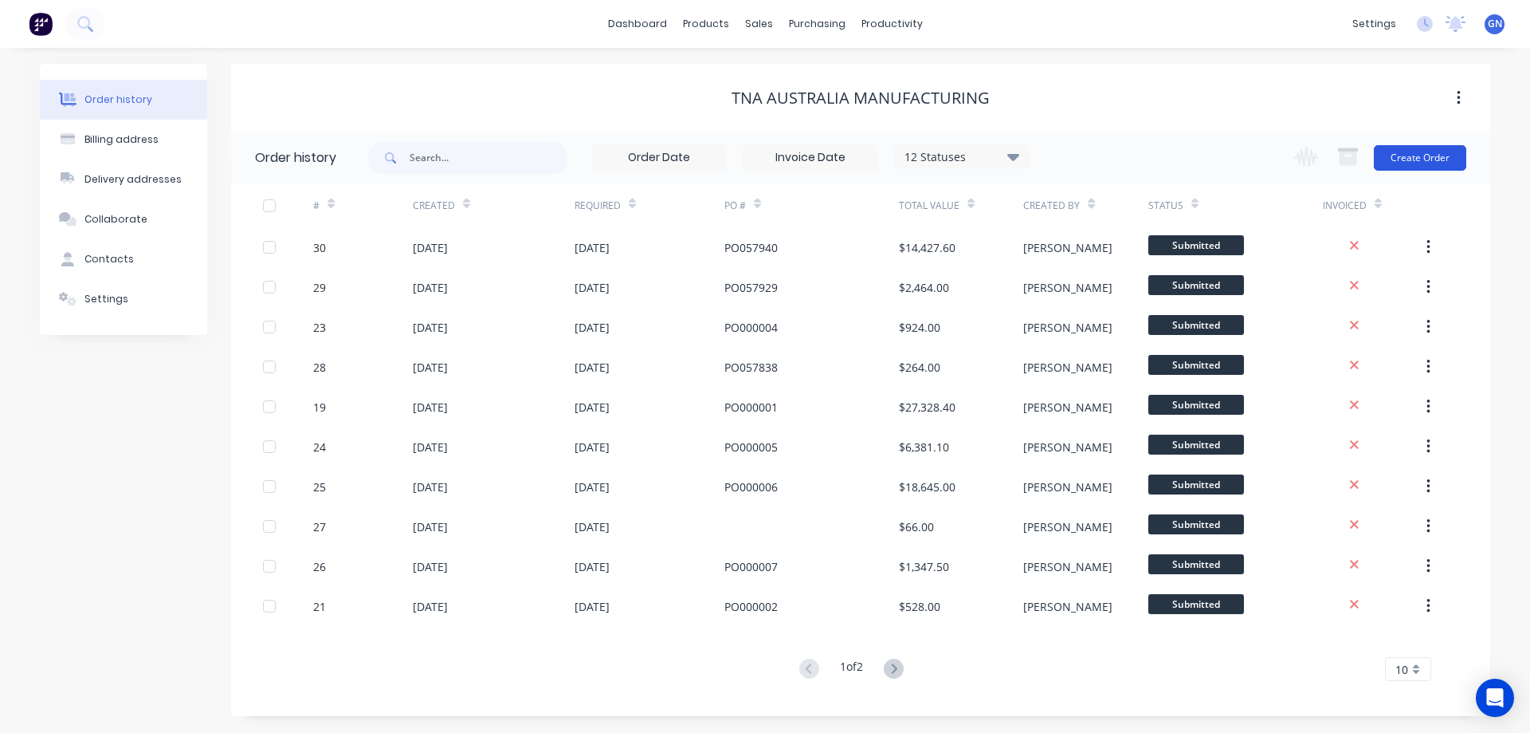
click at [1400, 159] on button "Create Order" at bounding box center [1420, 158] width 92 height 26
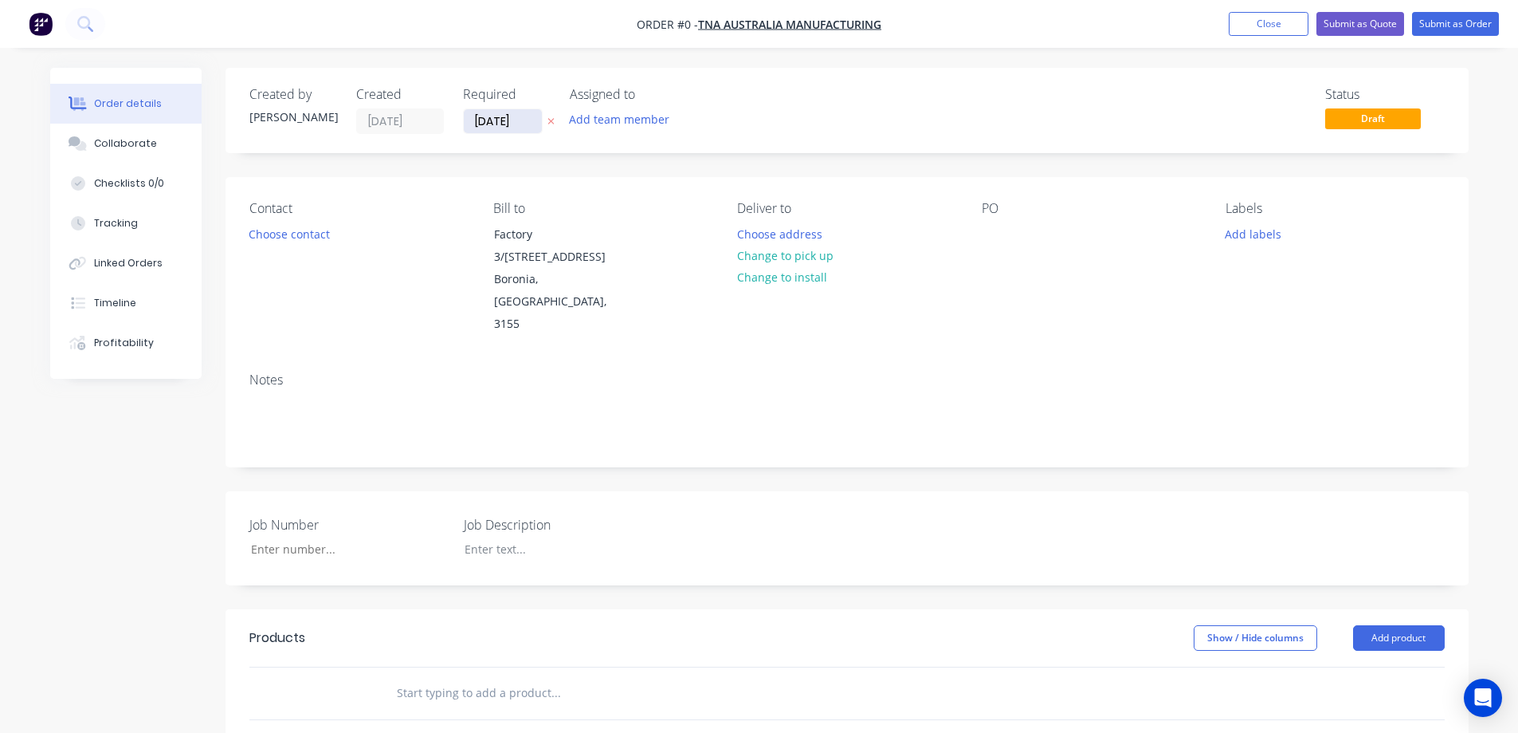
click at [487, 120] on input "[DATE]" at bounding box center [503, 121] width 78 height 24
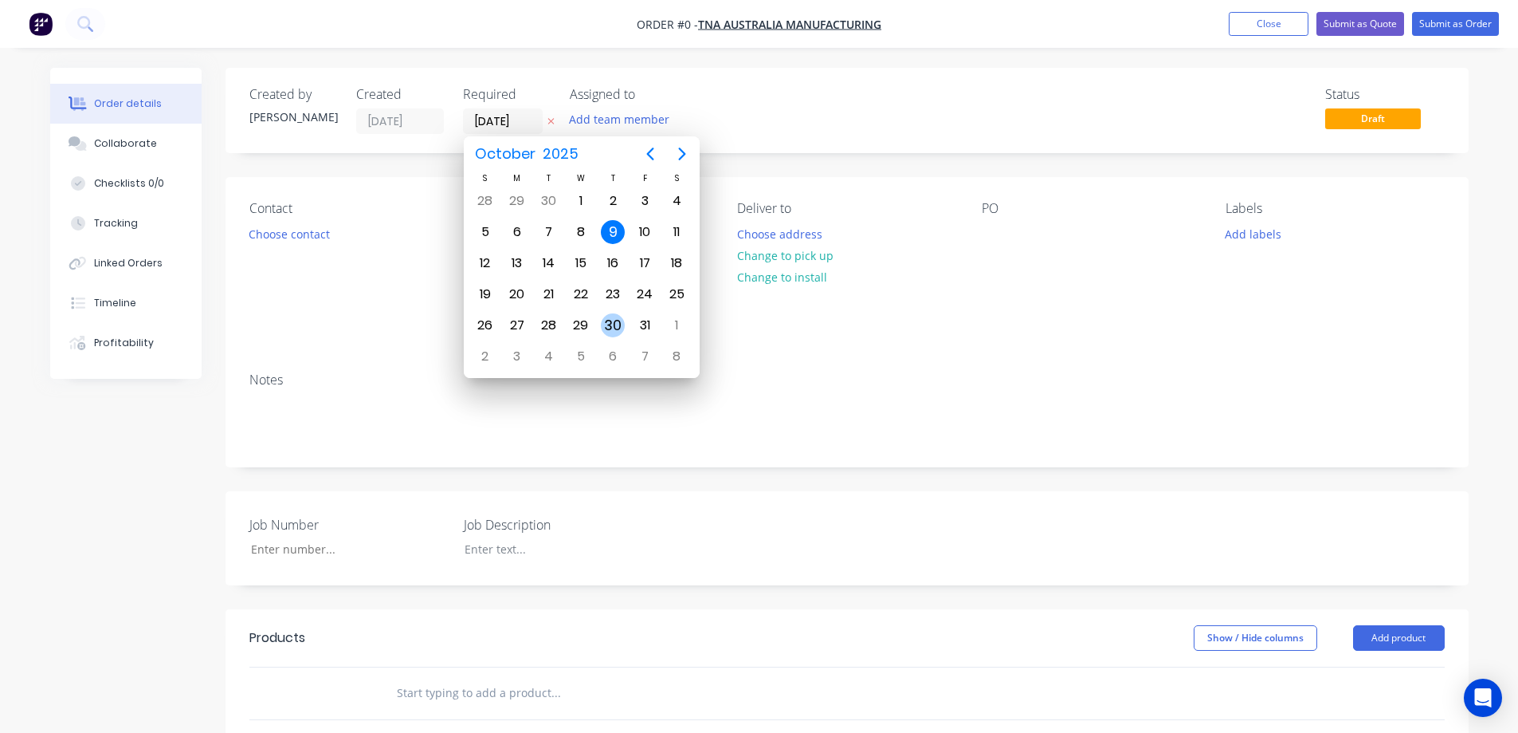
click at [615, 324] on div "30" at bounding box center [613, 325] width 24 height 24
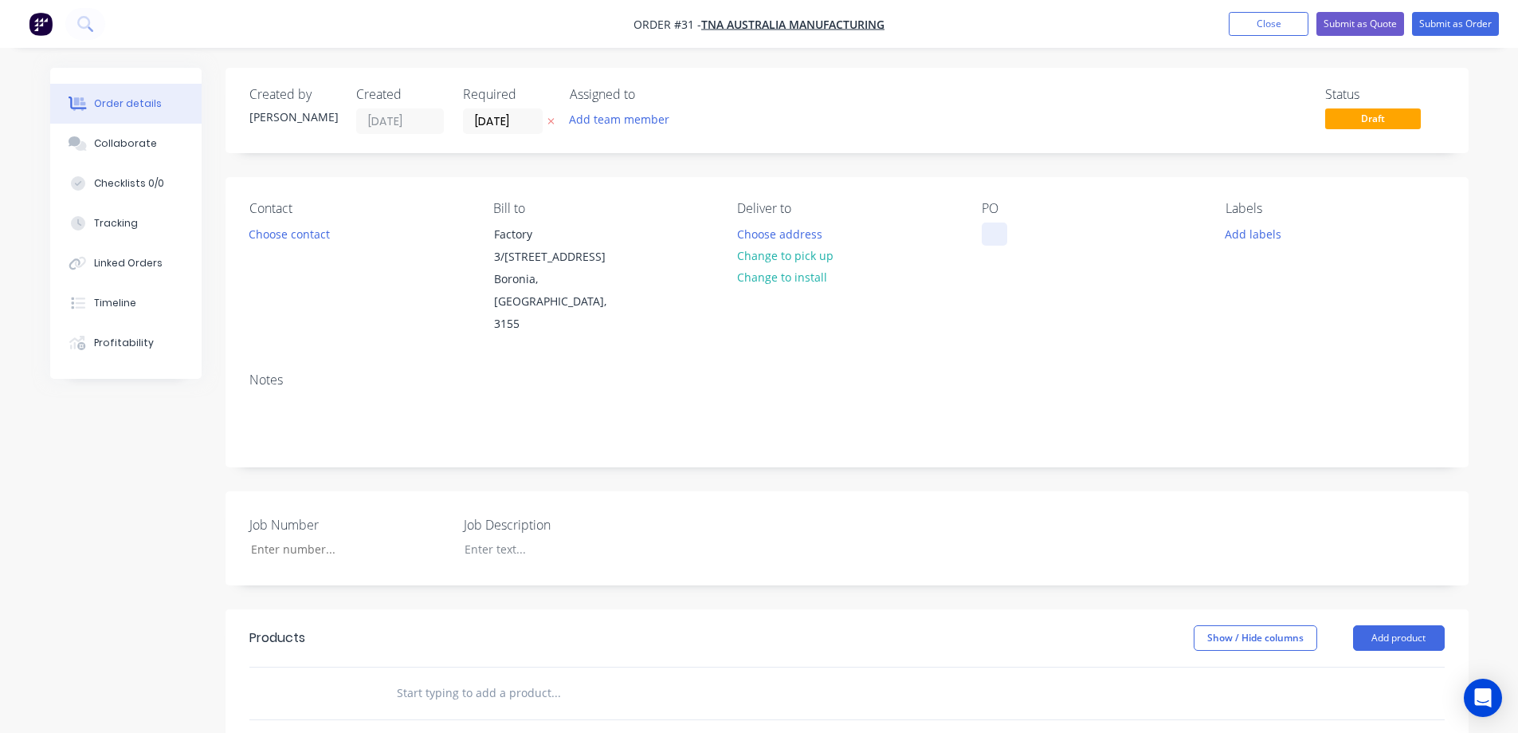
click at [992, 239] on div at bounding box center [995, 233] width 26 height 23
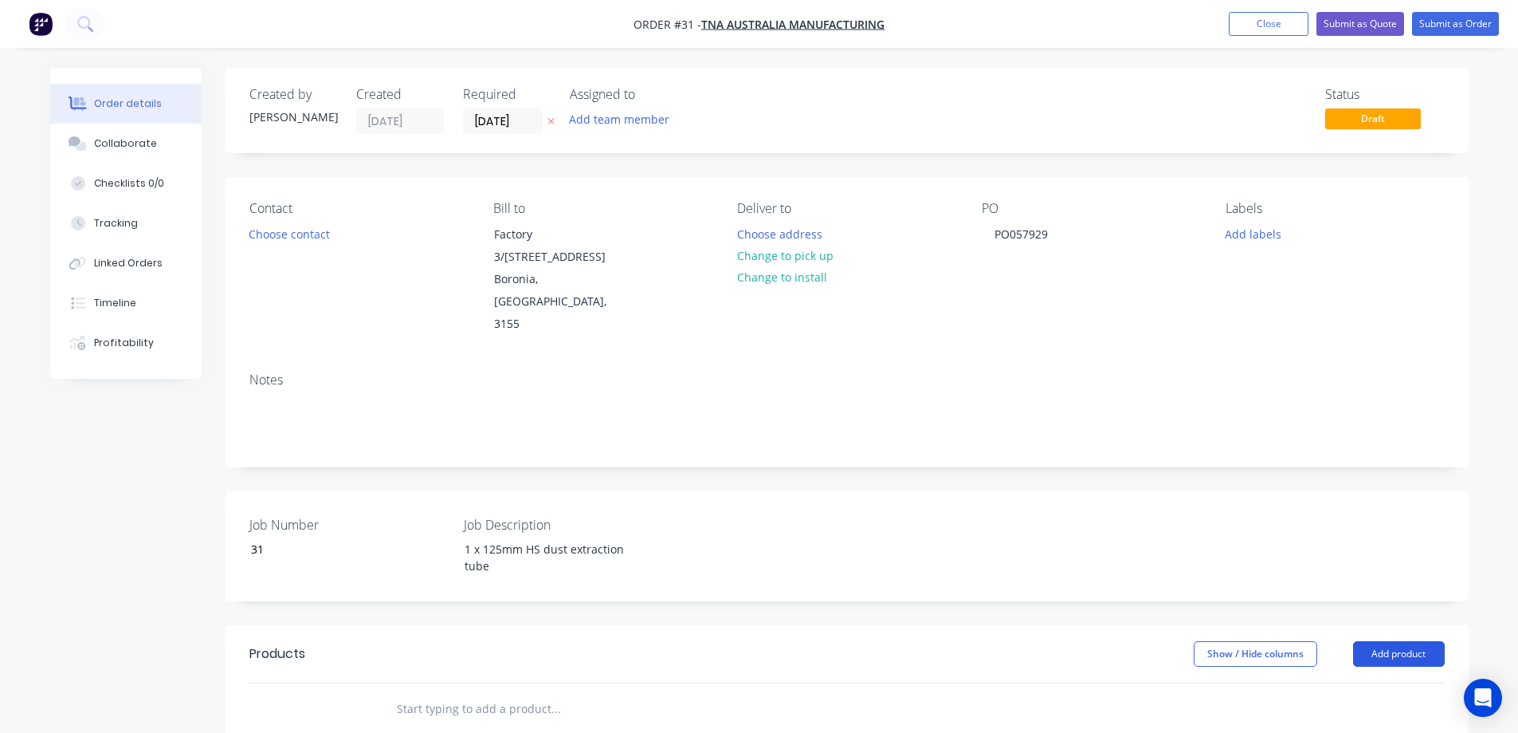
click at [1389, 641] on button "Add product" at bounding box center [1399, 654] width 92 height 26
click at [1373, 682] on div "Product catalogue" at bounding box center [1369, 693] width 123 height 23
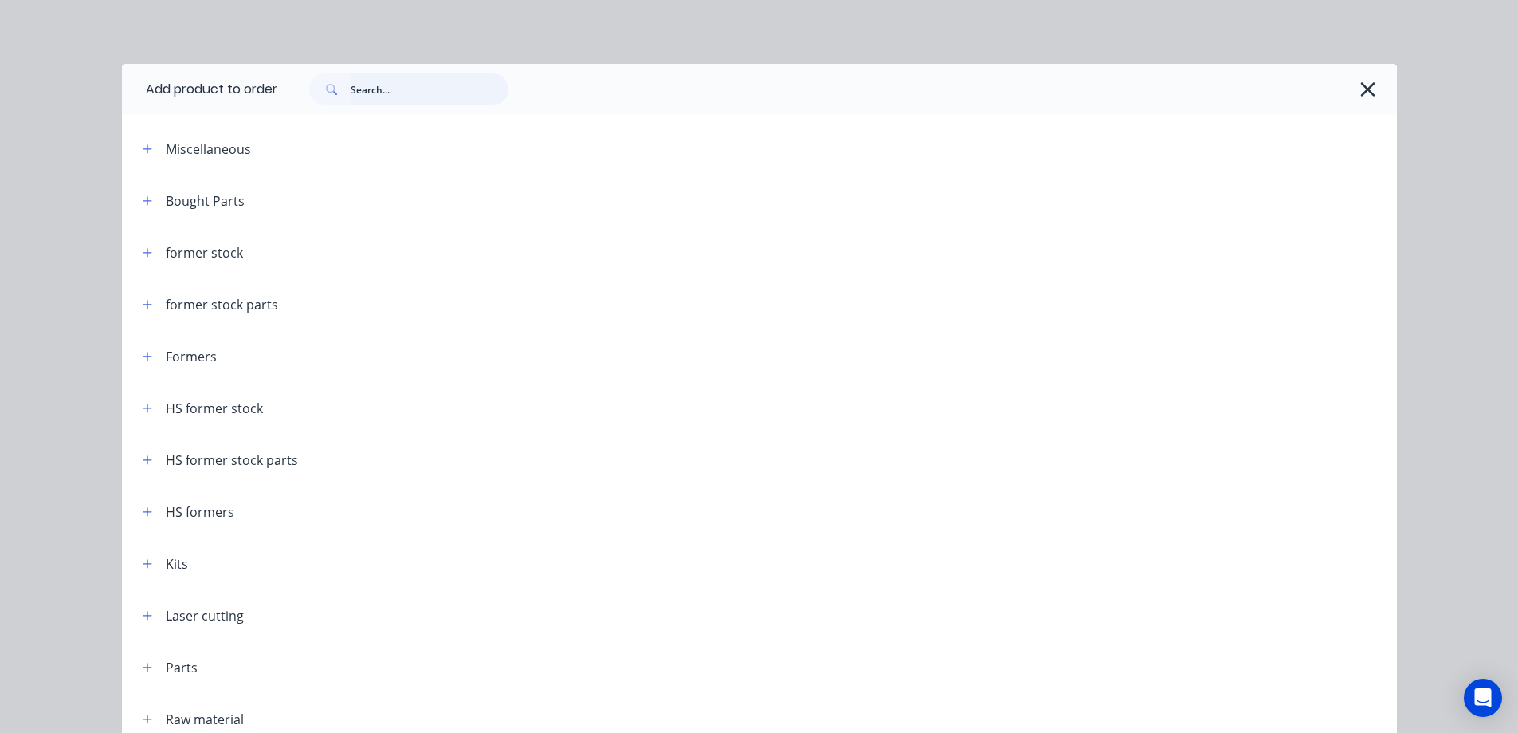
click at [389, 90] on input "text" at bounding box center [430, 89] width 158 height 32
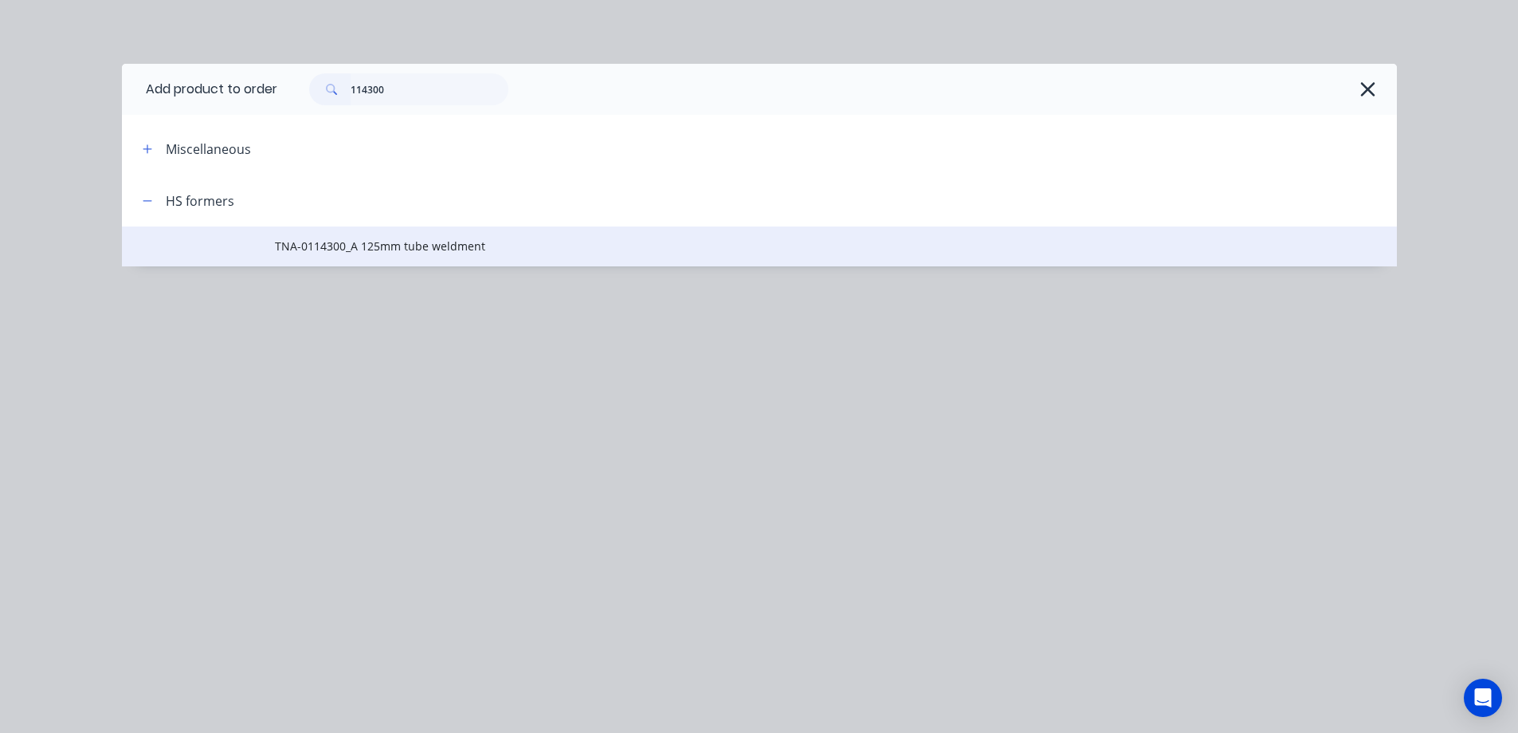
click at [382, 238] on span "TNA-0114300_A 125mm tube weldment" at bounding box center [724, 246] width 898 height 17
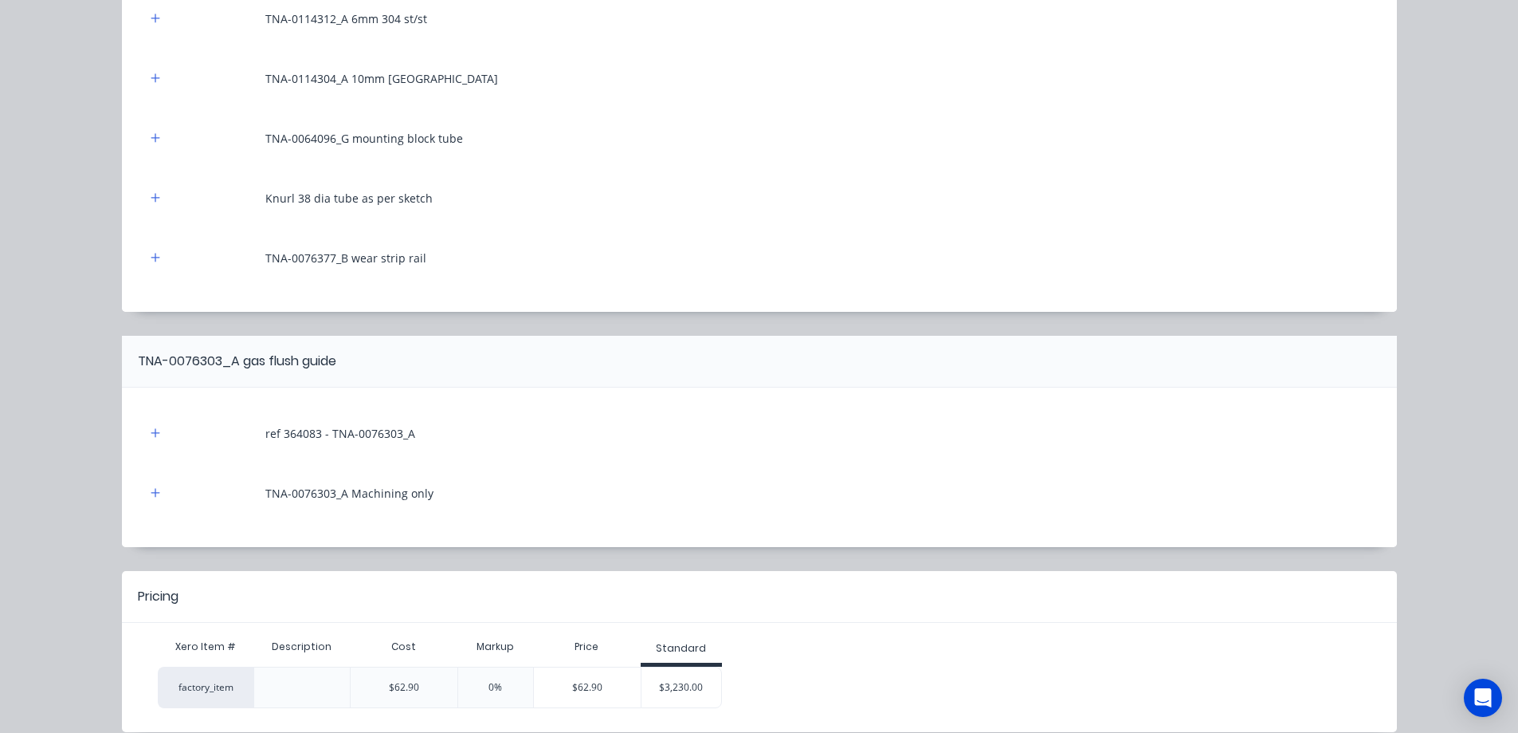
scroll to position [611, 0]
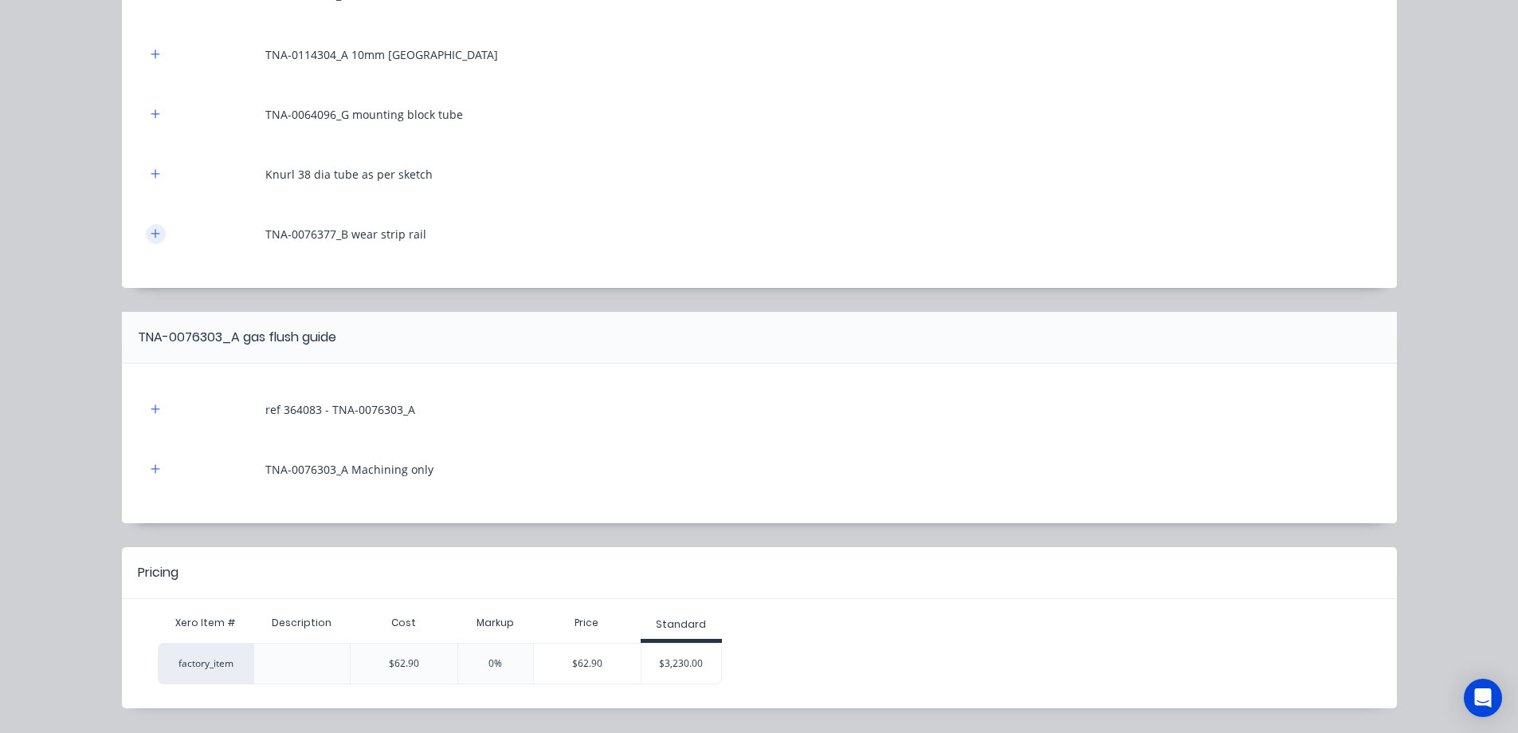
click at [151, 233] on icon "button" at bounding box center [155, 233] width 9 height 9
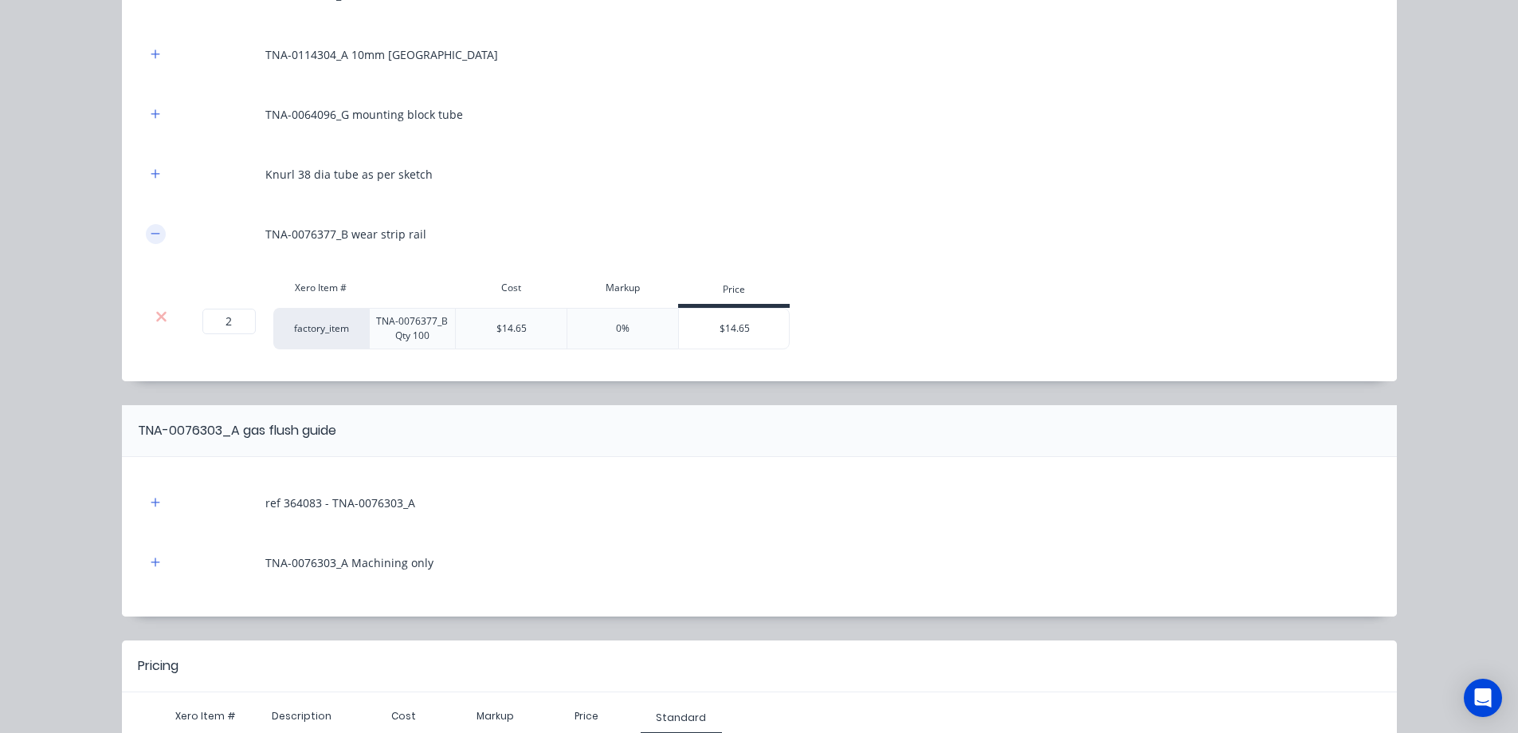
click at [151, 233] on icon "button" at bounding box center [156, 233] width 10 height 11
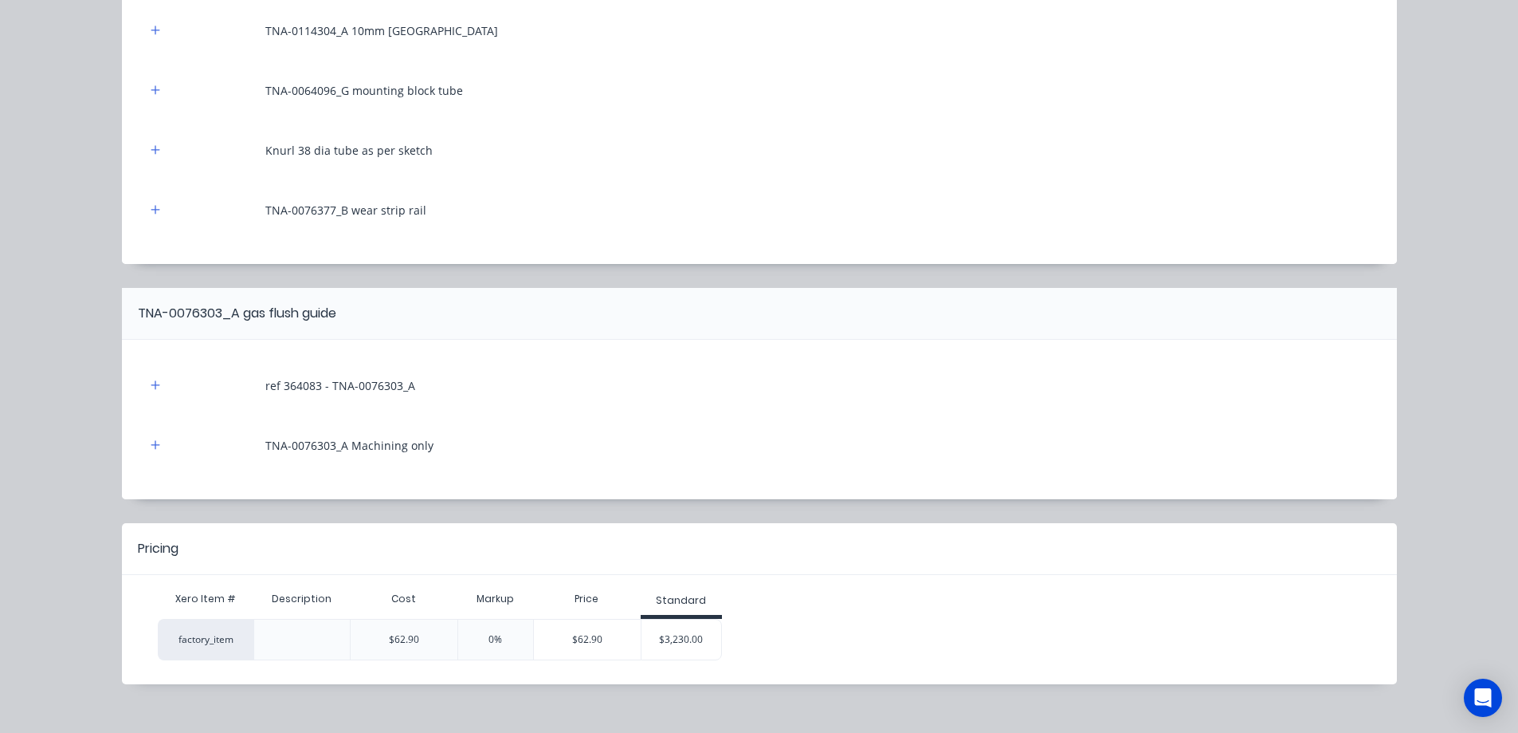
scroll to position [657, 0]
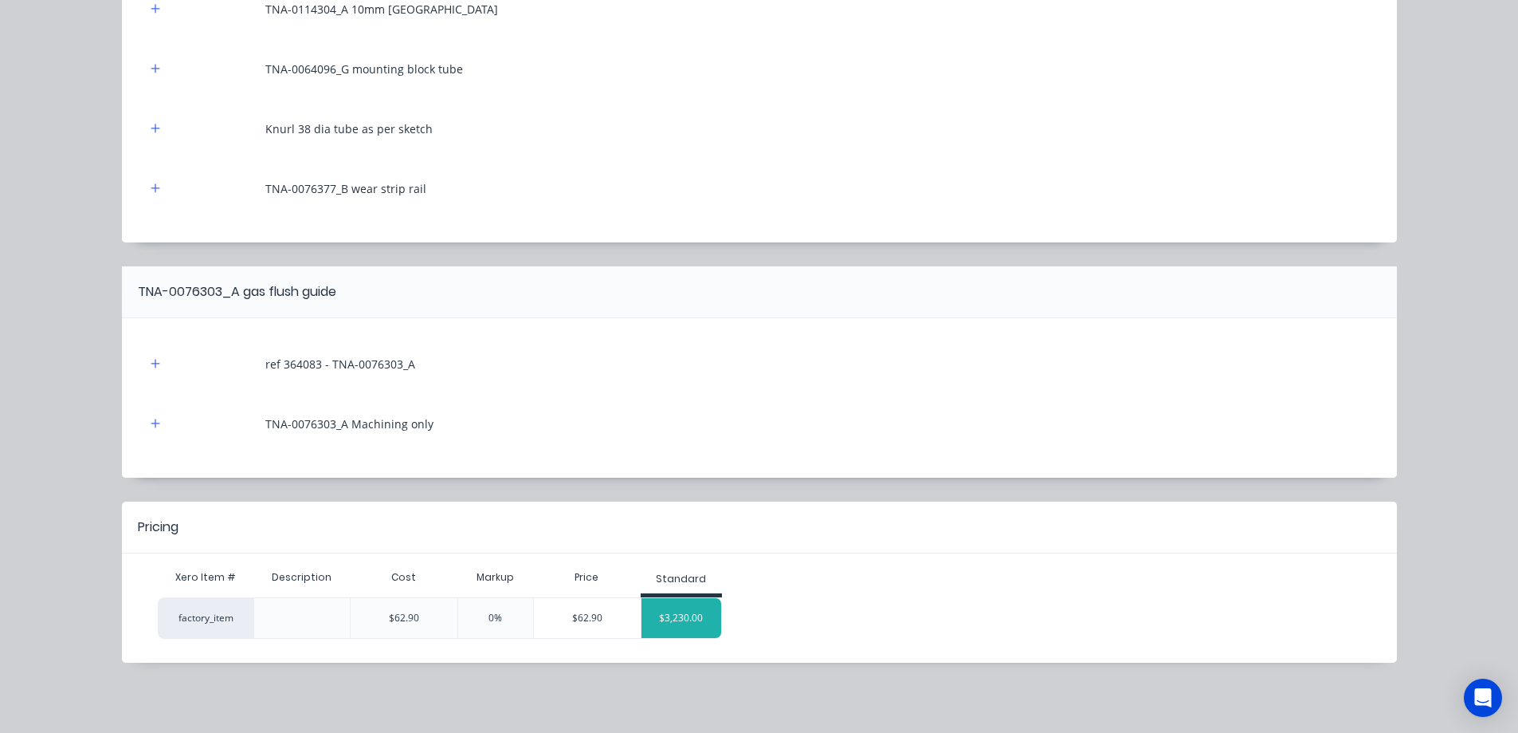
click at [678, 615] on div "$3,230.00" at bounding box center [682, 618] width 80 height 40
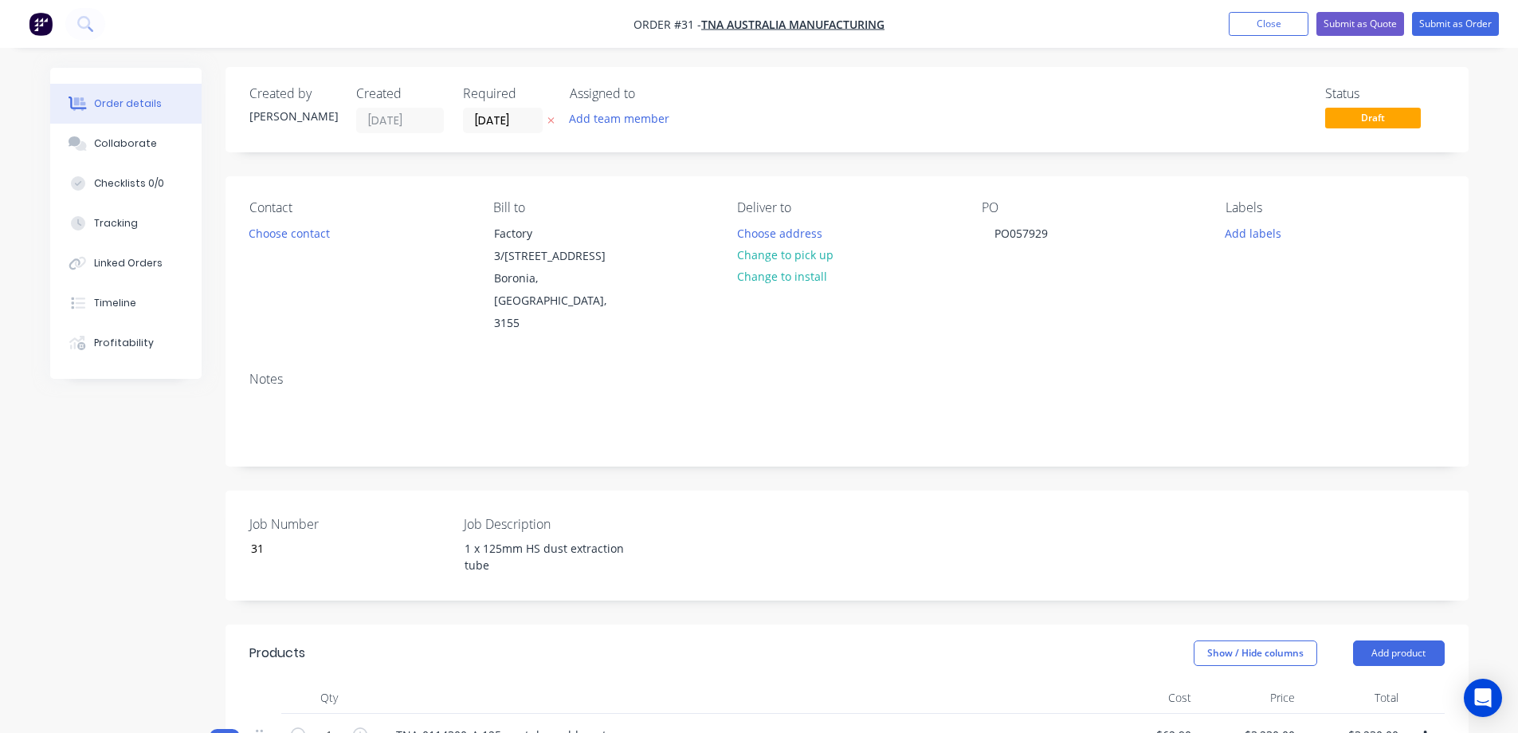
scroll to position [0, 0]
click at [1447, 19] on button "Submit as Order" at bounding box center [1455, 24] width 87 height 24
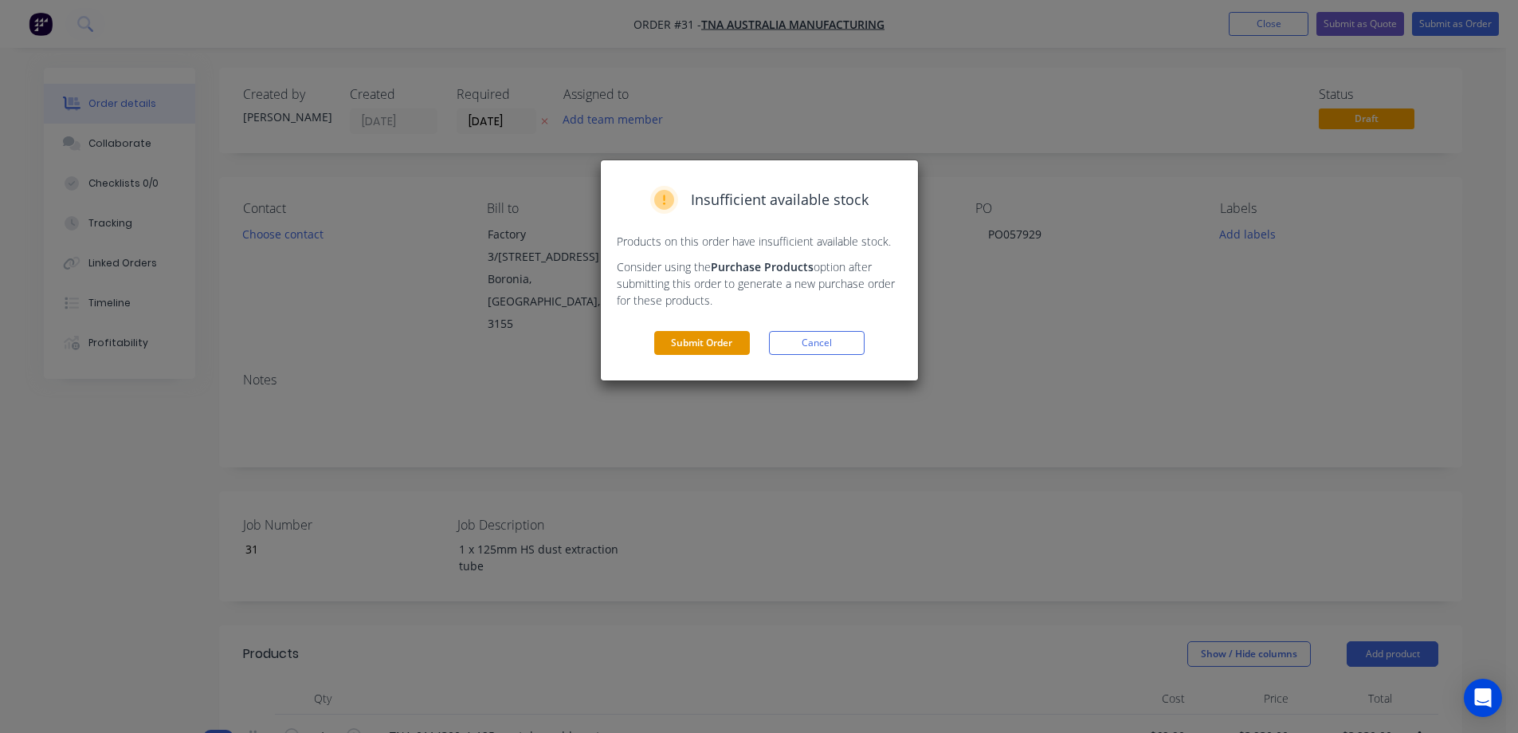
click at [713, 340] on button "Submit Order" at bounding box center [702, 343] width 96 height 24
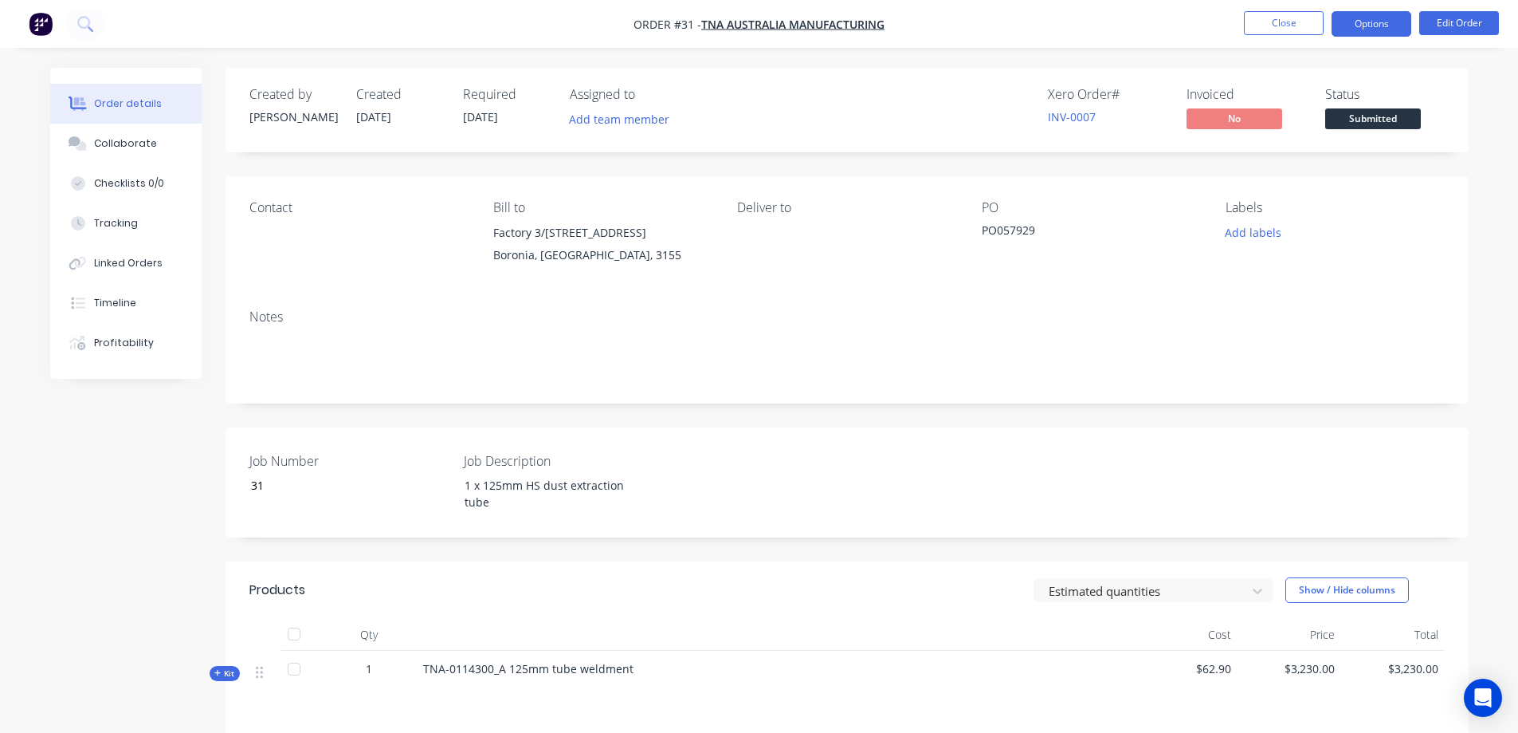
click at [1370, 27] on button "Options" at bounding box center [1372, 24] width 80 height 26
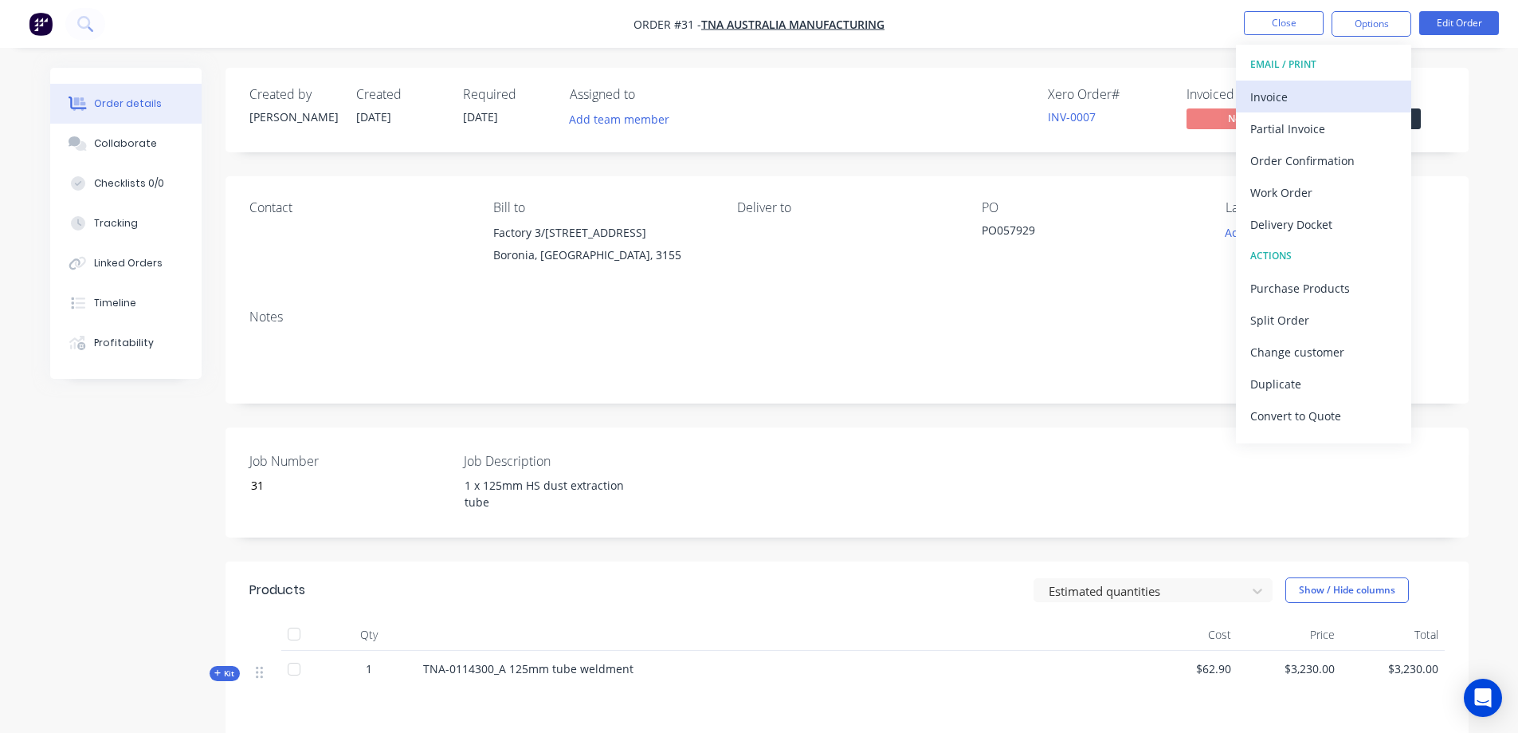
click at [1277, 96] on div "Invoice" at bounding box center [1324, 96] width 147 height 23
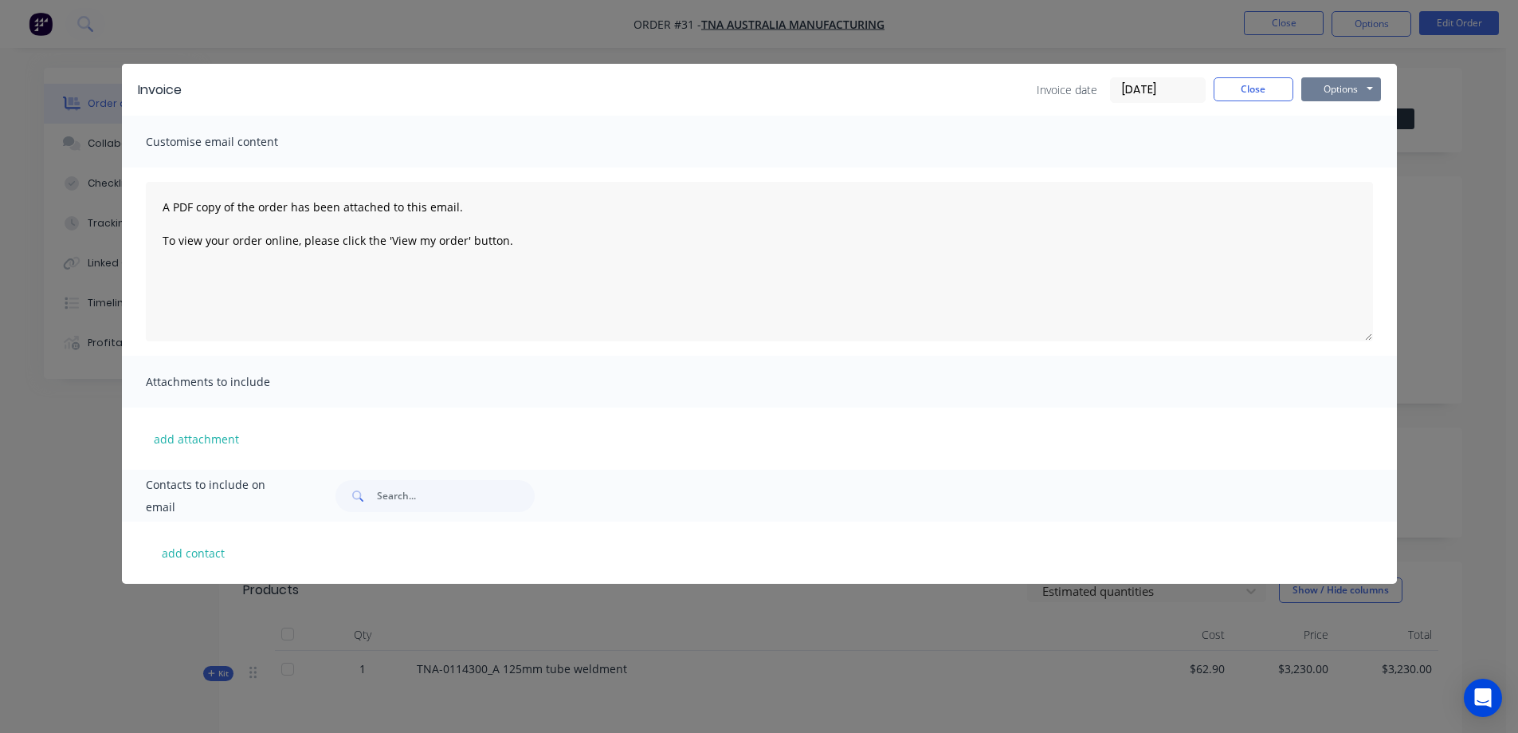
click at [1330, 92] on button "Options" at bounding box center [1342, 89] width 80 height 24
click at [1335, 117] on button "Preview" at bounding box center [1353, 117] width 102 height 26
drag, startPoint x: 1233, startPoint y: 88, endPoint x: 1306, endPoint y: 57, distance: 78.6
click at [1234, 88] on button "Close" at bounding box center [1254, 89] width 80 height 24
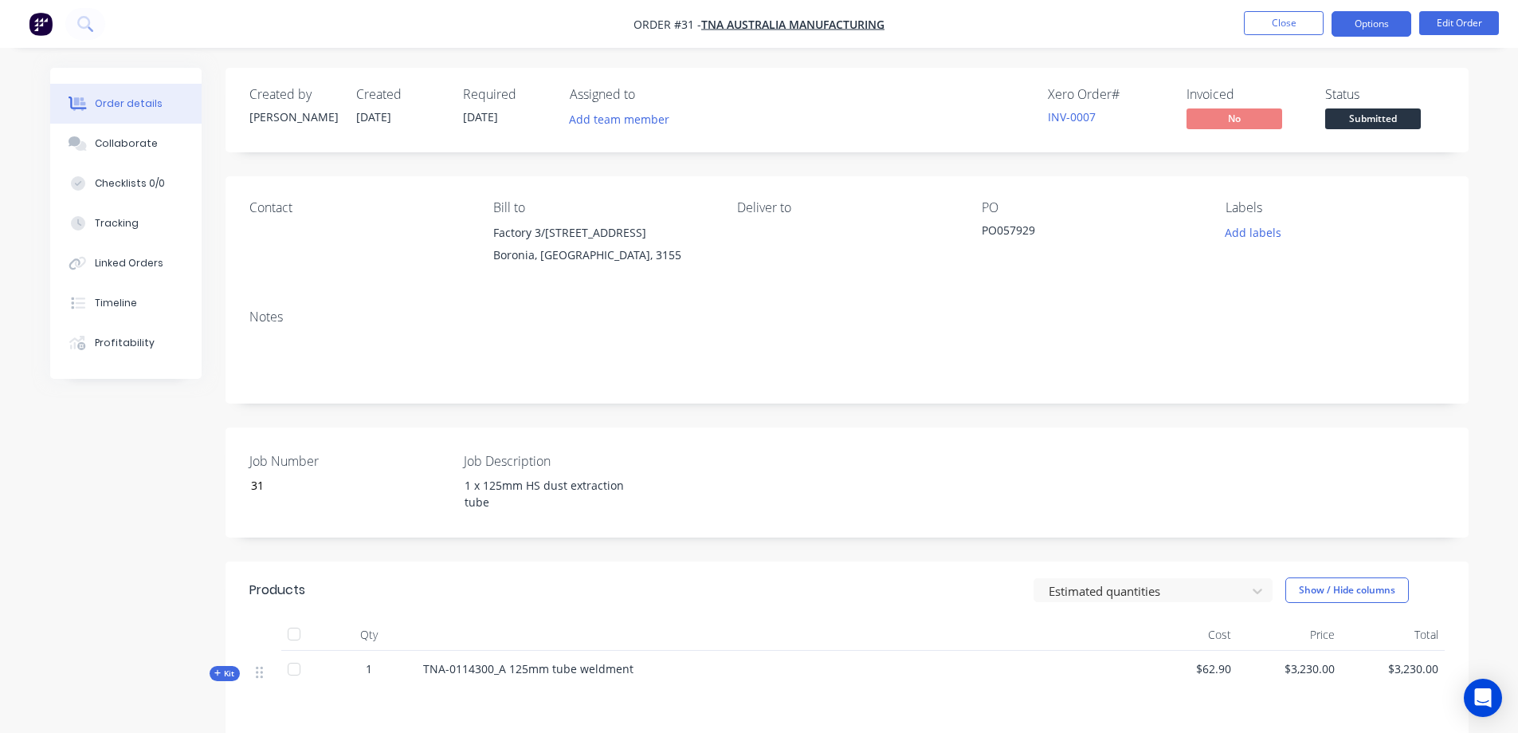
click at [1343, 20] on button "Options" at bounding box center [1372, 24] width 80 height 26
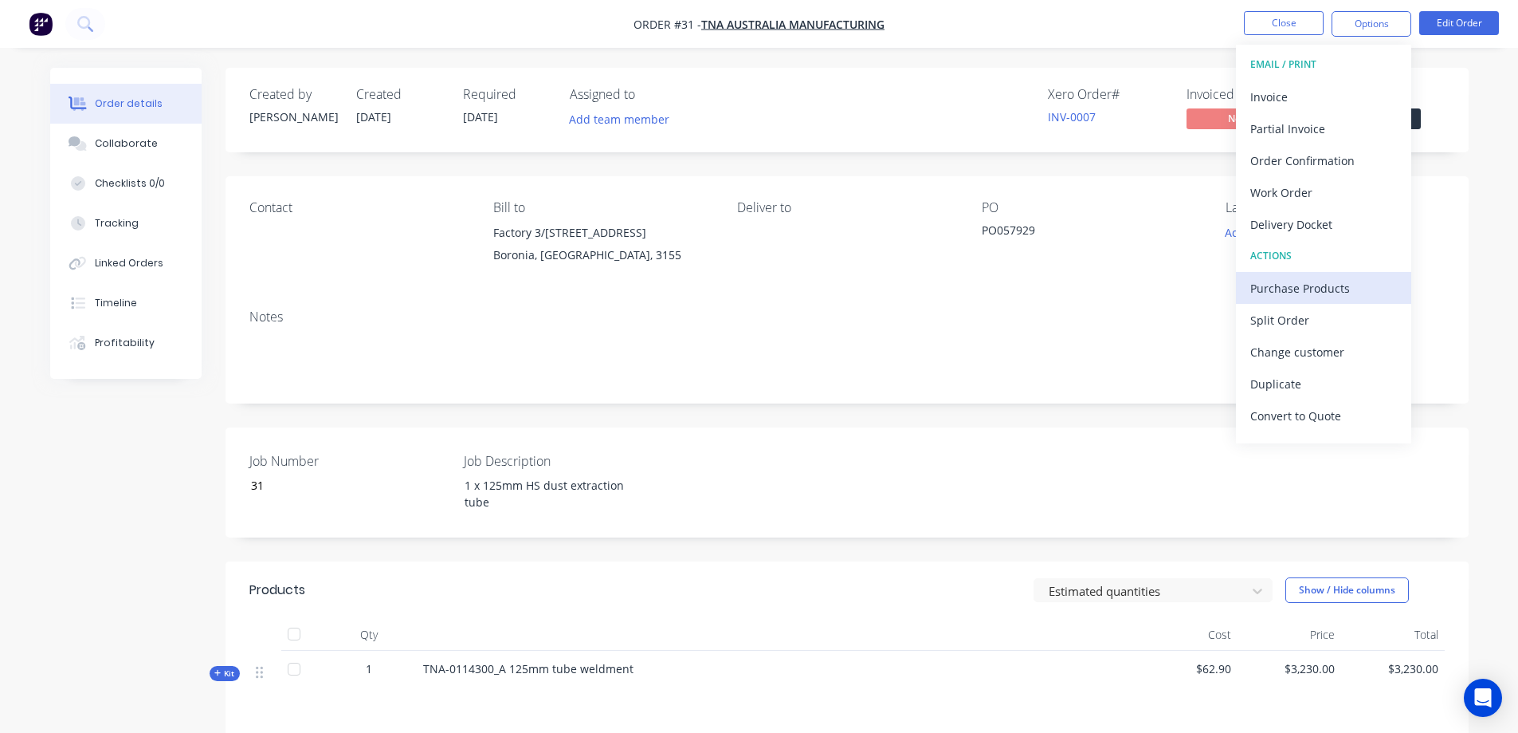
click at [1313, 287] on div "Purchase Products" at bounding box center [1324, 288] width 147 height 23
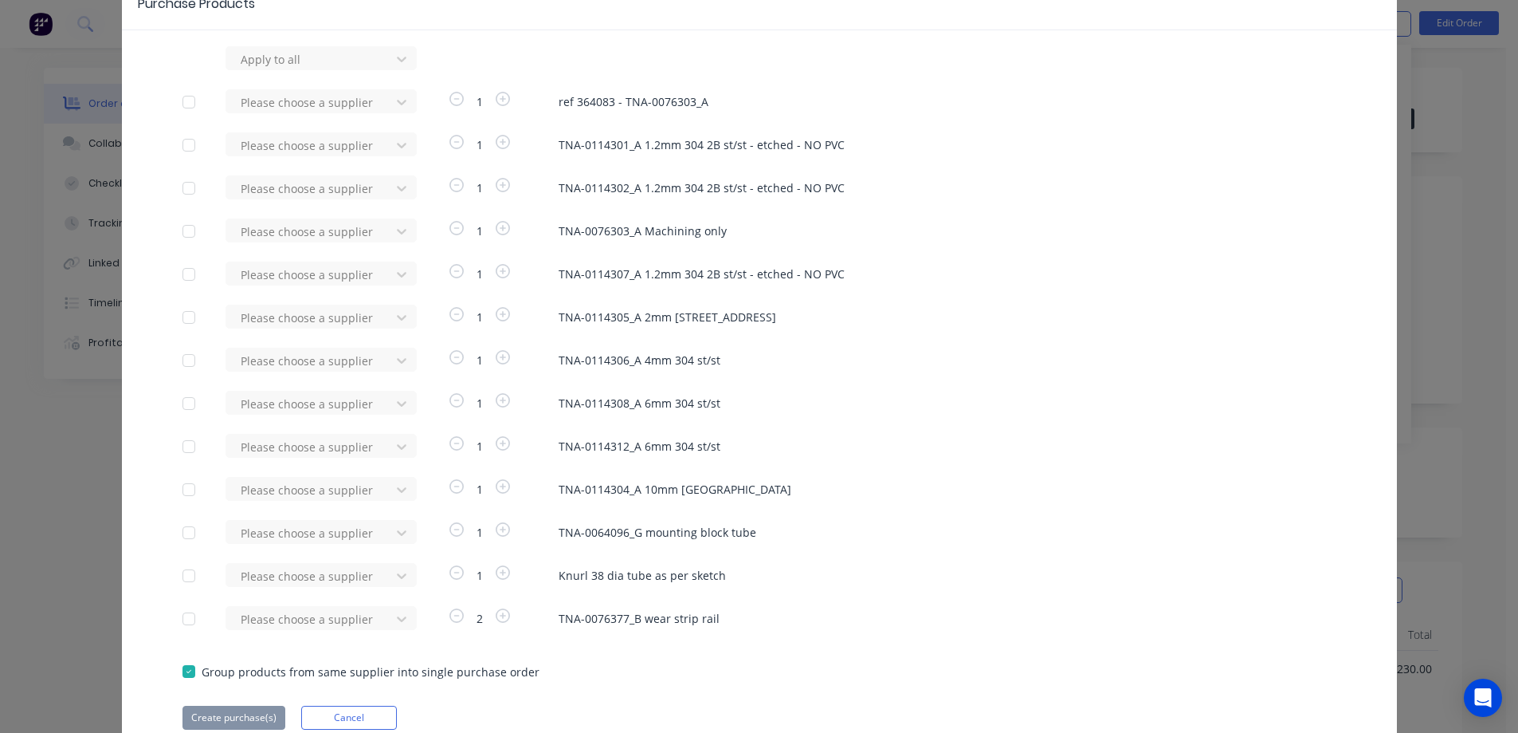
scroll to position [80, 0]
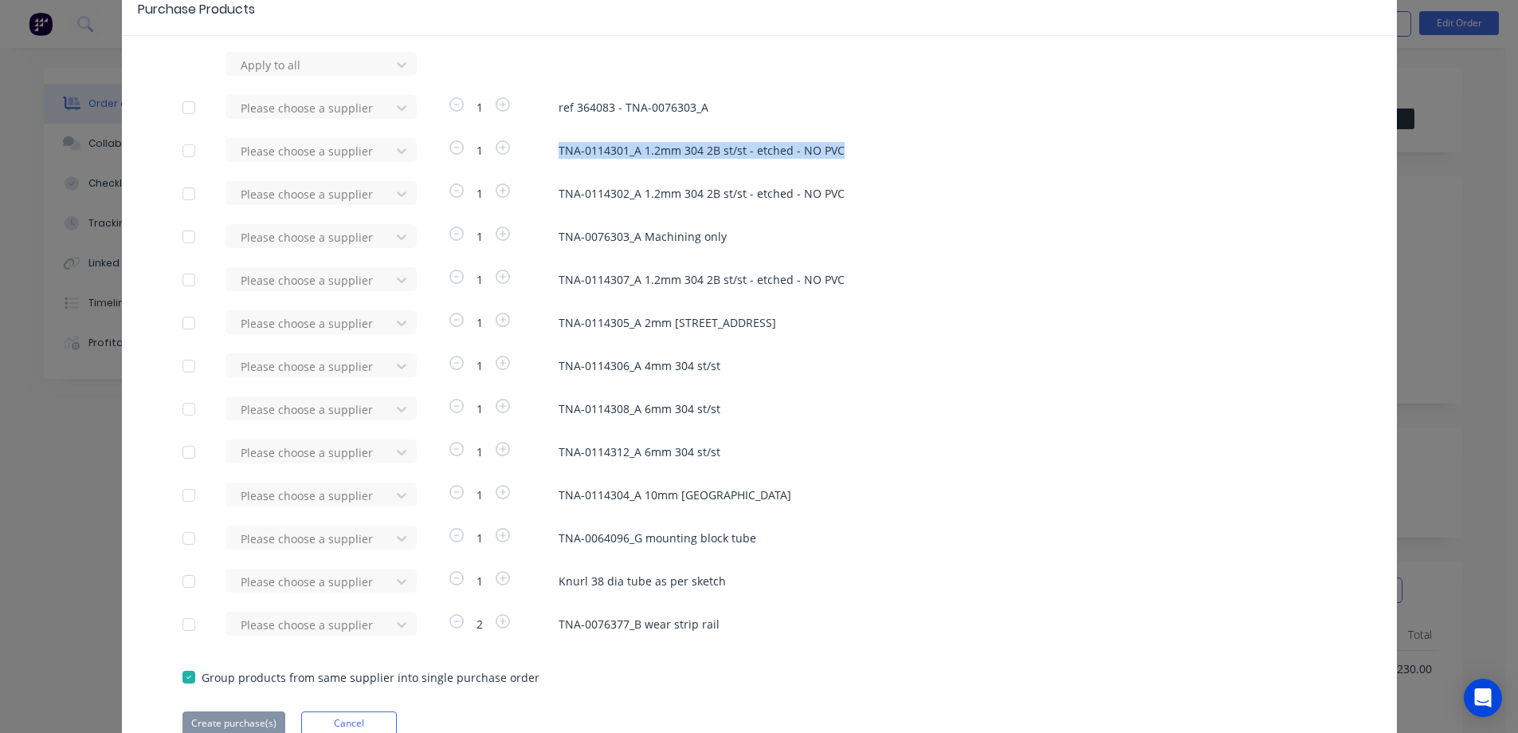
drag, startPoint x: 862, startPoint y: 149, endPoint x: 545, endPoint y: 156, distance: 317.3
click at [545, 156] on div "Please choose a supplier 1 TNA-0114301_A 1.2mm 304 2B st/st - etched - NO PVC" at bounding box center [760, 150] width 1154 height 24
copy span "TNA-0114301_A 1.2mm 304 2B st/st - etched - NO PVC"
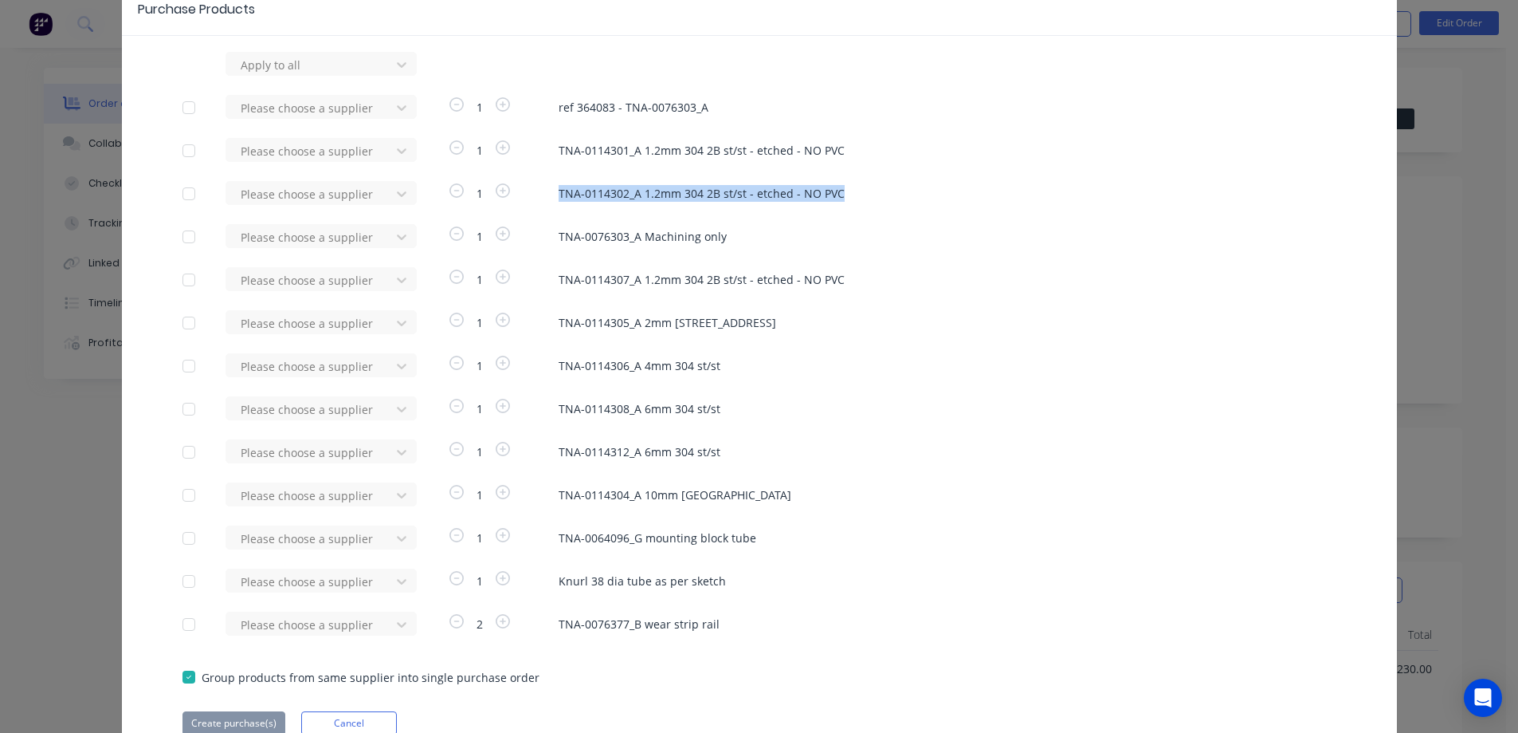
drag, startPoint x: 857, startPoint y: 191, endPoint x: 548, endPoint y: 195, distance: 309.3
click at [548, 195] on div "Please choose a supplier 1 TNA-0114302_A 1.2mm 304 2B st/st - etched - NO PVC" at bounding box center [760, 193] width 1154 height 24
copy span "TNA-0114302_A 1.2mm 304 2B st/st - etched - NO PVC"
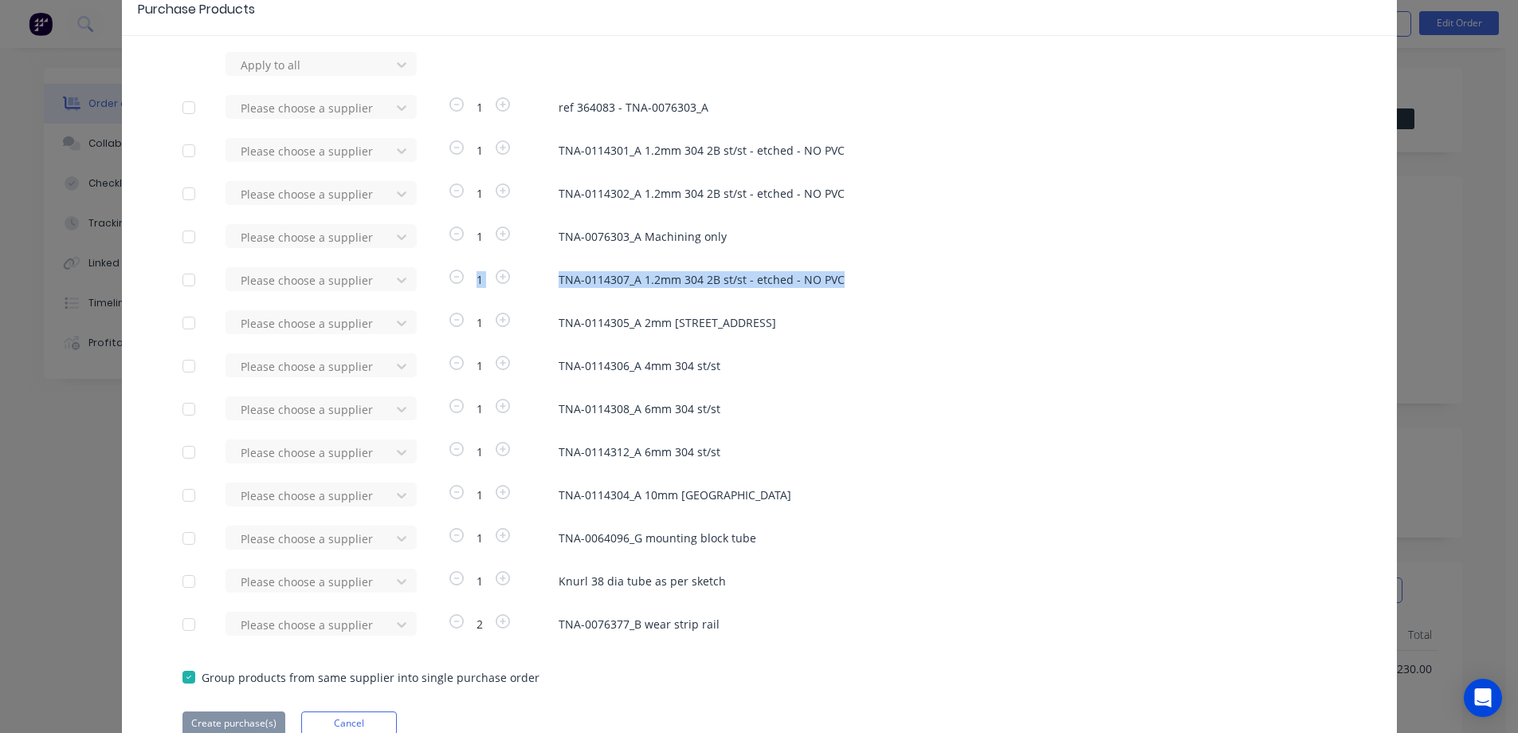
drag, startPoint x: 870, startPoint y: 278, endPoint x: 424, endPoint y: 289, distance: 445.7
click at [424, 289] on div "Please choose a supplier 1 TNA-0114307_A 1.2mm 304 2B st/st - etched - NO PVC" at bounding box center [760, 279] width 1154 height 24
click at [925, 312] on div "Please choose a supplier 1 TNA-0114305_A 2mm 304 No.4 st/st" at bounding box center [760, 322] width 1154 height 24
drag, startPoint x: 804, startPoint y: 285, endPoint x: 552, endPoint y: 285, distance: 251.9
click at [559, 285] on span "TNA-0114307_A 1.2mm 304 2B st/st - etched - NO PVC" at bounding box center [948, 279] width 778 height 17
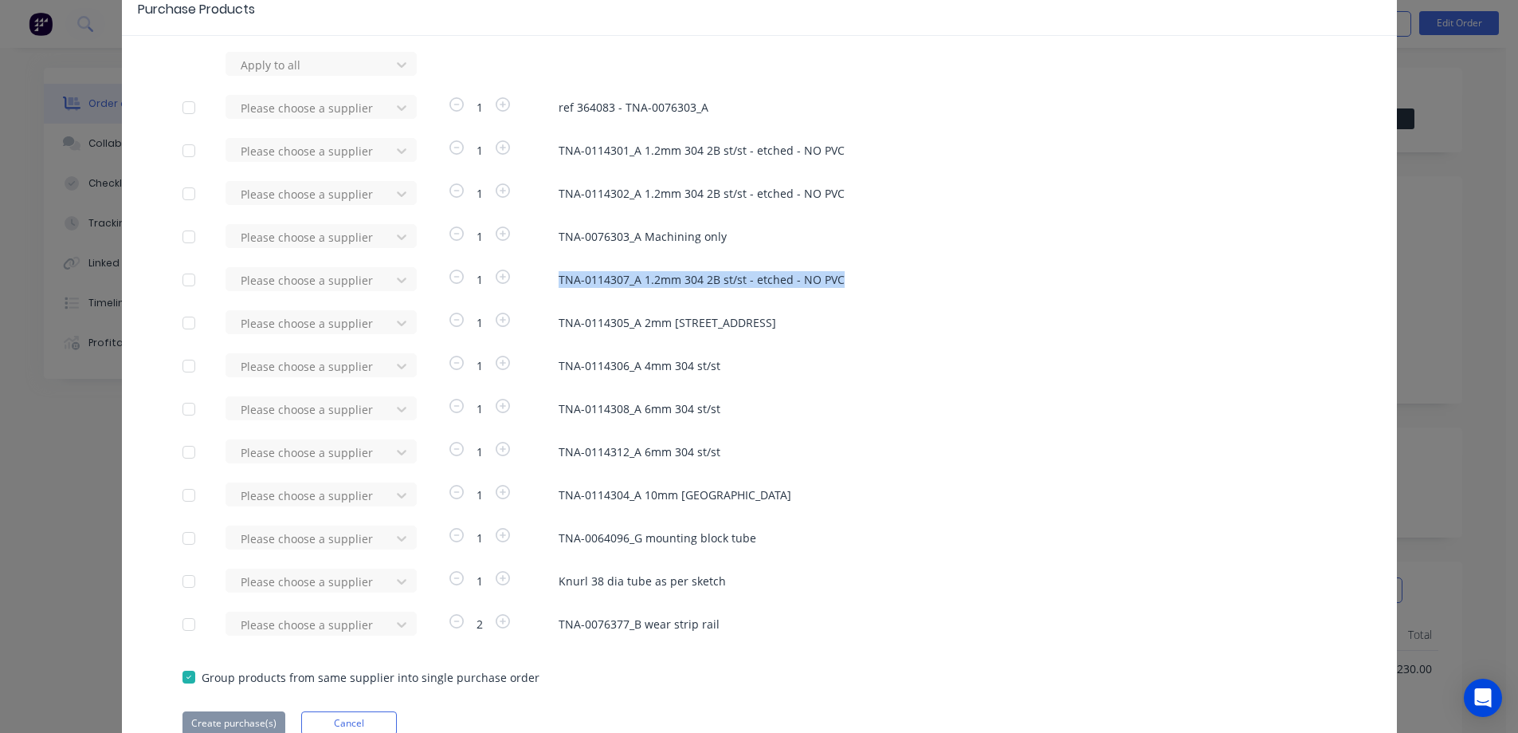
copy span "TNA-0114307_A 1.2mm 304 2B st/st - etched - NO PVC"
click at [757, 324] on span "TNA-0114305_A 2mm [STREET_ADDRESS]" at bounding box center [948, 322] width 778 height 17
drag, startPoint x: 754, startPoint y: 324, endPoint x: 552, endPoint y: 328, distance: 202.5
click at [552, 328] on div "Please choose a supplier 1 TNA-0114305_A 2mm 304 No.4 st/st" at bounding box center [760, 322] width 1154 height 24
copy span "TNA-0114305_A 2mm [STREET_ADDRESS]"
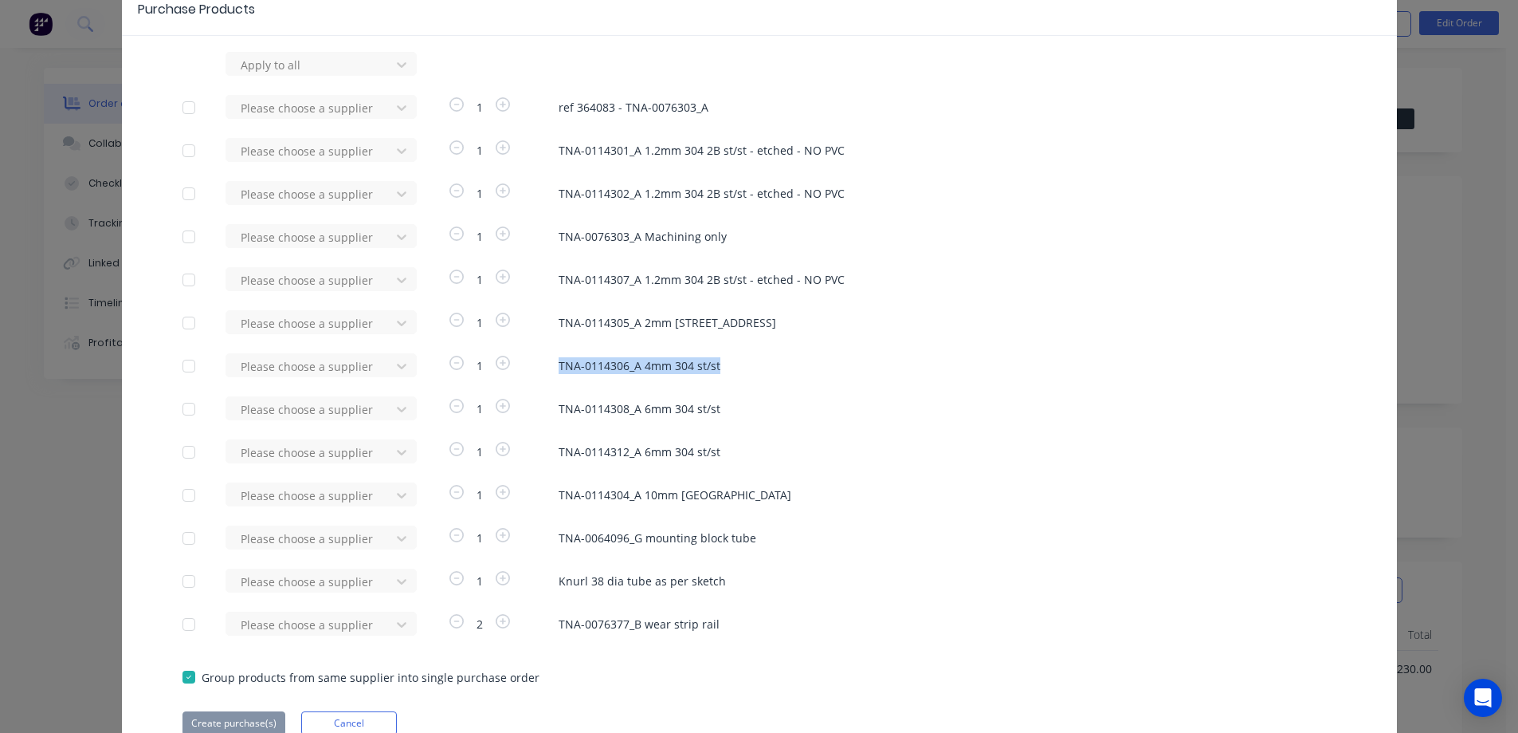
drag, startPoint x: 732, startPoint y: 371, endPoint x: 548, endPoint y: 371, distance: 184.1
click at [548, 371] on div "Please choose a supplier 1 TNA-0114306_A 4mm [GEOGRAPHIC_DATA]" at bounding box center [760, 365] width 1154 height 24
copy span "TNA-0114306_A 4mm 304 st/st"
drag, startPoint x: 723, startPoint y: 410, endPoint x: 545, endPoint y: 409, distance: 177.8
click at [545, 409] on div "Please choose a supplier 1 TNA-0114308_A 6mm [GEOGRAPHIC_DATA]" at bounding box center [760, 408] width 1154 height 24
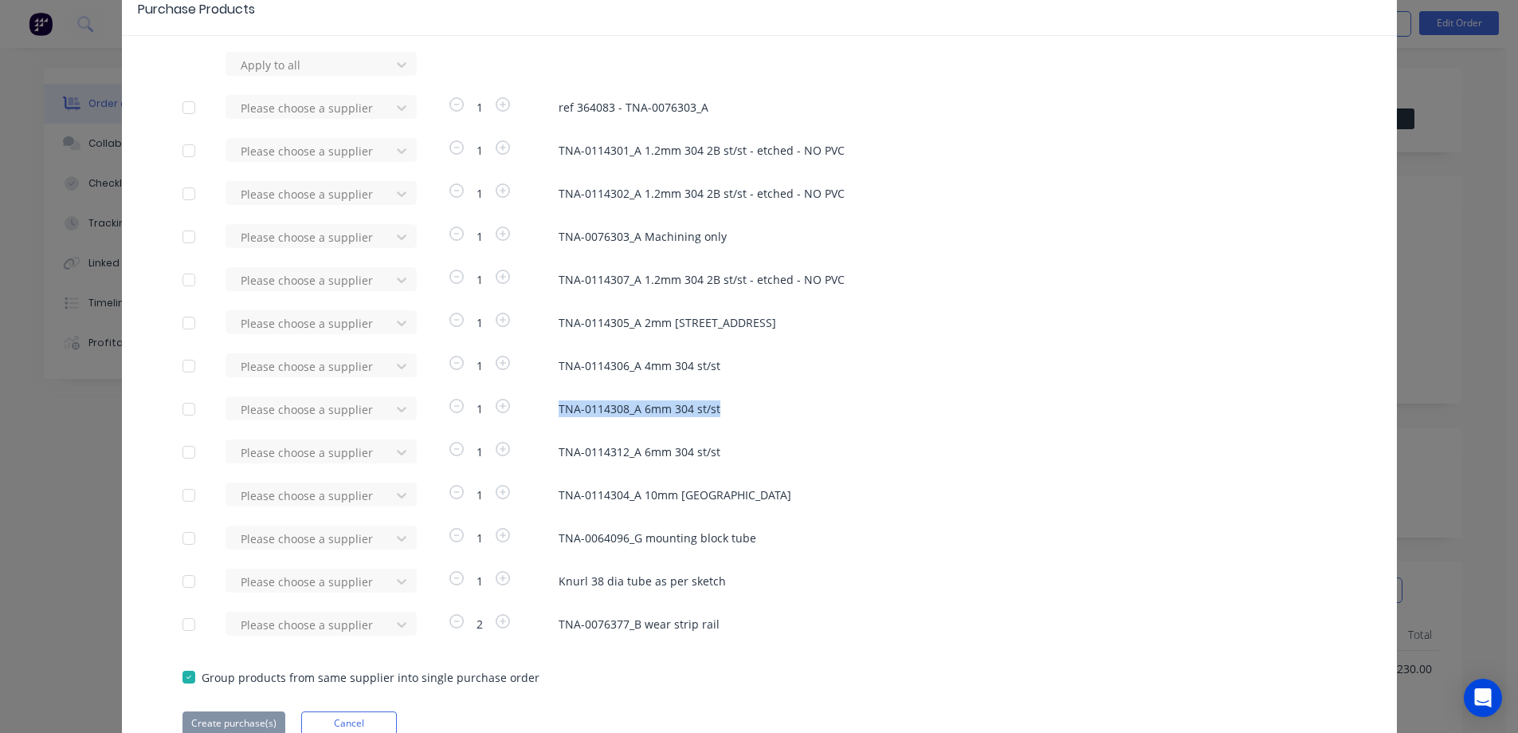
copy span "TNA-0114308_A 6mm 304 st/st"
drag, startPoint x: 745, startPoint y: 460, endPoint x: 552, endPoint y: 457, distance: 193.7
click at [552, 457] on div "Please choose a supplier 1 TNA-0114312_A 6mm [GEOGRAPHIC_DATA]" at bounding box center [760, 451] width 1154 height 24
copy span "TNA-0114312_A 6mm 304 st/st"
drag, startPoint x: 730, startPoint y: 497, endPoint x: 549, endPoint y: 498, distance: 180.9
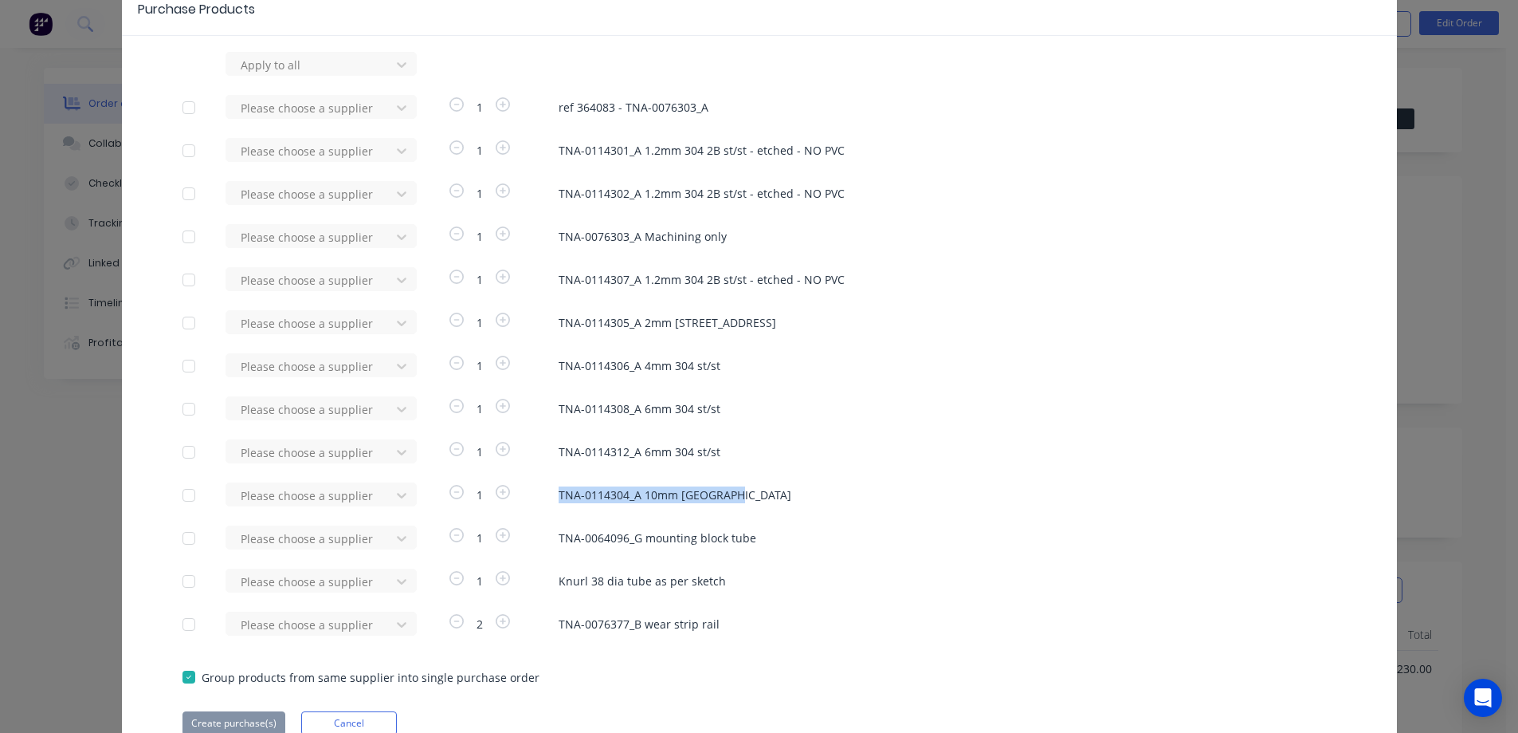
click at [549, 498] on div "Please choose a supplier 1 TNA-0114304_A 10mm [GEOGRAPHIC_DATA]" at bounding box center [760, 494] width 1154 height 24
copy span "TNA-0114304_A 10mm [GEOGRAPHIC_DATA]"
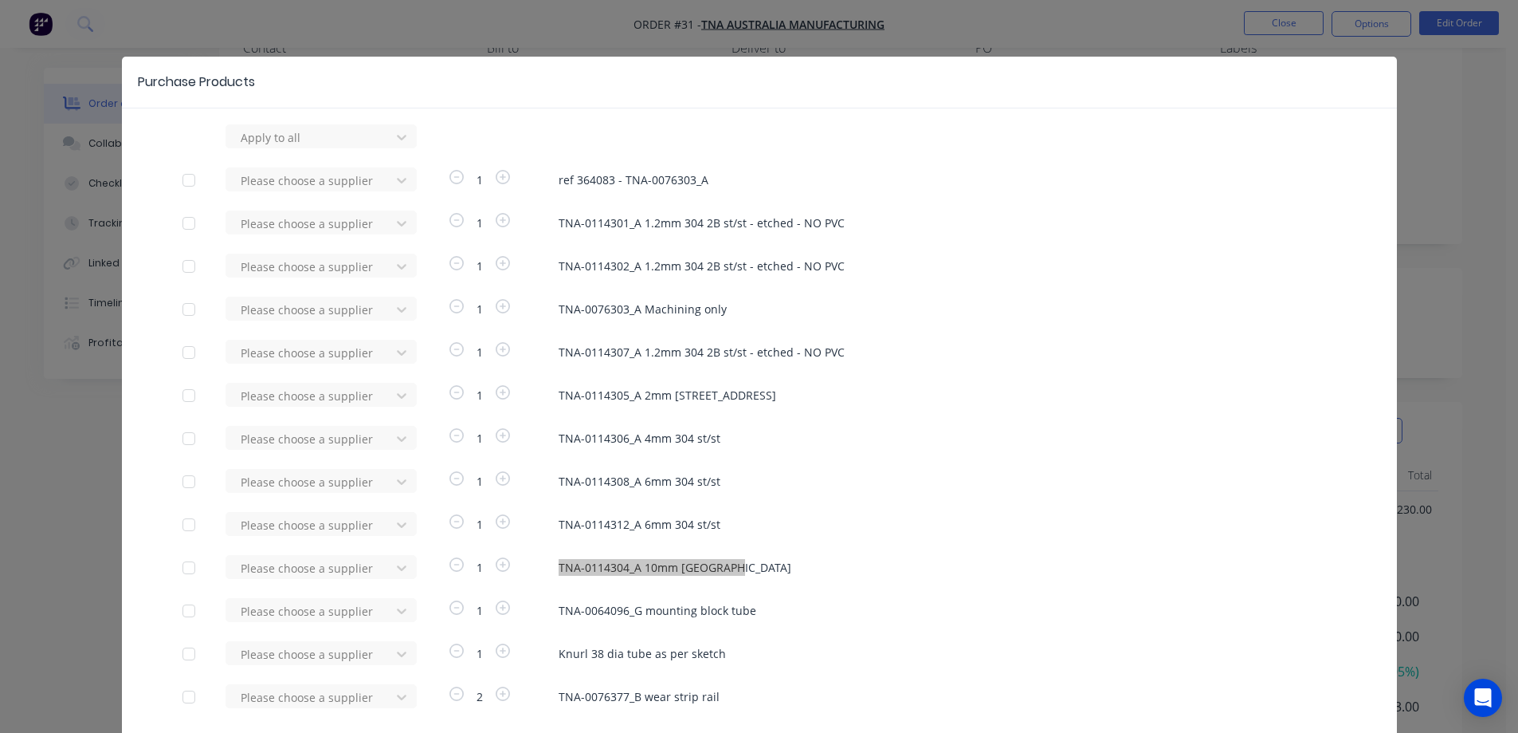
scroll to position [0, 0]
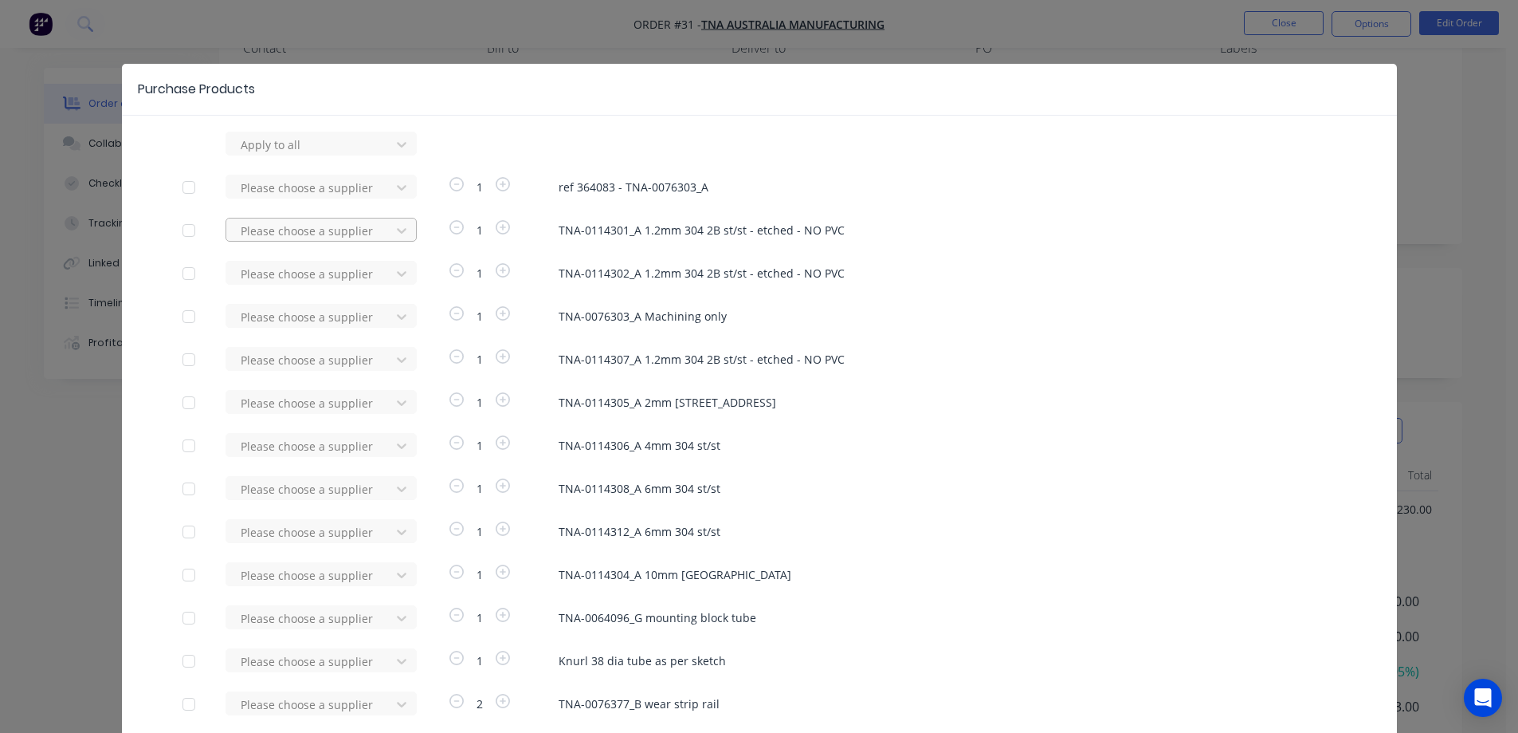
click at [312, 234] on div at bounding box center [310, 231] width 143 height 20
click at [296, 289] on div "Ultimate Laser" at bounding box center [321, 288] width 191 height 29
click at [300, 270] on div at bounding box center [310, 274] width 143 height 20
click at [312, 362] on div at bounding box center [310, 360] width 143 height 20
click at [300, 403] on div at bounding box center [310, 403] width 143 height 20
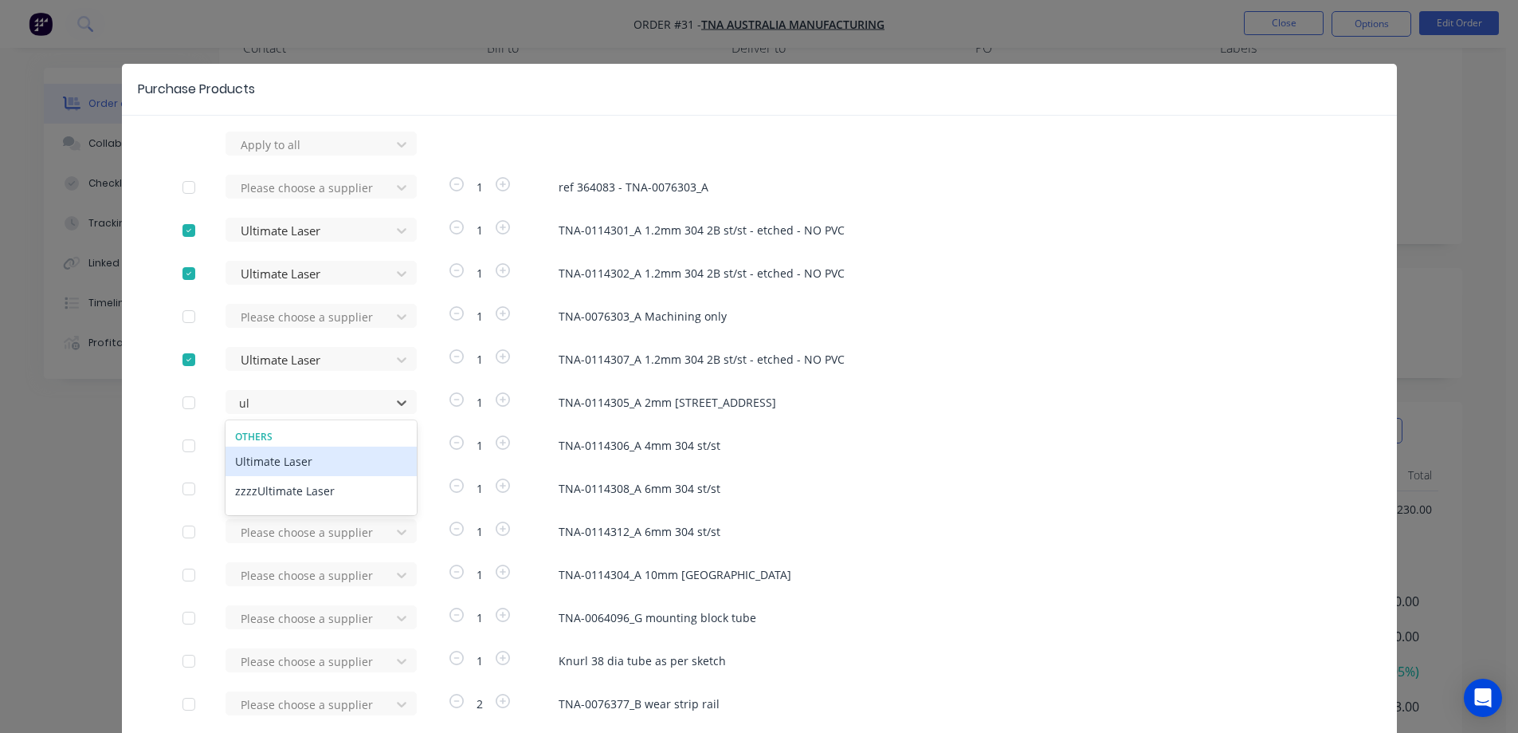
click at [307, 467] on div "Ultimate Laser" at bounding box center [321, 460] width 191 height 29
click at [298, 448] on div at bounding box center [310, 446] width 143 height 20
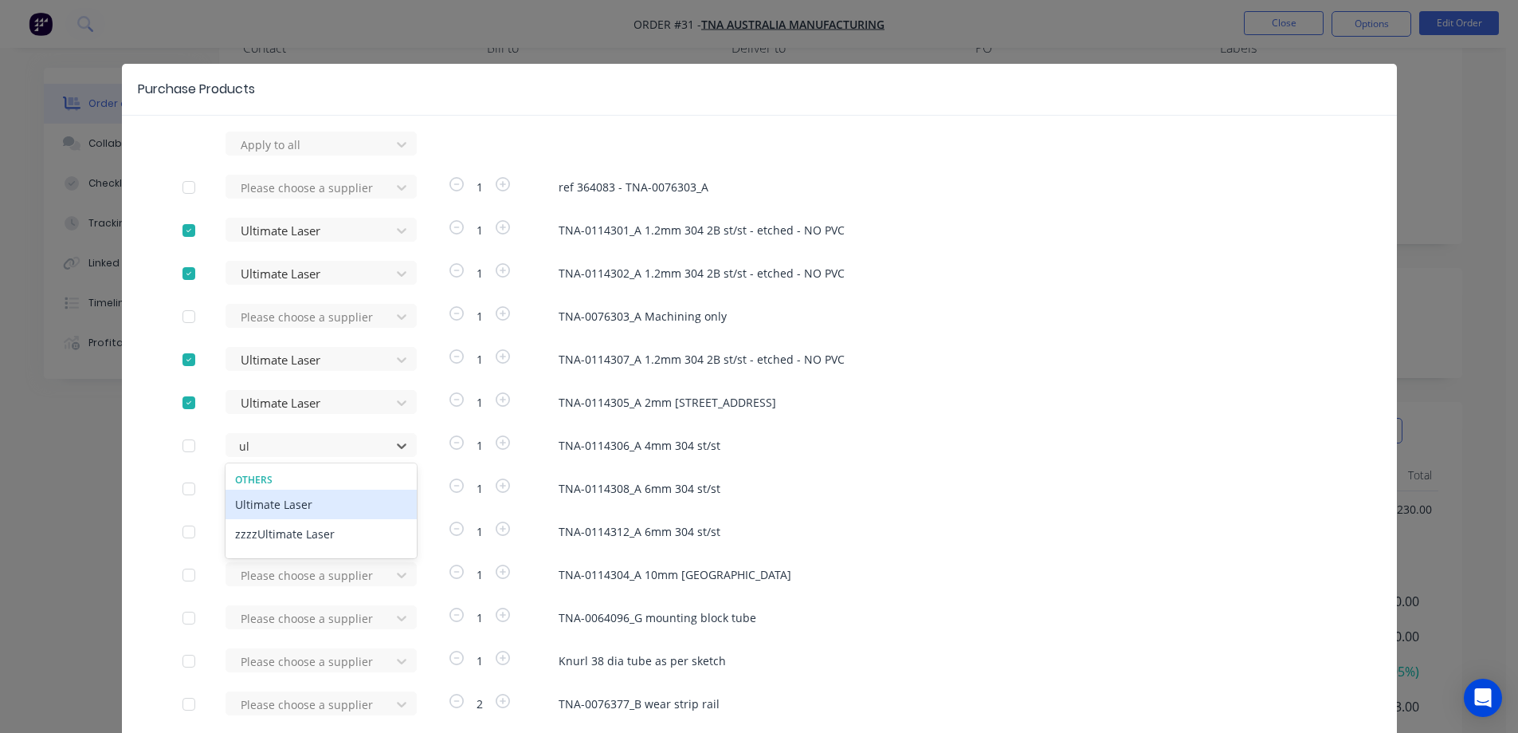
click at [285, 505] on div "Ultimate Laser" at bounding box center [321, 503] width 191 height 29
click at [288, 484] on div at bounding box center [310, 489] width 143 height 20
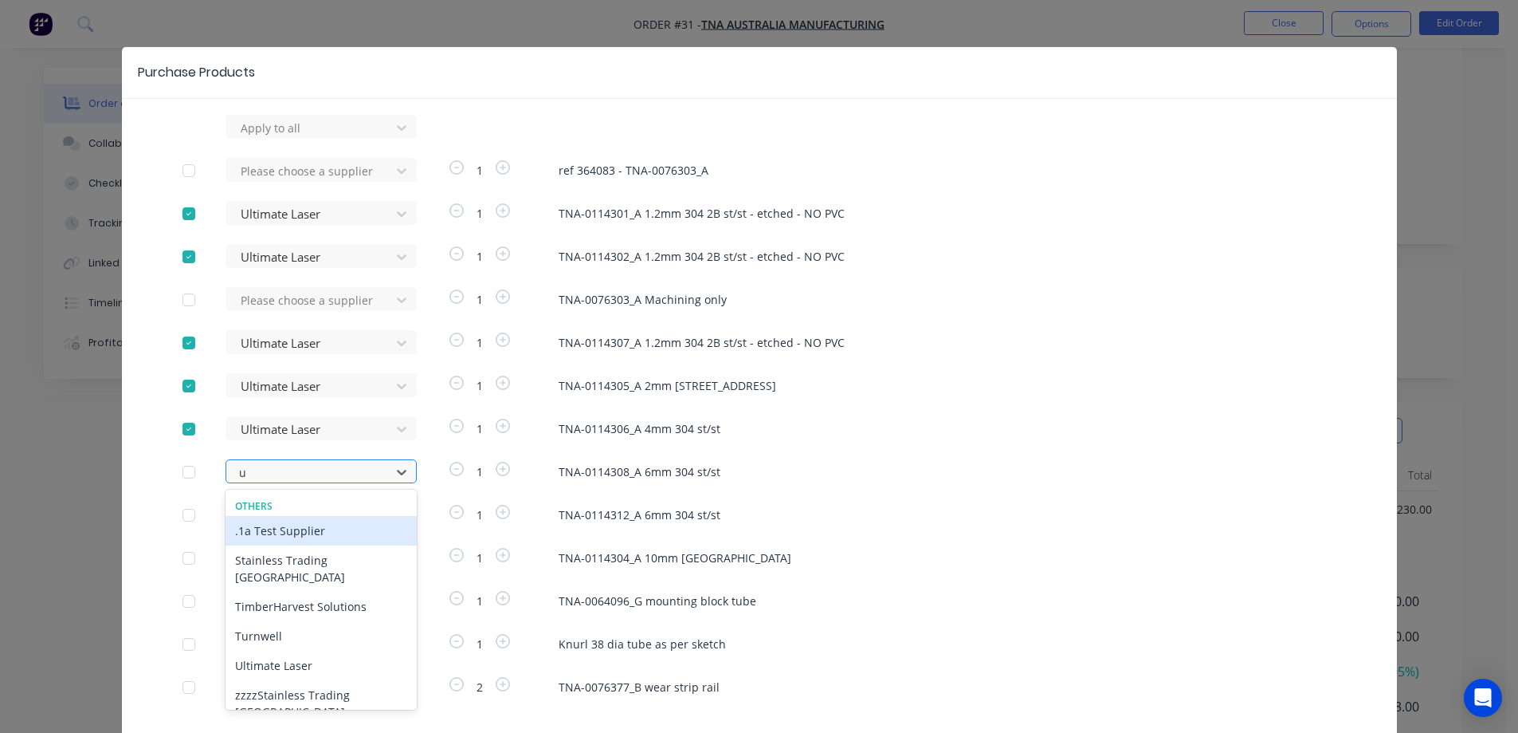
scroll to position [19, 0]
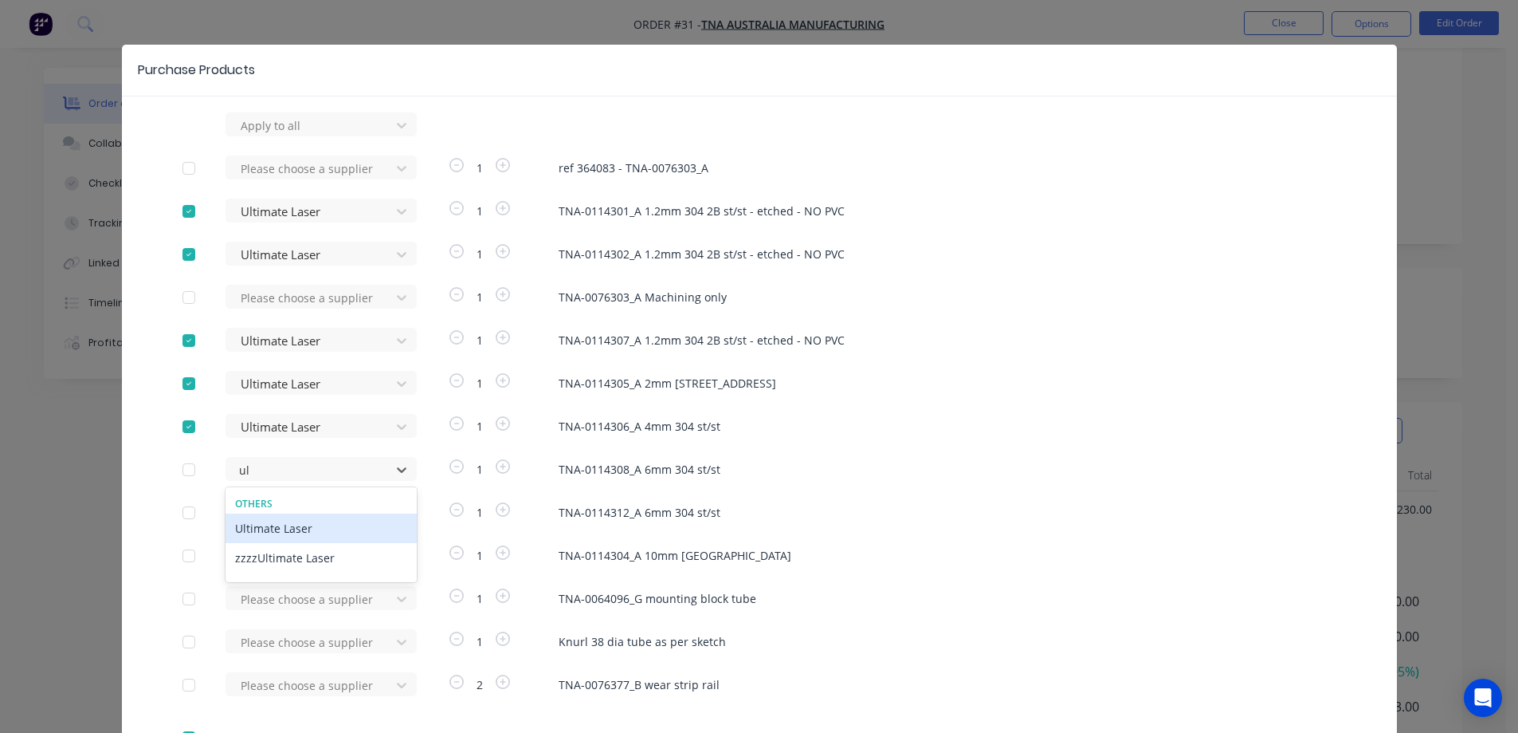
click at [286, 528] on div "Ultimate Laser" at bounding box center [321, 527] width 191 height 29
click at [288, 508] on div "Please choose a supplier" at bounding box center [313, 512] width 175 height 24
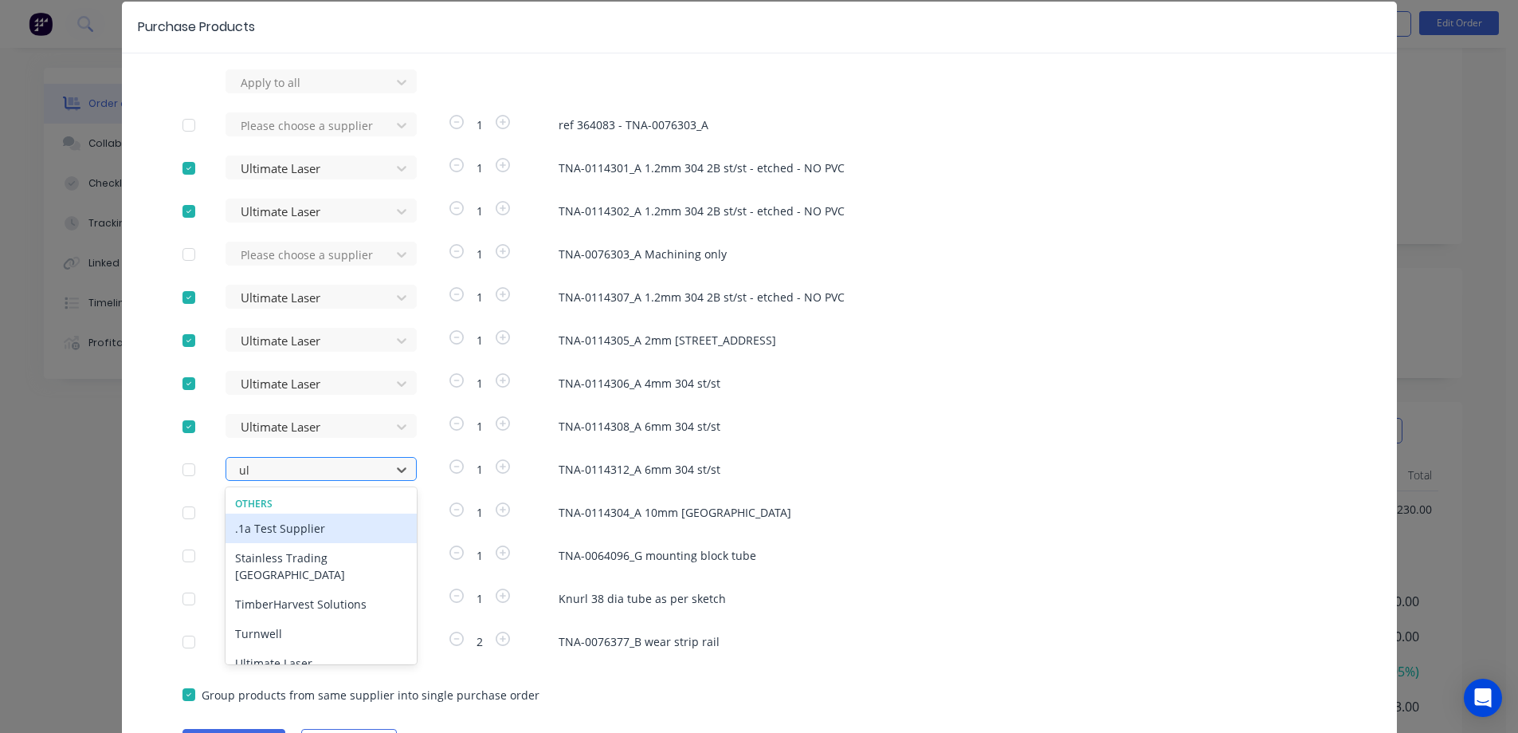
scroll to position [62, 0]
click at [290, 528] on div "Ultimate Laser" at bounding box center [321, 527] width 191 height 29
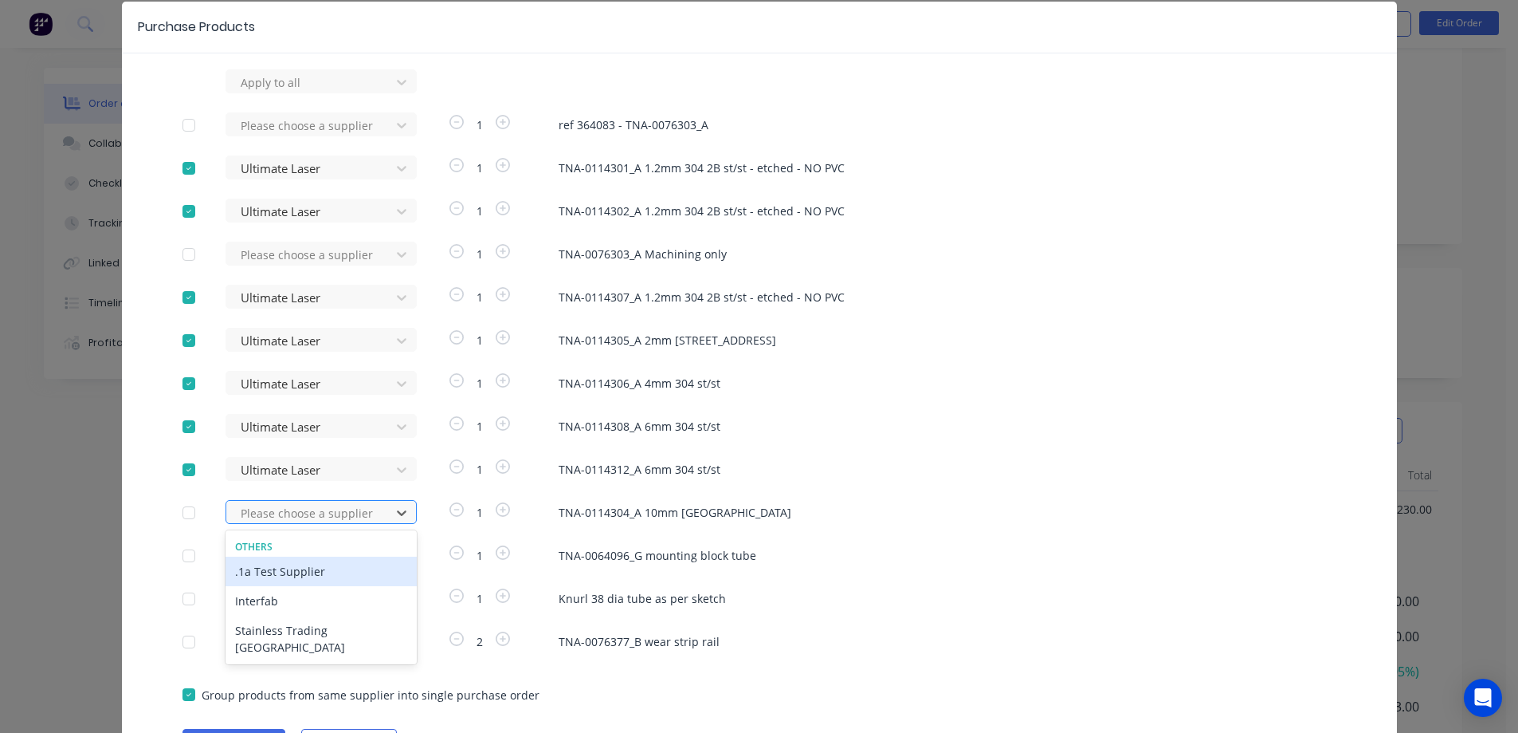
scroll to position [105, 0]
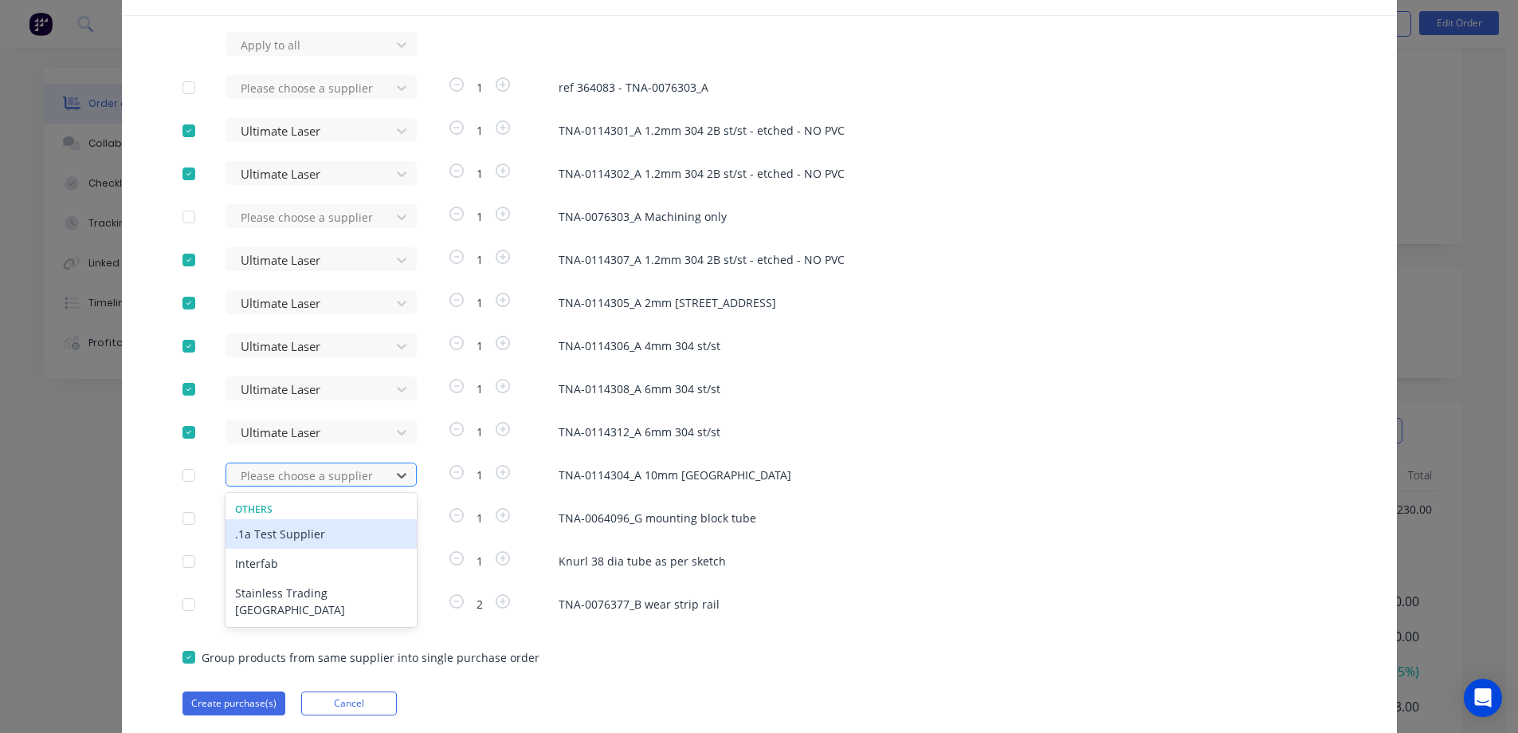
click at [294, 486] on div "13 results available. Use Up and Down to choose options, press Enter to select …" at bounding box center [313, 474] width 175 height 24
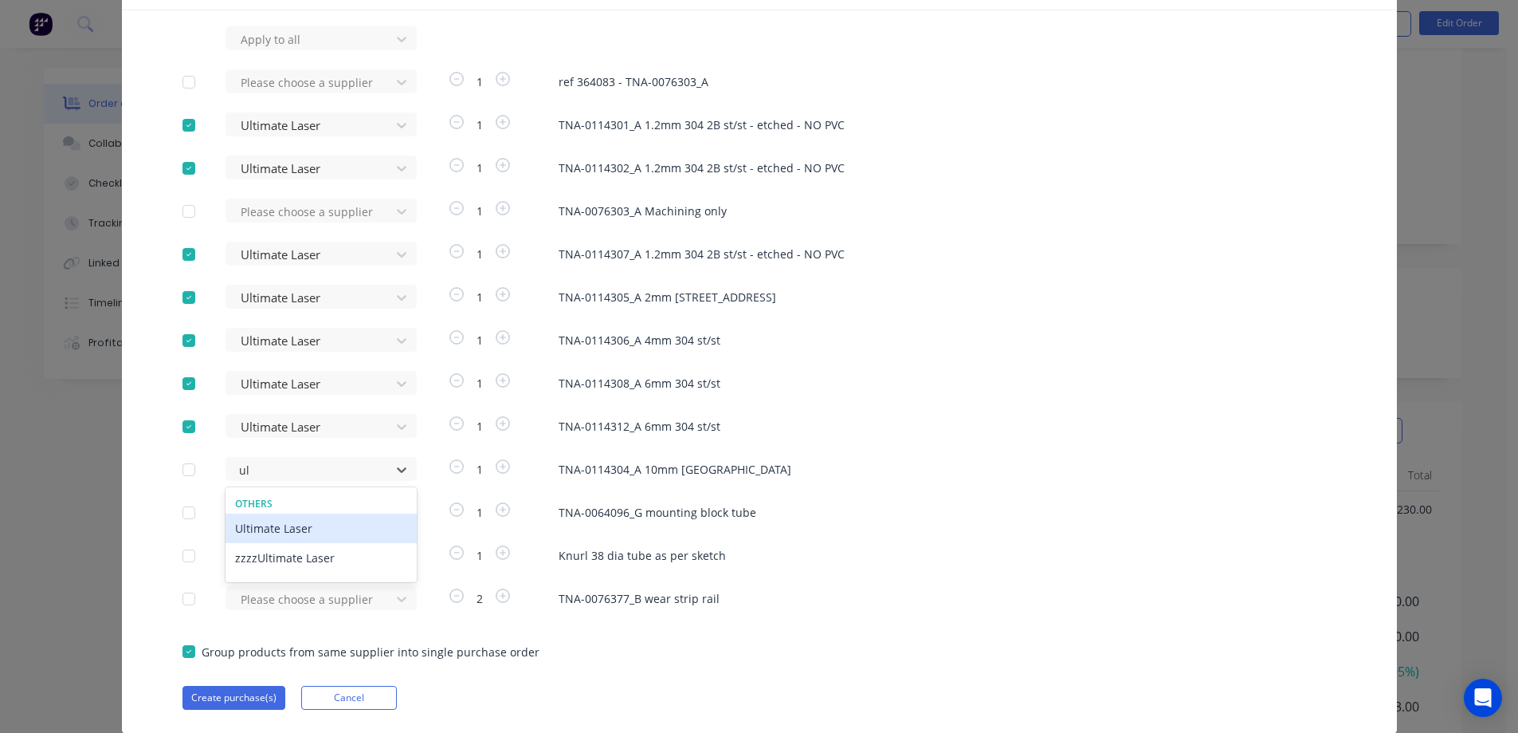
click at [290, 533] on div "Ultimate Laser" at bounding box center [321, 527] width 191 height 29
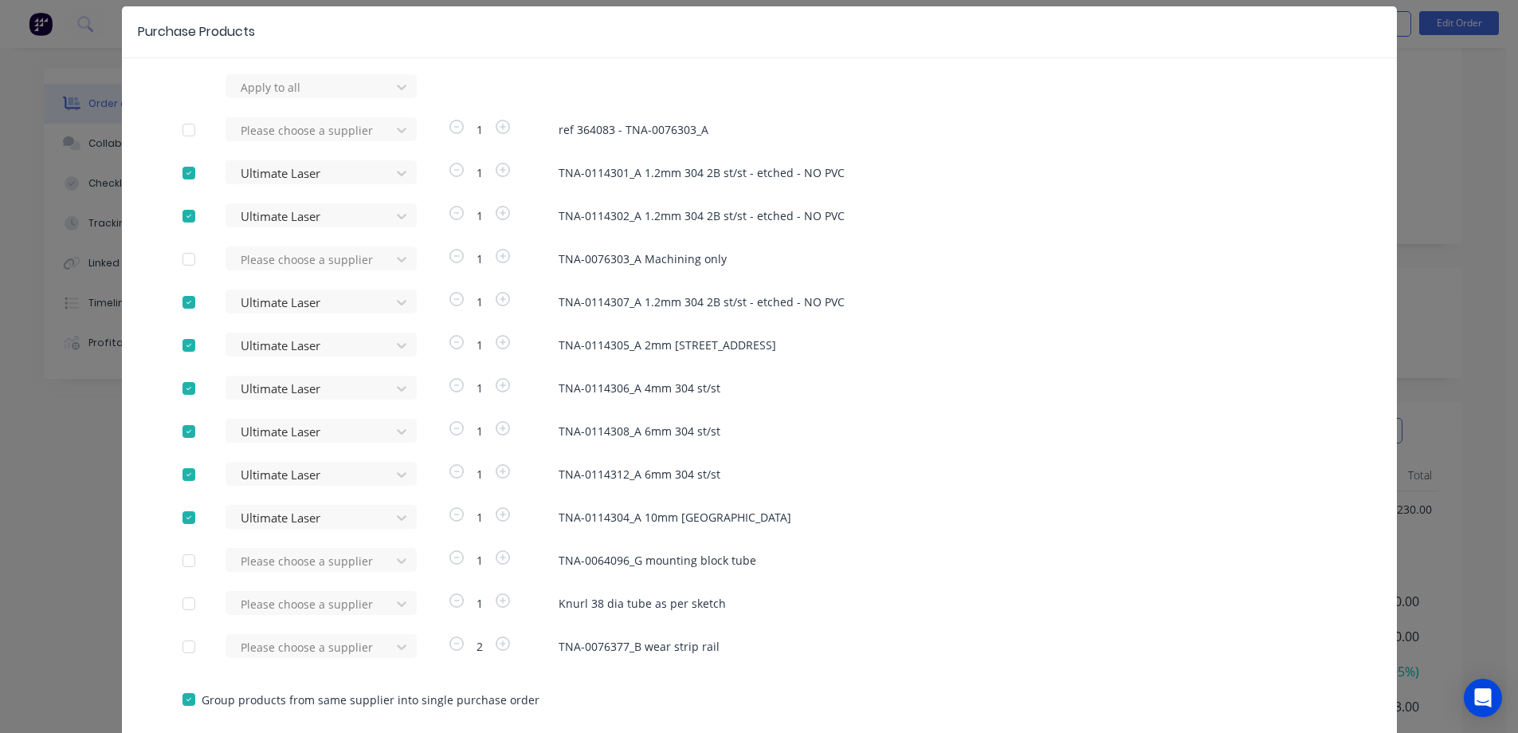
scroll to position [152, 0]
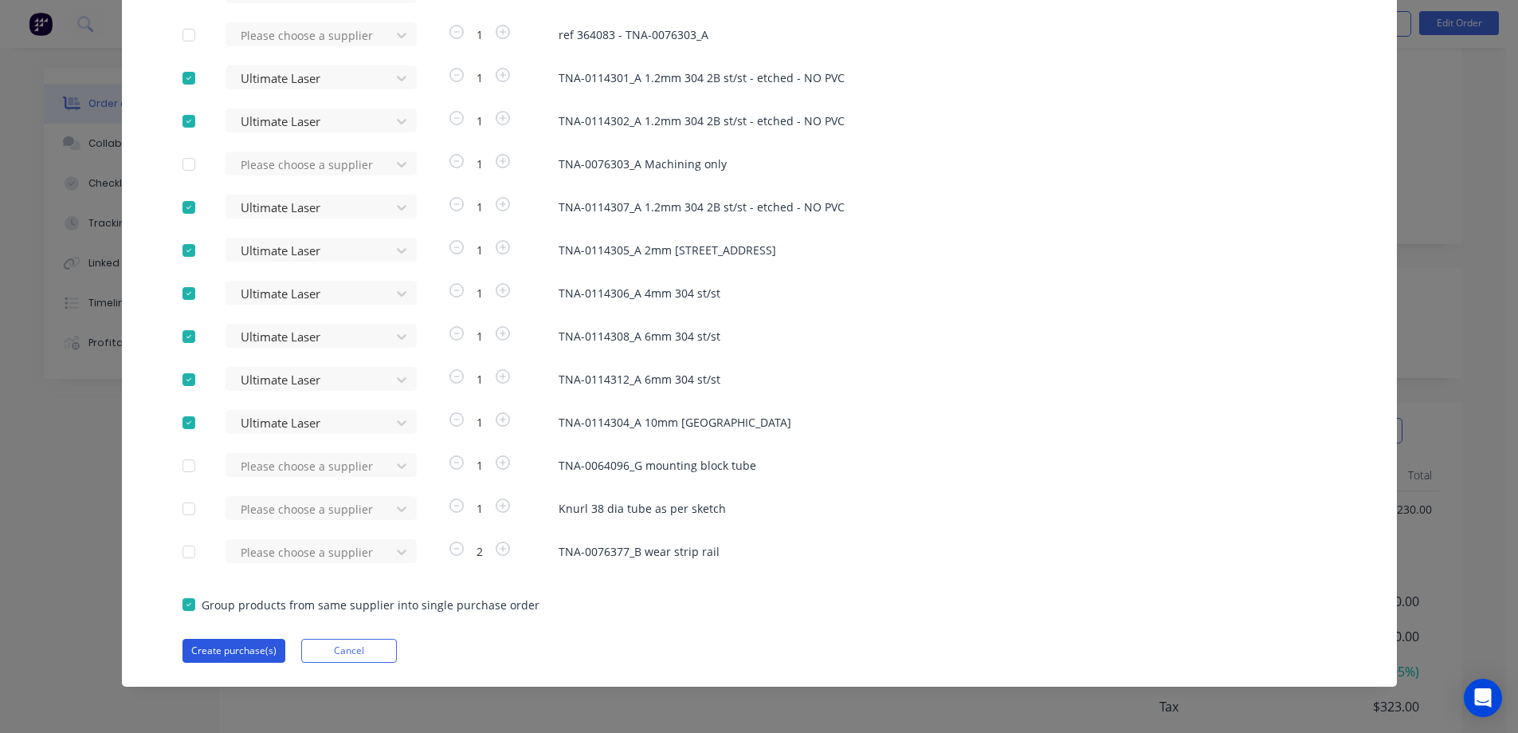
click at [231, 654] on button "Create purchase(s)" at bounding box center [234, 650] width 103 height 24
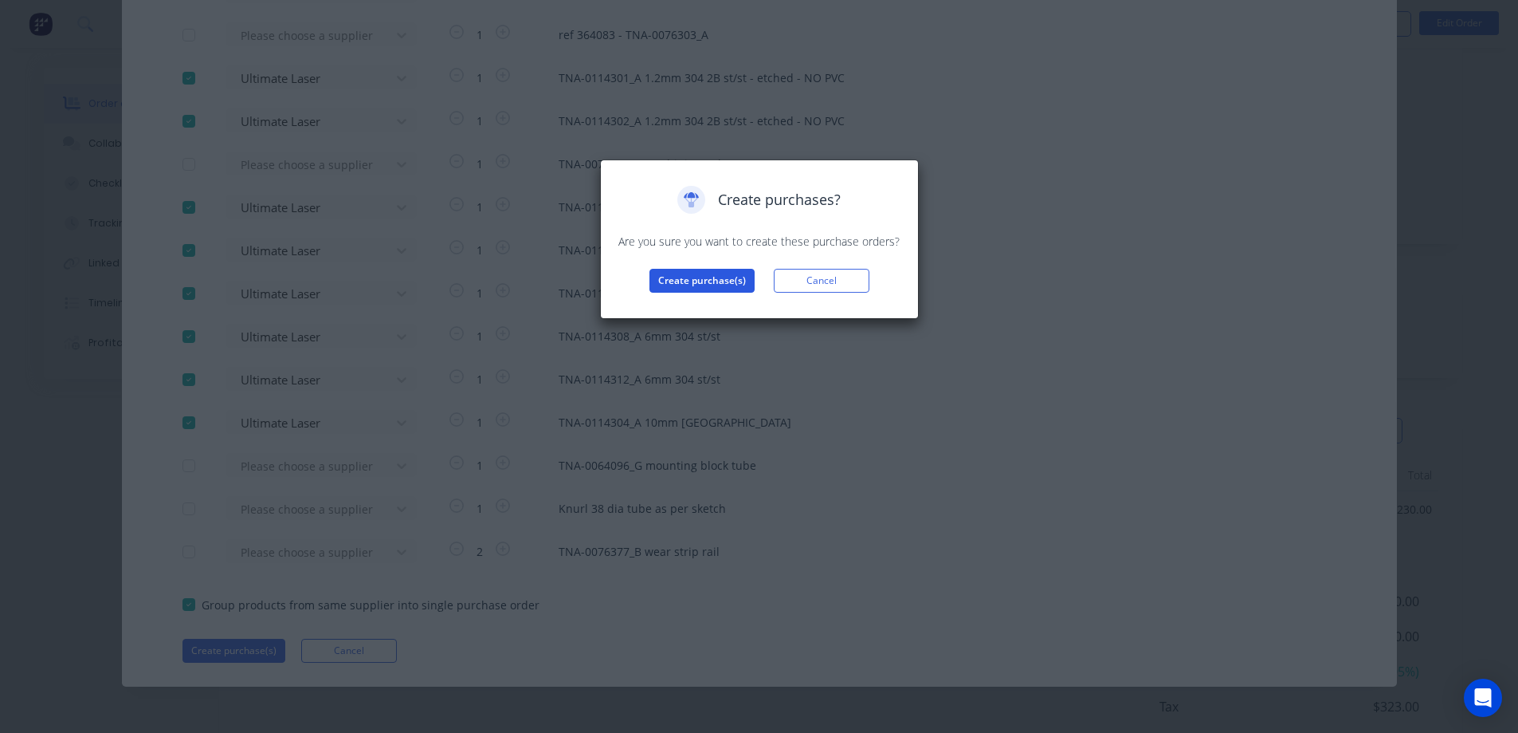
click at [702, 284] on button "Create purchase(s)" at bounding box center [702, 281] width 105 height 24
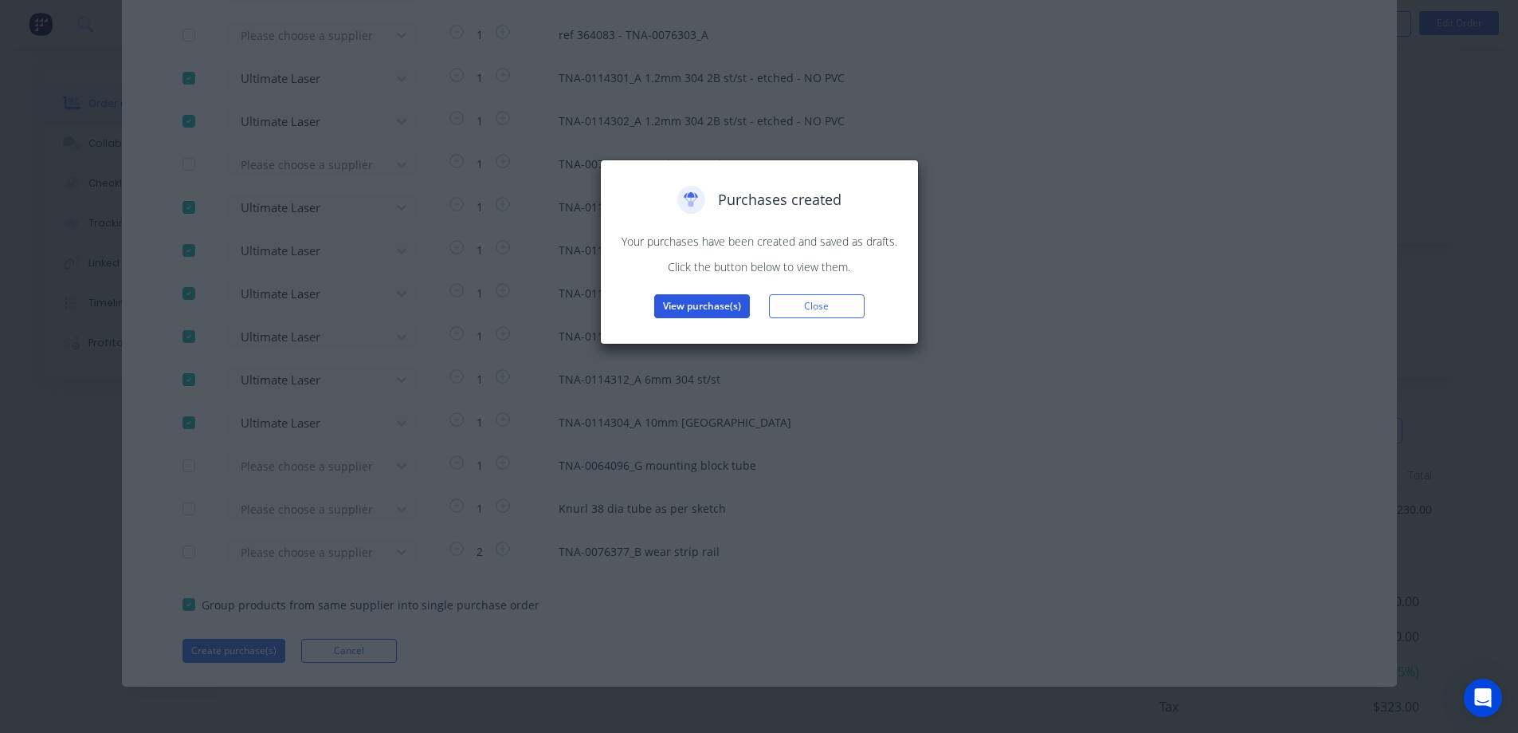
click at [719, 304] on button "View purchase(s)" at bounding box center [702, 306] width 96 height 24
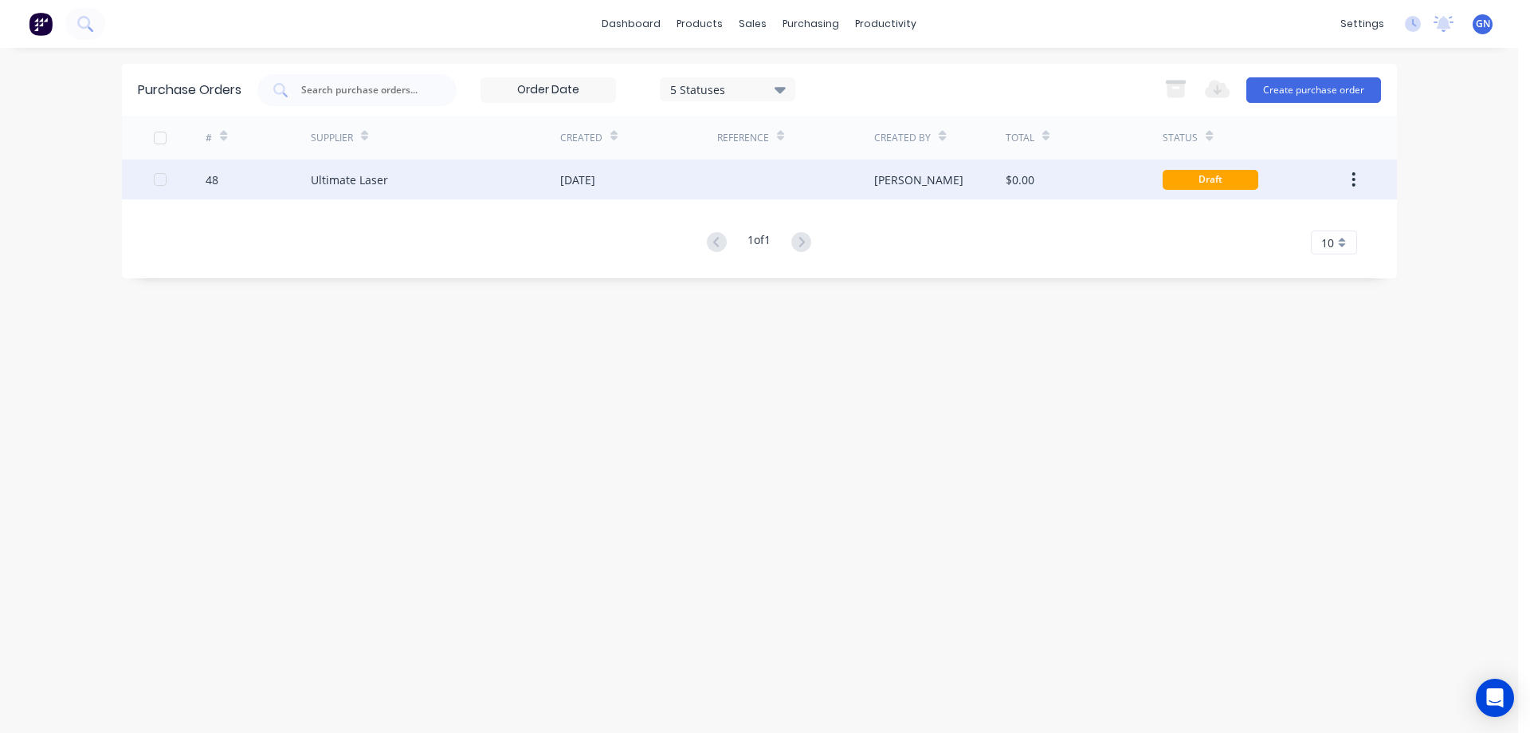
click at [740, 179] on div at bounding box center [795, 179] width 157 height 40
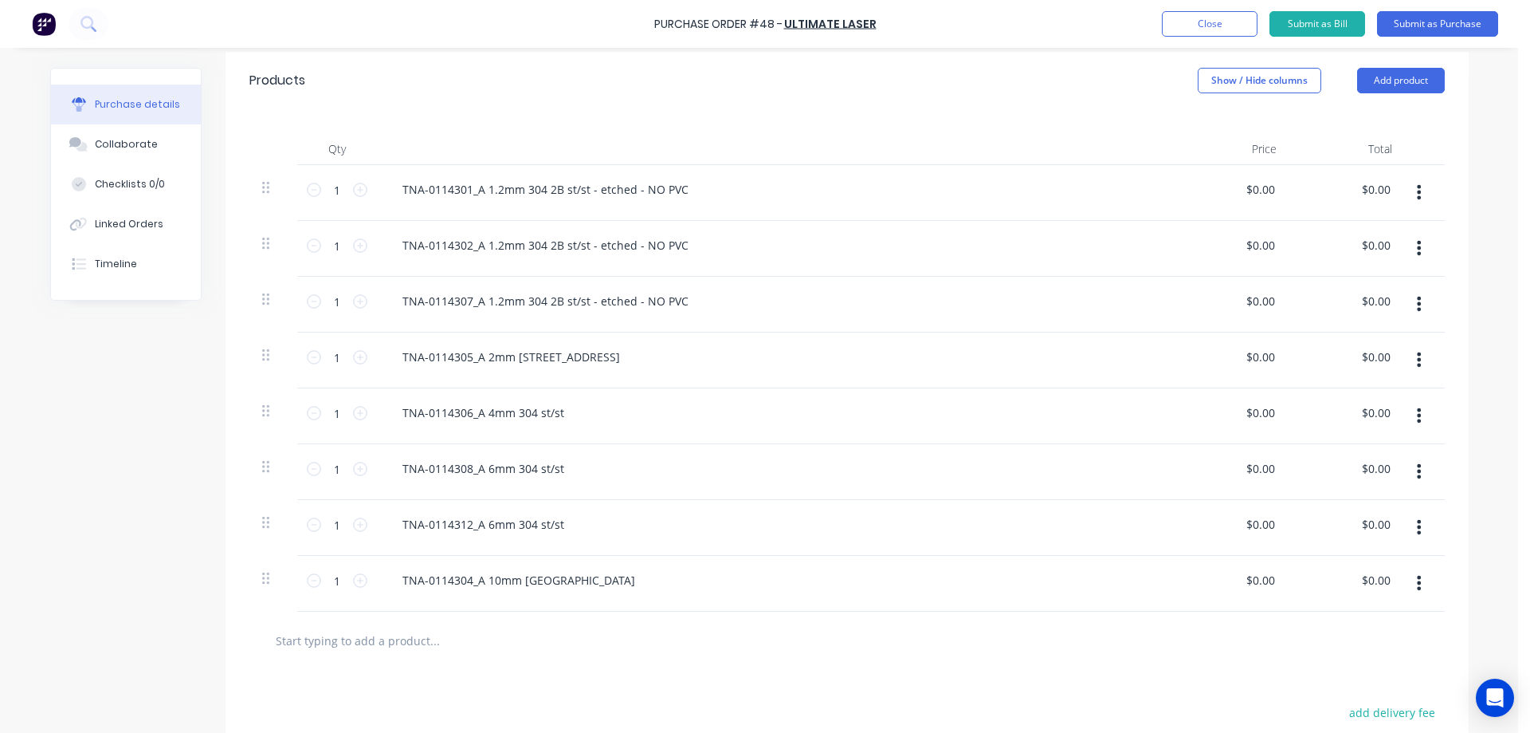
scroll to position [345, 0]
click at [1424, 21] on button "Submit as Purchase" at bounding box center [1437, 24] width 121 height 26
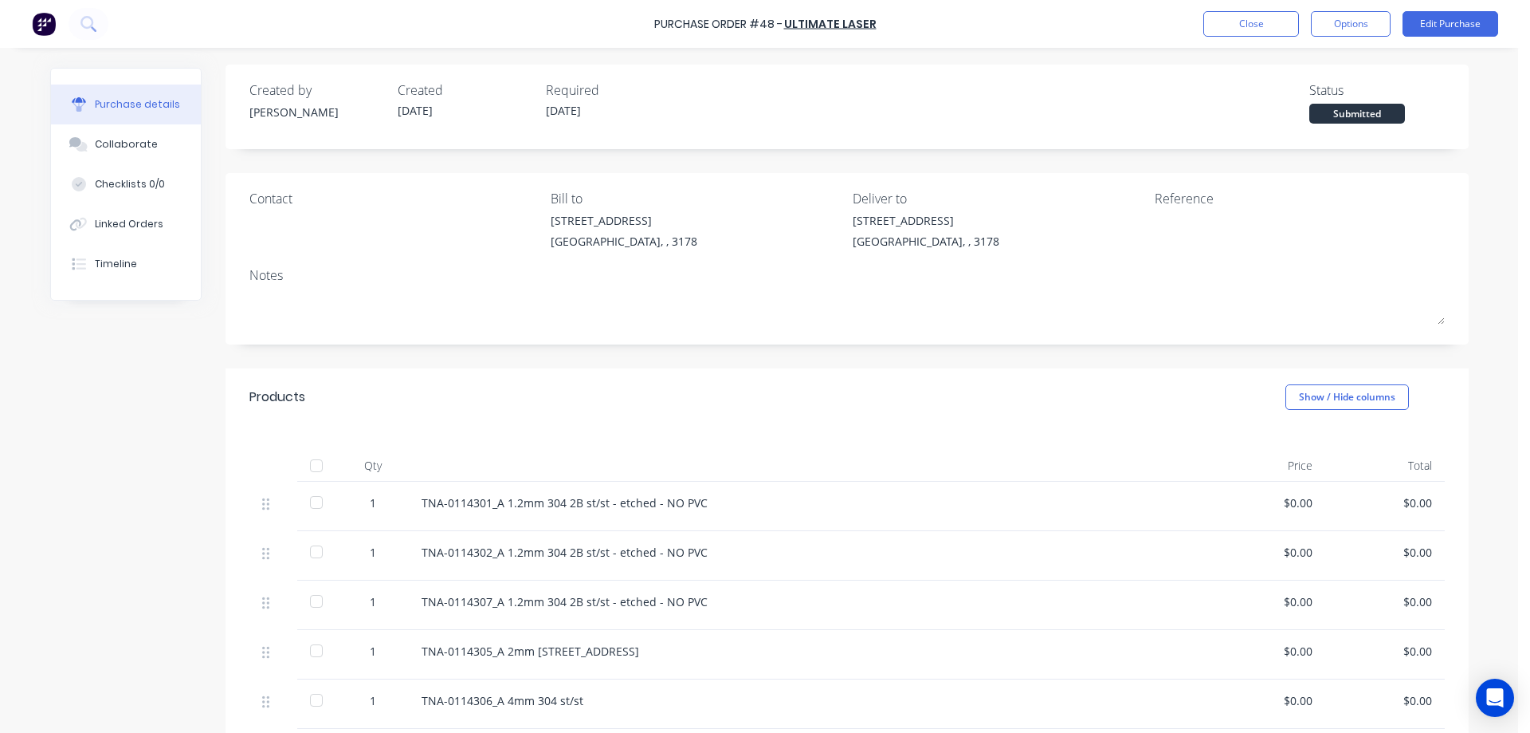
scroll to position [0, 0]
click at [1349, 18] on button "Options" at bounding box center [1351, 24] width 80 height 26
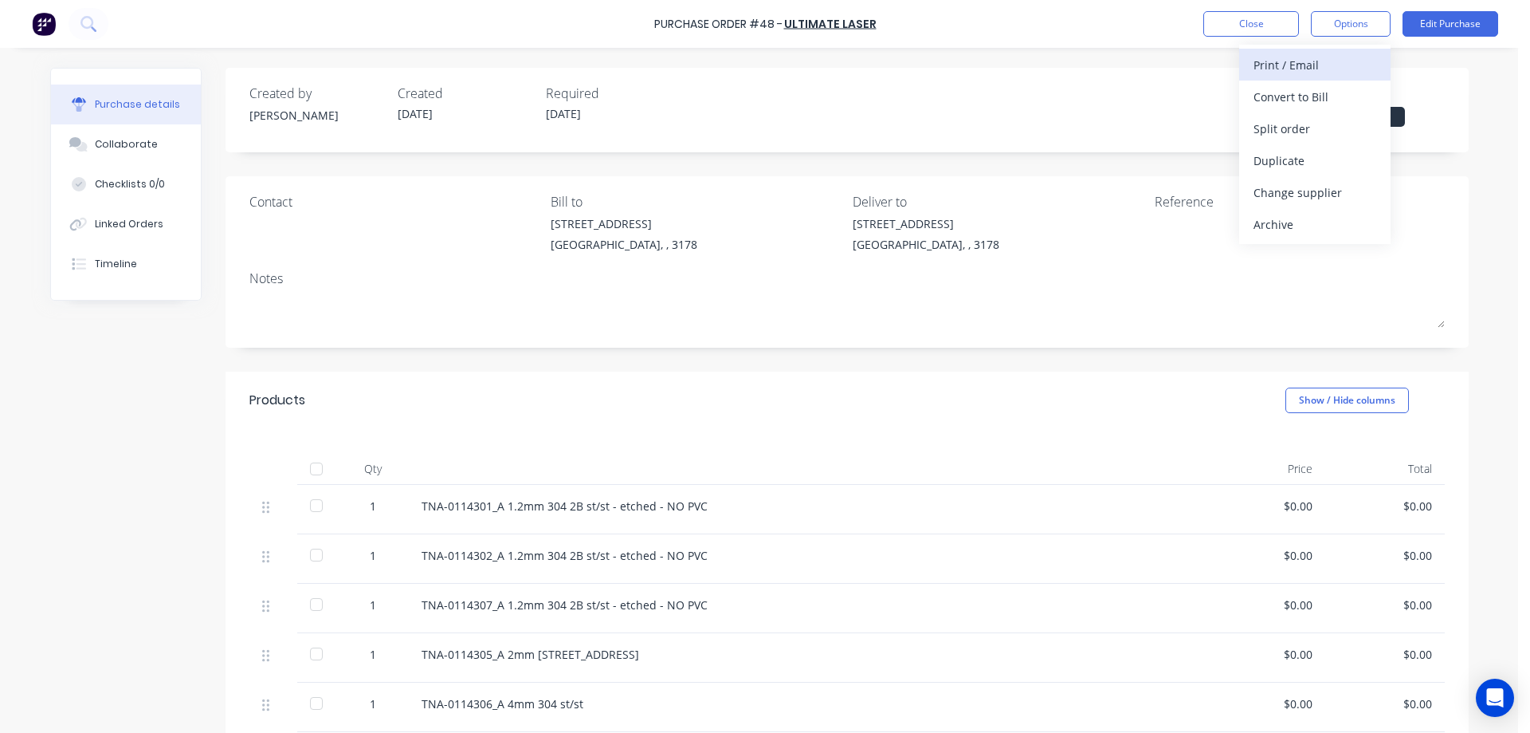
click at [1312, 64] on div "Print / Email" at bounding box center [1315, 64] width 123 height 23
click at [1290, 95] on div "With pricing" at bounding box center [1315, 96] width 123 height 23
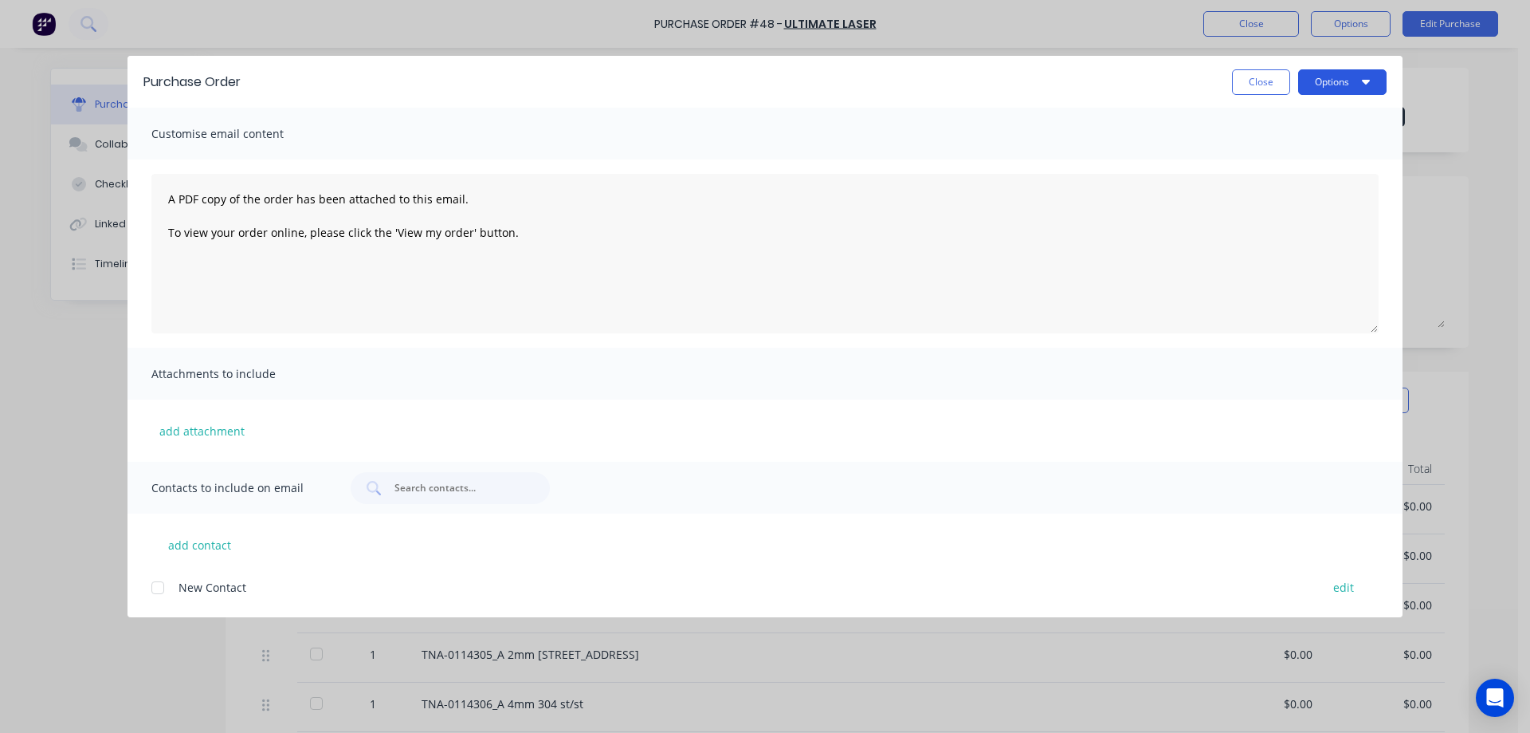
click at [1322, 77] on button "Options" at bounding box center [1342, 82] width 88 height 26
click at [1287, 118] on div "Preview" at bounding box center [1311, 122] width 123 height 23
click at [1255, 84] on button "Close" at bounding box center [1261, 82] width 58 height 26
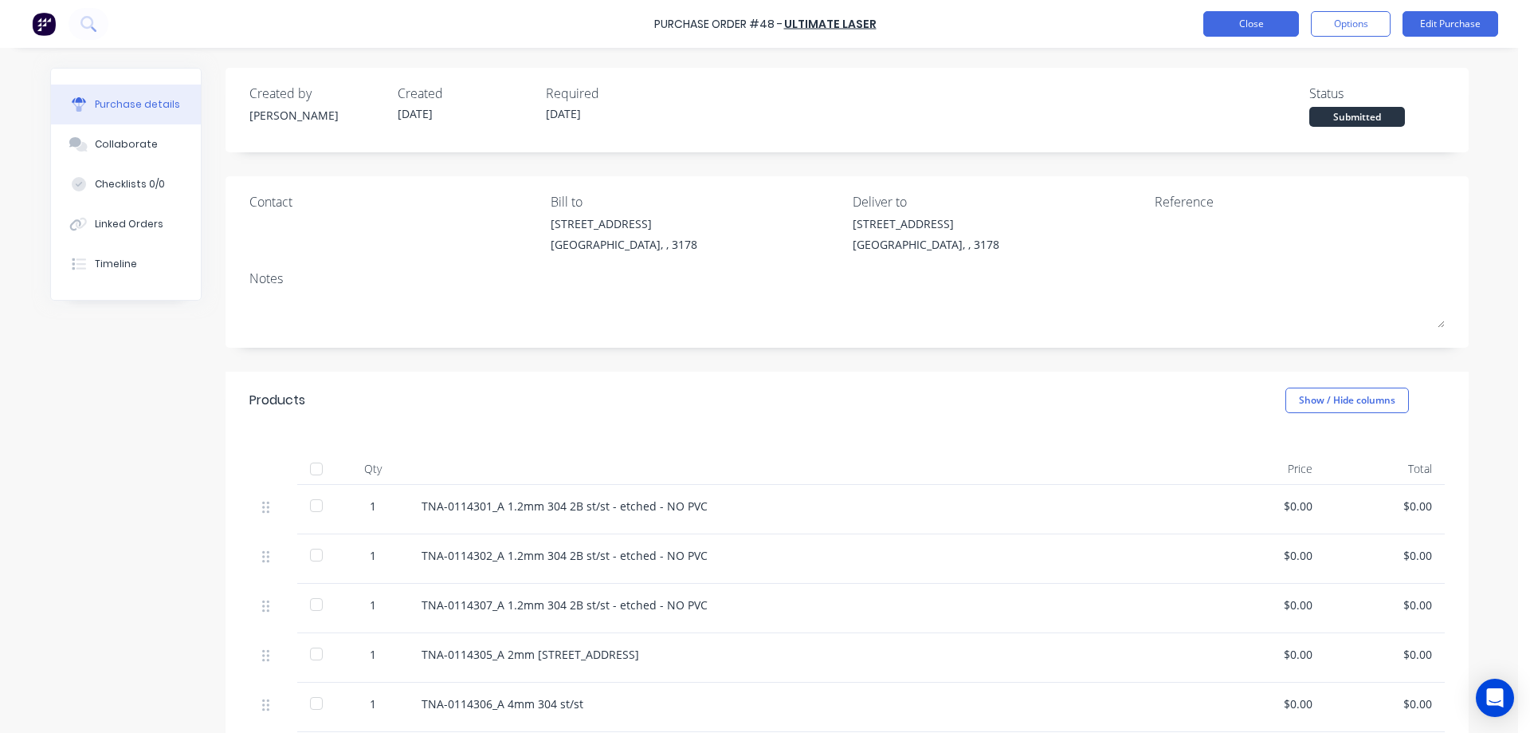
click at [1255, 23] on button "Close" at bounding box center [1252, 24] width 96 height 26
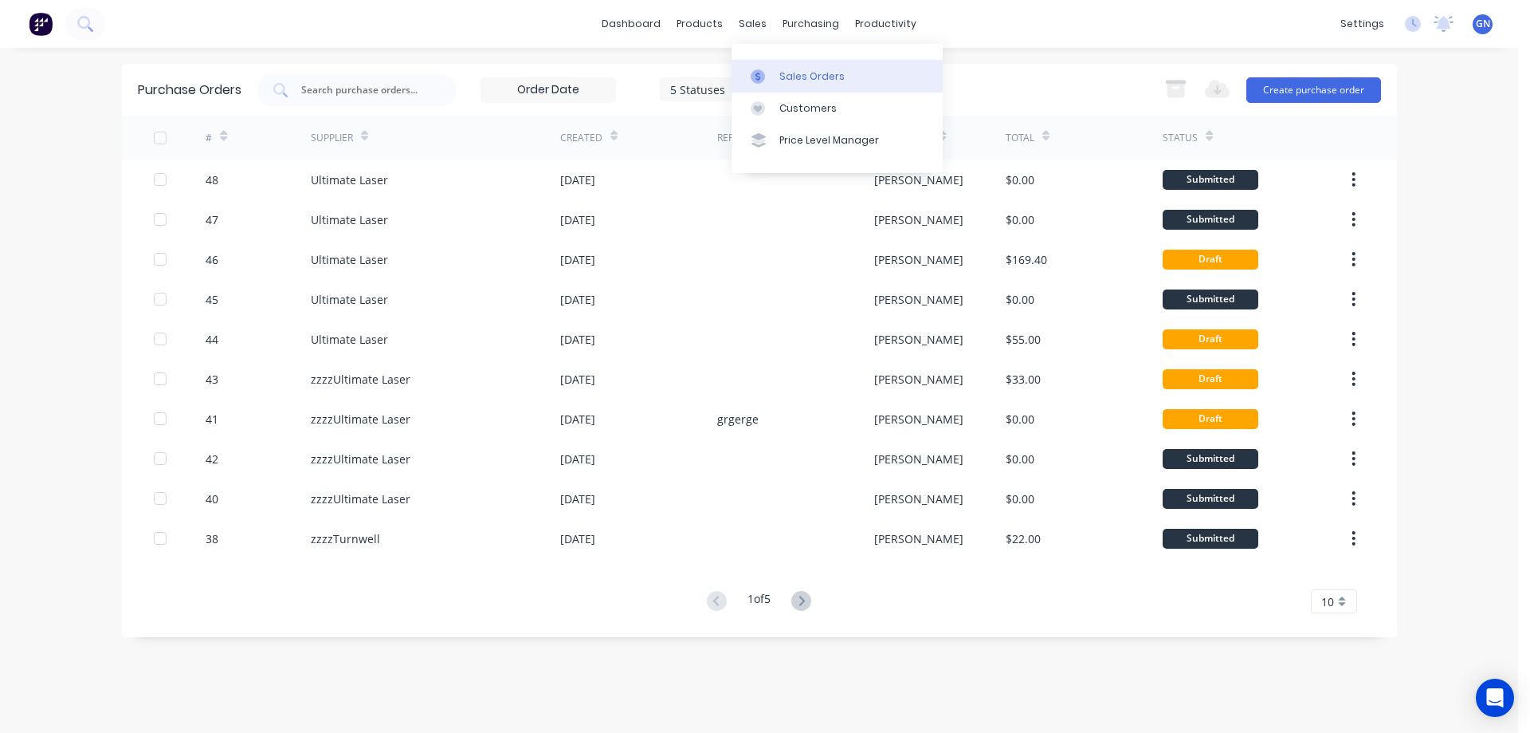
click at [811, 78] on div "Sales Orders" at bounding box center [812, 76] width 65 height 14
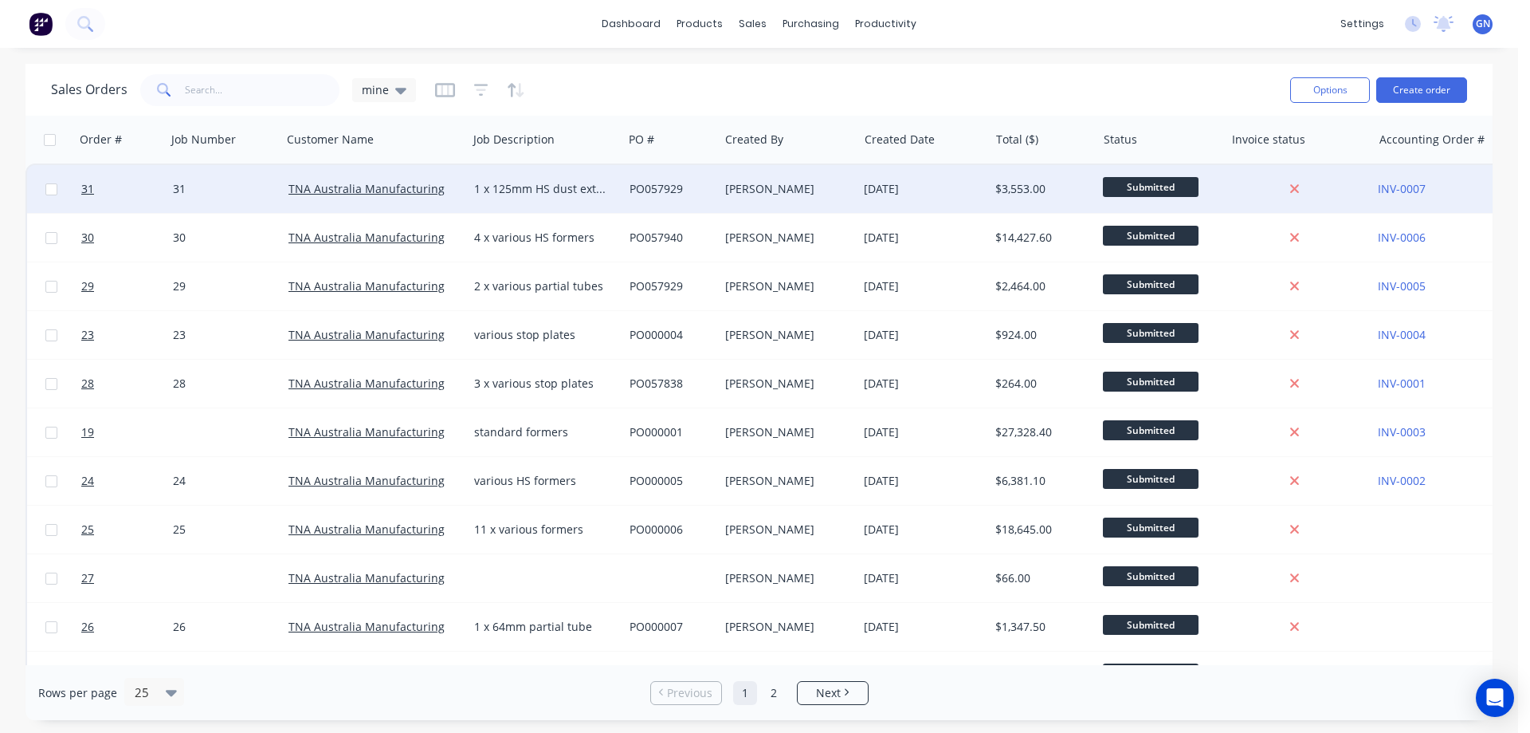
click at [758, 191] on div "[PERSON_NAME]" at bounding box center [785, 189] width 120 height 16
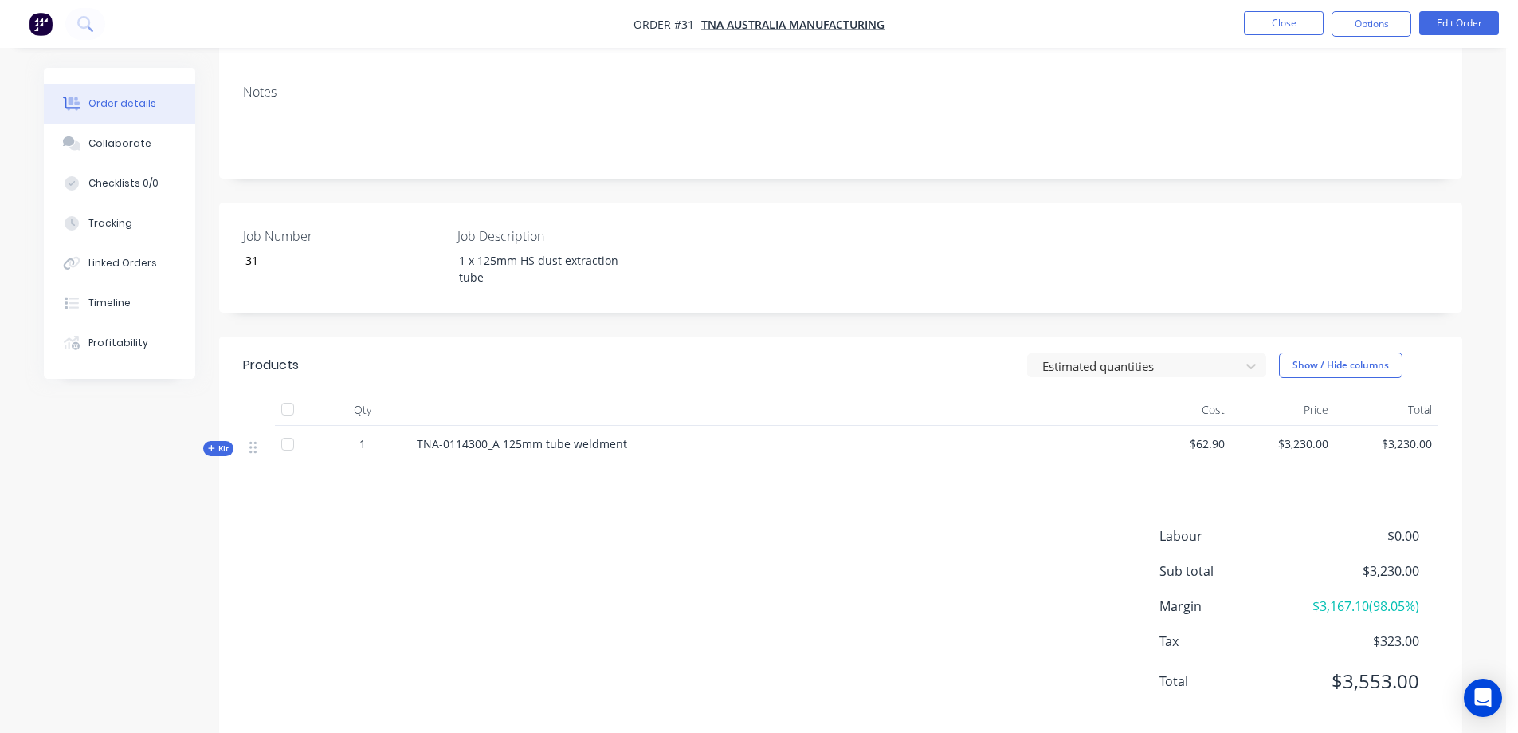
scroll to position [239, 0]
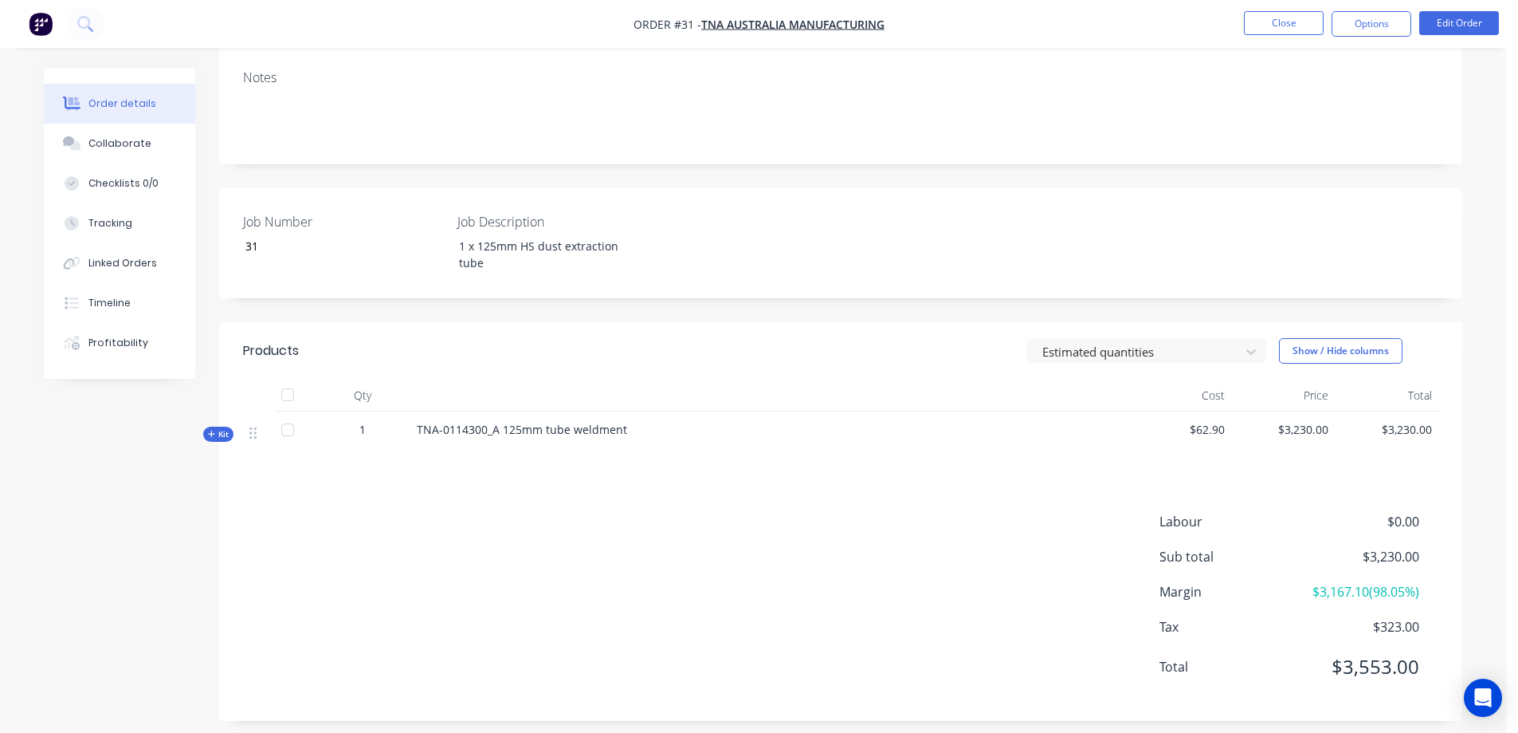
click at [226, 431] on span "Kit" at bounding box center [218, 434] width 21 height 12
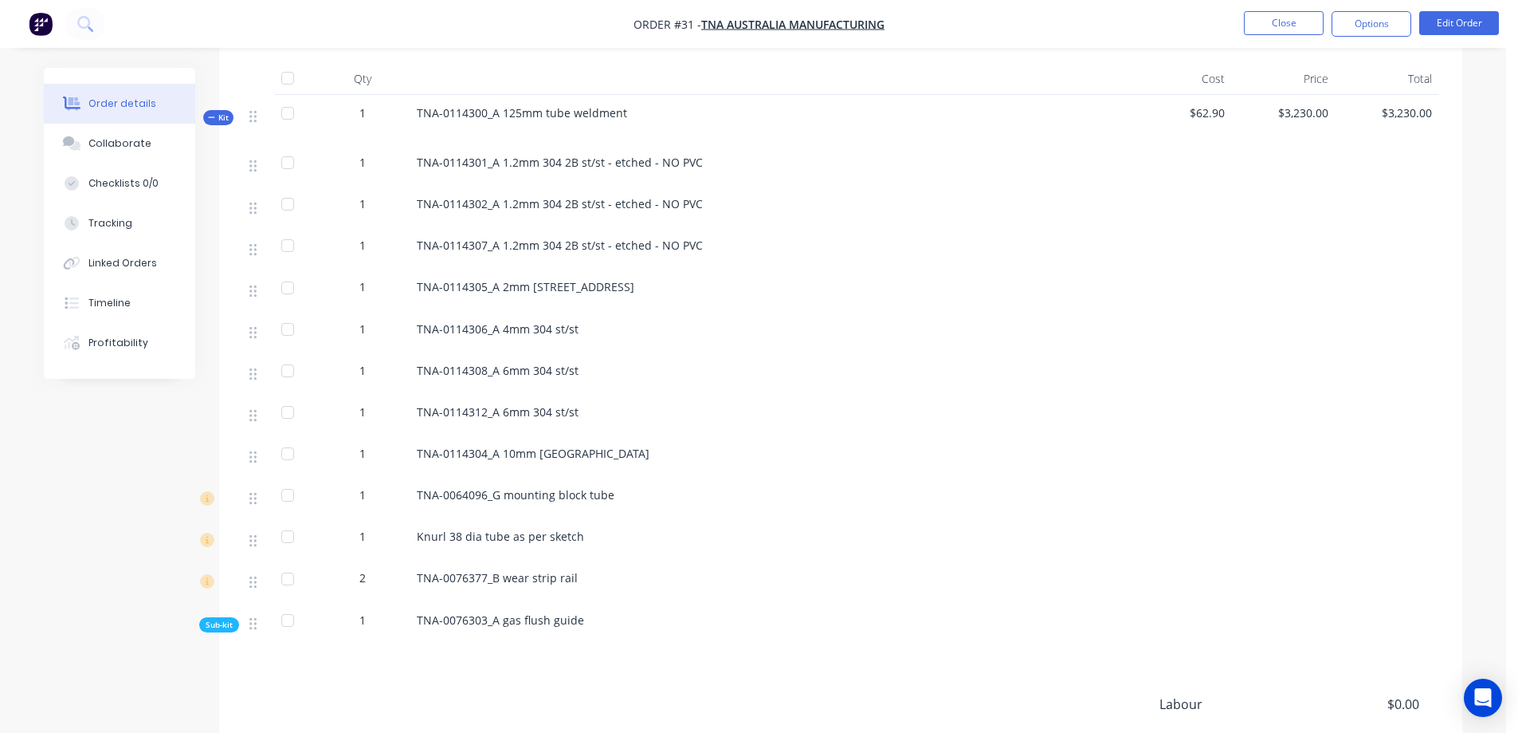
scroll to position [558, 0]
click at [219, 623] on span "Sub-kit" at bounding box center [219, 622] width 27 height 12
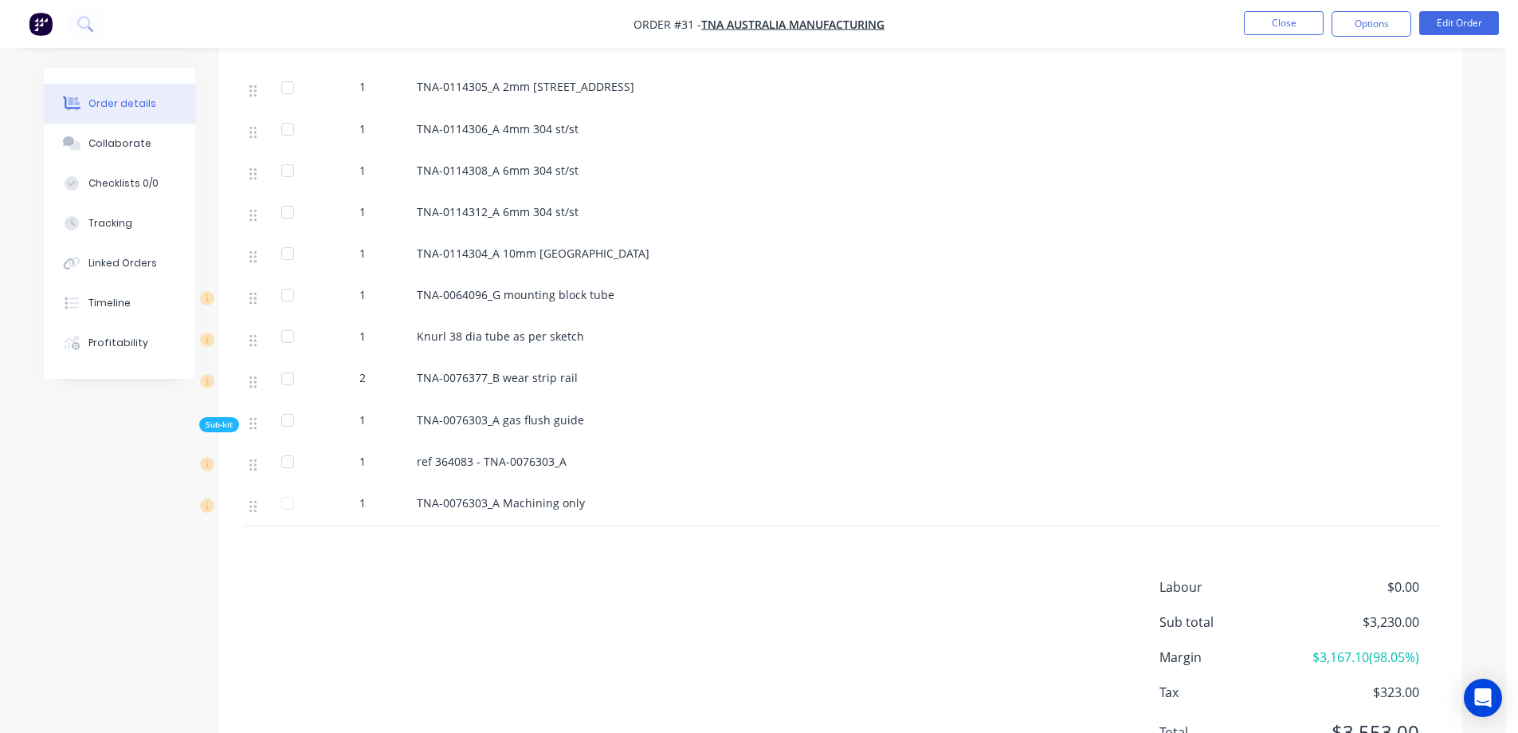
scroll to position [771, 0]
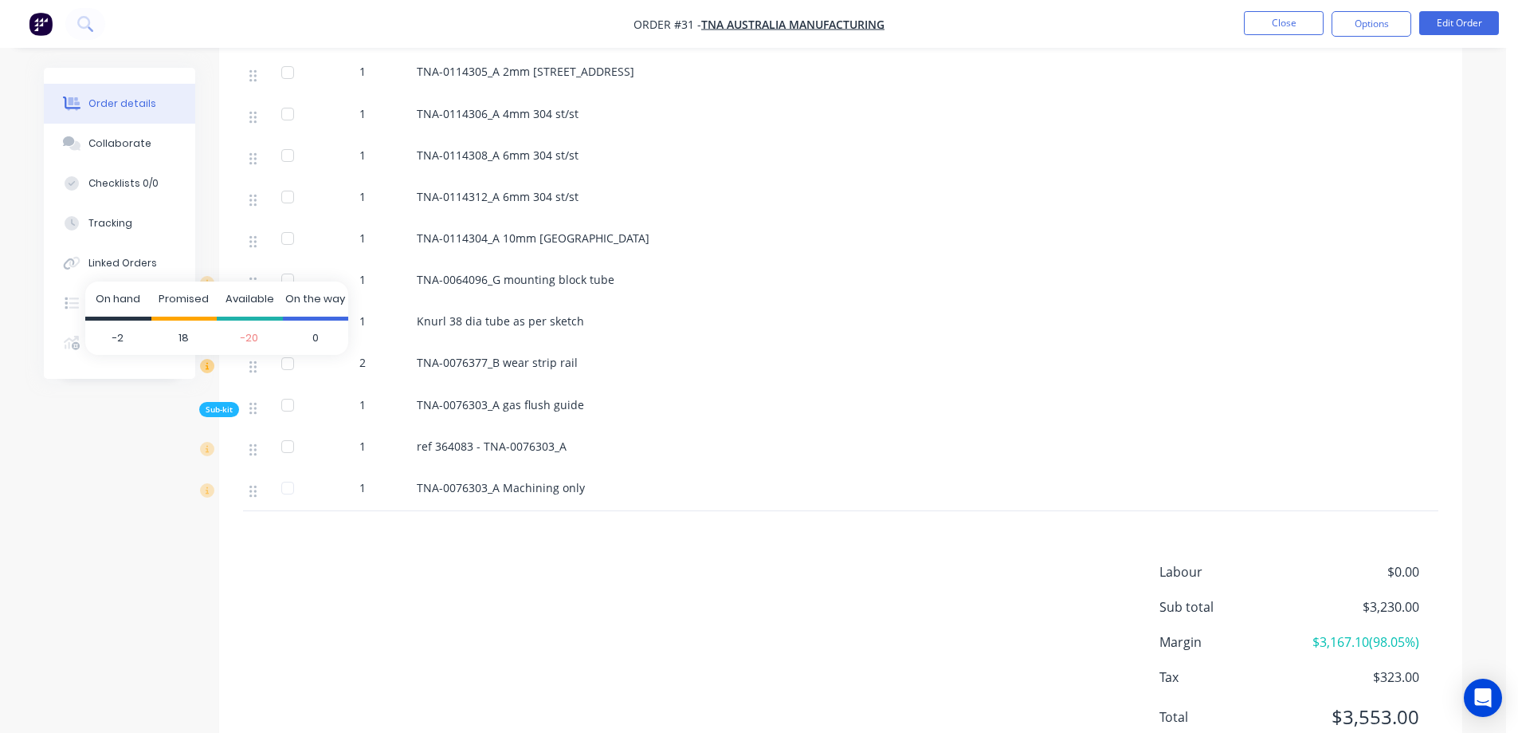
click at [210, 369] on icon at bounding box center [207, 366] width 14 height 14
click at [121, 336] on span "-2" at bounding box center [118, 337] width 66 height 35
drag, startPoint x: 125, startPoint y: 336, endPoint x: 111, endPoint y: 336, distance: 14.4
click at [111, 336] on span "-2" at bounding box center [118, 337] width 66 height 35
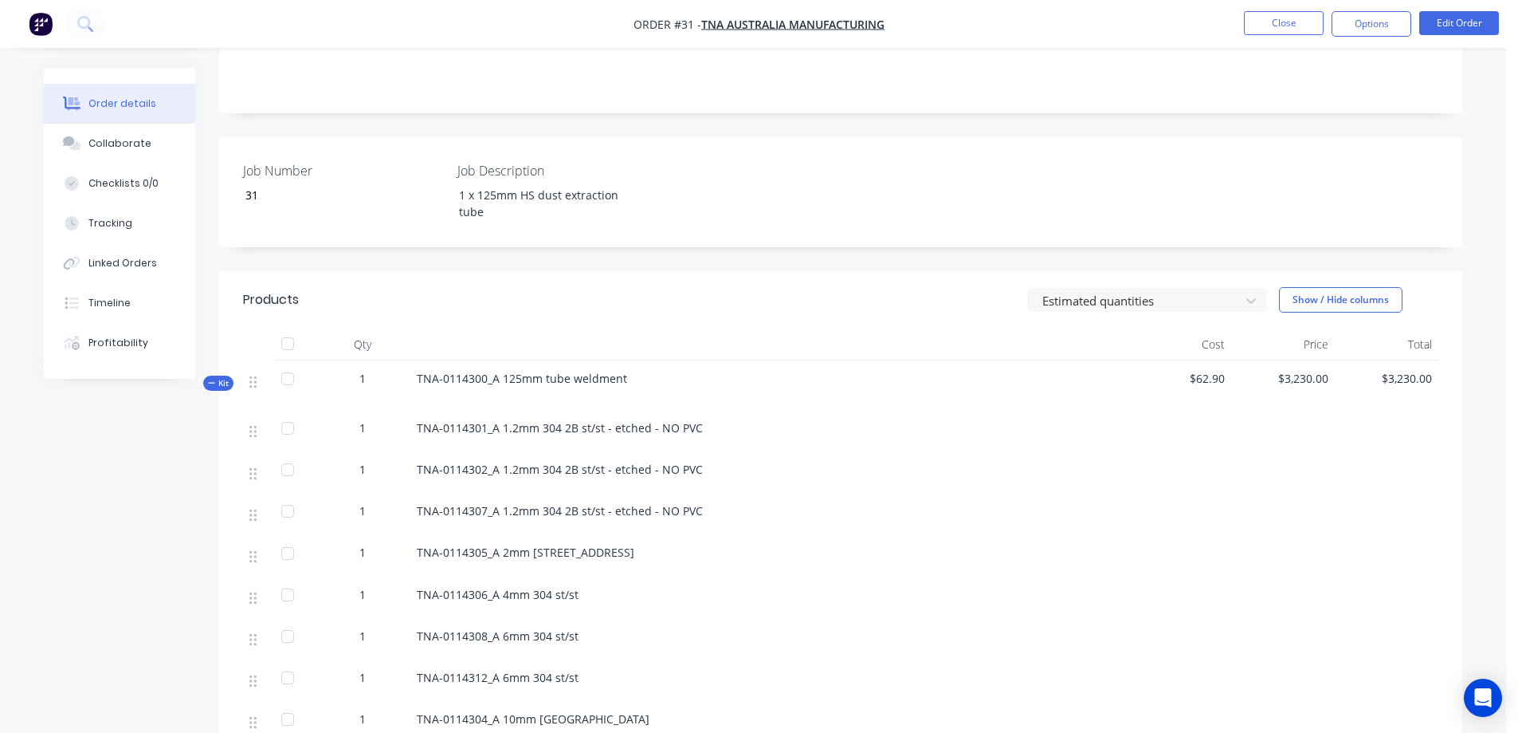
scroll to position [265, 0]
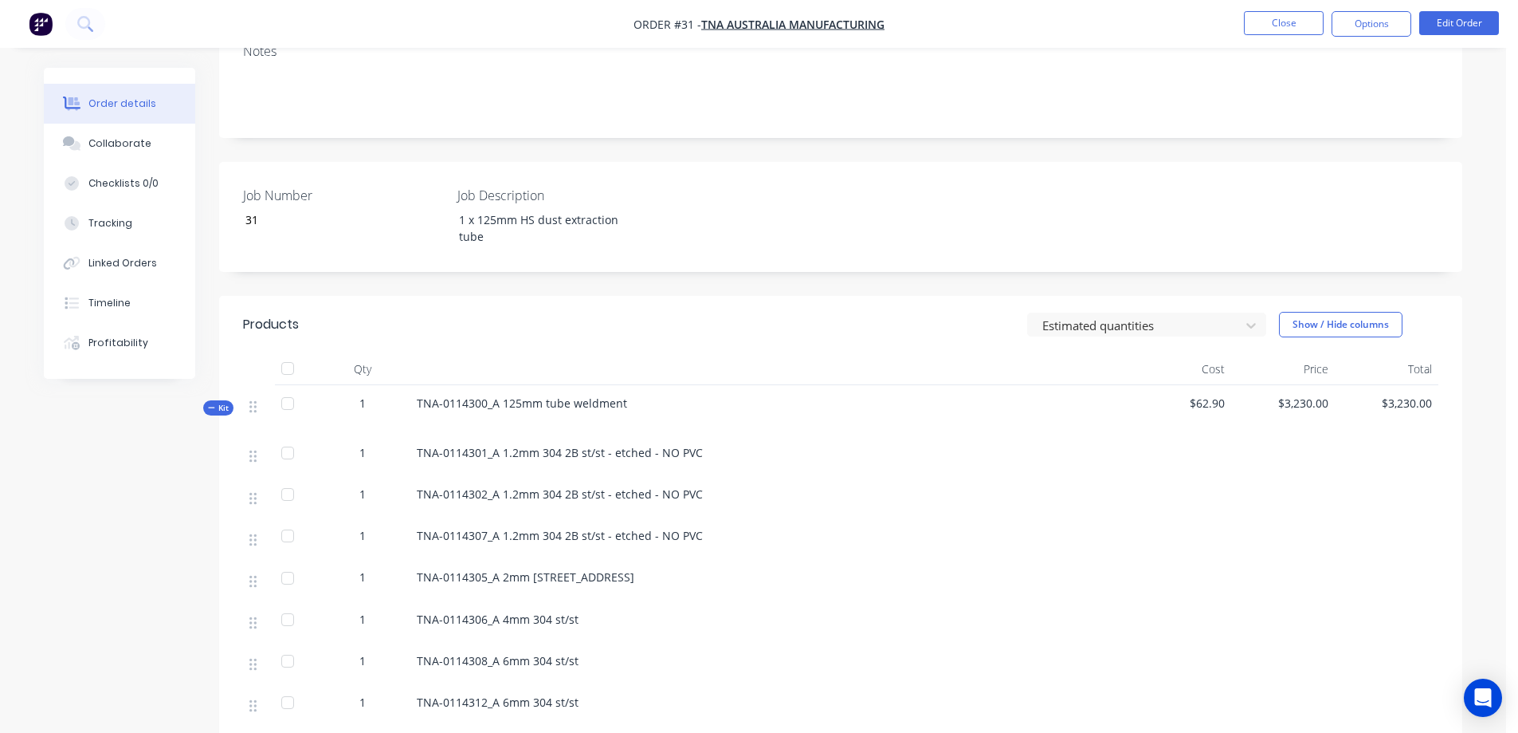
click at [218, 407] on span "Kit" at bounding box center [218, 408] width 21 height 12
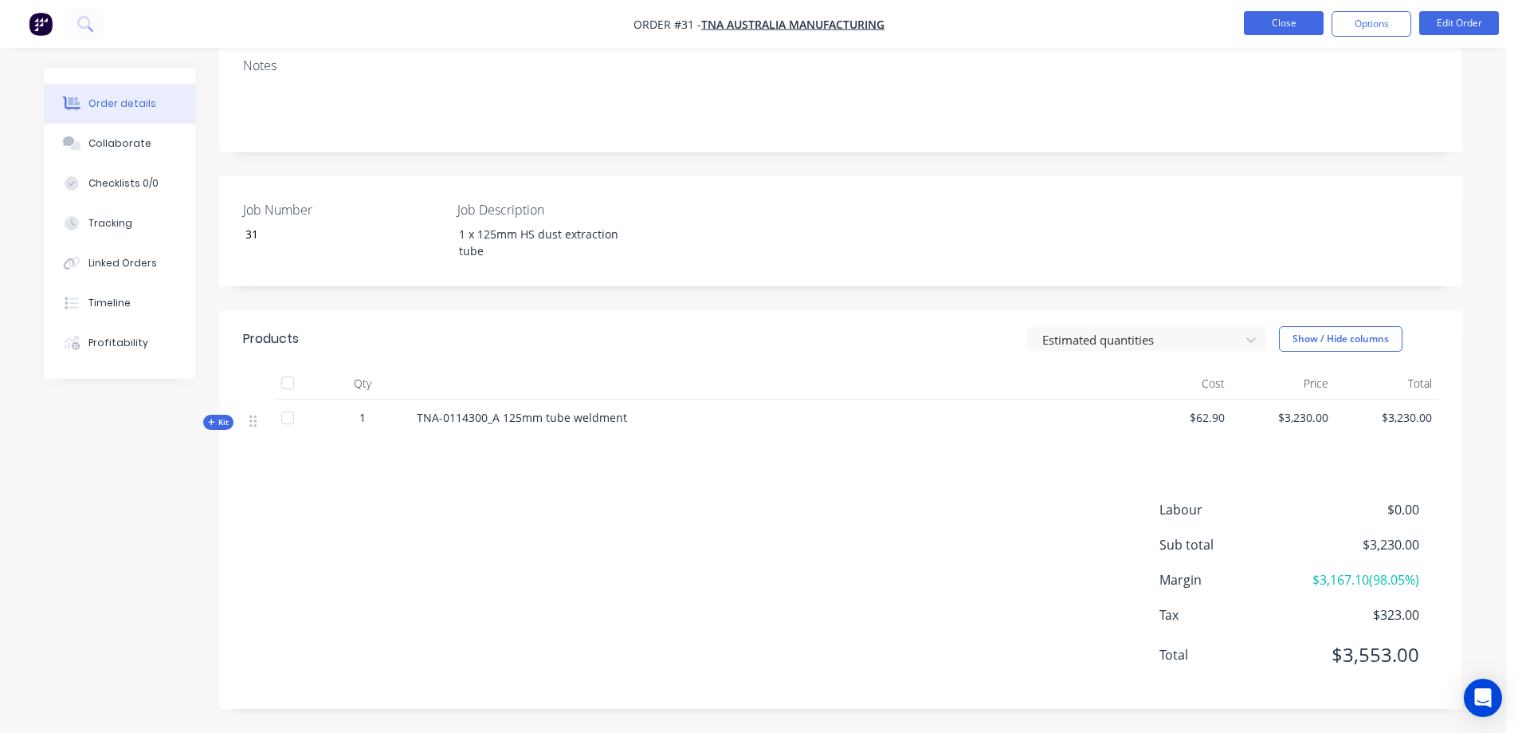
click at [1284, 26] on button "Close" at bounding box center [1284, 23] width 80 height 24
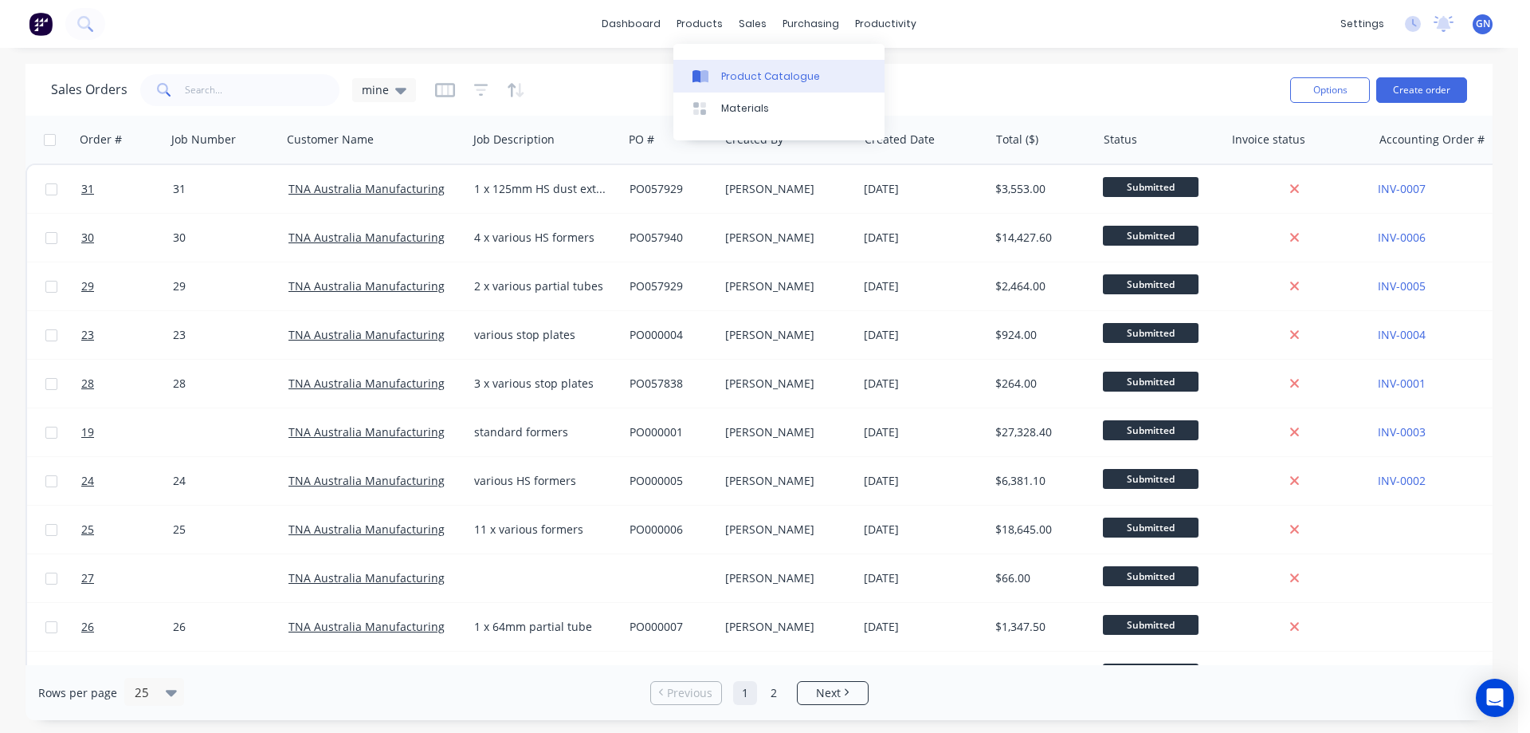
click at [740, 73] on div "Product Catalogue" at bounding box center [770, 76] width 99 height 14
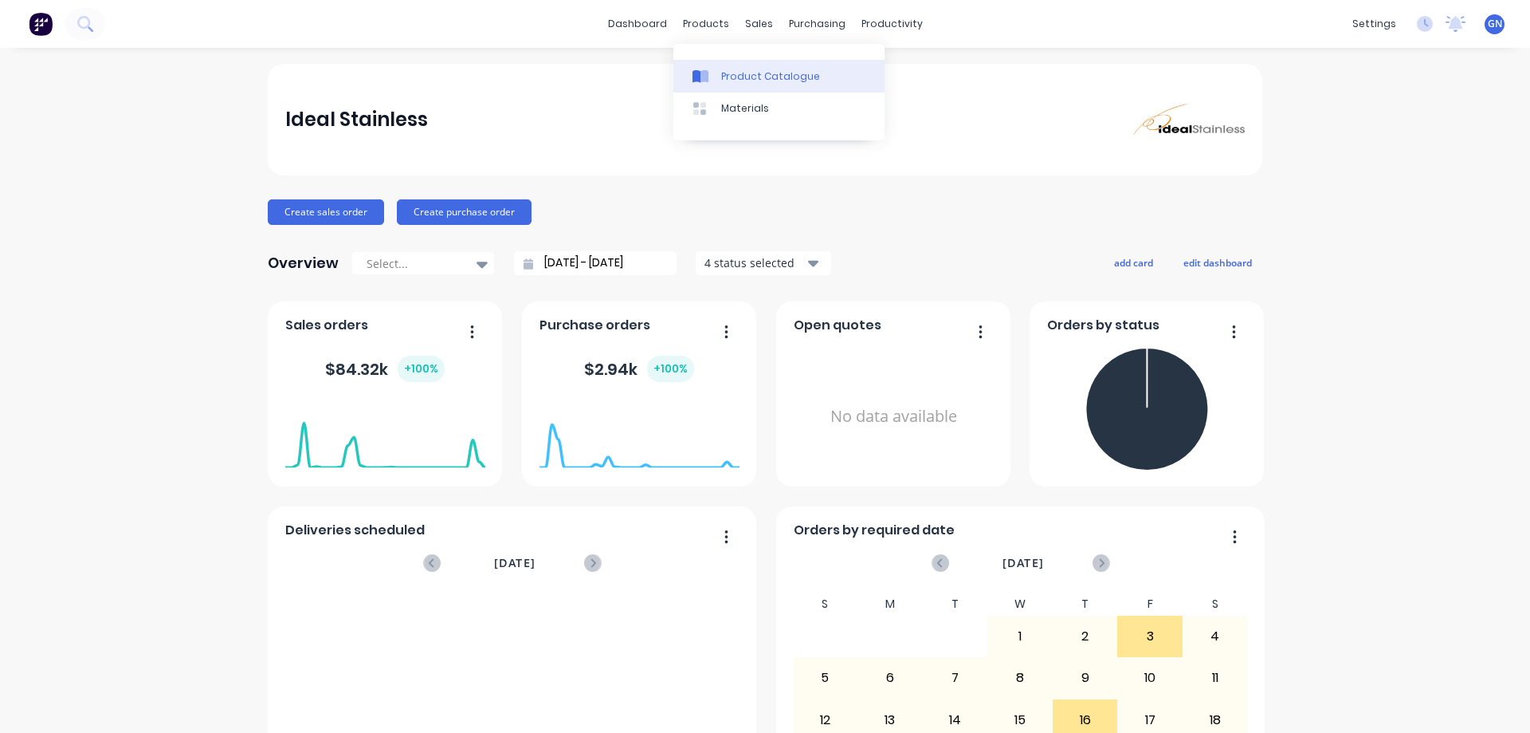
click at [745, 73] on div "Product Catalogue" at bounding box center [770, 76] width 99 height 14
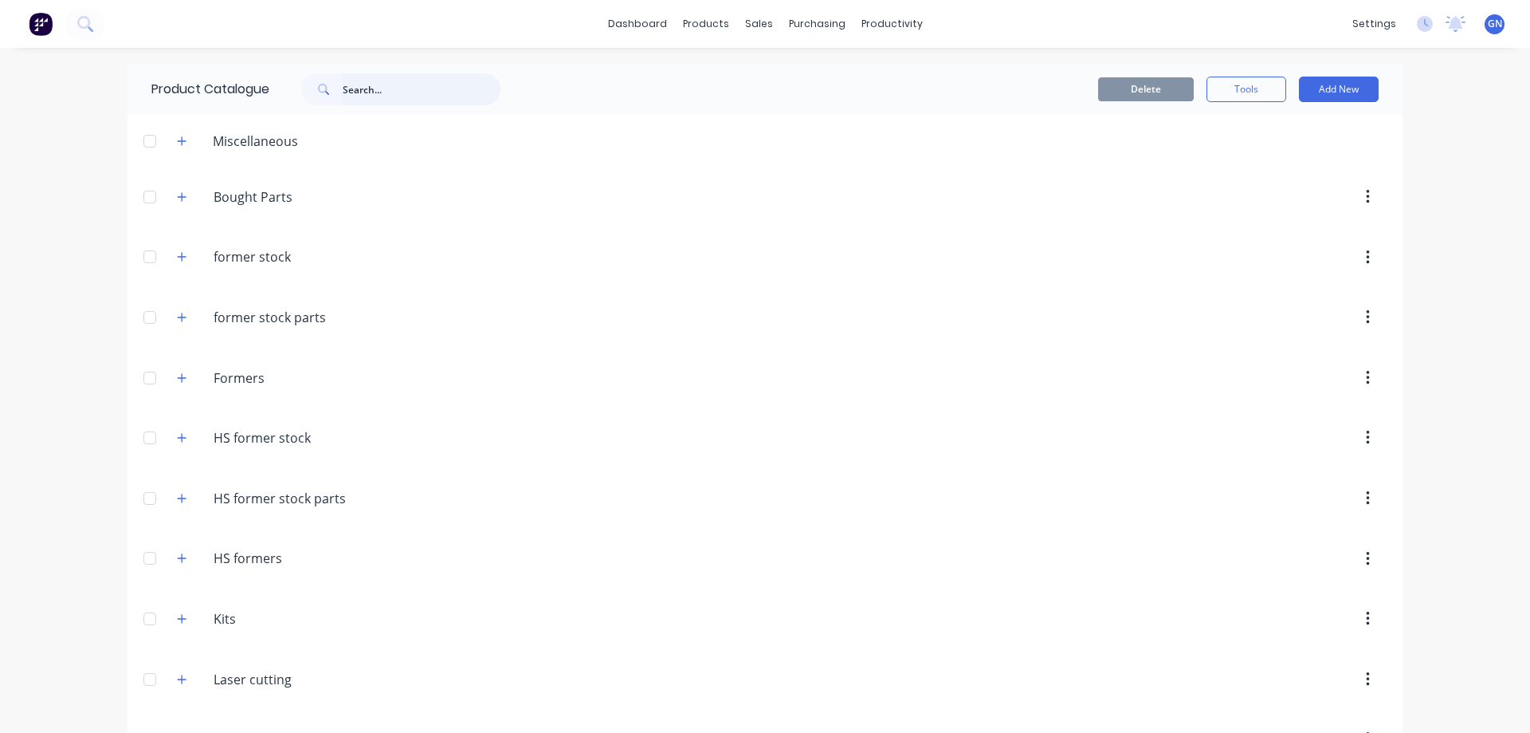
click at [373, 90] on input "text" at bounding box center [422, 89] width 158 height 32
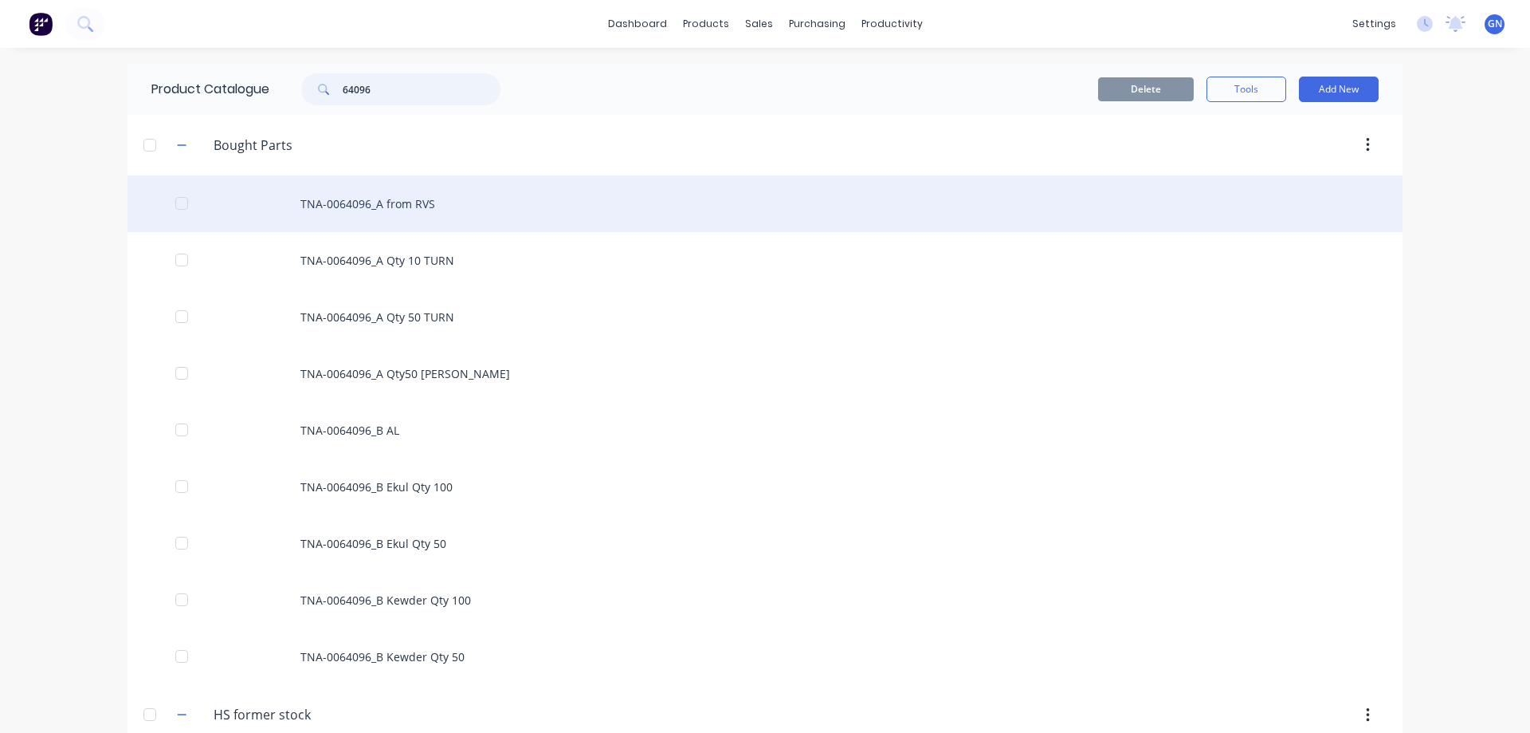
click at [176, 202] on div at bounding box center [182, 203] width 32 height 32
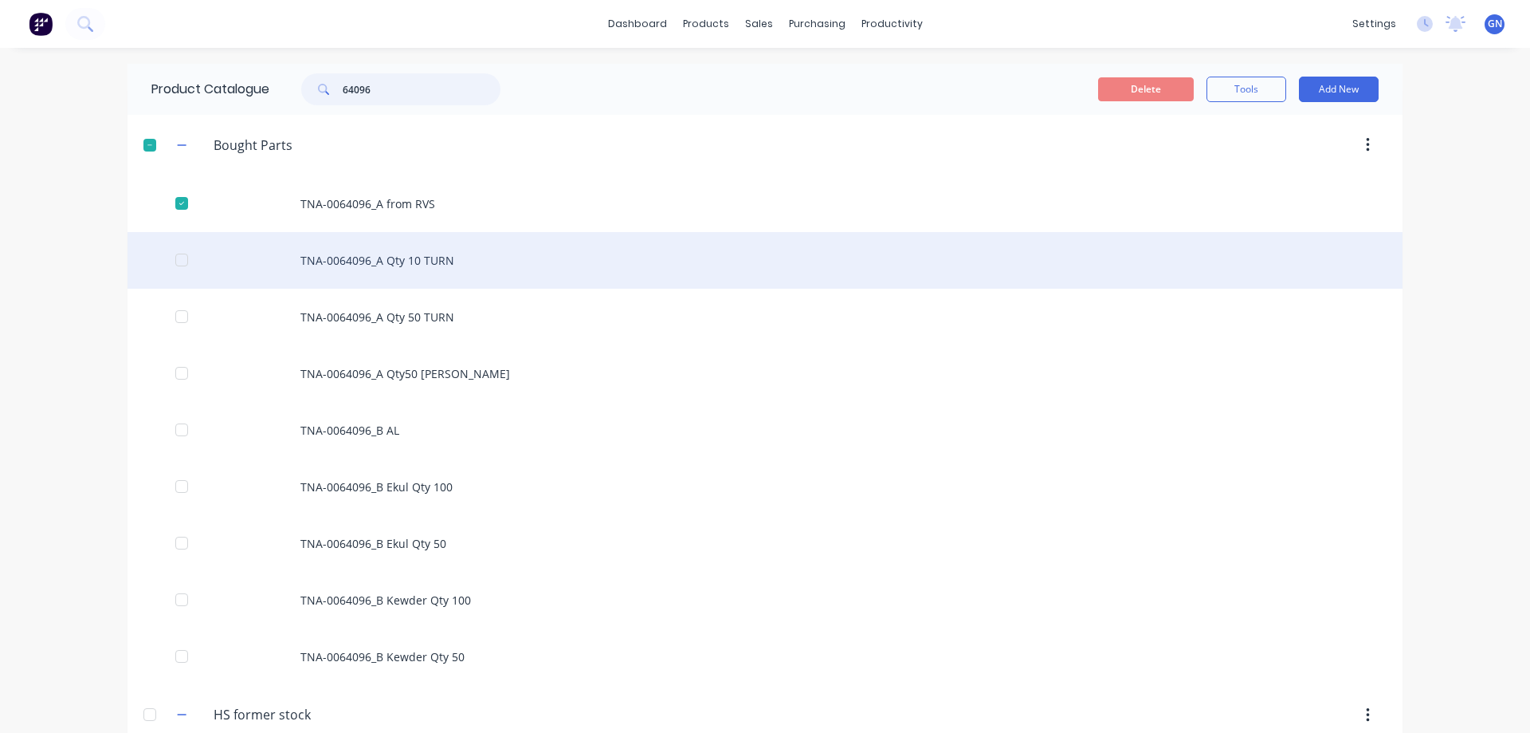
click at [175, 261] on div at bounding box center [182, 260] width 32 height 32
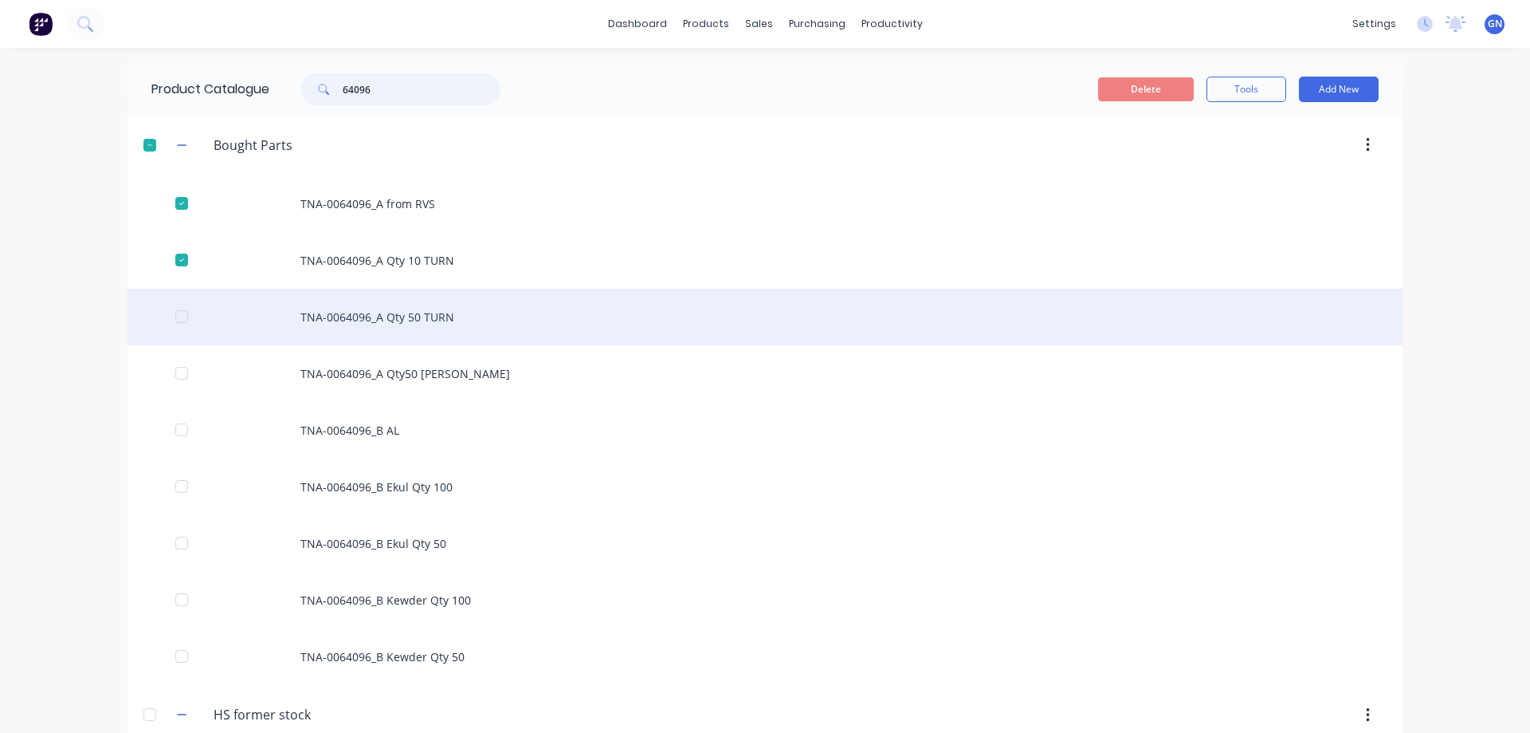
click at [175, 316] on div at bounding box center [182, 316] width 32 height 32
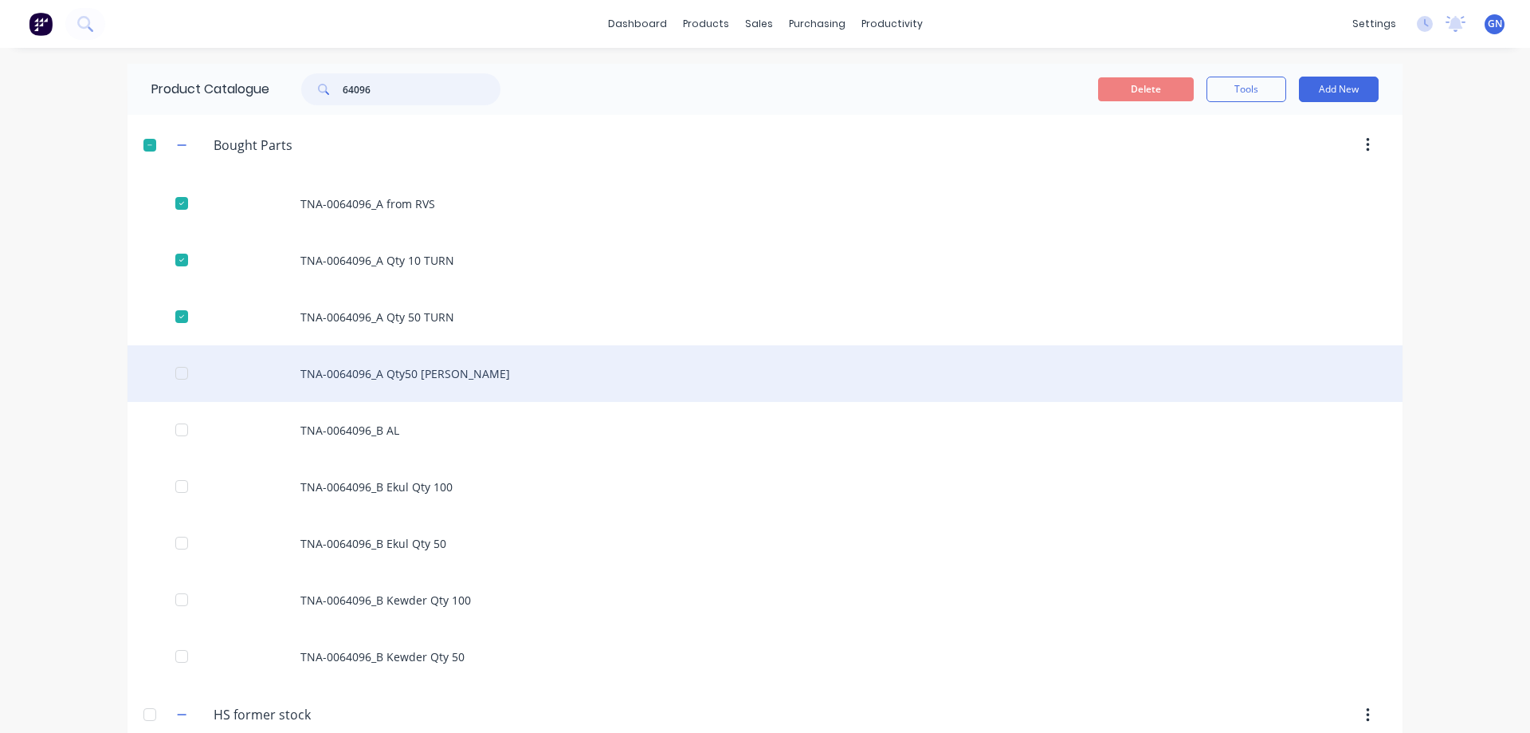
click at [174, 372] on div at bounding box center [182, 373] width 32 height 32
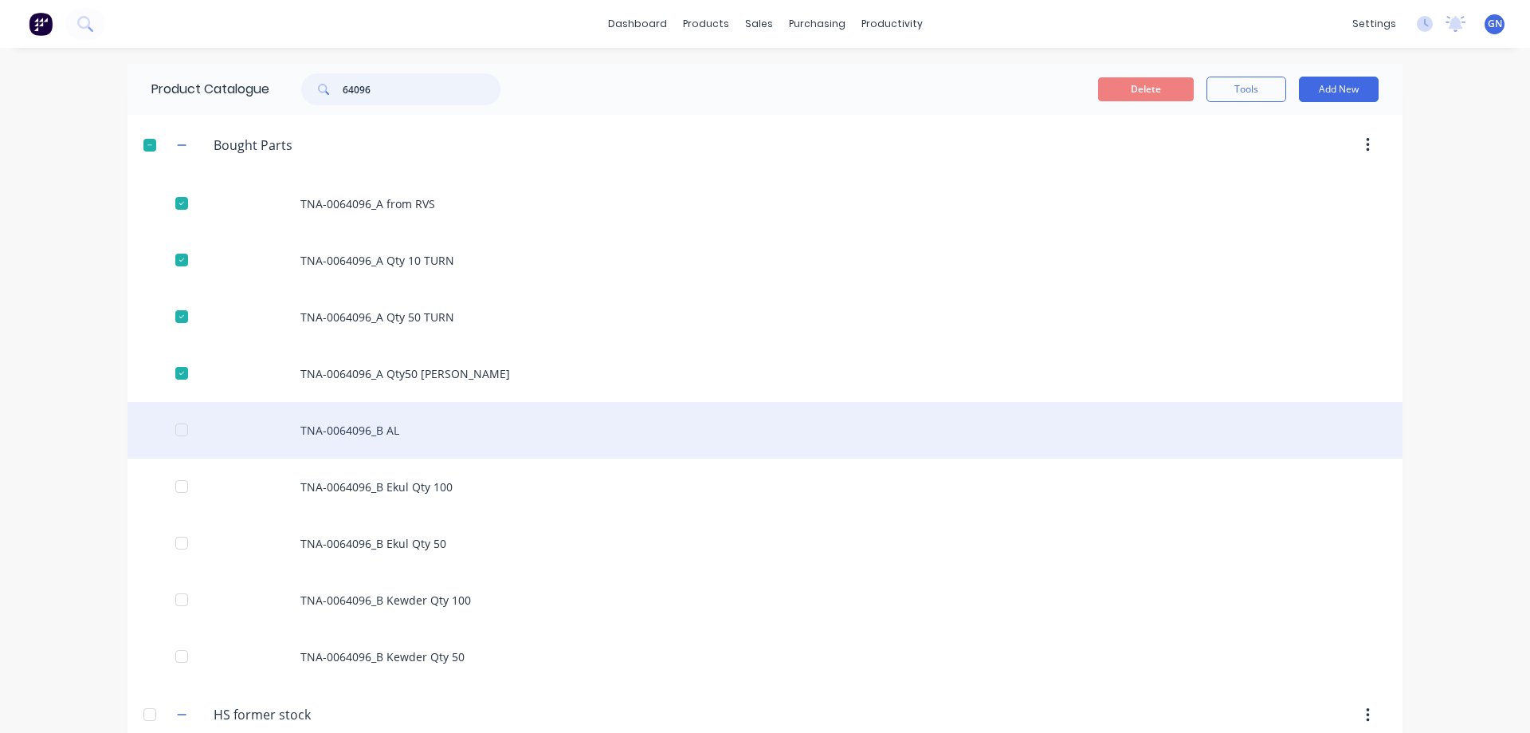
click at [174, 432] on div at bounding box center [182, 430] width 32 height 32
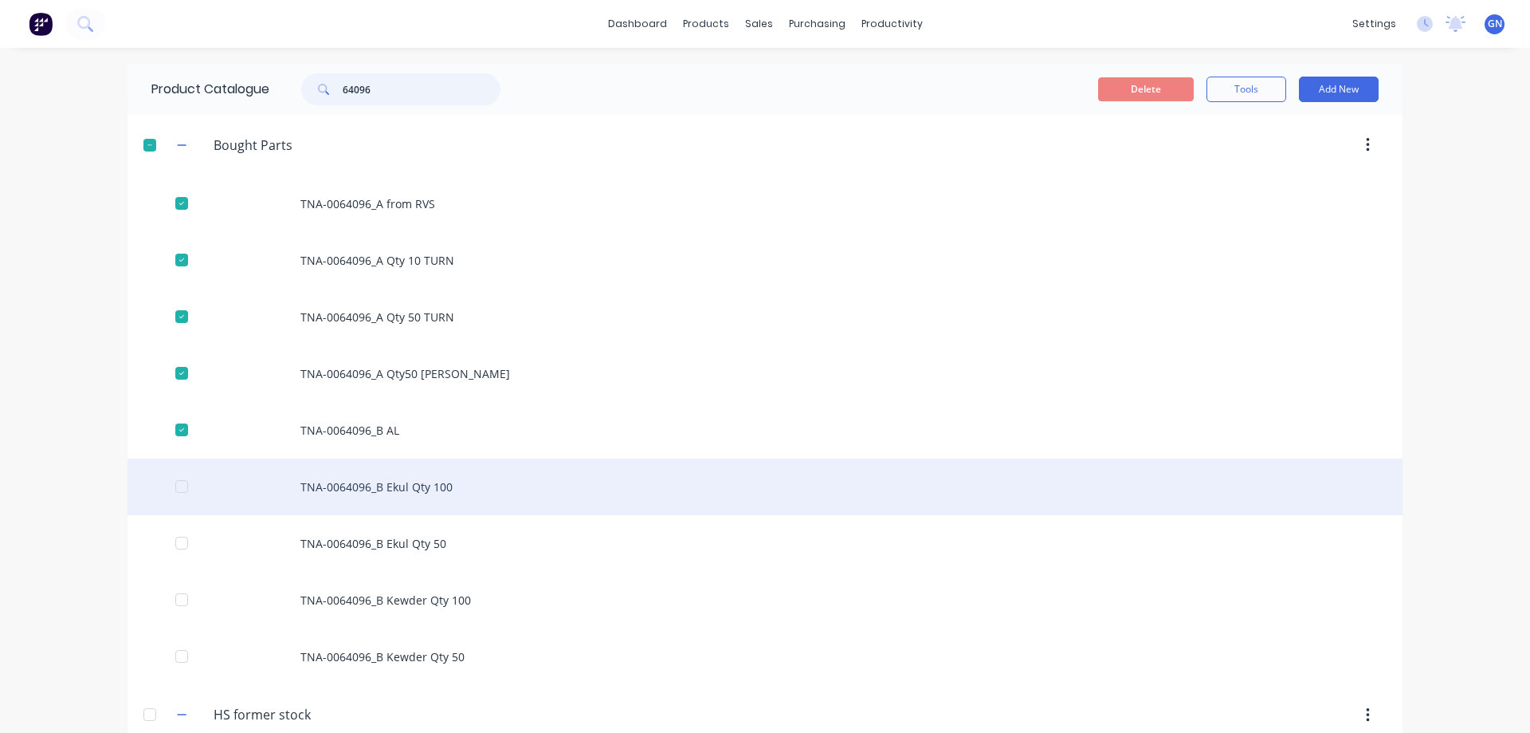
click at [177, 484] on div at bounding box center [182, 486] width 32 height 32
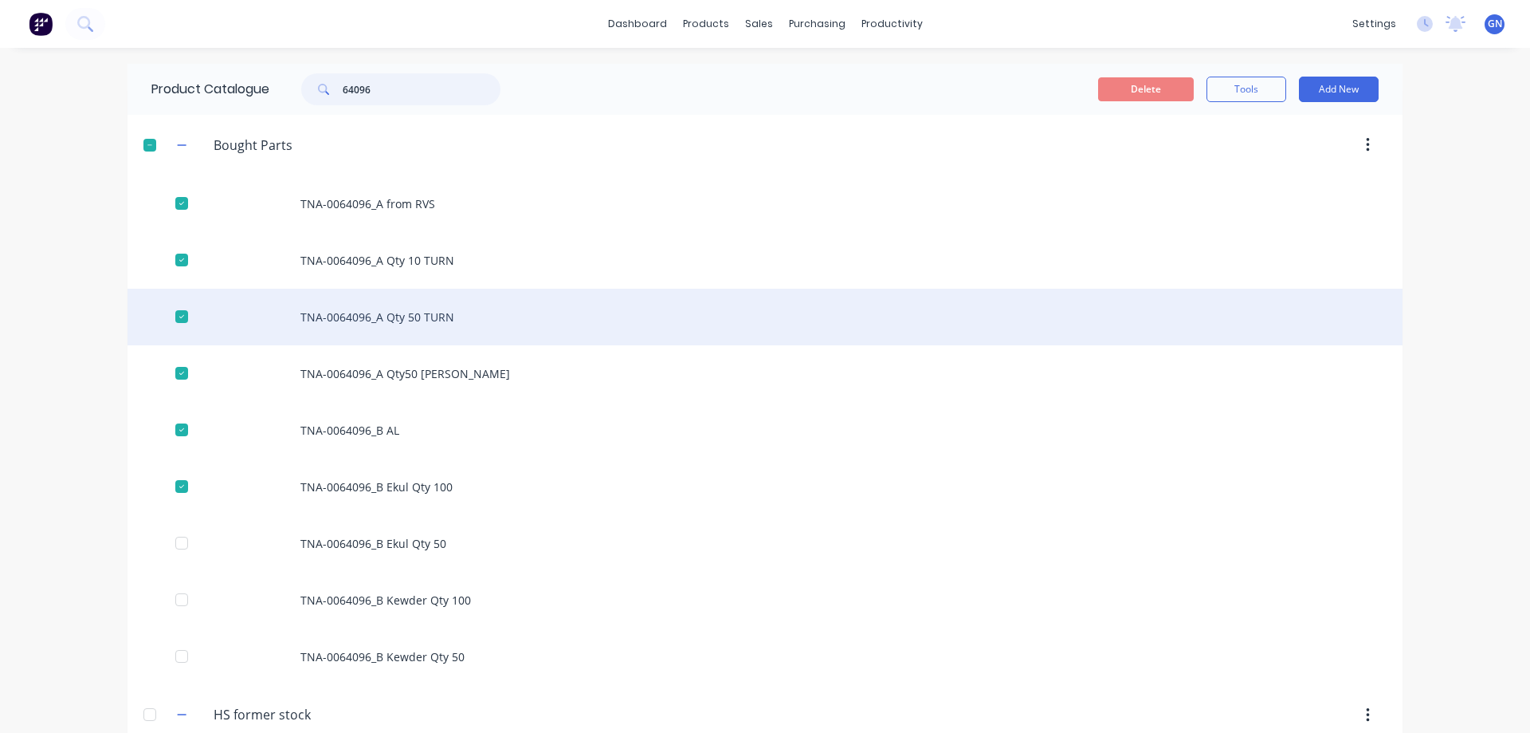
drag, startPoint x: 171, startPoint y: 260, endPoint x: 180, endPoint y: 292, distance: 33.1
click at [172, 260] on div at bounding box center [182, 260] width 32 height 32
click at [175, 320] on div at bounding box center [182, 316] width 32 height 32
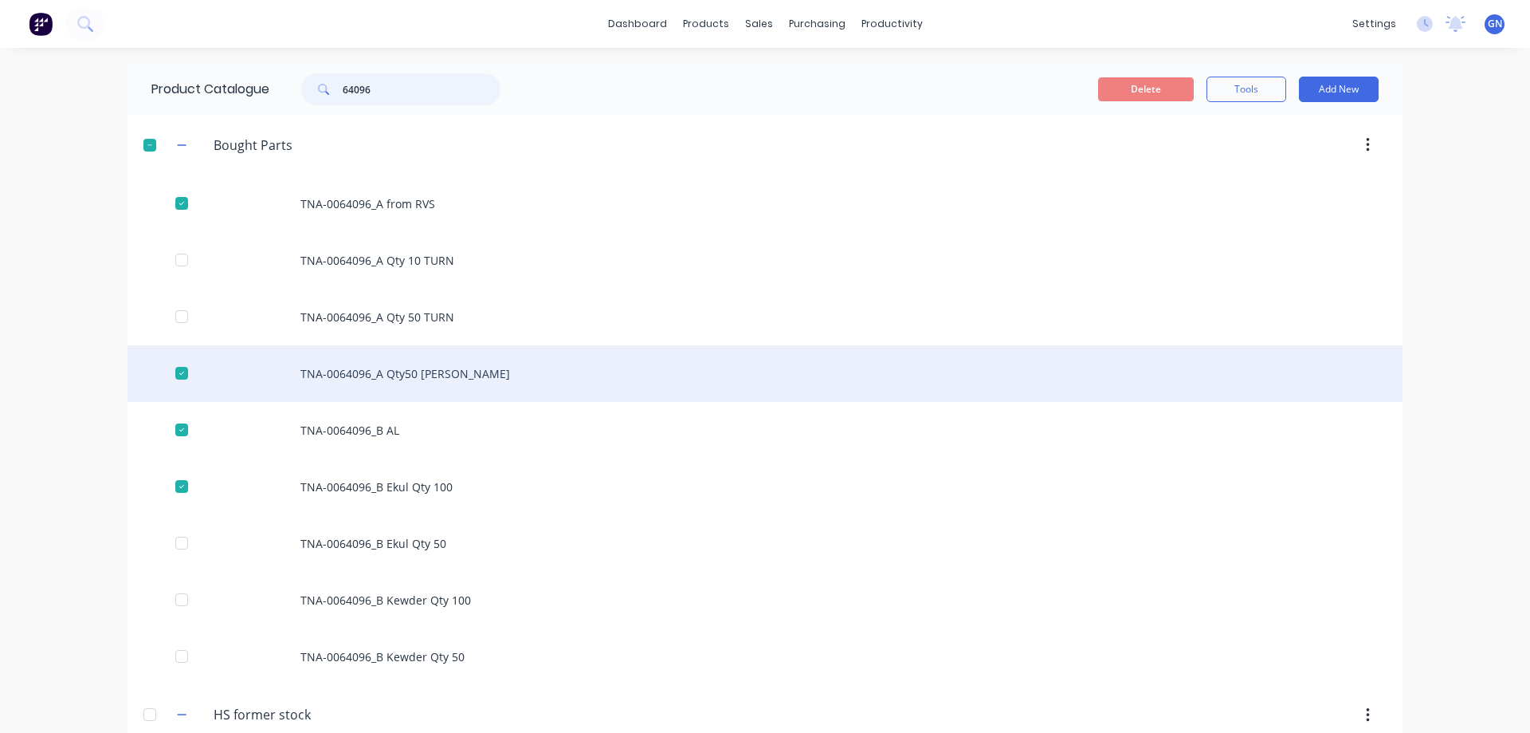
click at [176, 374] on div at bounding box center [182, 373] width 32 height 32
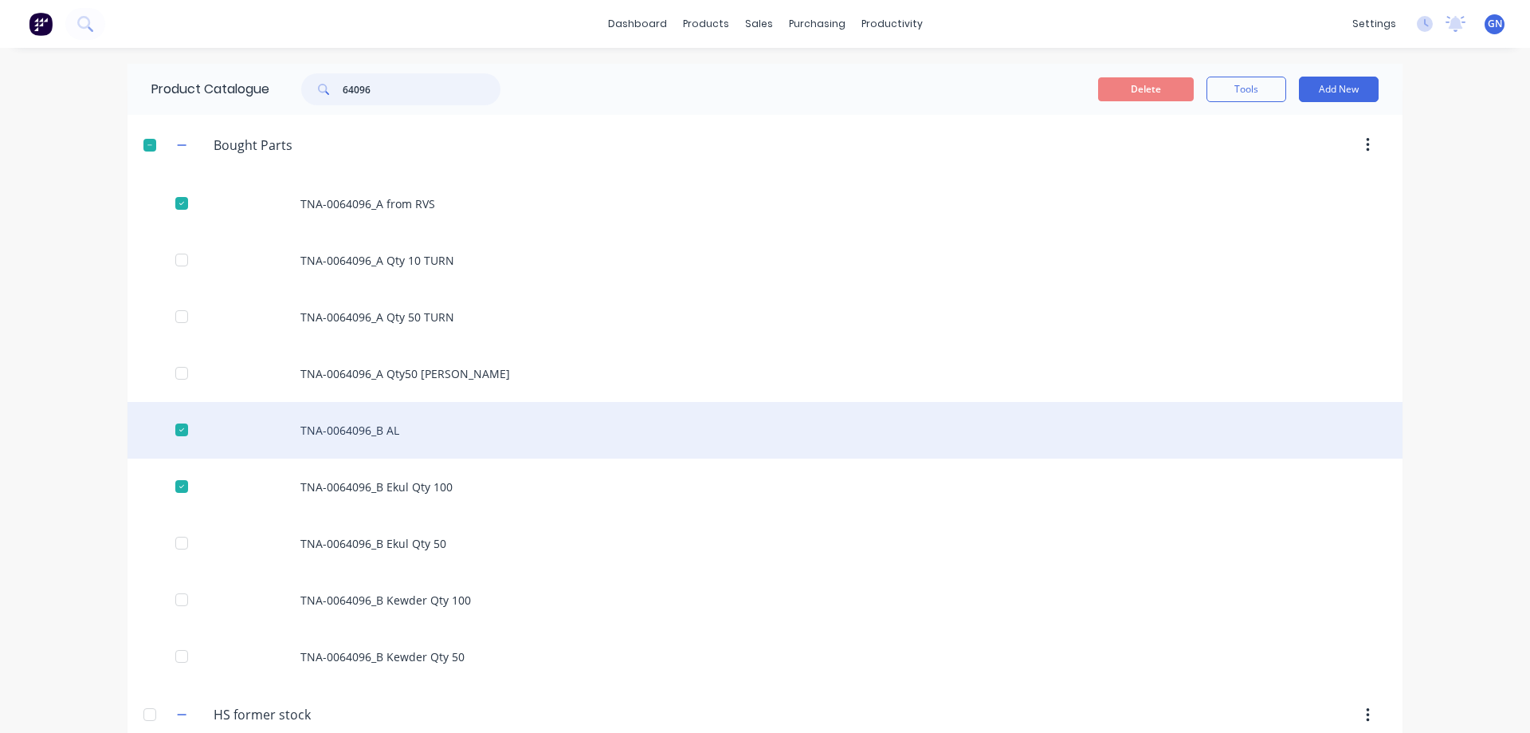
click at [176, 431] on div at bounding box center [182, 430] width 32 height 32
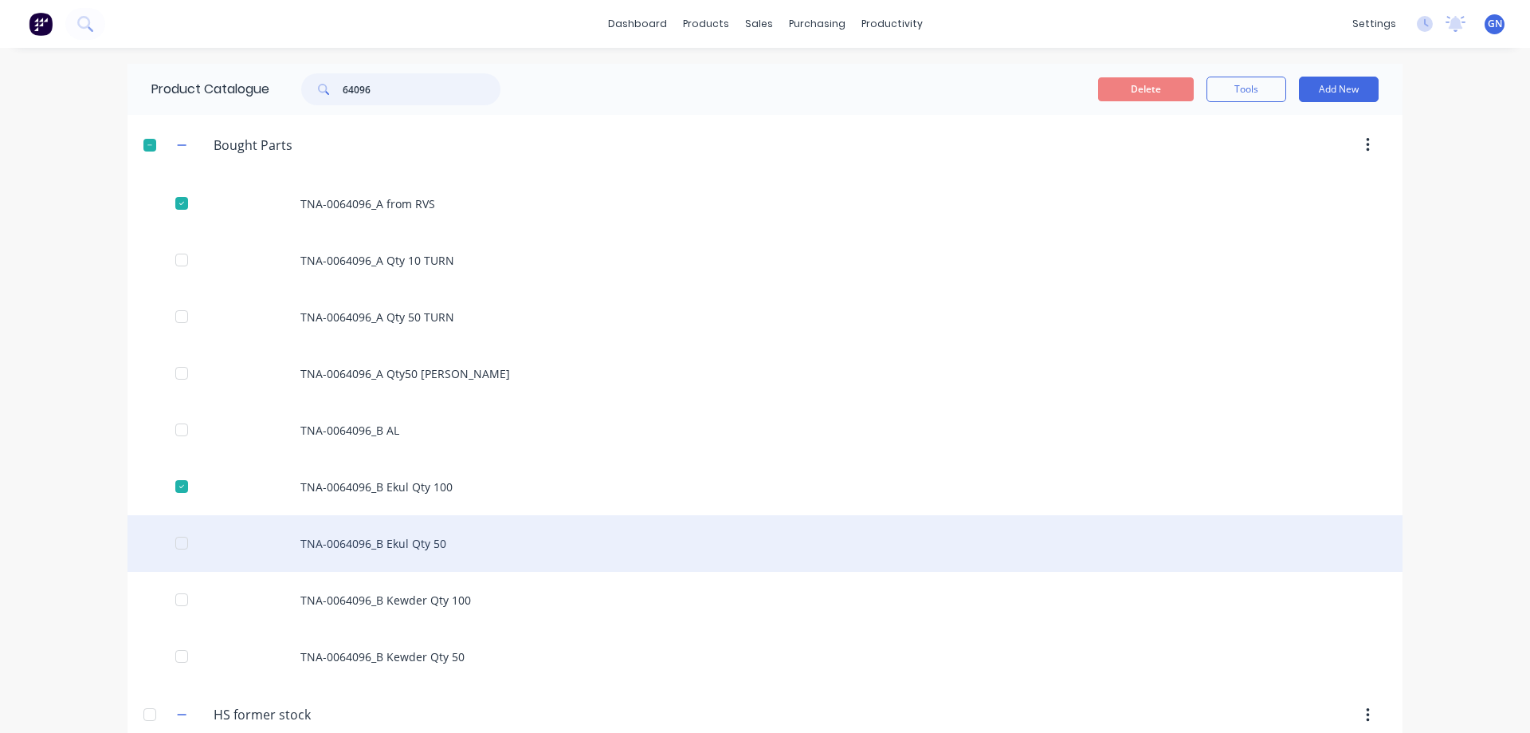
click at [175, 540] on div at bounding box center [182, 543] width 32 height 32
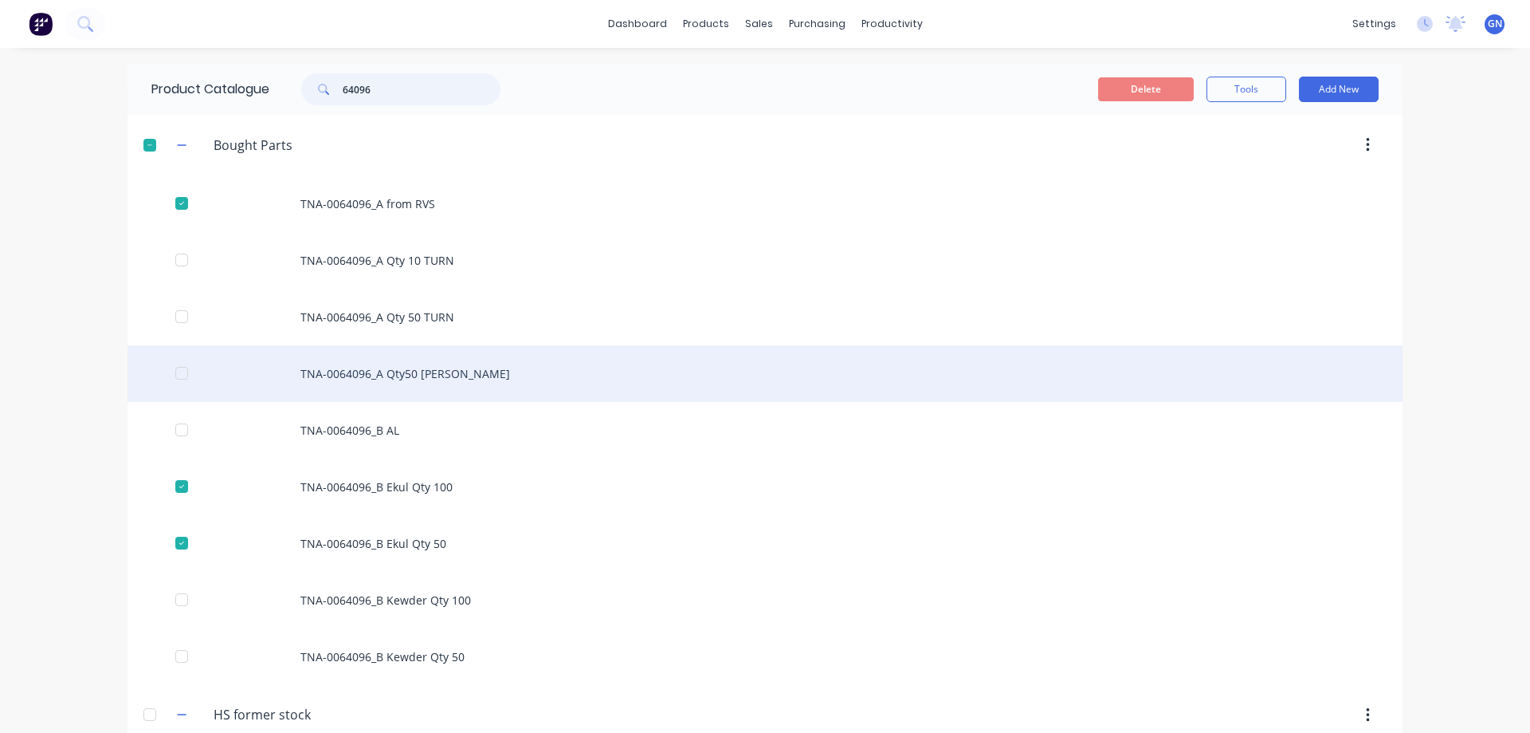
drag, startPoint x: 170, startPoint y: 364, endPoint x: 174, endPoint y: 371, distance: 8.2
click at [170, 367] on div at bounding box center [182, 373] width 32 height 32
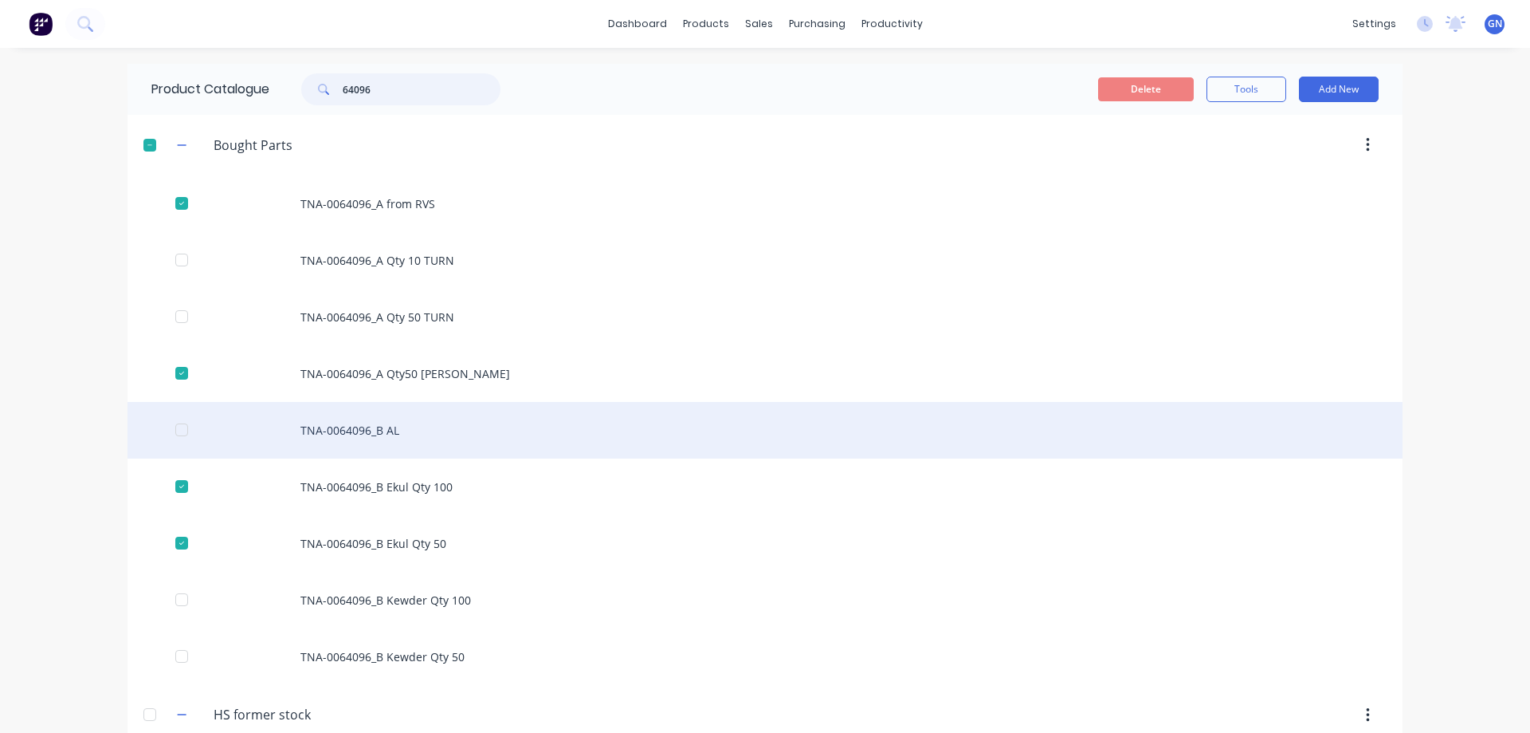
click at [175, 427] on div at bounding box center [182, 430] width 32 height 32
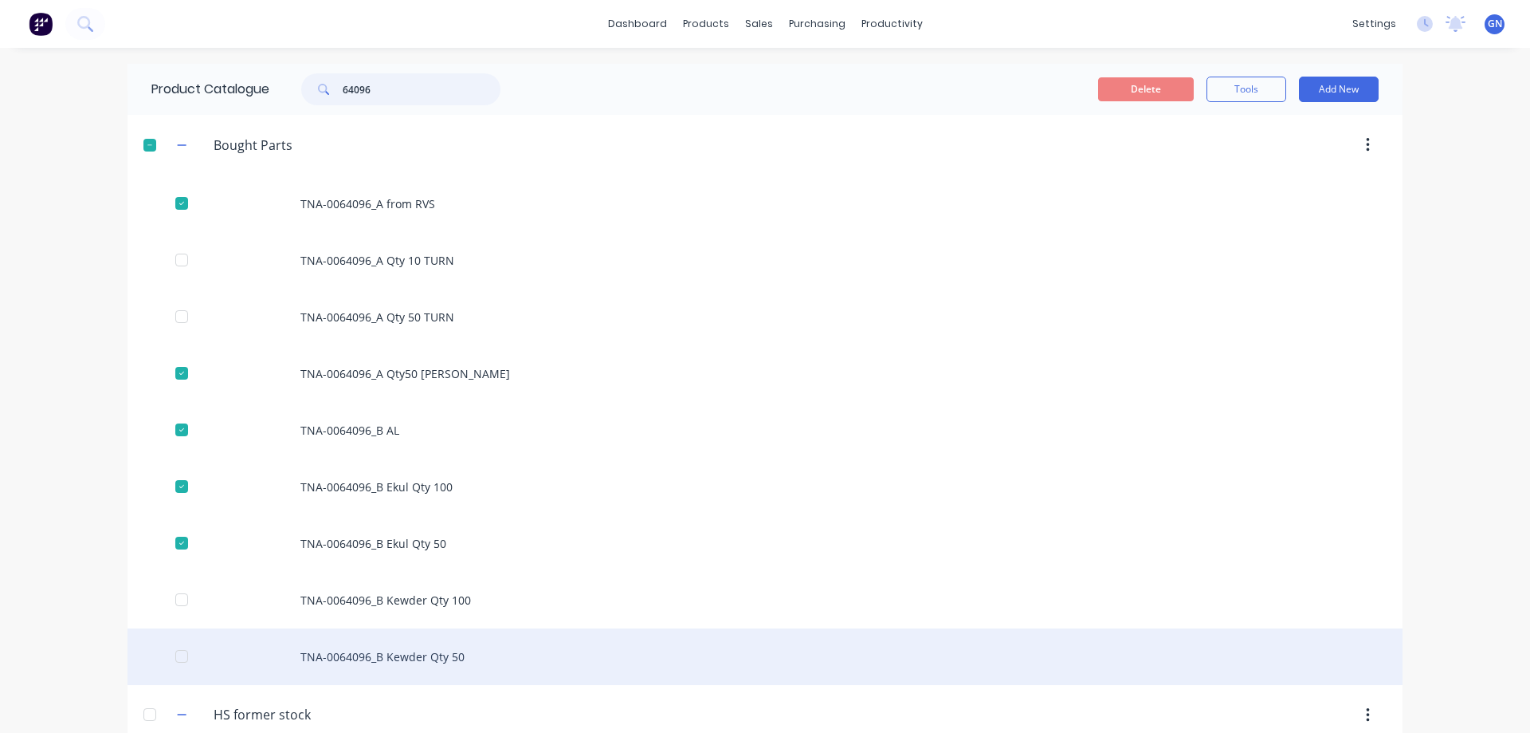
drag, startPoint x: 175, startPoint y: 593, endPoint x: 192, endPoint y: 647, distance: 56.7
click at [175, 595] on div at bounding box center [182, 599] width 32 height 32
click at [173, 656] on div at bounding box center [182, 656] width 32 height 32
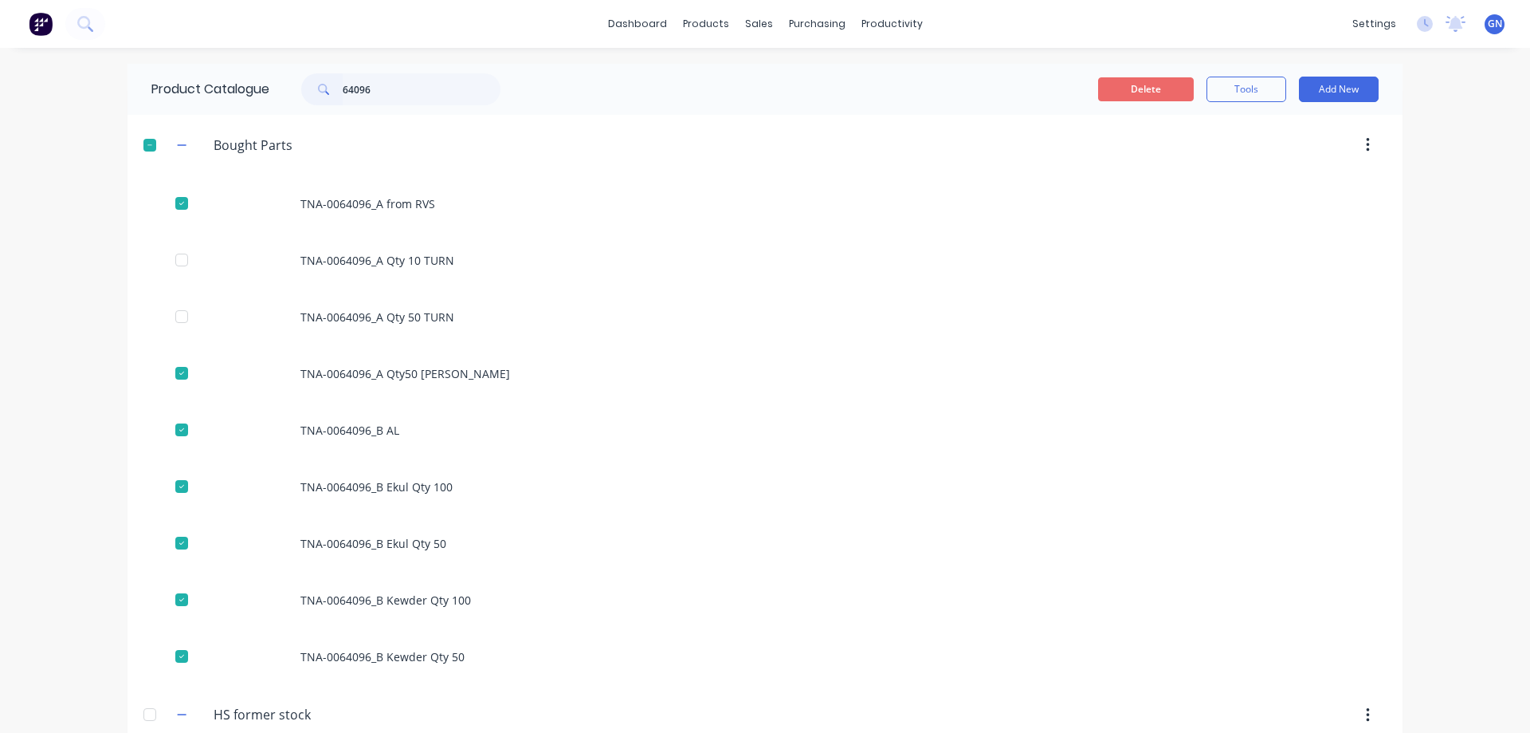
click at [1137, 87] on button "Delete" at bounding box center [1146, 89] width 96 height 24
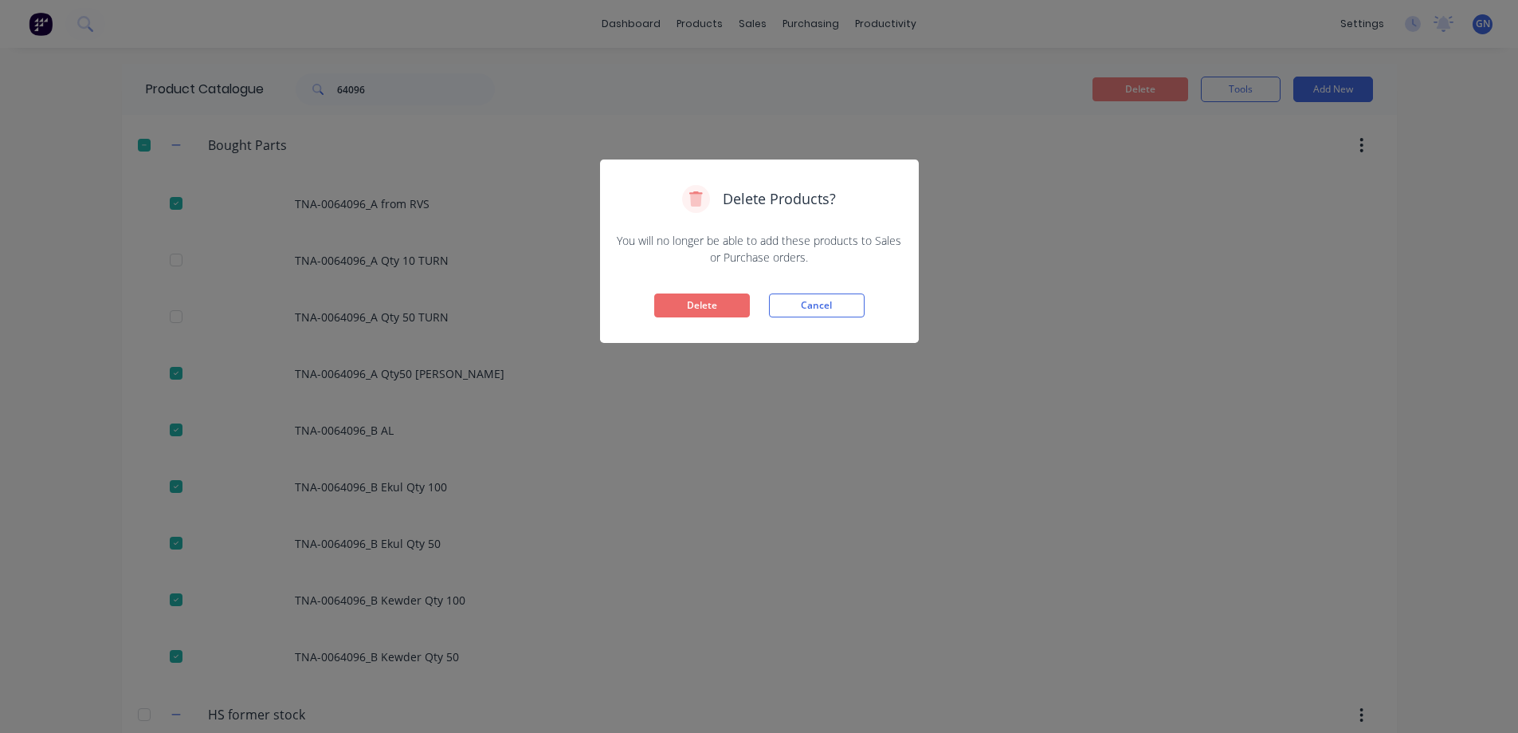
click at [693, 304] on button "Delete" at bounding box center [702, 305] width 96 height 24
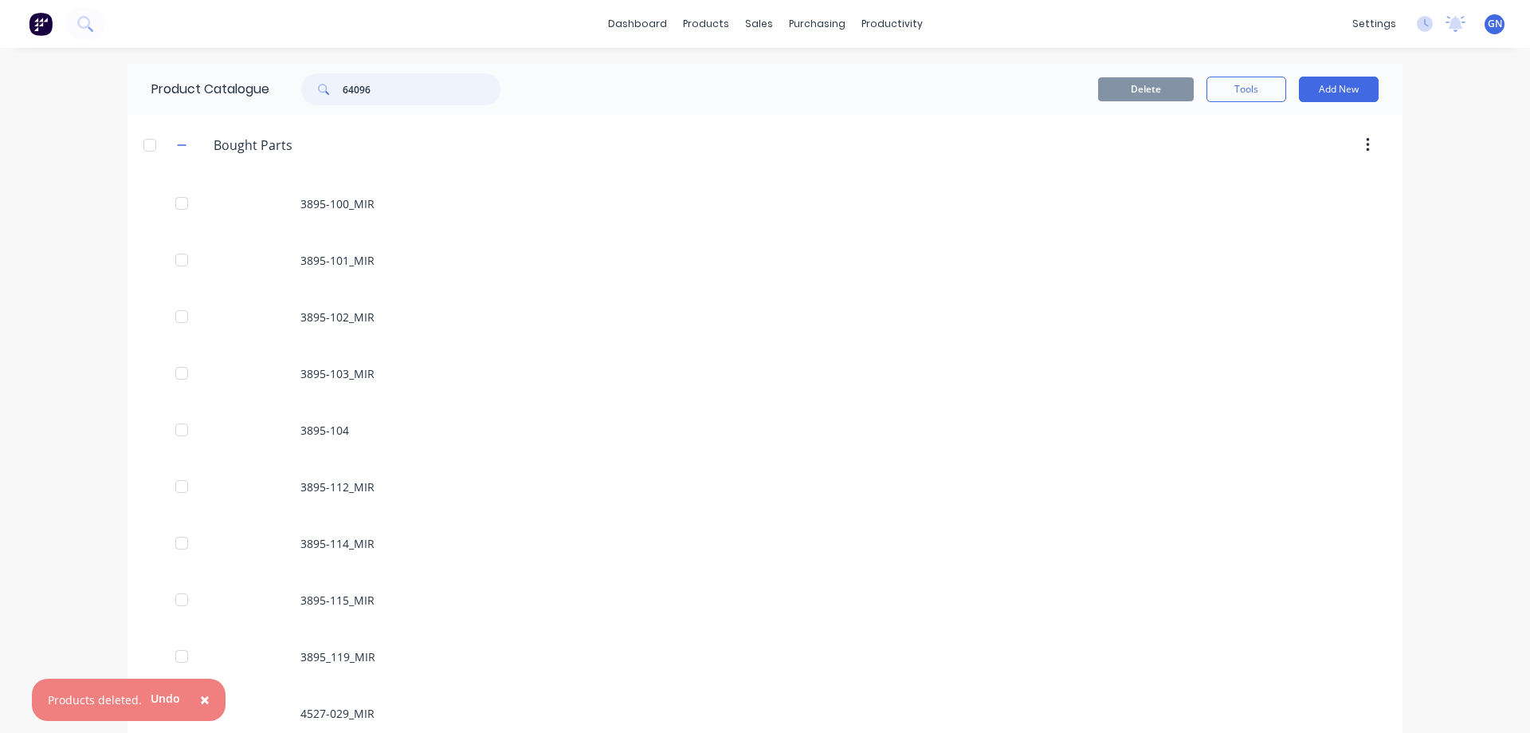
click at [409, 95] on input "64096" at bounding box center [422, 89] width 158 height 32
type input "64096"
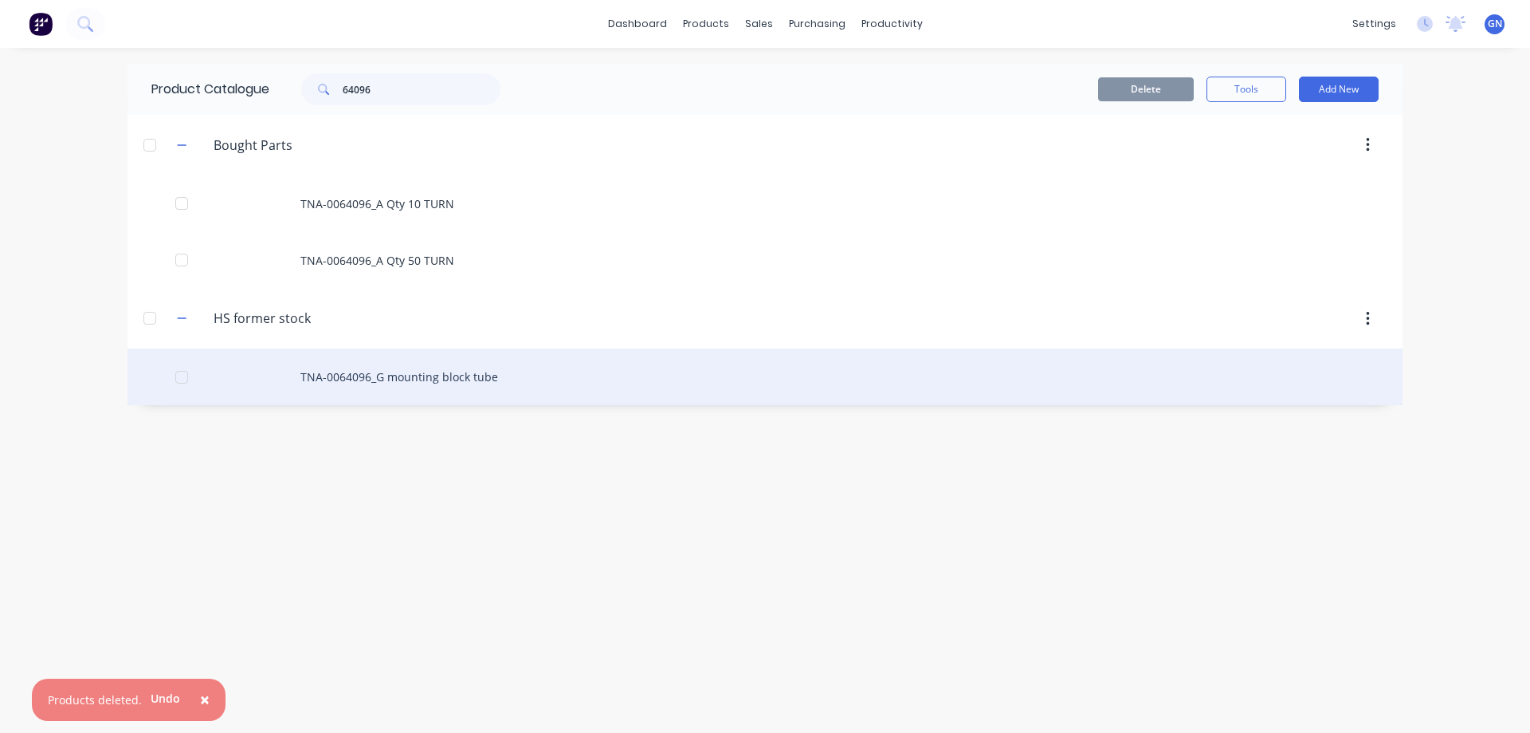
click at [386, 373] on div "TNA-0064096_G mounting block tube" at bounding box center [765, 376] width 1275 height 57
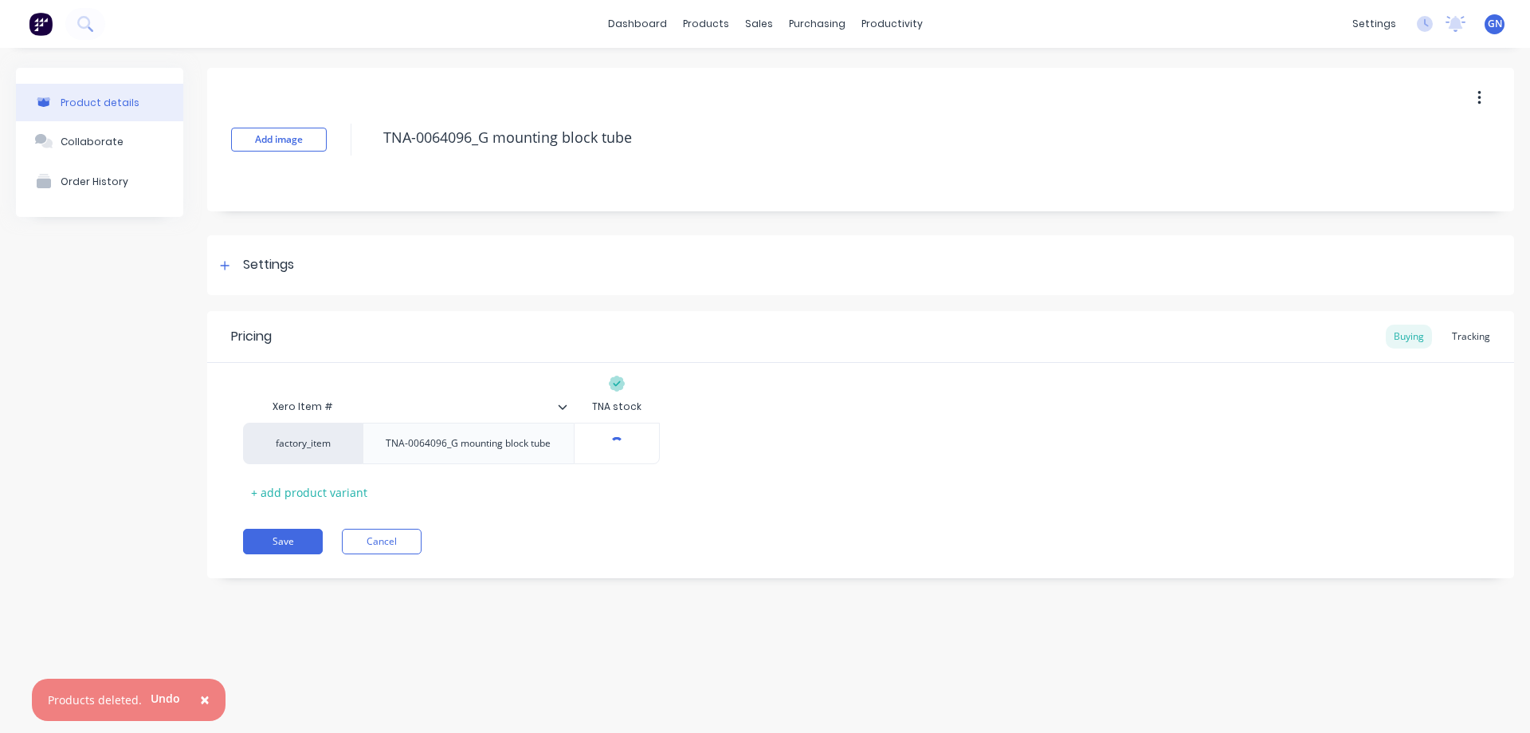
type textarea "x"
click at [1473, 338] on div "Tracking" at bounding box center [1471, 336] width 54 height 24
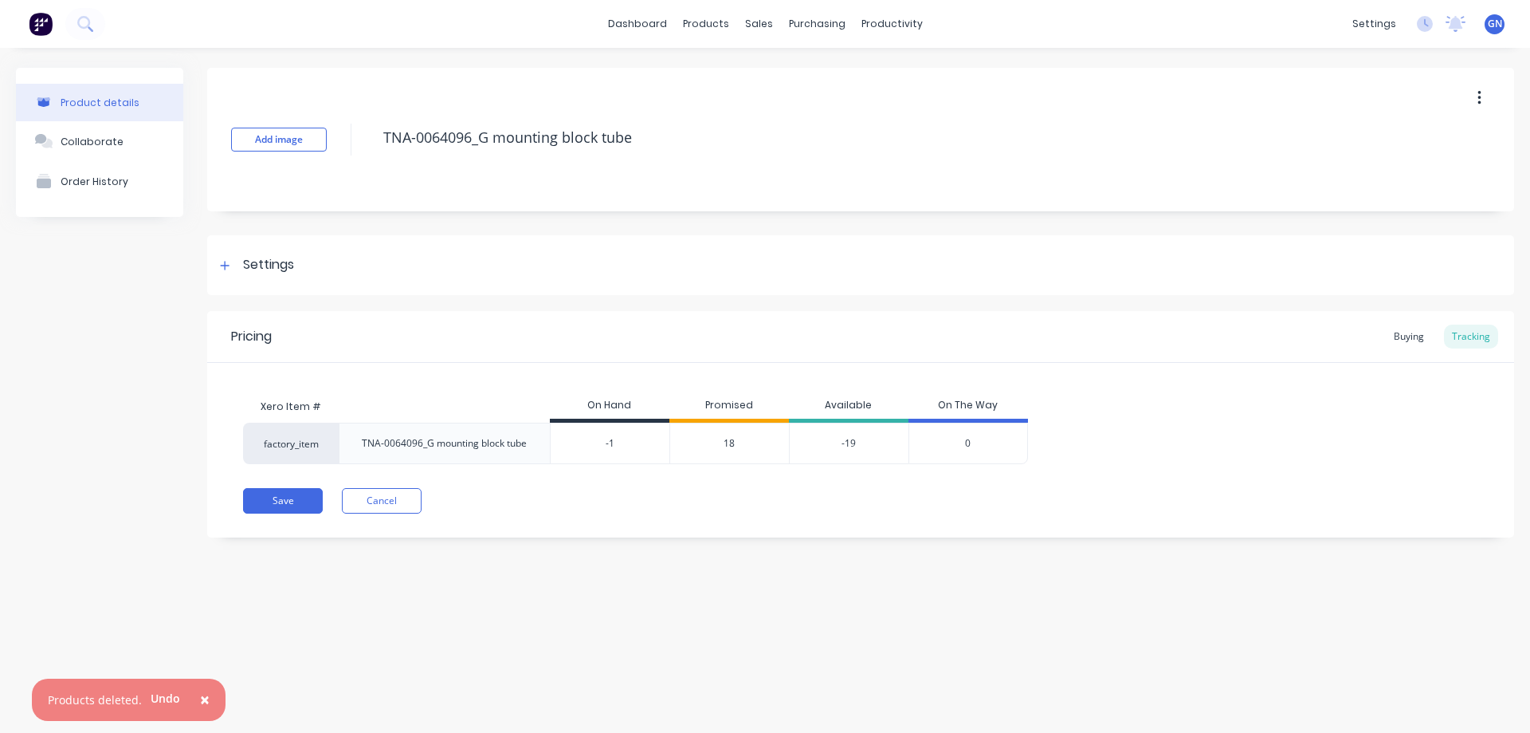
drag, startPoint x: 633, startPoint y: 442, endPoint x: 571, endPoint y: 445, distance: 61.4
click at [571, 445] on input "-1" at bounding box center [610, 443] width 119 height 14
type input "0"
type textarea "x"
type input "0"
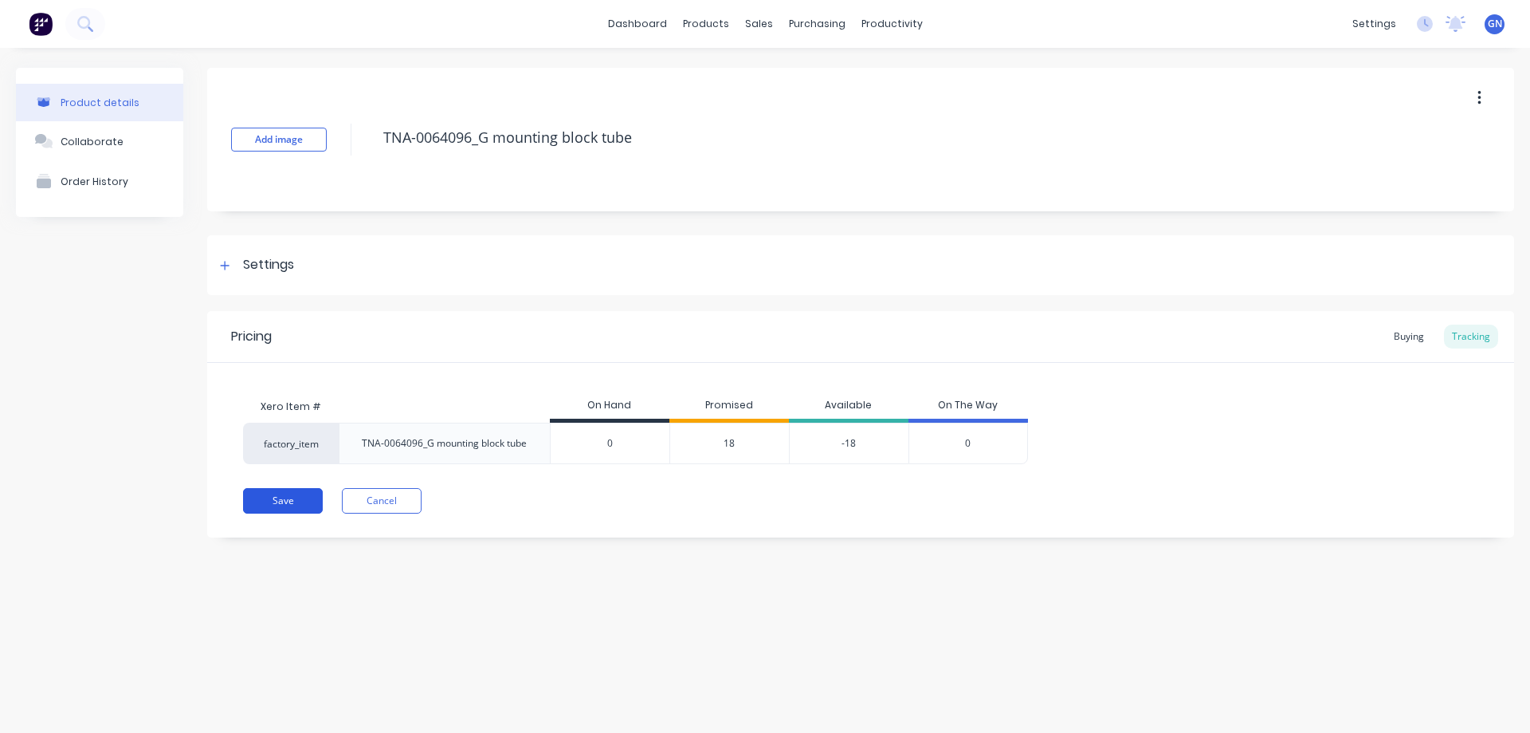
click at [282, 501] on button "Save" at bounding box center [283, 501] width 80 height 26
type textarea "x"
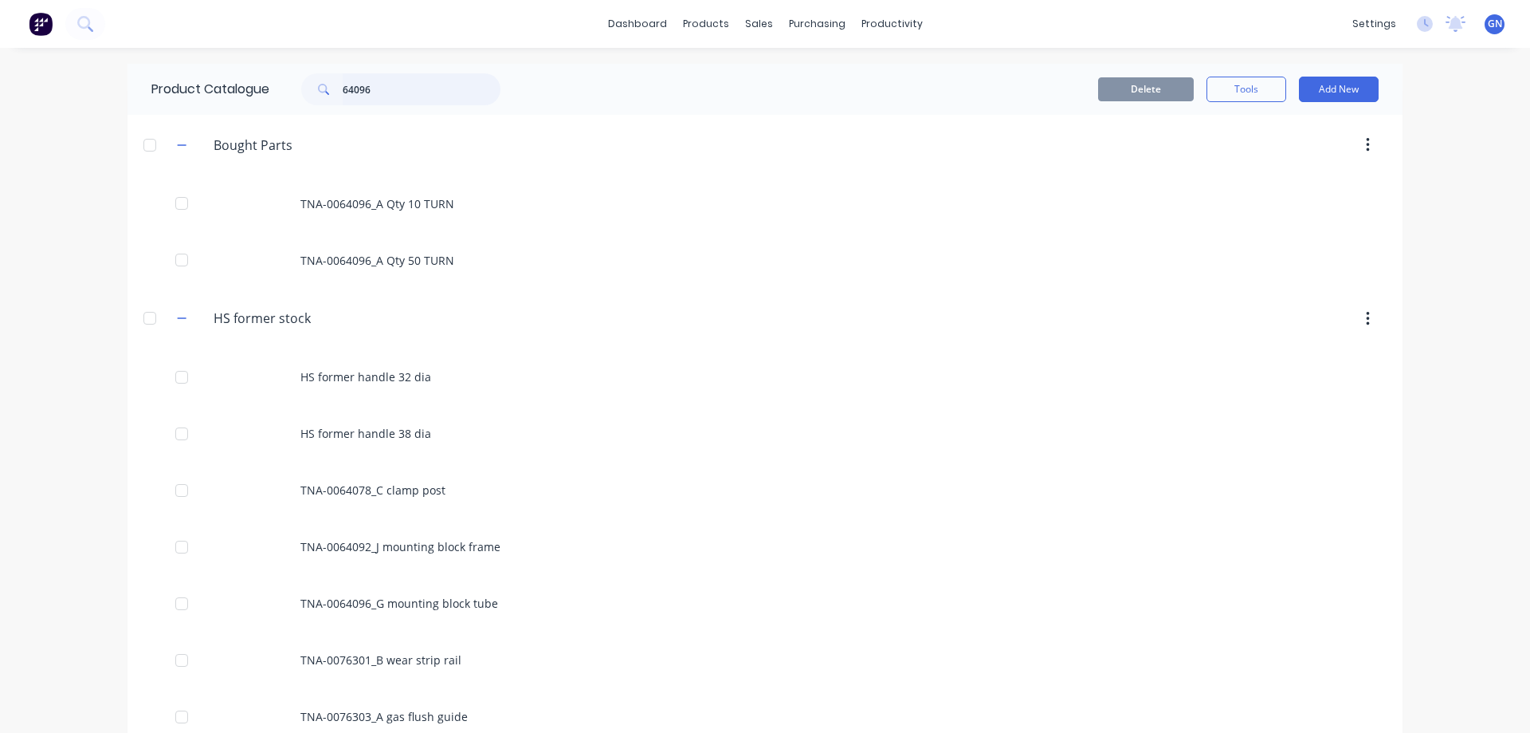
click at [238, 79] on div "Product Catalogue 64096" at bounding box center [334, 89] width 413 height 51
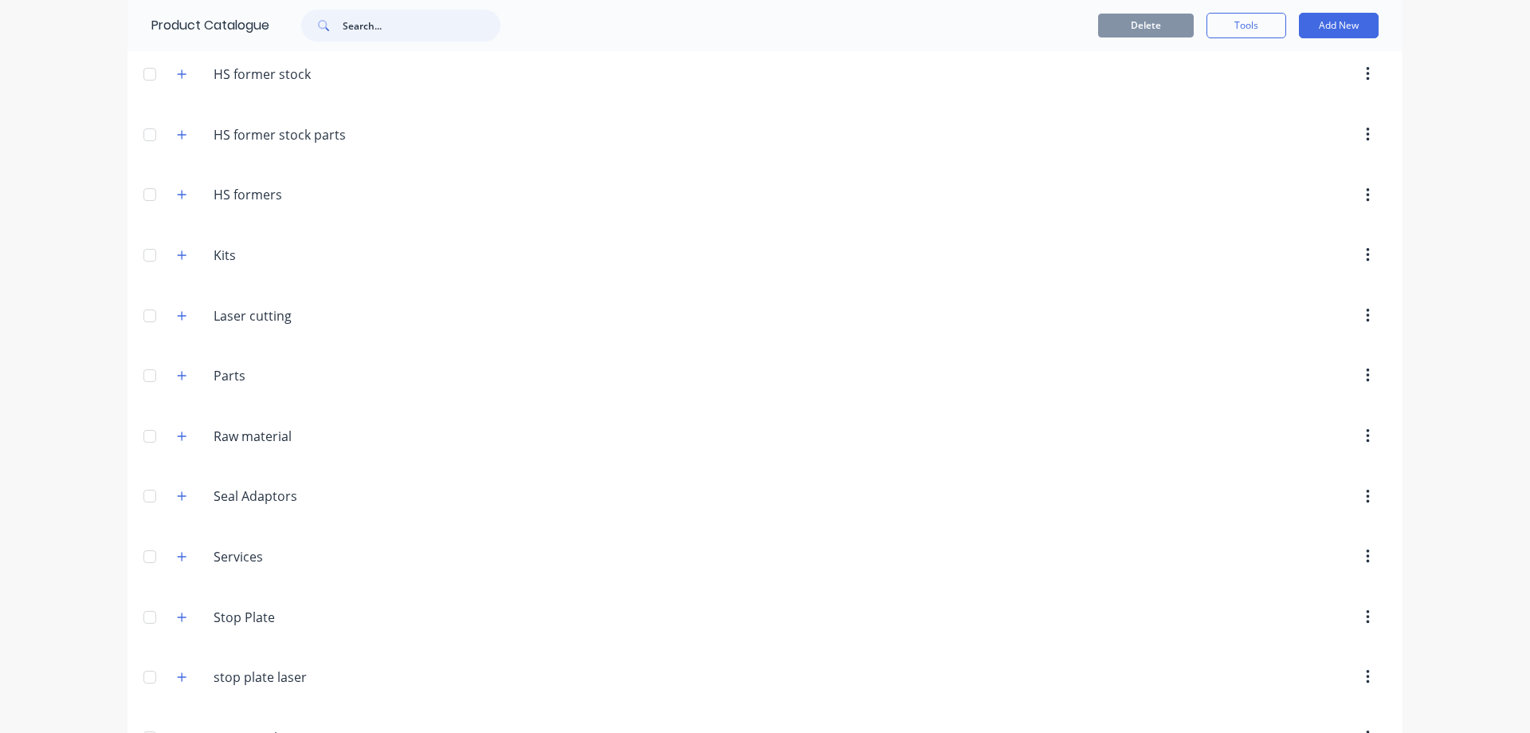
scroll to position [239, 0]
click at [177, 199] on icon "button" at bounding box center [182, 198] width 10 height 11
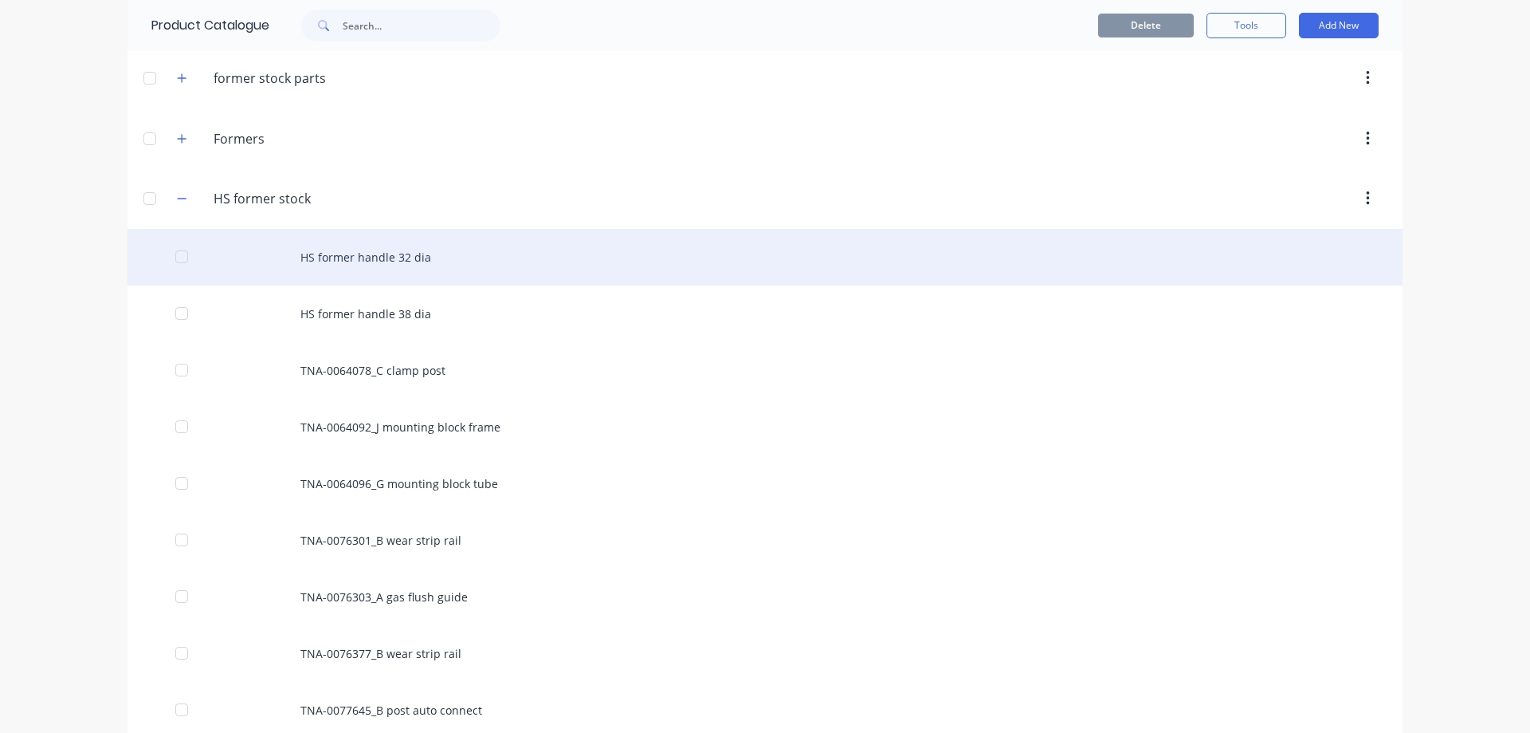
click at [356, 261] on div "HS former handle 32 dia" at bounding box center [765, 257] width 1275 height 57
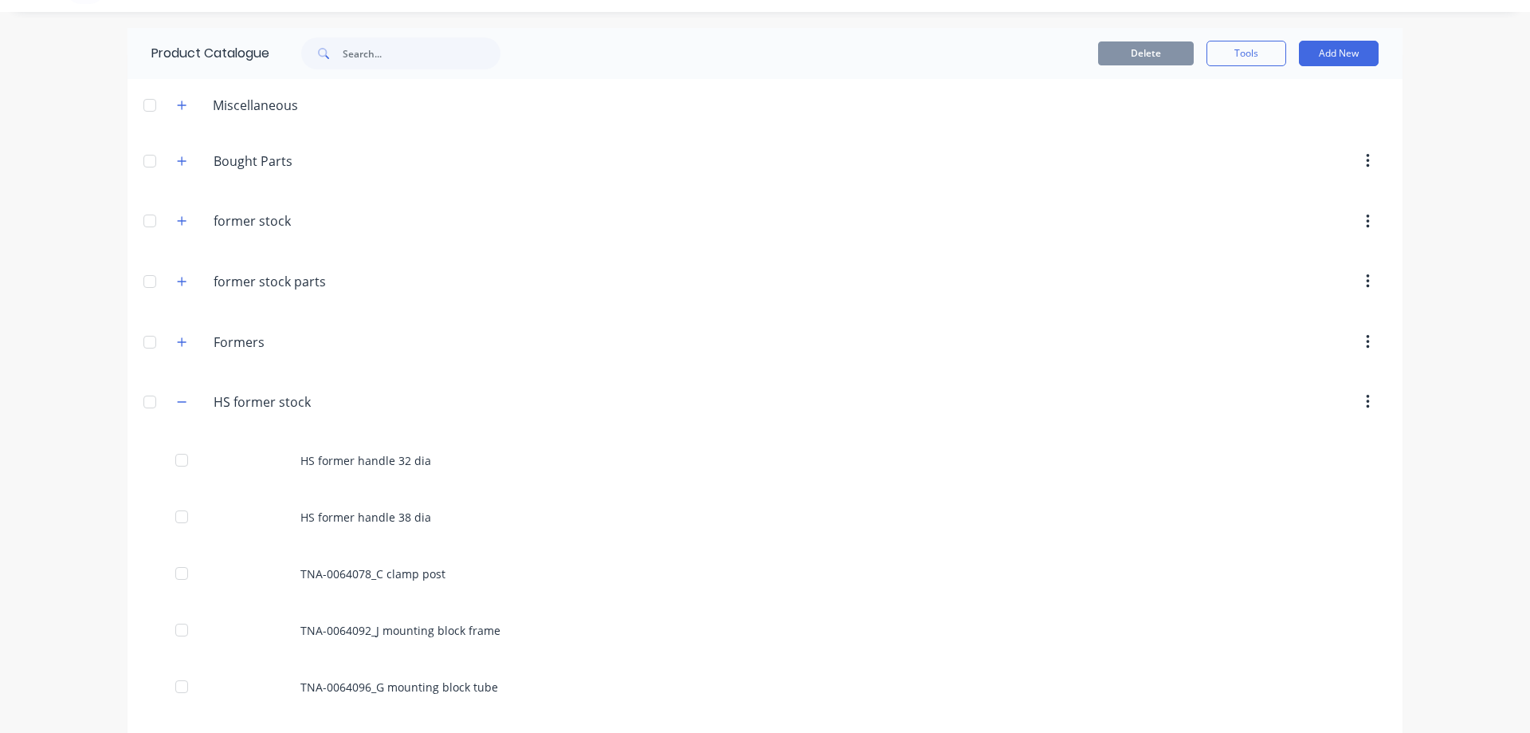
scroll to position [213, 0]
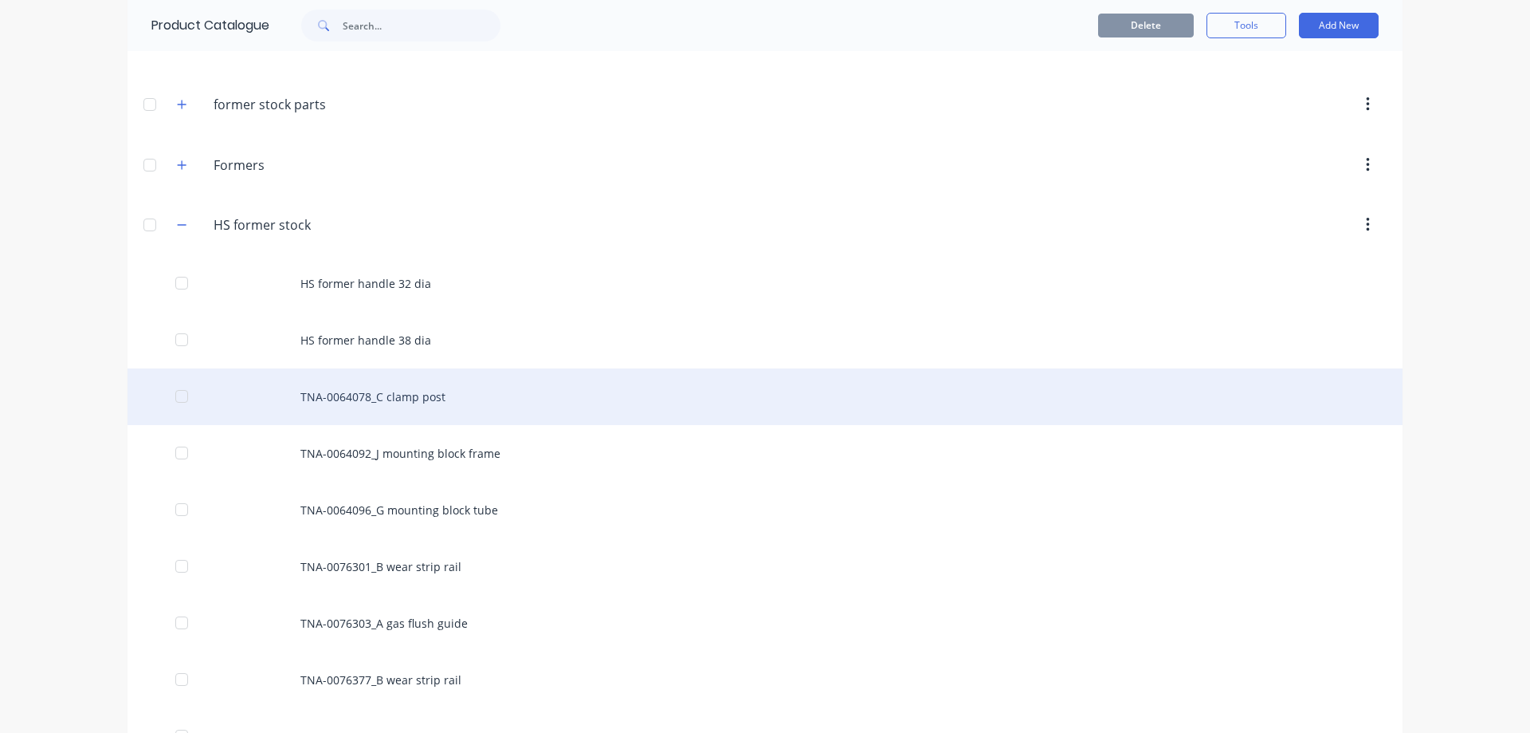
click at [403, 399] on div "TNA-0064078_C clamp post" at bounding box center [765, 396] width 1275 height 57
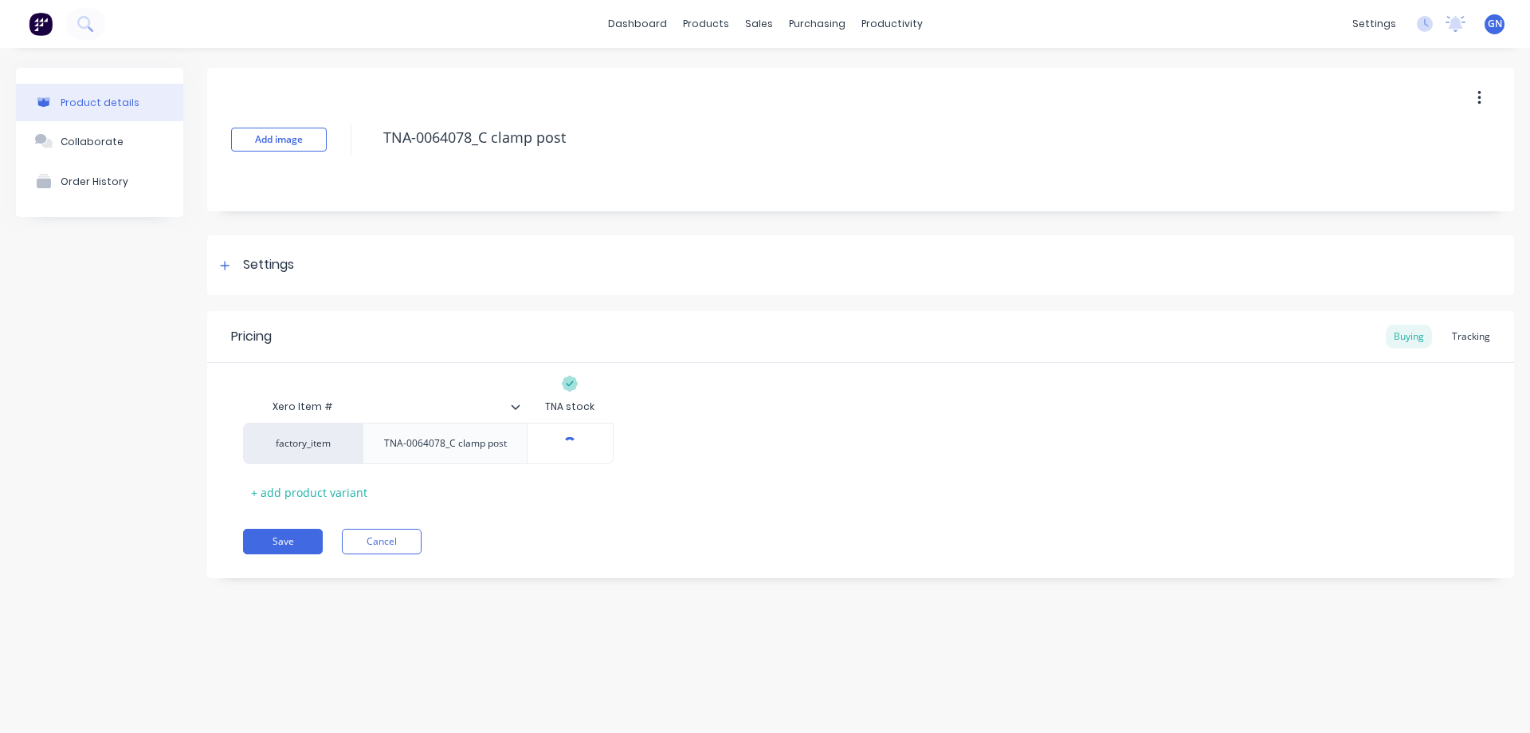
type textarea "x"
click at [1469, 337] on div "Tracking" at bounding box center [1471, 336] width 54 height 24
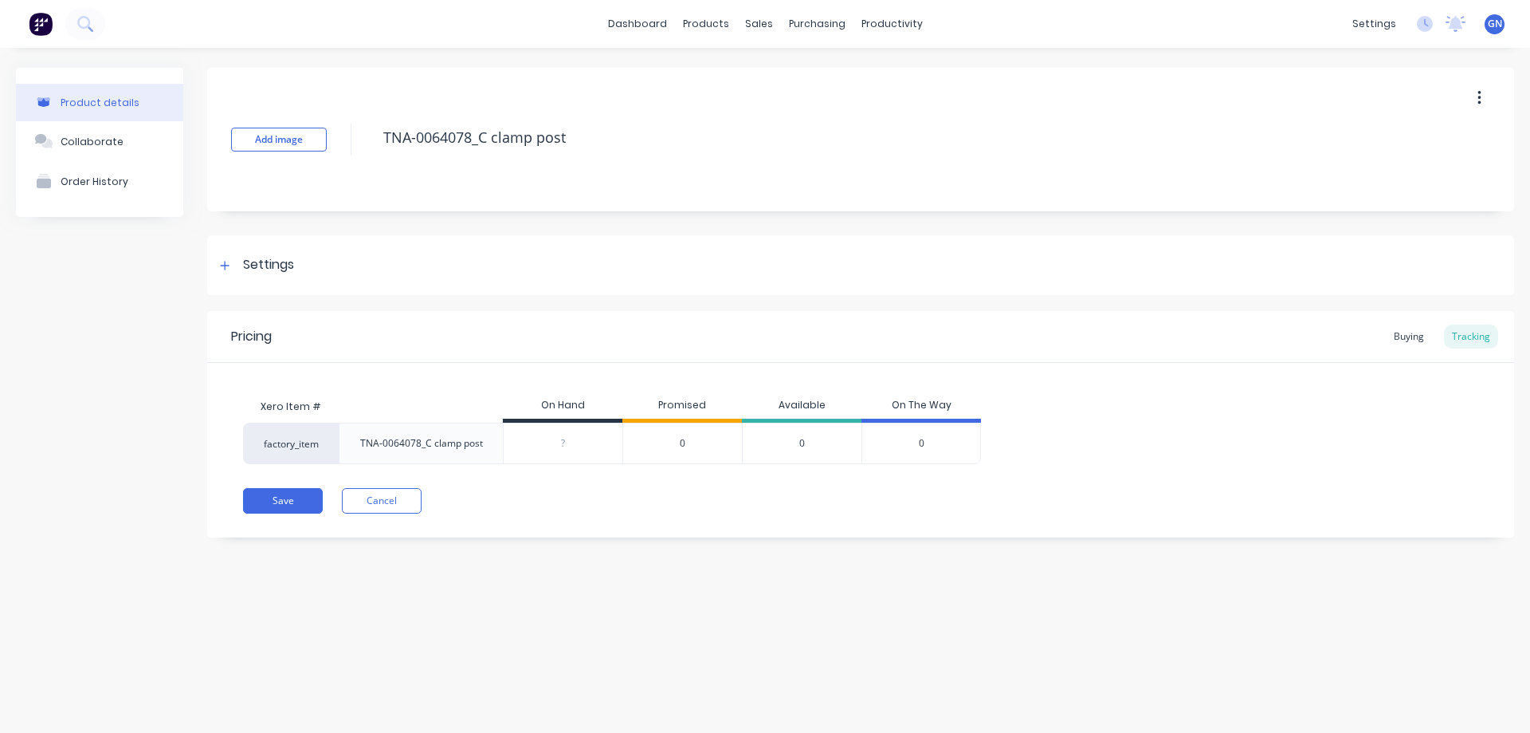
type input "0"
drag, startPoint x: 571, startPoint y: 442, endPoint x: 557, endPoint y: 446, distance: 14.1
click at [557, 446] on input "0" at bounding box center [563, 443] width 119 height 14
click at [285, 501] on button "Save" at bounding box center [283, 501] width 80 height 26
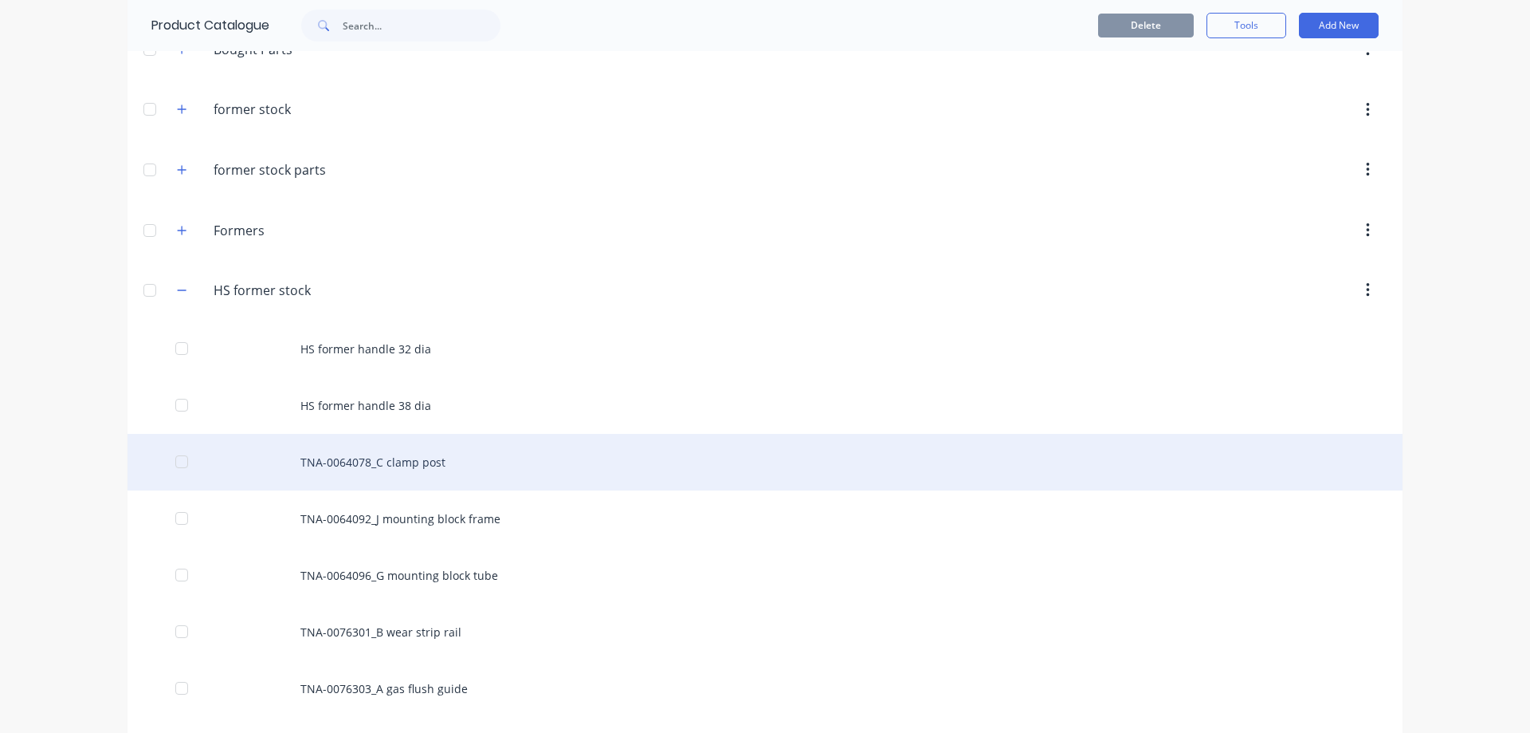
scroll to position [265, 0]
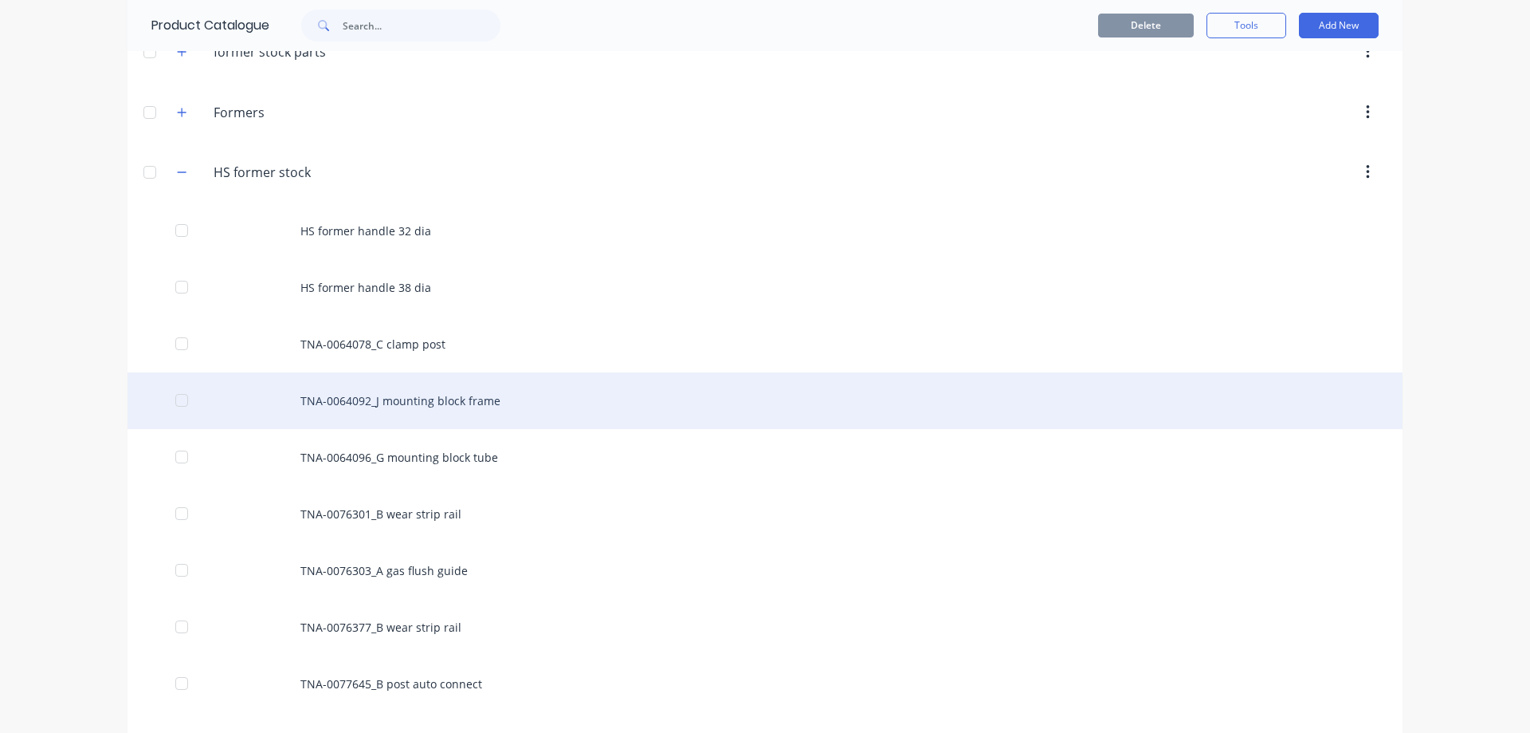
click at [434, 400] on div "TNA-0064092_J mounting block frame" at bounding box center [765, 400] width 1275 height 57
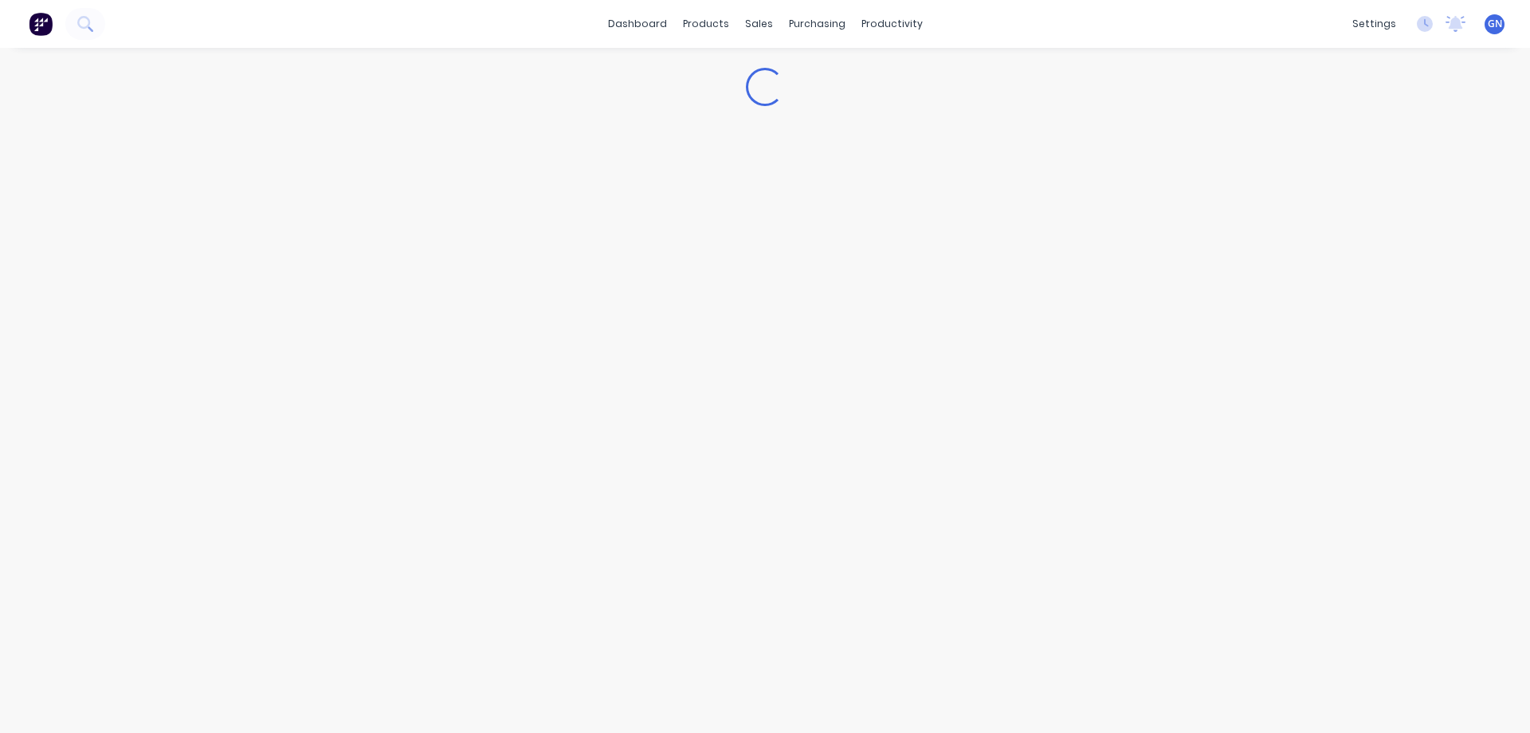
type textarea "x"
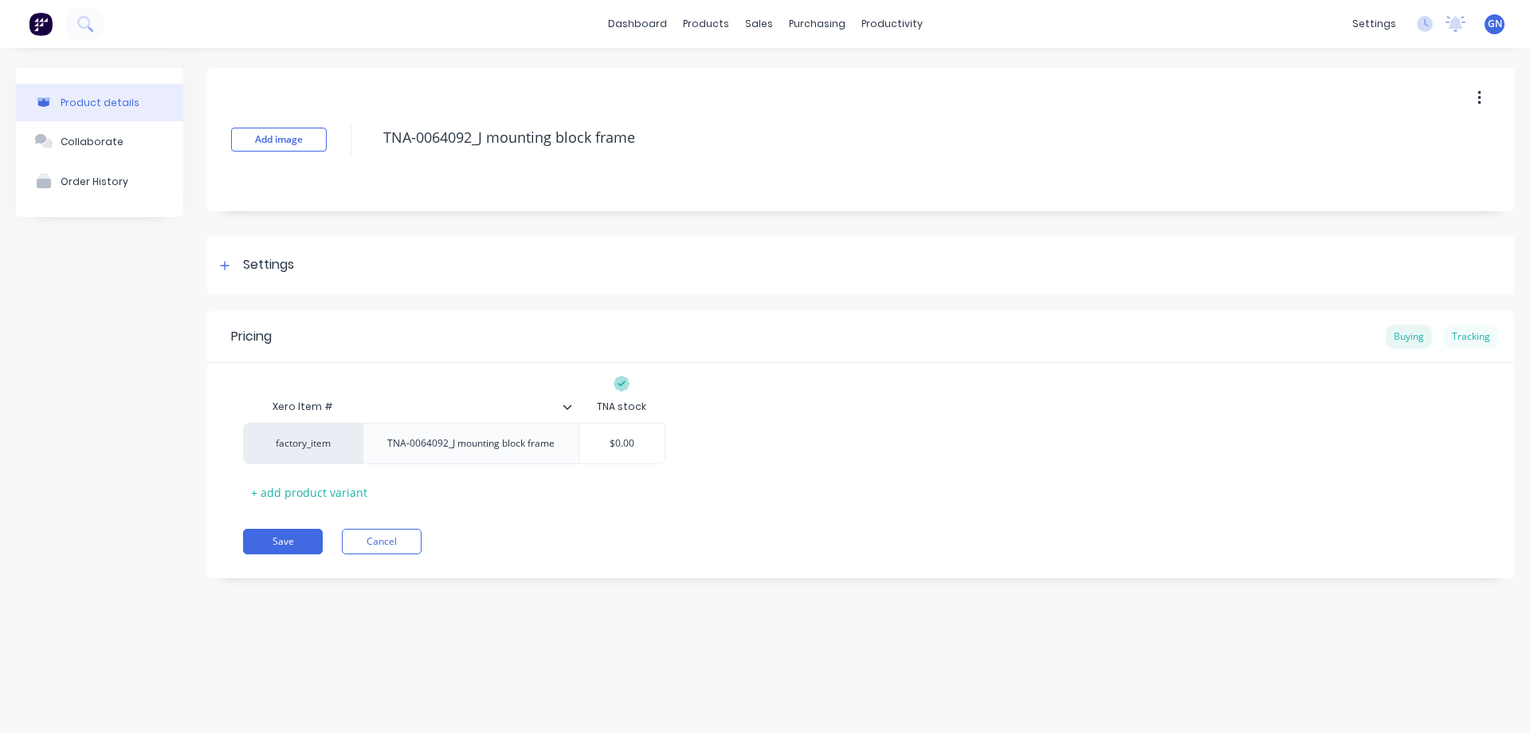
click at [1481, 336] on div "Tracking" at bounding box center [1471, 336] width 54 height 24
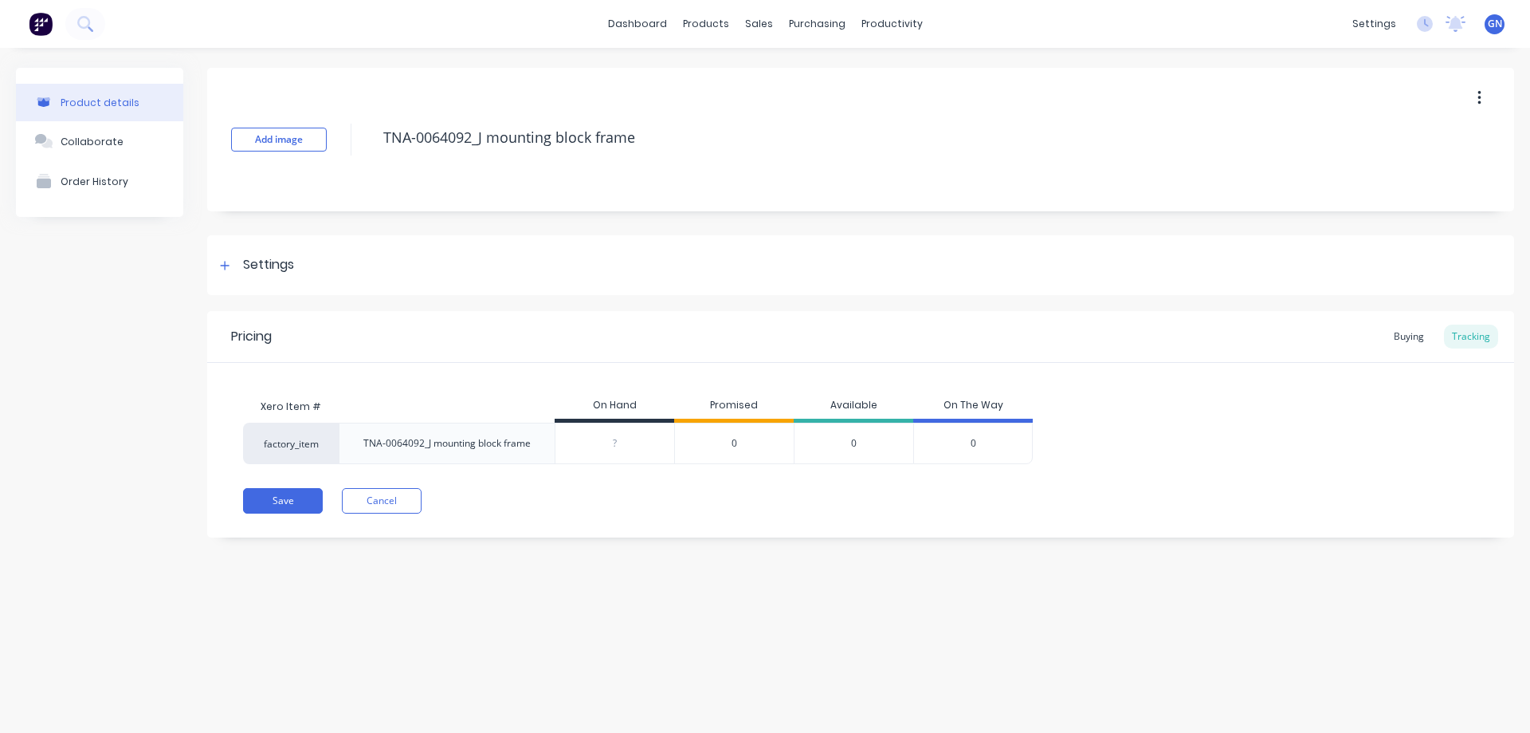
type input "0"
drag, startPoint x: 633, startPoint y: 442, endPoint x: 587, endPoint y: 444, distance: 46.3
click at [587, 445] on input "0" at bounding box center [615, 443] width 119 height 14
click at [278, 494] on button "Save" at bounding box center [283, 501] width 80 height 26
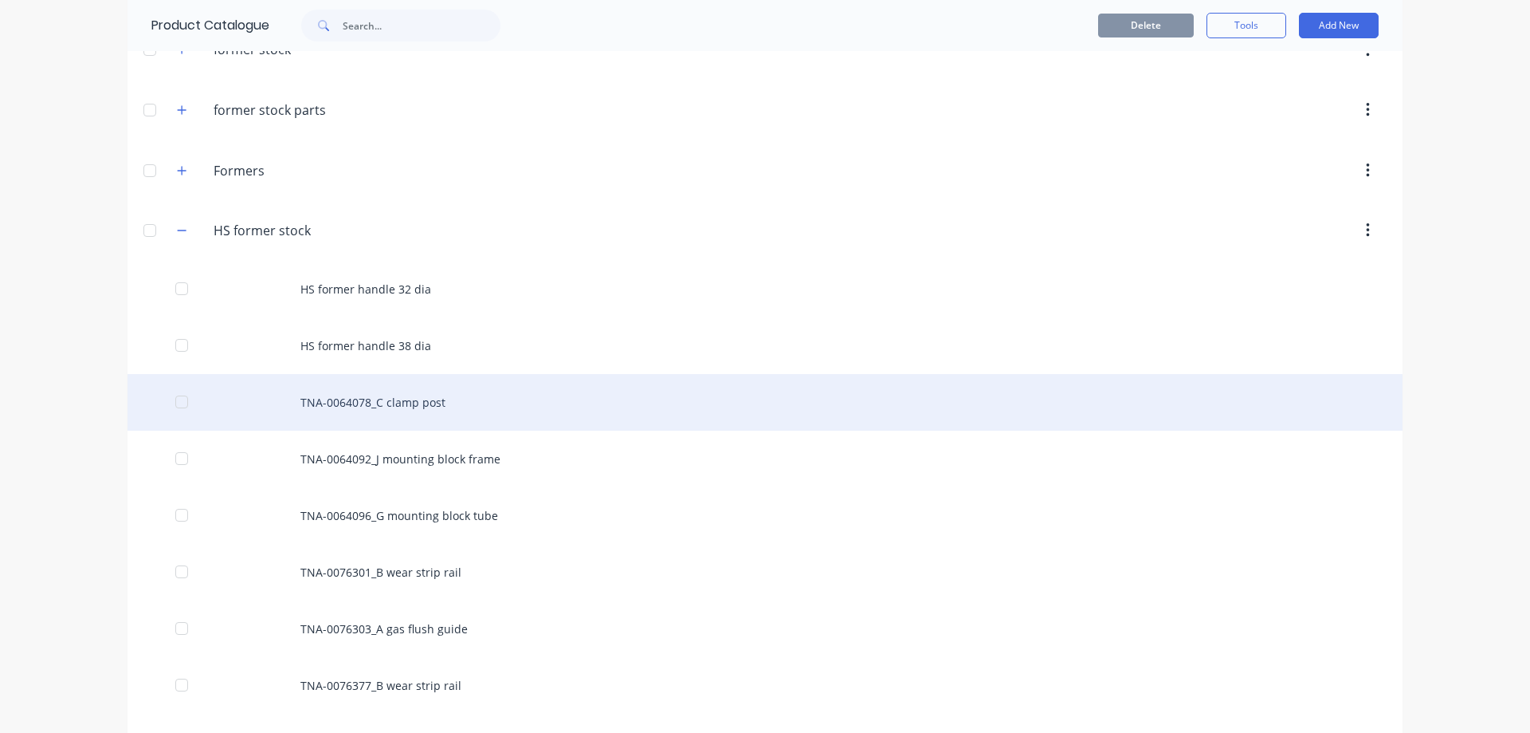
scroll to position [213, 0]
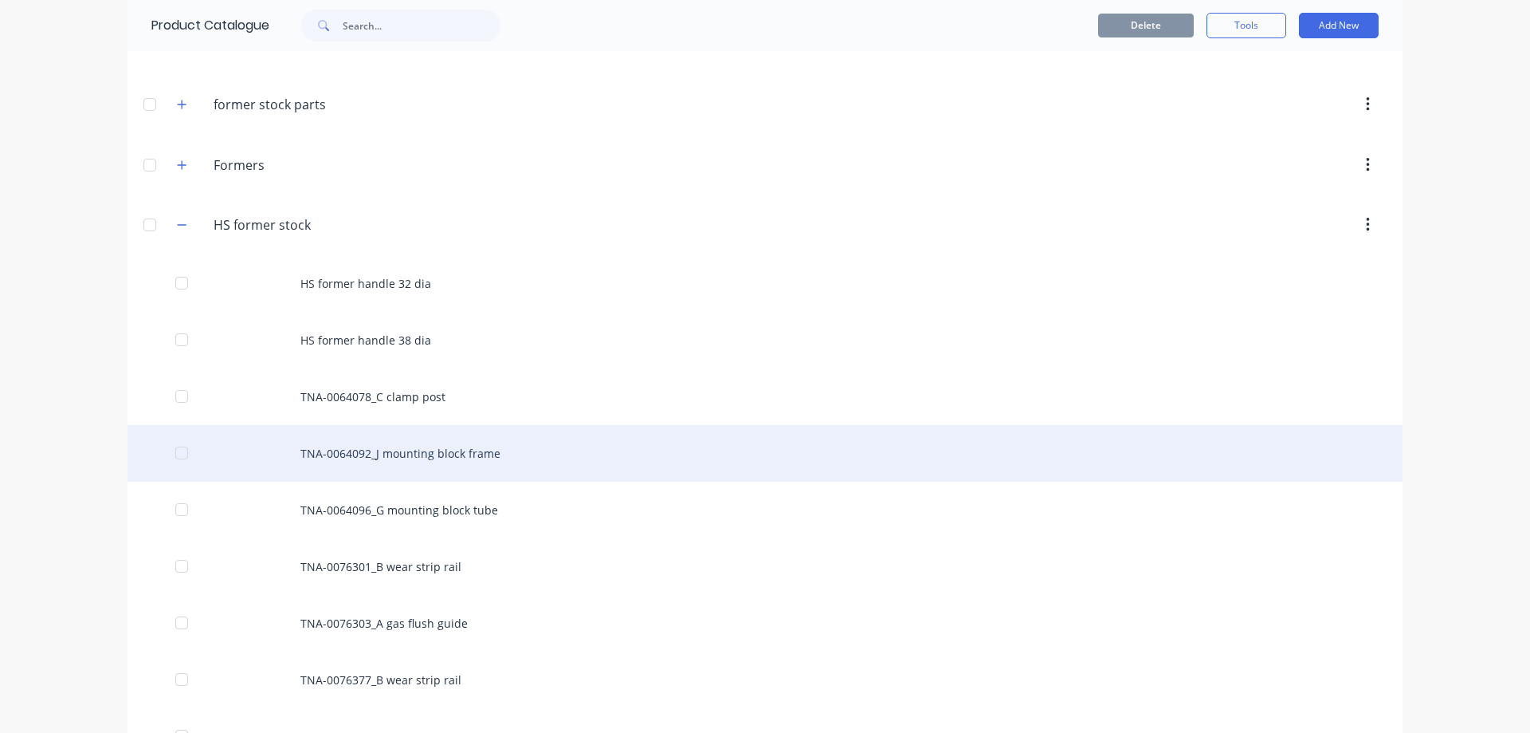
click at [426, 449] on div "TNA-0064092_J mounting block frame" at bounding box center [765, 453] width 1275 height 57
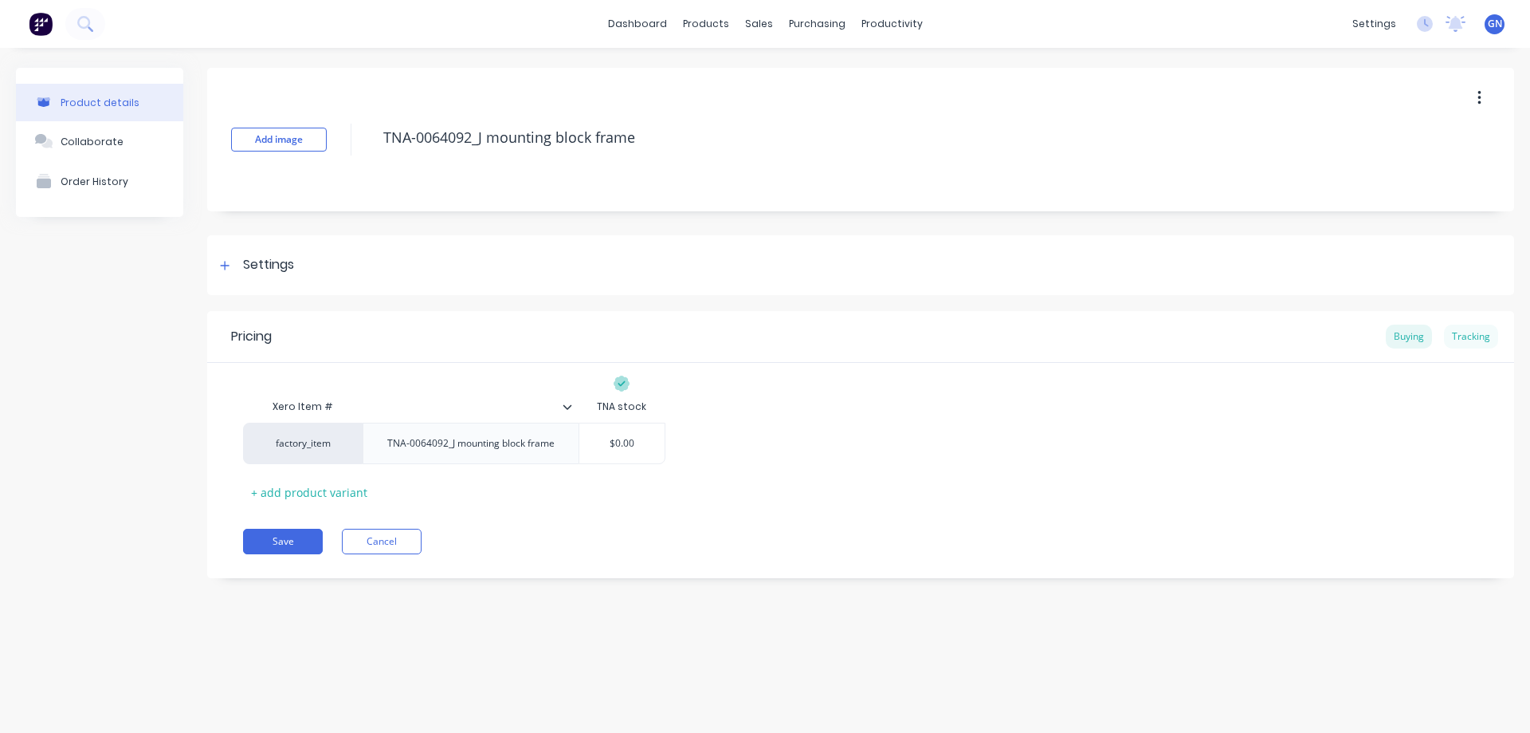
click at [1467, 339] on div "Tracking" at bounding box center [1471, 336] width 54 height 24
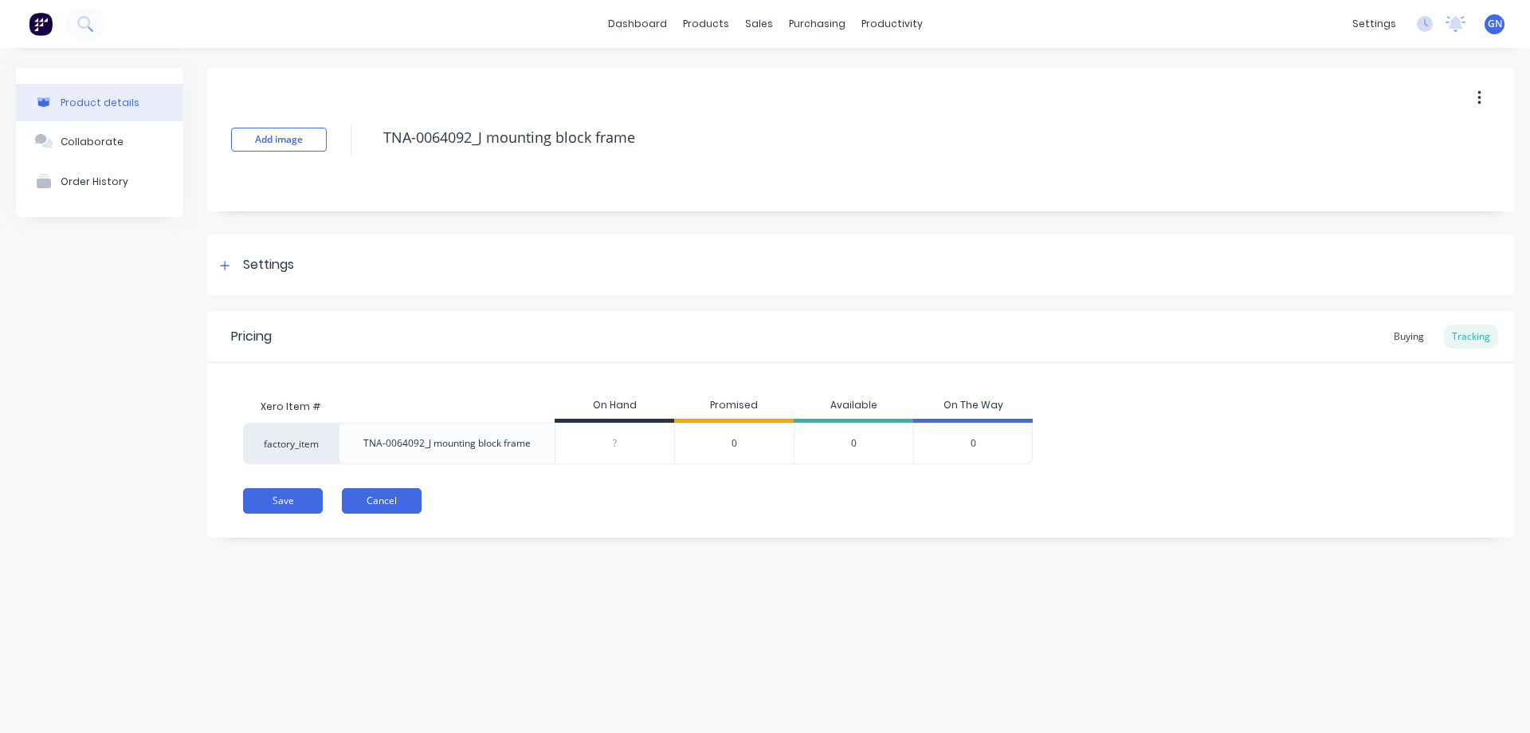
click at [383, 499] on button "Cancel" at bounding box center [382, 501] width 80 height 26
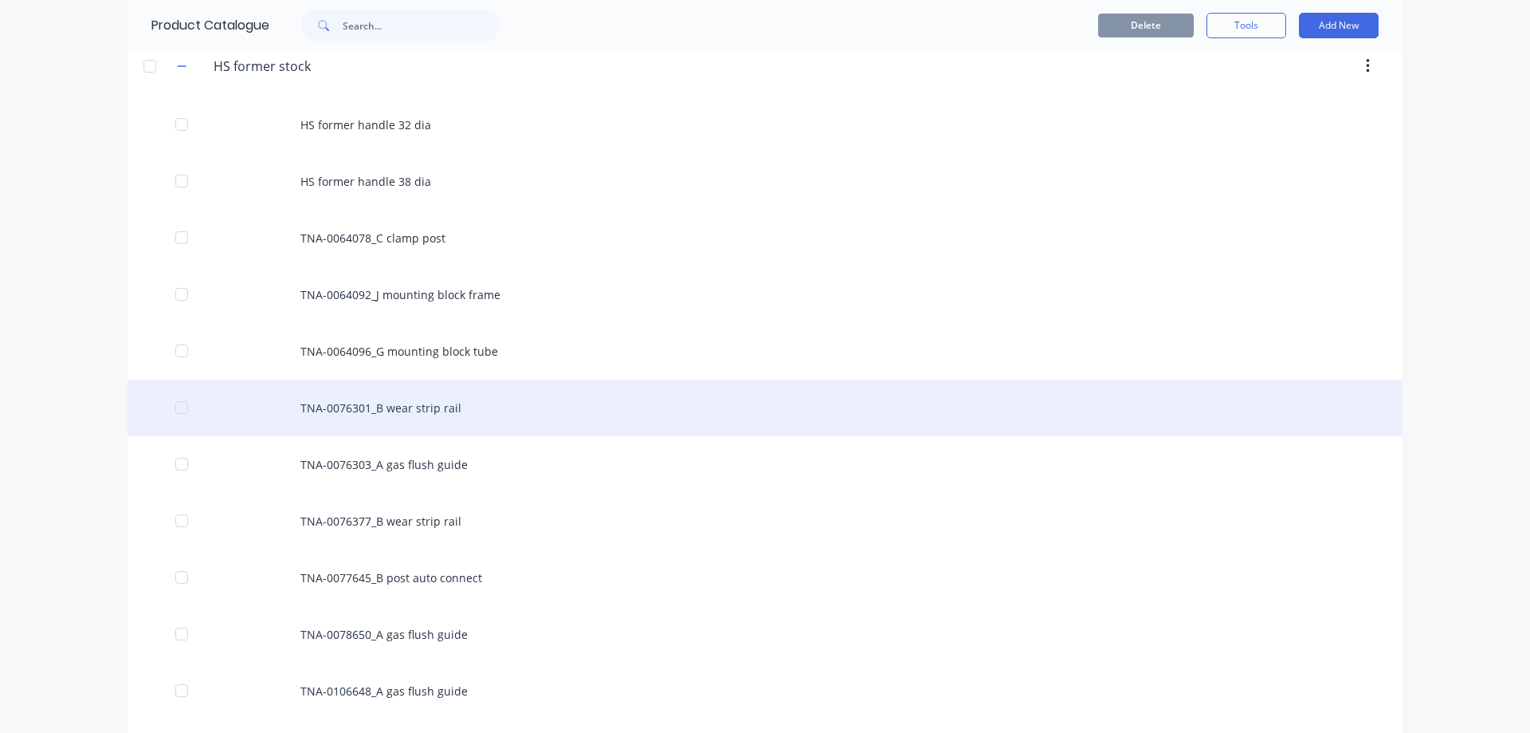
scroll to position [372, 0]
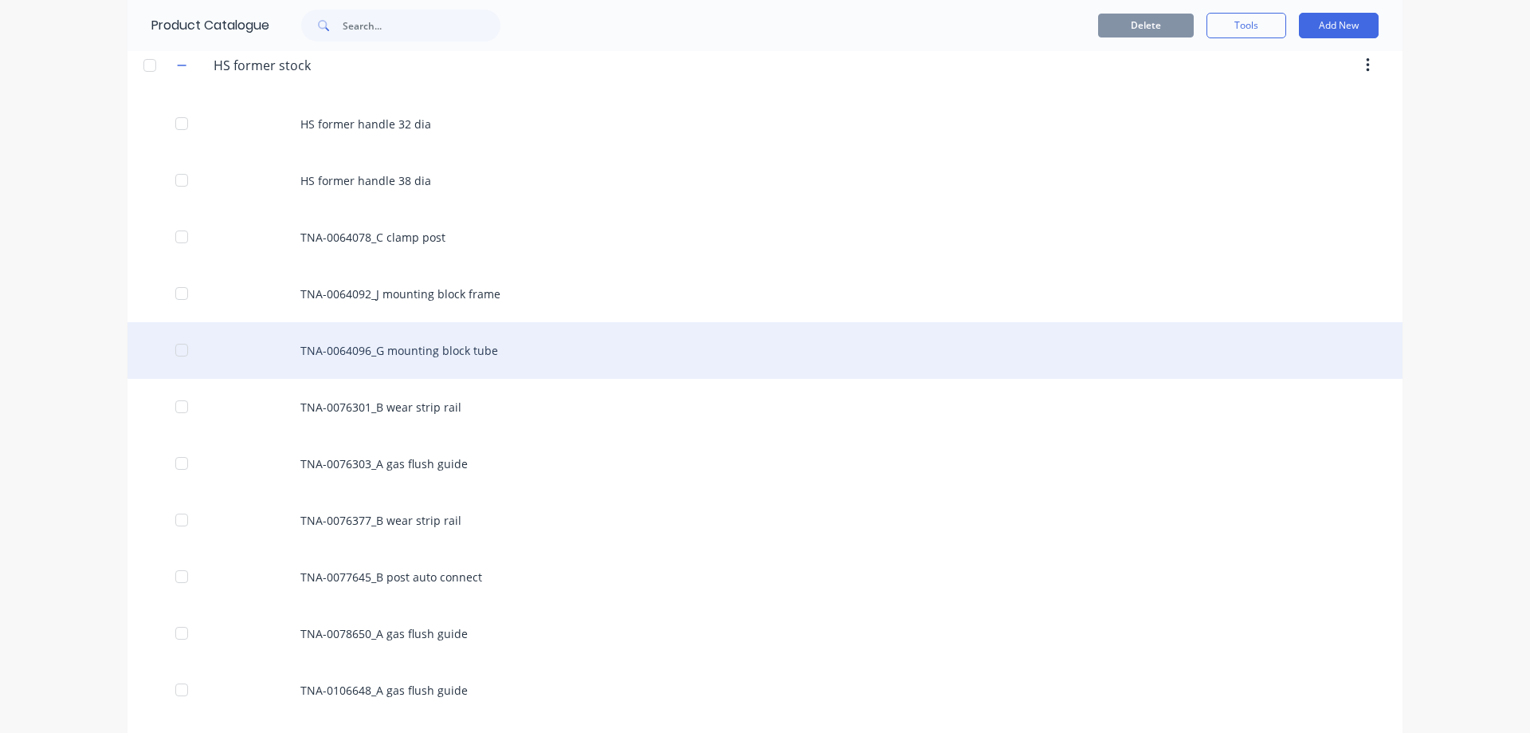
click at [423, 352] on div "TNA-0064096_G mounting block tube" at bounding box center [765, 350] width 1275 height 57
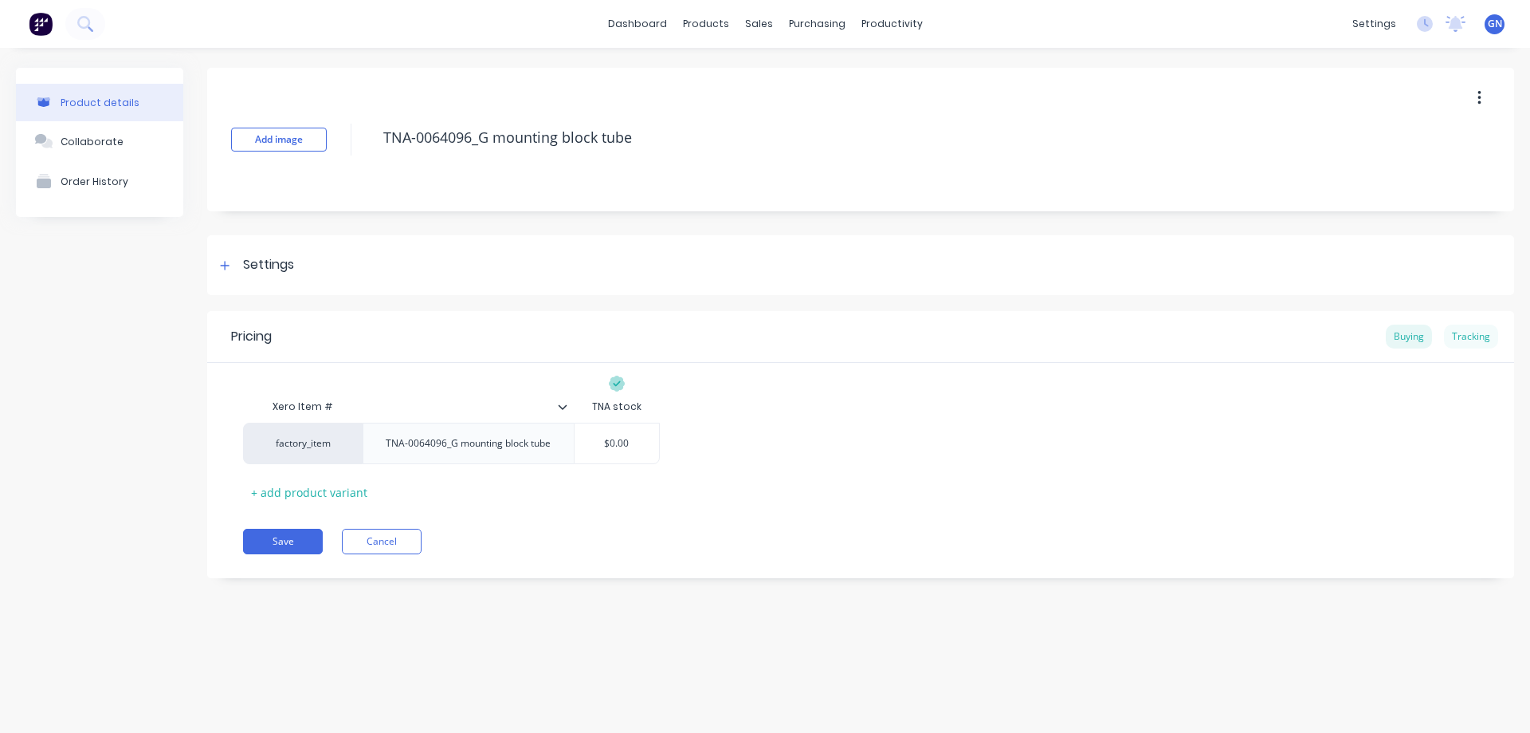
click at [1484, 336] on div "Tracking" at bounding box center [1471, 336] width 54 height 24
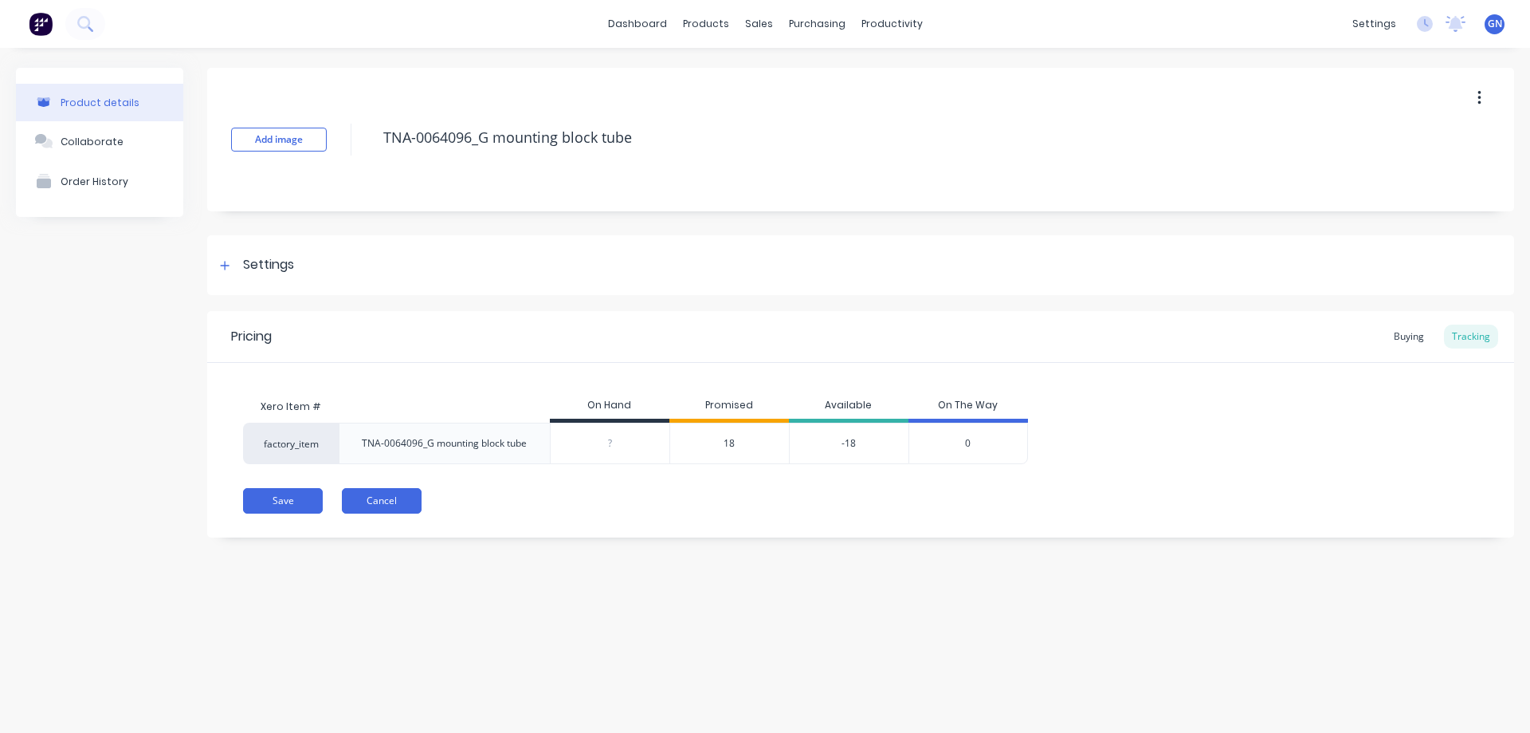
click at [386, 501] on button "Cancel" at bounding box center [382, 501] width 80 height 26
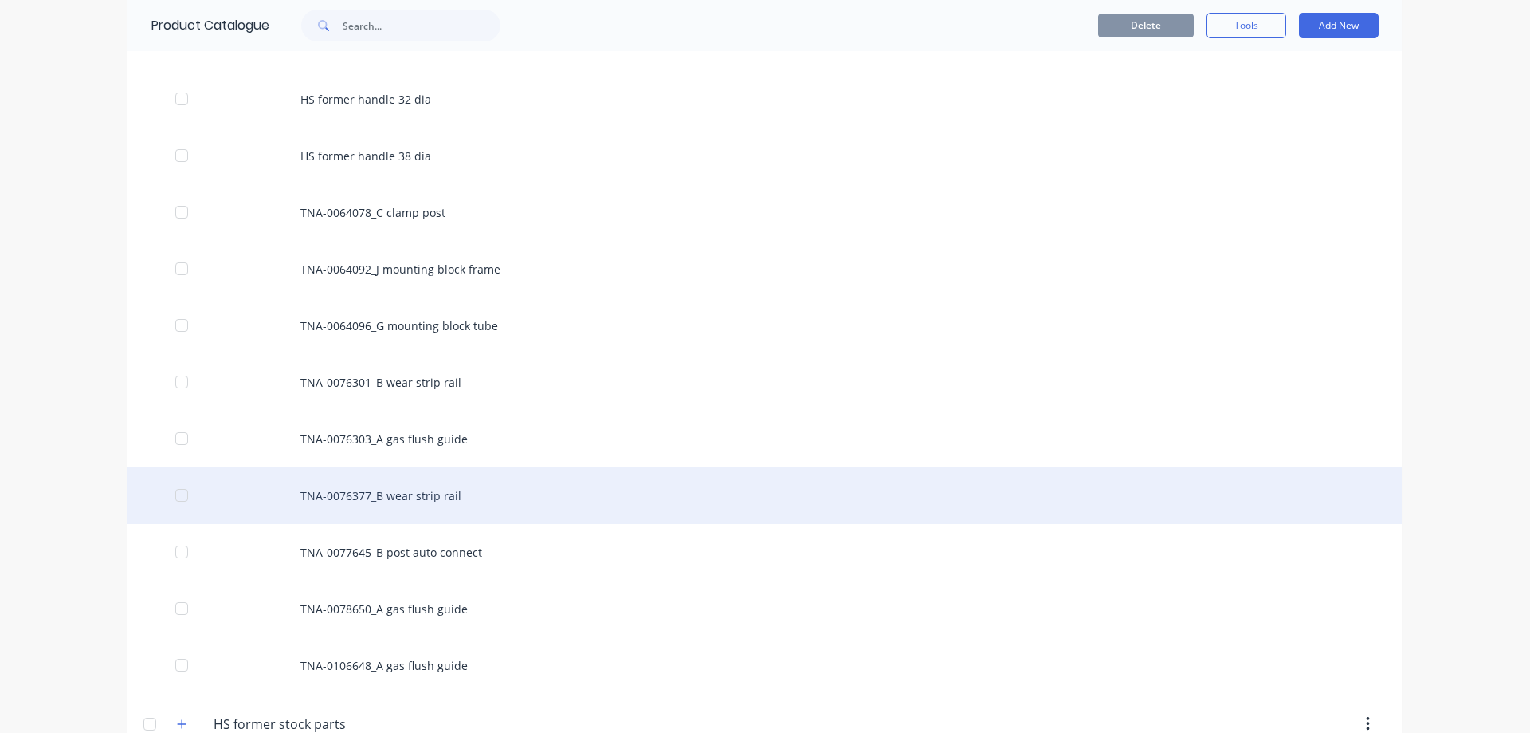
scroll to position [452, 0]
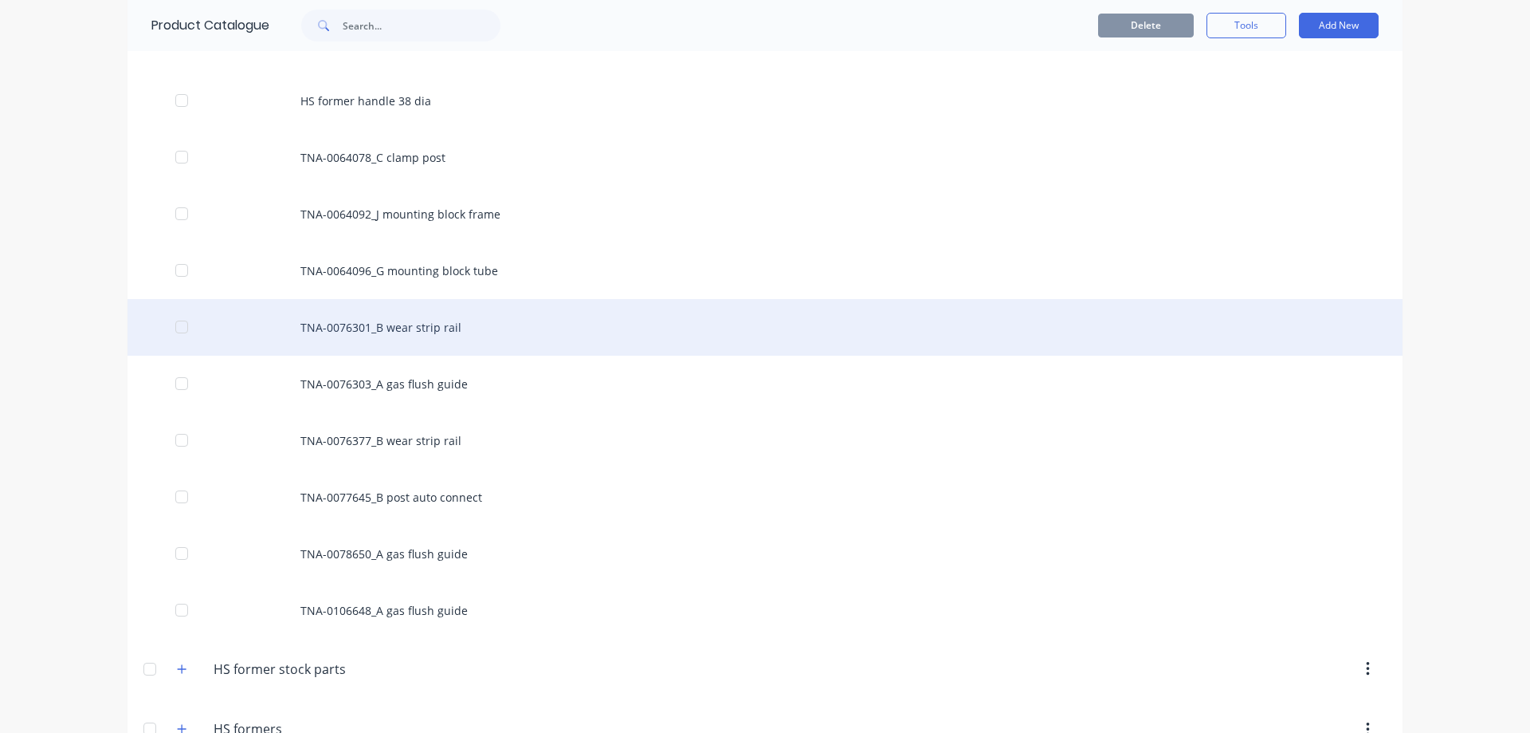
click at [424, 328] on div "TNA-0076301_B wear strip rail" at bounding box center [765, 327] width 1275 height 57
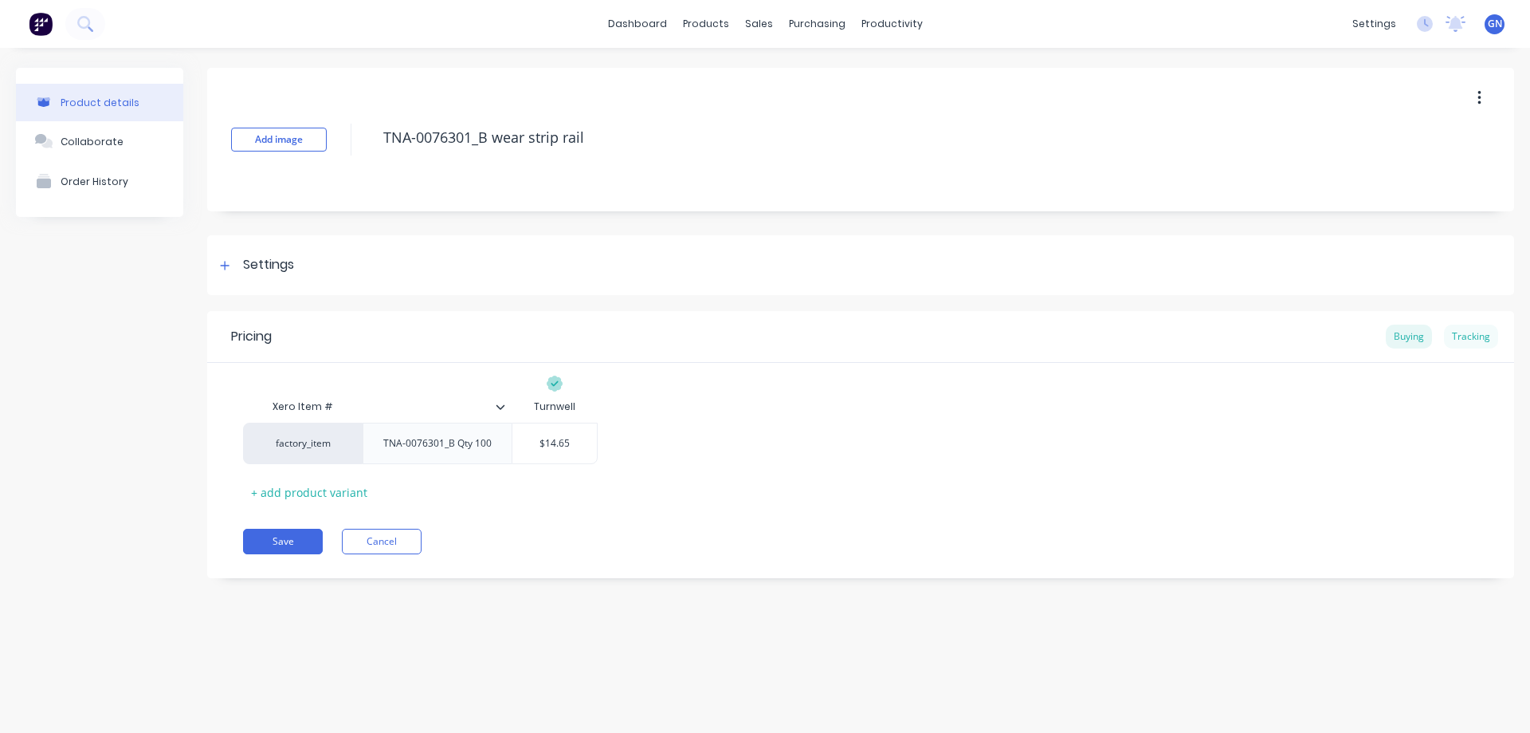
click at [1473, 342] on div "Tracking" at bounding box center [1471, 336] width 54 height 24
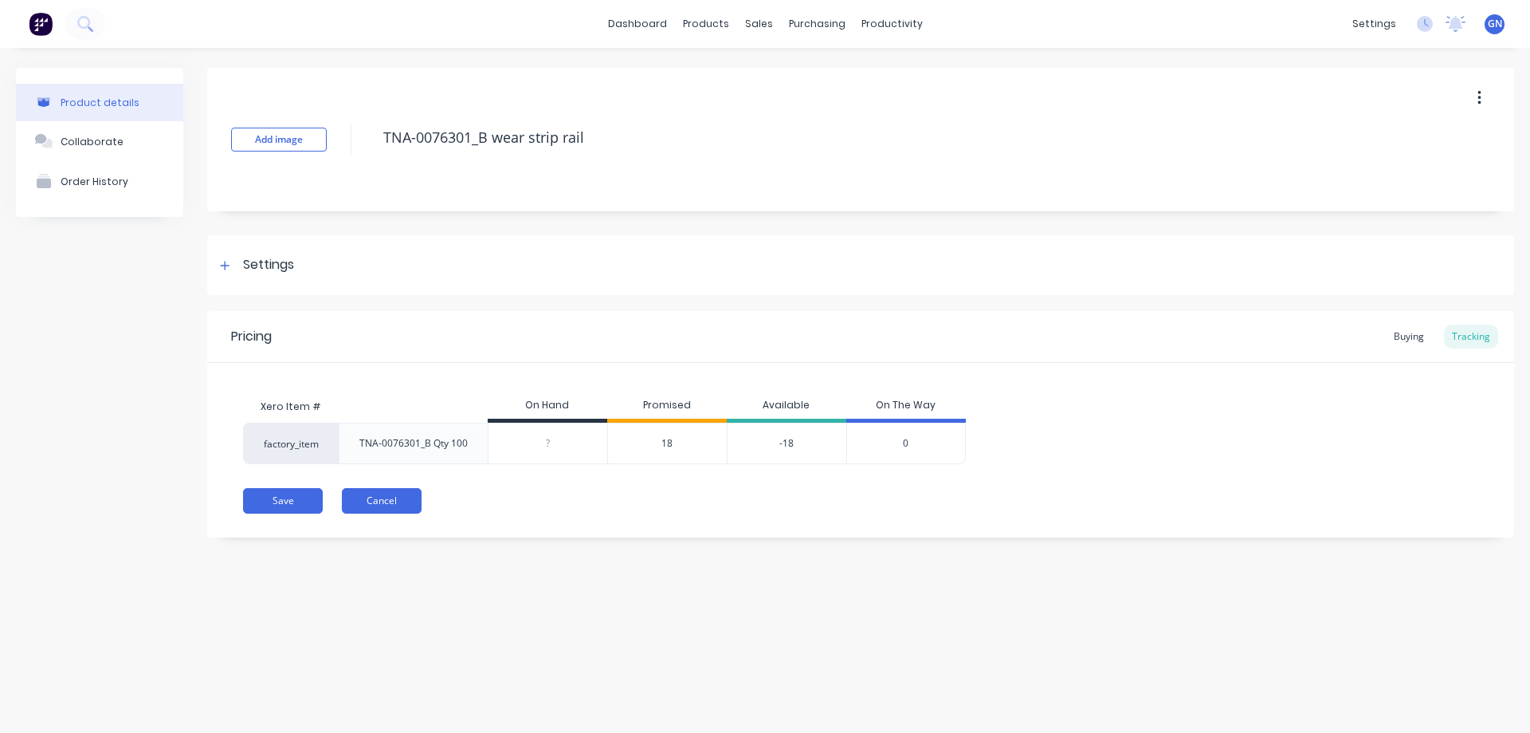
click at [387, 500] on button "Cancel" at bounding box center [382, 501] width 80 height 26
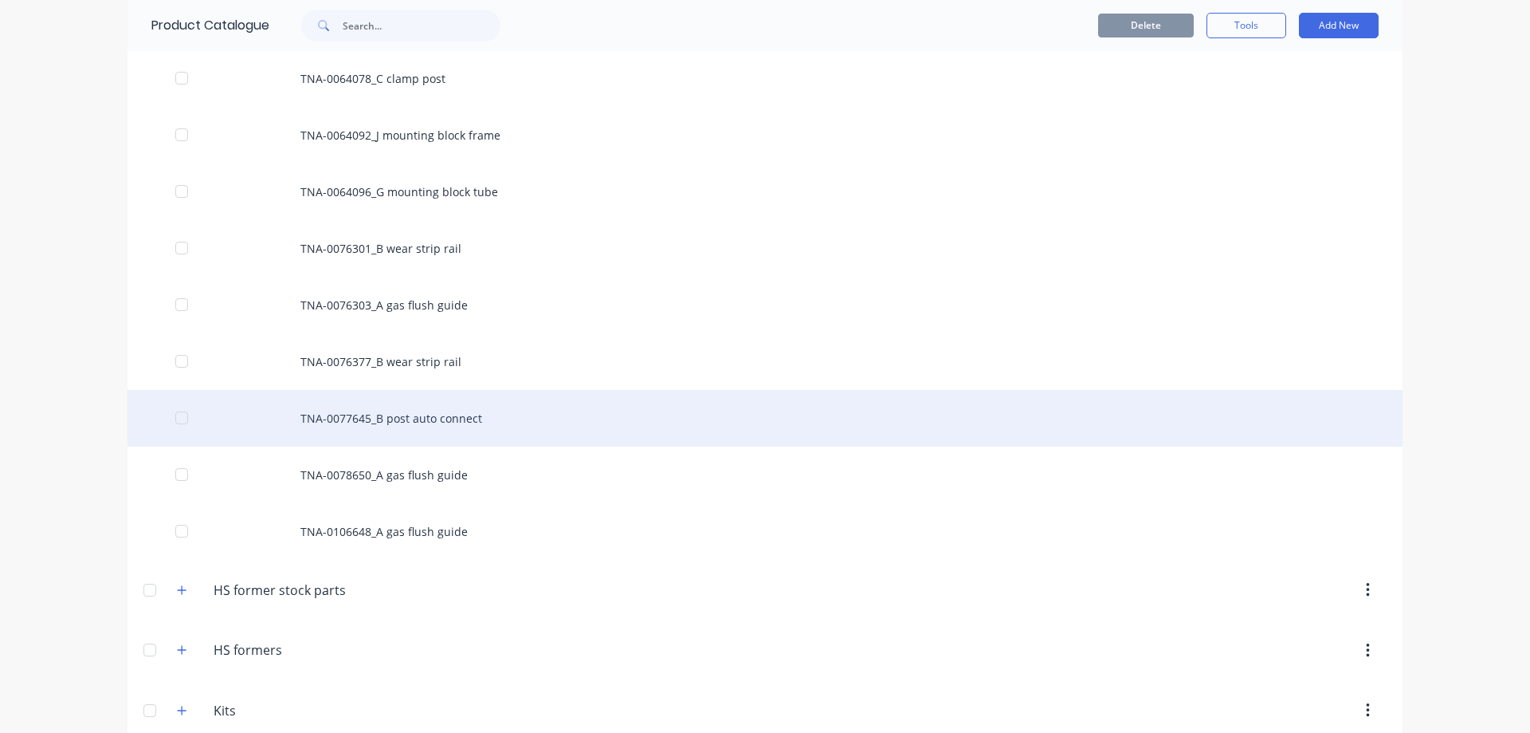
scroll to position [532, 0]
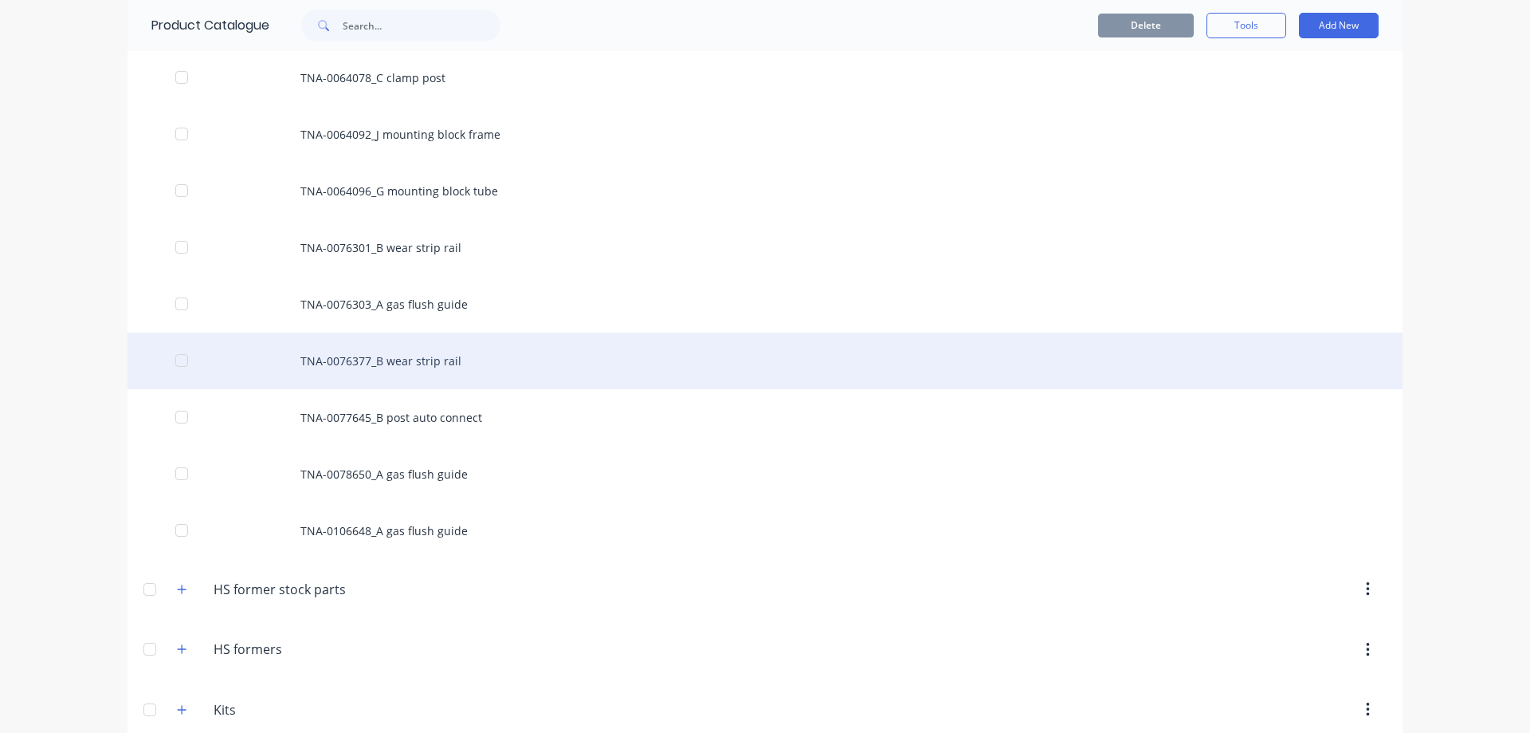
click at [411, 363] on div "TNA-0076377_B wear strip rail" at bounding box center [765, 360] width 1275 height 57
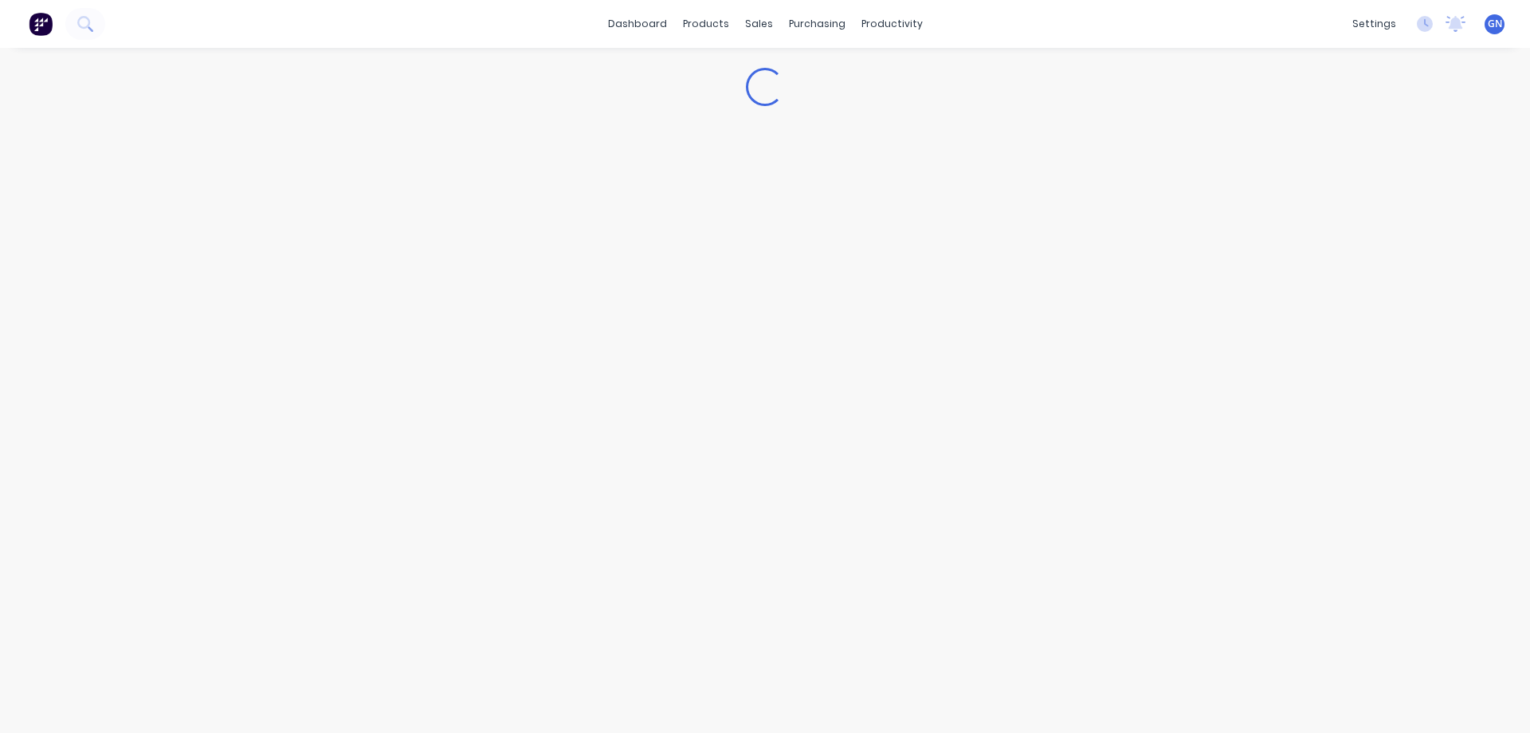
type textarea "x"
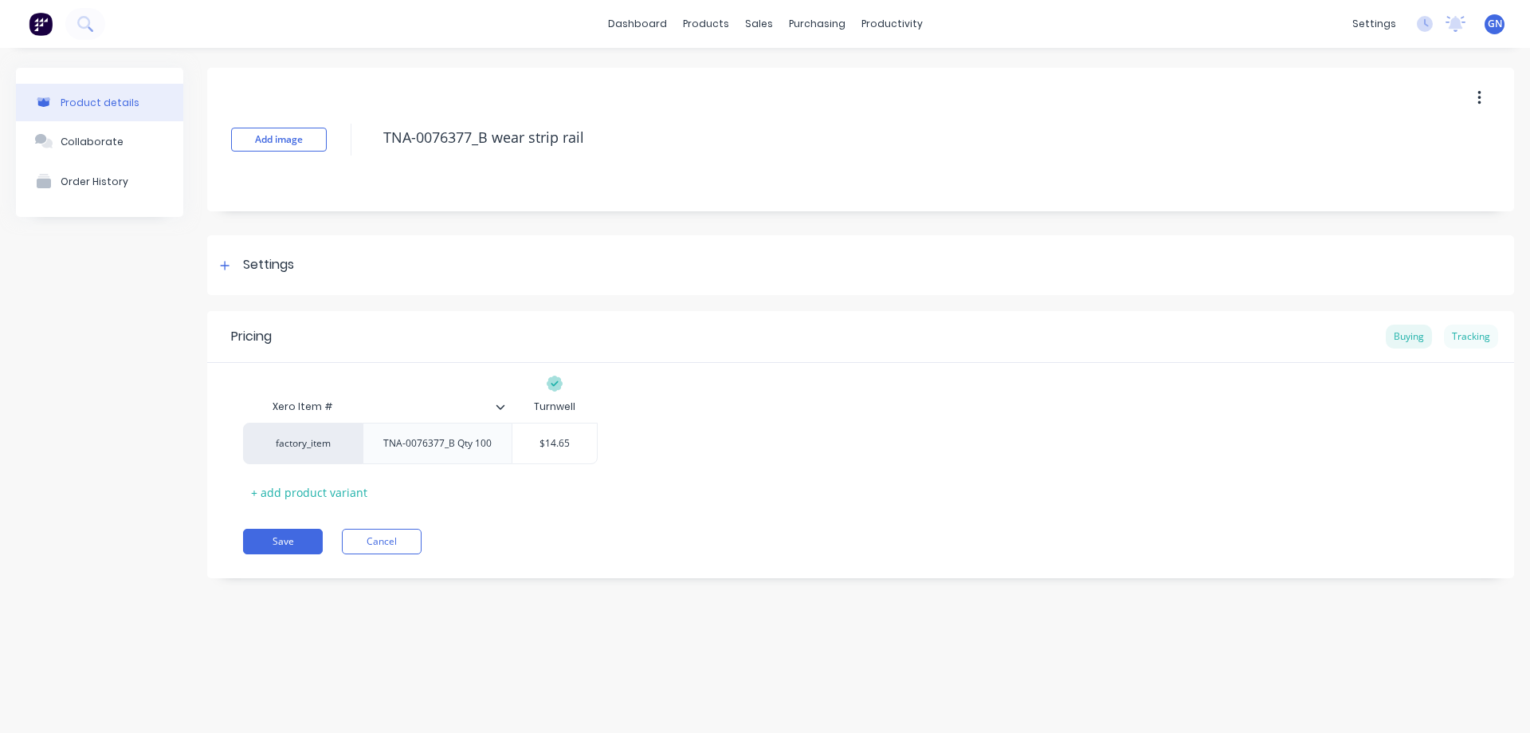
click at [1478, 336] on div "Tracking" at bounding box center [1471, 336] width 54 height 24
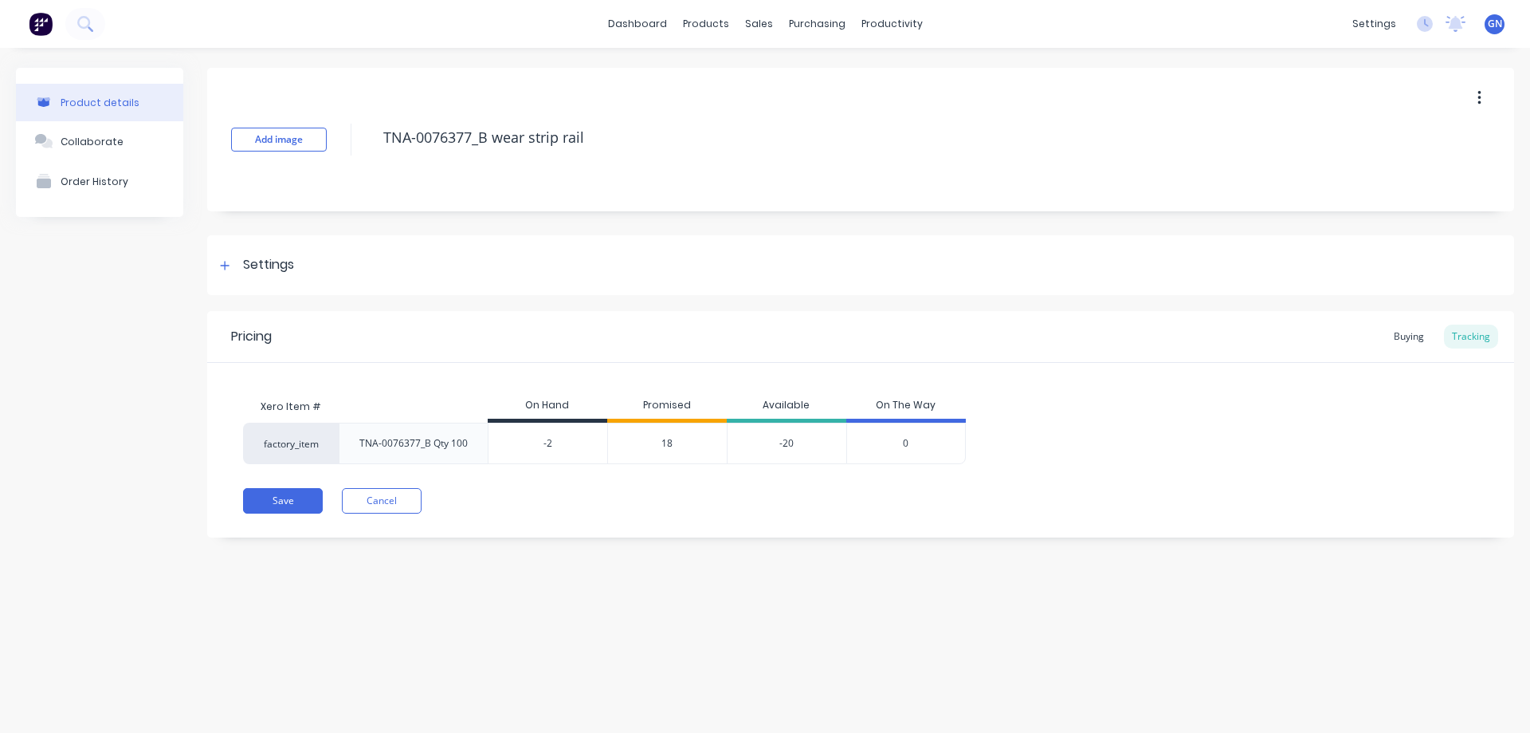
drag, startPoint x: 568, startPoint y: 439, endPoint x: 530, endPoint y: 442, distance: 37.5
click at [530, 442] on input "-2" at bounding box center [548, 443] width 119 height 14
type input "0"
type textarea "x"
type input "0"
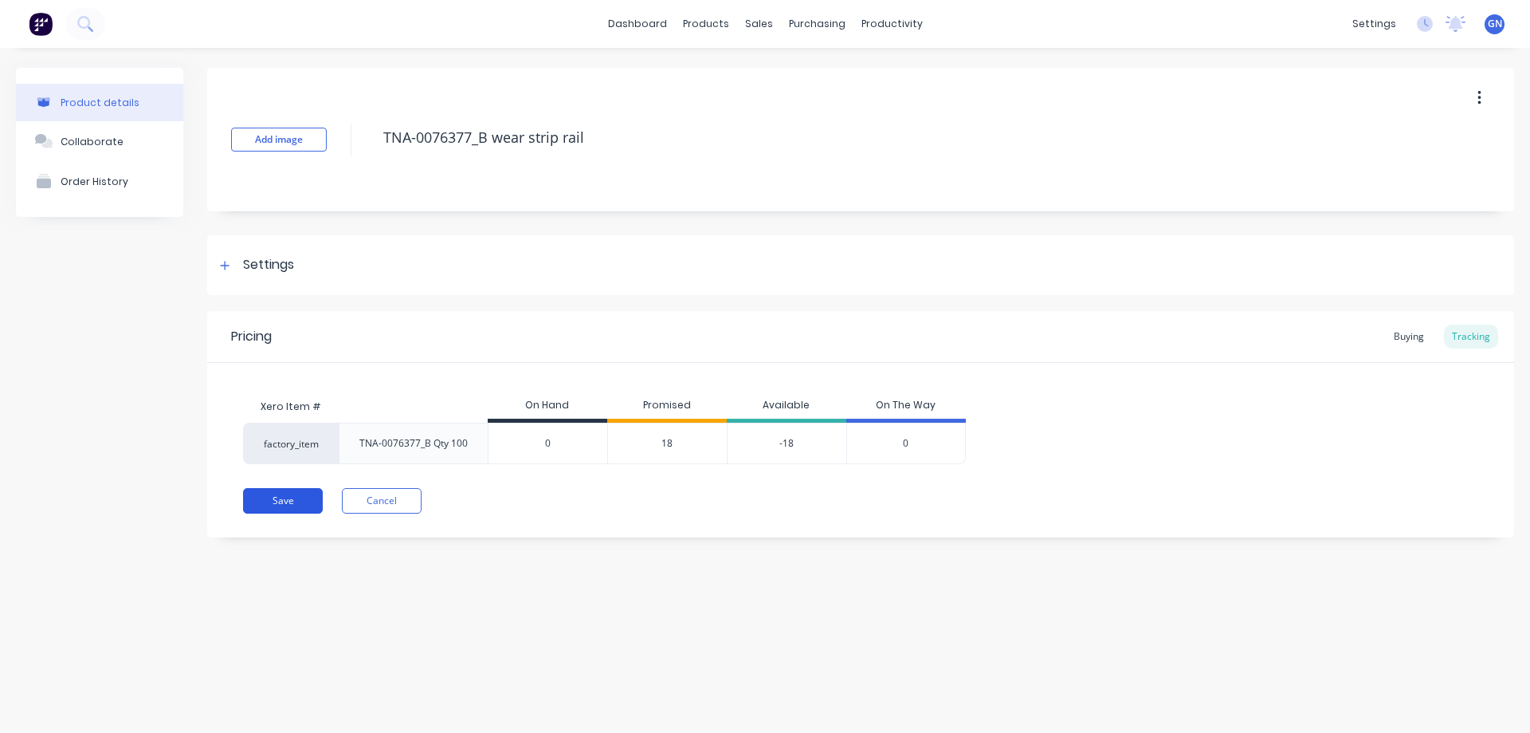
click at [278, 506] on button "Save" at bounding box center [283, 501] width 80 height 26
type textarea "x"
